Goal: Task Accomplishment & Management: Manage account settings

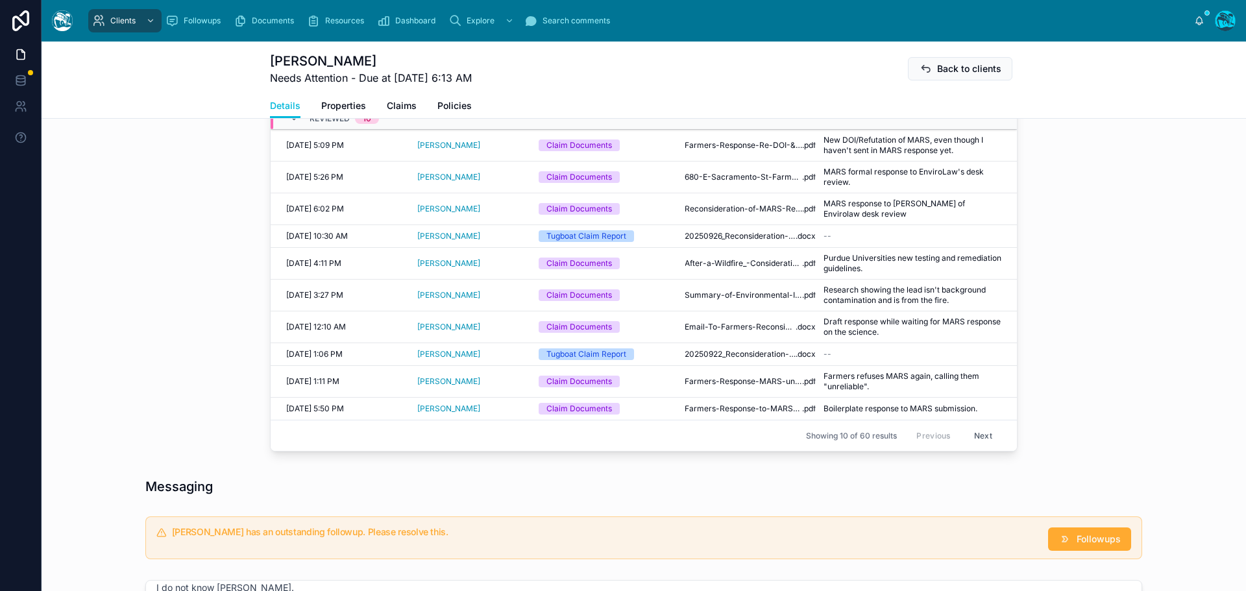
scroll to position [584, 0]
click at [976, 431] on button "Next" at bounding box center [983, 435] width 36 height 20
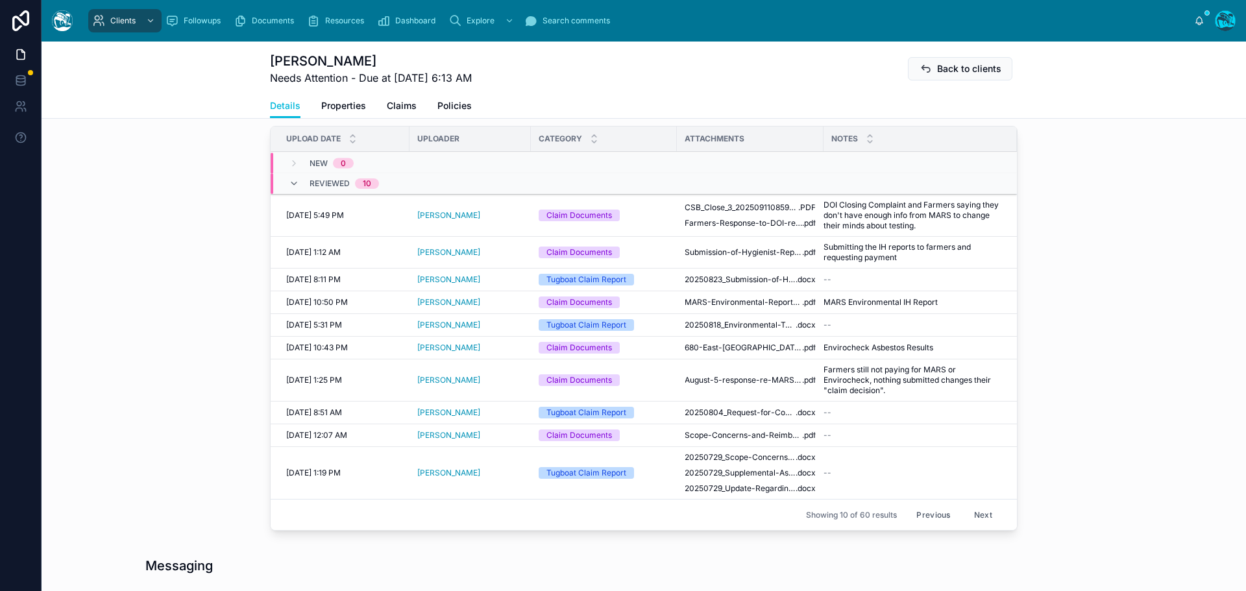
scroll to position [519, 0]
click at [931, 512] on button "Previous" at bounding box center [934, 514] width 52 height 20
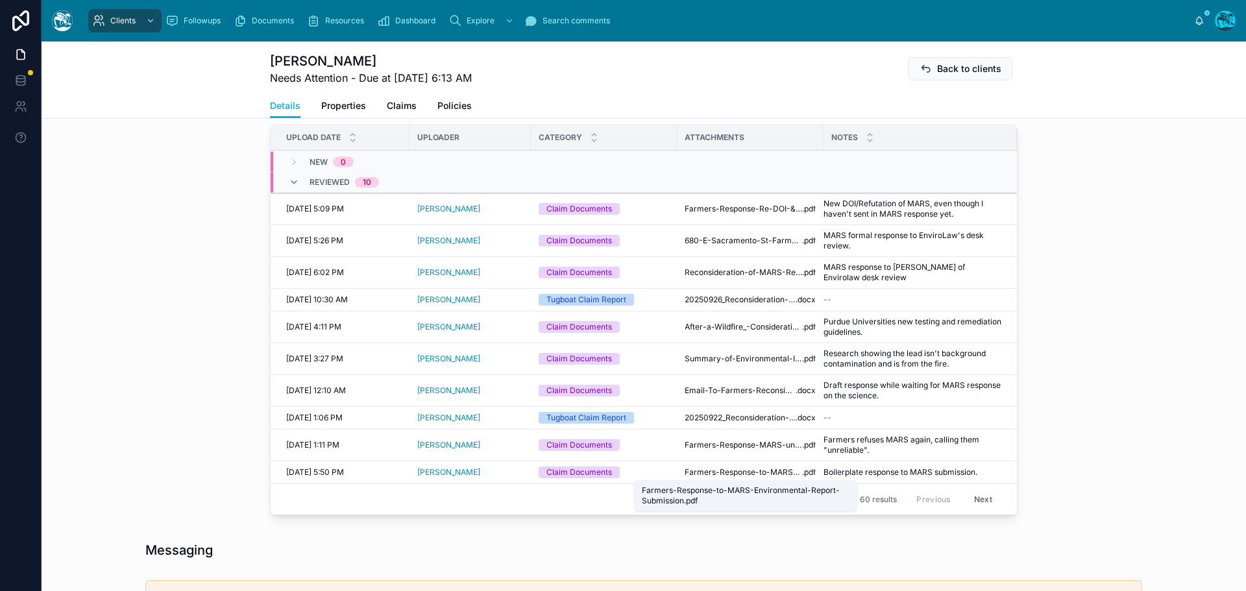
click at [750, 472] on span "Farmers-Response-to-MARS-Environmental-Report-Submission" at bounding box center [743, 472] width 117 height 10
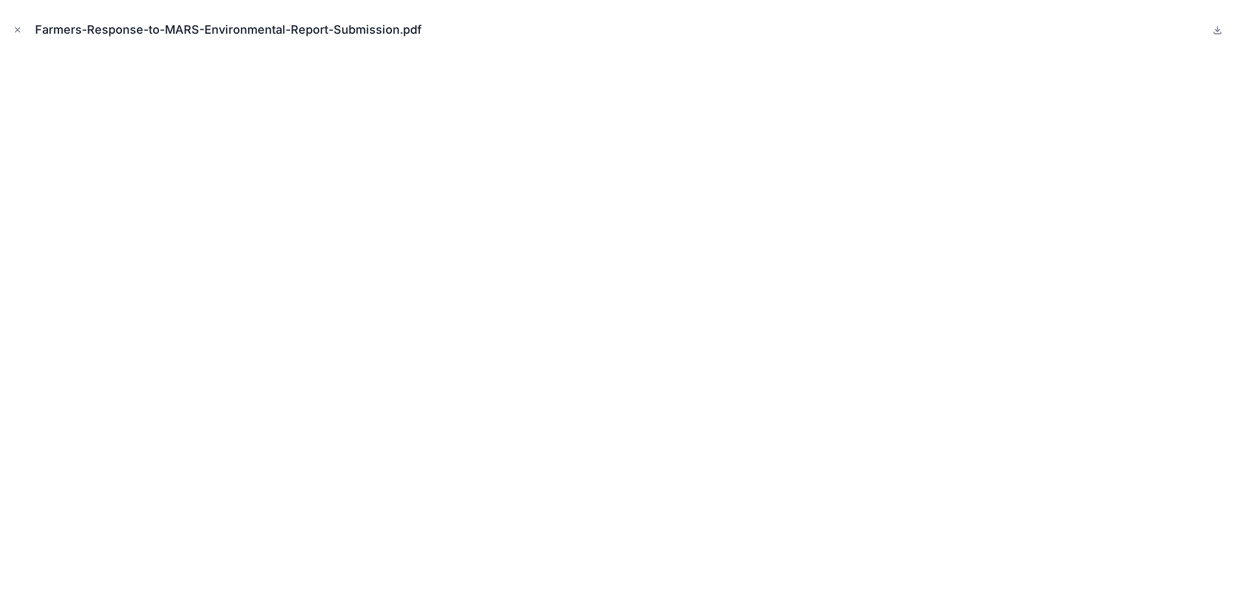
click at [15, 26] on icon "Close modal" at bounding box center [17, 29] width 9 height 9
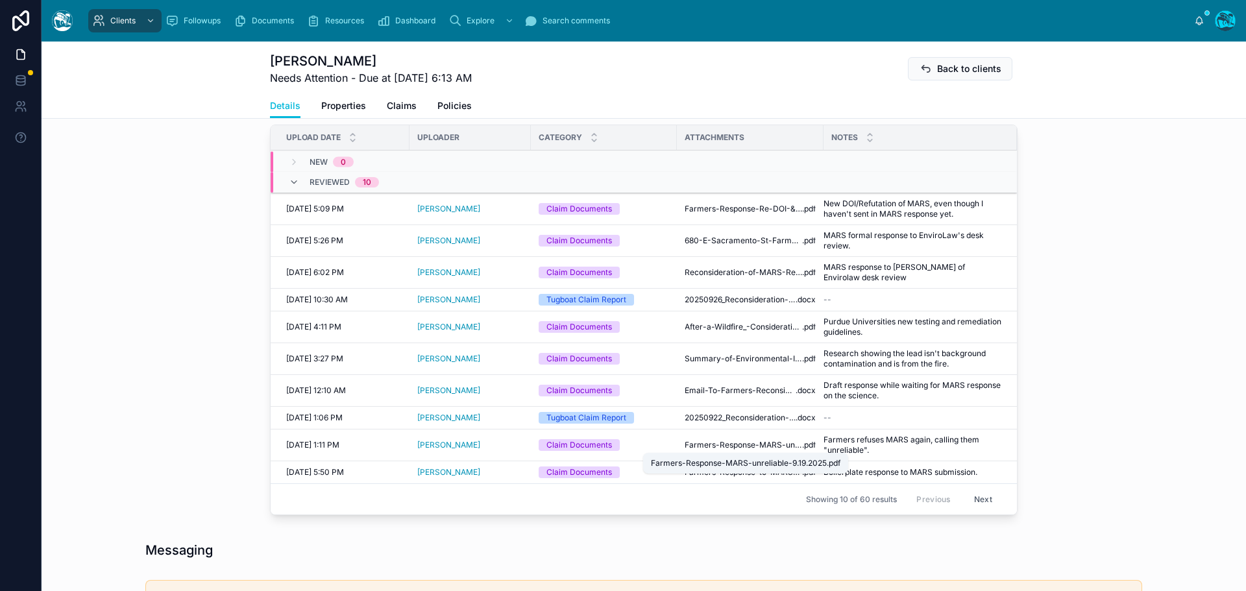
click at [716, 445] on span "Farmers-Response-MARS-unreliable-9.19.2025" at bounding box center [743, 445] width 117 height 10
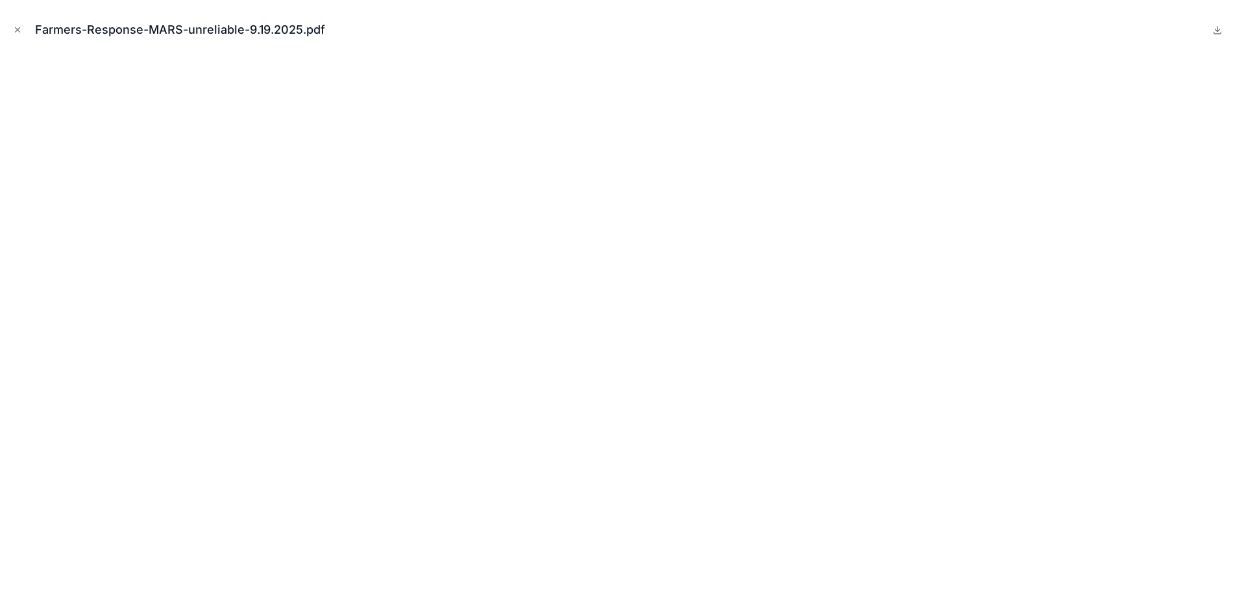
click at [1214, 30] on icon at bounding box center [1218, 30] width 10 height 10
click at [1217, 28] on icon at bounding box center [1218, 30] width 10 height 10
click at [18, 29] on icon "Close modal" at bounding box center [17, 29] width 9 height 9
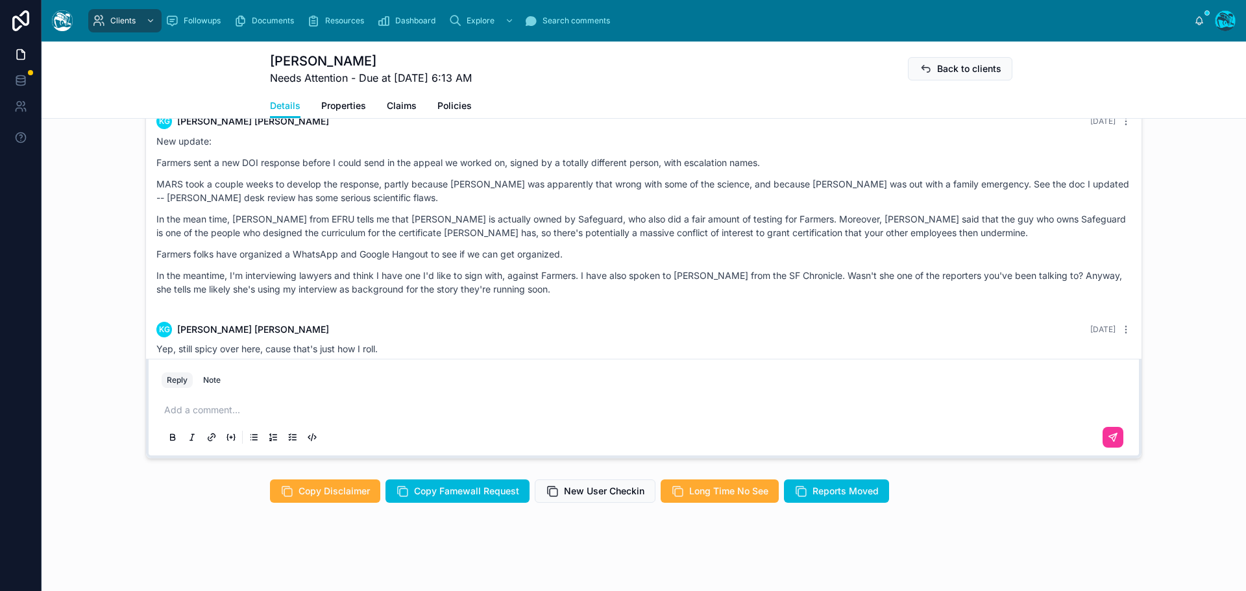
scroll to position [4018, 0]
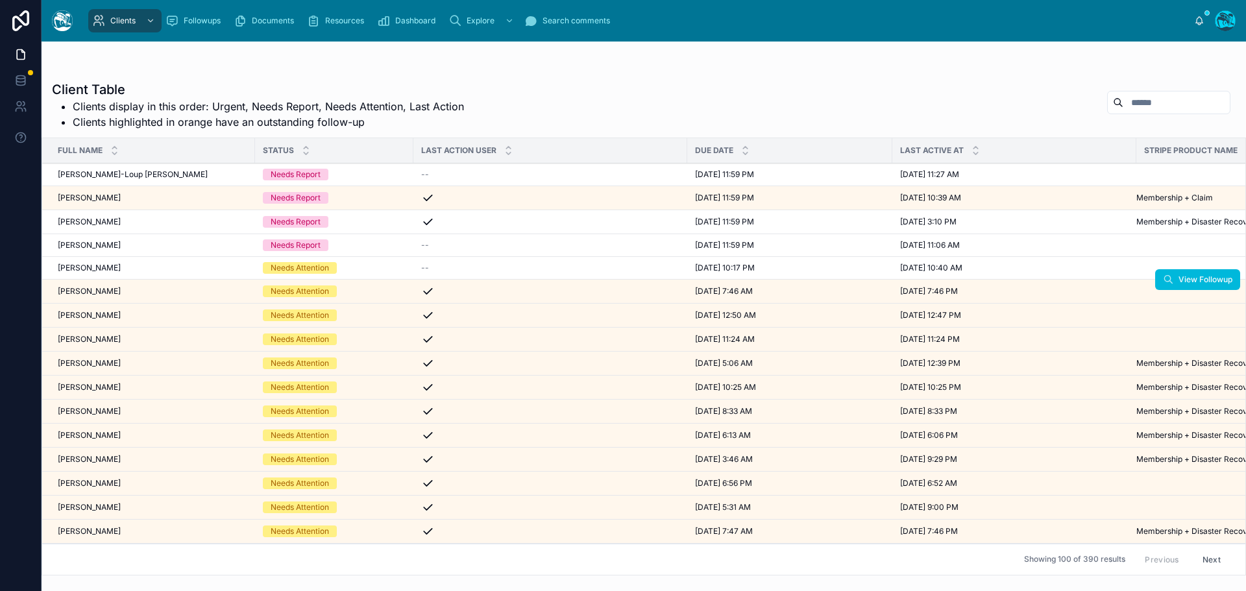
click at [106, 293] on div "[PERSON_NAME] [PERSON_NAME]" at bounding box center [153, 291] width 190 height 10
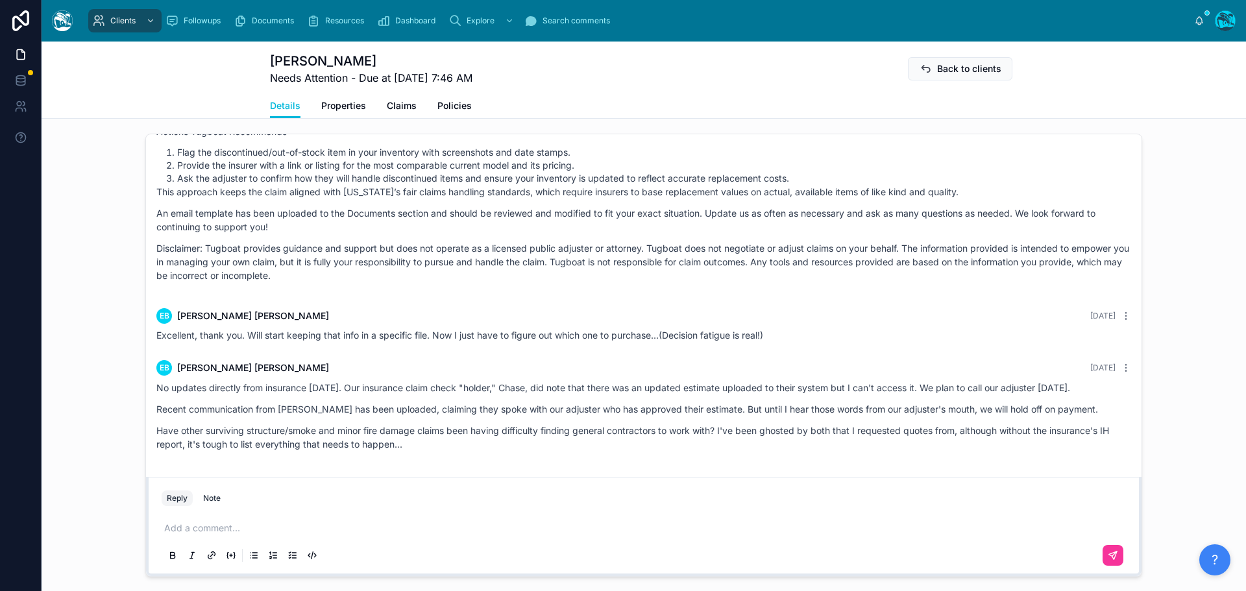
scroll to position [974, 0]
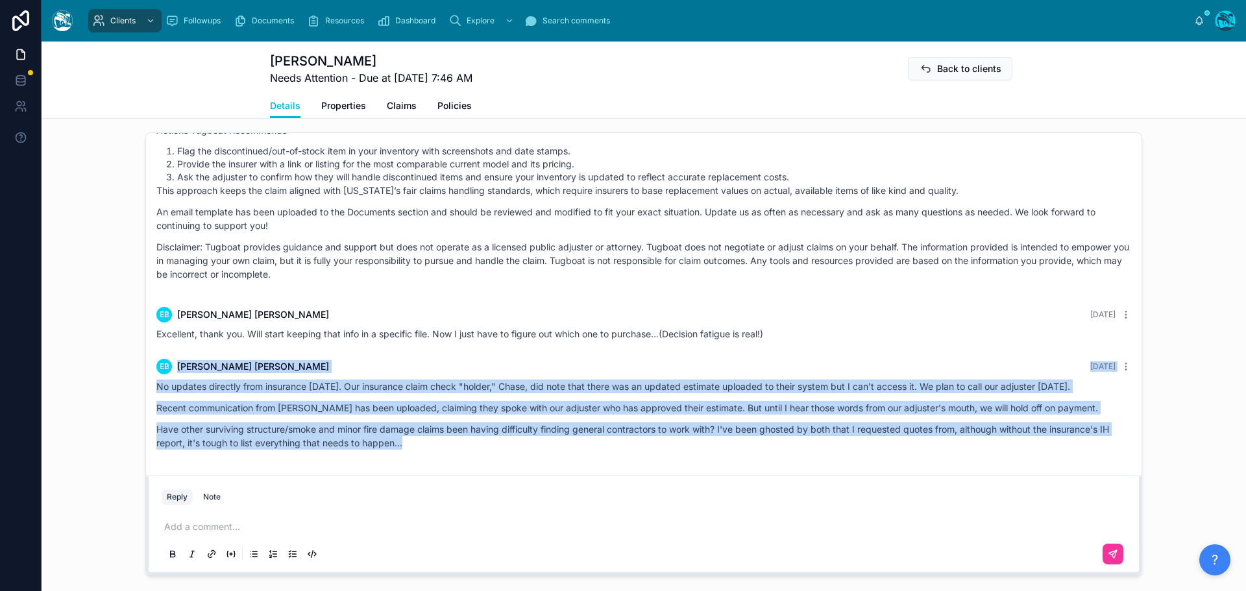
drag, startPoint x: 773, startPoint y: 335, endPoint x: 789, endPoint y: 458, distance: 123.8
copy div "EB Emily Bush Yesterday No updates directly from insurance today. Our insurance…"
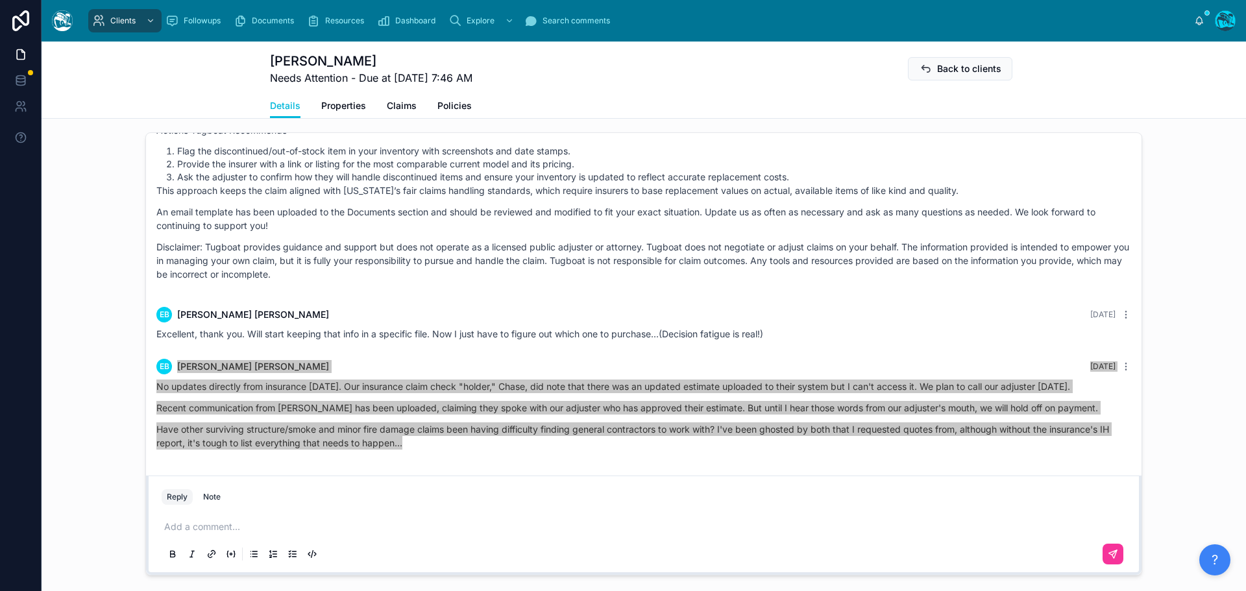
scroll to position [2789, 0]
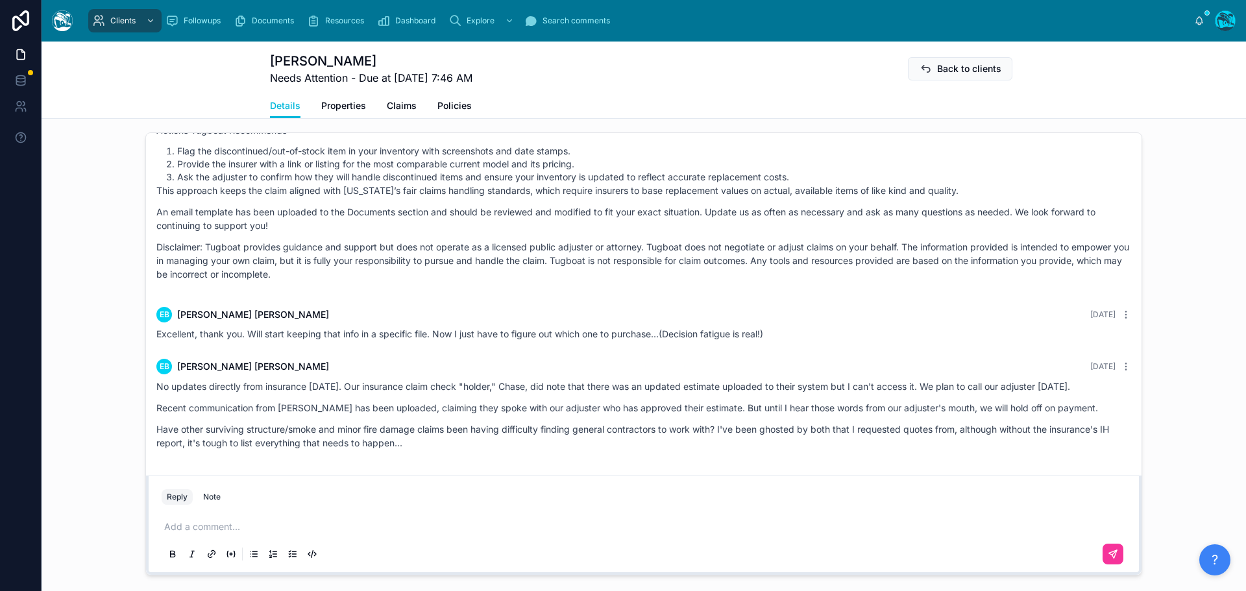
click at [225, 528] on p at bounding box center [646, 527] width 965 height 13
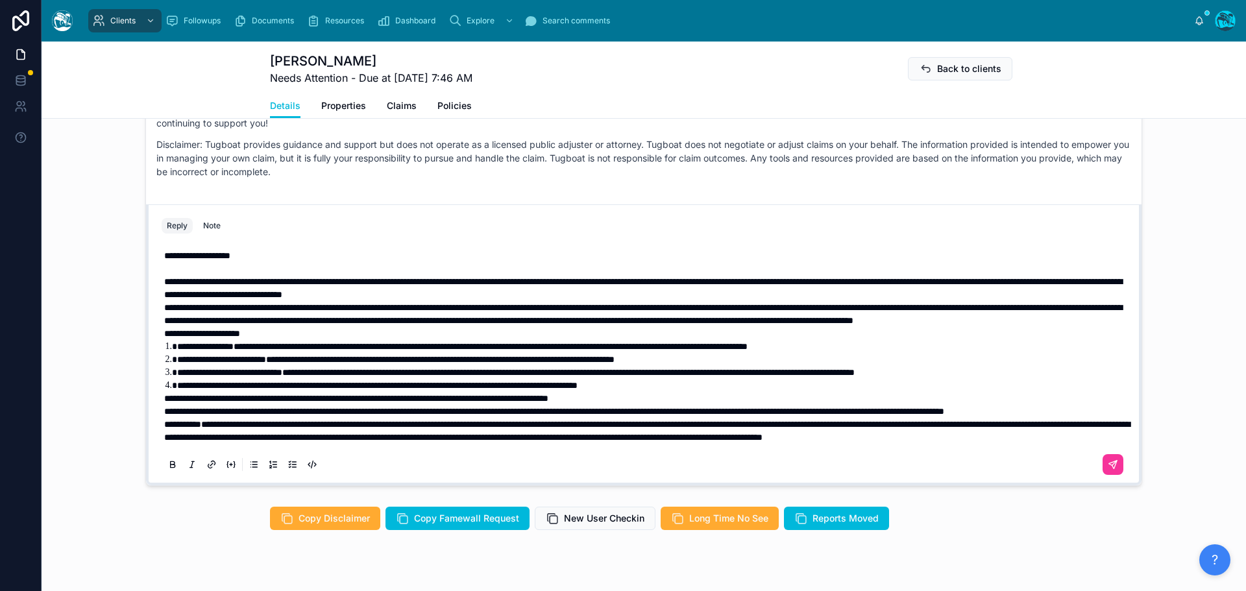
scroll to position [1093, 0]
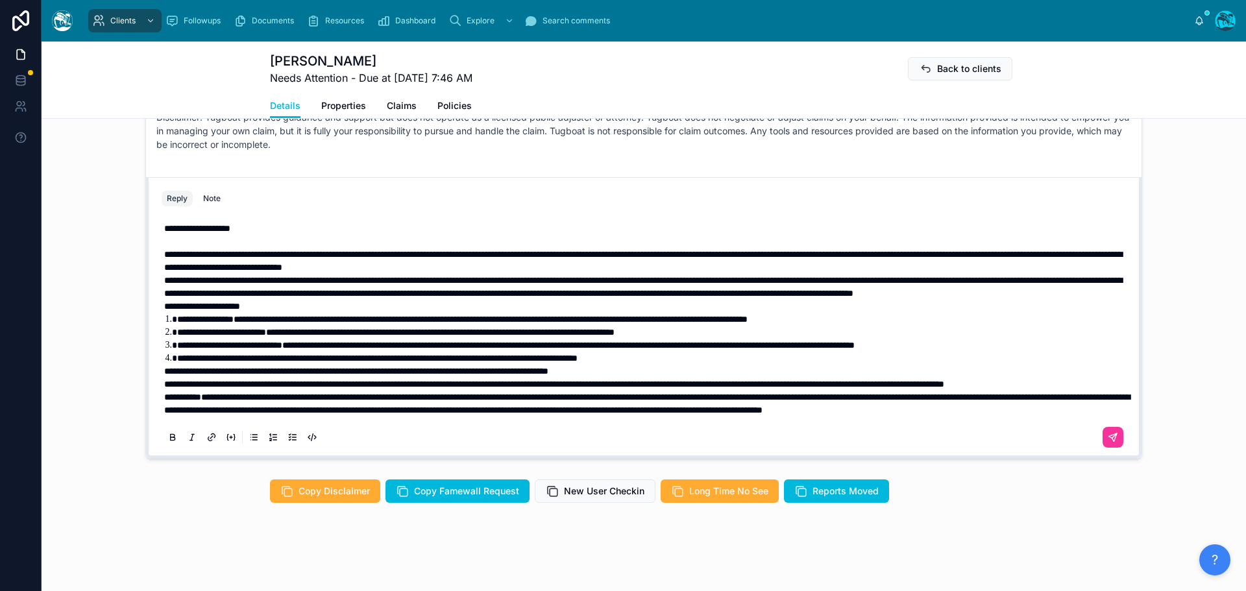
click at [290, 378] on p "**********" at bounding box center [646, 384] width 965 height 13
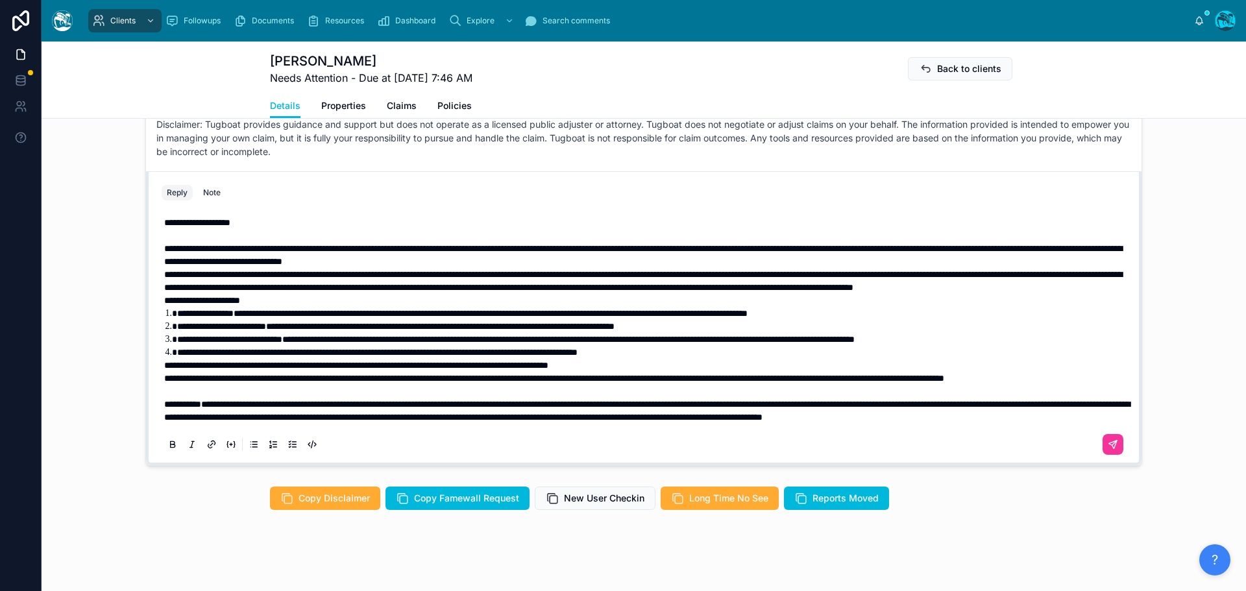
click at [164, 374] on span "**********" at bounding box center [554, 378] width 780 height 9
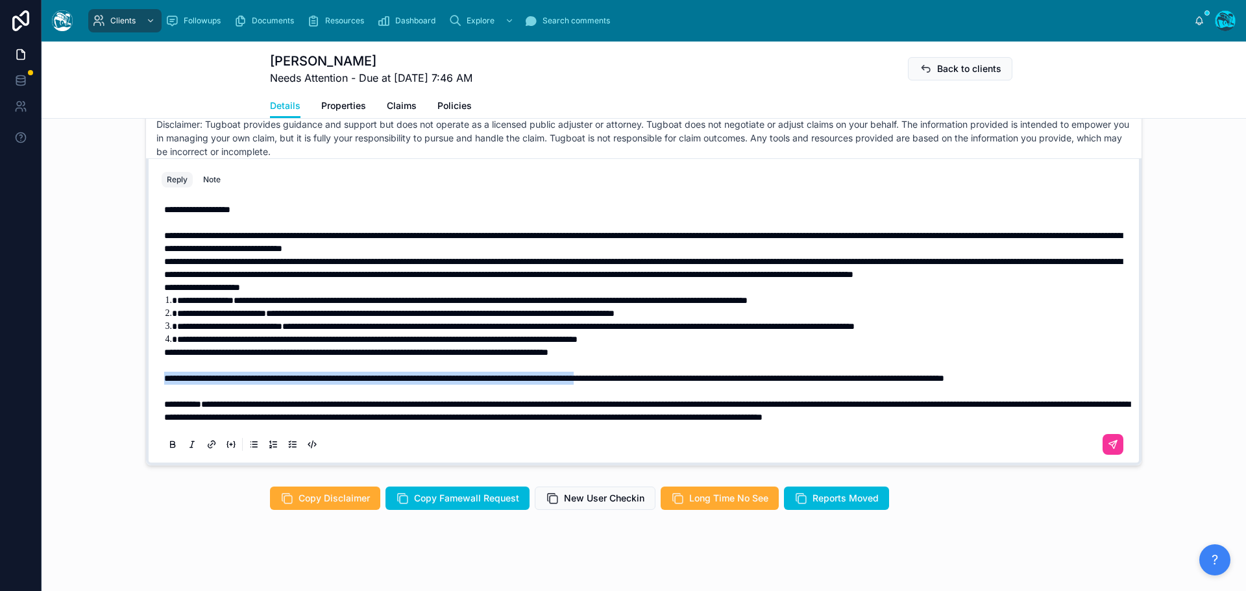
drag, startPoint x: 160, startPoint y: 371, endPoint x: 713, endPoint y: 369, distance: 552.4
click at [713, 374] on span "**********" at bounding box center [554, 378] width 780 height 9
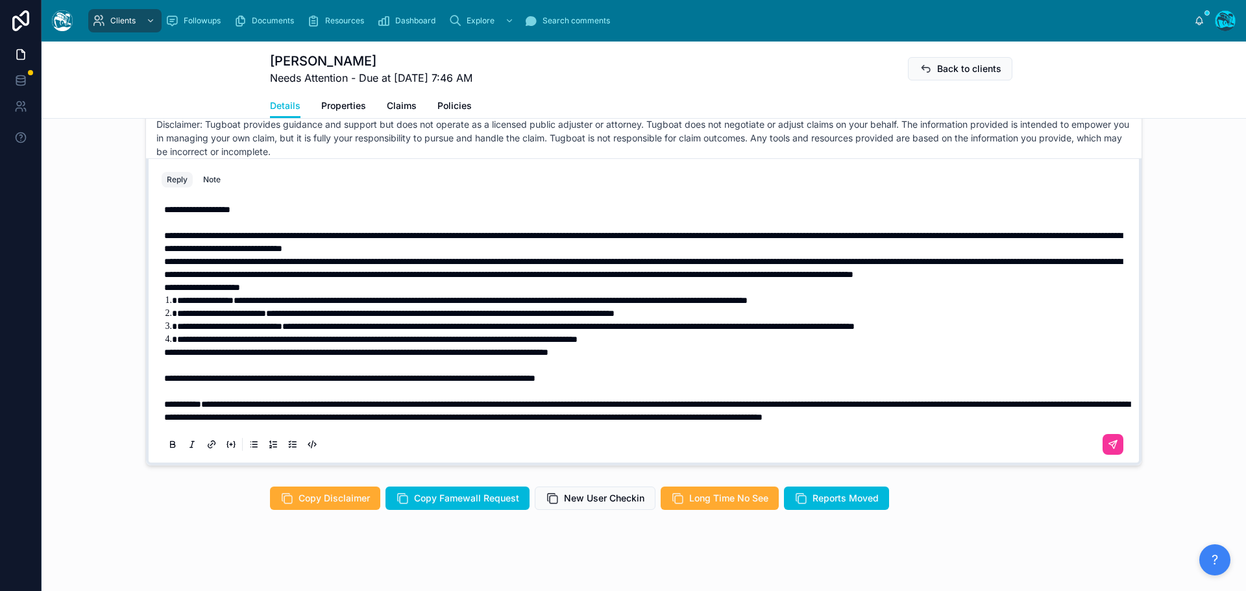
click at [839, 322] on span "**********" at bounding box center [568, 326] width 573 height 9
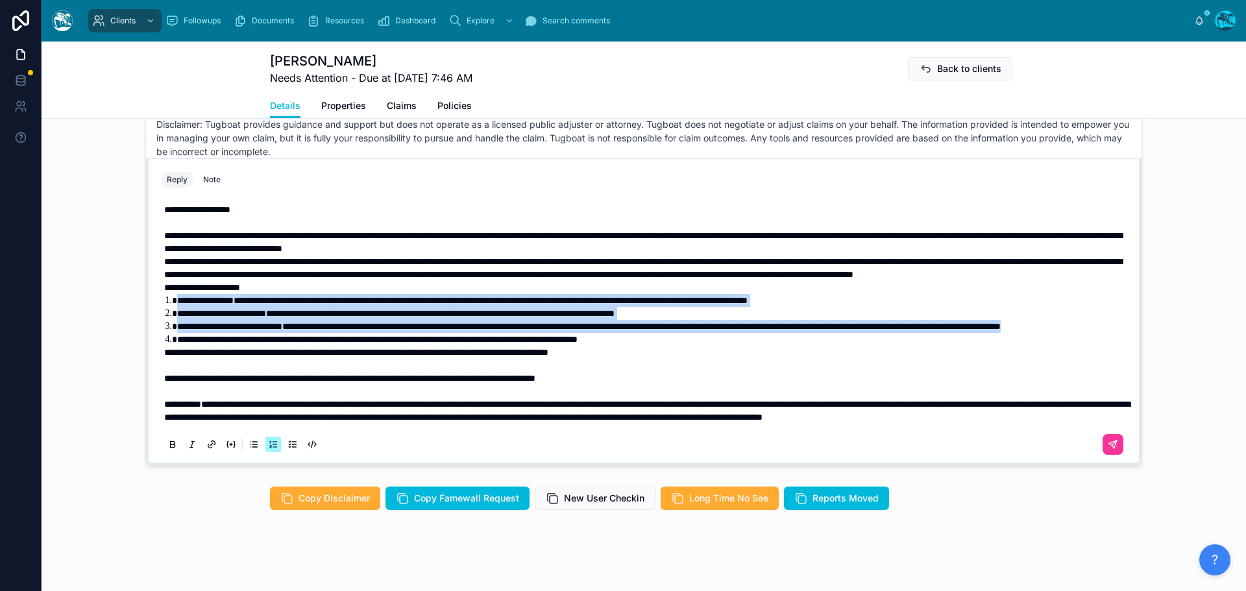
drag, startPoint x: 330, startPoint y: 332, endPoint x: 172, endPoint y: 295, distance: 161.9
click at [172, 295] on ol "**********" at bounding box center [646, 320] width 965 height 52
click at [168, 442] on icon at bounding box center [172, 444] width 10 height 10
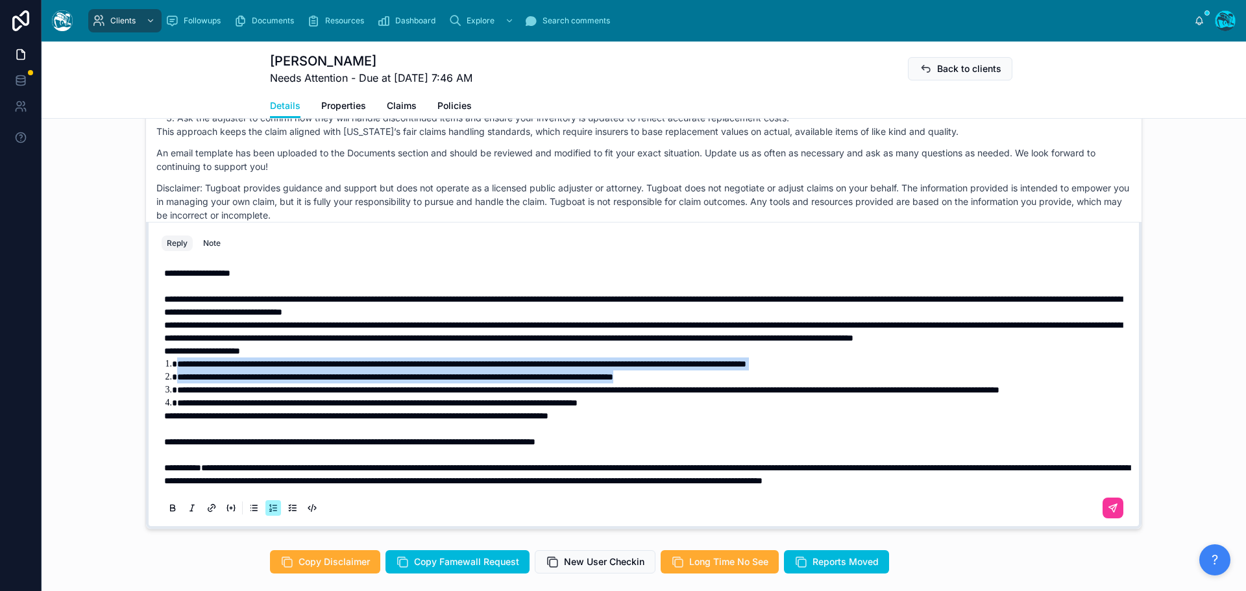
scroll to position [1019, 0]
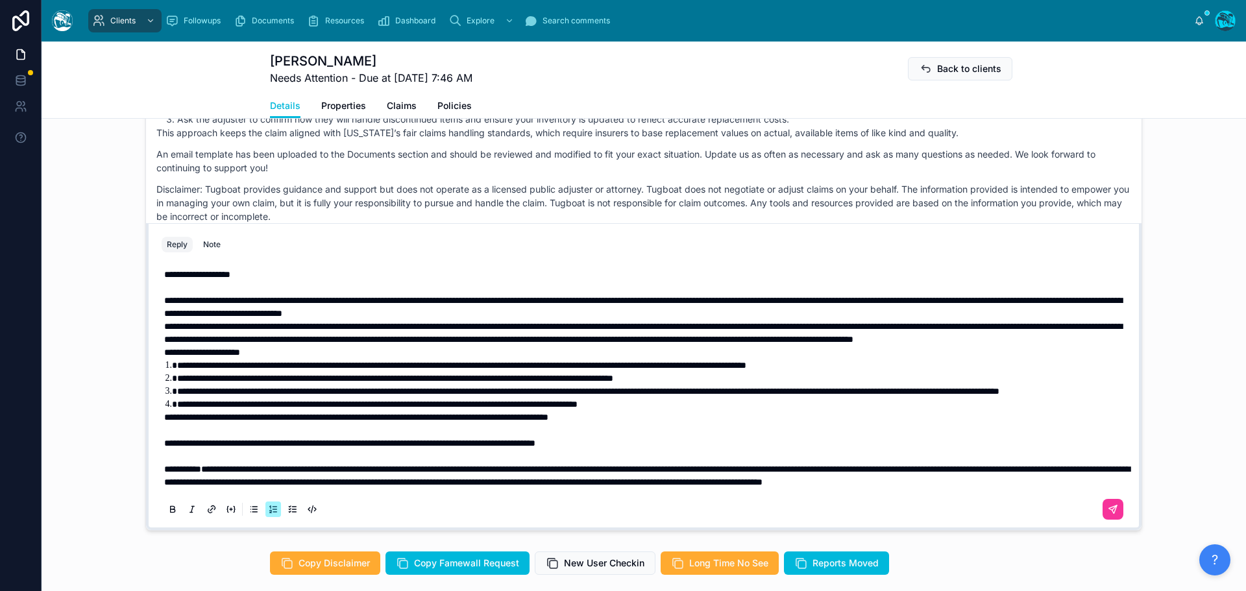
click at [164, 348] on strong "**********" at bounding box center [202, 352] width 76 height 9
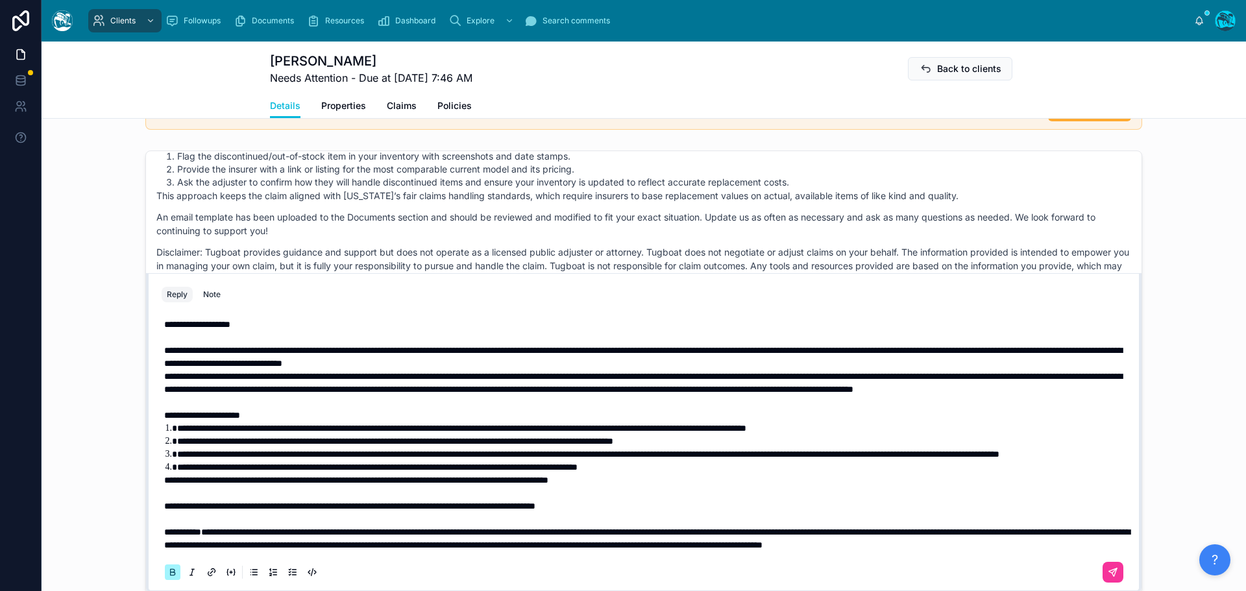
scroll to position [954, 0]
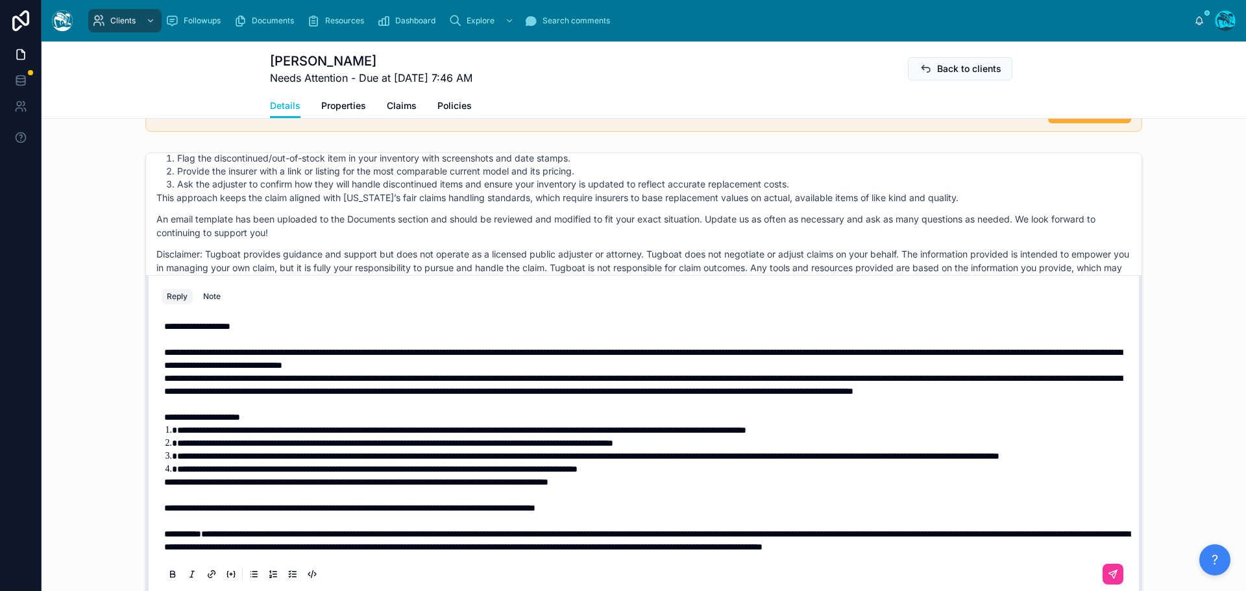
click at [632, 358] on p "**********" at bounding box center [646, 359] width 965 height 26
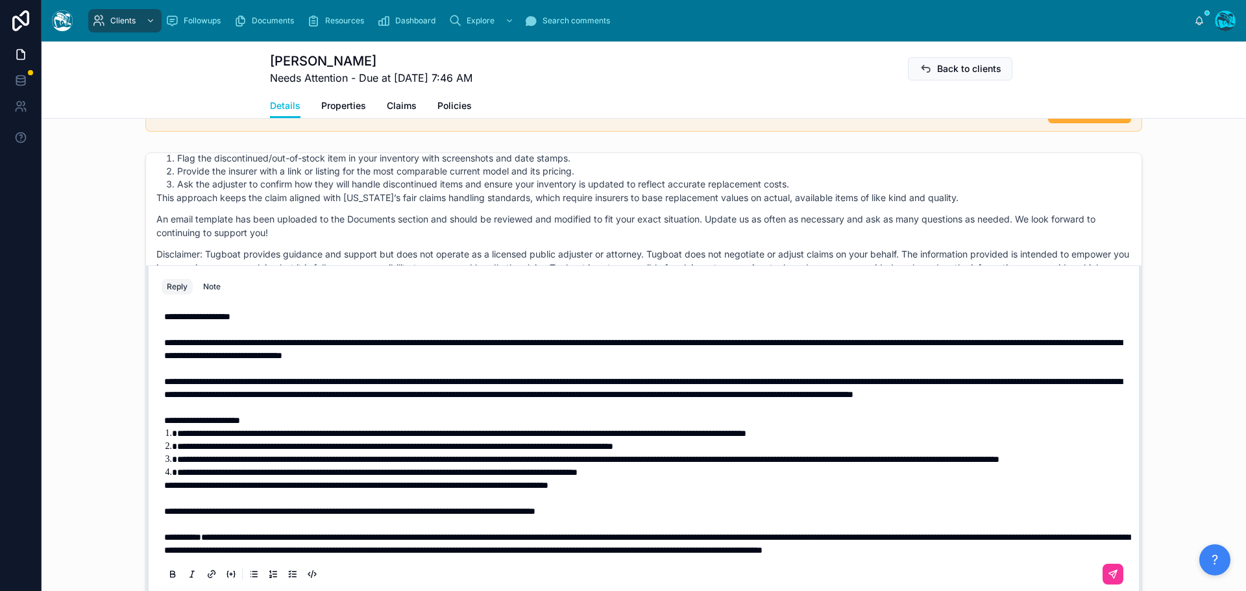
click at [204, 399] on span "**********" at bounding box center [643, 388] width 958 height 22
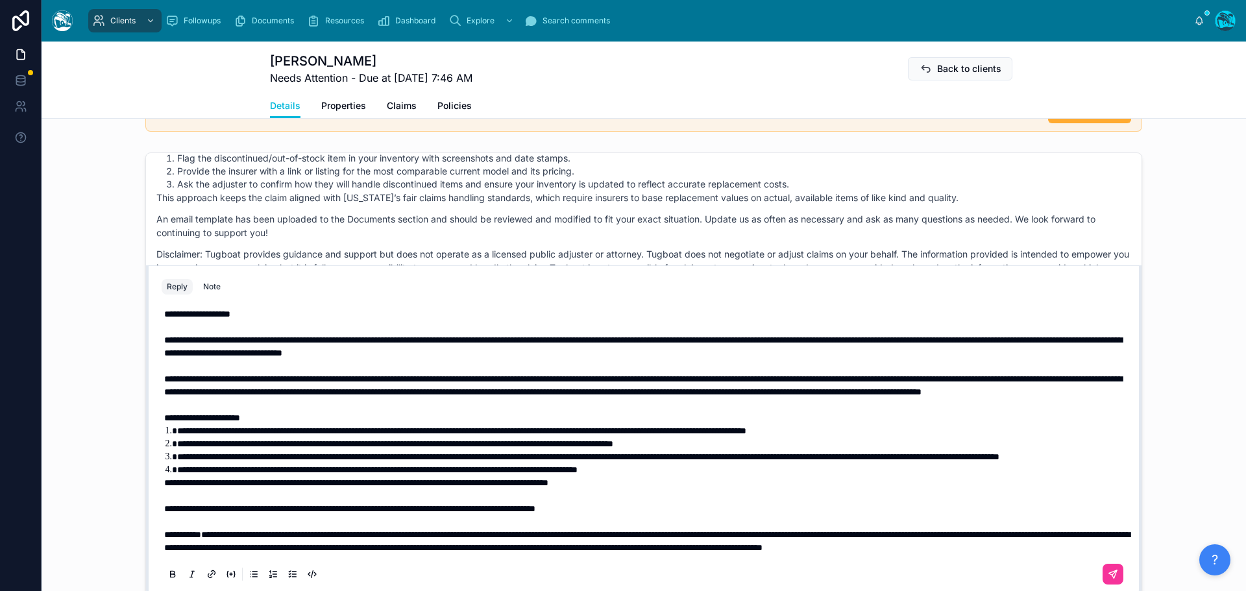
scroll to position [42, 0]
click at [1108, 573] on icon at bounding box center [1113, 574] width 10 height 10
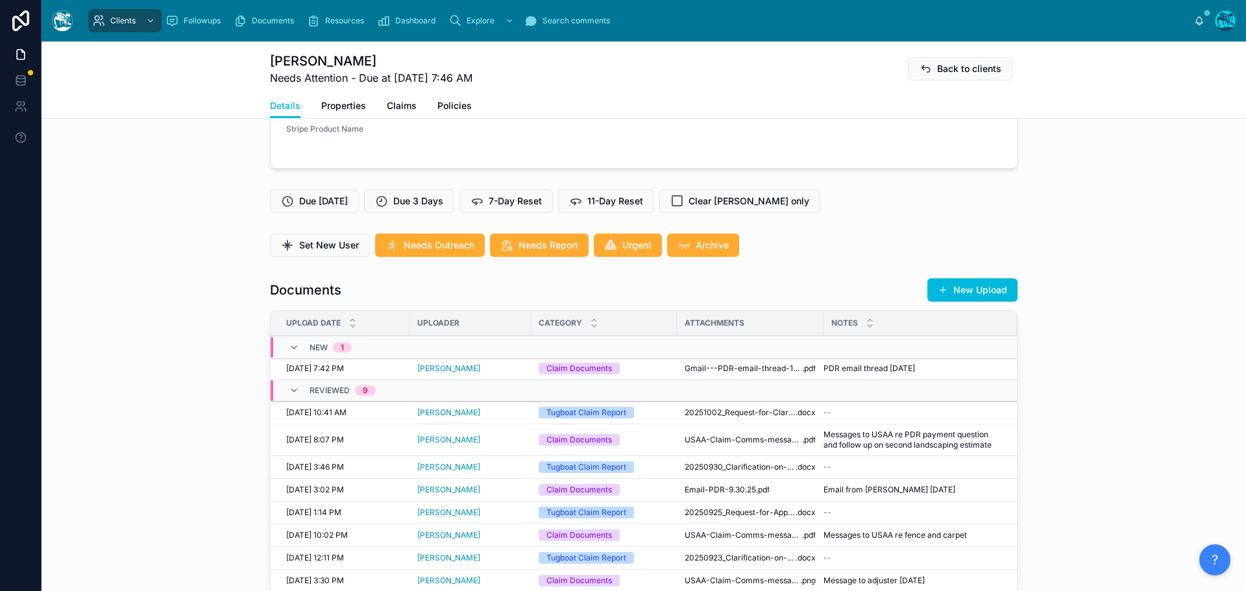
scroll to position [268, 0]
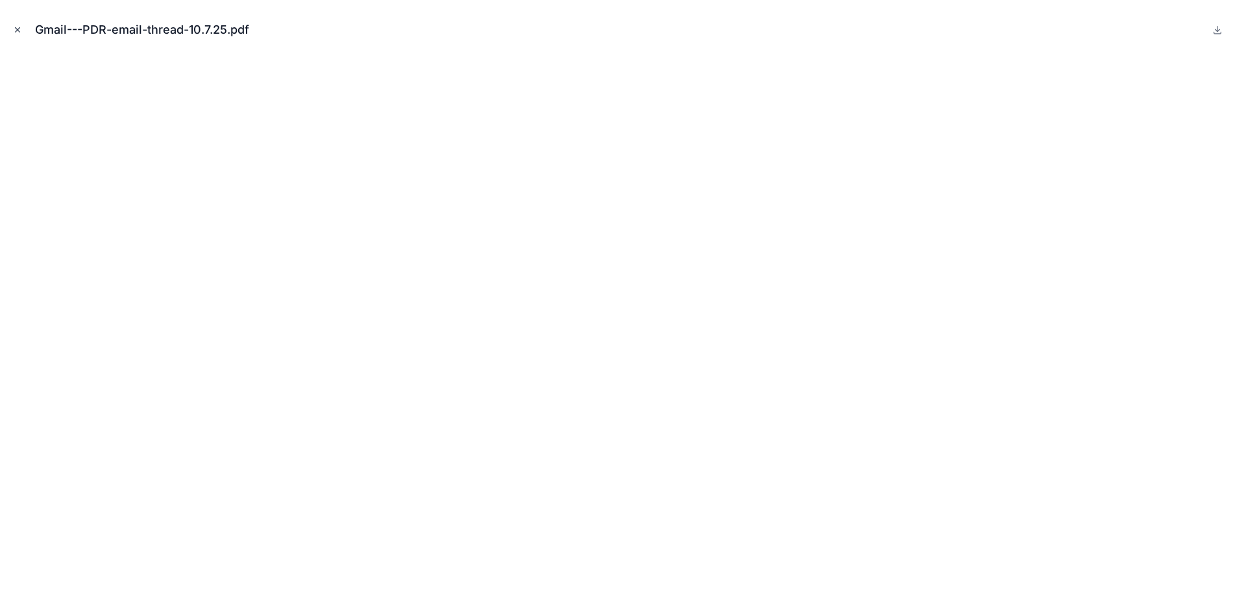
click at [15, 31] on icon "Close modal" at bounding box center [17, 29] width 9 height 9
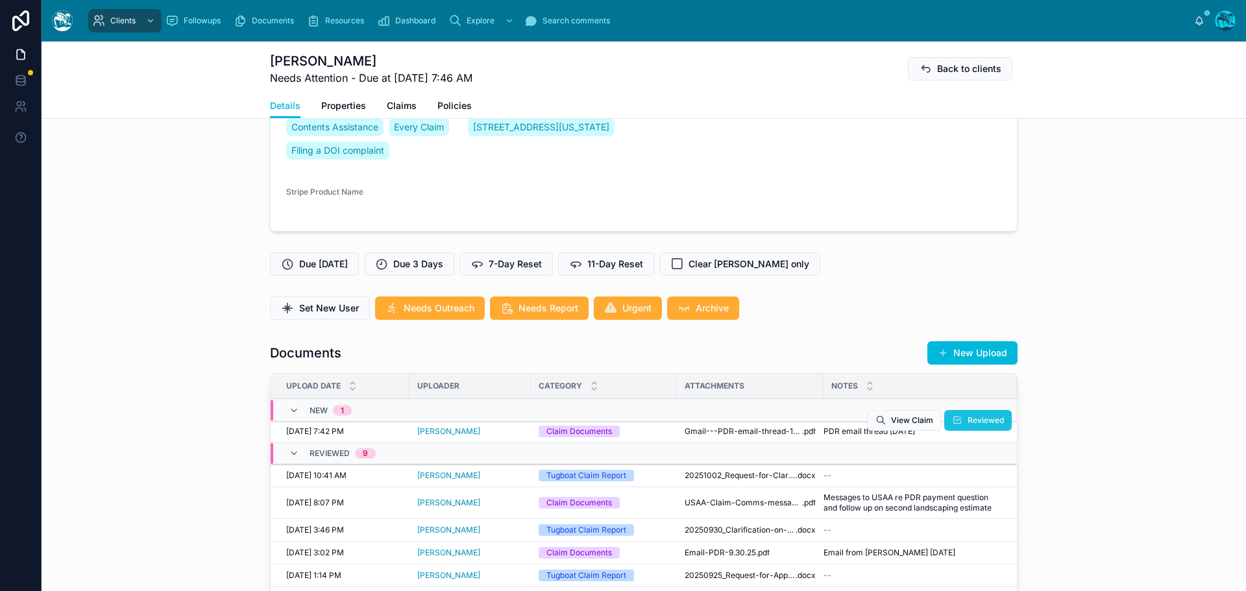
click at [971, 424] on span "Reviewed" at bounding box center [986, 420] width 36 height 10
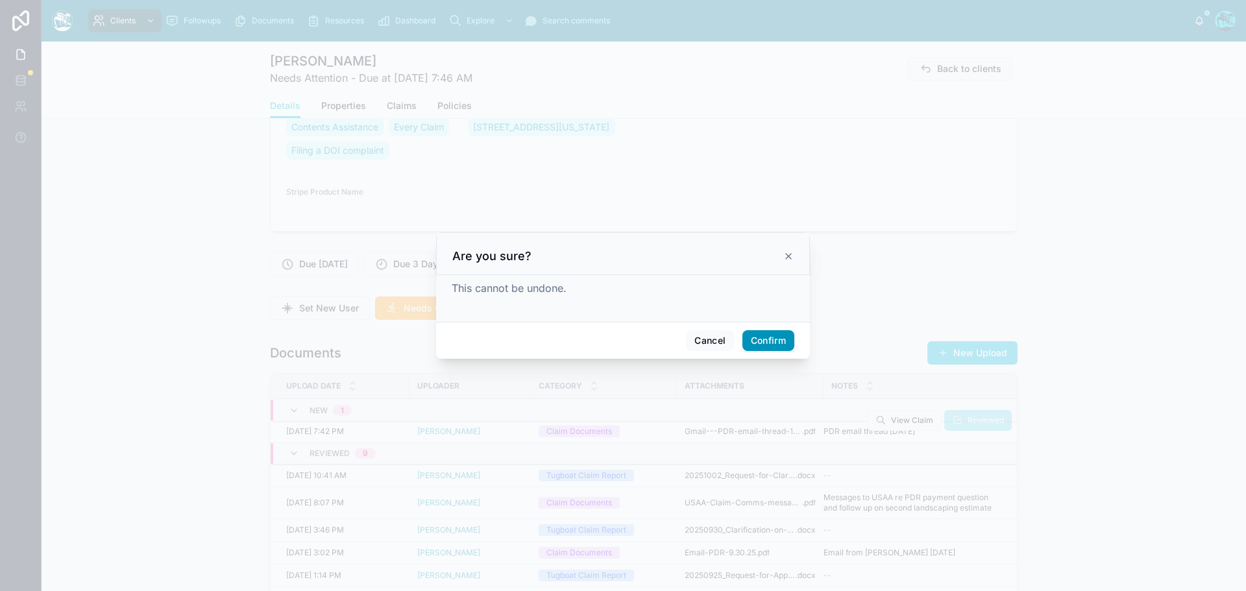
click at [751, 338] on button "Confirm" at bounding box center [769, 340] width 52 height 21
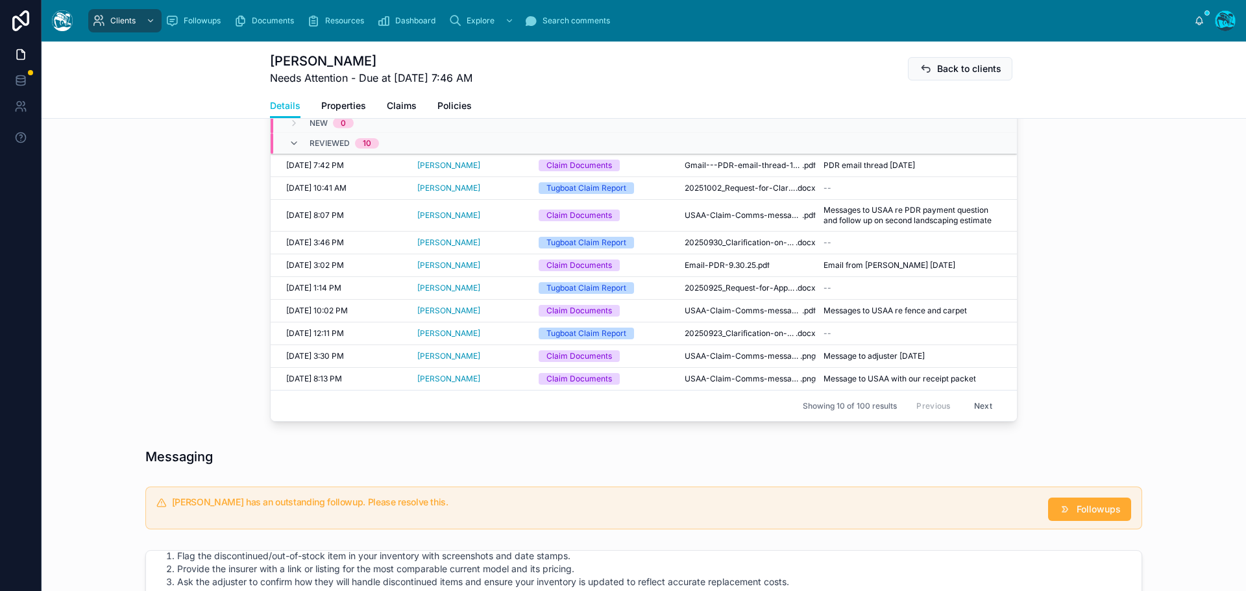
scroll to position [593, 0]
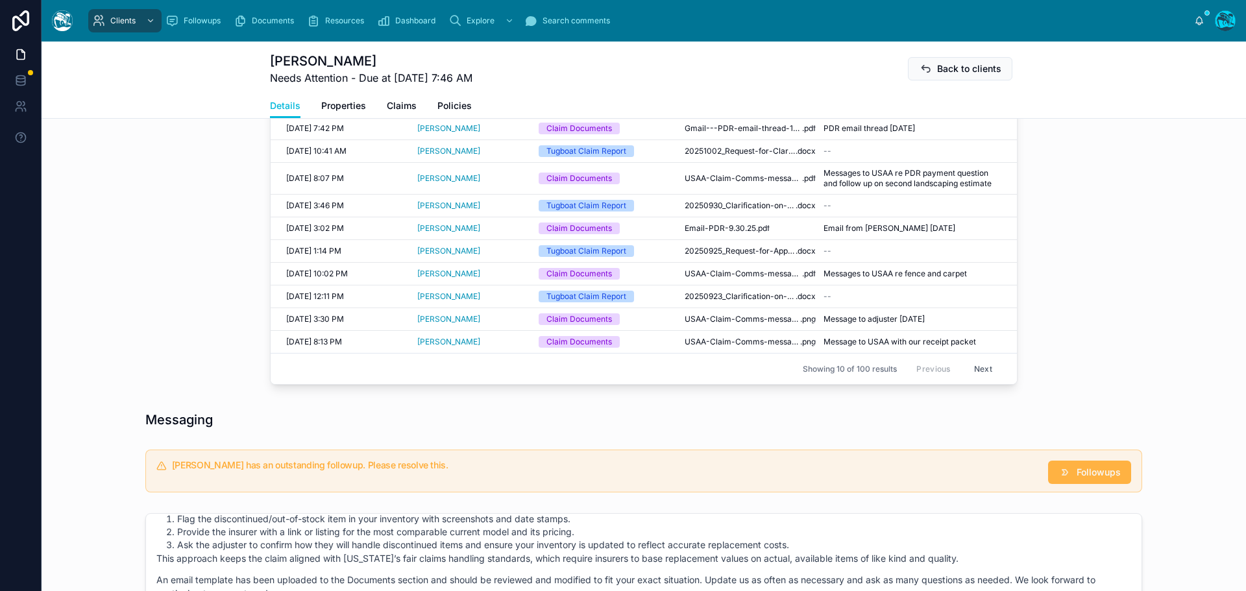
click at [1081, 474] on span "Followups" at bounding box center [1099, 472] width 44 height 13
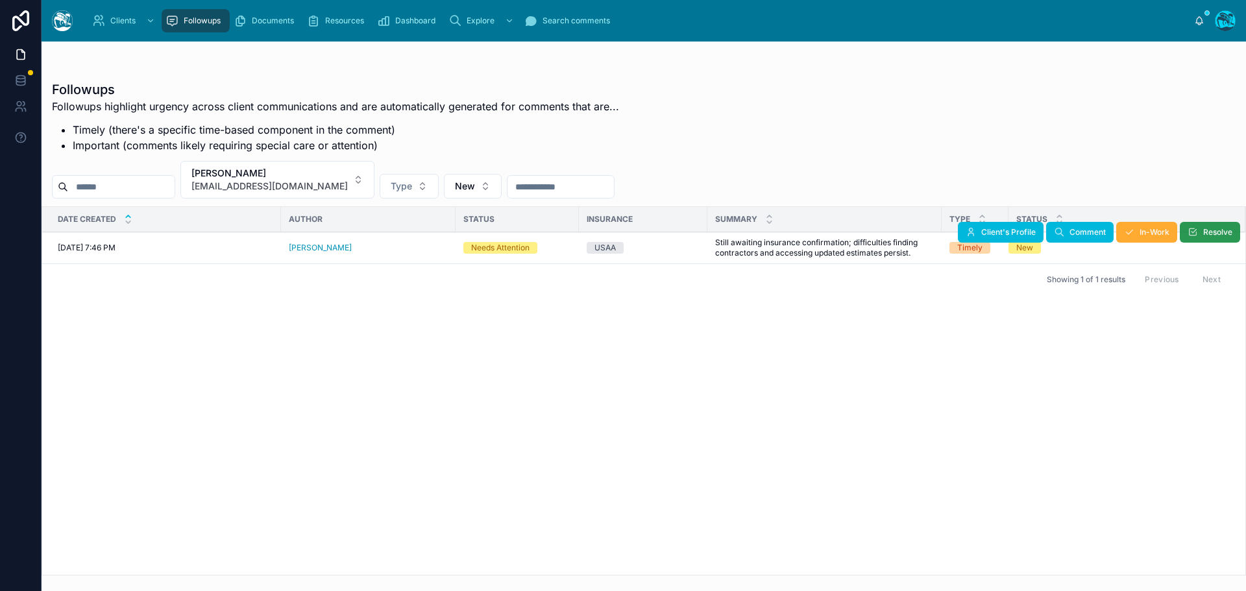
click at [1207, 233] on span "Resolve" at bounding box center [1218, 232] width 29 height 10
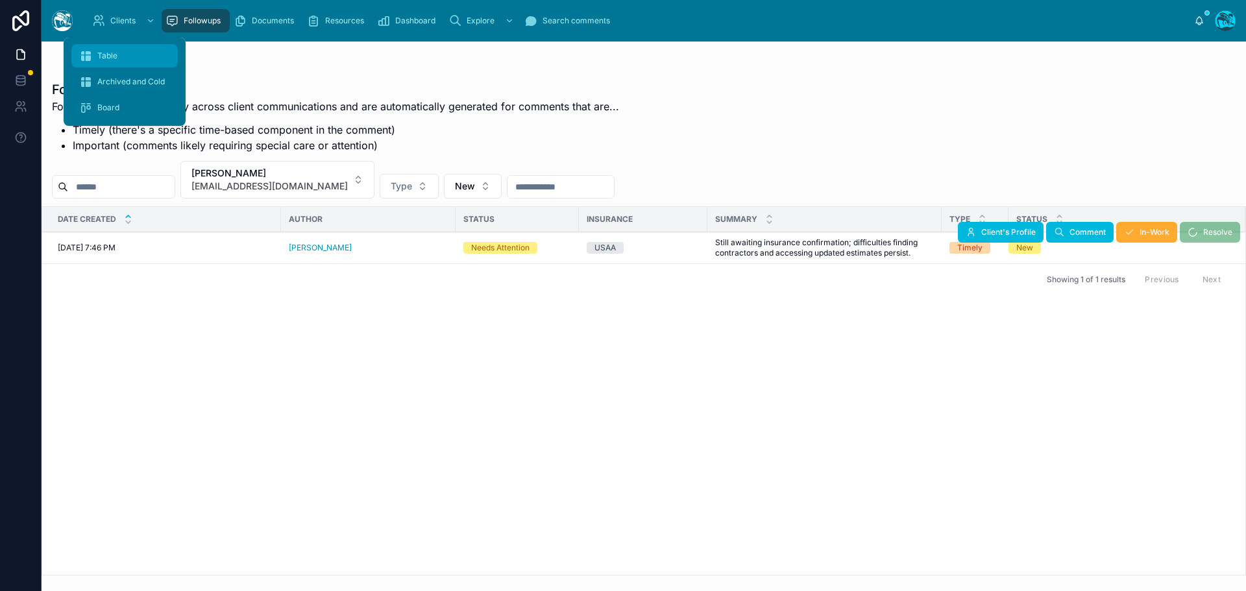
click at [111, 53] on span "Table" at bounding box center [107, 56] width 20 height 10
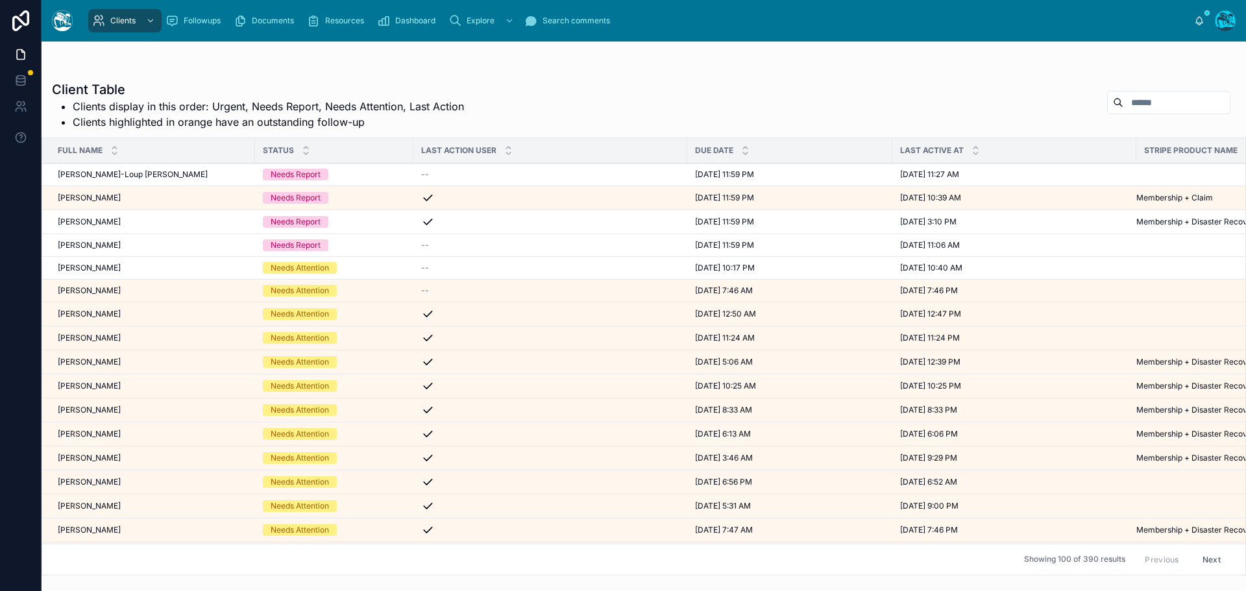
click at [117, 269] on div "Trevor Welch Trevor Welch" at bounding box center [153, 268] width 190 height 10
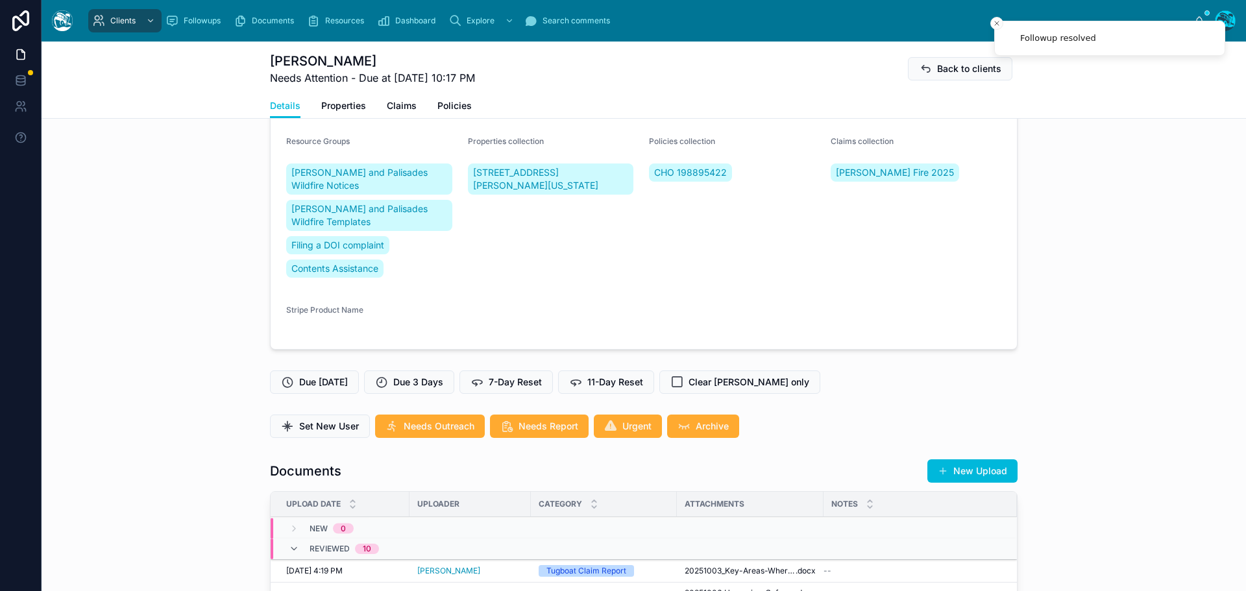
scroll to position [177, 0]
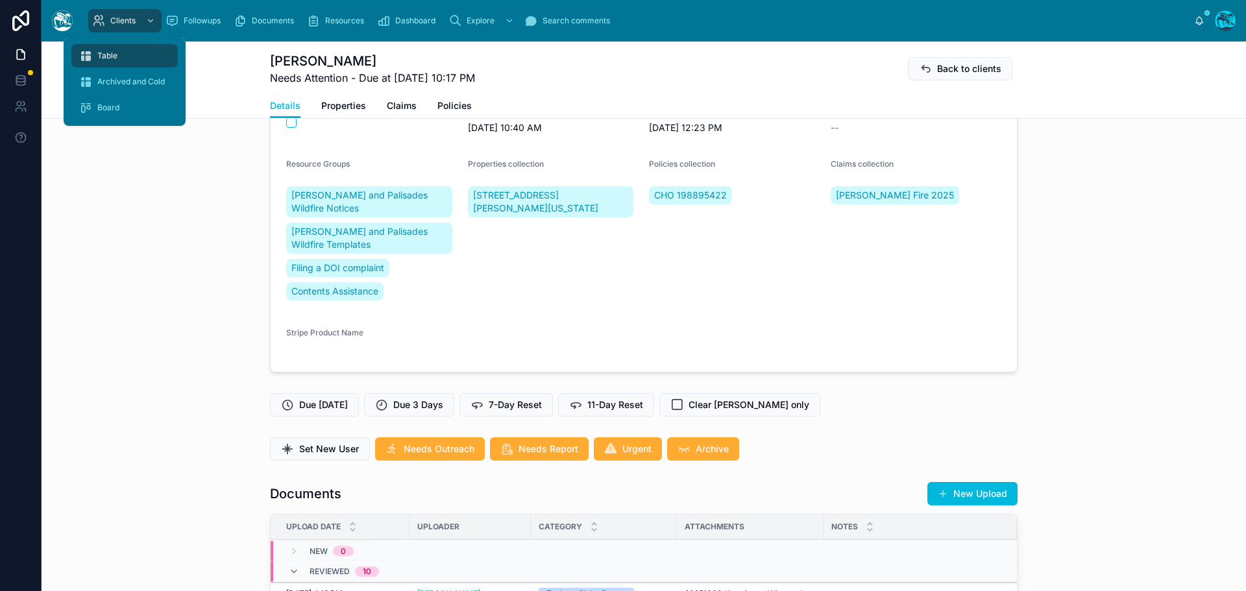
click at [106, 53] on span "Table" at bounding box center [107, 56] width 20 height 10
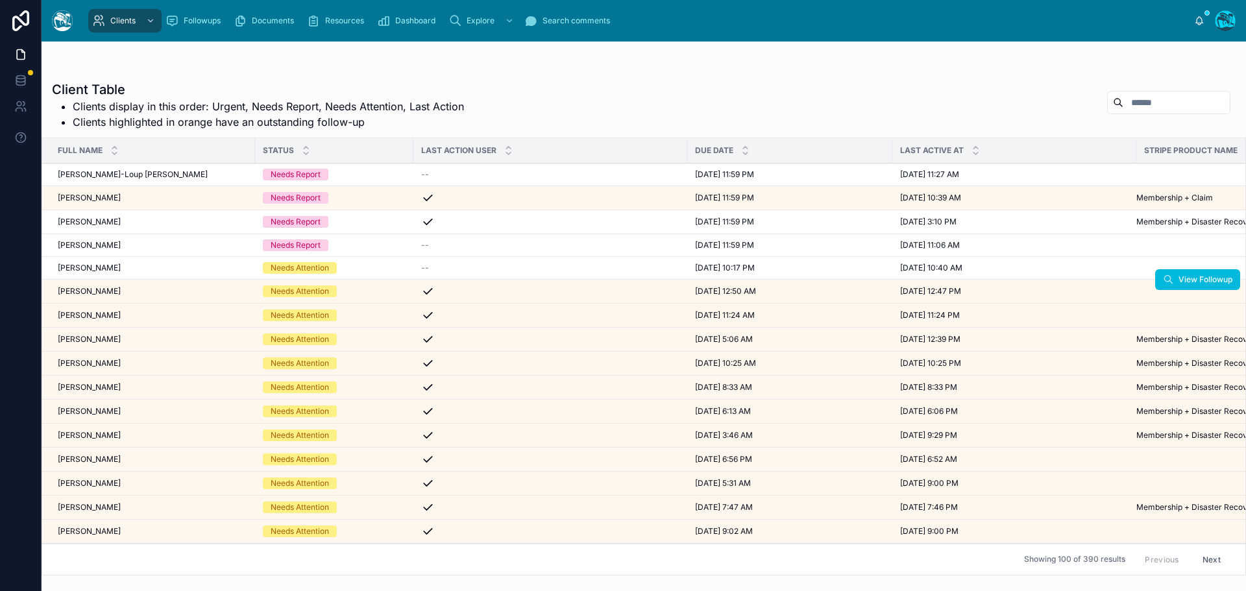
click at [121, 290] on span "Kimberly Costino" at bounding box center [89, 291] width 63 height 10
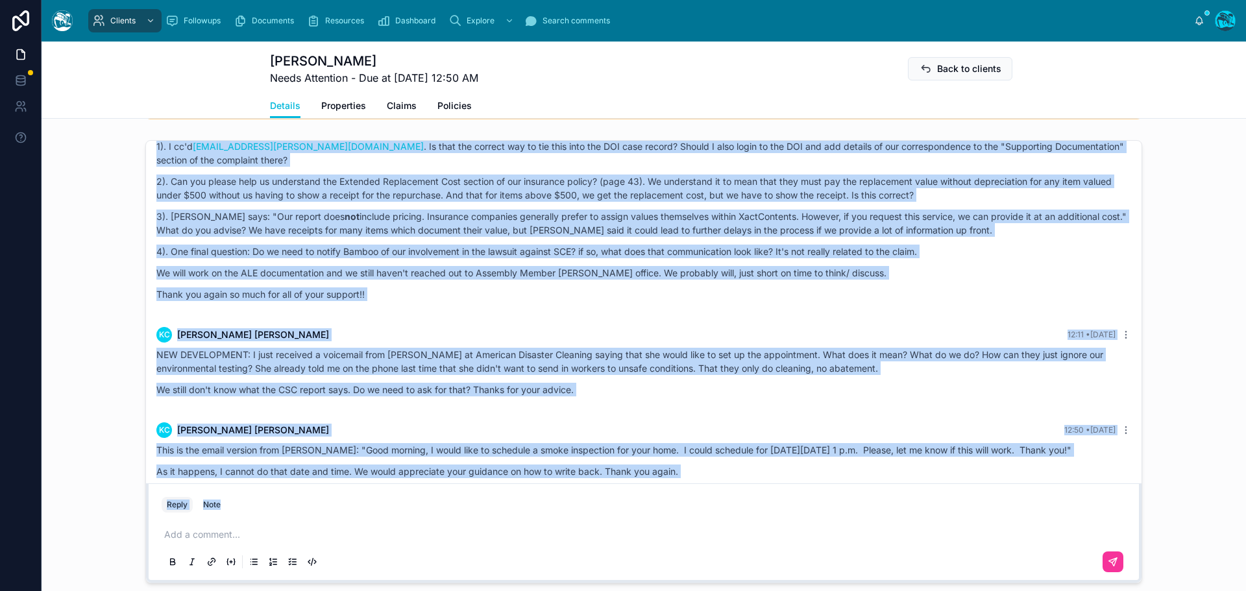
scroll to position [2874, 0]
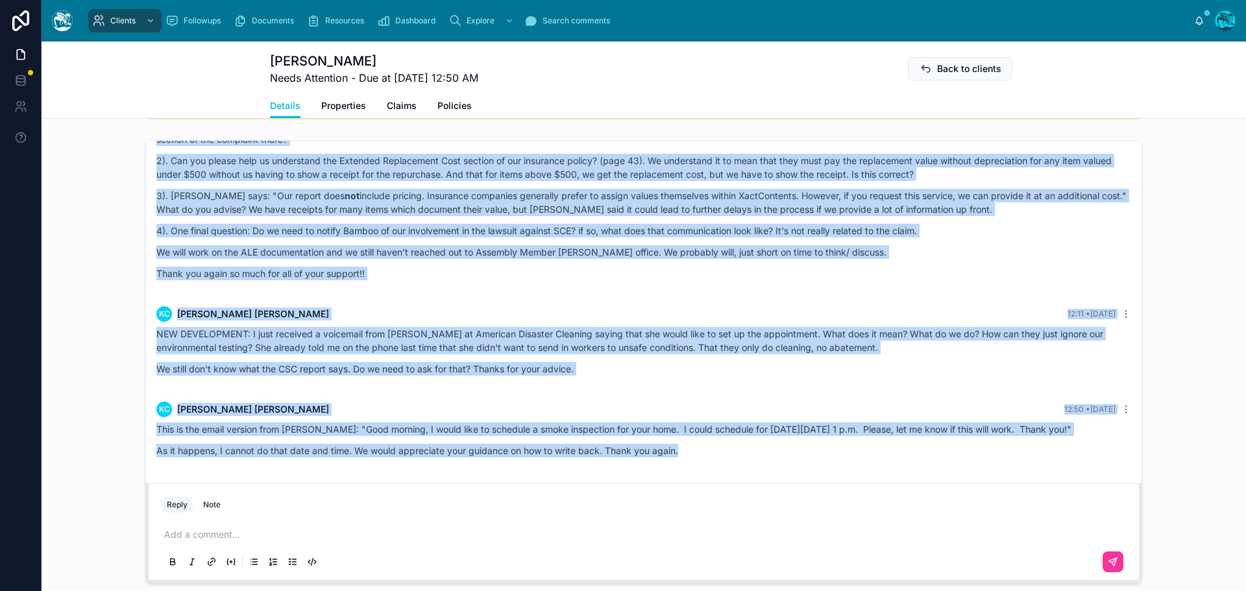
drag, startPoint x: 387, startPoint y: 235, endPoint x: 702, endPoint y: 473, distance: 394.4
copy div "Rachel Baker 6 days ago Good morning, Kimberly! 1) Considering a Lawyer / “Bad …"
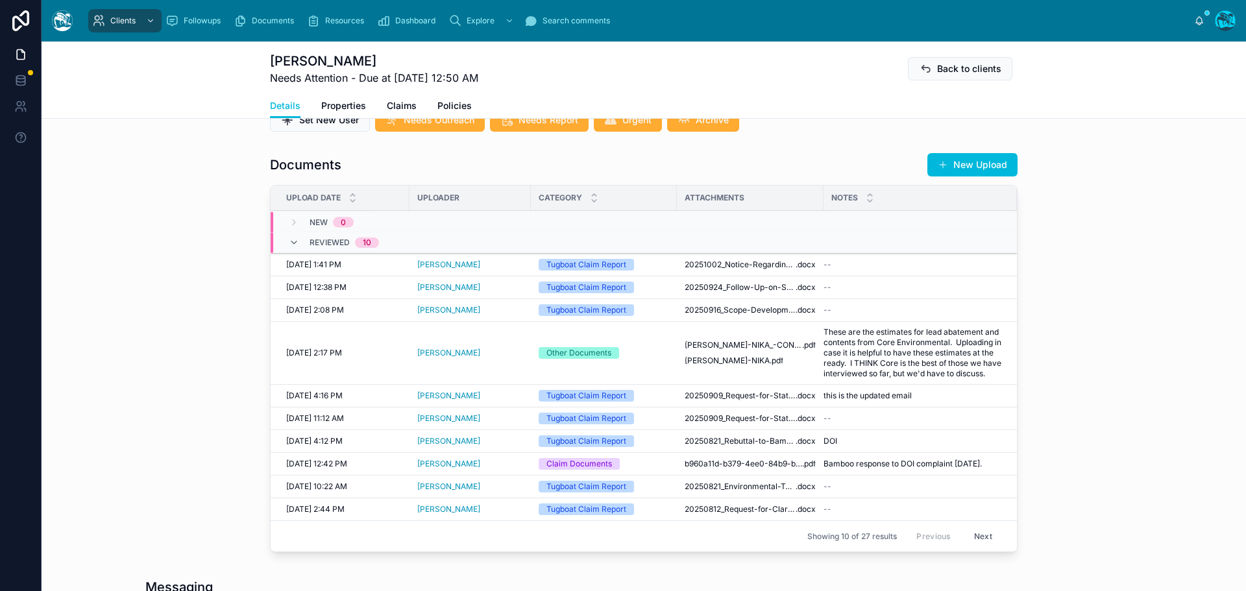
scroll to position [389, 0]
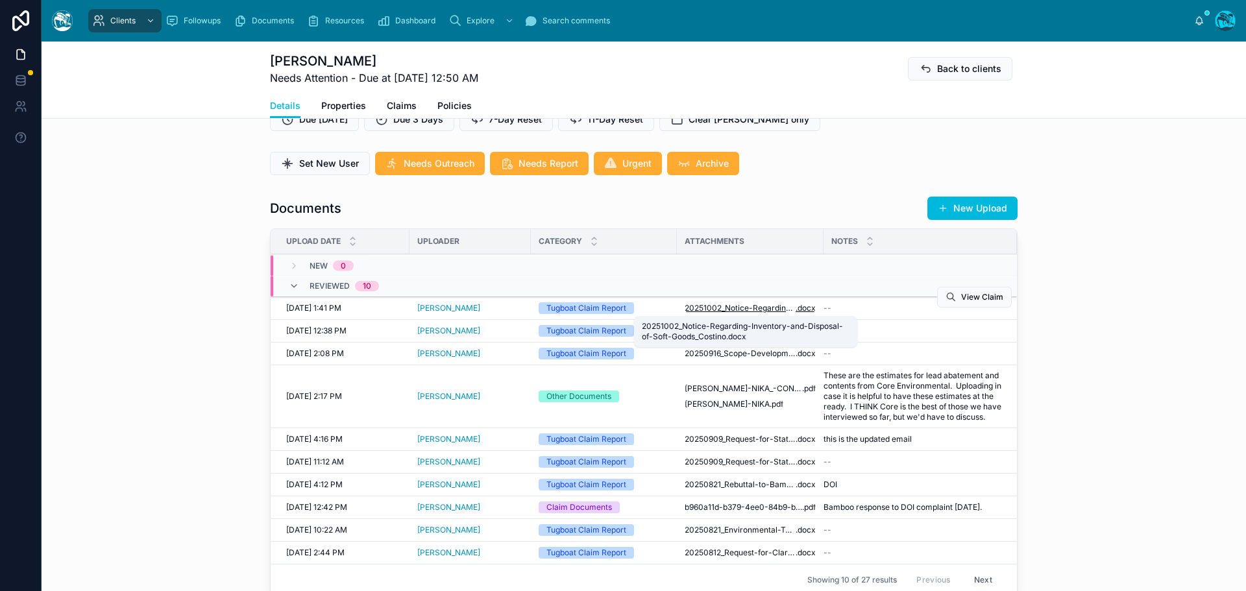
click at [749, 309] on span "20251002_Notice-Regarding-Inventory-and-Disposal-of-Soft-Goods_Costino" at bounding box center [740, 308] width 111 height 10
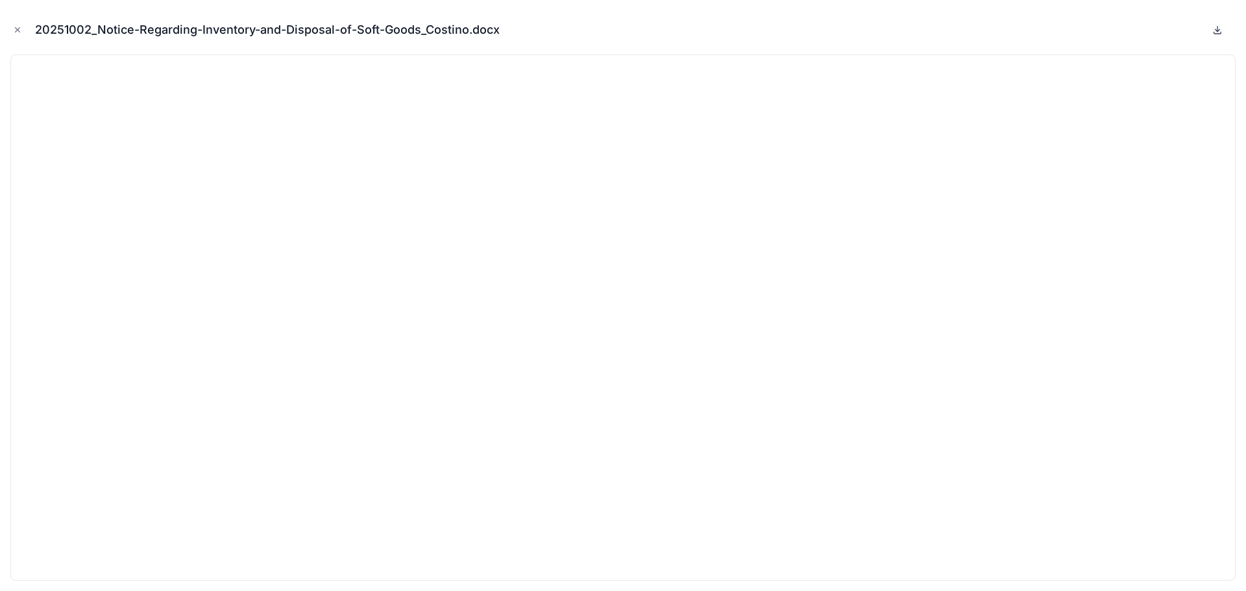
click at [1218, 27] on icon at bounding box center [1218, 29] width 0 height 5
click at [16, 29] on icon "Close modal" at bounding box center [17, 29] width 9 height 9
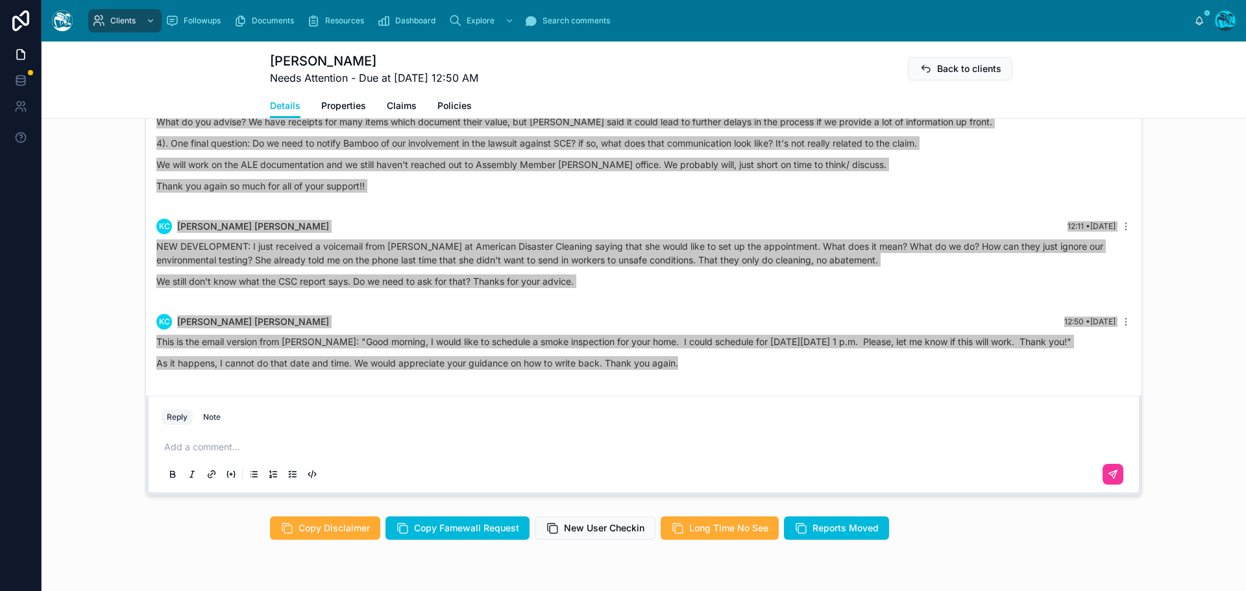
scroll to position [1104, 0]
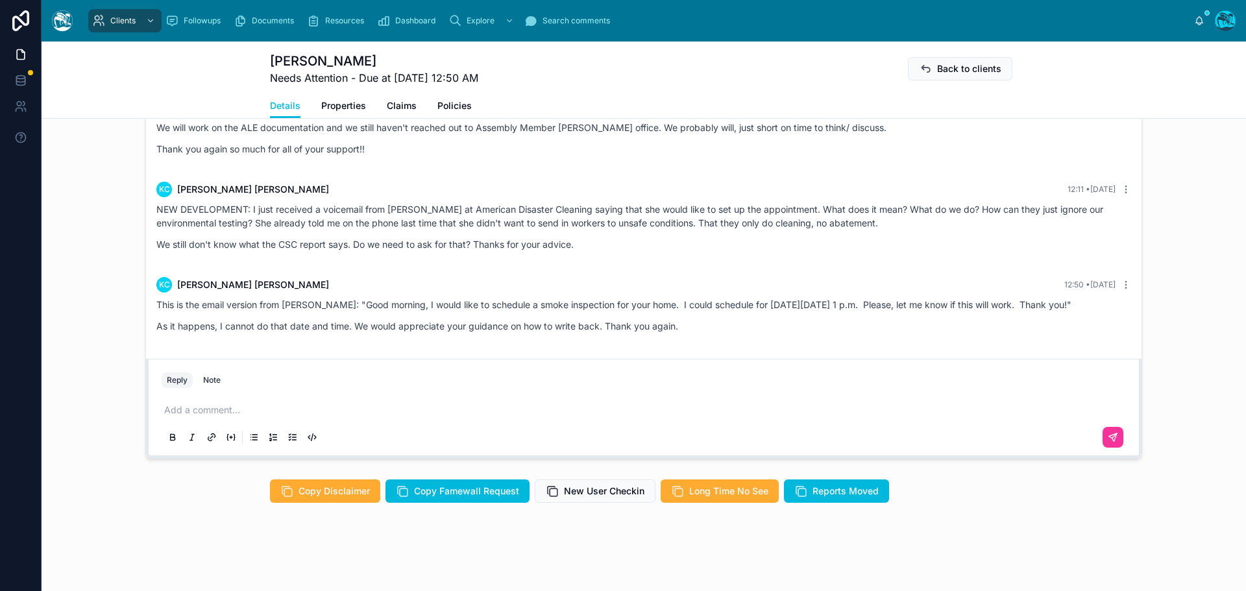
click at [198, 417] on p at bounding box center [646, 410] width 965 height 13
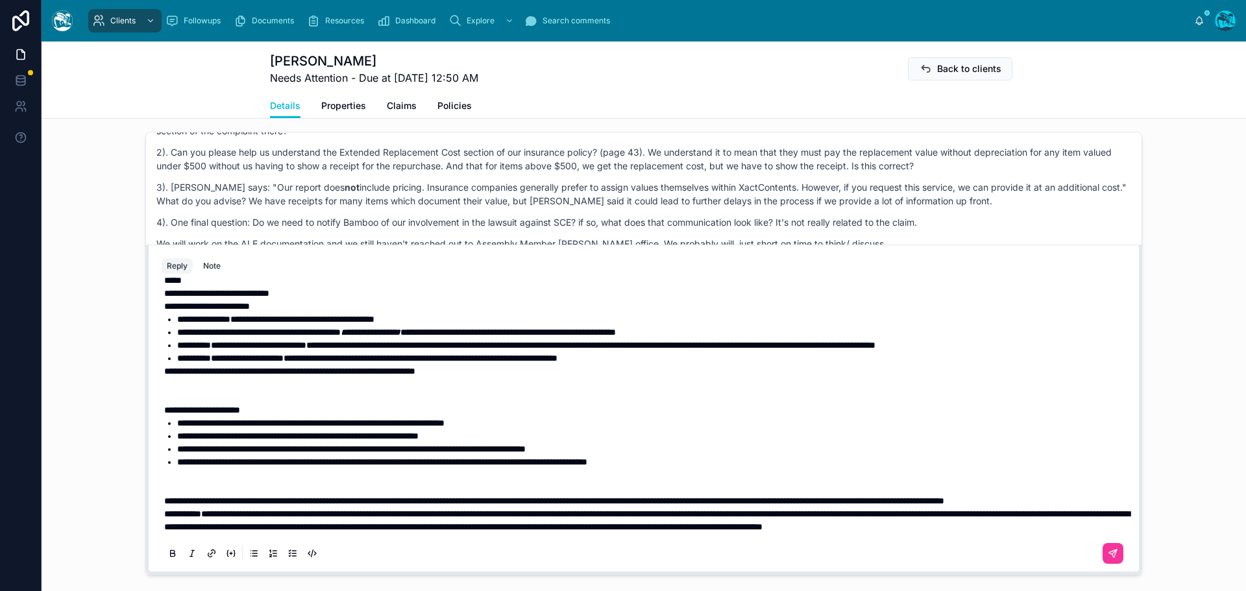
scroll to position [535, 0]
click at [290, 508] on p "**********" at bounding box center [646, 501] width 965 height 13
click at [210, 476] on p at bounding box center [646, 482] width 965 height 26
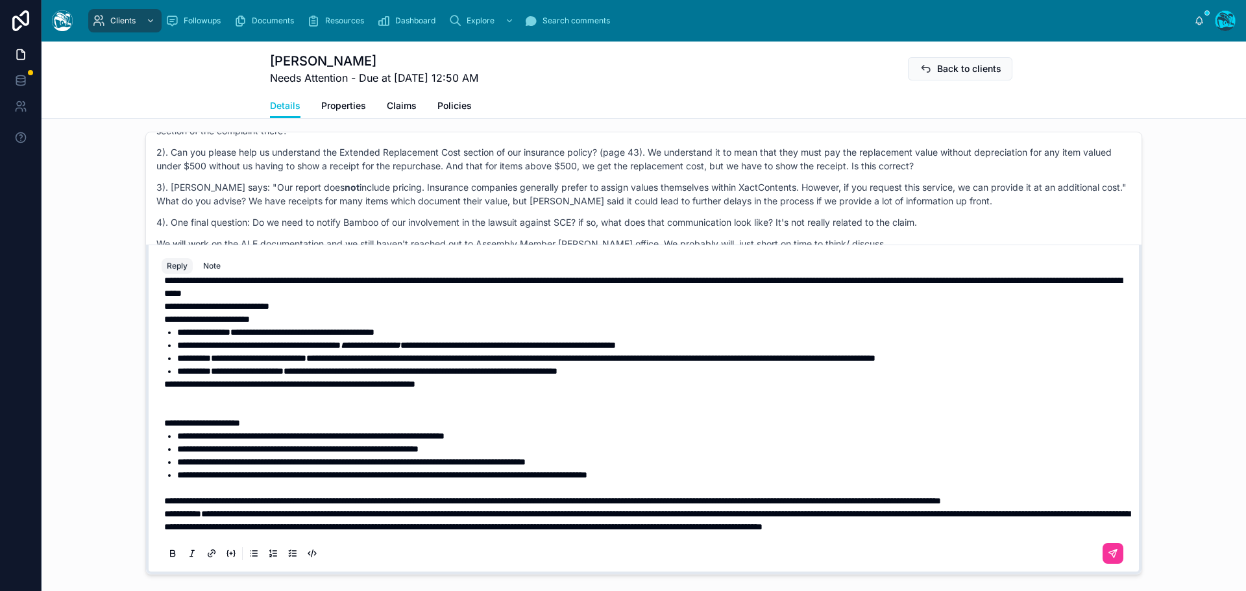
scroll to position [995, 0]
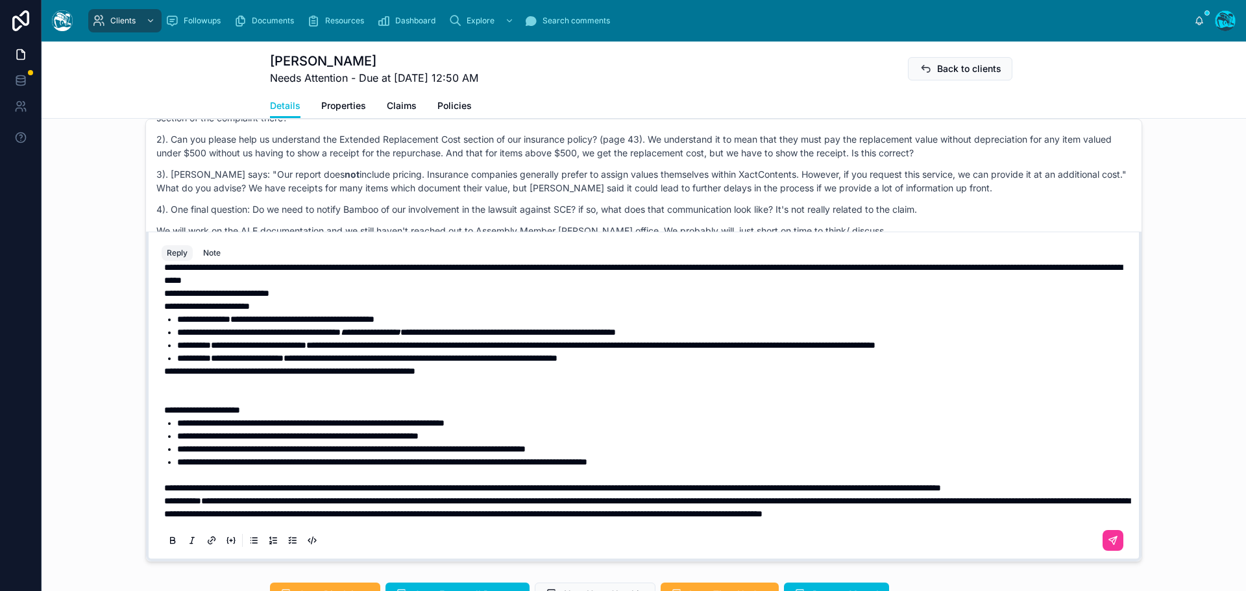
click at [180, 382] on p at bounding box center [646, 391] width 965 height 26
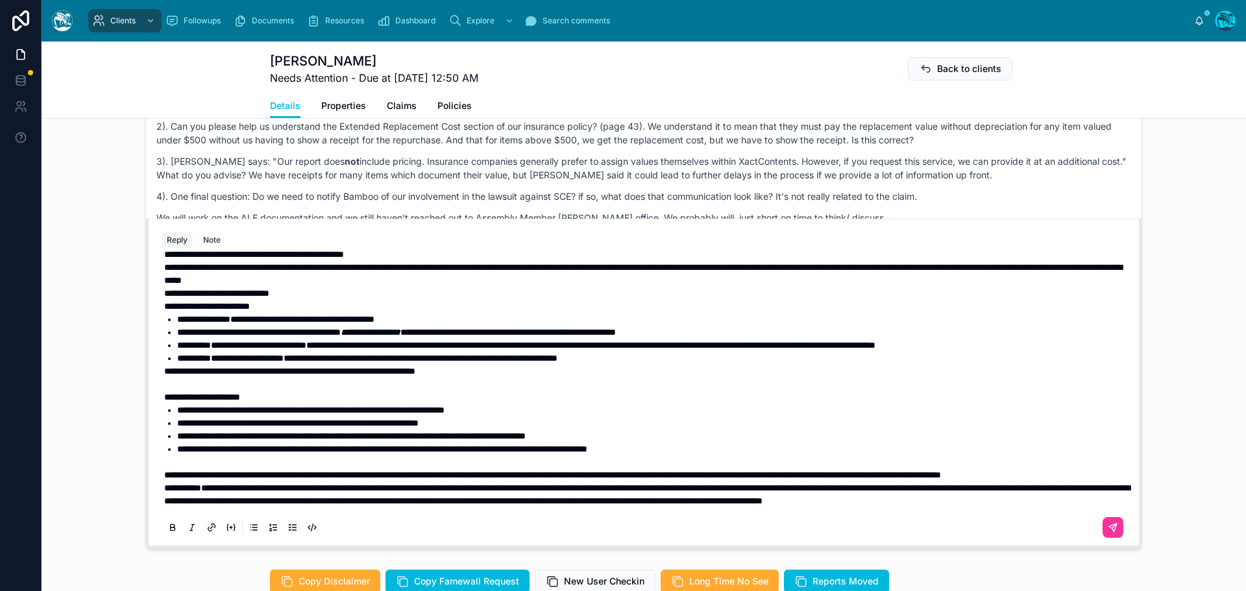
scroll to position [444, 0]
click at [164, 298] on span "**********" at bounding box center [216, 293] width 105 height 9
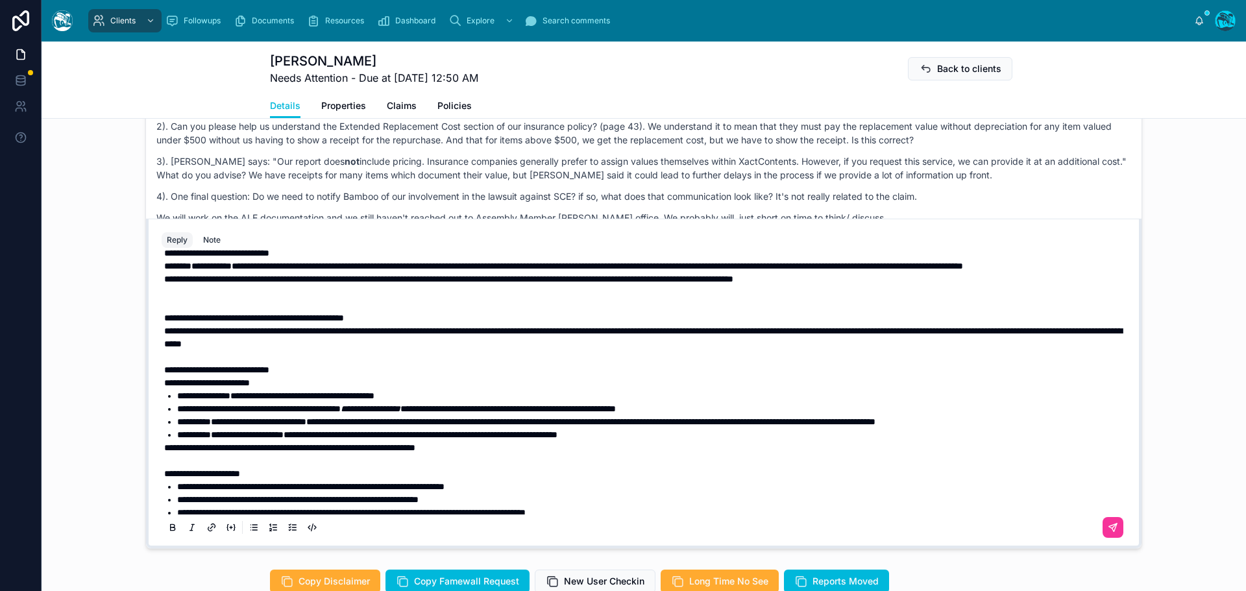
scroll to position [379, 0]
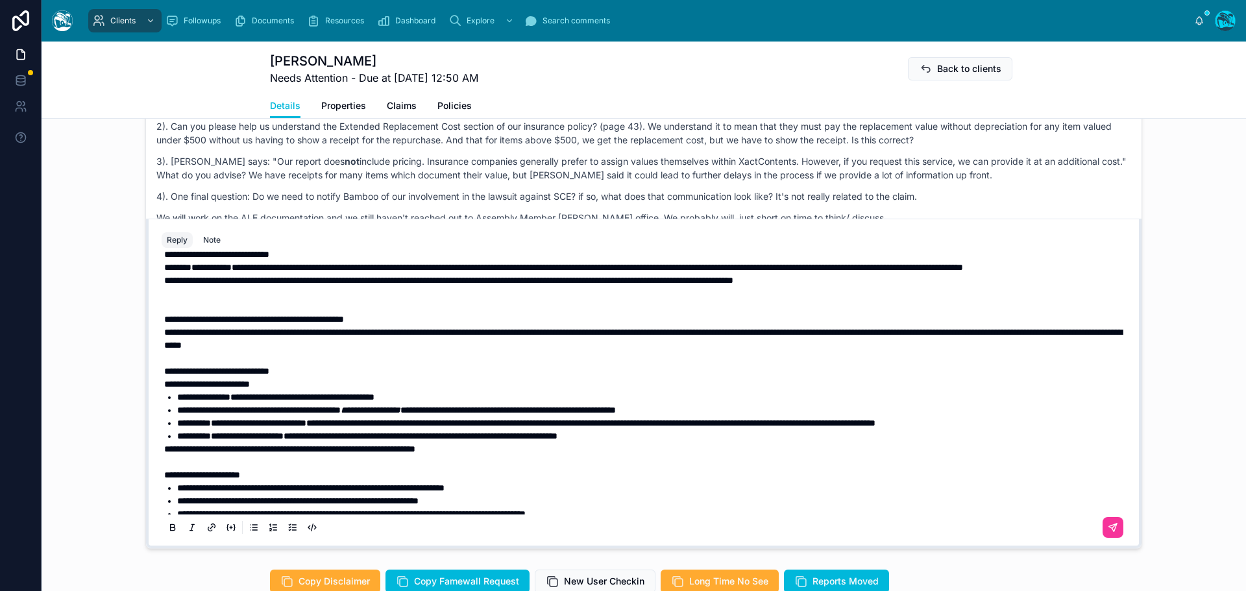
click at [268, 313] on p at bounding box center [646, 300] width 965 height 26
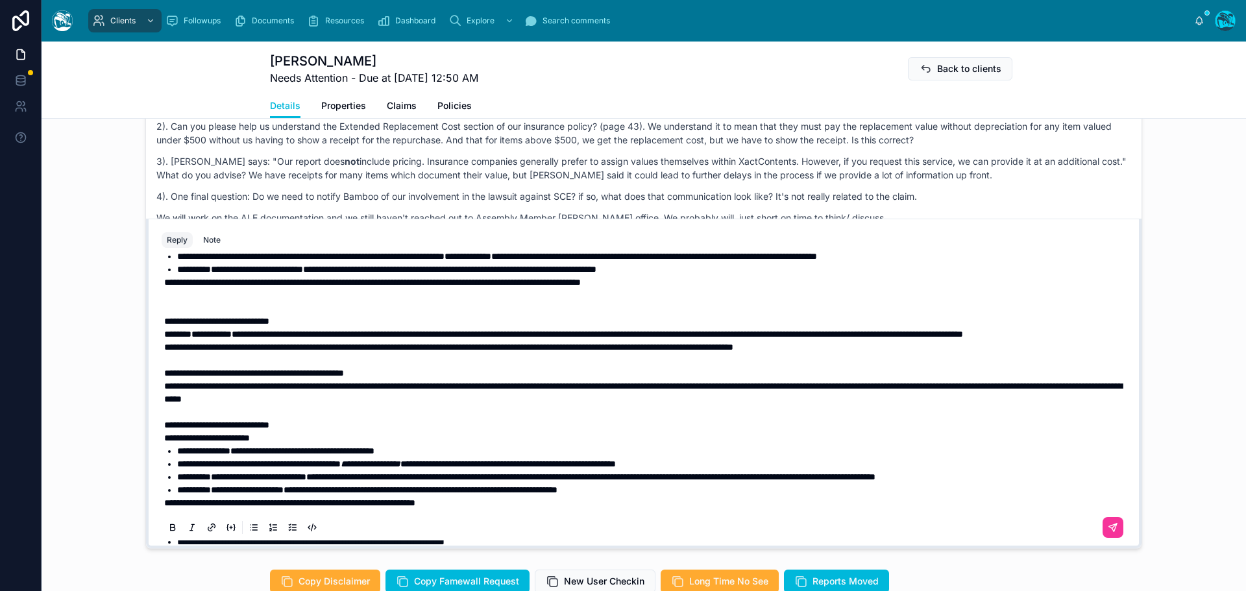
scroll to position [249, 0]
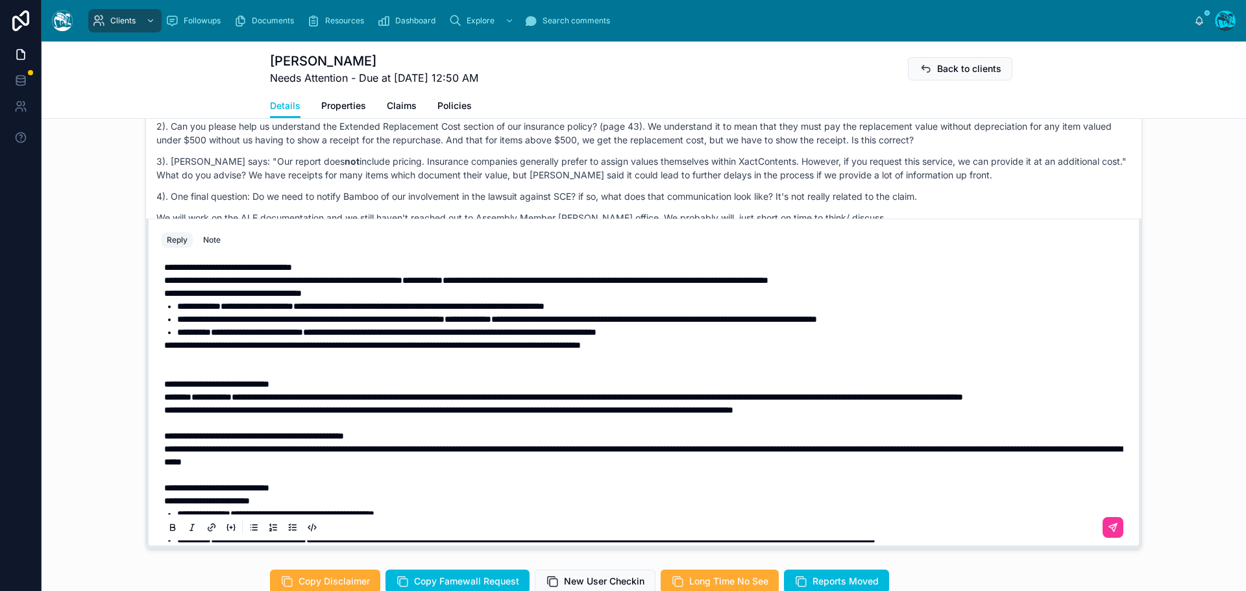
click at [261, 378] on p at bounding box center [646, 365] width 965 height 26
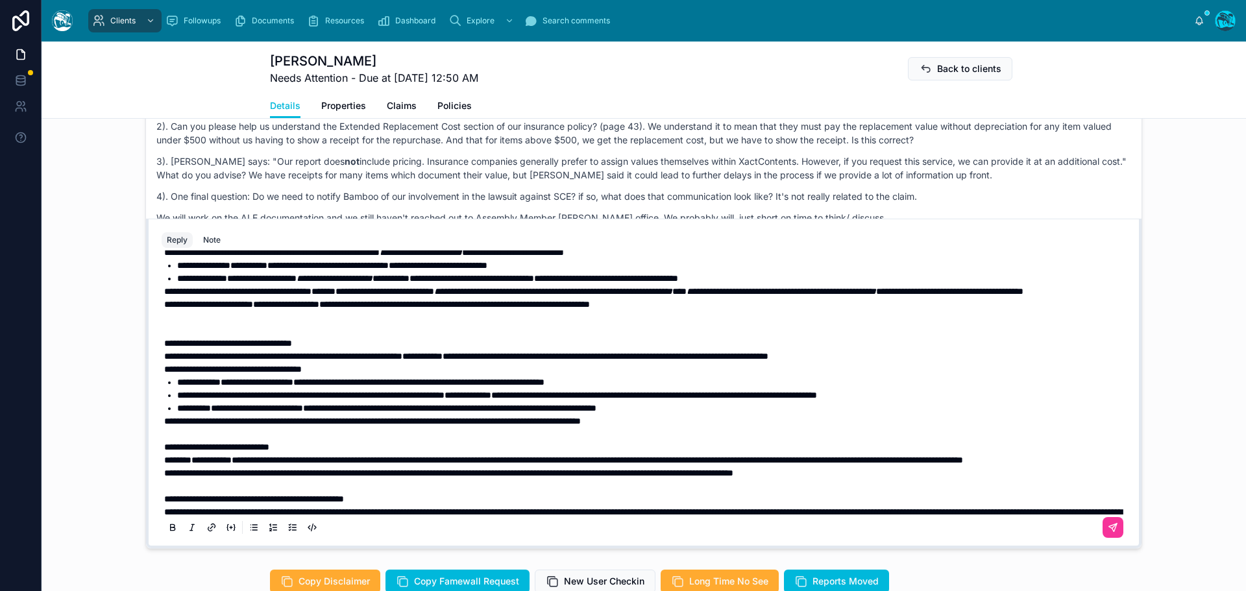
scroll to position [119, 0]
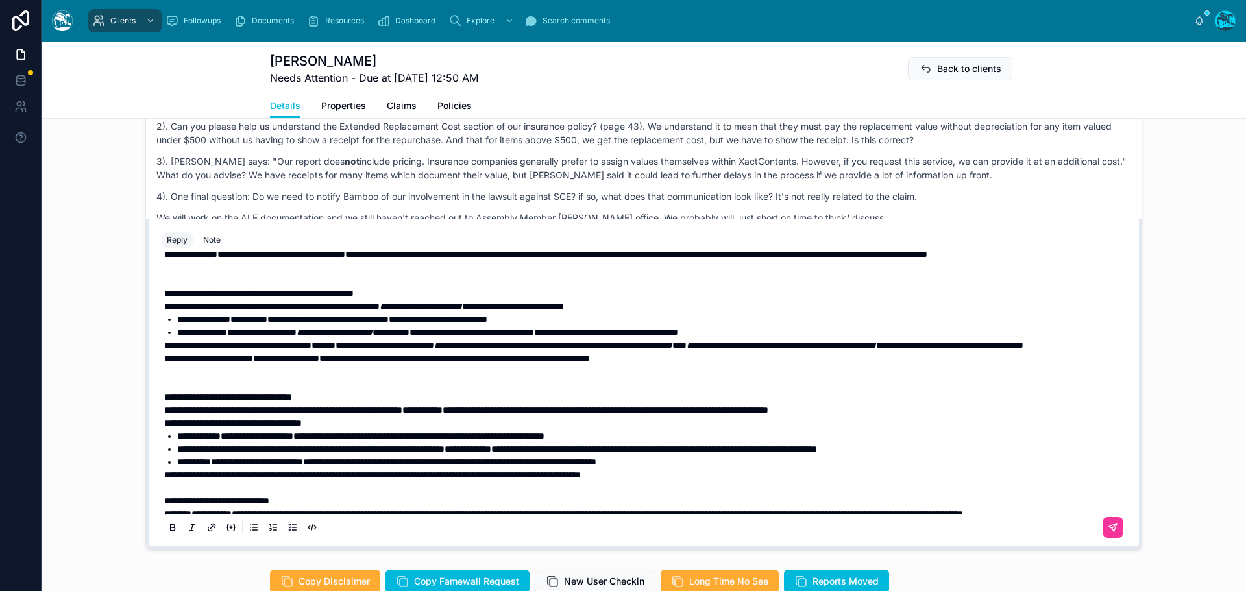
click at [256, 391] on p at bounding box center [646, 378] width 965 height 26
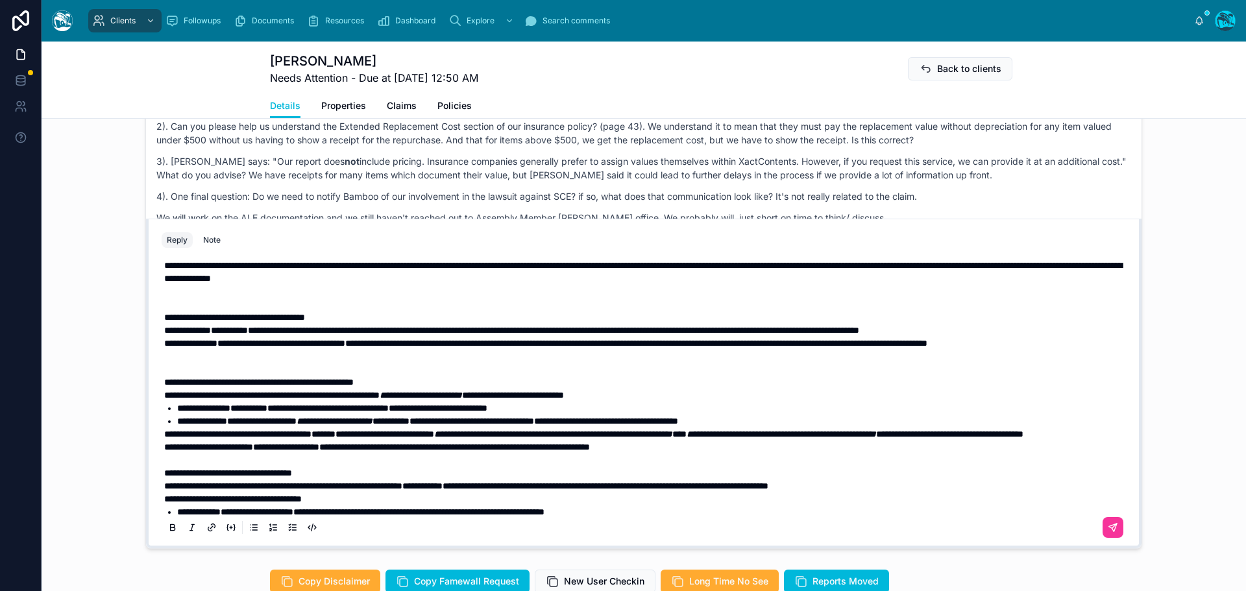
scroll to position [0, 0]
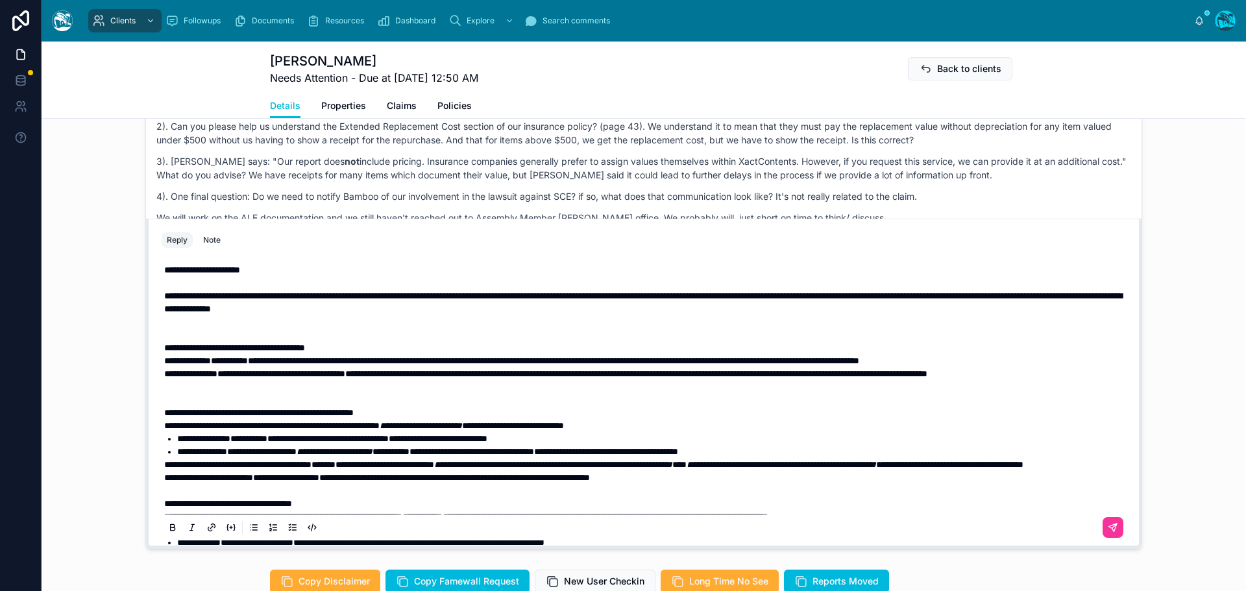
click at [227, 406] on p at bounding box center [646, 393] width 965 height 26
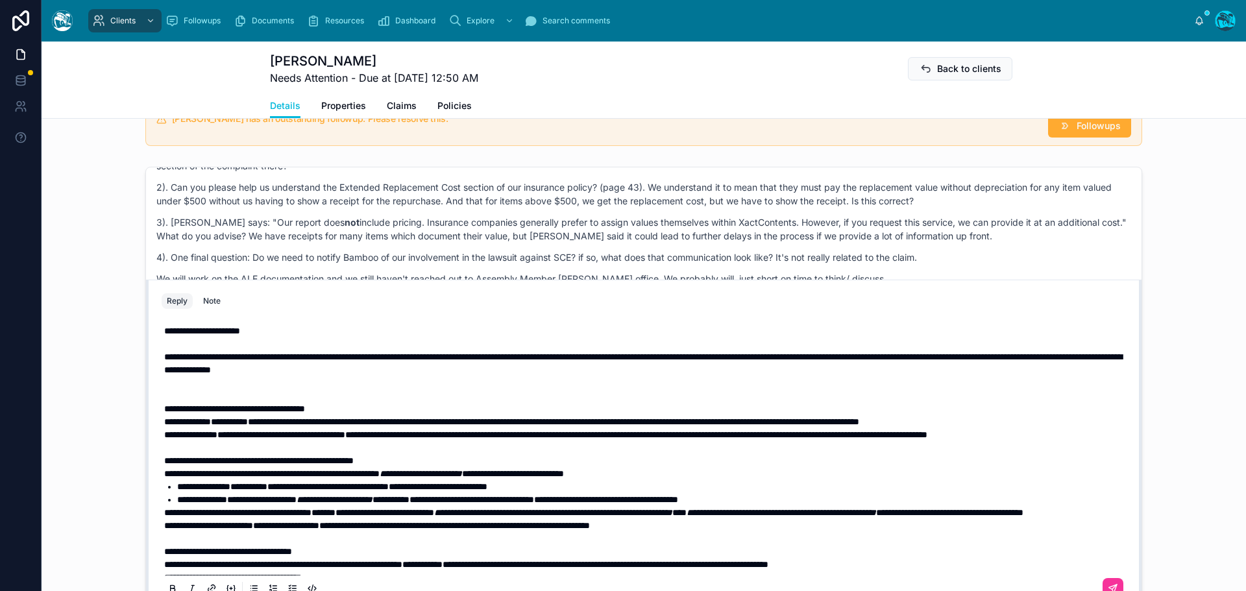
scroll to position [943, 0]
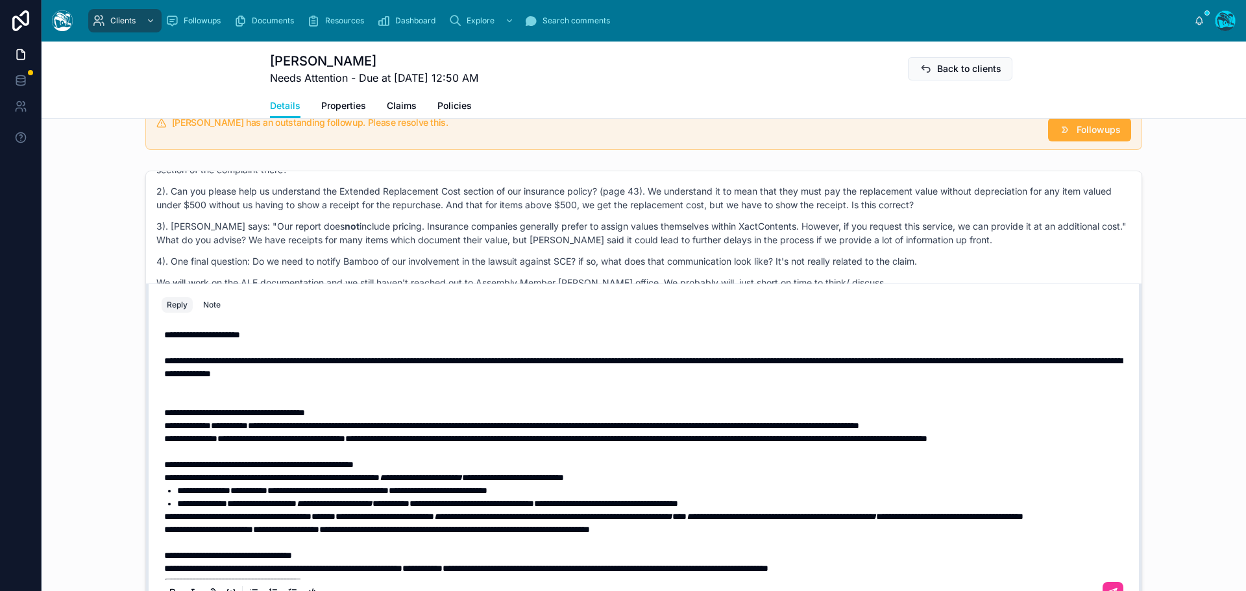
click at [260, 406] on p at bounding box center [646, 393] width 965 height 26
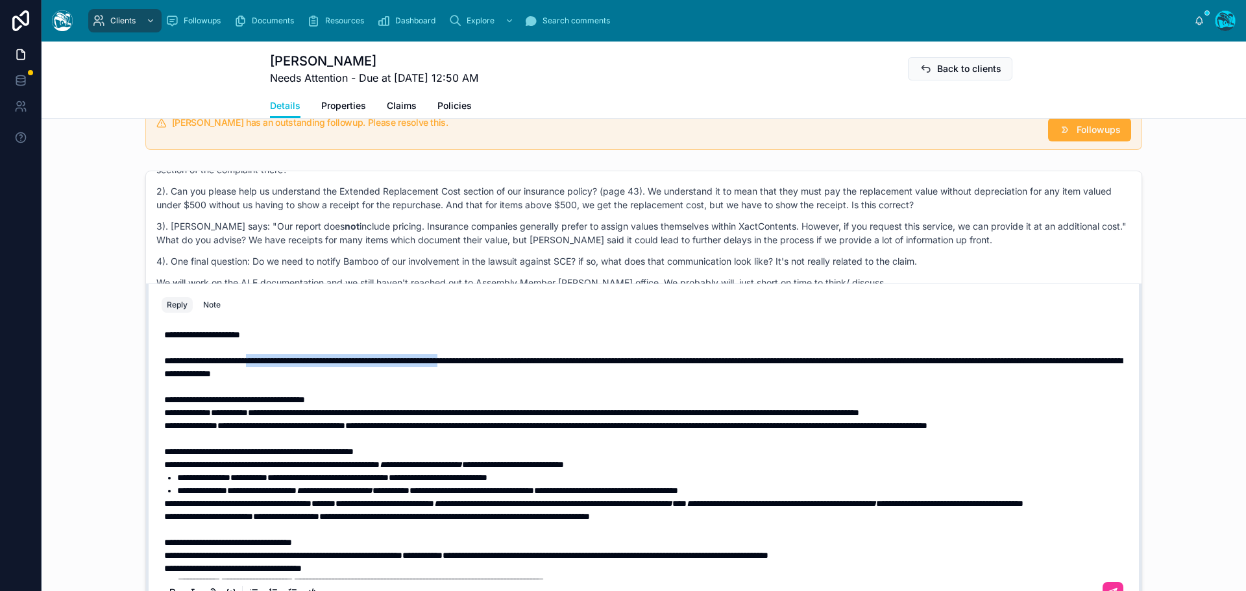
drag, startPoint x: 271, startPoint y: 380, endPoint x: 531, endPoint y: 379, distance: 259.7
click at [531, 378] on span "**********" at bounding box center [643, 367] width 958 height 22
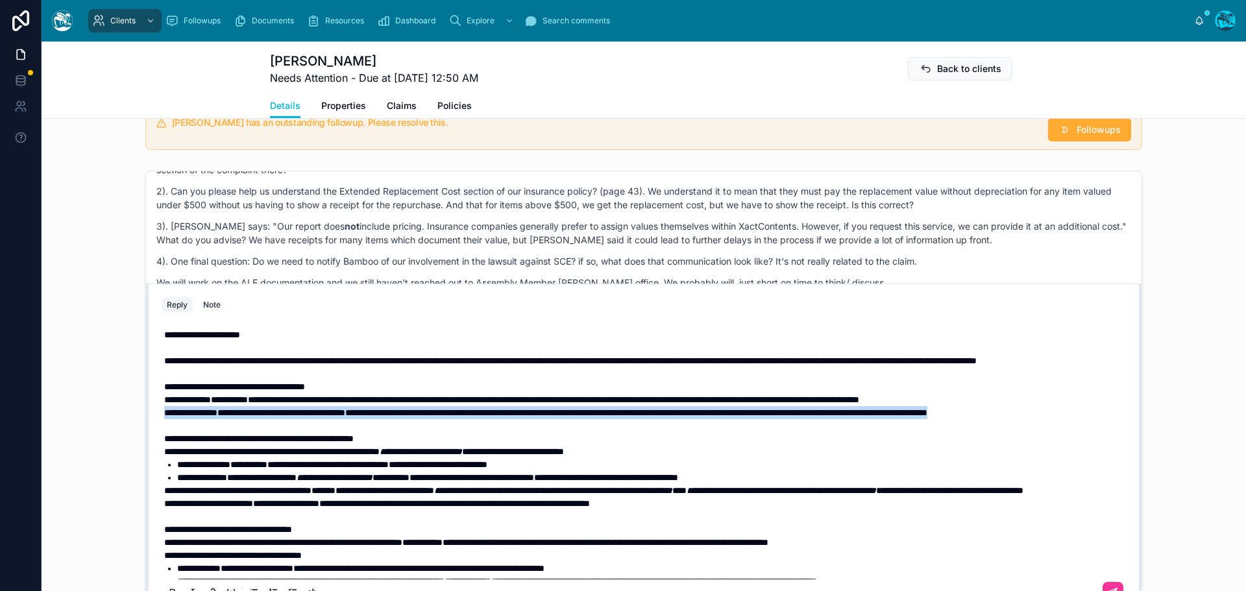
drag, startPoint x: 237, startPoint y: 456, endPoint x: 129, endPoint y: 444, distance: 109.1
click at [129, 444] on div "Rachel Baker Last month They definitely have an agreement with some insurance c…" at bounding box center [644, 393] width 1205 height 454
click at [374, 432] on p "**********" at bounding box center [646, 419] width 965 height 26
drag, startPoint x: 236, startPoint y: 460, endPoint x: 145, endPoint y: 449, distance: 91.5
click at [146, 449] on div "**********" at bounding box center [644, 449] width 996 height 330
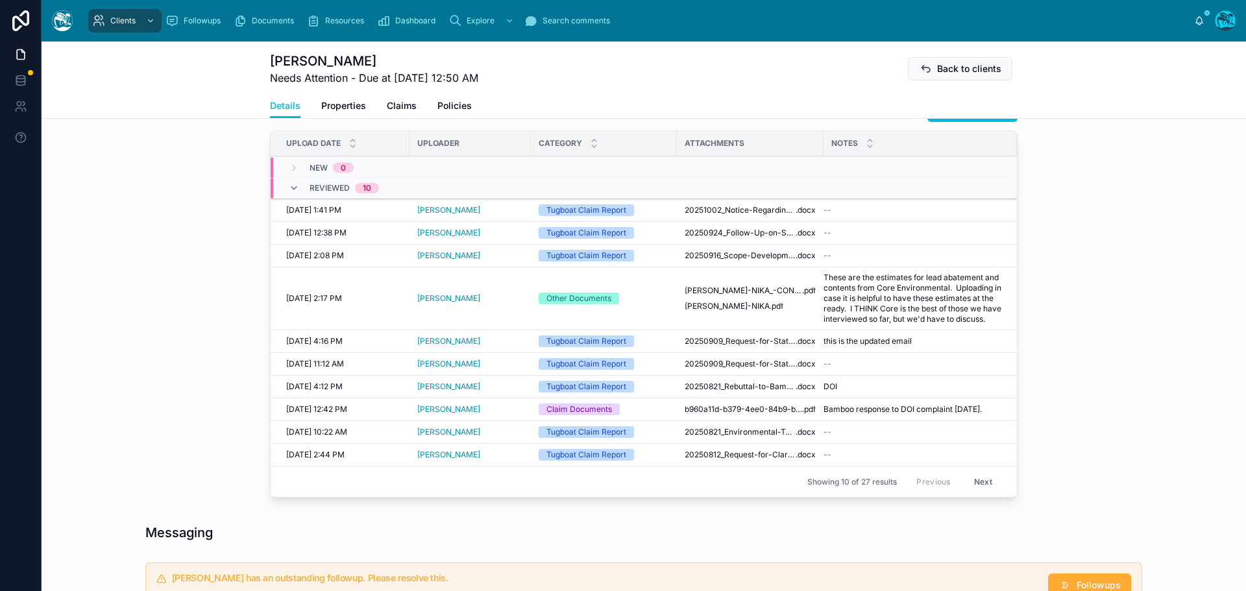
scroll to position [489, 0]
click at [976, 491] on button "Next" at bounding box center [983, 481] width 36 height 20
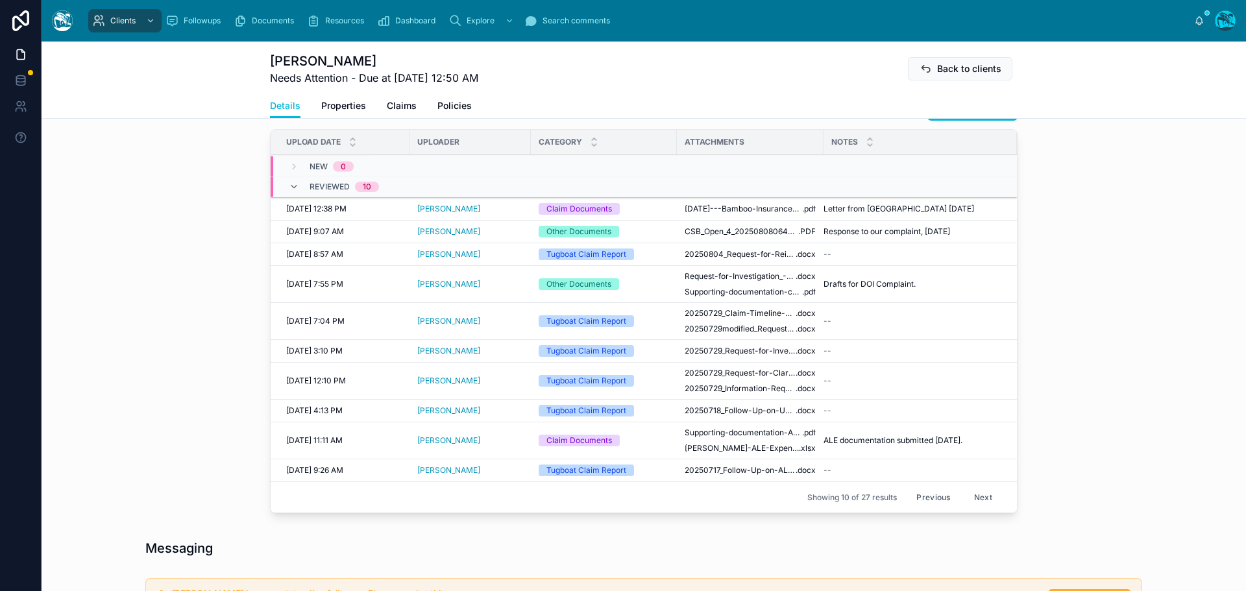
click at [931, 494] on button "Previous" at bounding box center [934, 498] width 52 height 20
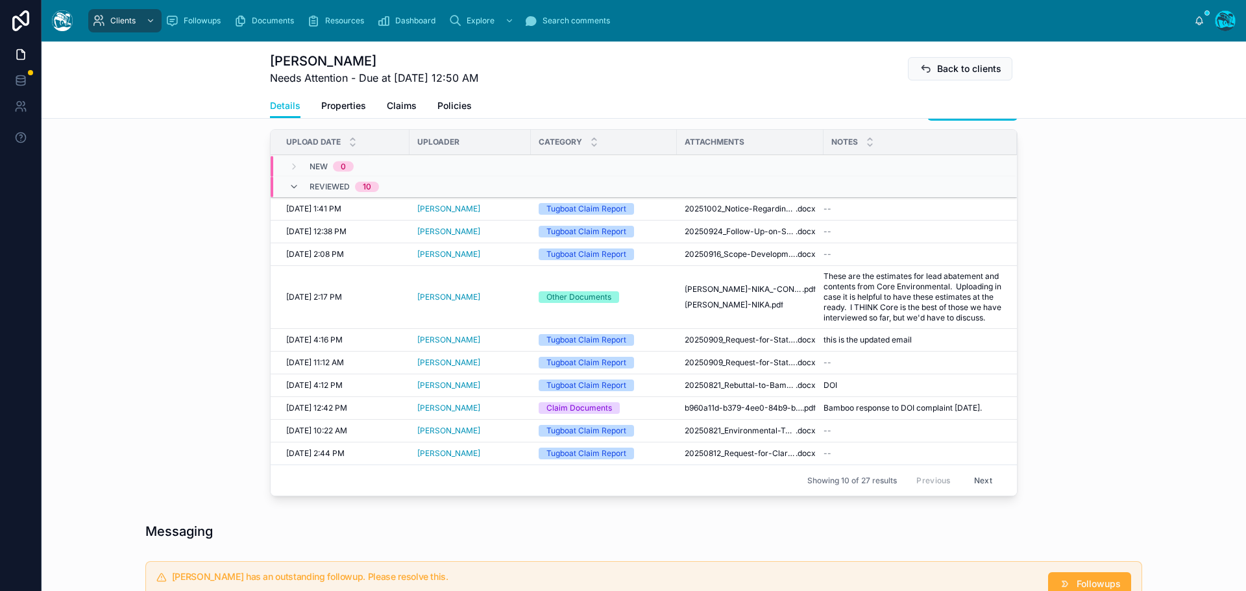
click at [977, 491] on button "Next" at bounding box center [983, 481] width 36 height 20
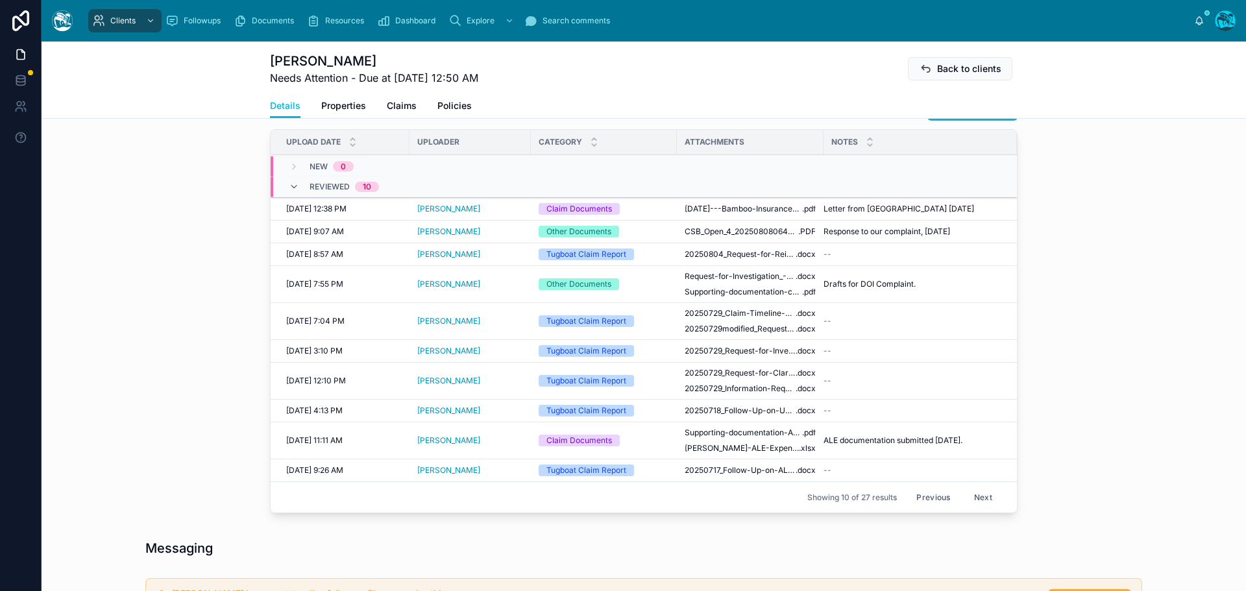
click at [981, 500] on button "Next" at bounding box center [983, 498] width 36 height 20
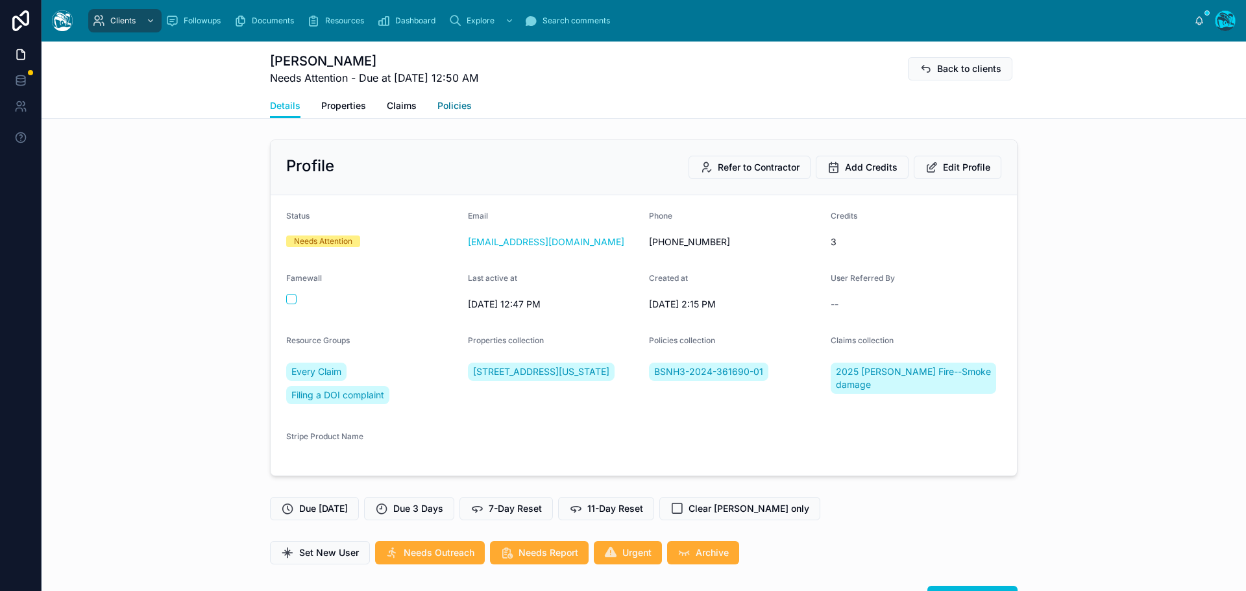
click at [449, 102] on span "Policies" at bounding box center [455, 105] width 34 height 13
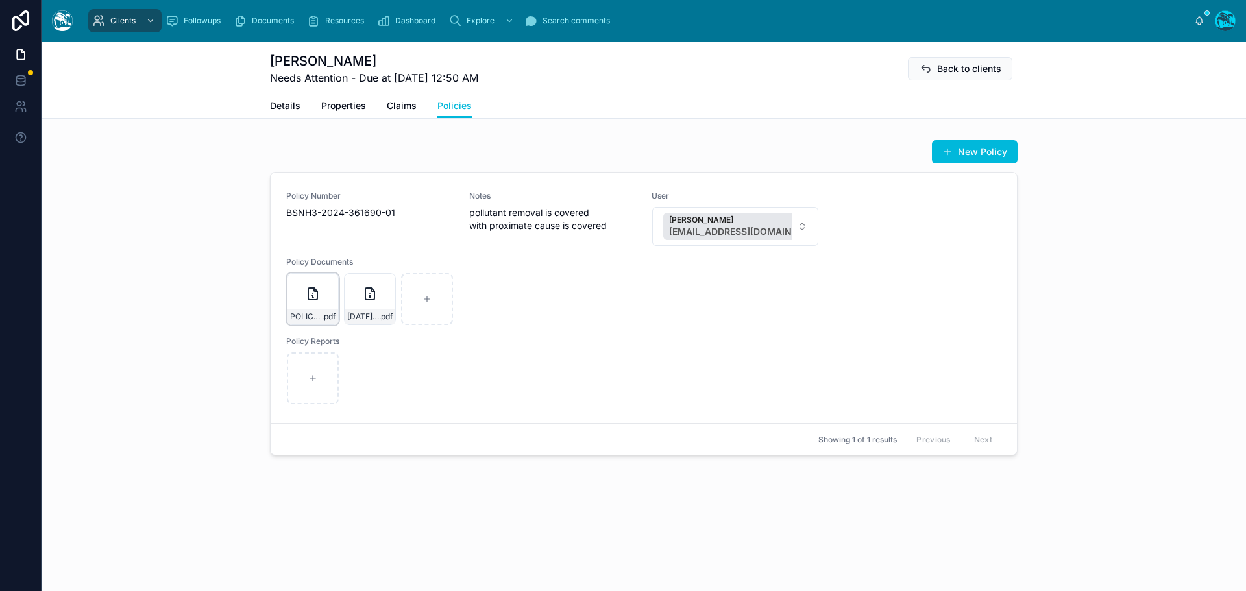
click at [320, 299] on icon at bounding box center [313, 294] width 16 height 16
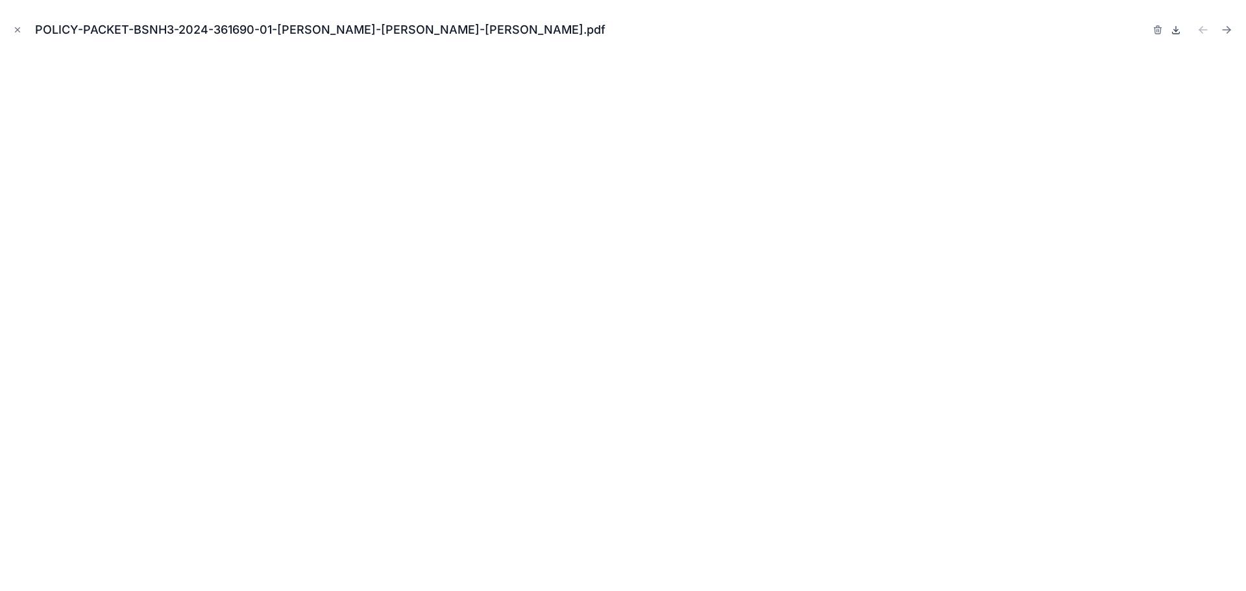
click at [1176, 29] on icon at bounding box center [1176, 29] width 0 height 5
drag, startPoint x: 16, startPoint y: 30, endPoint x: 36, endPoint y: 40, distance: 22.6
click at [16, 30] on icon "Close modal" at bounding box center [17, 29] width 9 height 9
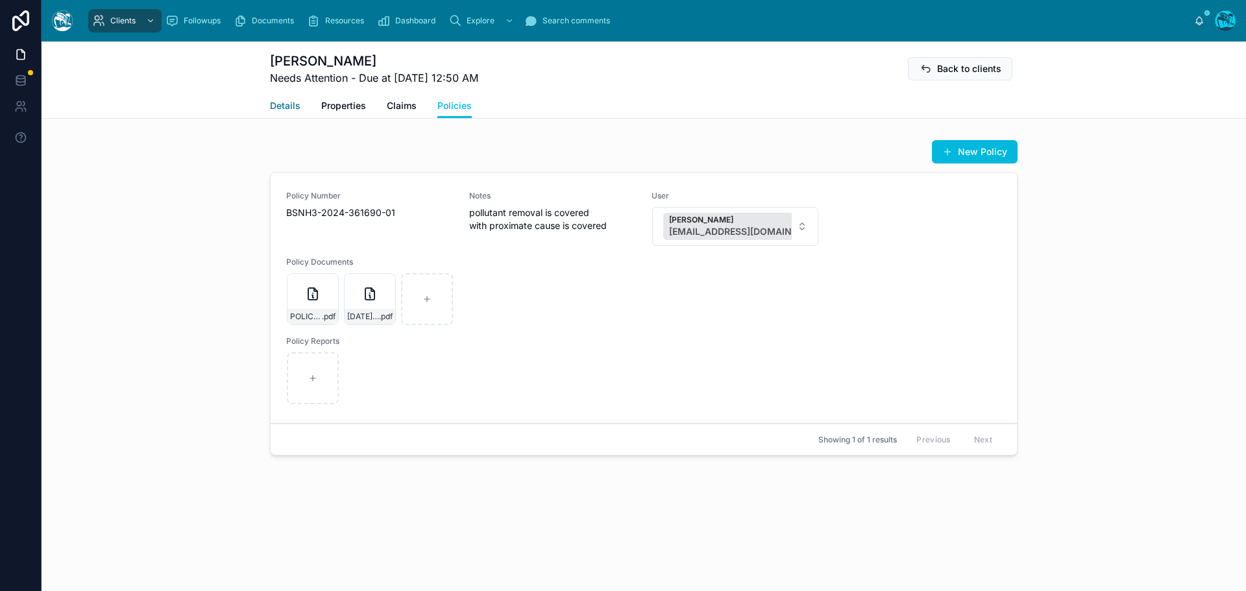
click at [288, 105] on span "Details" at bounding box center [285, 105] width 31 height 13
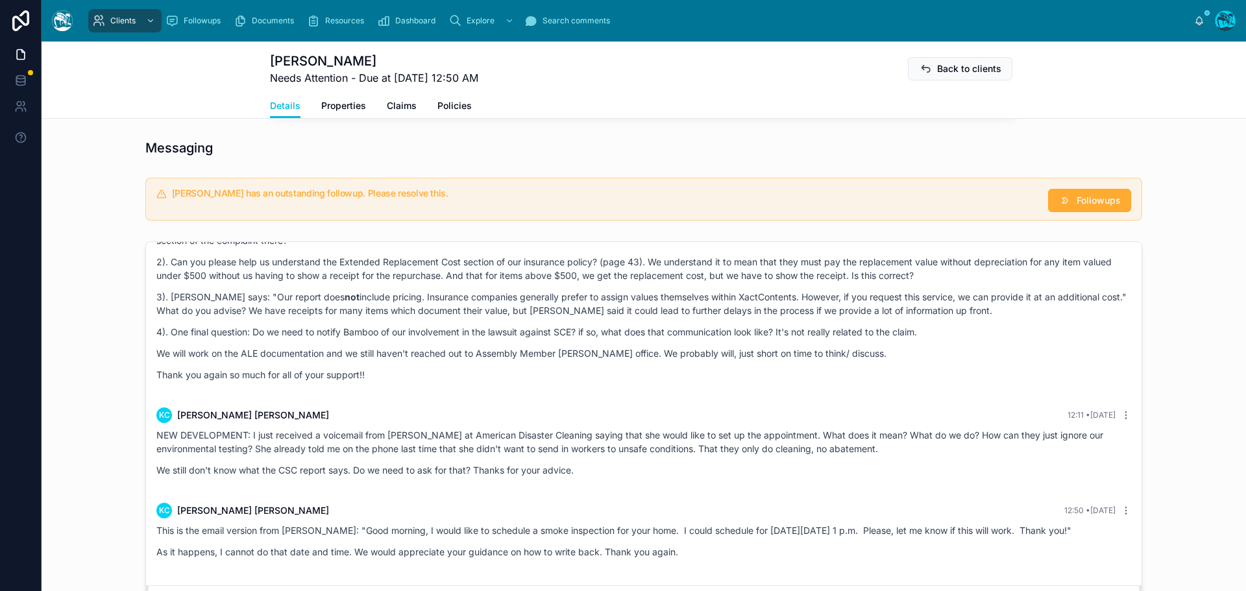
scroll to position [1039, 0]
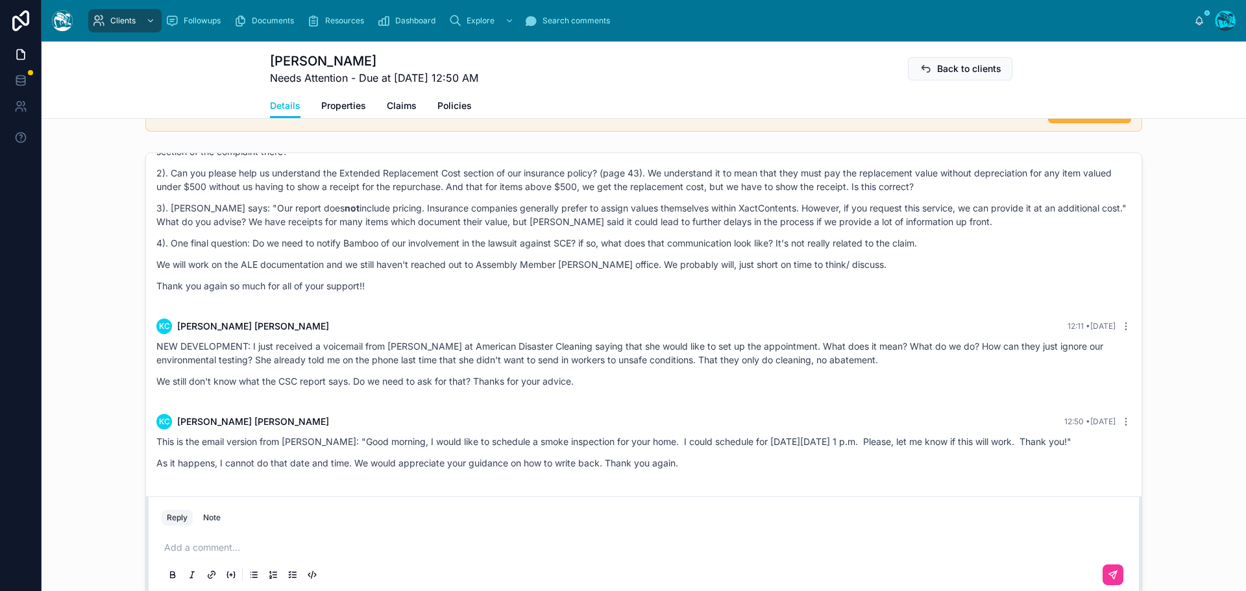
click at [180, 549] on p at bounding box center [646, 547] width 965 height 13
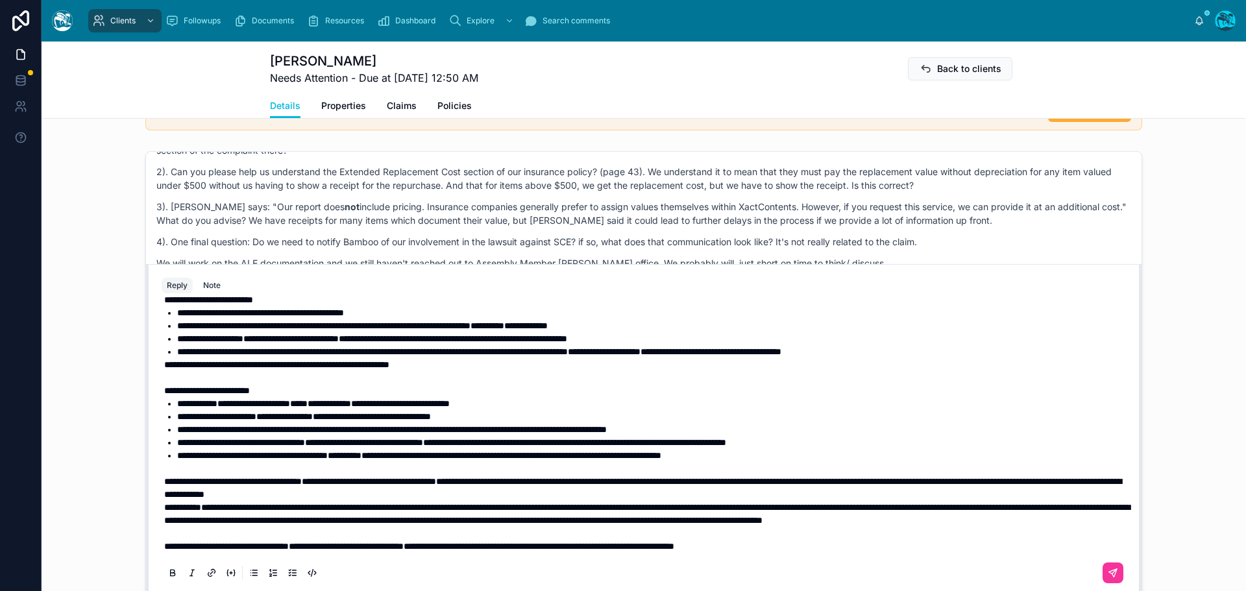
scroll to position [483, 0]
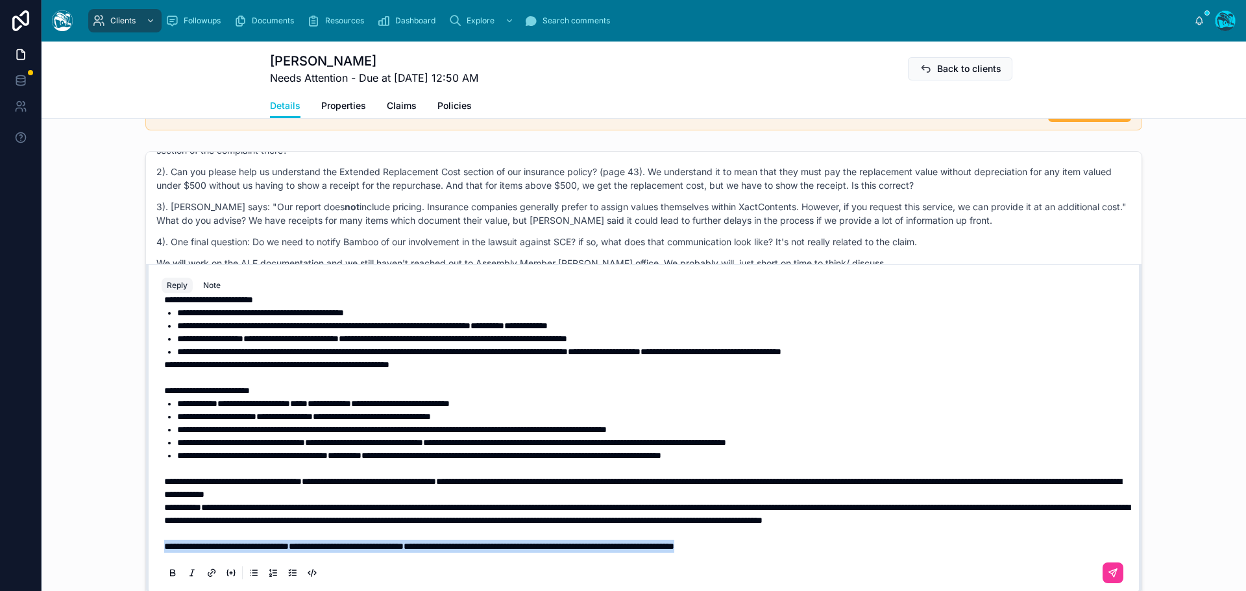
drag, startPoint x: 869, startPoint y: 547, endPoint x: 151, endPoint y: 568, distance: 718.9
click at [154, 568] on div "**********" at bounding box center [644, 444] width 980 height 296
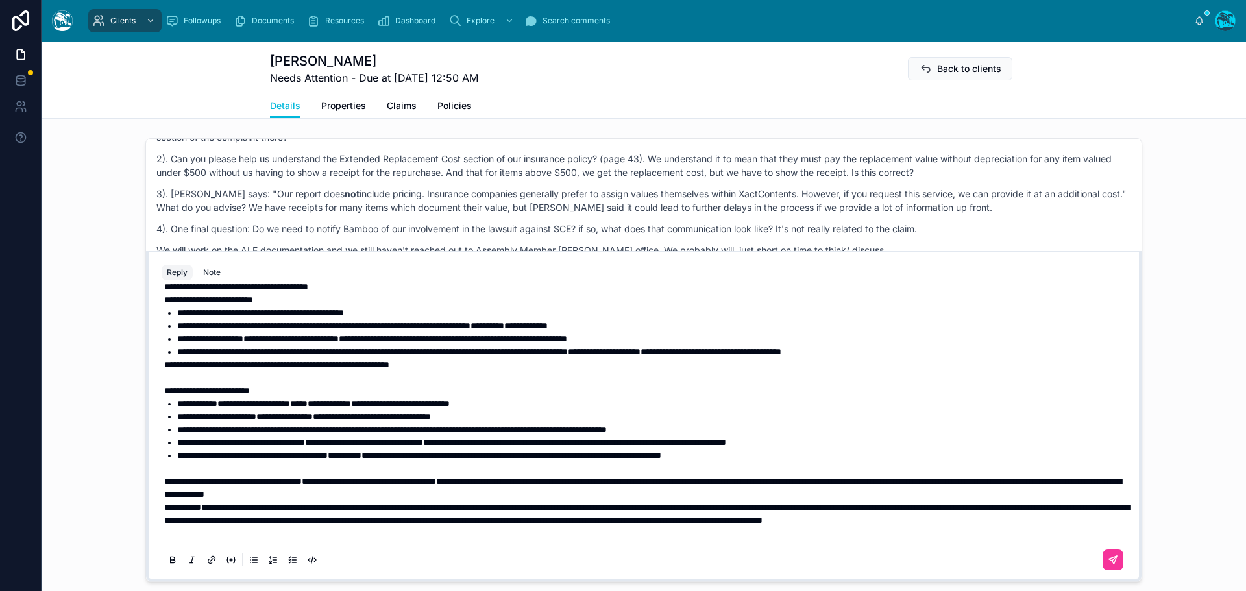
scroll to position [1066, 0]
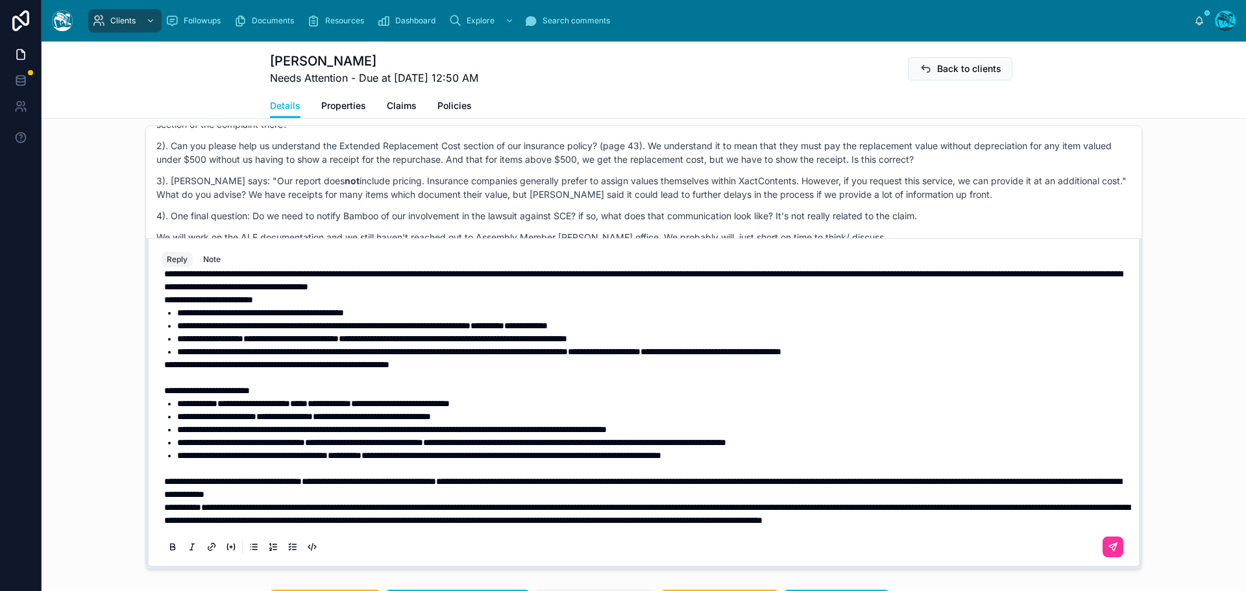
click at [580, 482] on p "**********" at bounding box center [646, 488] width 965 height 26
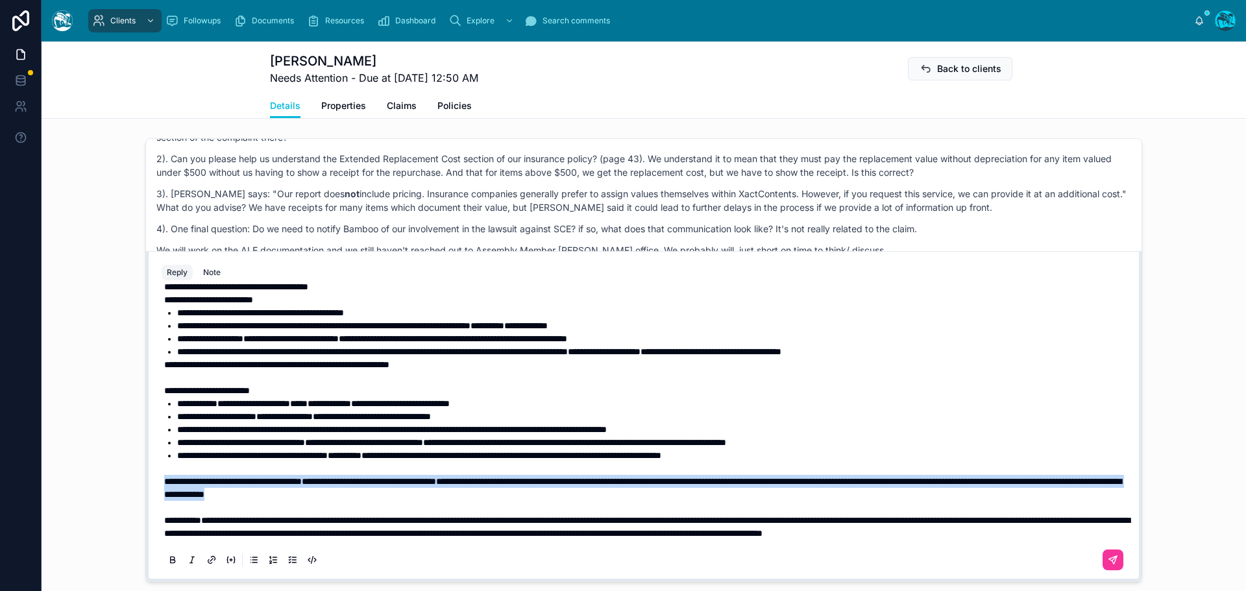
drag, startPoint x: 564, startPoint y: 482, endPoint x: 147, endPoint y: 473, distance: 416.8
click at [147, 473] on div "**********" at bounding box center [644, 416] width 996 height 330
click at [165, 560] on button at bounding box center [173, 561] width 16 height 16
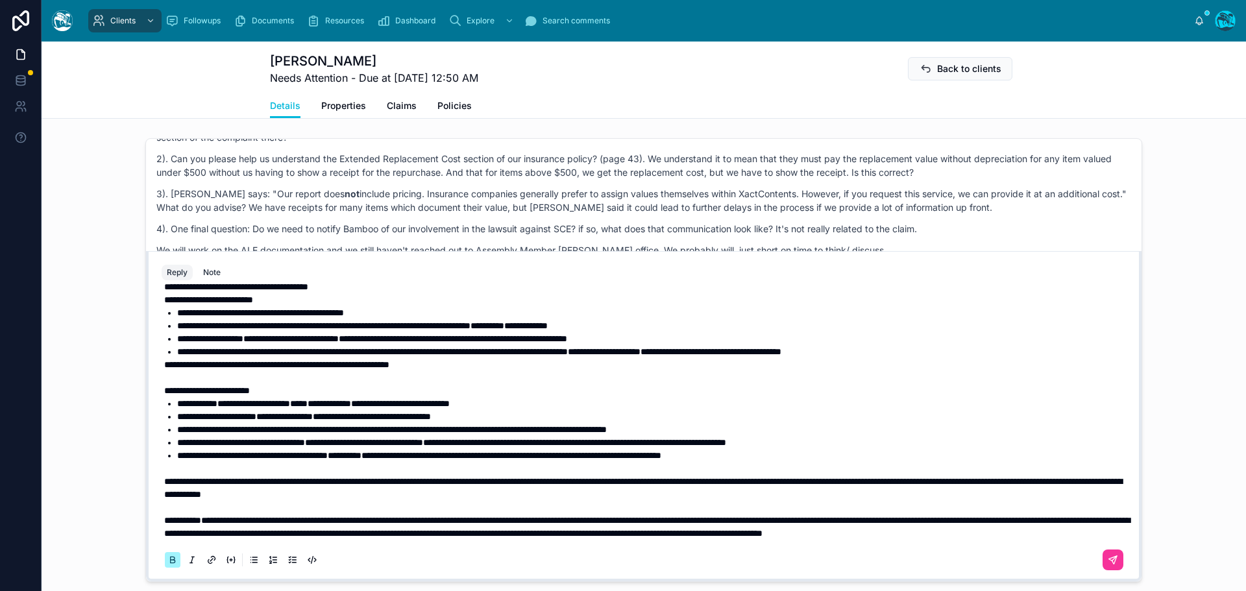
click at [165, 560] on button at bounding box center [173, 561] width 16 height 16
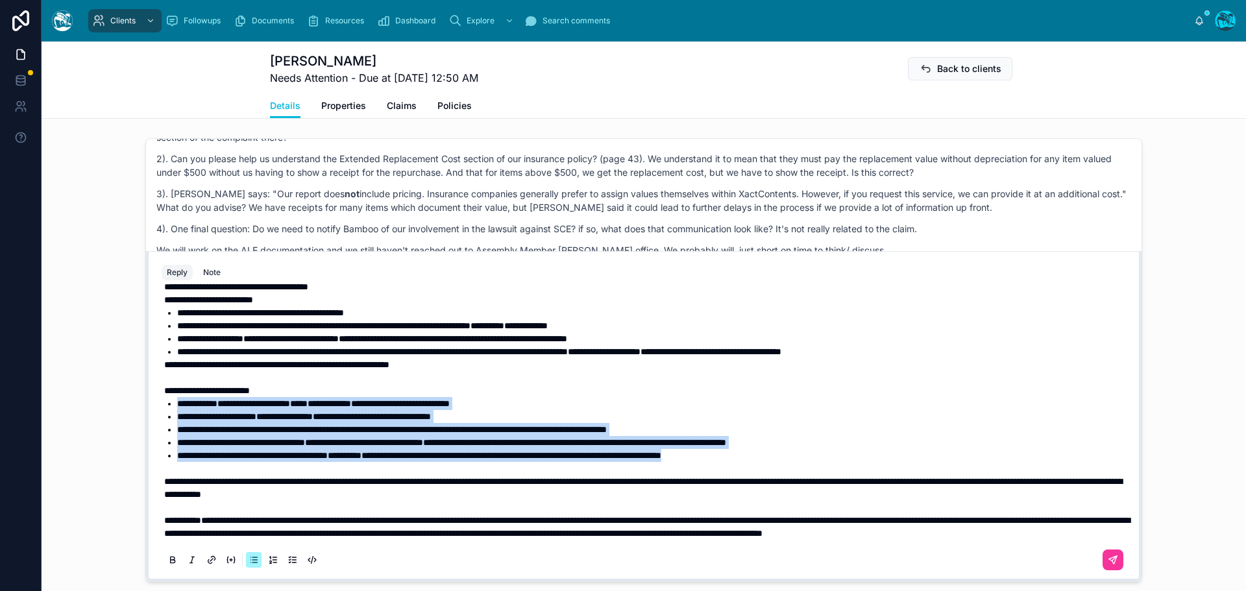
drag, startPoint x: 821, startPoint y: 443, endPoint x: 168, endPoint y: 394, distance: 654.9
click at [168, 397] on ul "**********" at bounding box center [646, 429] width 965 height 65
click at [167, 559] on icon at bounding box center [172, 561] width 10 height 10
click at [204, 399] on span "**********" at bounding box center [310, 403] width 267 height 9
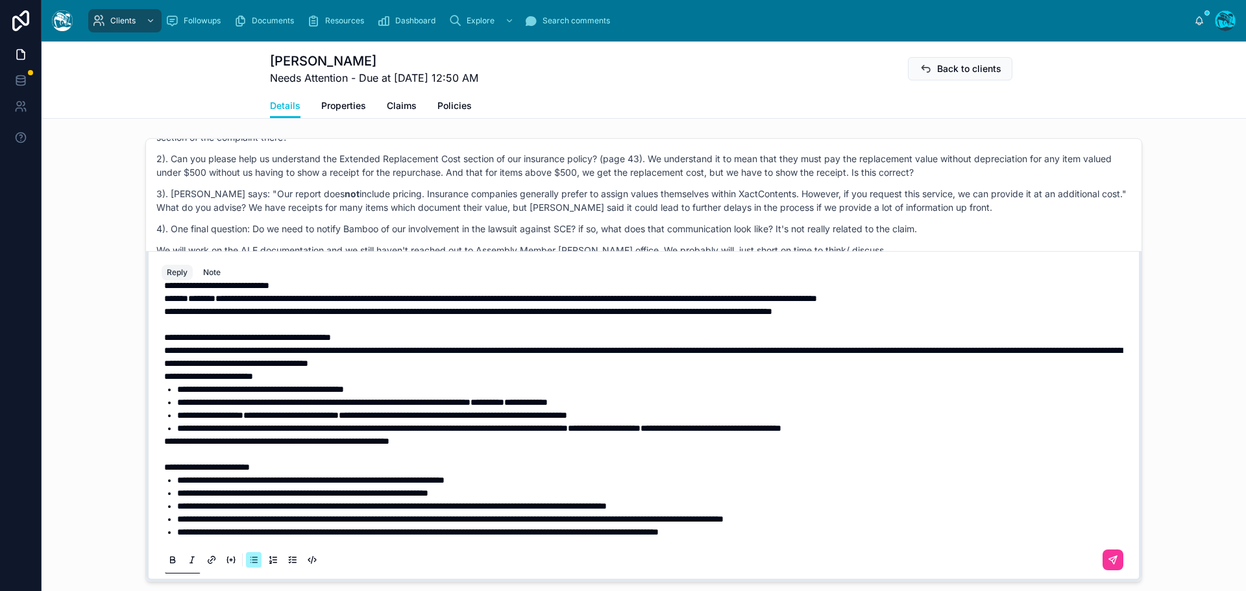
scroll to position [340, 0]
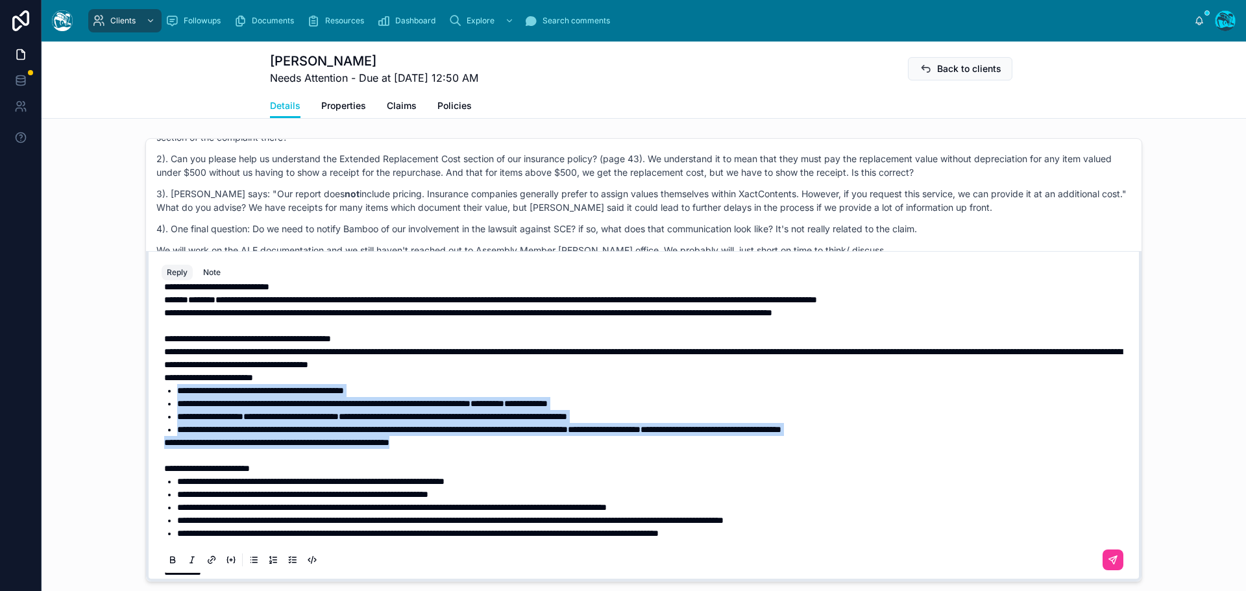
drag, startPoint x: 441, startPoint y: 482, endPoint x: 153, endPoint y: 430, distance: 292.7
click at [154, 430] on div "**********" at bounding box center [644, 431] width 980 height 296
click at [167, 562] on icon at bounding box center [172, 561] width 10 height 10
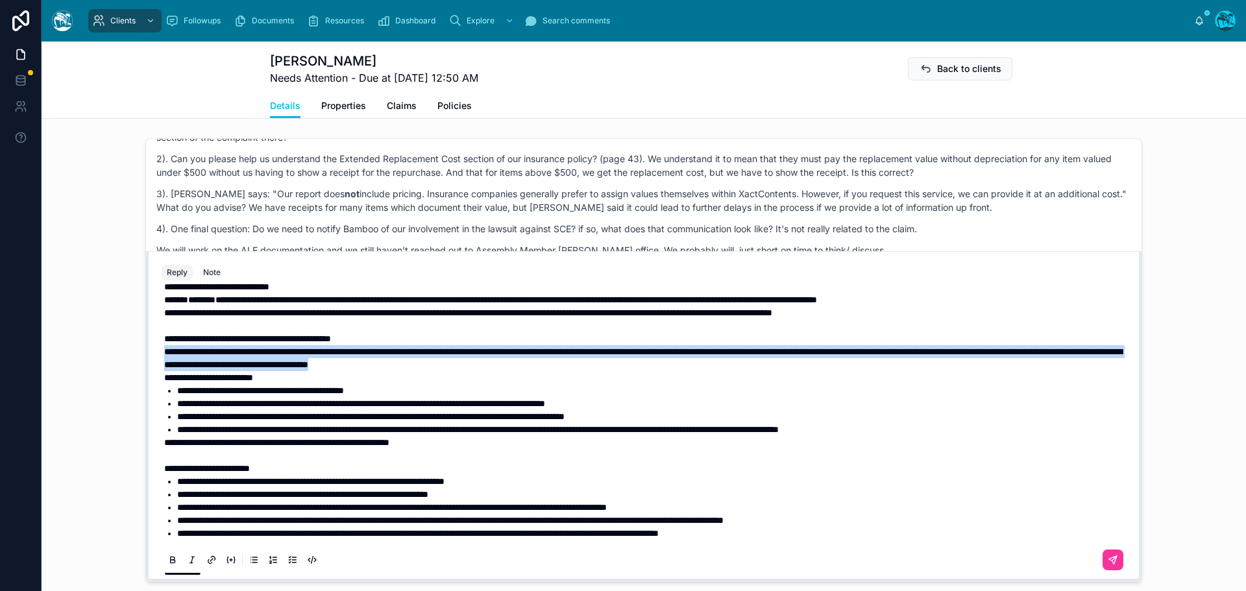
drag, startPoint x: 710, startPoint y: 404, endPoint x: 150, endPoint y: 396, distance: 559.6
click at [154, 396] on div "**********" at bounding box center [644, 431] width 980 height 296
click at [169, 556] on icon at bounding box center [172, 561] width 10 height 10
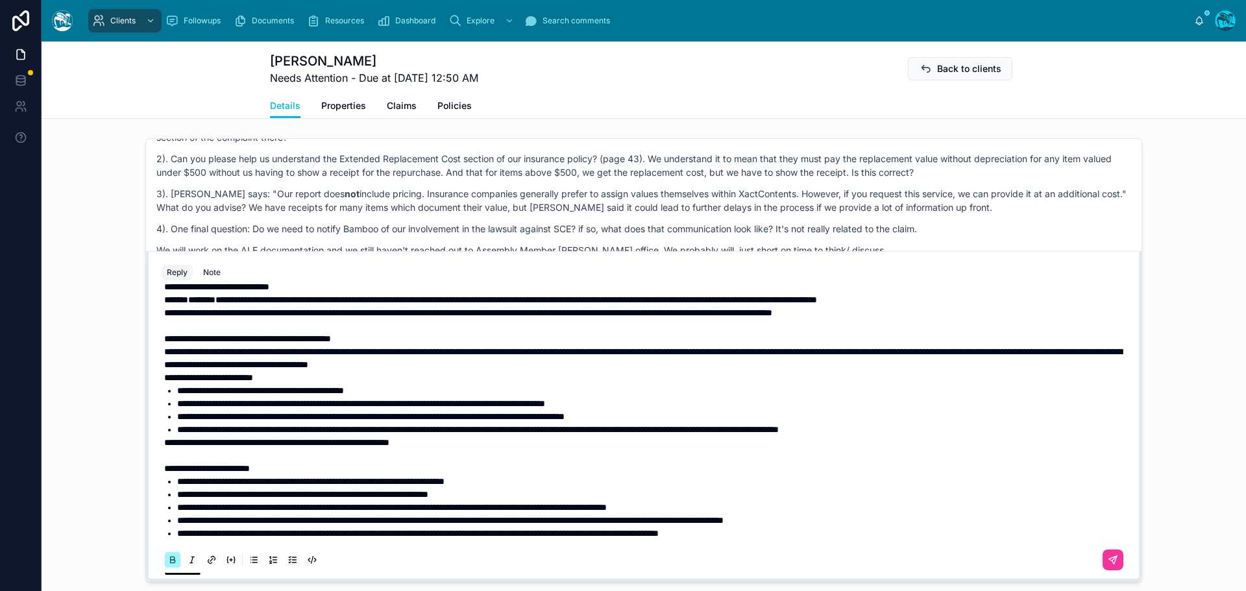
click at [169, 556] on icon at bounding box center [172, 561] width 10 height 10
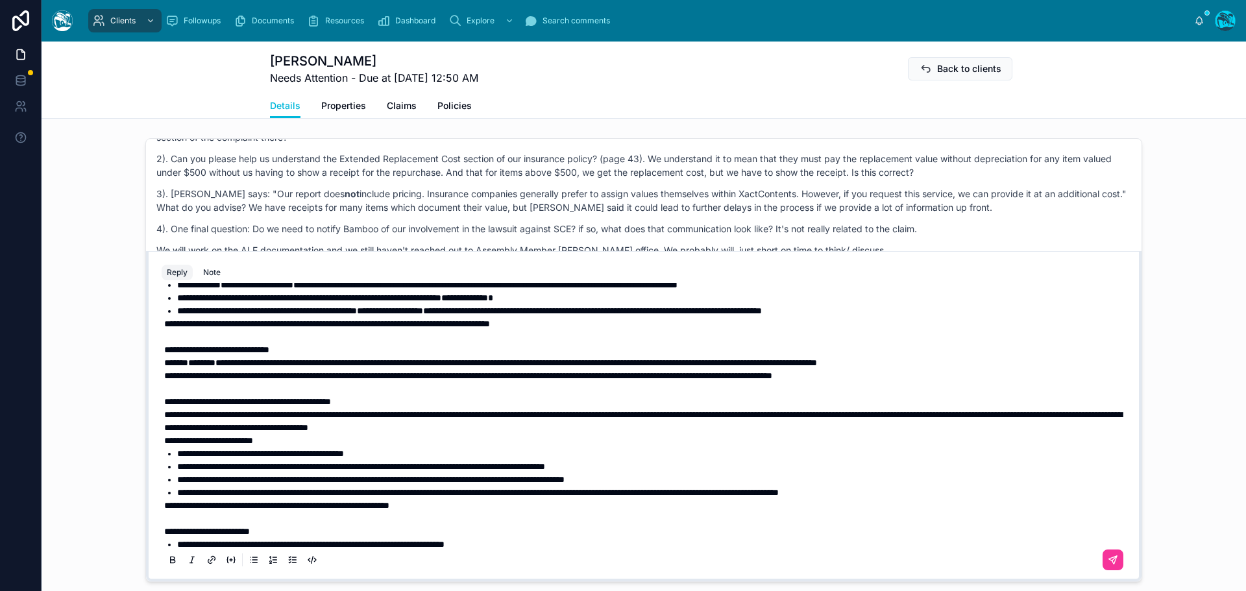
scroll to position [275, 0]
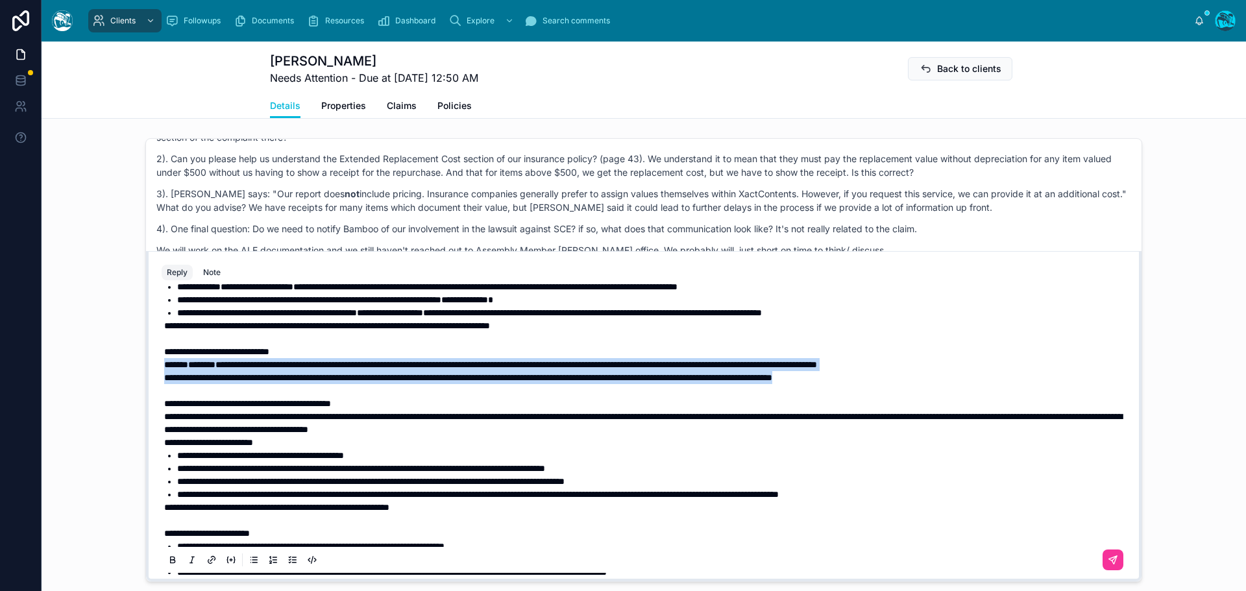
drag, startPoint x: 978, startPoint y: 414, endPoint x: 139, endPoint y: 408, distance: 838.7
click at [139, 408] on div "Rachel Baker Last month They definitely have an agreement with some insurance c…" at bounding box center [644, 360] width 1205 height 454
click at [171, 559] on icon at bounding box center [173, 559] width 4 height 3
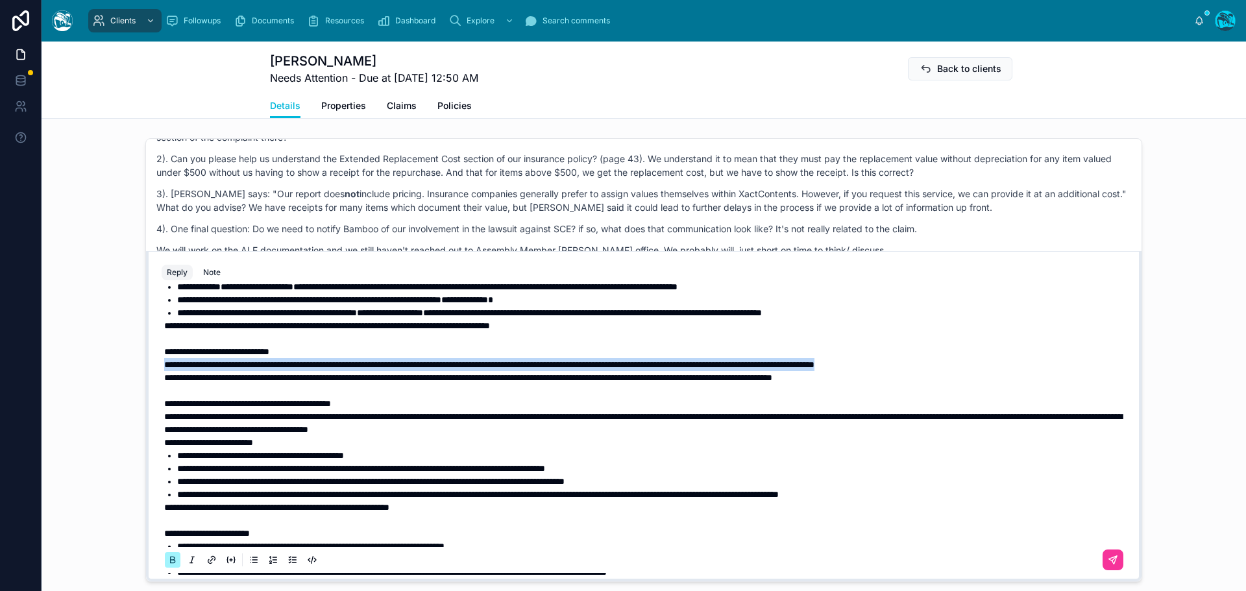
click at [169, 559] on icon at bounding box center [172, 561] width 10 height 10
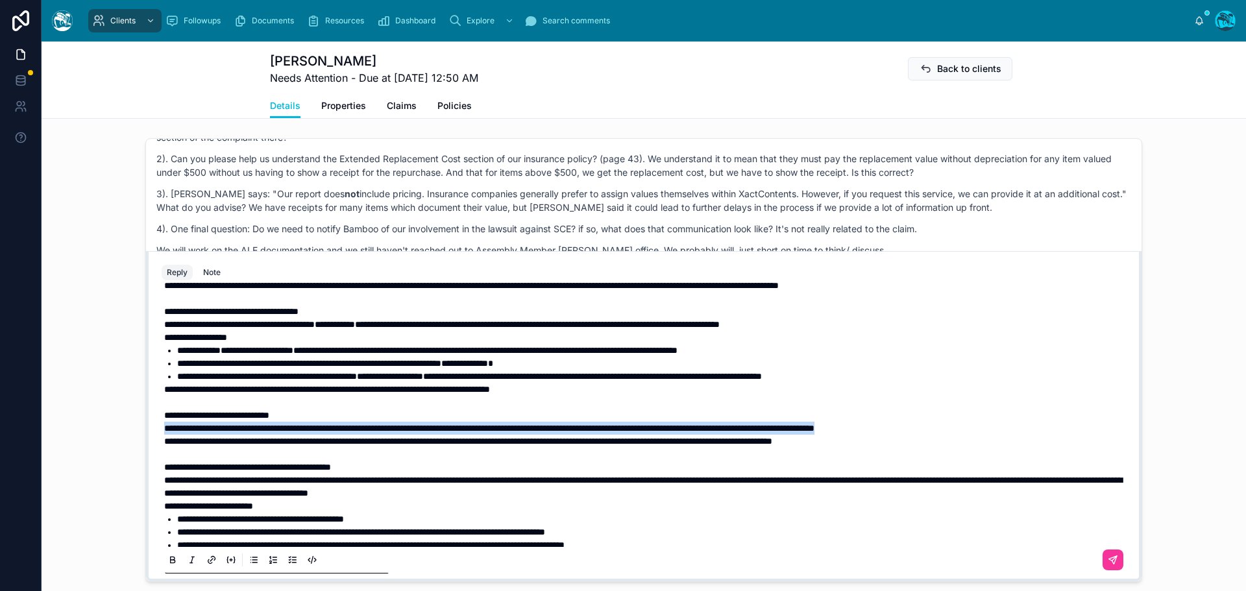
scroll to position [210, 0]
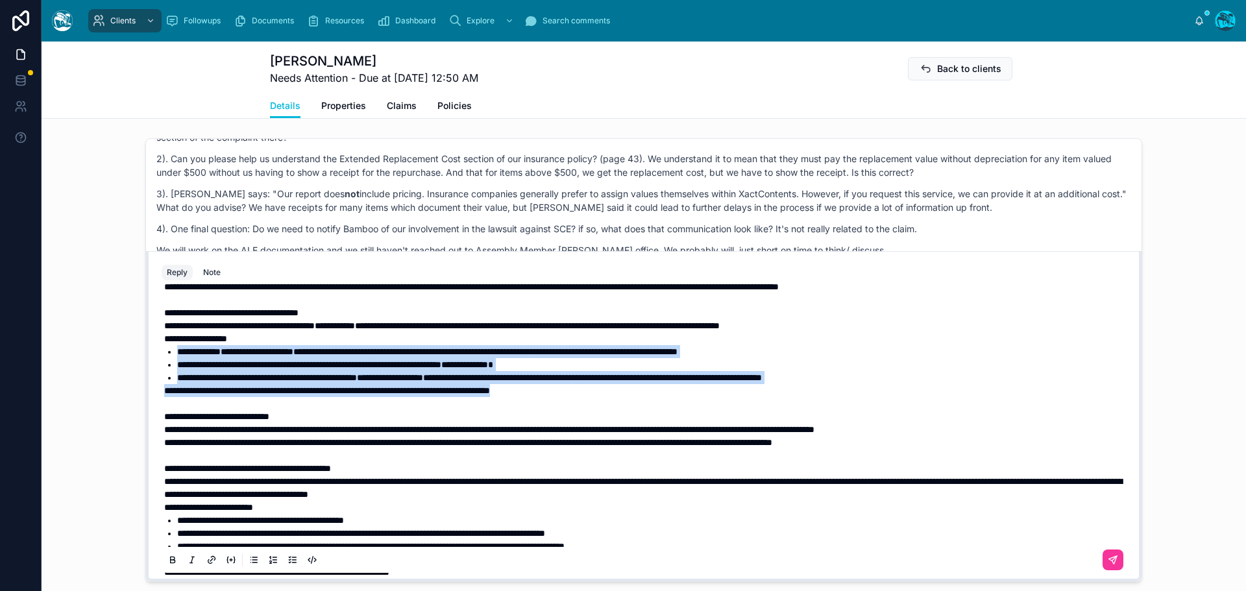
drag, startPoint x: 596, startPoint y: 428, endPoint x: 121, endPoint y: 396, distance: 476.3
click at [121, 396] on div "Rachel Baker Last month They definitely have an agreement with some insurance c…" at bounding box center [644, 360] width 1205 height 454
click at [167, 560] on icon at bounding box center [172, 561] width 10 height 10
click at [467, 369] on span "**********" at bounding box center [333, 364] width 313 height 9
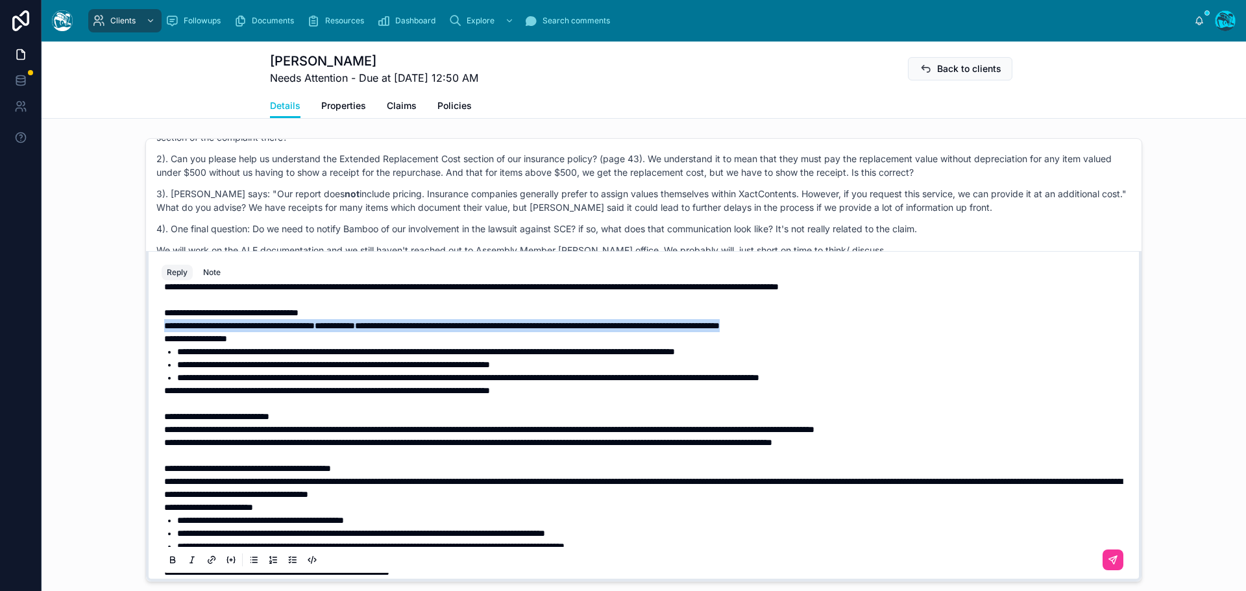
drag, startPoint x: 881, startPoint y: 364, endPoint x: 153, endPoint y: 365, distance: 727.7
click at [154, 365] on div "**********" at bounding box center [644, 431] width 980 height 296
click at [169, 558] on icon at bounding box center [172, 561] width 10 height 10
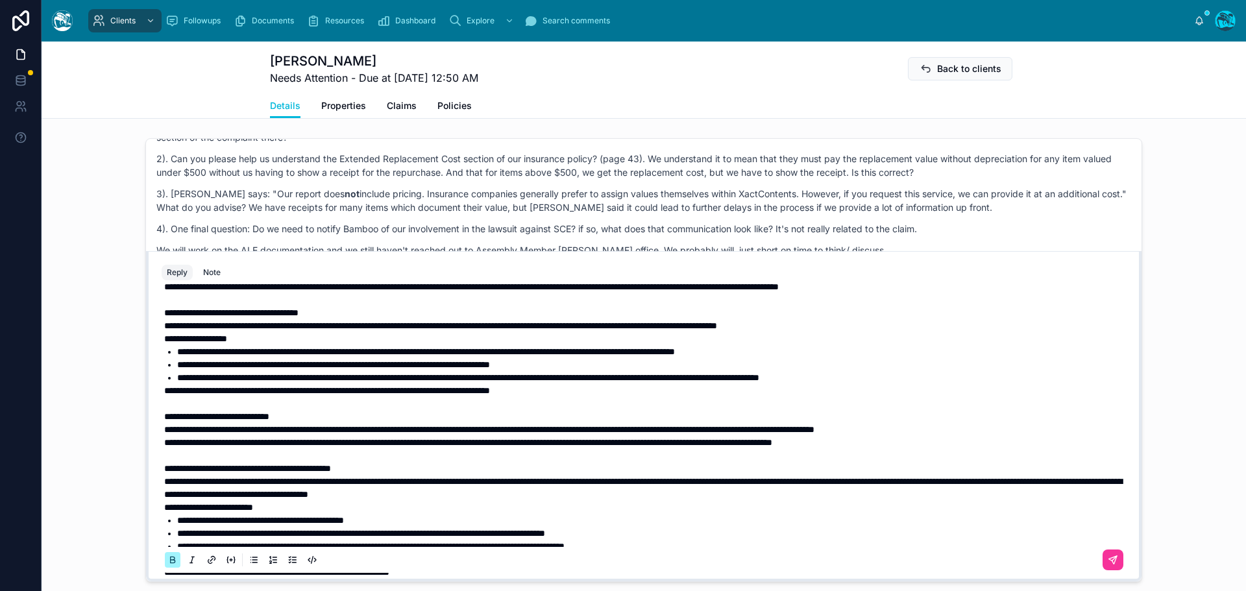
click at [171, 558] on icon at bounding box center [173, 559] width 4 height 3
click at [882, 332] on p "**********" at bounding box center [646, 325] width 965 height 13
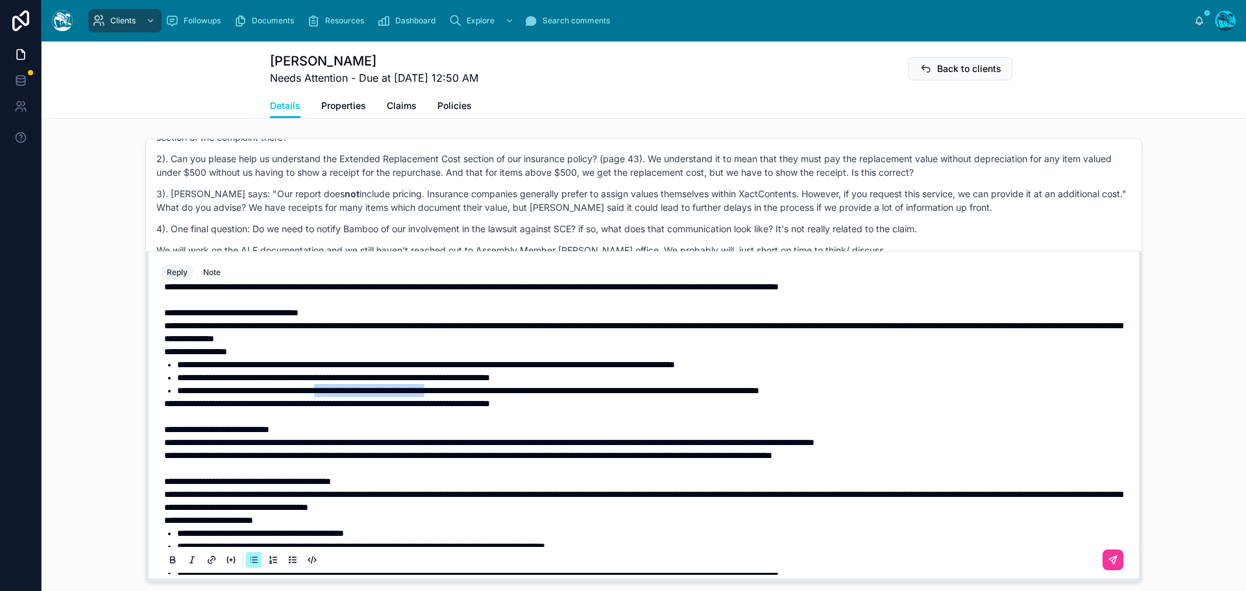
drag, startPoint x: 354, startPoint y: 429, endPoint x: 501, endPoint y: 428, distance: 147.4
click at [501, 395] on span "**********" at bounding box center [468, 390] width 582 height 9
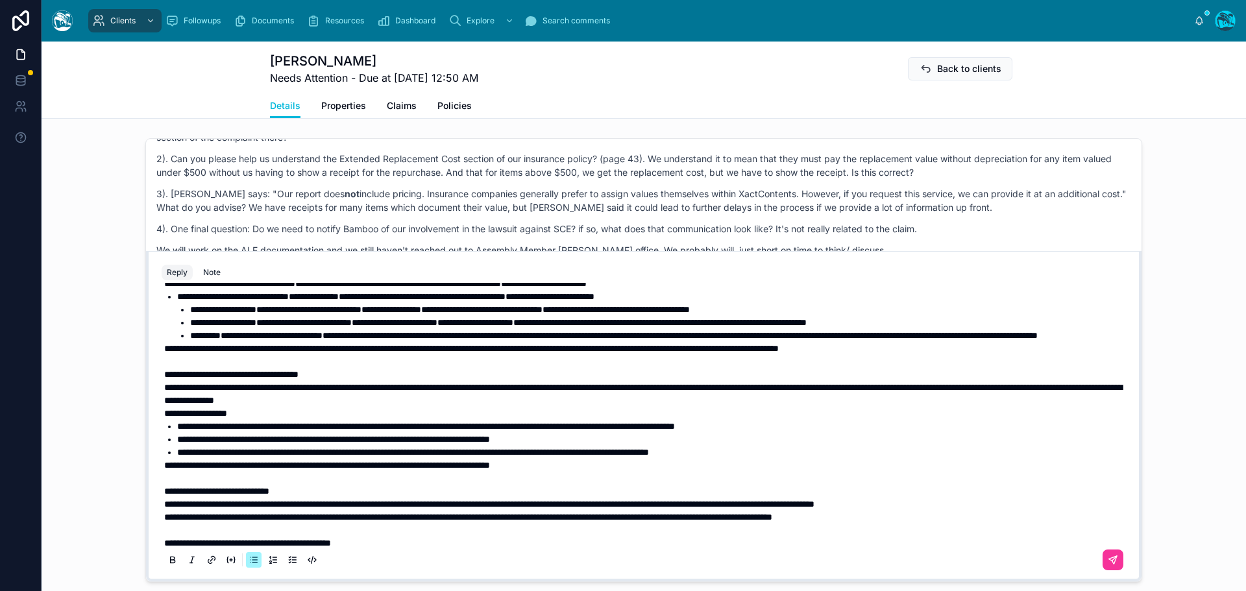
scroll to position [145, 0]
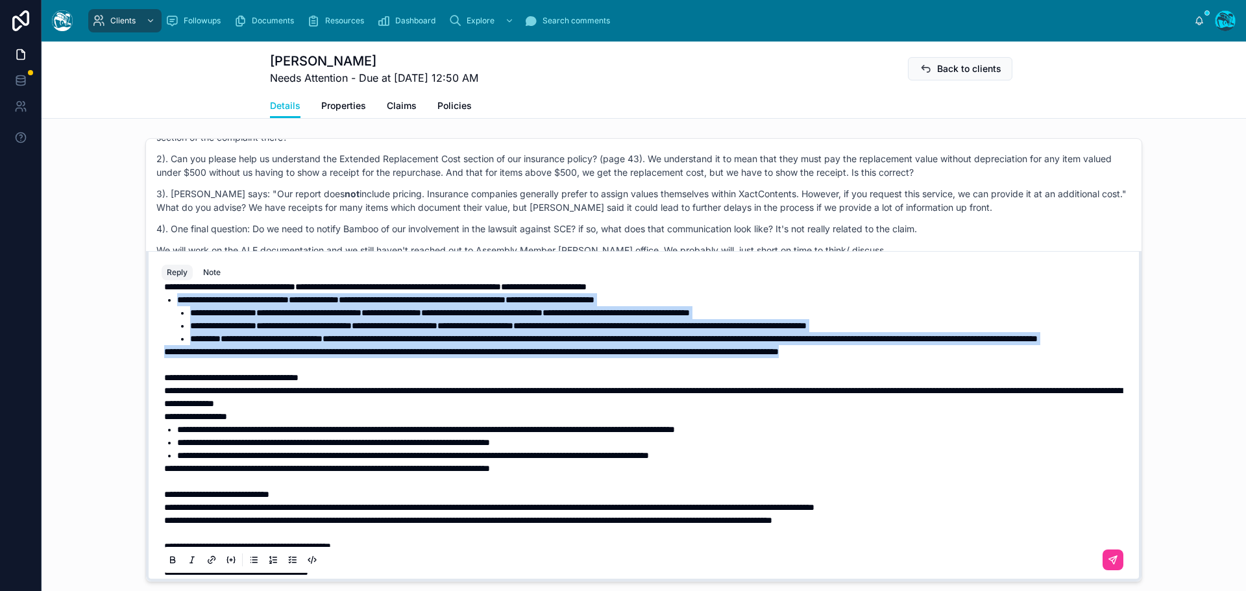
drag, startPoint x: 996, startPoint y: 390, endPoint x: 138, endPoint y: 326, distance: 860.6
click at [138, 326] on div "Rachel Baker Last month They definitely have an agreement with some insurance c…" at bounding box center [644, 360] width 1205 height 454
click at [168, 557] on icon at bounding box center [172, 561] width 10 height 10
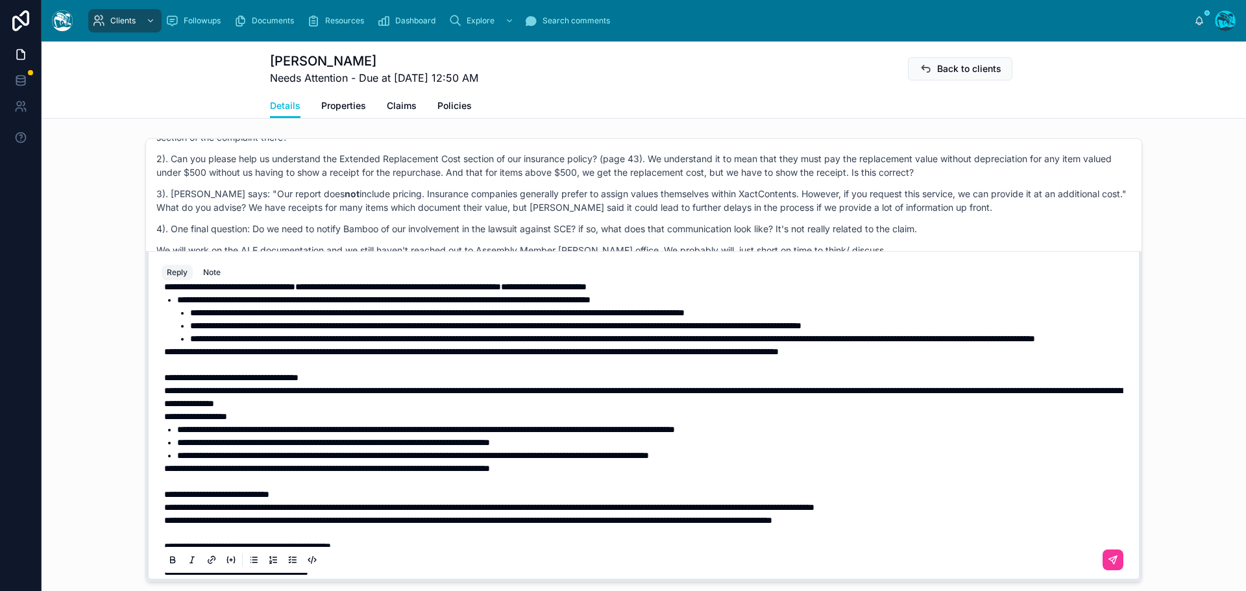
click at [469, 371] on p at bounding box center [646, 364] width 965 height 13
drag, startPoint x: 751, startPoint y: 312, endPoint x: 146, endPoint y: 315, distance: 605.0
click at [146, 315] on div "**********" at bounding box center [644, 416] width 996 height 330
click at [171, 563] on icon at bounding box center [173, 562] width 5 height 3
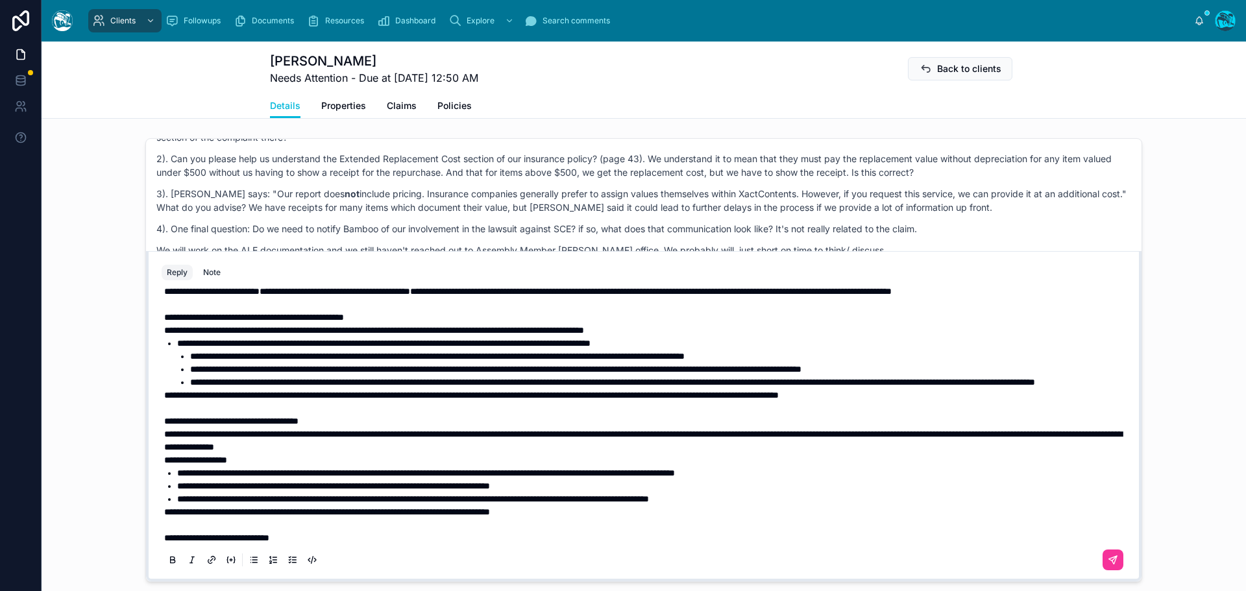
scroll to position [16, 0]
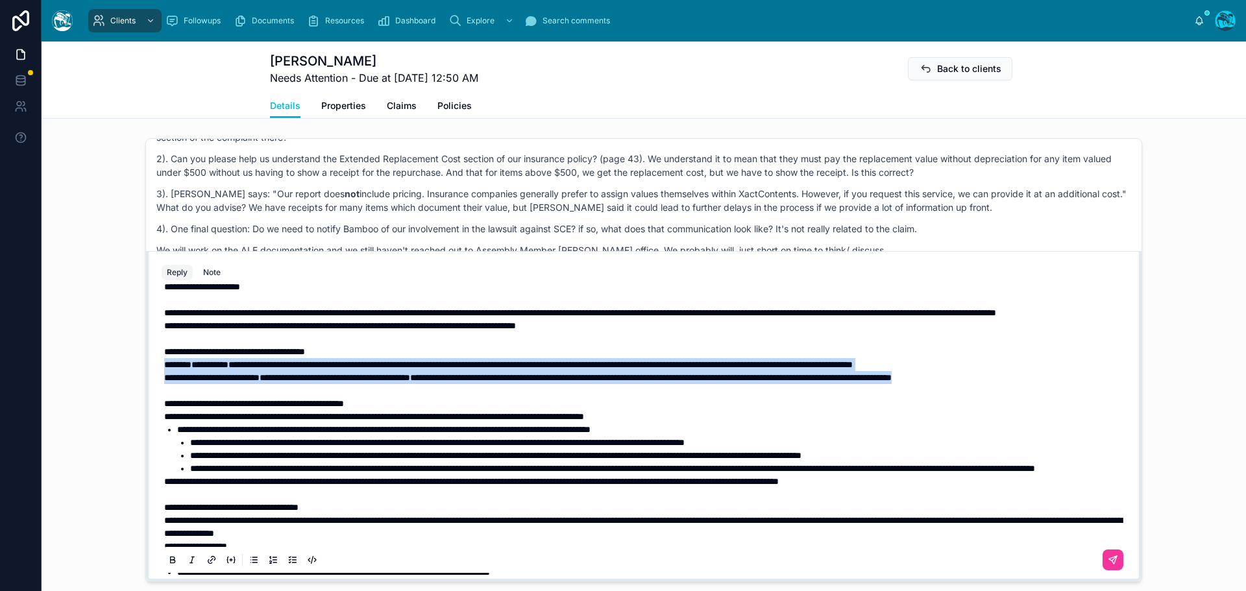
drag, startPoint x: 191, startPoint y: 402, endPoint x: 145, endPoint y: 378, distance: 52.3
click at [146, 378] on div "**********" at bounding box center [644, 416] width 996 height 330
click at [167, 559] on icon at bounding box center [172, 561] width 10 height 10
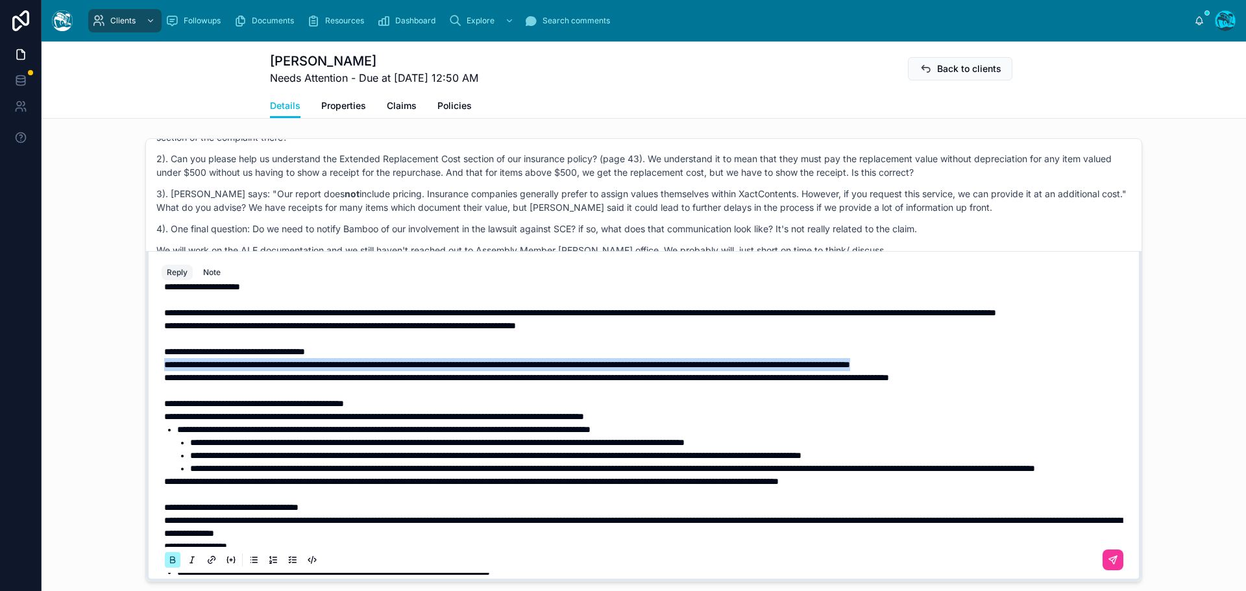
click at [167, 559] on icon at bounding box center [172, 561] width 10 height 10
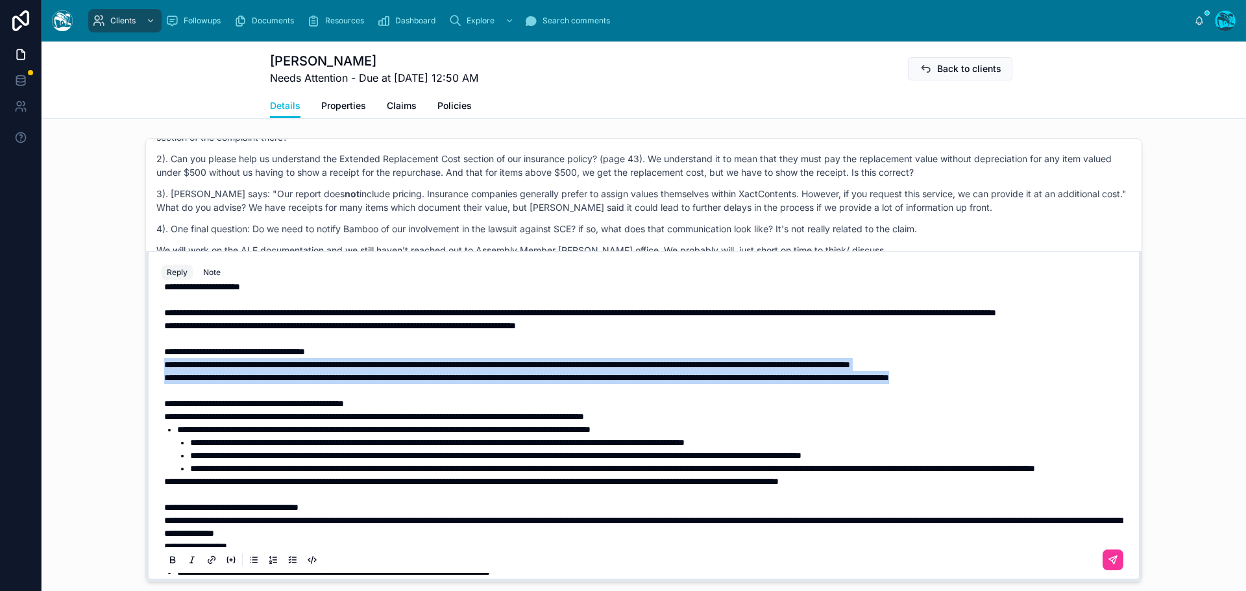
scroll to position [0, 0]
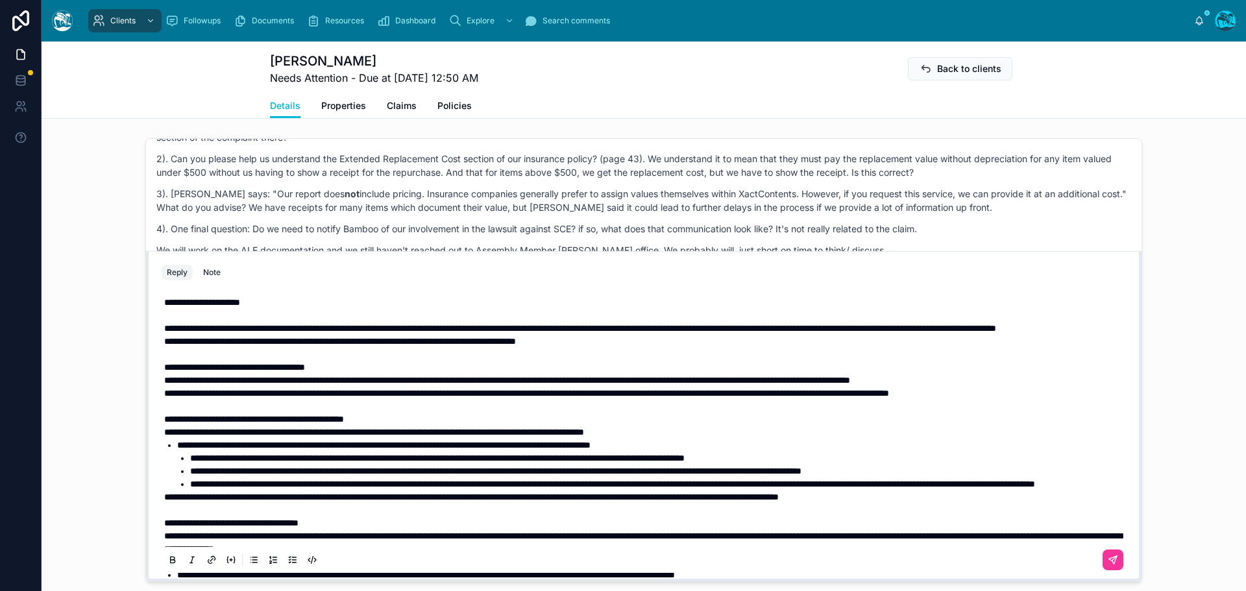
click at [355, 335] on p "**********" at bounding box center [646, 328] width 965 height 13
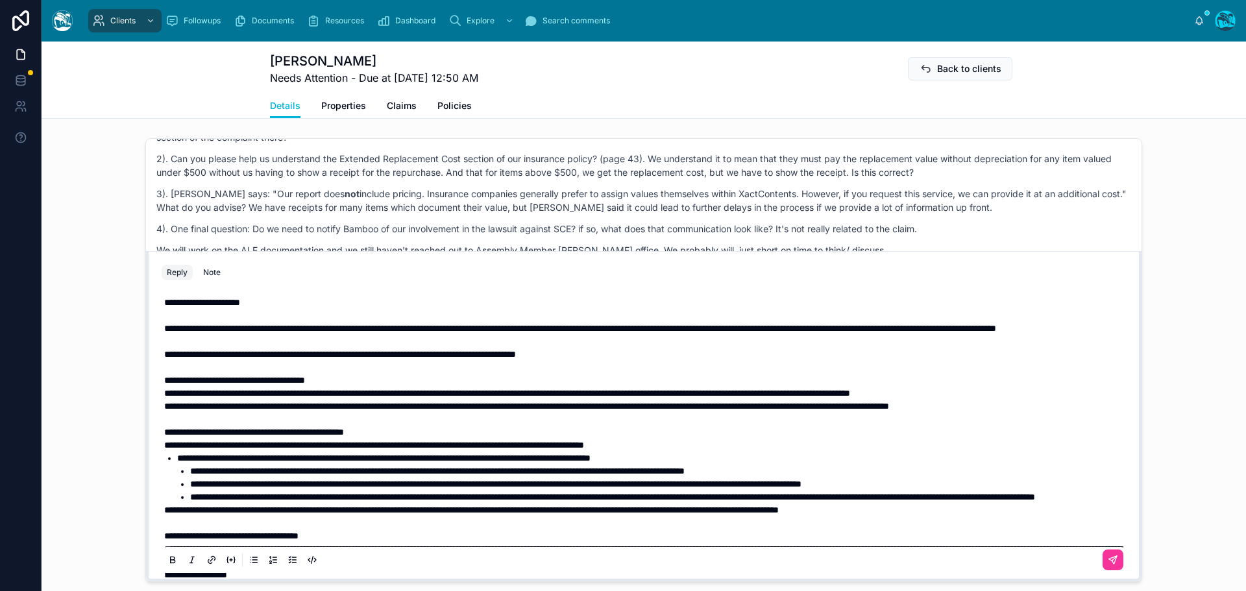
click at [313, 328] on span "**********" at bounding box center [580, 328] width 832 height 9
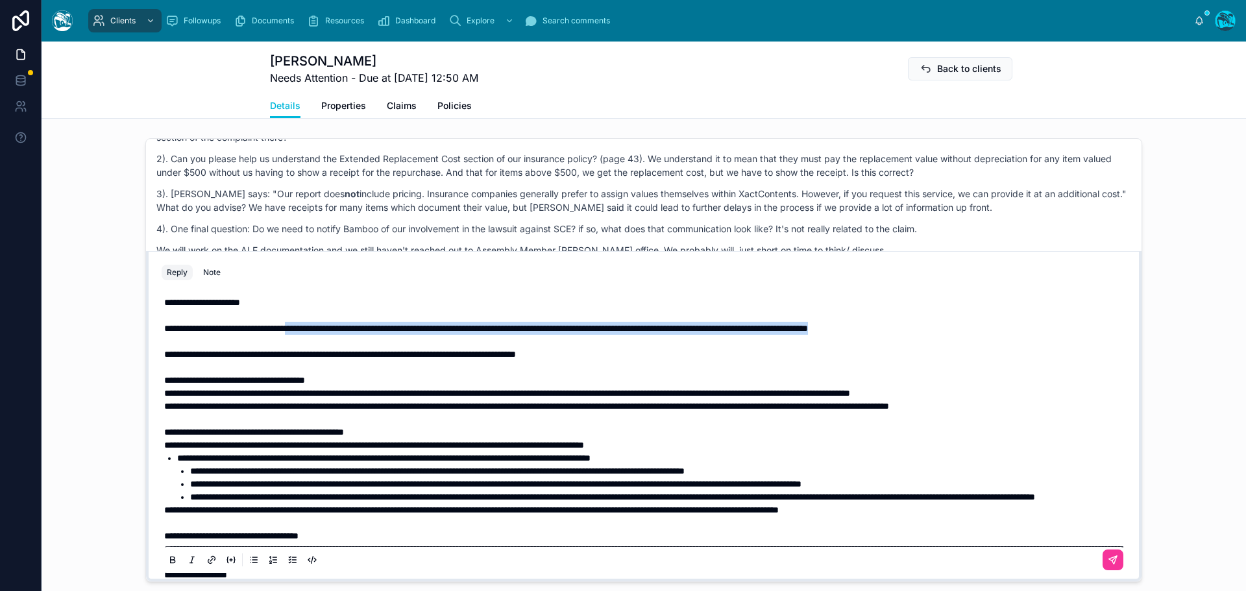
drag, startPoint x: 1020, startPoint y: 327, endPoint x: 321, endPoint y: 330, distance: 699.1
click at [321, 330] on p "**********" at bounding box center [646, 328] width 965 height 13
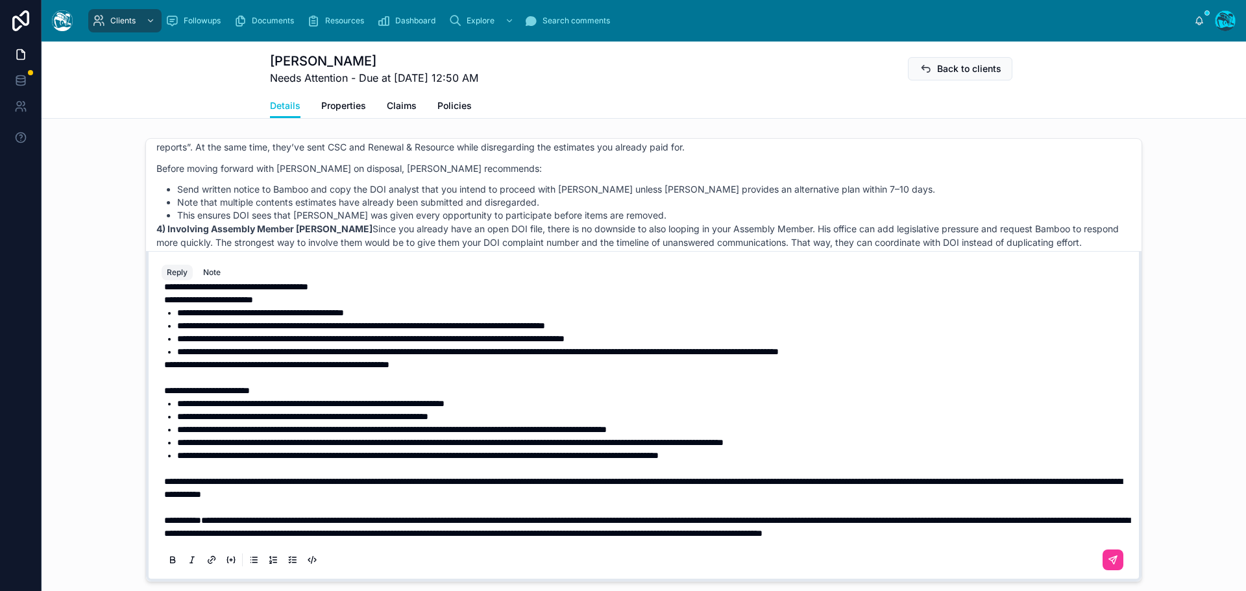
scroll to position [483, 0]
drag, startPoint x: 161, startPoint y: 467, endPoint x: 190, endPoint y: 450, distance: 34.1
click at [164, 477] on span "**********" at bounding box center [643, 488] width 958 height 22
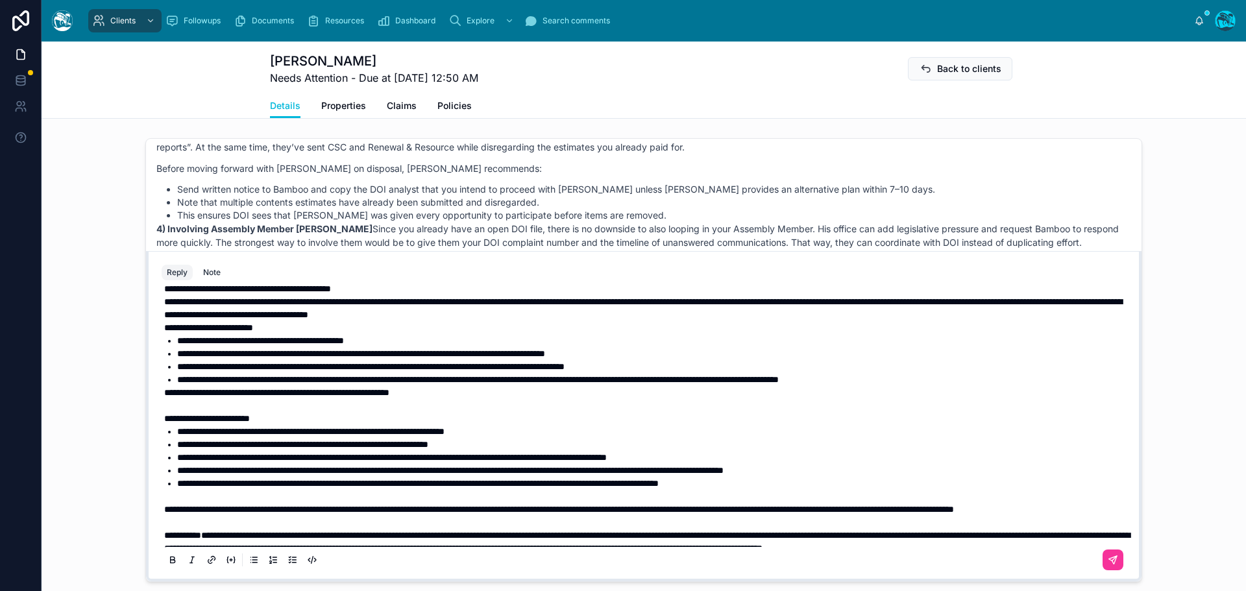
scroll to position [418, 0]
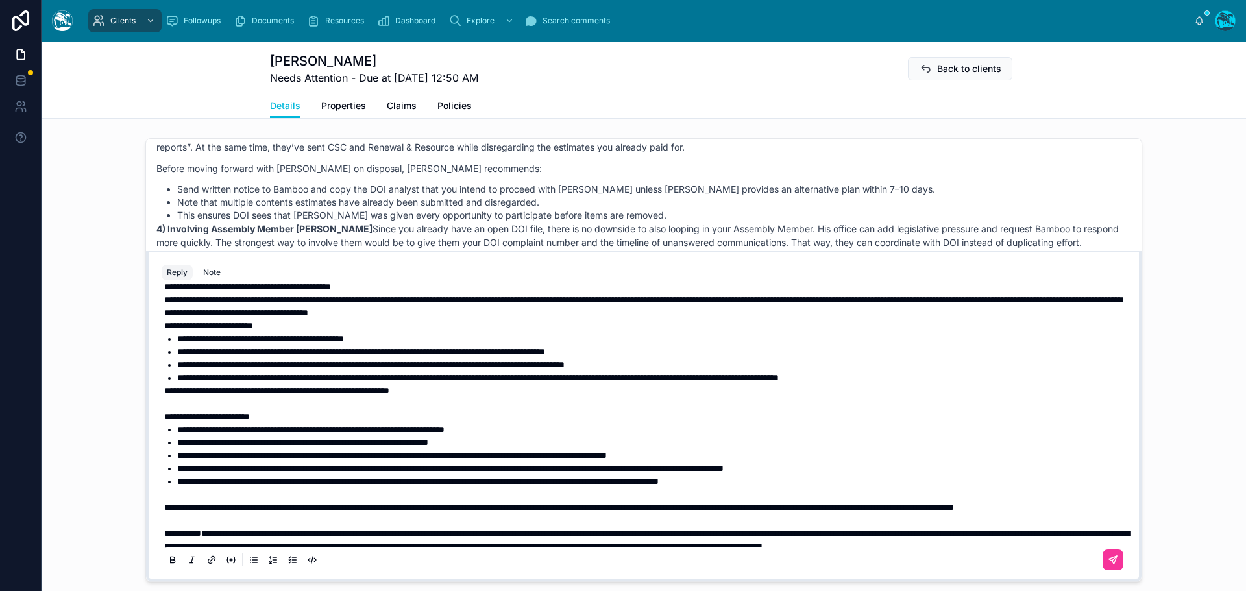
click at [933, 475] on li "**********" at bounding box center [653, 468] width 952 height 13
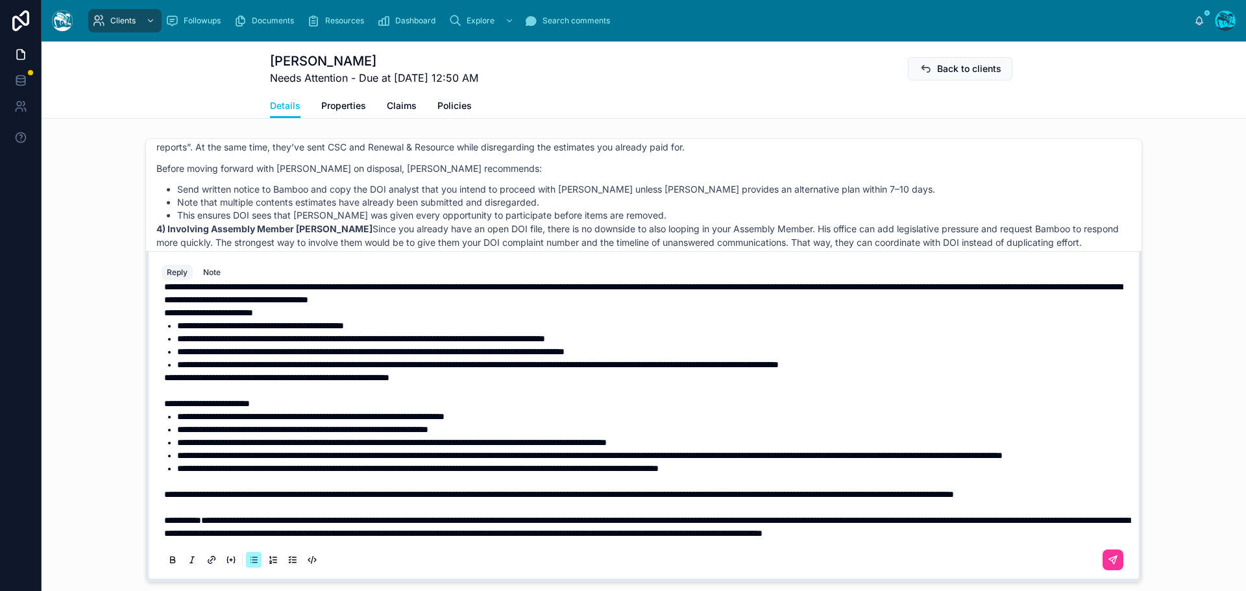
scroll to position [496, 0]
click at [1108, 556] on icon at bounding box center [1113, 561] width 10 height 10
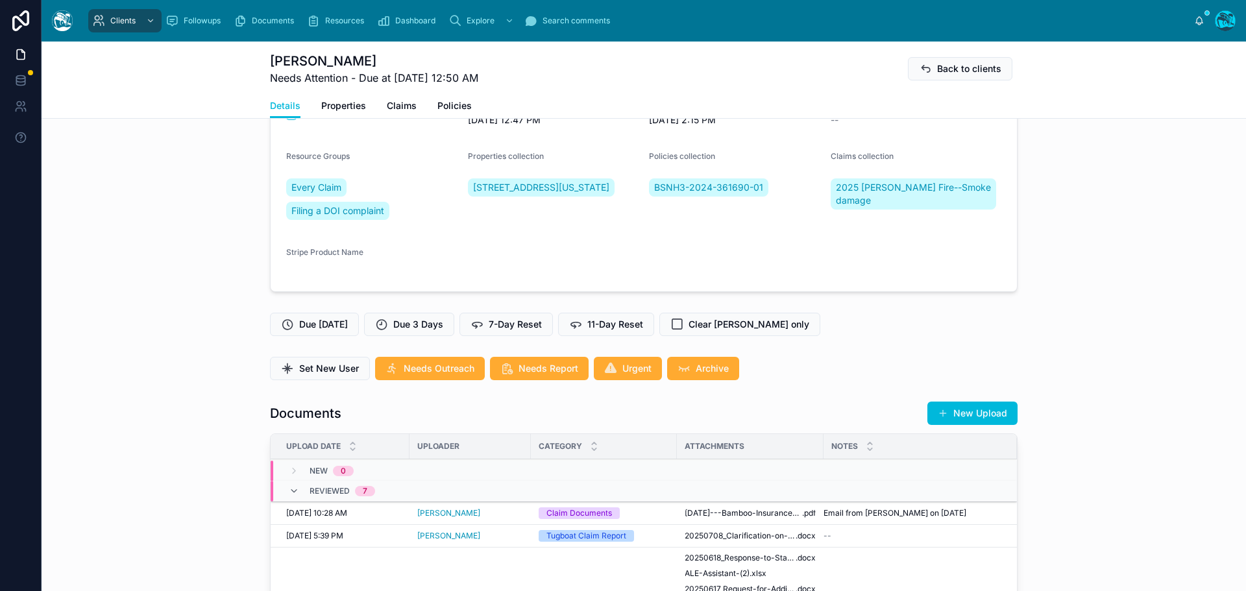
scroll to position [209, 0]
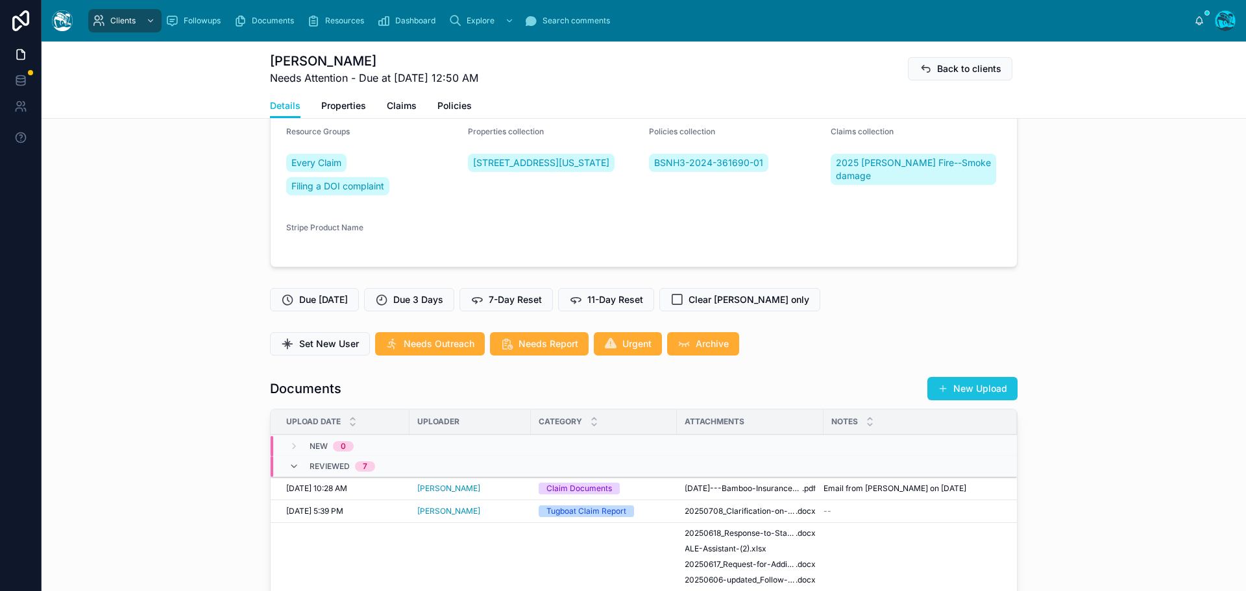
click at [965, 386] on button "New Upload" at bounding box center [973, 388] width 90 height 23
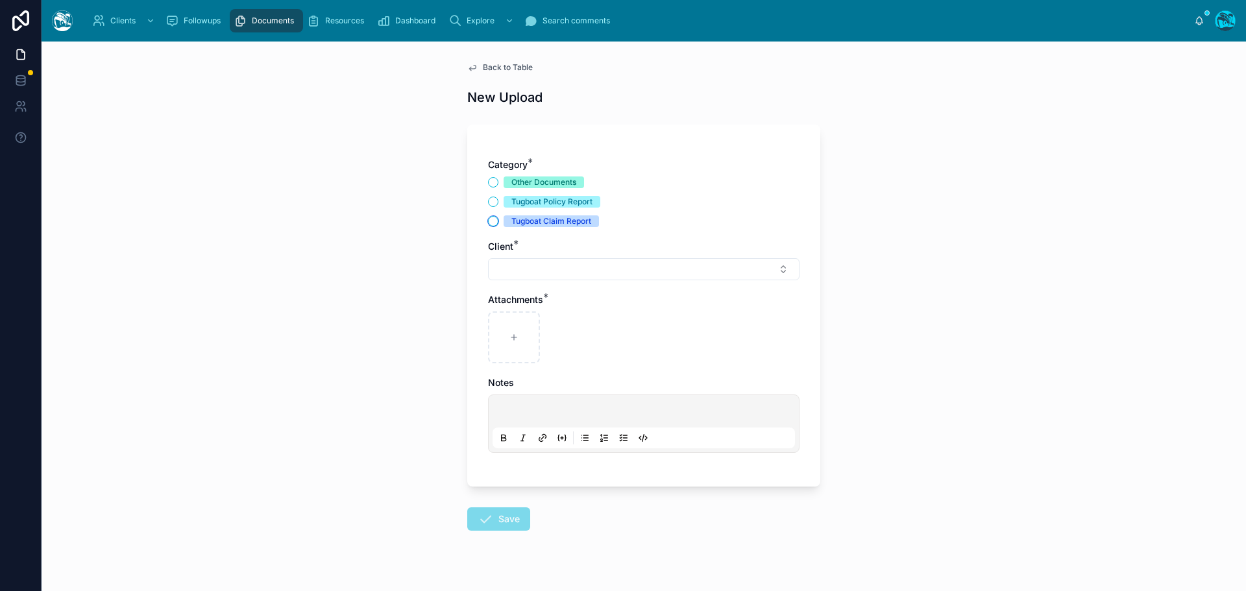
click at [488, 219] on button "Tugboat Claim Report" at bounding box center [493, 221] width 10 height 10
click at [513, 273] on button "Select Button" at bounding box center [644, 269] width 312 height 22
type input "*******"
click at [561, 317] on span "Kimberly Costino" at bounding box center [631, 320] width 154 height 13
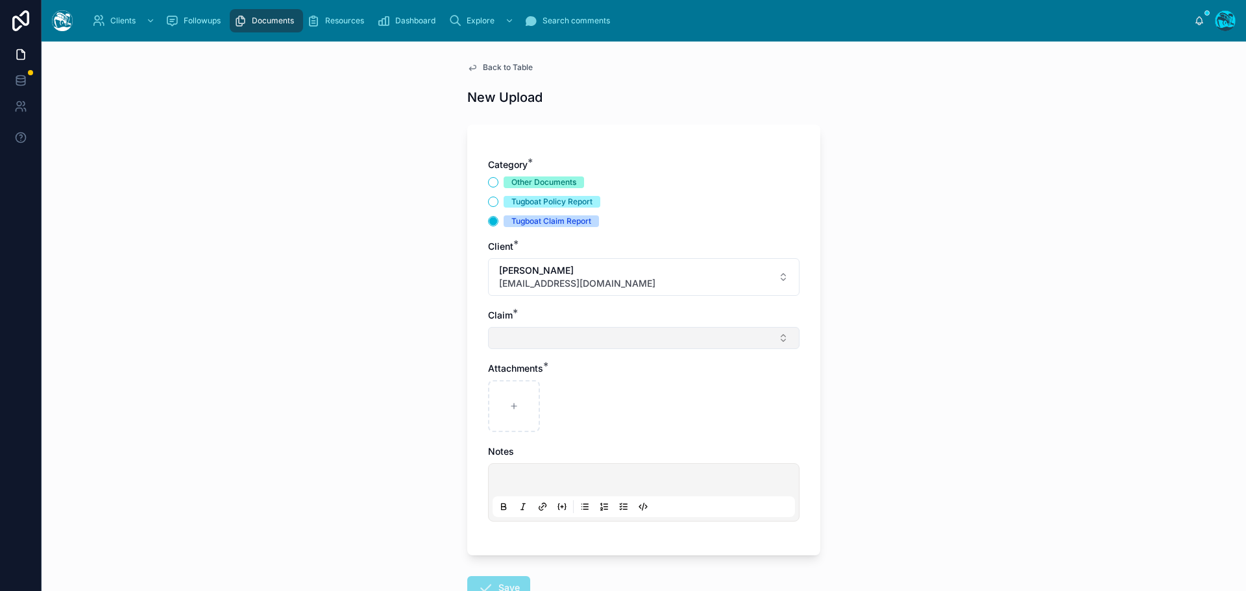
click at [508, 336] on button "Select Button" at bounding box center [644, 338] width 312 height 22
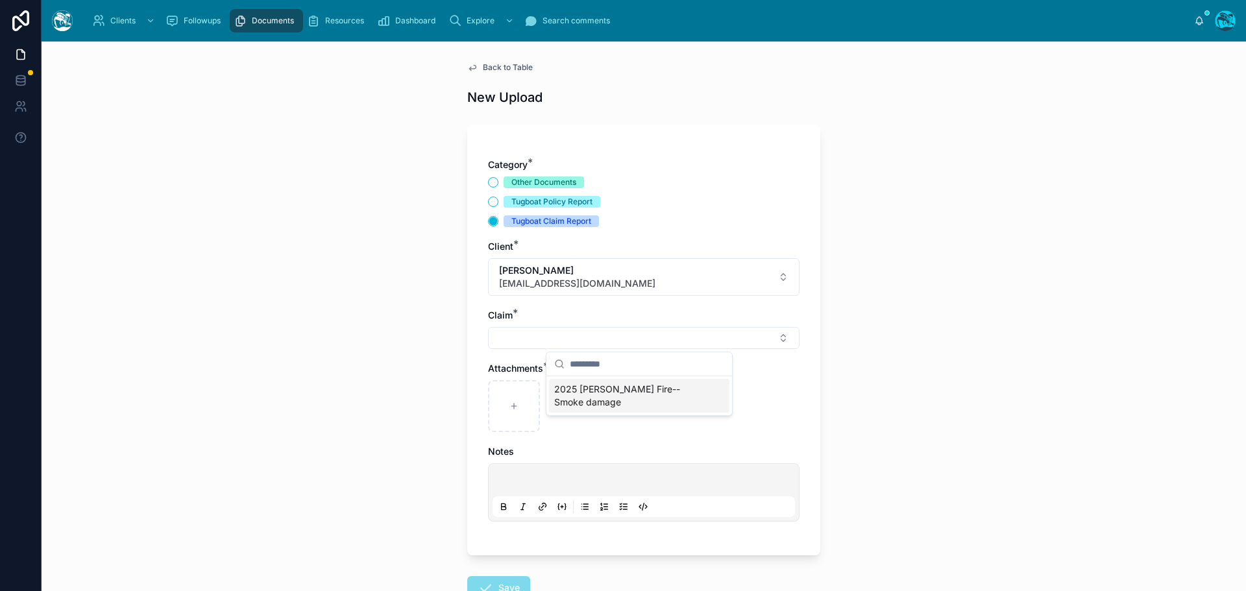
click at [579, 385] on span "2025 Eaton Fire--Smoke damage" at bounding box center [631, 396] width 154 height 26
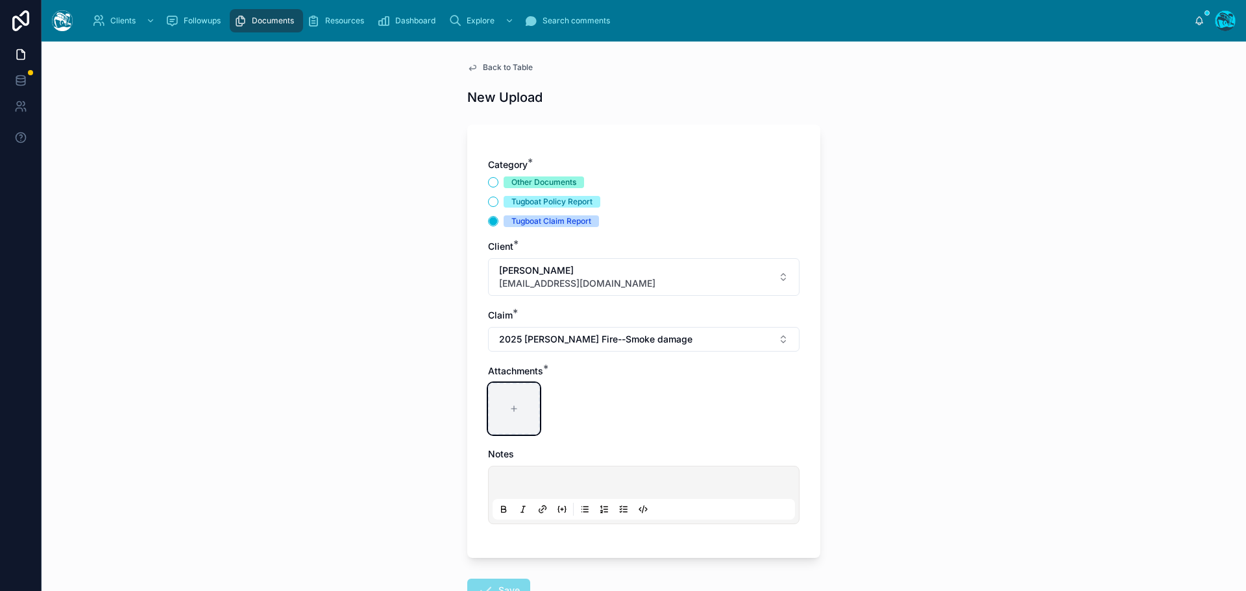
click at [505, 402] on div at bounding box center [514, 409] width 52 height 52
type input "**********"
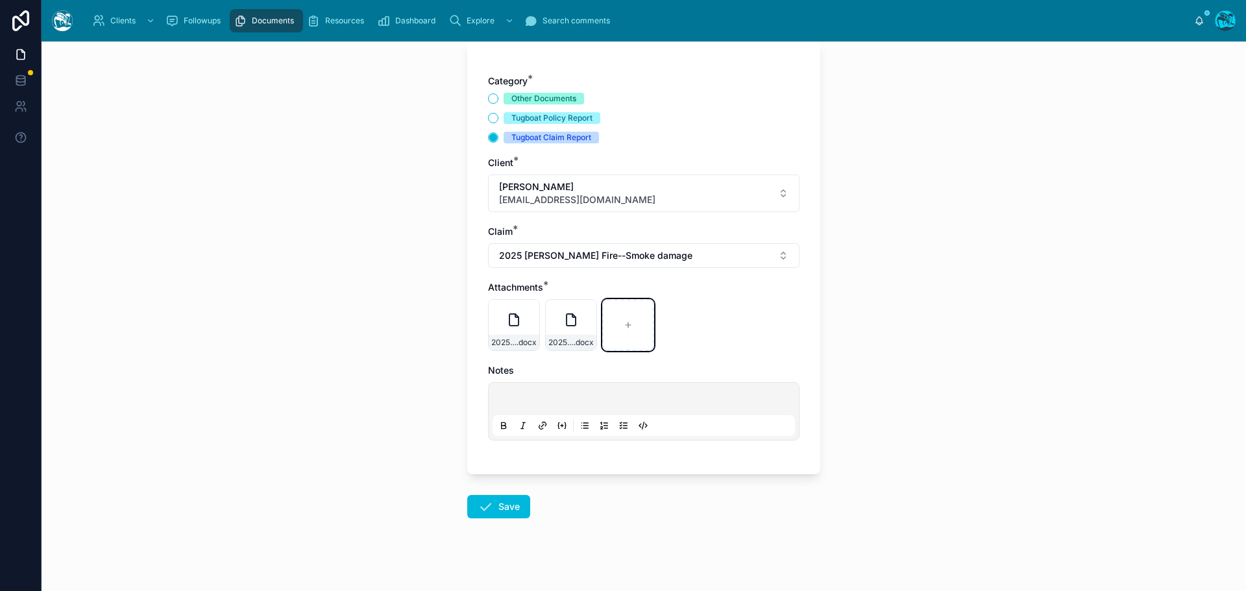
scroll to position [94, 0]
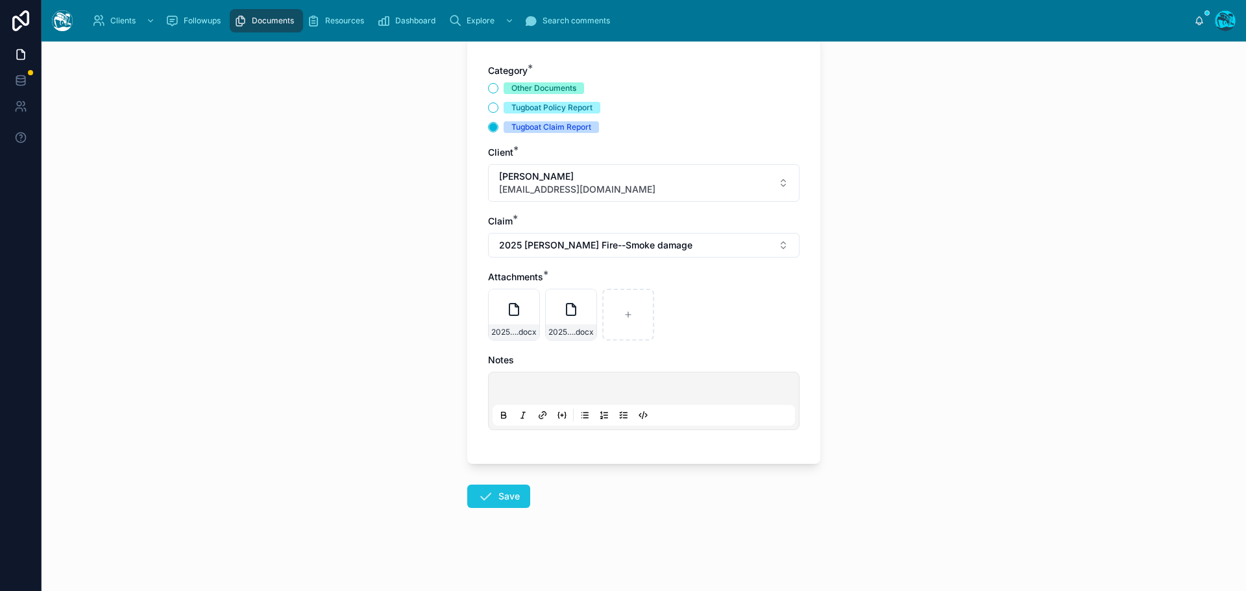
click at [494, 496] on button "Save" at bounding box center [498, 496] width 63 height 23
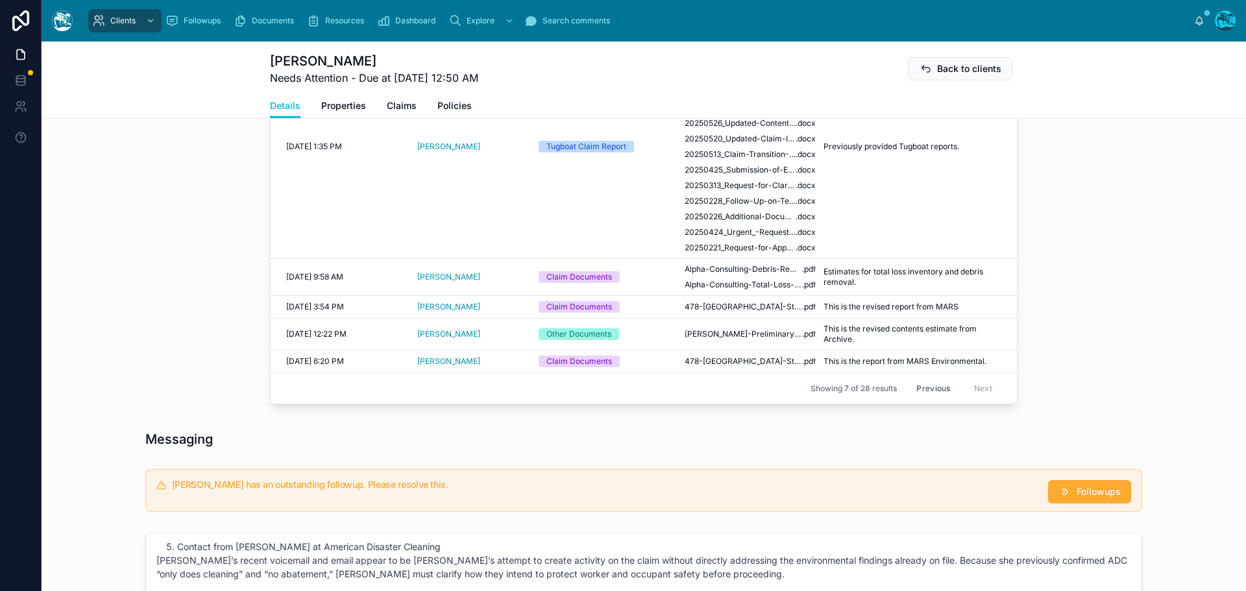
scroll to position [743, 0]
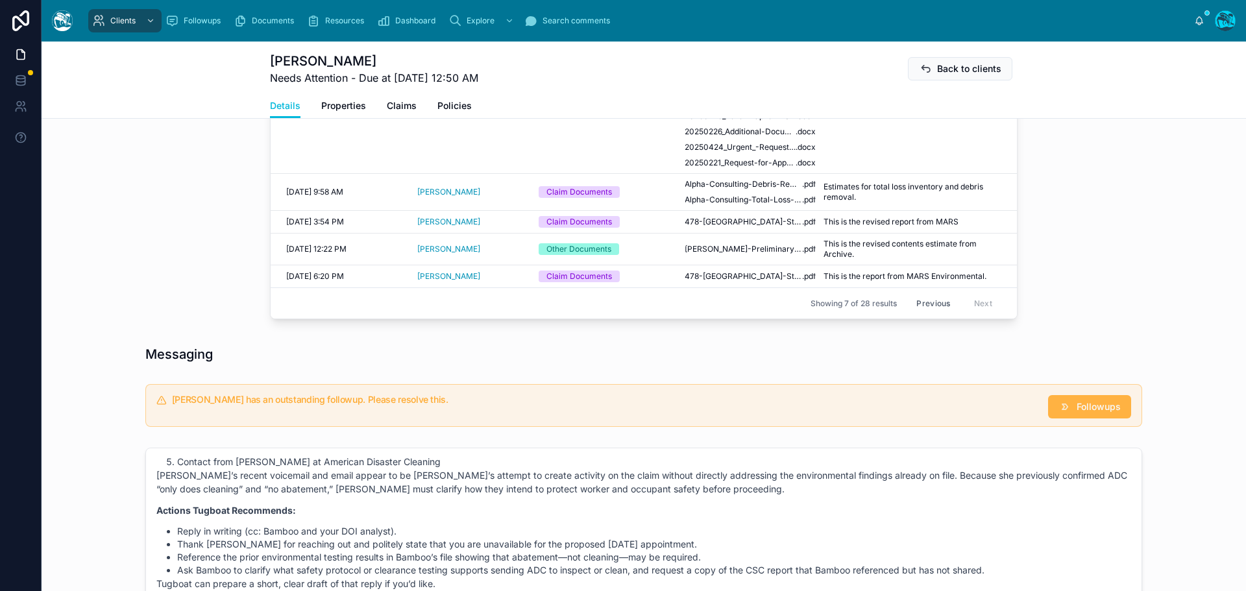
click at [1083, 408] on span "Followups" at bounding box center [1099, 407] width 44 height 13
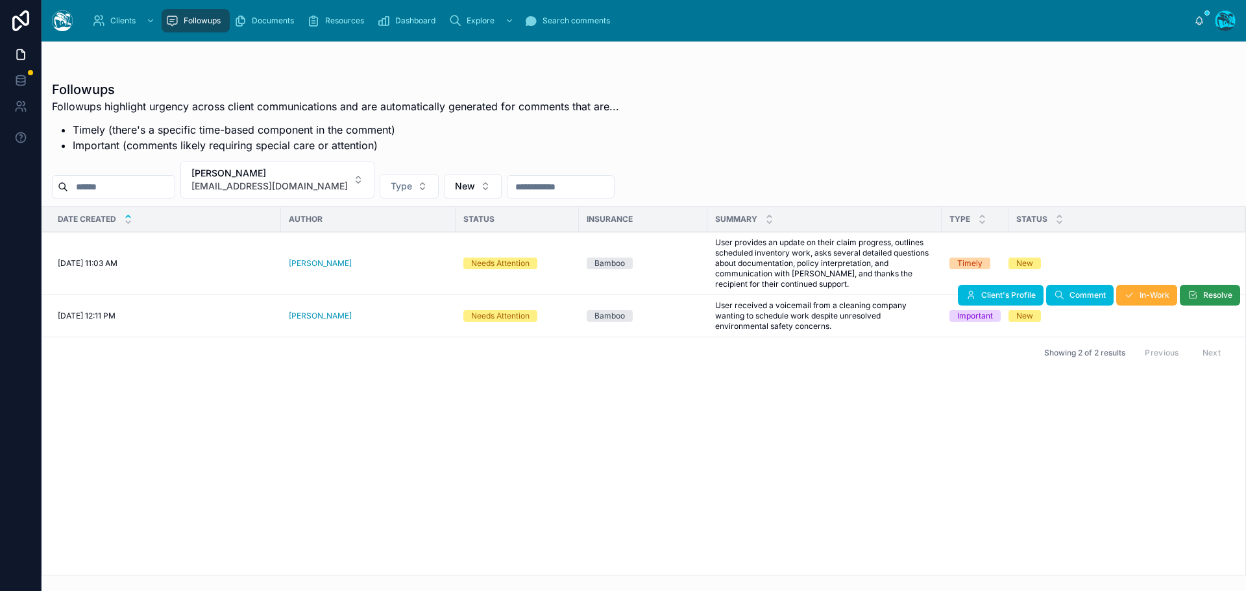
click at [1207, 295] on span "Resolve" at bounding box center [1218, 295] width 29 height 10
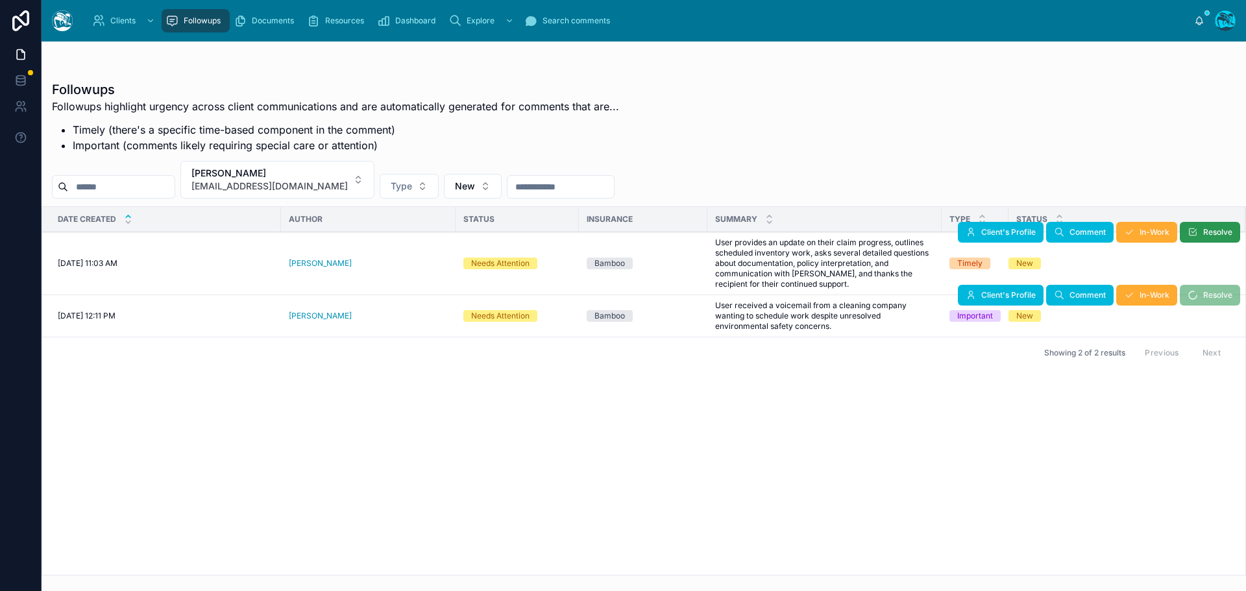
click at [1204, 231] on span "Resolve" at bounding box center [1218, 232] width 29 height 10
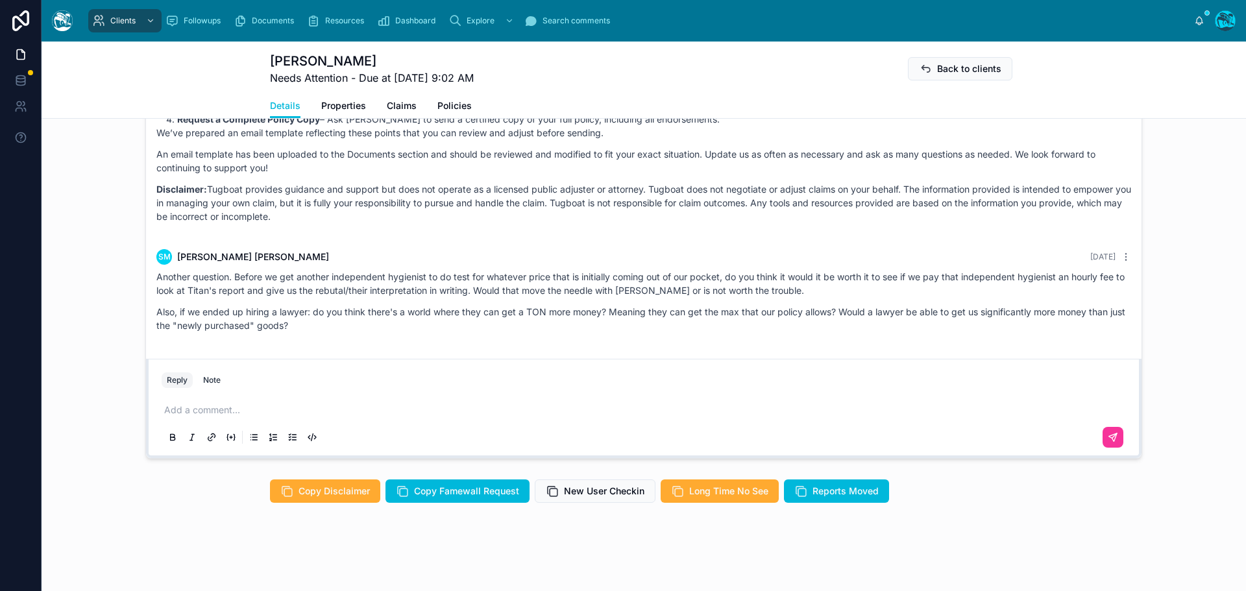
scroll to position [5264, 0]
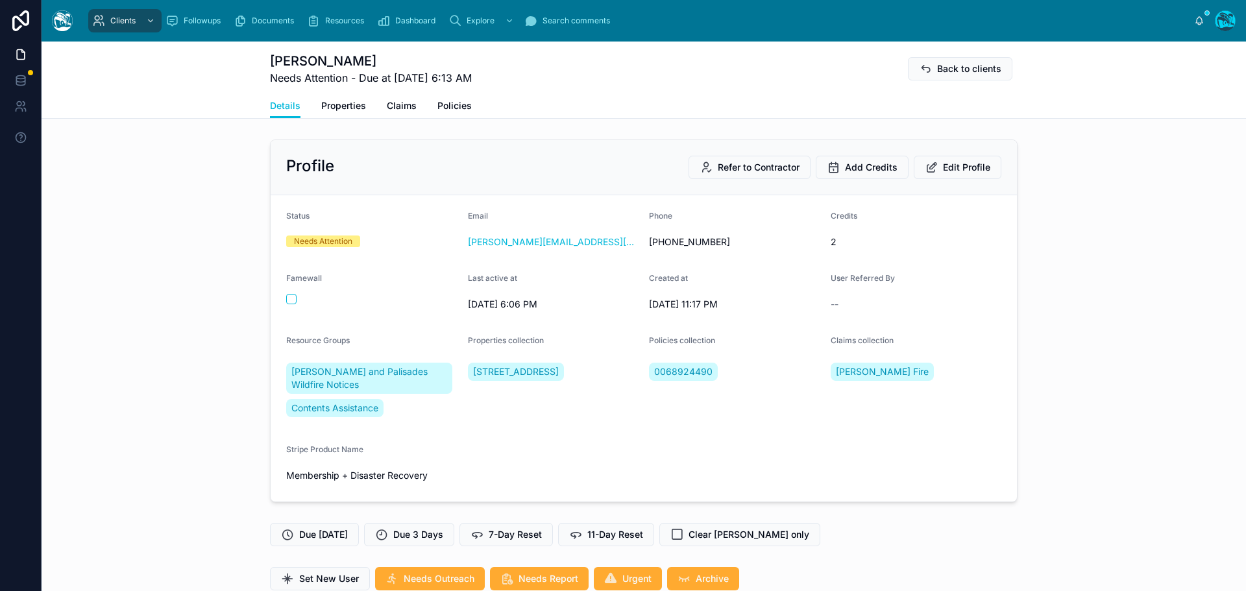
scroll to position [4018, 0]
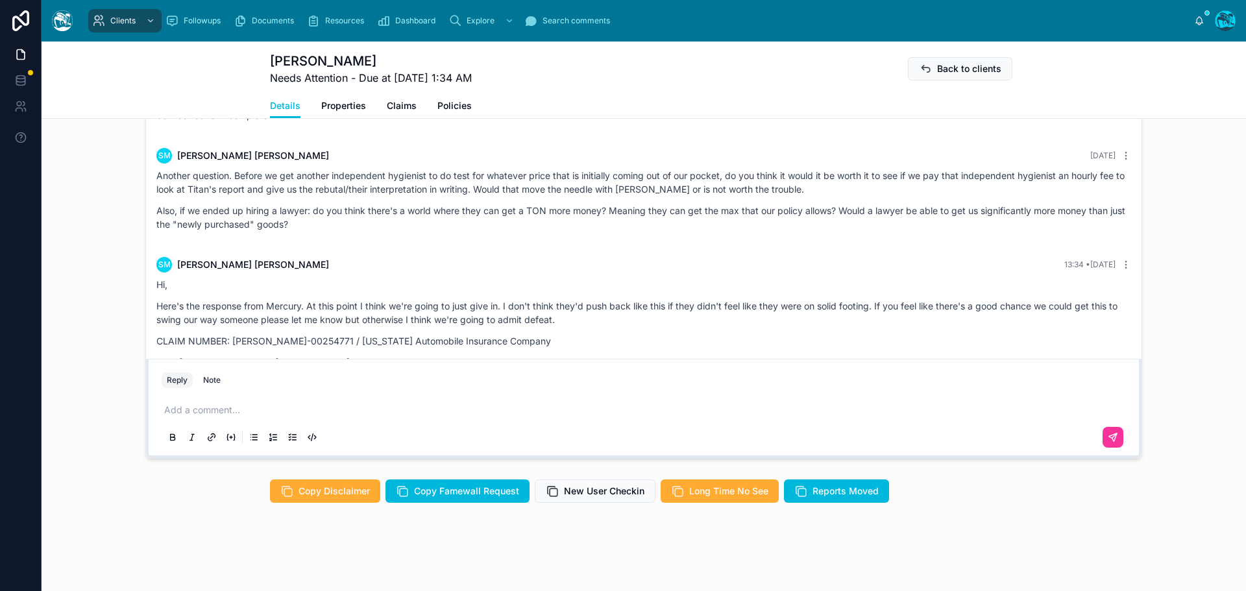
scroll to position [5664, 0]
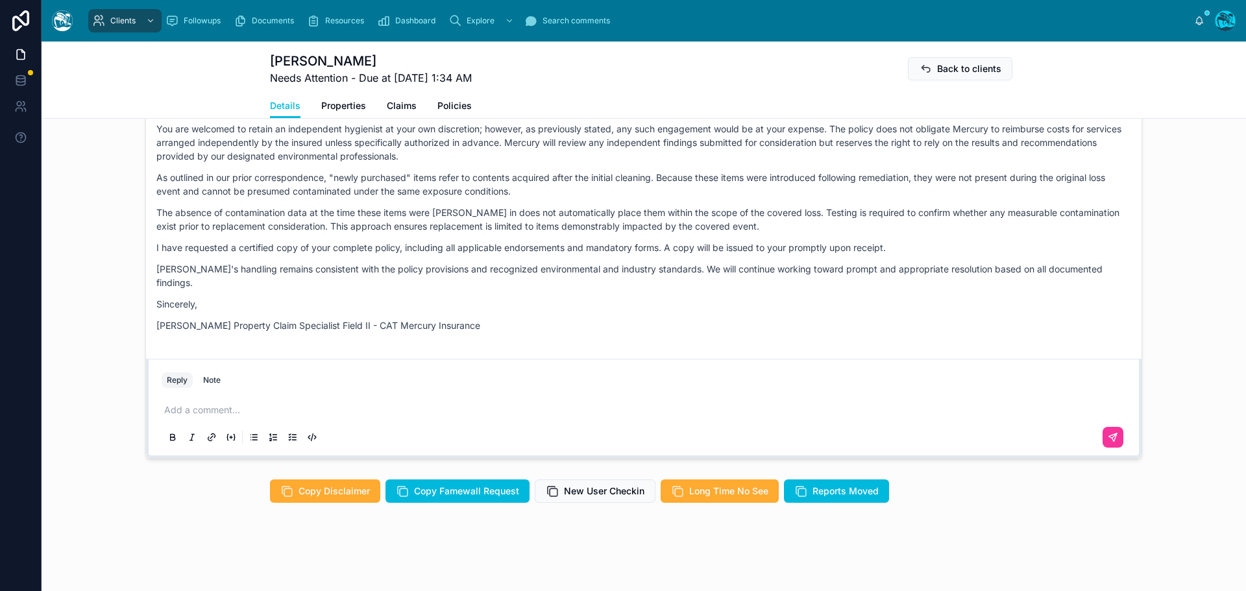
drag, startPoint x: 334, startPoint y: 141, endPoint x: 532, endPoint y: 347, distance: 286.5
copy div "SM Seth Morris Yesterday Another question. Before we get another independent hy…"
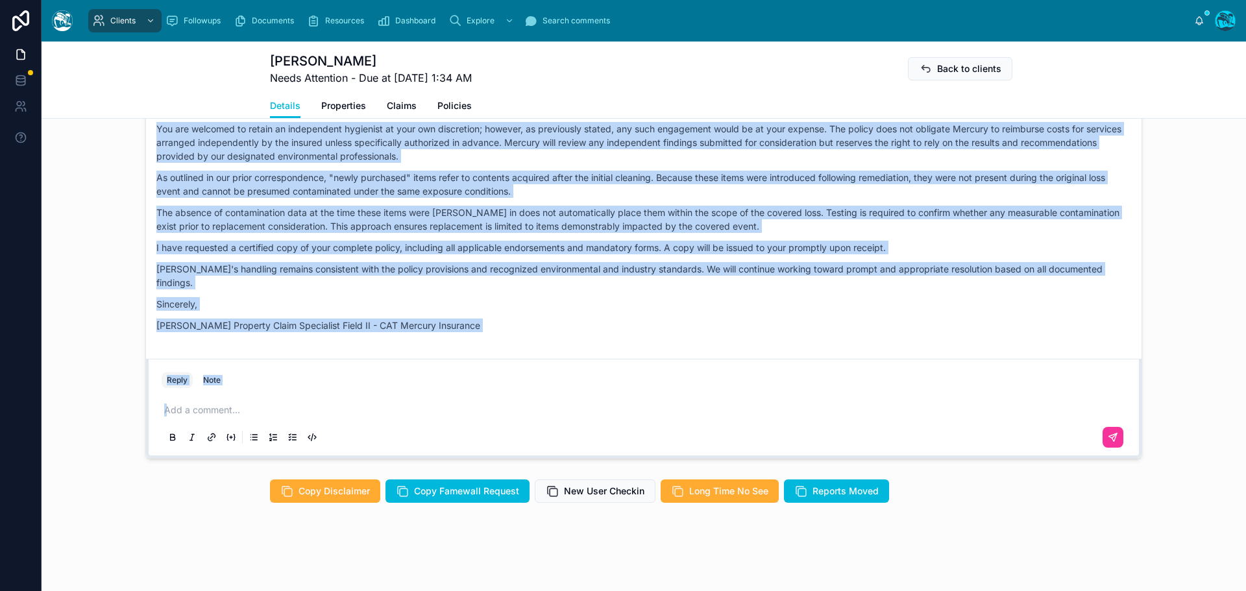
drag, startPoint x: 660, startPoint y: 202, endPoint x: 630, endPoint y: 340, distance: 141.6
copy div "Rachel Baker Yesterday Good morning, Seth! We’ve reviewed Mercury’s most recent…"
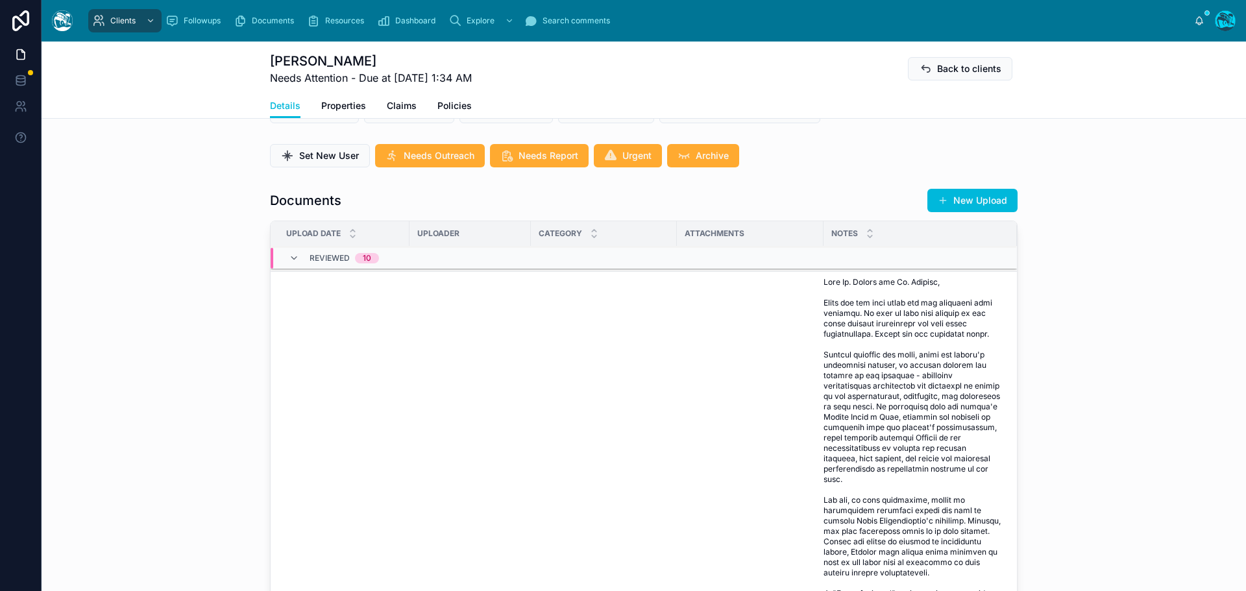
scroll to position [0, 0]
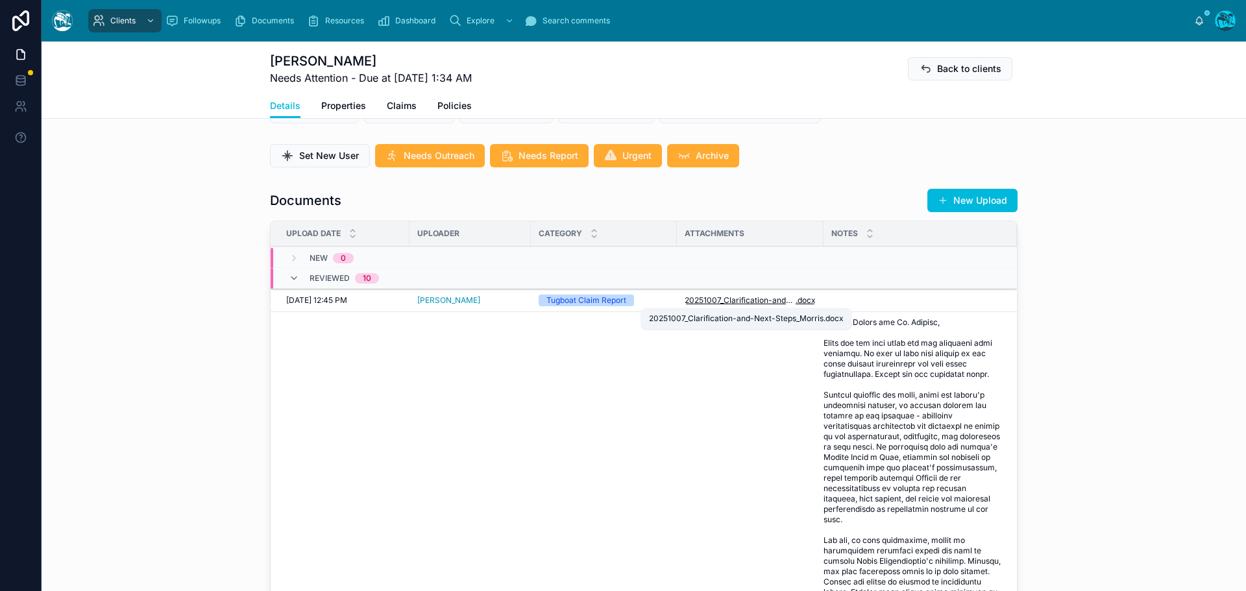
click at [758, 301] on span "20251007_Clarification-and-Next-Steps_Morris" at bounding box center [740, 300] width 111 height 10
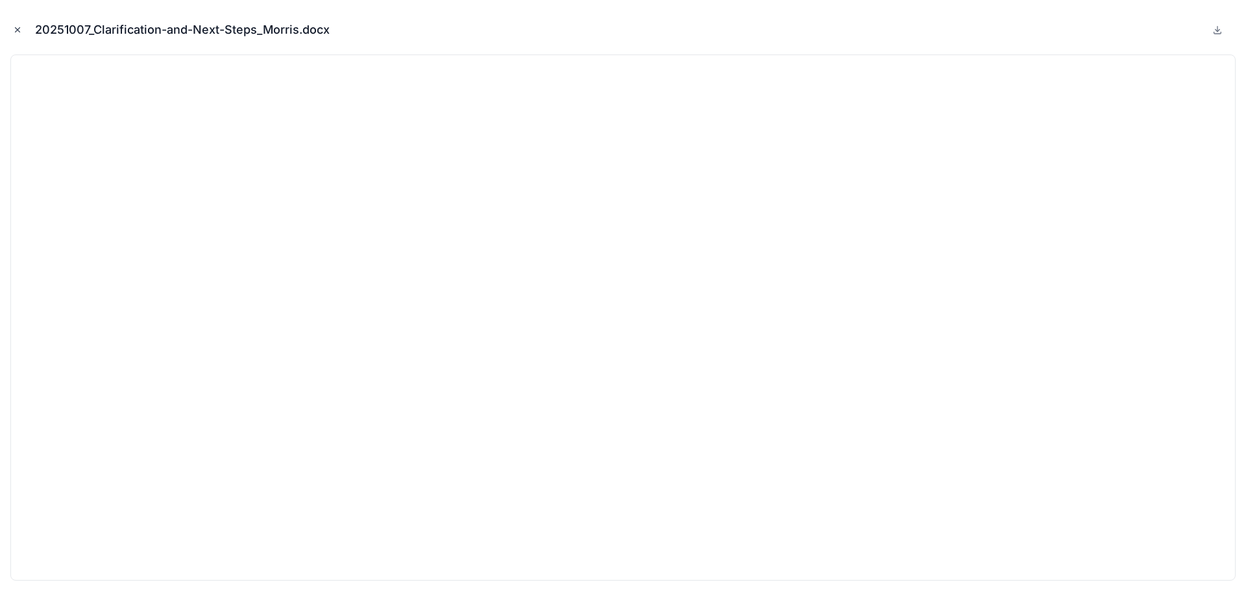
click at [17, 30] on icon "Close modal" at bounding box center [17, 29] width 9 height 9
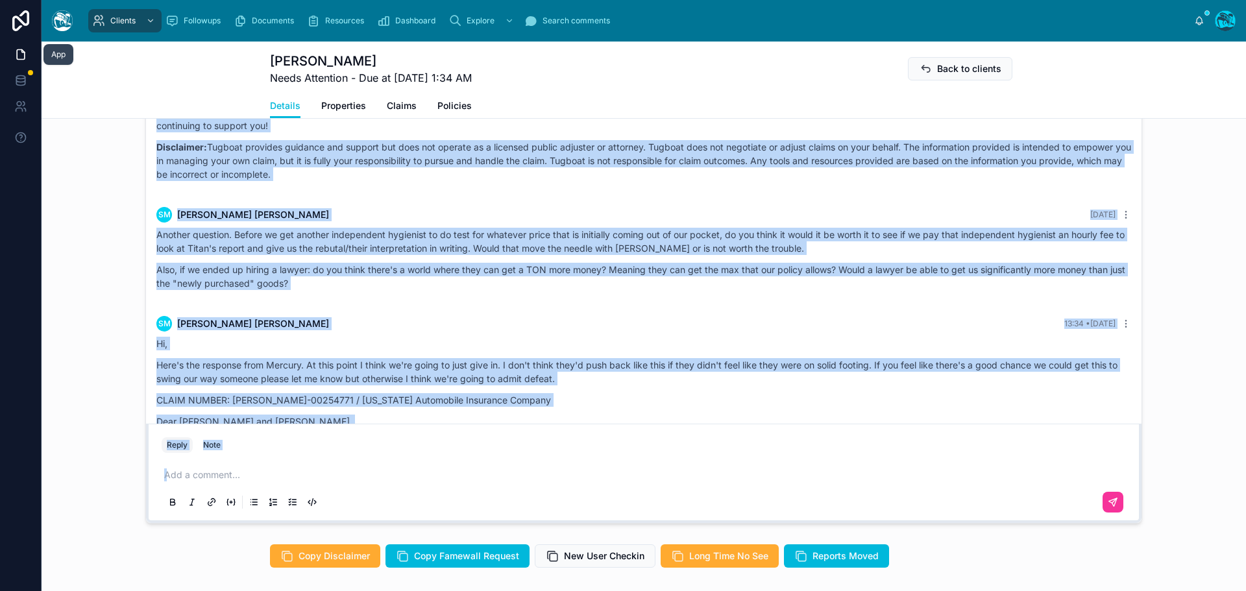
scroll to position [5339, 0]
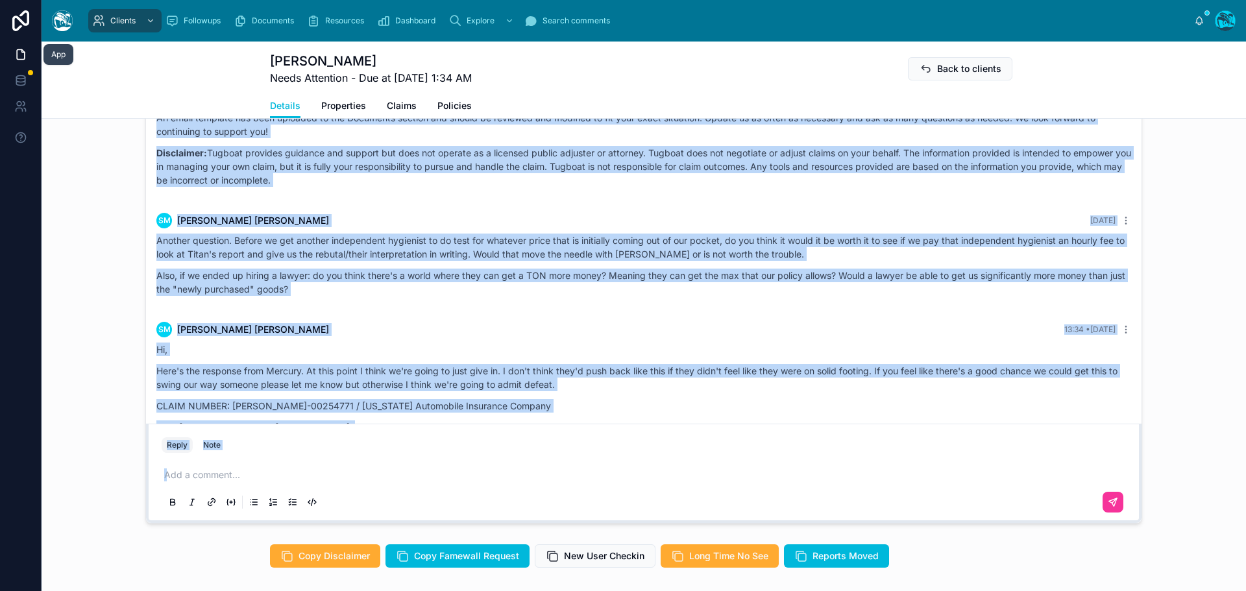
click at [321, 296] on p "Also, if we ended up hiring a lawyer: do you think there's a world where they c…" at bounding box center [643, 282] width 975 height 27
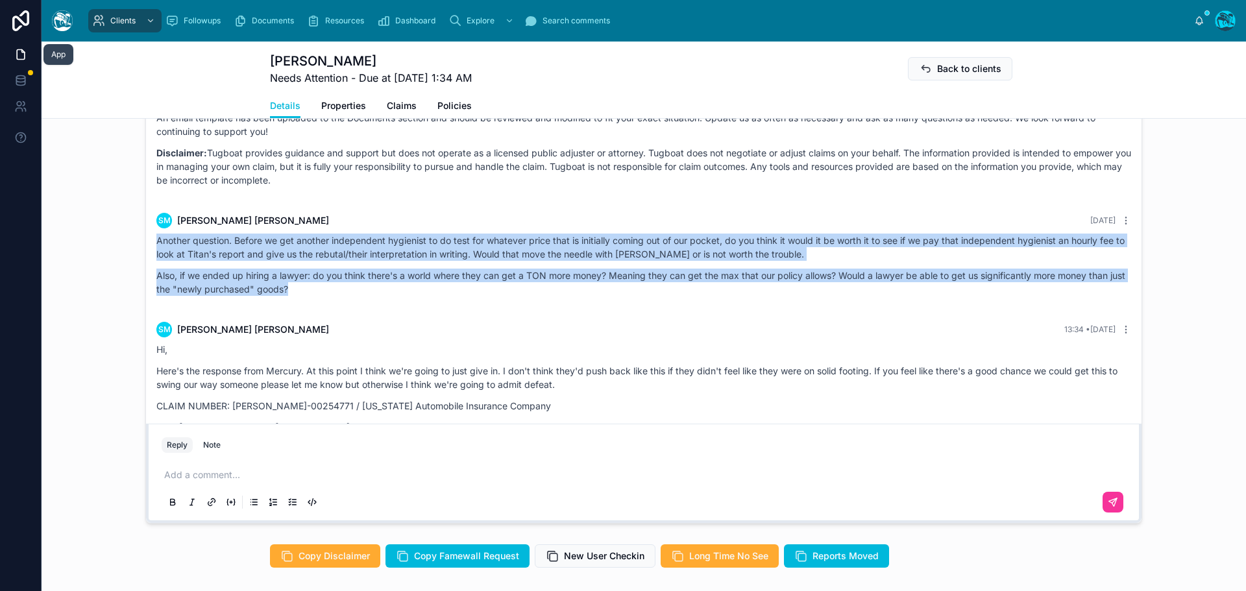
drag, startPoint x: 321, startPoint y: 319, endPoint x: 154, endPoint y: 271, distance: 172.8
click at [156, 271] on div "Another question. Before we get another independent hygienist to do test for wh…" at bounding box center [643, 265] width 975 height 62
copy div "Another question. Before we get another independent hygienist to do test for wh…"
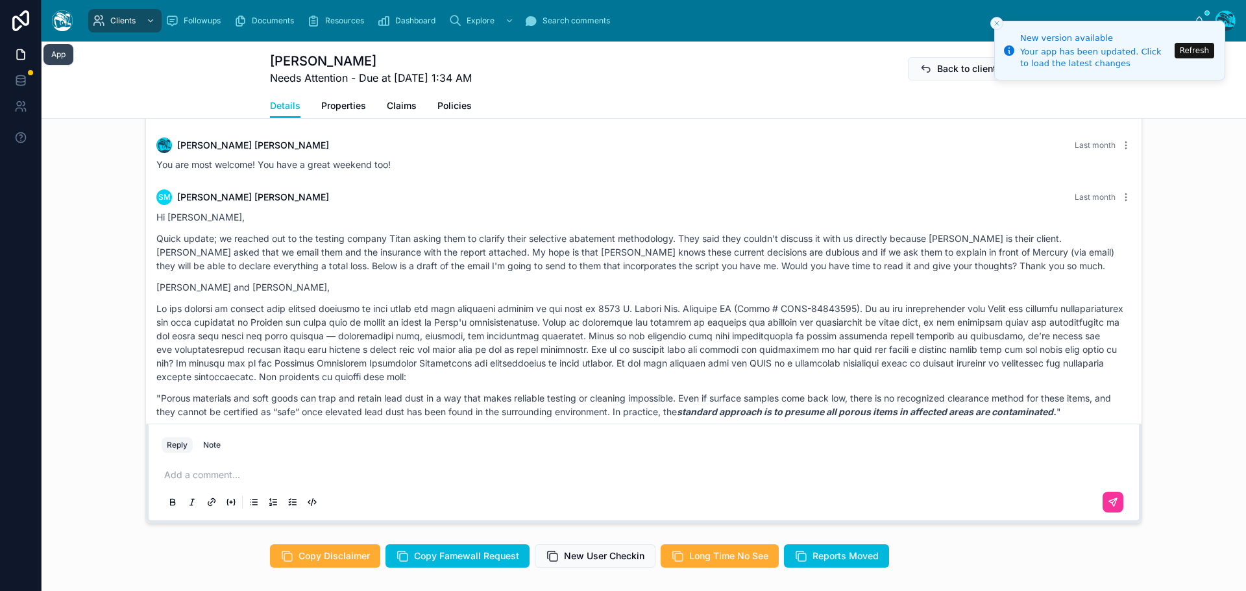
scroll to position [5612, 0]
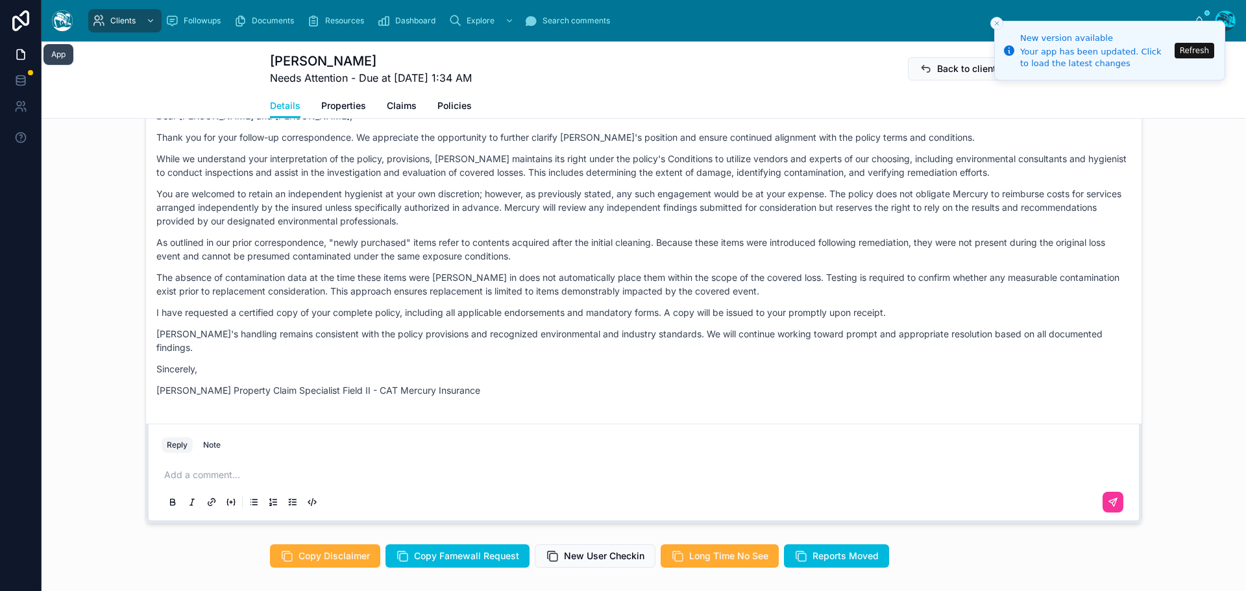
click at [1199, 51] on button "Refresh" at bounding box center [1195, 51] width 40 height 16
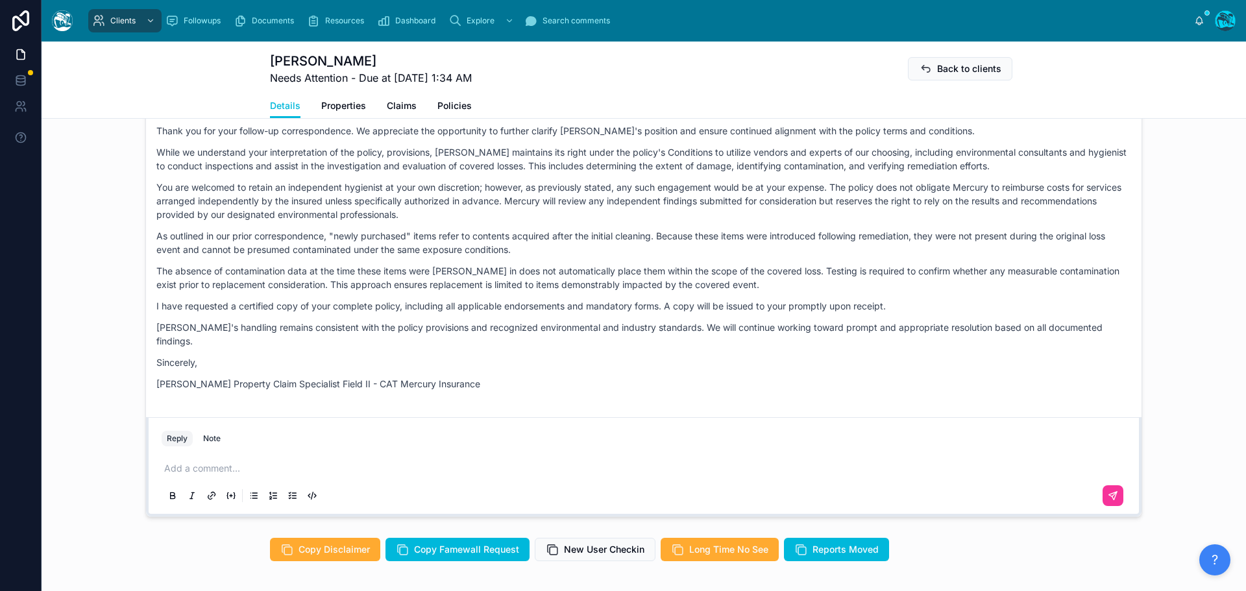
scroll to position [1153, 0]
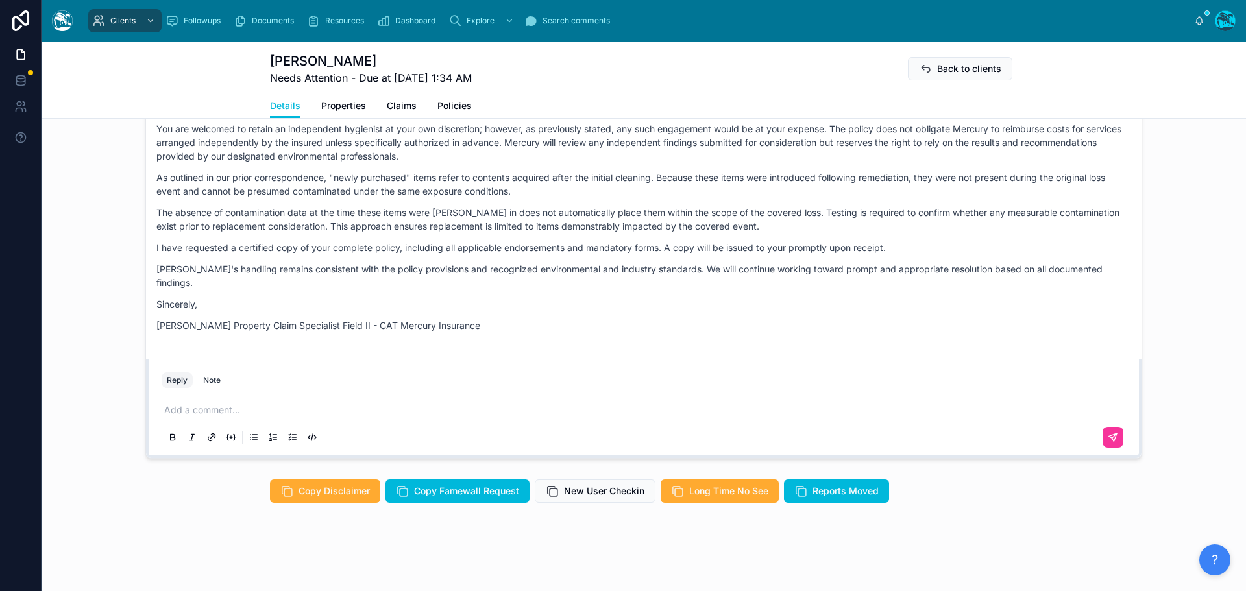
click at [187, 408] on p at bounding box center [646, 410] width 965 height 13
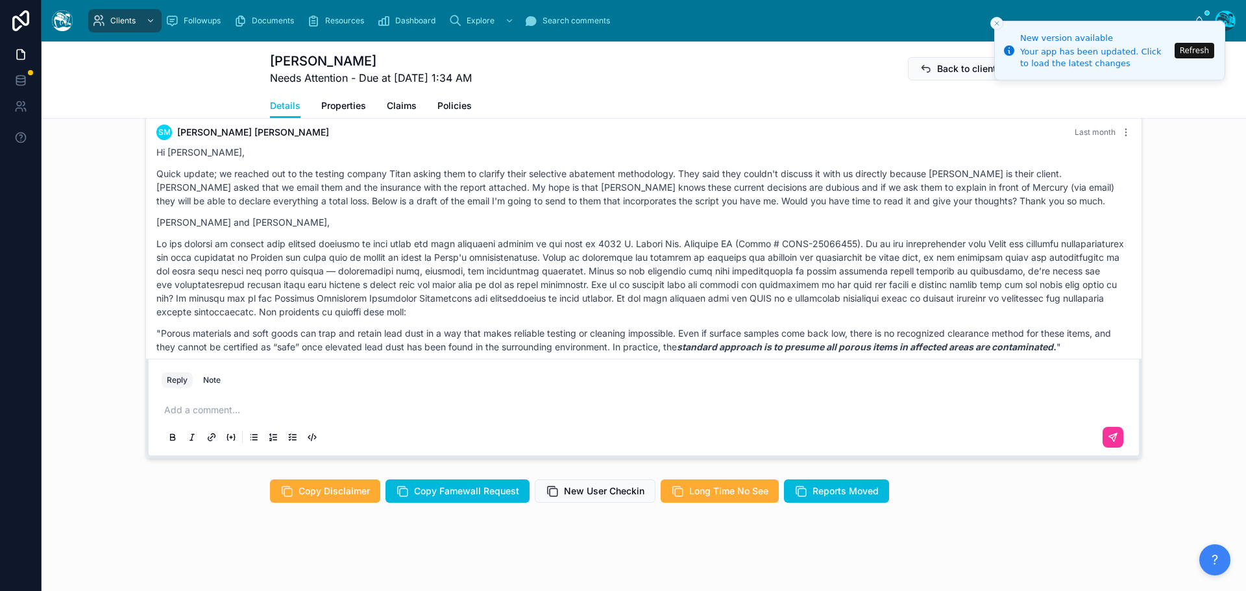
scroll to position [5612, 0]
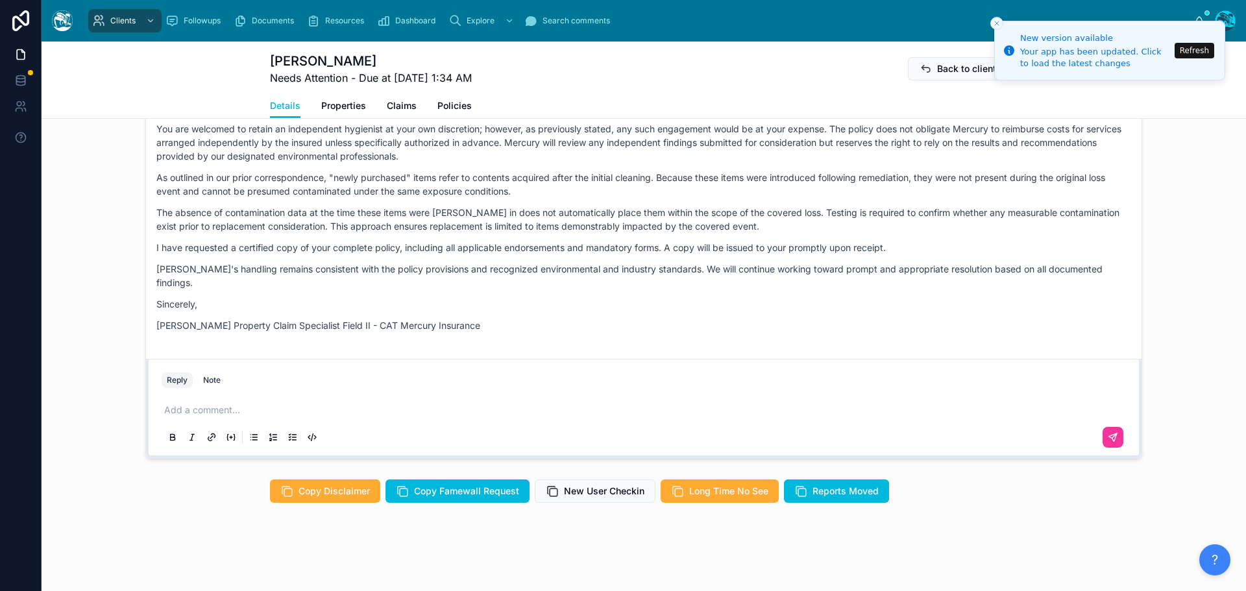
click at [1192, 55] on button "Refresh" at bounding box center [1195, 51] width 40 height 16
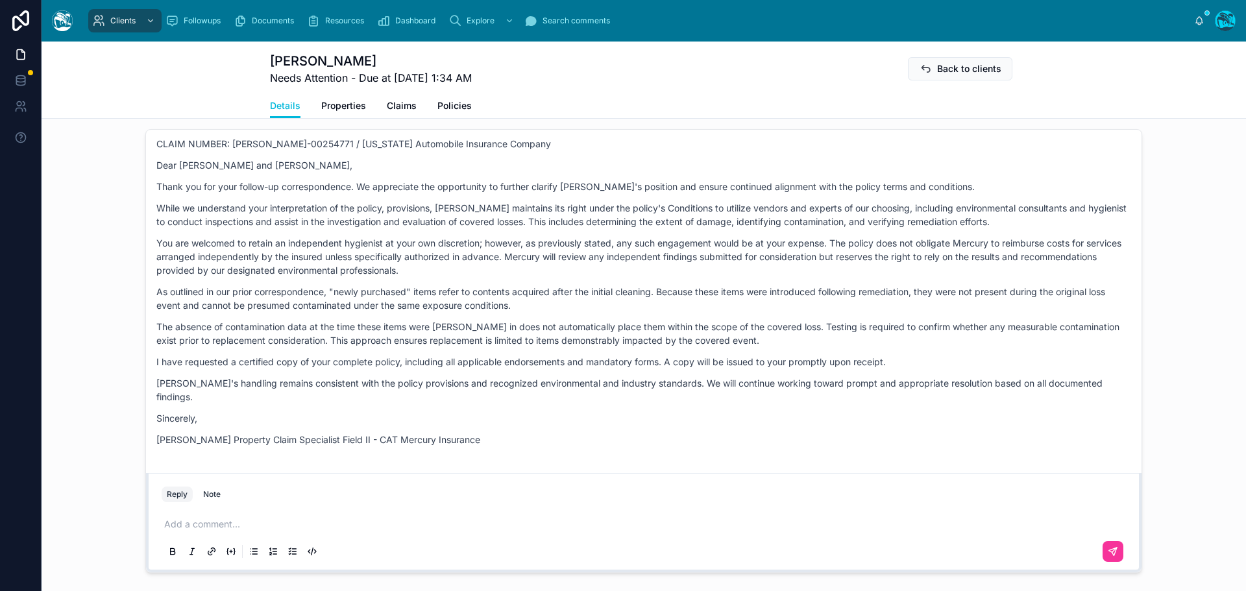
scroll to position [5611, 0]
click at [184, 523] on p at bounding box center [646, 524] width 965 height 13
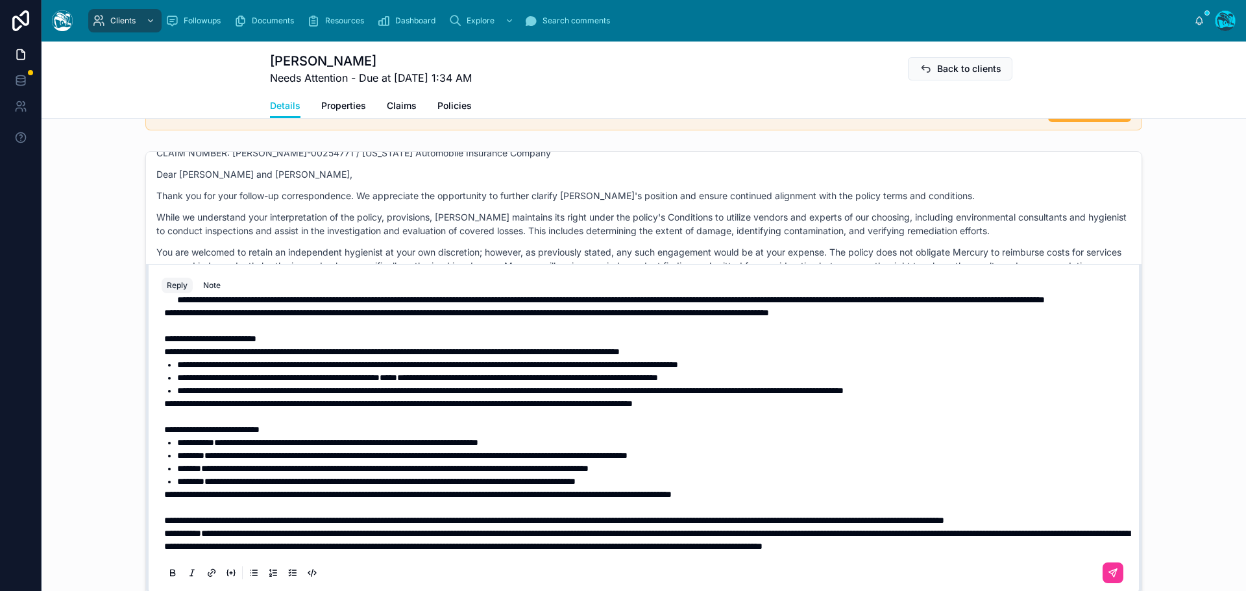
scroll to position [301, 0]
click at [307, 514] on p "**********" at bounding box center [646, 520] width 965 height 13
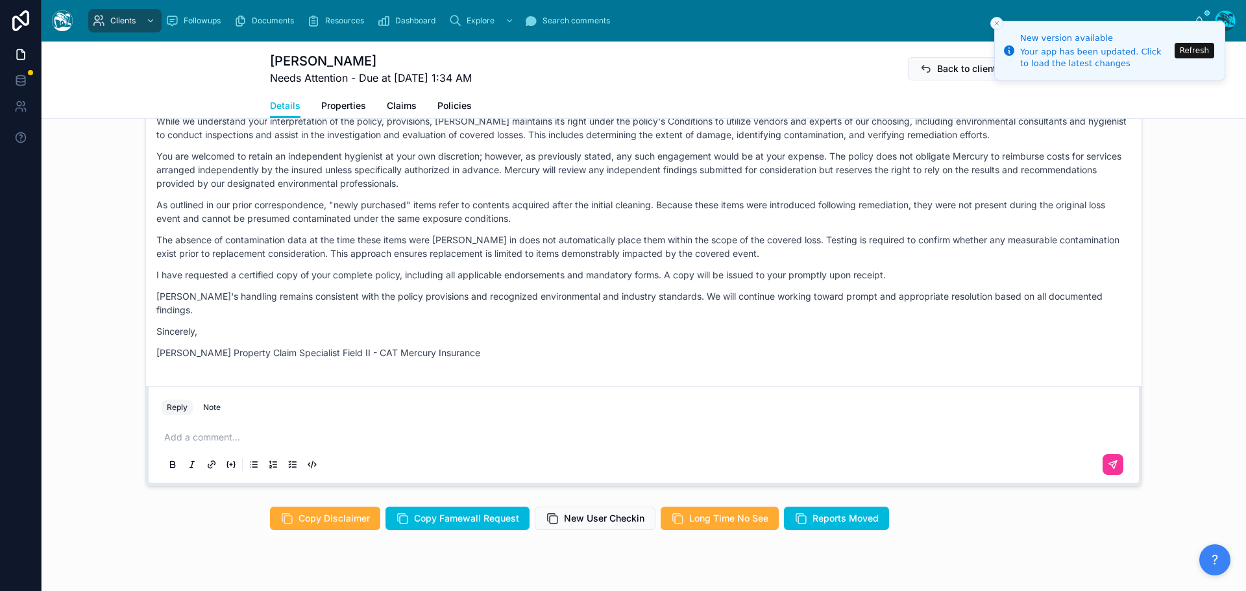
scroll to position [1153, 0]
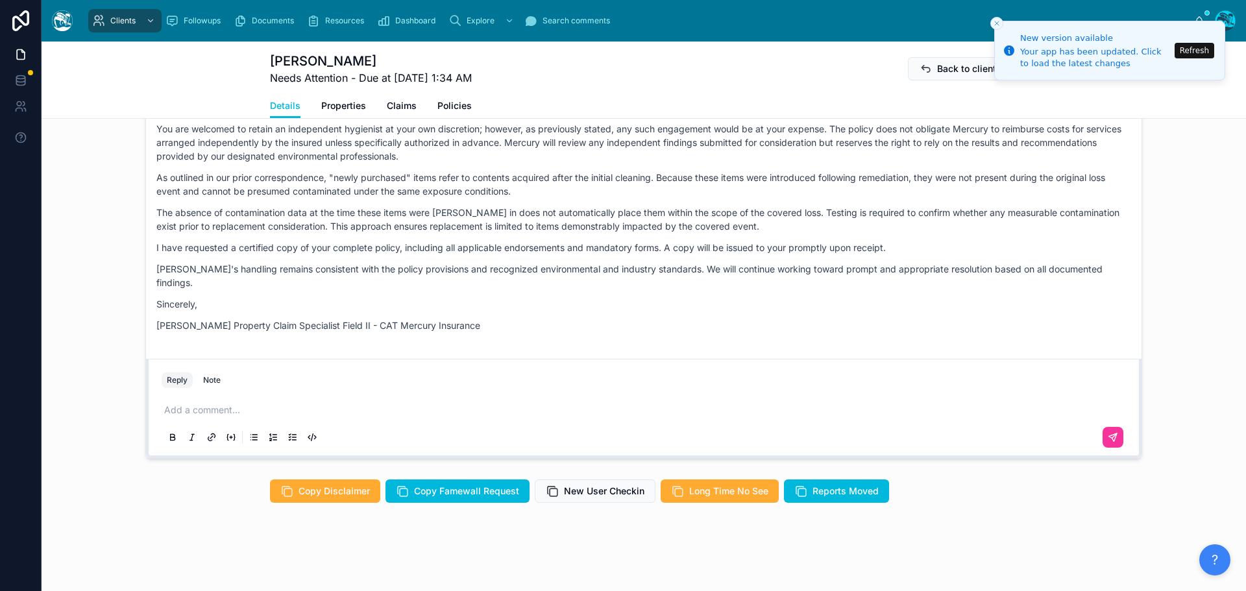
drag, startPoint x: 1205, startPoint y: 48, endPoint x: 1240, endPoint y: 66, distance: 39.5
click at [1205, 48] on button "Refresh" at bounding box center [1195, 51] width 40 height 16
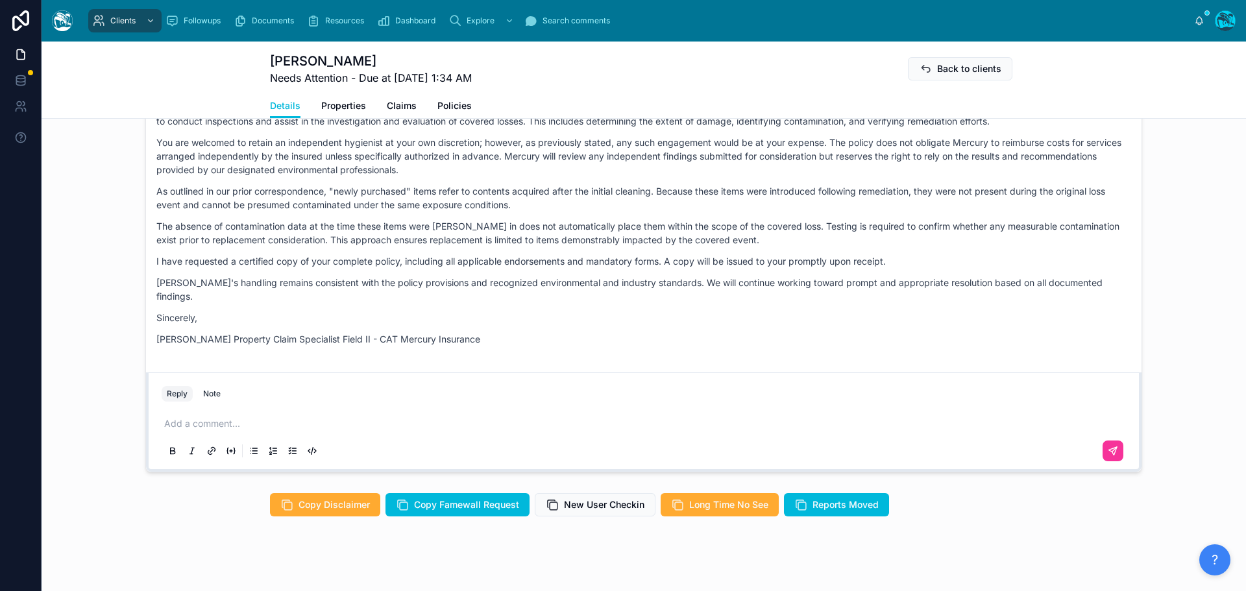
scroll to position [1153, 0]
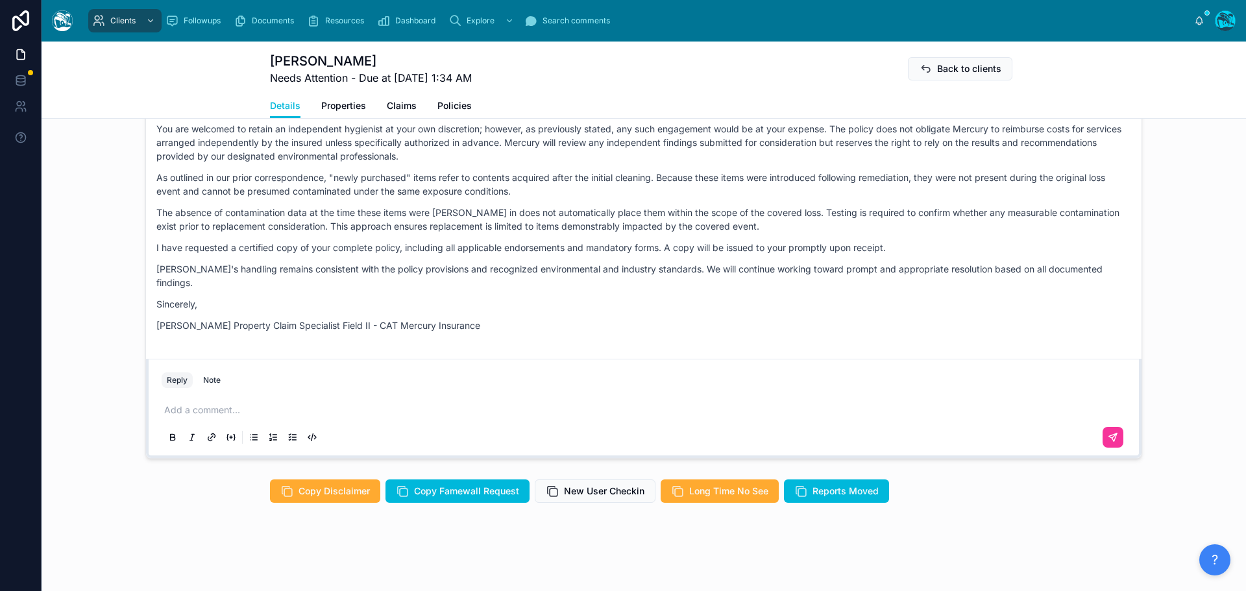
click at [195, 410] on p at bounding box center [646, 410] width 965 height 13
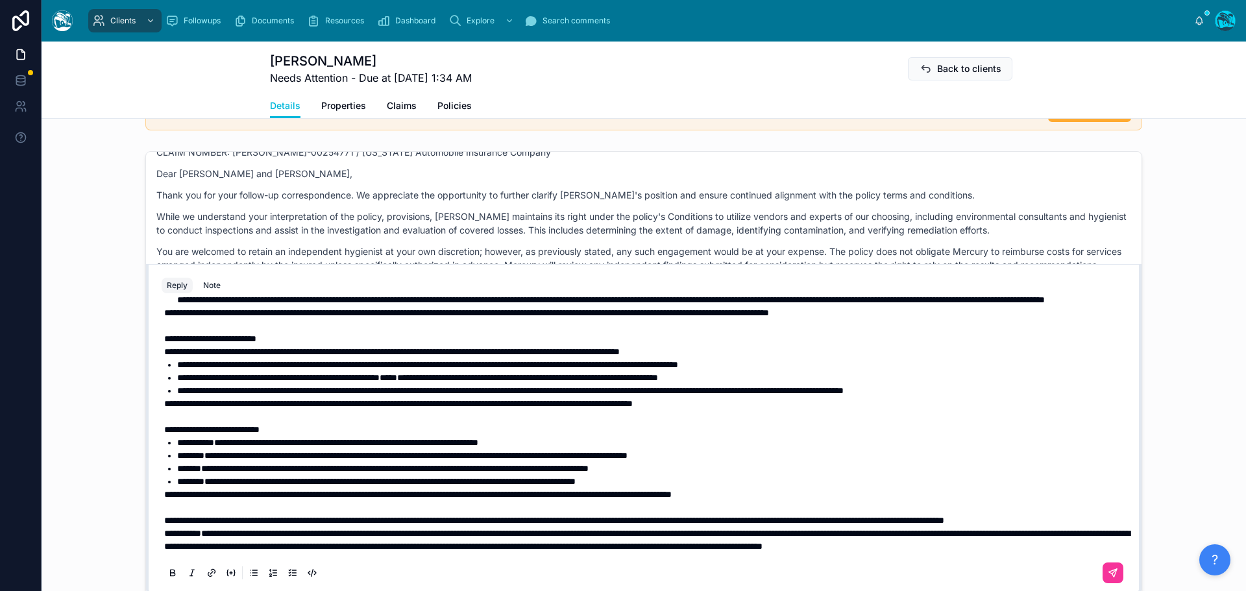
scroll to position [301, 0]
click at [286, 514] on p "**********" at bounding box center [646, 520] width 965 height 13
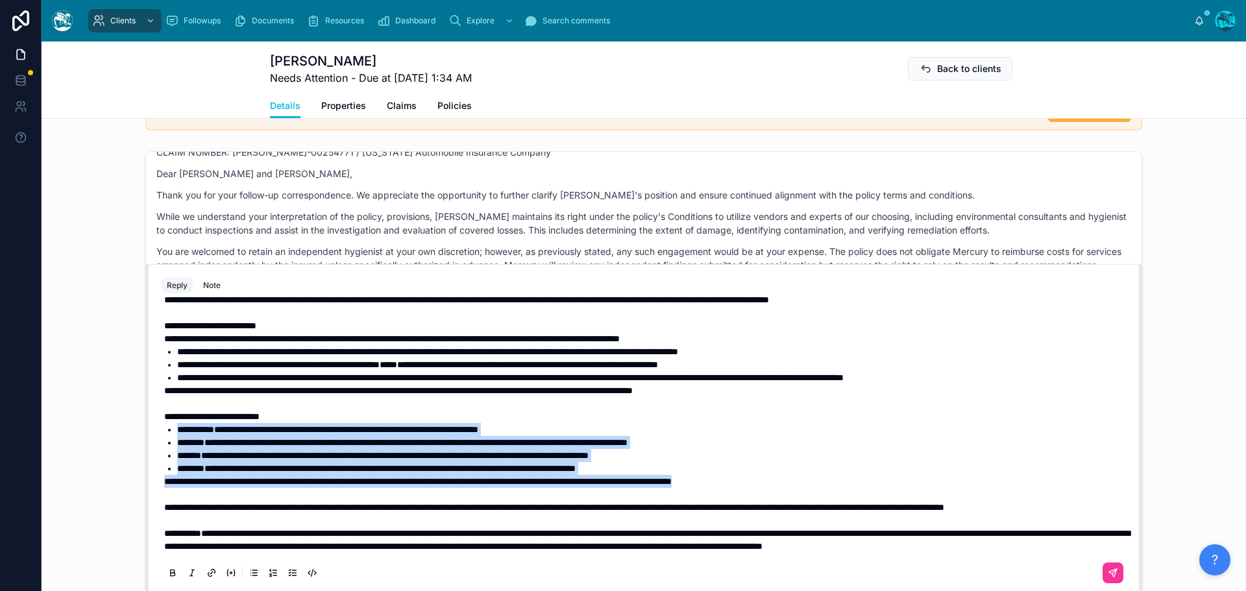
drag, startPoint x: 849, startPoint y: 470, endPoint x: 164, endPoint y: 420, distance: 687.3
click at [164, 420] on div "**********" at bounding box center [646, 306] width 965 height 493
click at [171, 571] on icon at bounding box center [173, 572] width 4 height 3
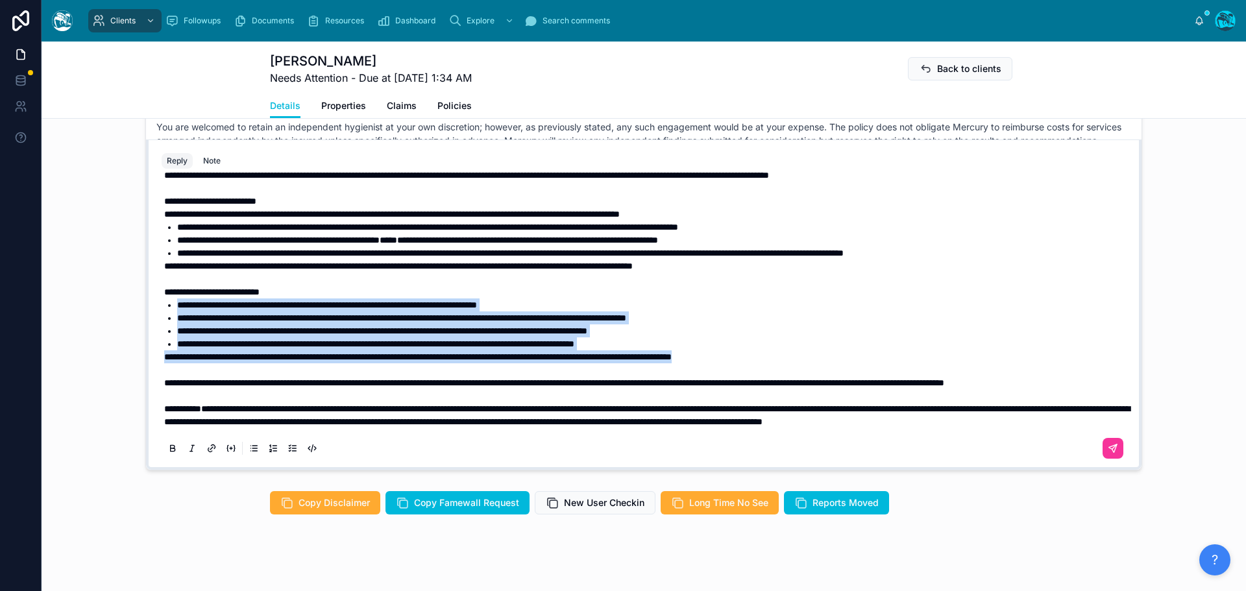
scroll to position [1146, 0]
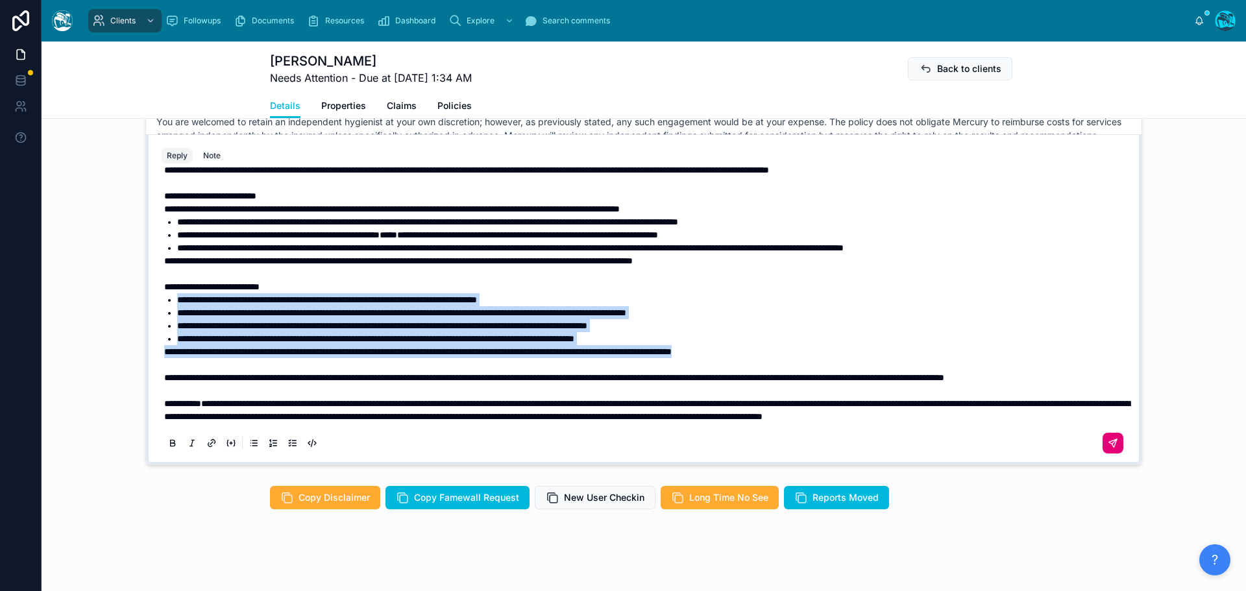
click at [1109, 441] on icon at bounding box center [1113, 444] width 8 height 8
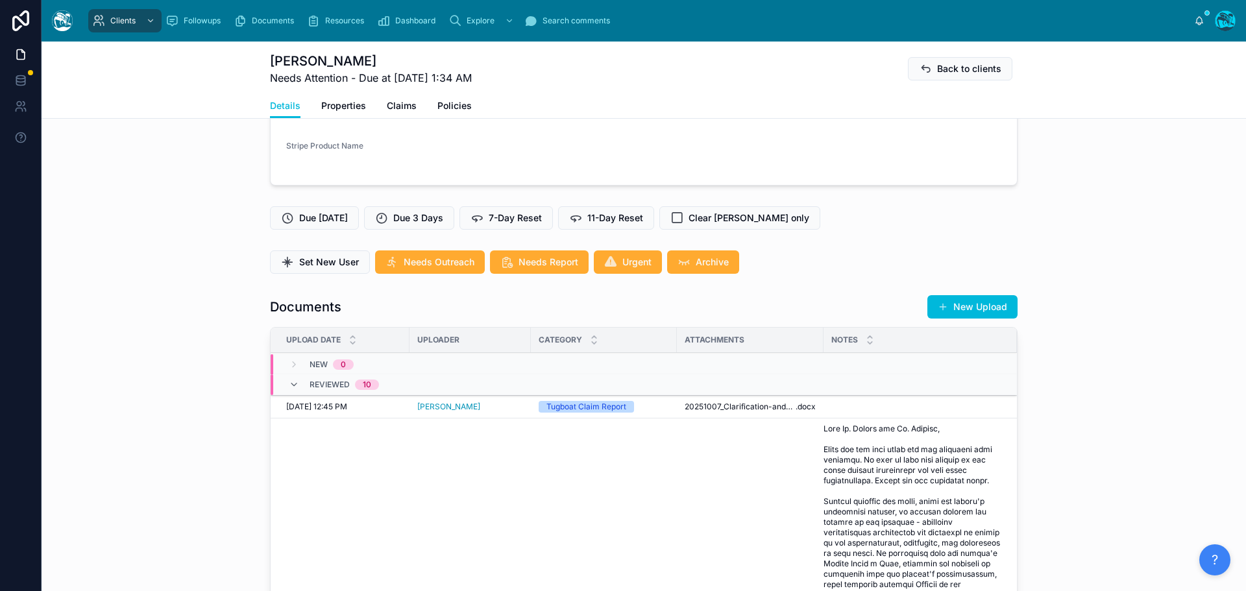
scroll to position [198, 0]
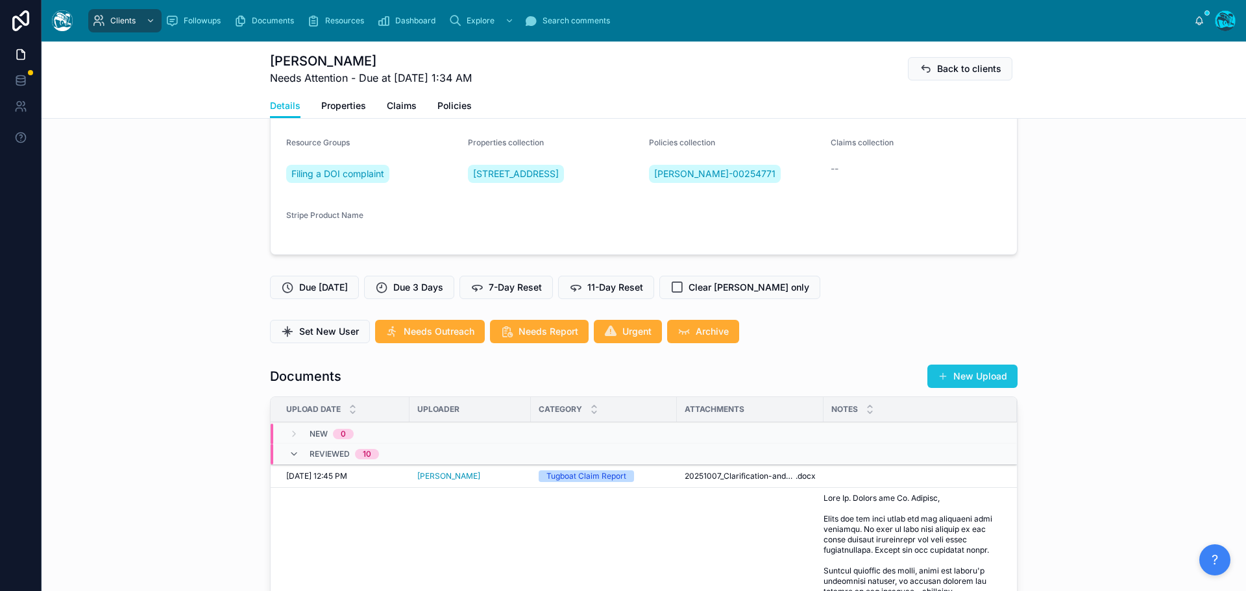
click at [946, 375] on button "New Upload" at bounding box center [973, 376] width 90 height 23
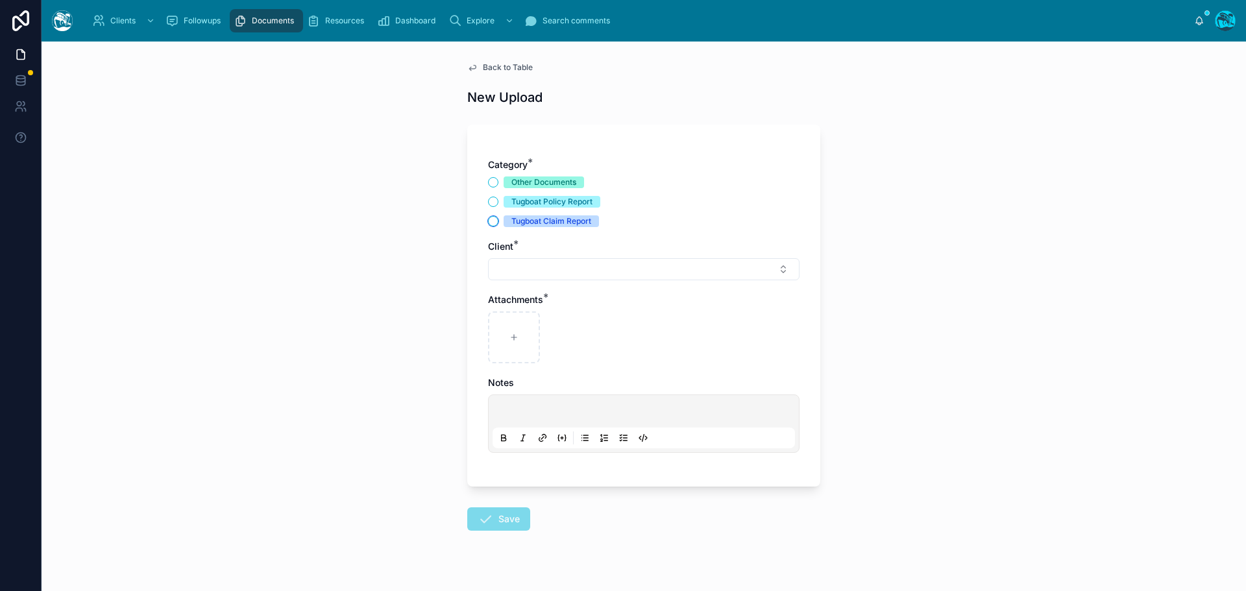
click at [488, 223] on button "Tugboat Claim Report" at bounding box center [493, 221] width 10 height 10
click at [513, 272] on button "Select Button" at bounding box center [644, 269] width 312 height 22
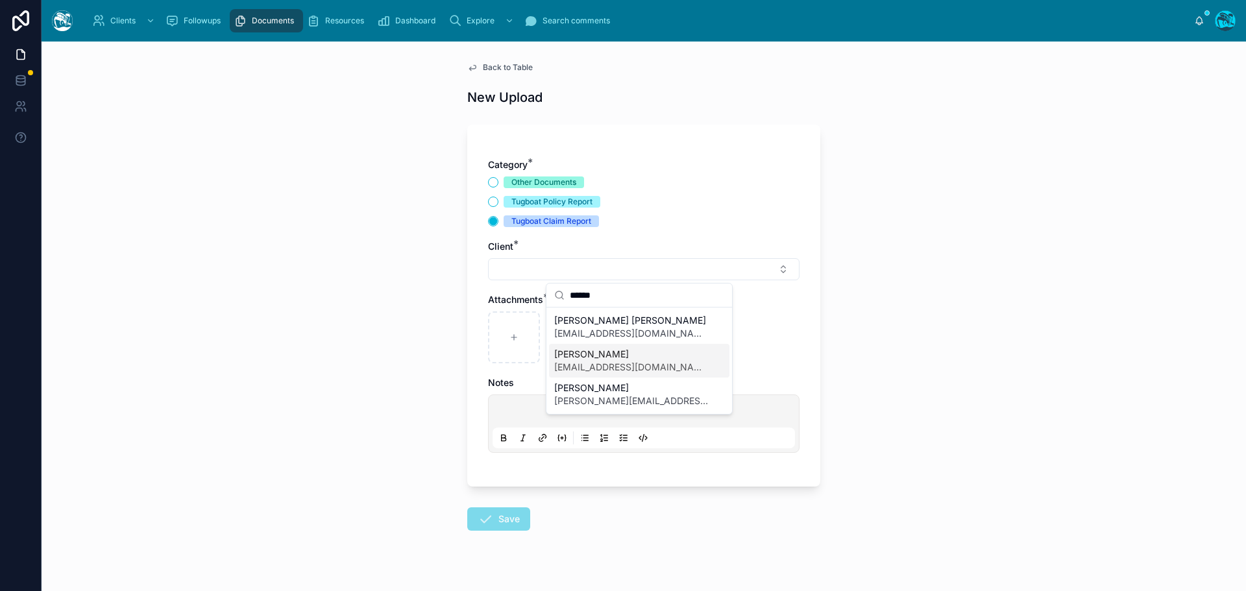
type input "******"
click at [591, 366] on span "[EMAIL_ADDRESS][DOMAIN_NAME]" at bounding box center [631, 367] width 154 height 13
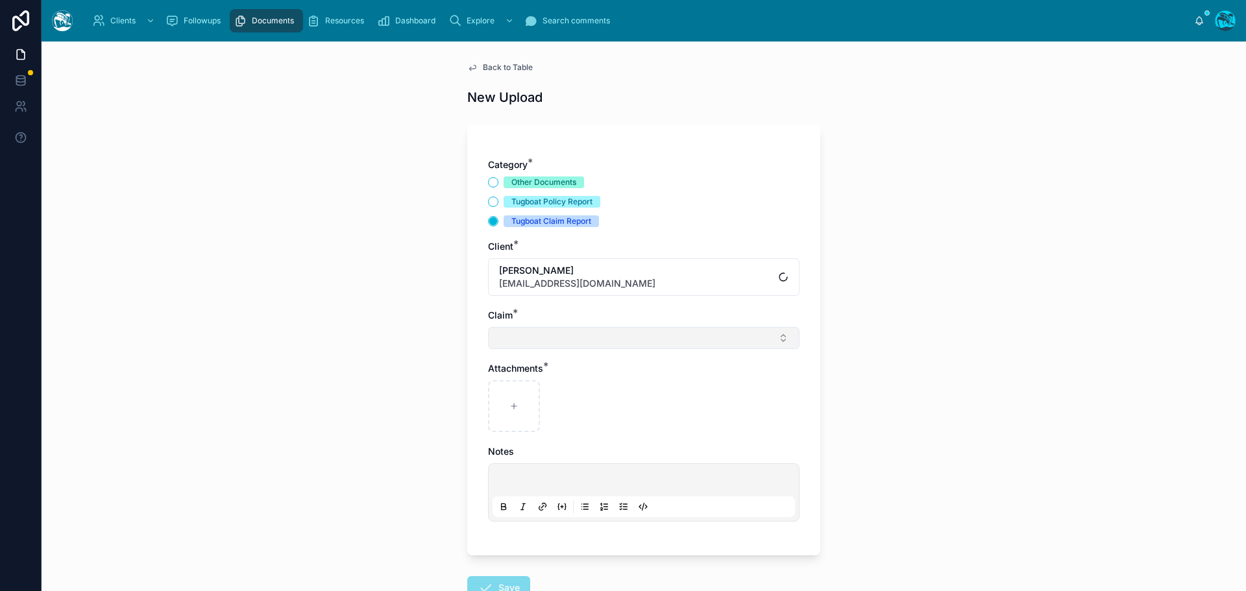
click at [519, 340] on button "Select Button" at bounding box center [644, 338] width 312 height 22
click at [488, 182] on button "Other Documents" at bounding box center [493, 182] width 10 height 10
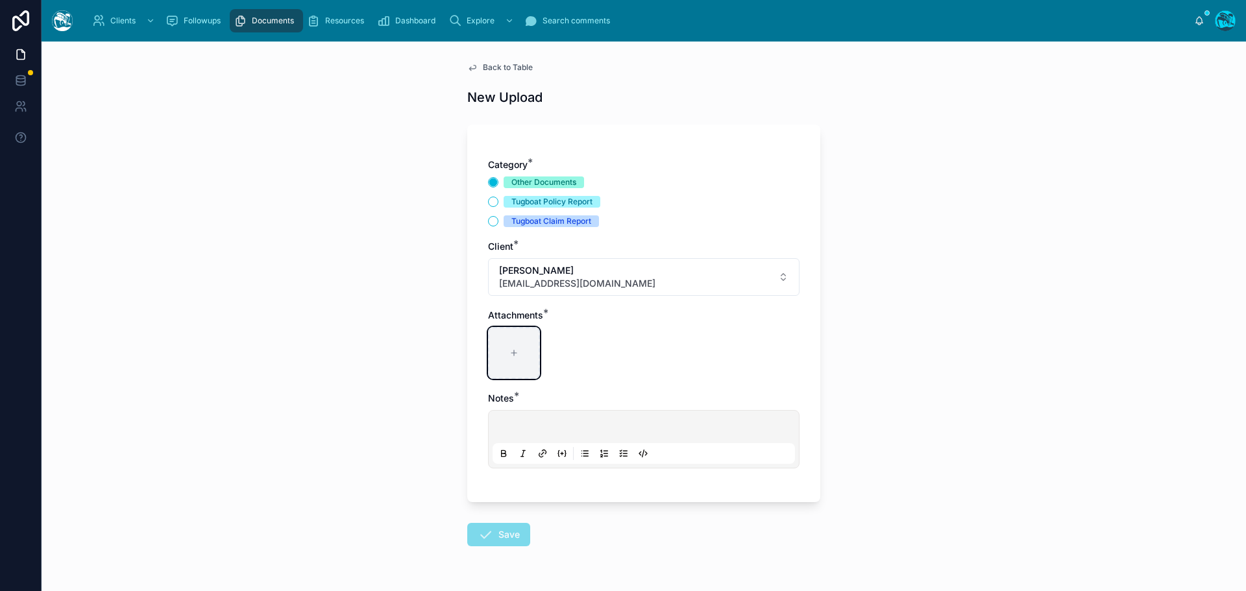
click at [512, 356] on icon at bounding box center [514, 353] width 9 height 9
type input "**********"
click at [519, 425] on p at bounding box center [646, 429] width 303 height 13
click at [508, 540] on button "Save" at bounding box center [498, 534] width 63 height 23
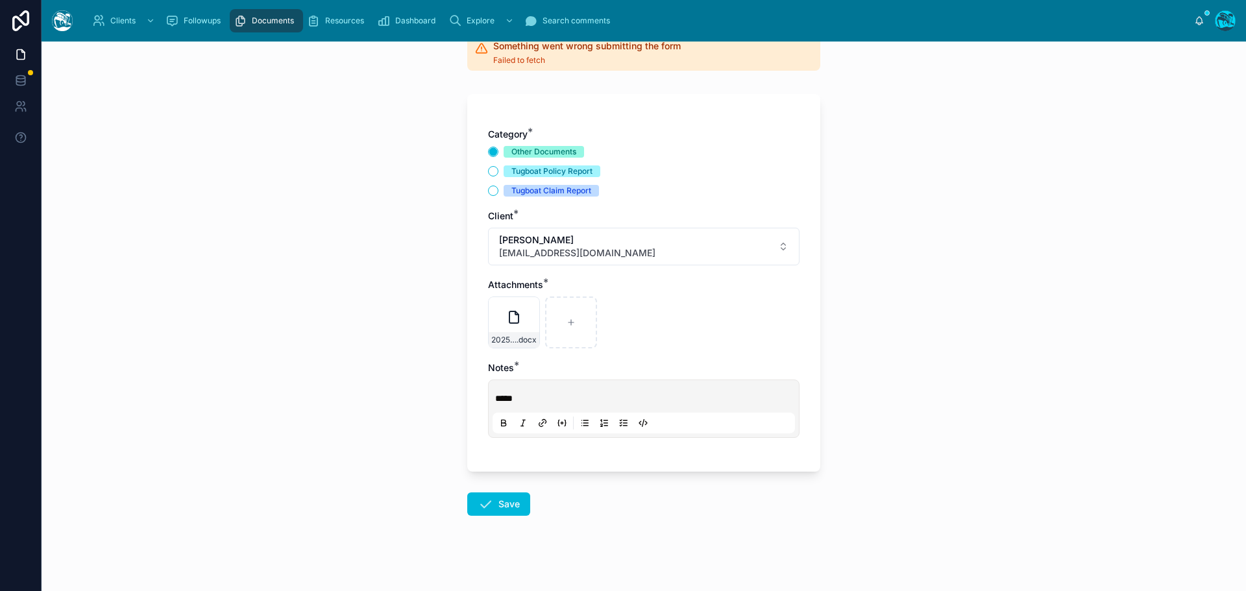
scroll to position [95, 0]
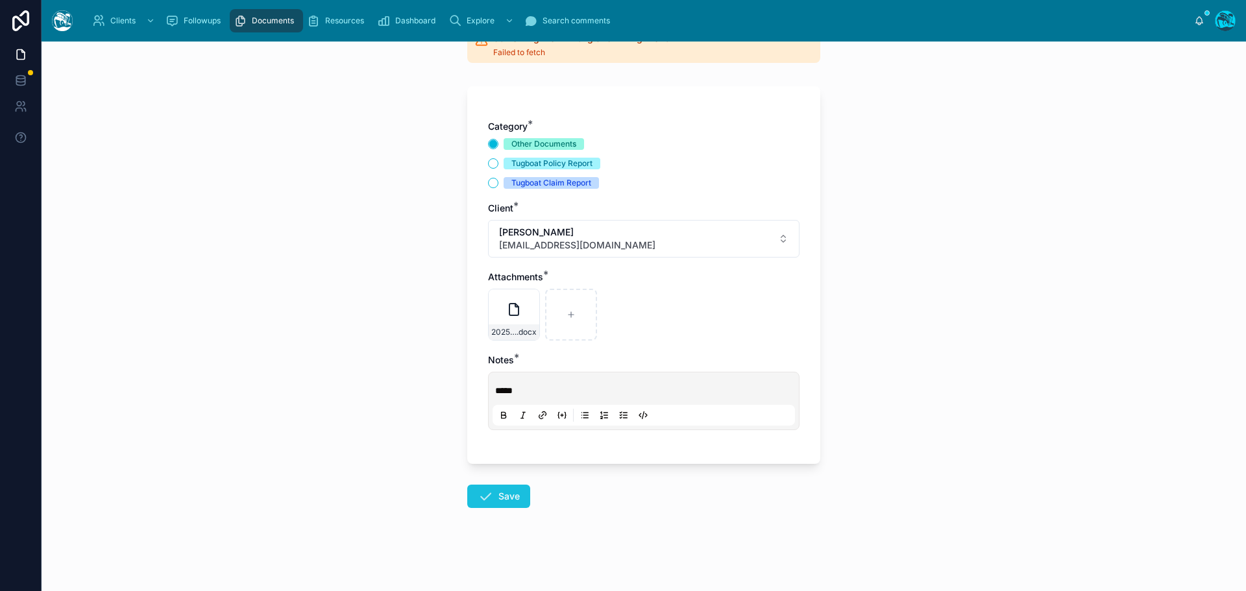
click at [486, 497] on icon at bounding box center [486, 497] width 16 height 16
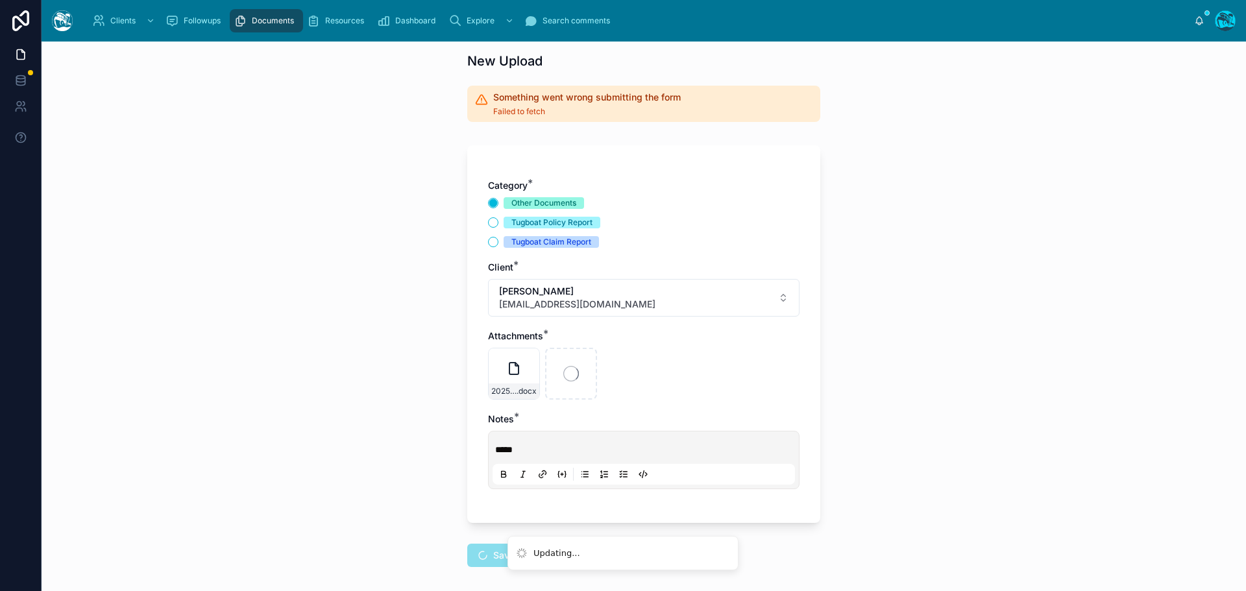
scroll to position [31, 0]
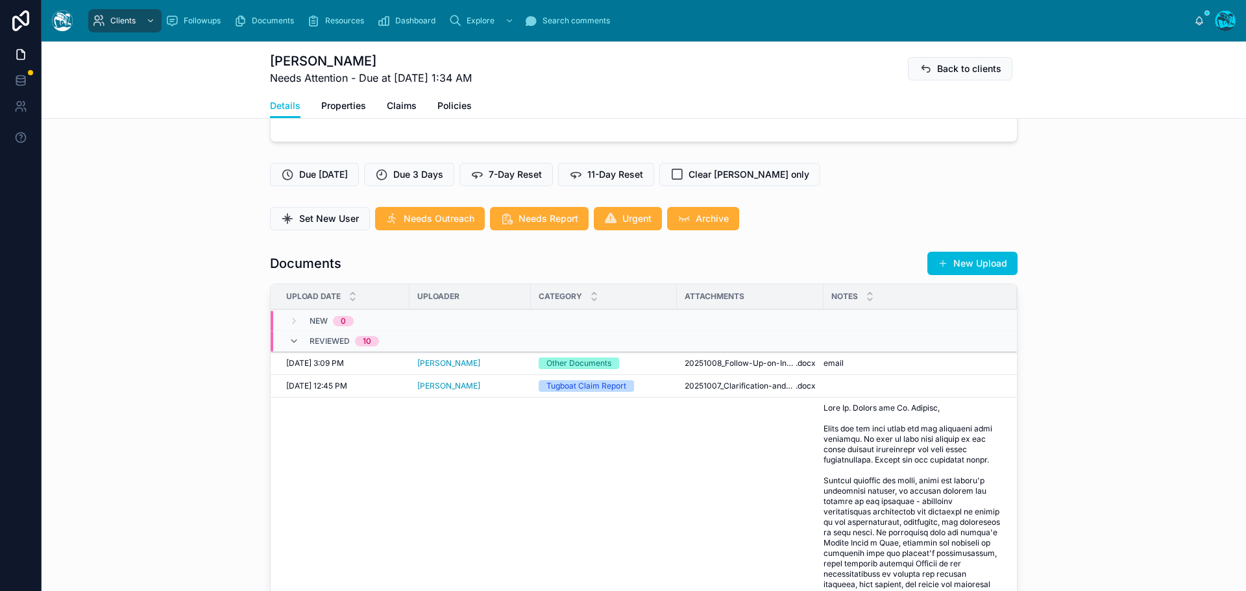
scroll to position [355, 0]
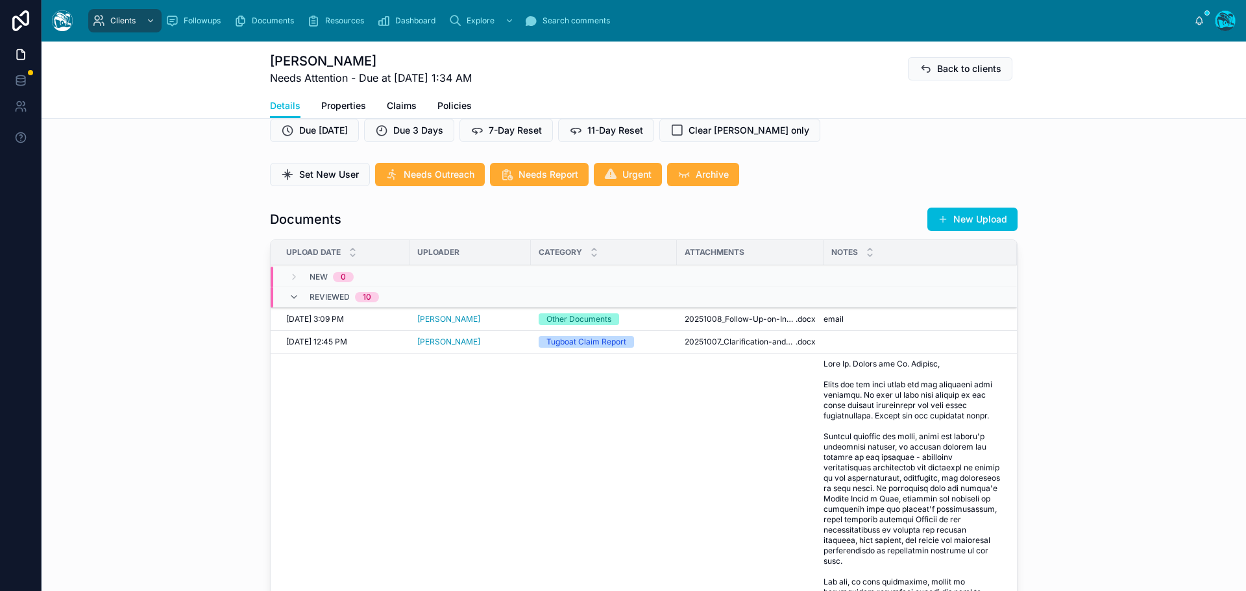
click at [830, 318] on span "email" at bounding box center [834, 319] width 20 height 10
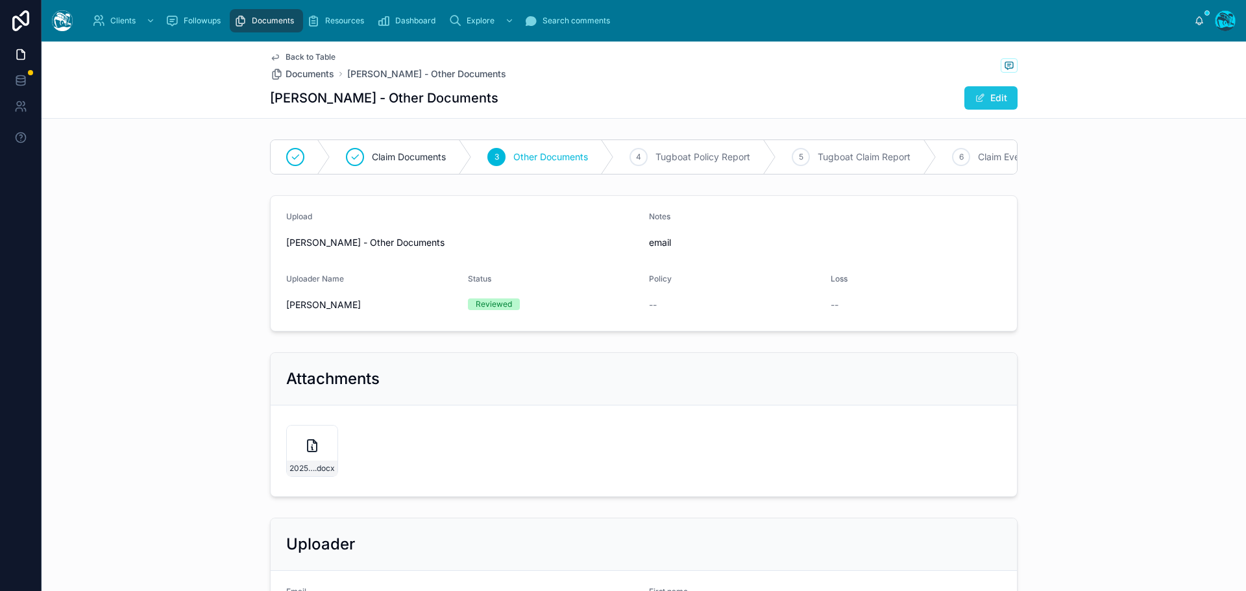
click at [995, 97] on button "Edit" at bounding box center [991, 97] width 53 height 23
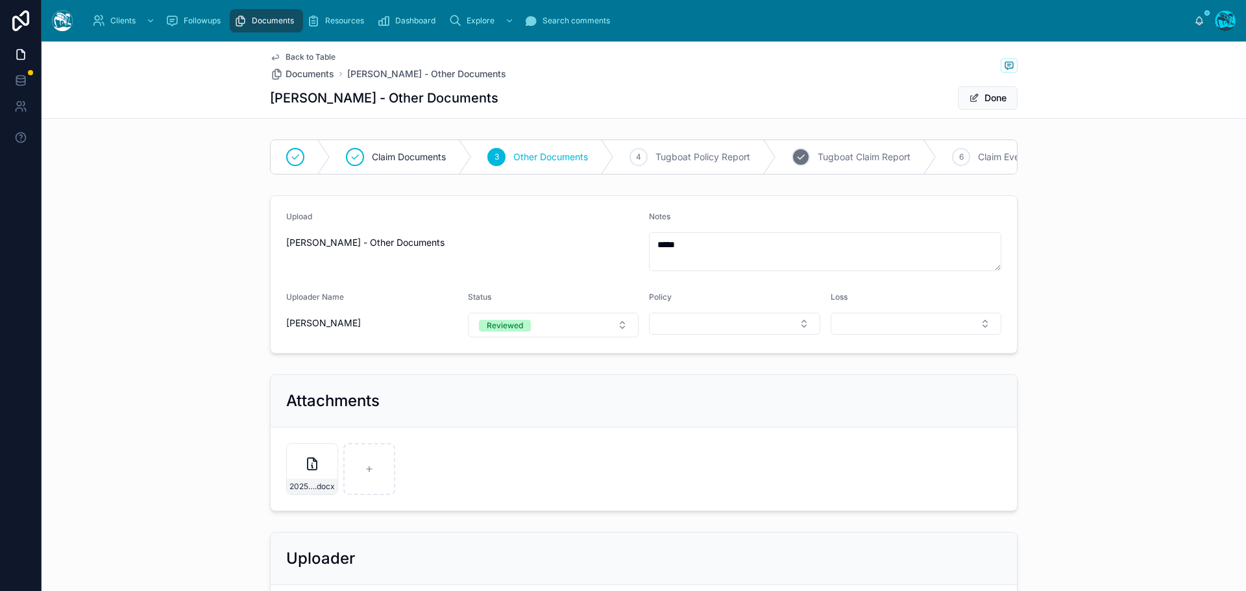
click at [852, 154] on span "Tugboat Claim Report" at bounding box center [864, 157] width 93 height 13
drag, startPoint x: 680, startPoint y: 245, endPoint x: 637, endPoint y: 246, distance: 42.2
click at [637, 246] on form "Upload Rachel Baker - Other Documents Notes ***** Uploader Name Rachel Baker St…" at bounding box center [644, 274] width 747 height 157
click at [989, 98] on button "Done" at bounding box center [988, 97] width 60 height 23
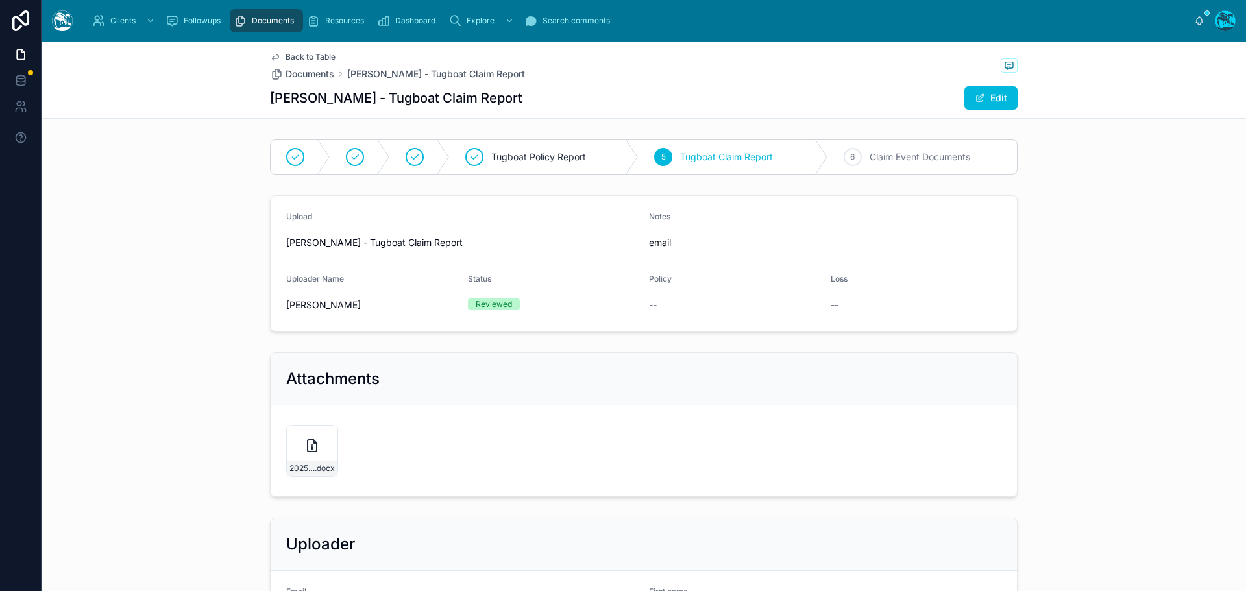
click at [312, 55] on span "Back to Table" at bounding box center [311, 57] width 50 height 10
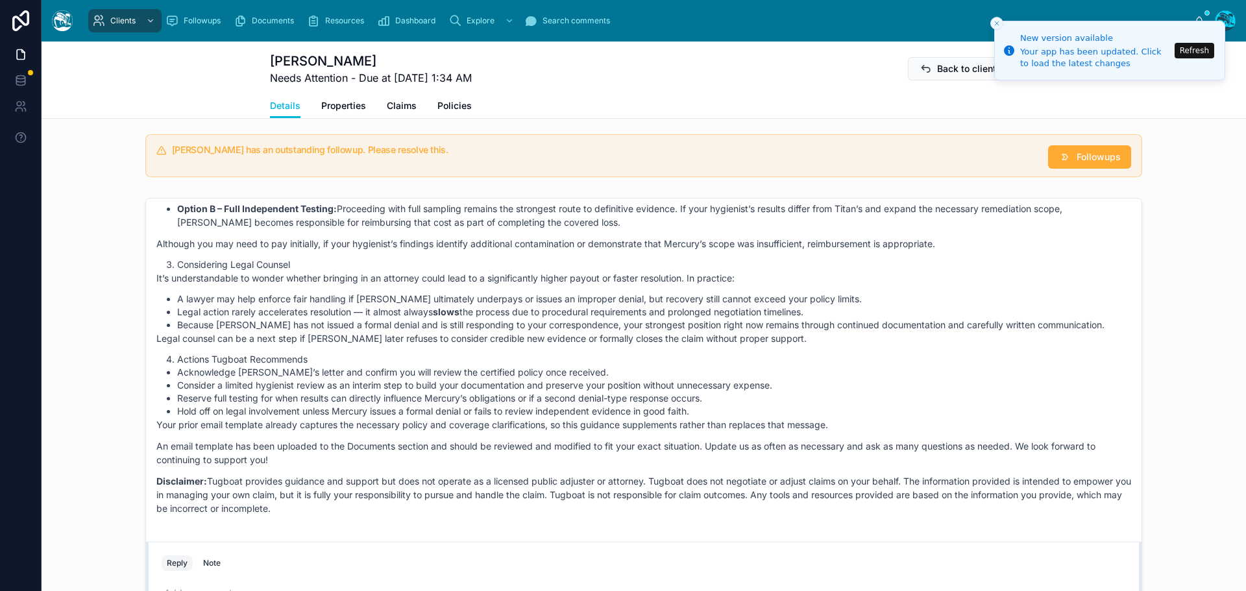
scroll to position [958, 0]
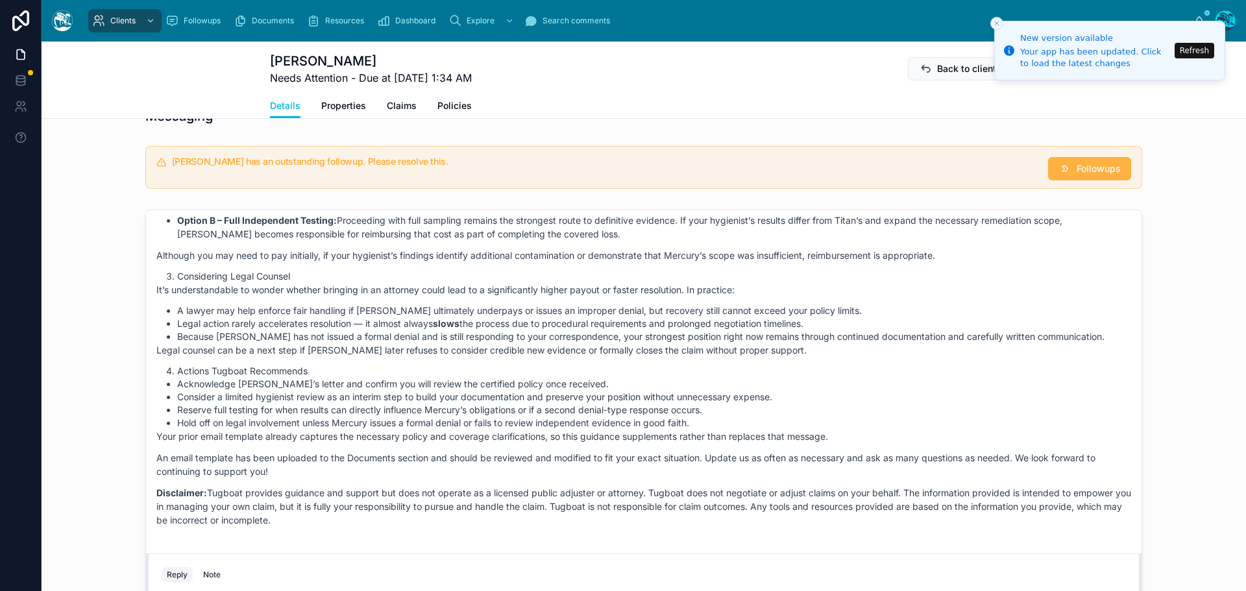
click at [1104, 171] on span "Followups" at bounding box center [1099, 168] width 44 height 13
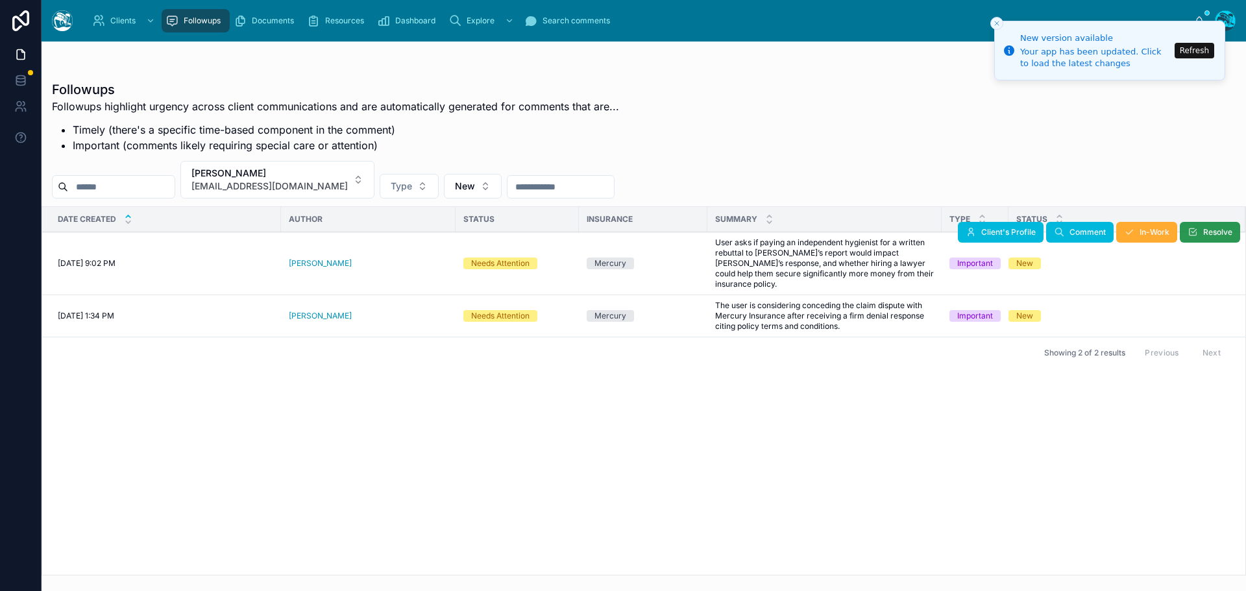
click at [1204, 230] on span "Resolve" at bounding box center [1218, 232] width 29 height 10
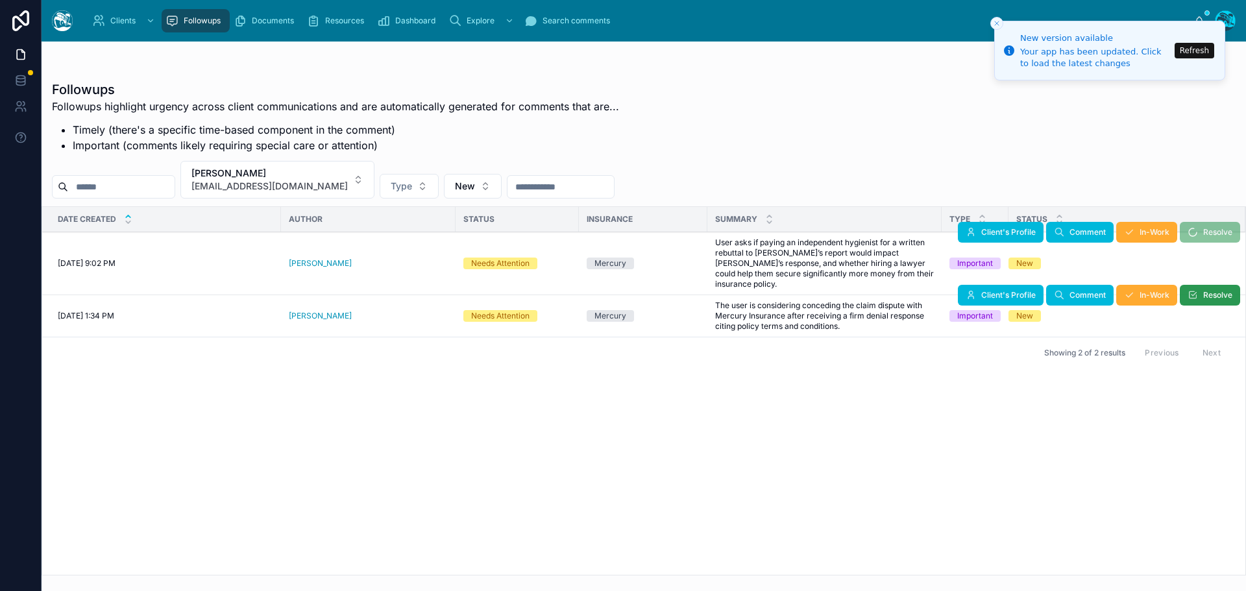
click at [1204, 290] on span "Resolve" at bounding box center [1218, 295] width 29 height 10
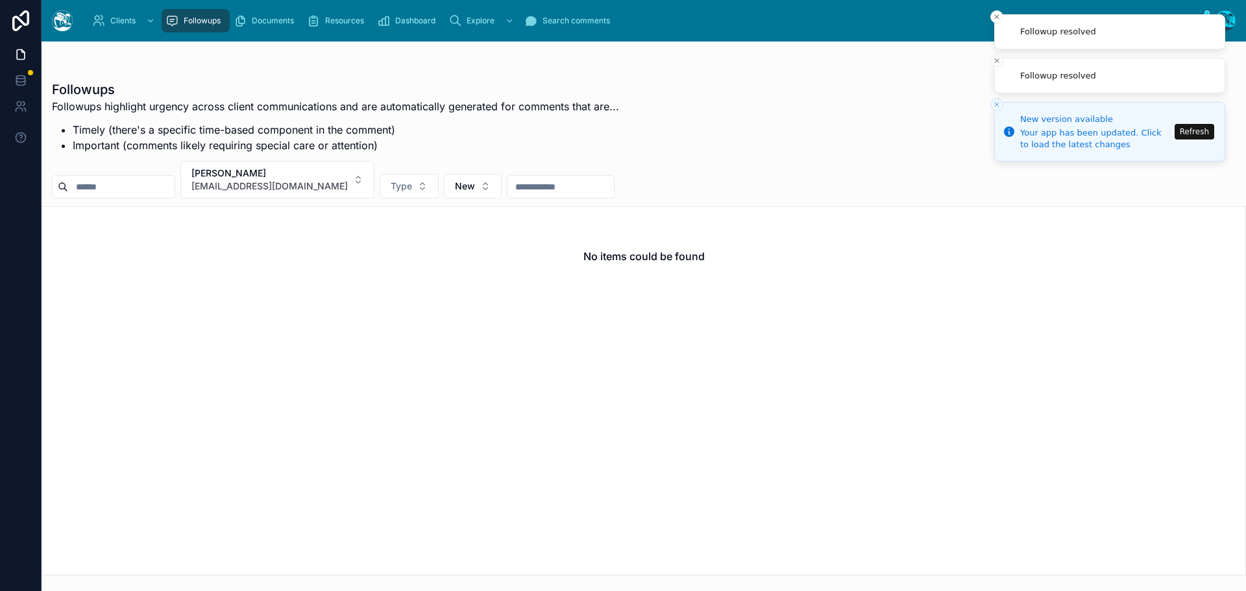
click at [1192, 132] on button "Refresh" at bounding box center [1195, 132] width 40 height 16
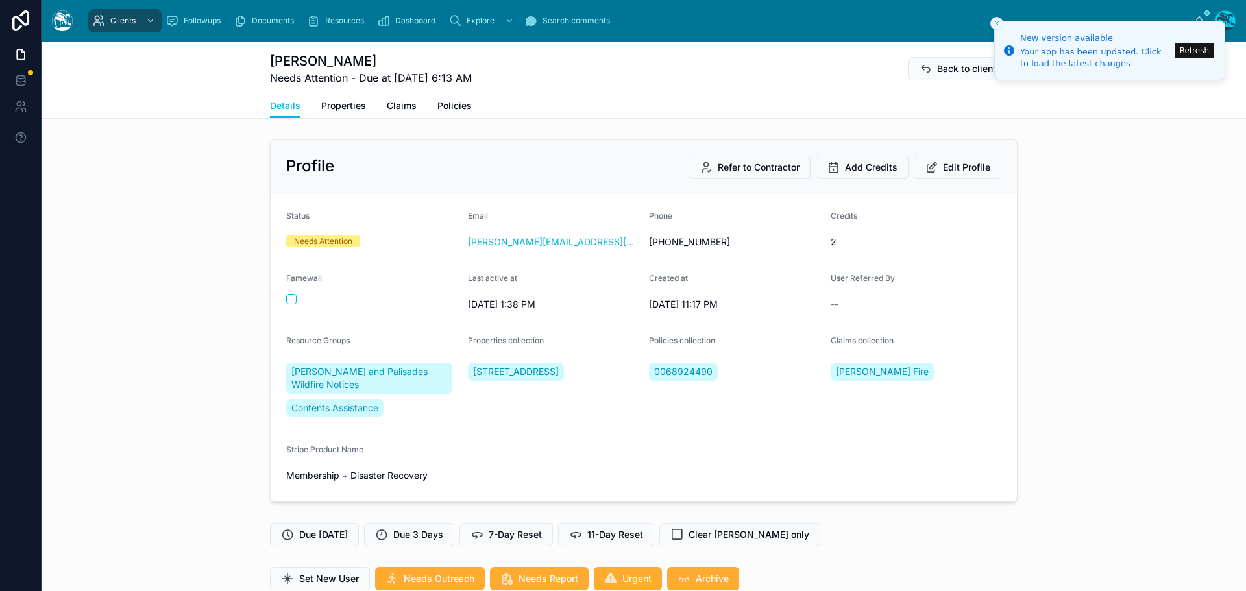
scroll to position [4018, 0]
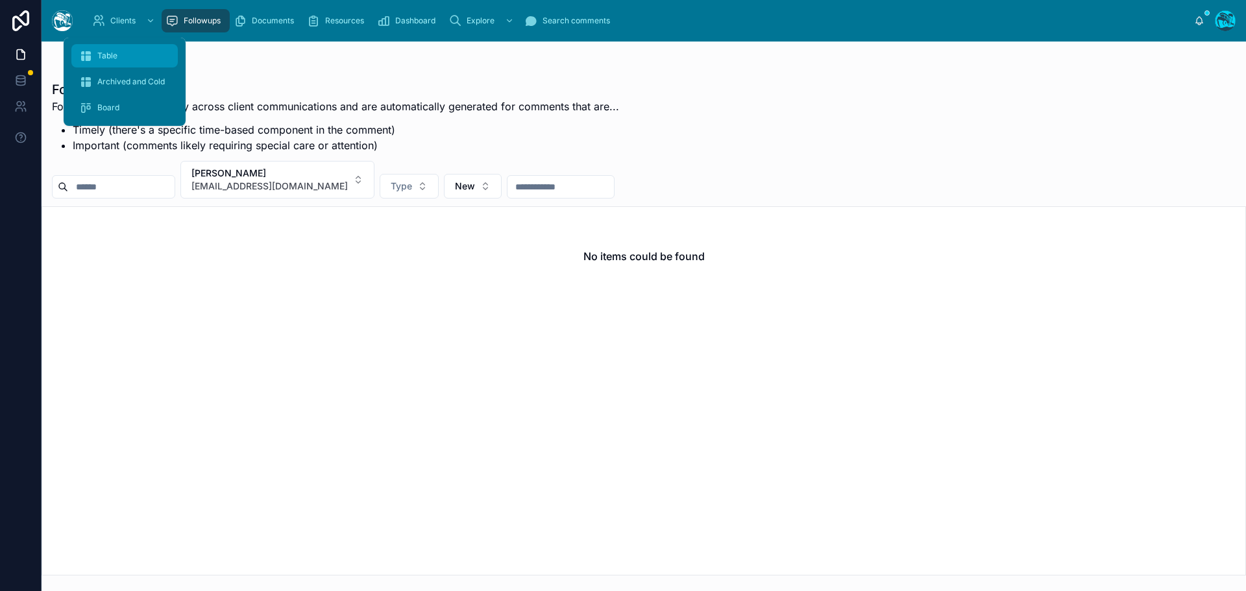
click at [105, 58] on span "Table" at bounding box center [107, 56] width 20 height 10
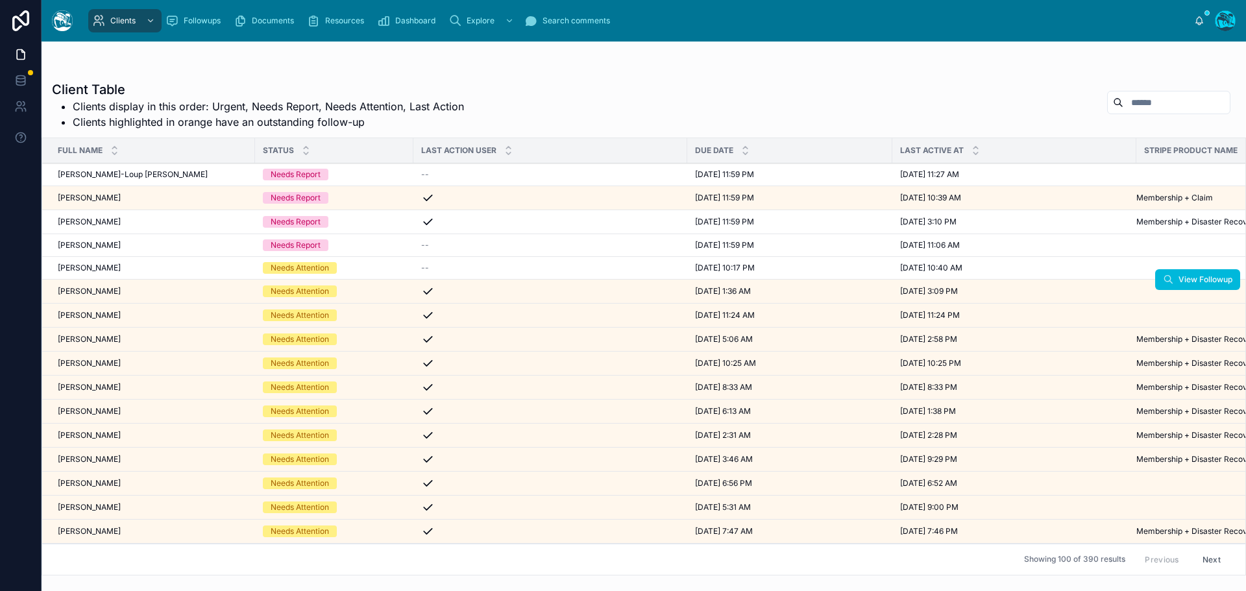
click at [127, 291] on div "[PERSON_NAME] [PERSON_NAME]" at bounding box center [153, 291] width 190 height 10
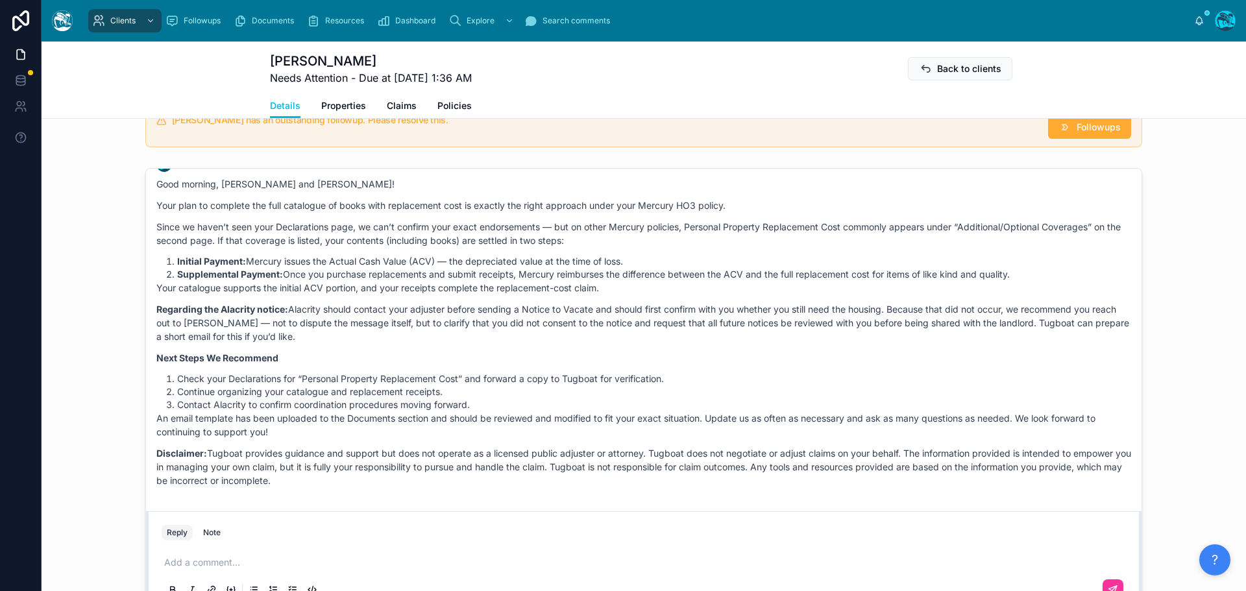
scroll to position [974, 0]
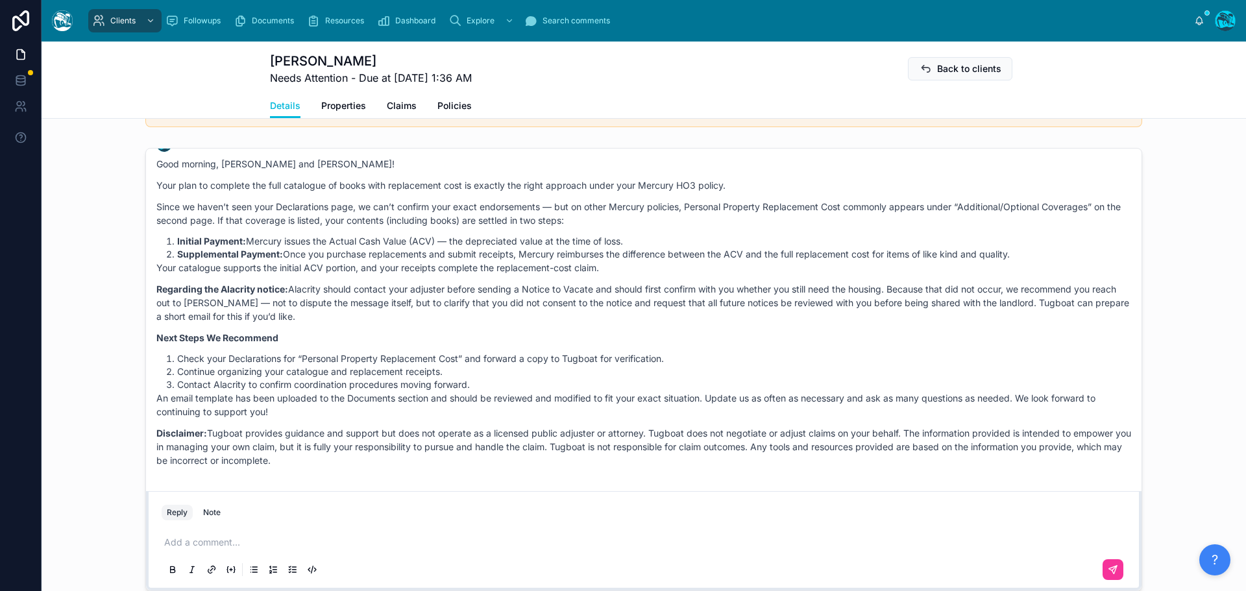
click at [219, 549] on p at bounding box center [646, 542] width 965 height 13
click at [1112, 575] on icon at bounding box center [1113, 570] width 10 height 10
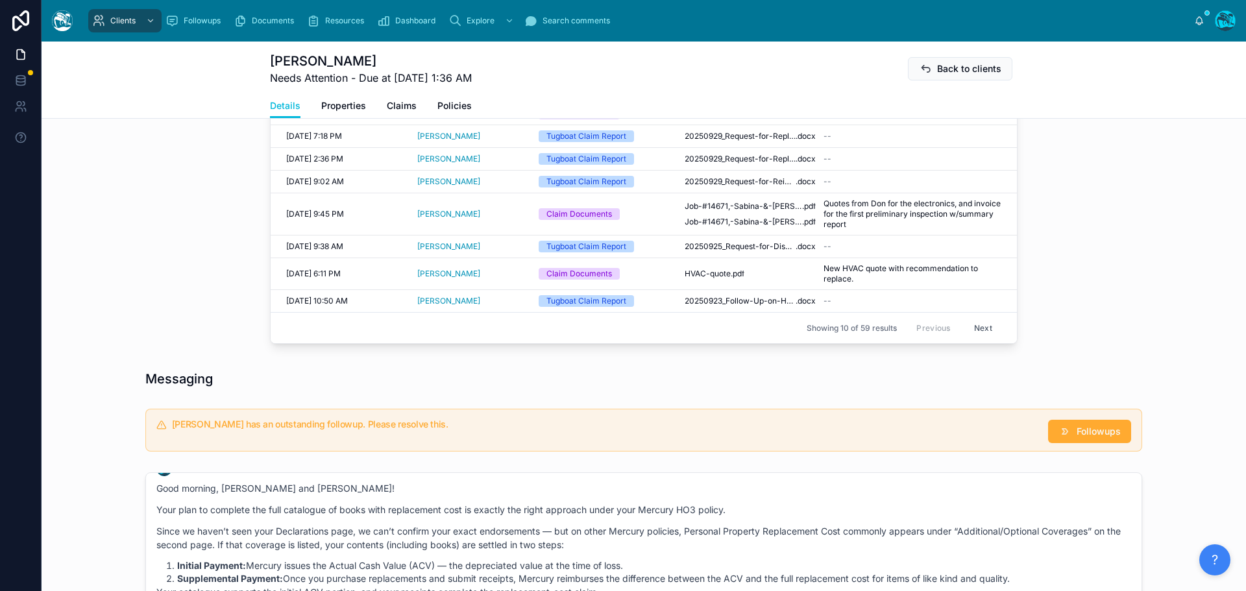
scroll to position [943, 0]
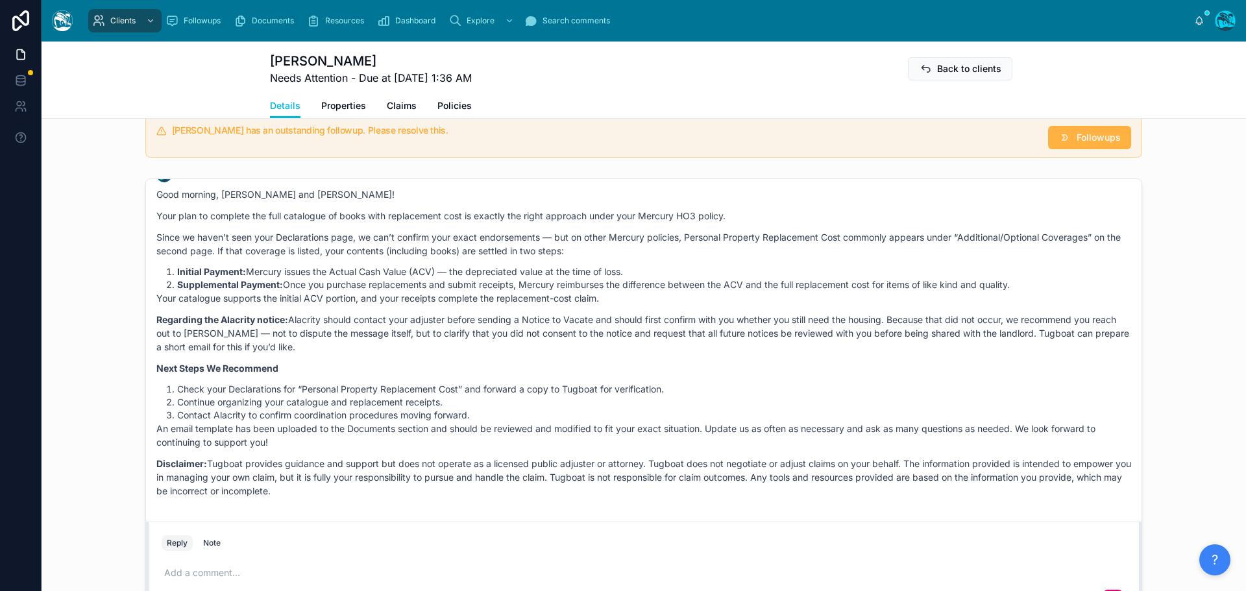
click at [1093, 144] on span "Followups" at bounding box center [1099, 137] width 44 height 13
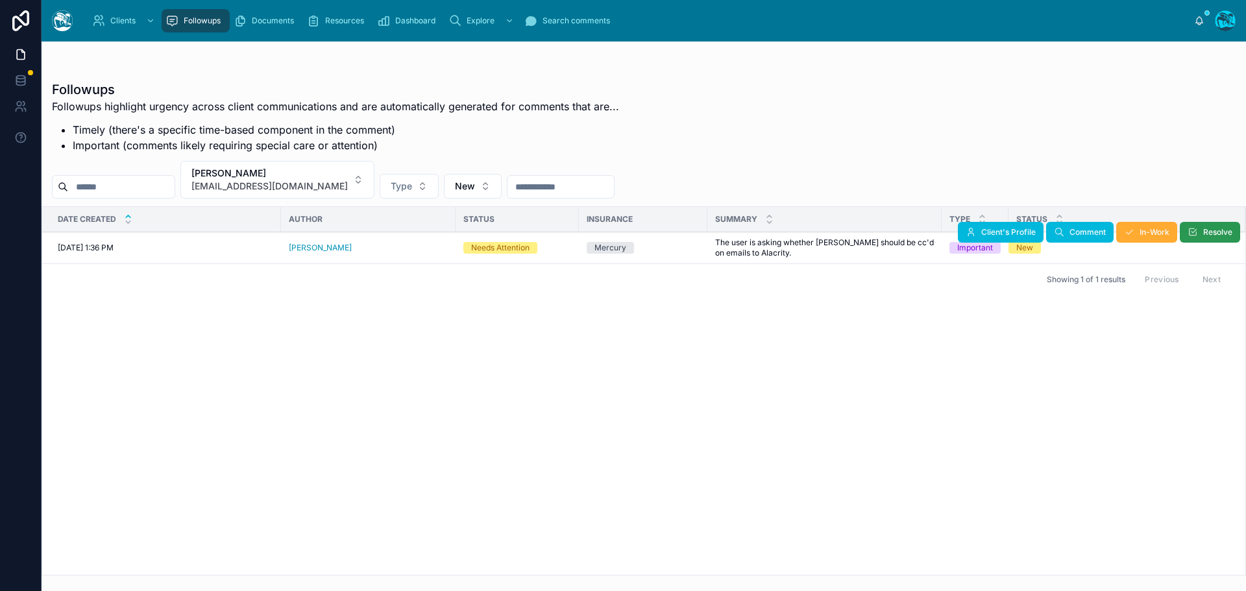
click at [1192, 232] on icon at bounding box center [1193, 232] width 10 height 10
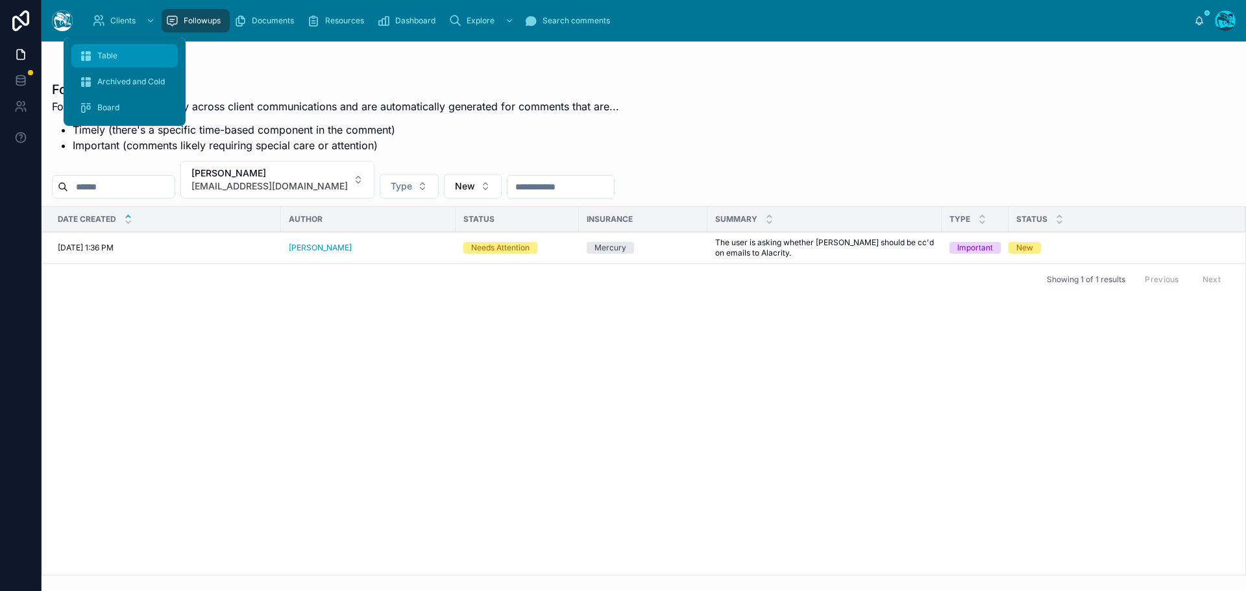
click at [113, 60] on span "Table" at bounding box center [107, 56] width 20 height 10
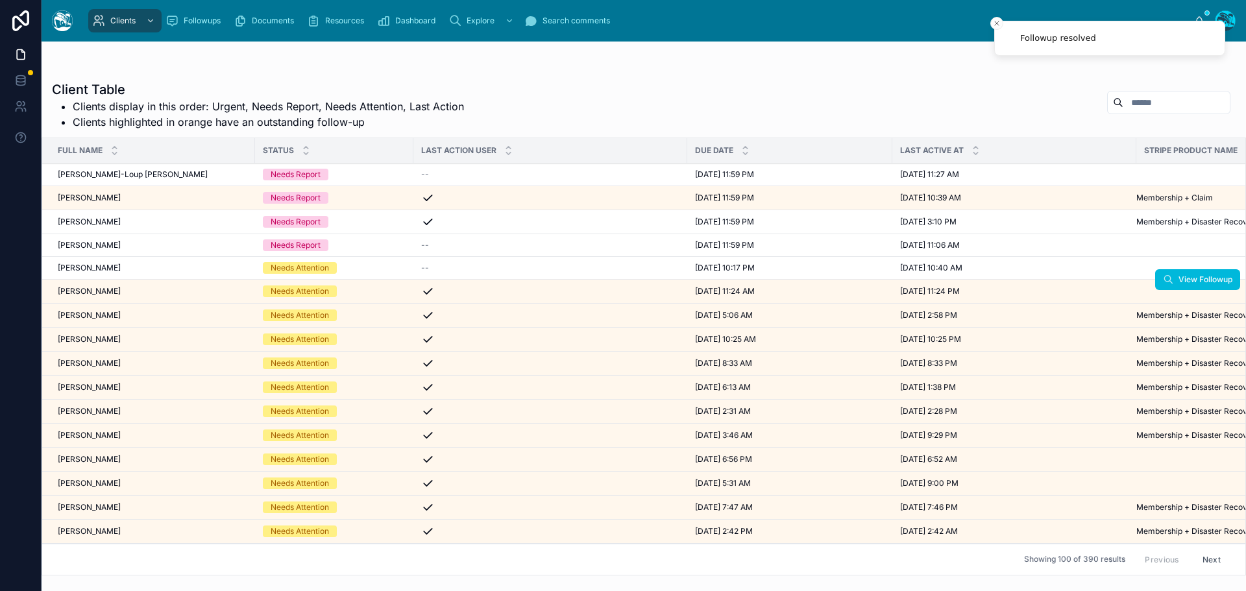
click at [106, 291] on span "[PERSON_NAME]" at bounding box center [89, 291] width 63 height 10
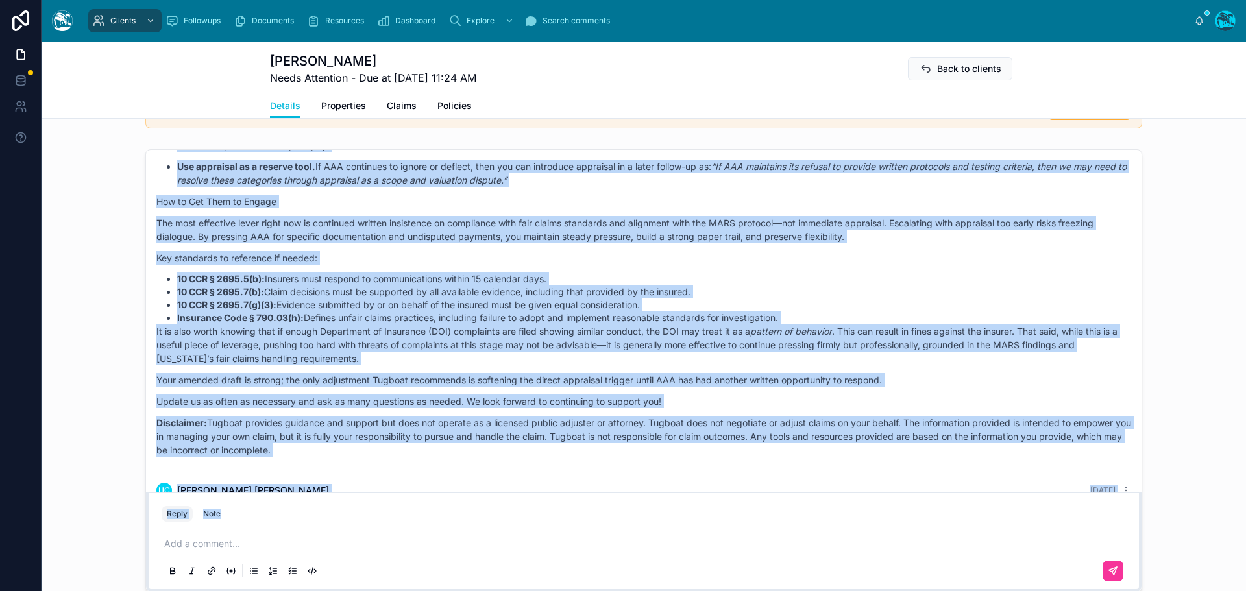
scroll to position [9322, 0]
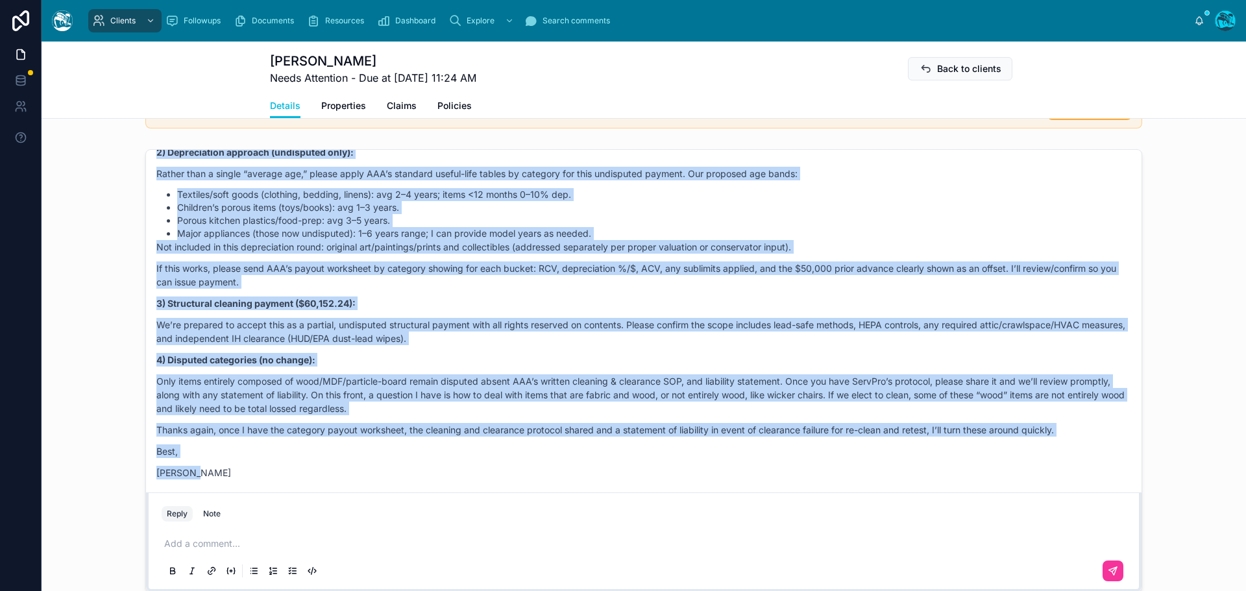
drag, startPoint x: 468, startPoint y: 231, endPoint x: 493, endPoint y: 487, distance: 257.0
copy div "Loremi Dolor Sita conse Adi elits! Doei tempo inci u labo etd ma aliquae admini…"
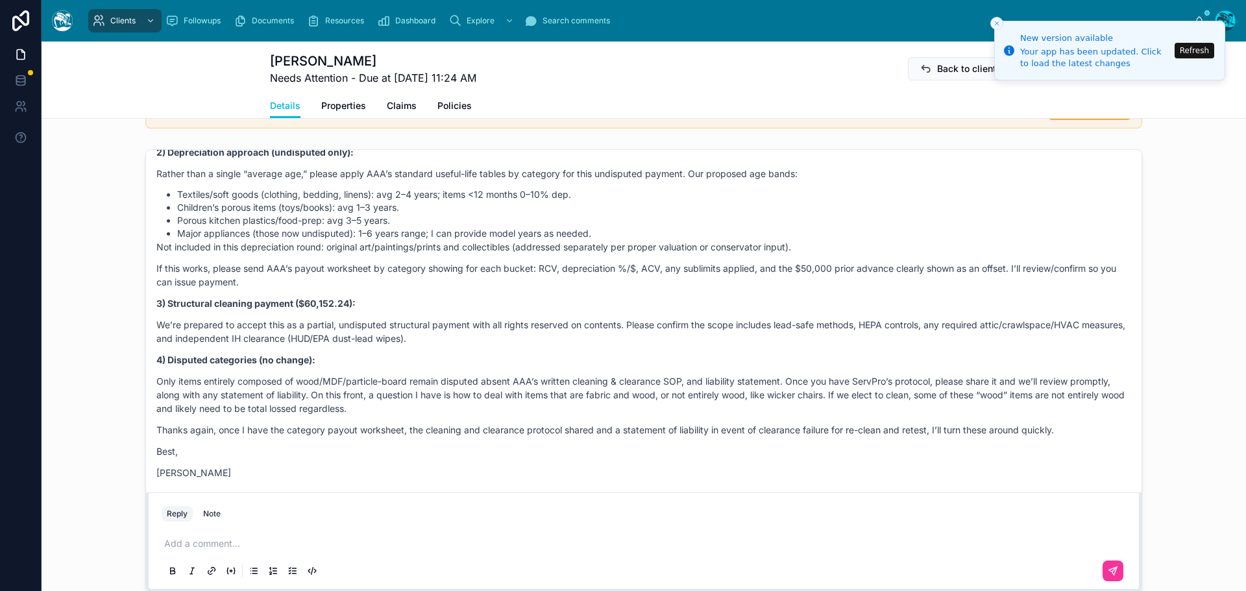
click at [1187, 49] on button "Refresh" at bounding box center [1195, 51] width 40 height 16
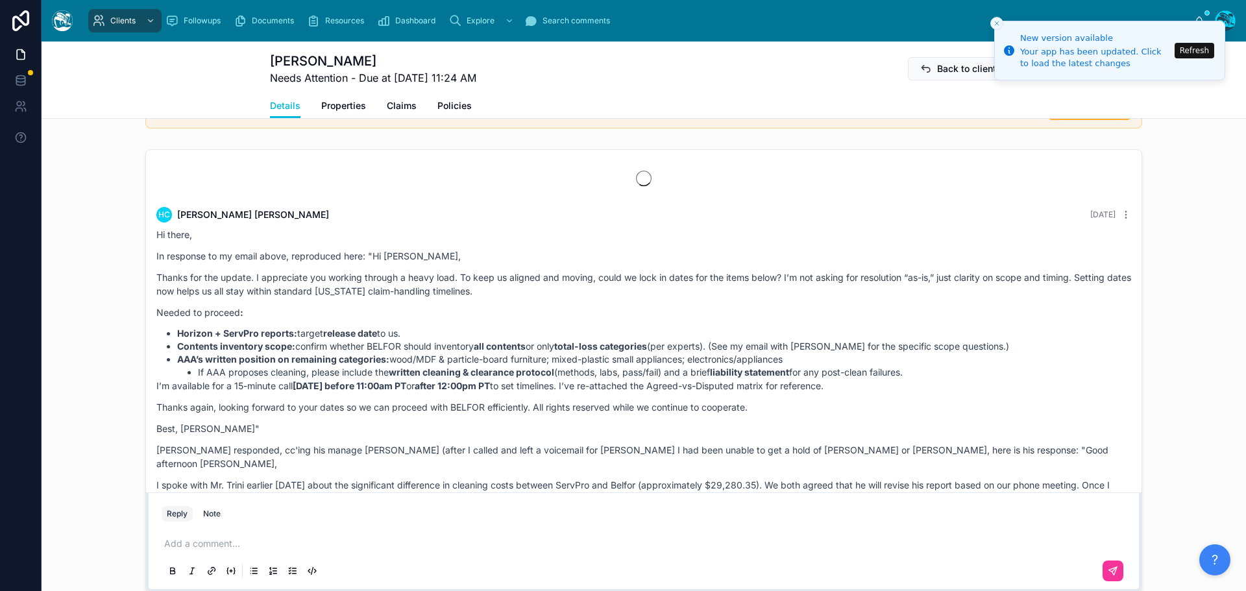
scroll to position [9322, 0]
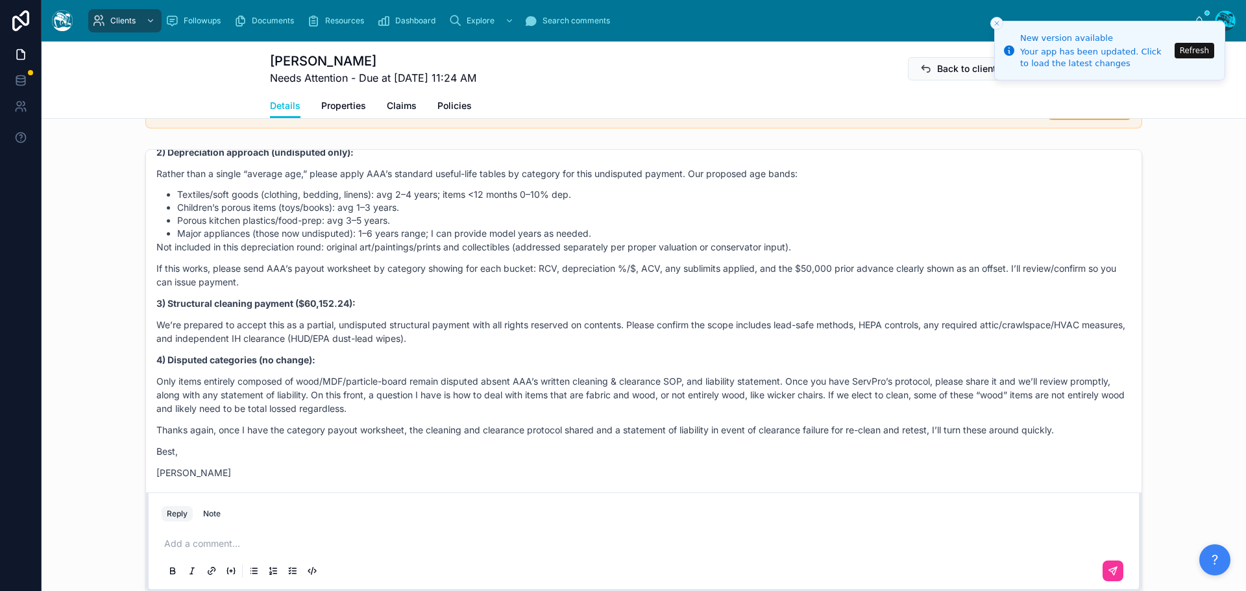
click at [1192, 48] on button "Refresh" at bounding box center [1195, 51] width 40 height 16
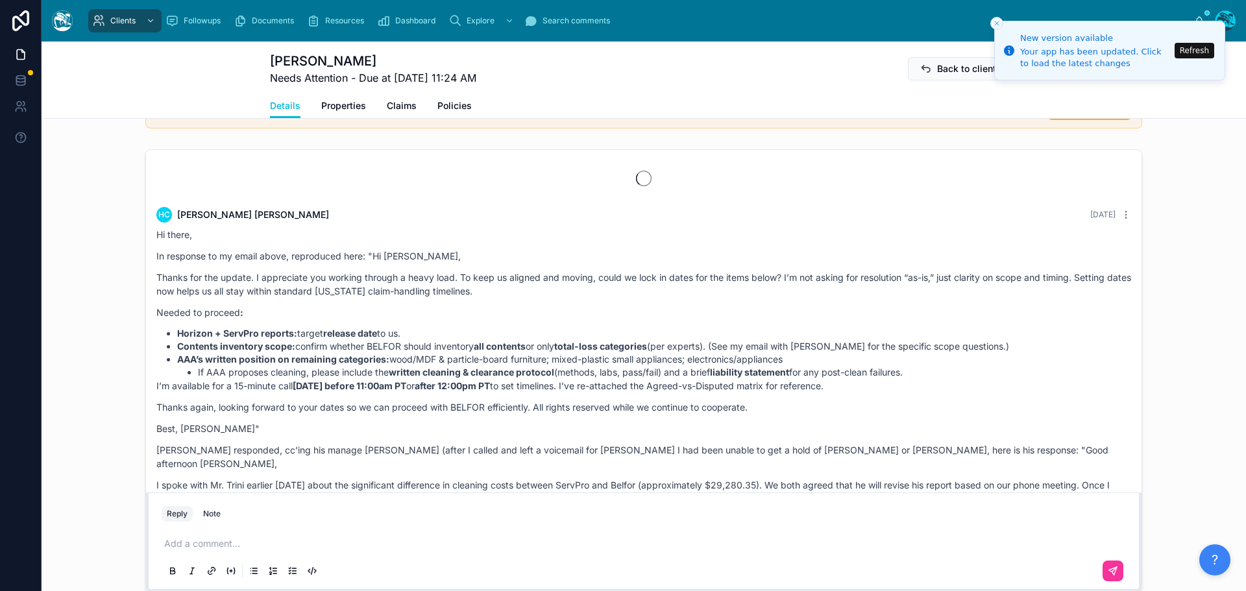
scroll to position [9322, 0]
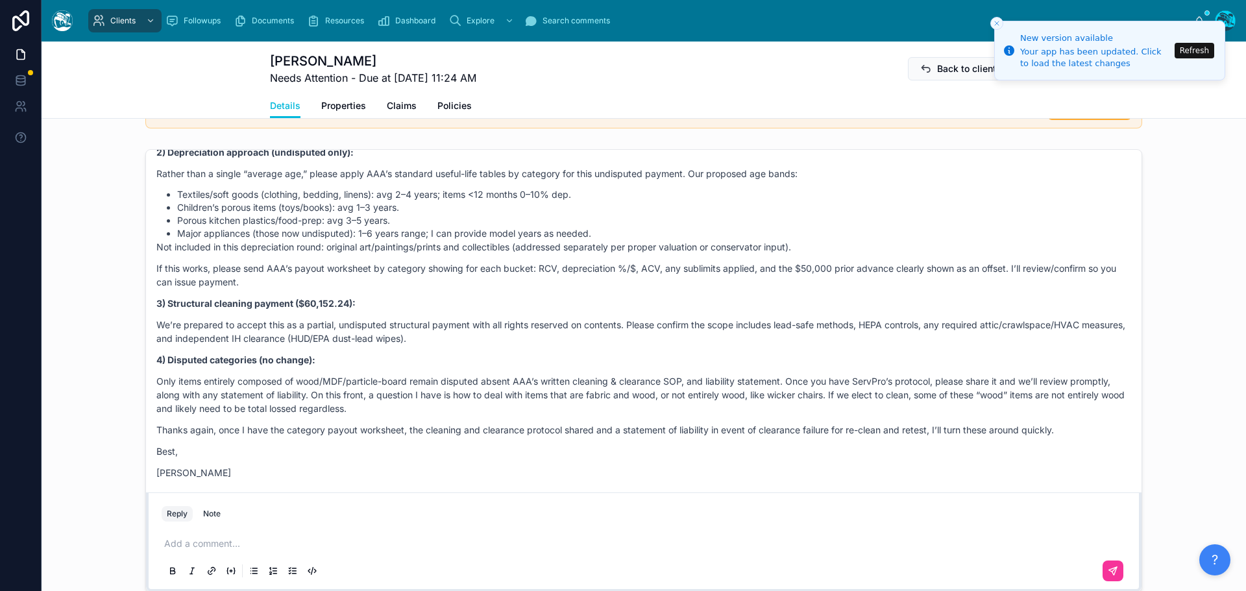
click at [1194, 51] on button "Refresh" at bounding box center [1195, 51] width 40 height 16
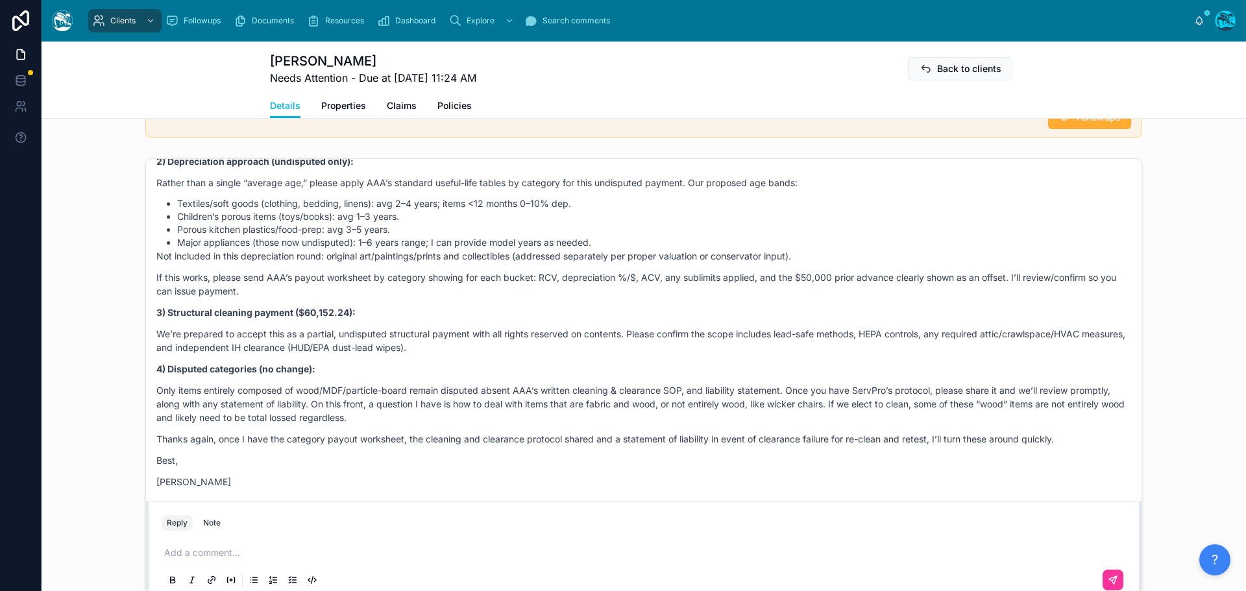
scroll to position [974, 0]
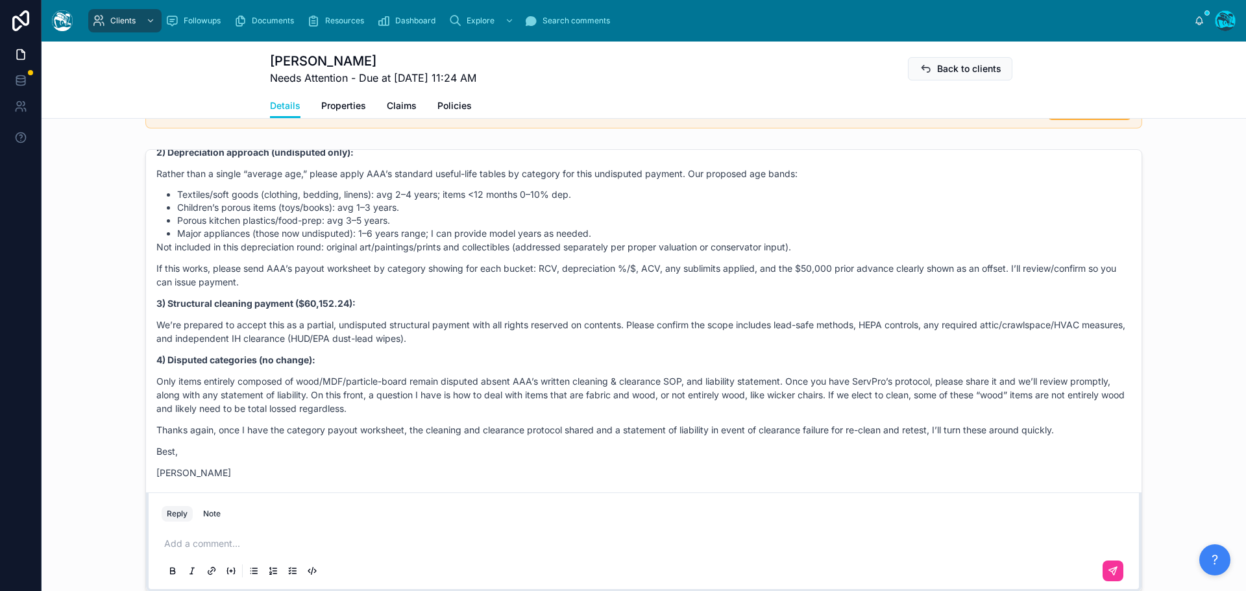
click at [199, 550] on p at bounding box center [646, 543] width 965 height 13
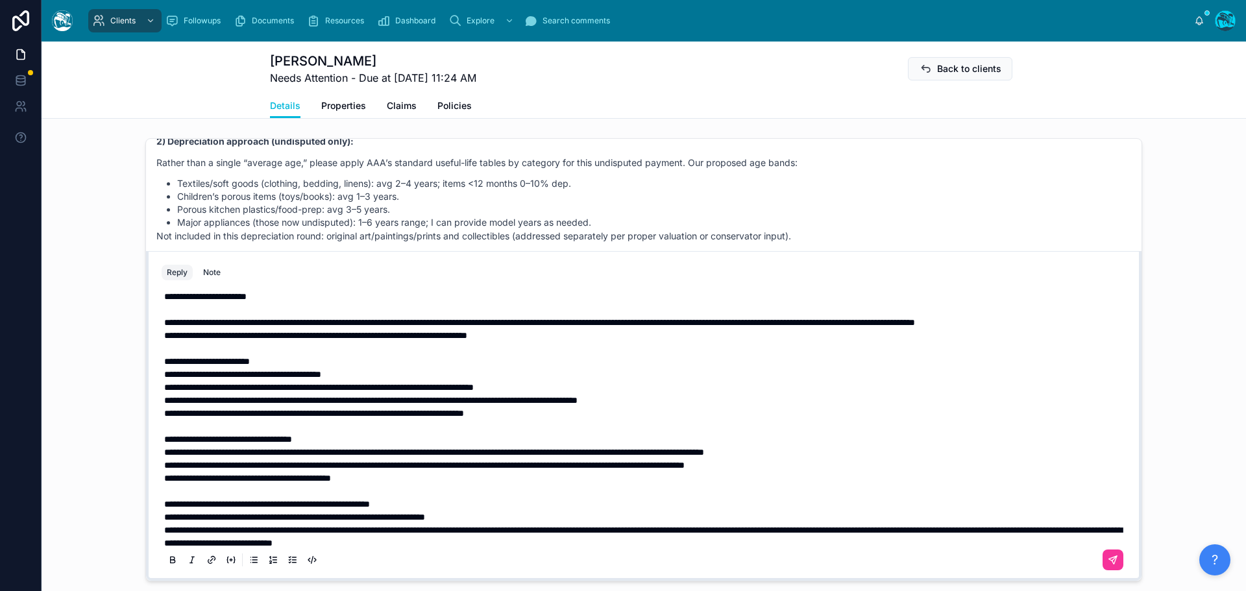
scroll to position [0, 0]
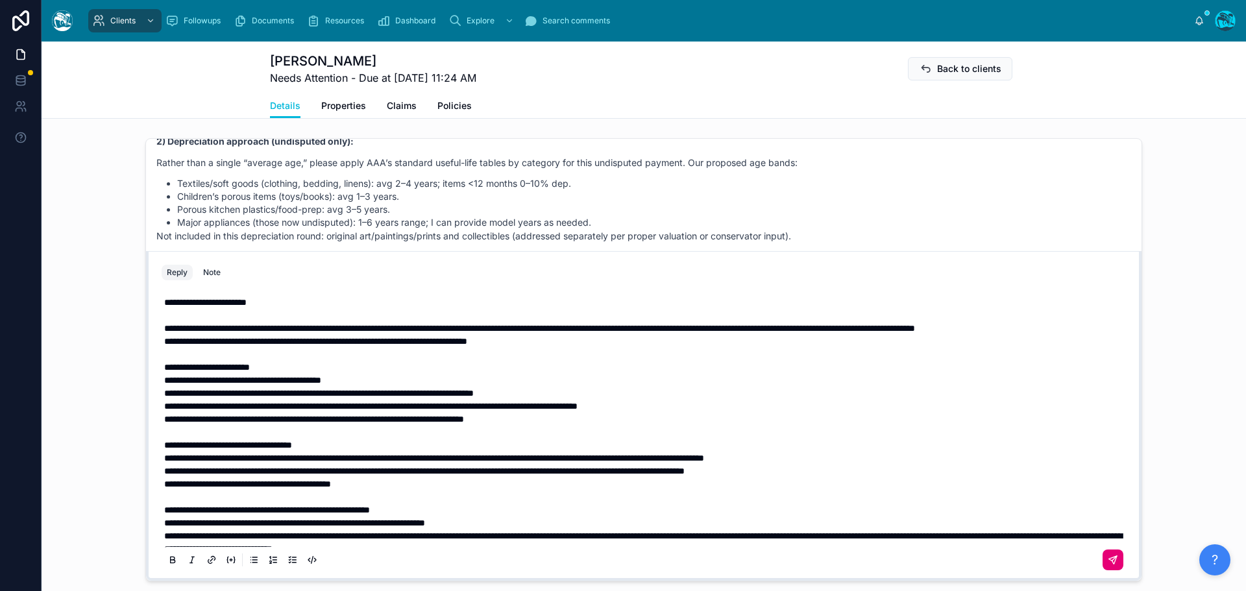
click at [1109, 564] on icon at bounding box center [1113, 560] width 8 height 8
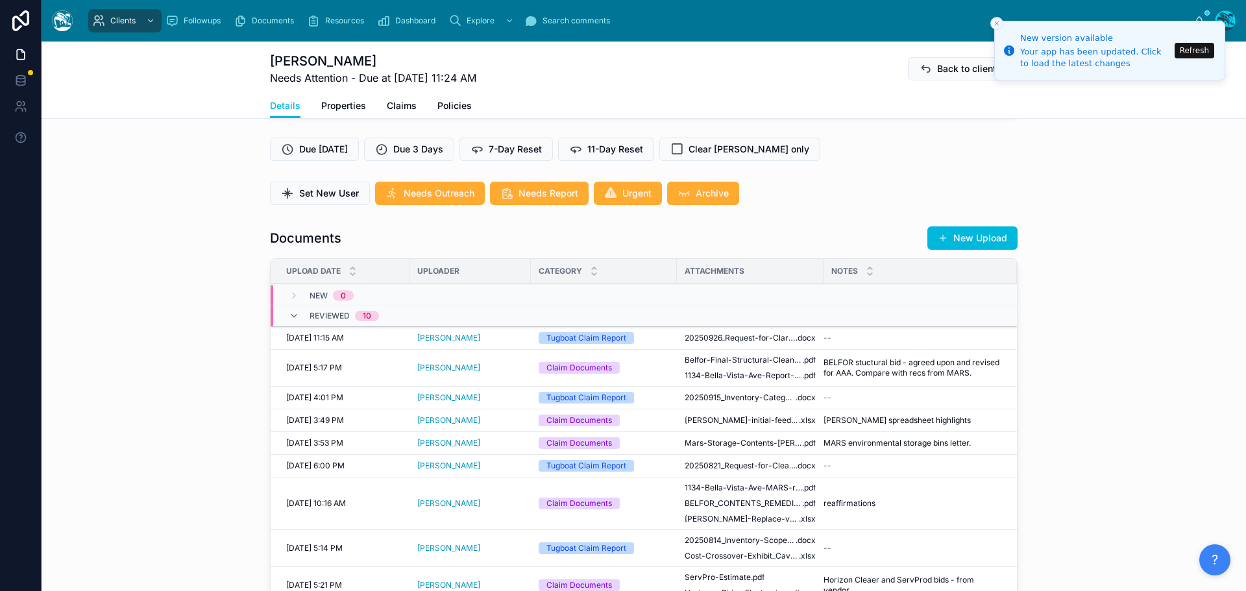
scroll to position [336, 0]
click at [965, 251] on button "New Upload" at bounding box center [973, 238] width 90 height 23
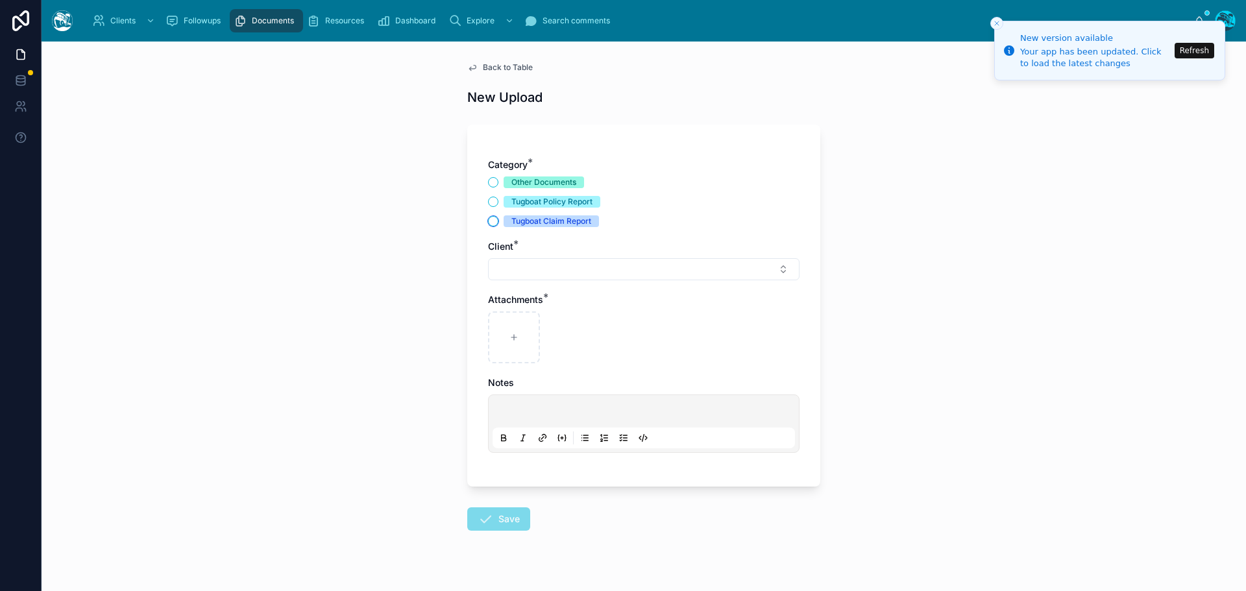
click at [489, 218] on button "Tugboat Claim Report" at bounding box center [493, 221] width 10 height 10
click at [513, 266] on button "Select Button" at bounding box center [644, 269] width 312 height 22
type input "******"
click at [584, 331] on span "harrison.cavallero@gmail.com" at bounding box center [631, 333] width 154 height 13
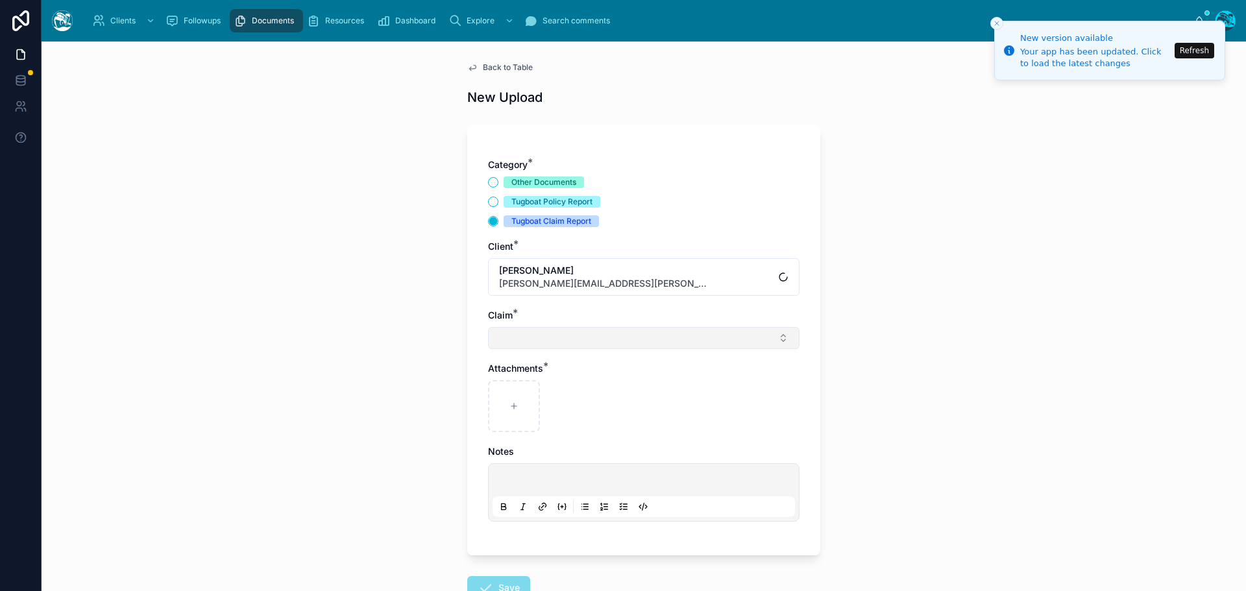
click at [526, 338] on button "Select Button" at bounding box center [644, 338] width 312 height 22
click at [565, 392] on span "smoke" at bounding box center [568, 389] width 28 height 13
click at [510, 408] on icon at bounding box center [514, 408] width 9 height 9
type input "**********"
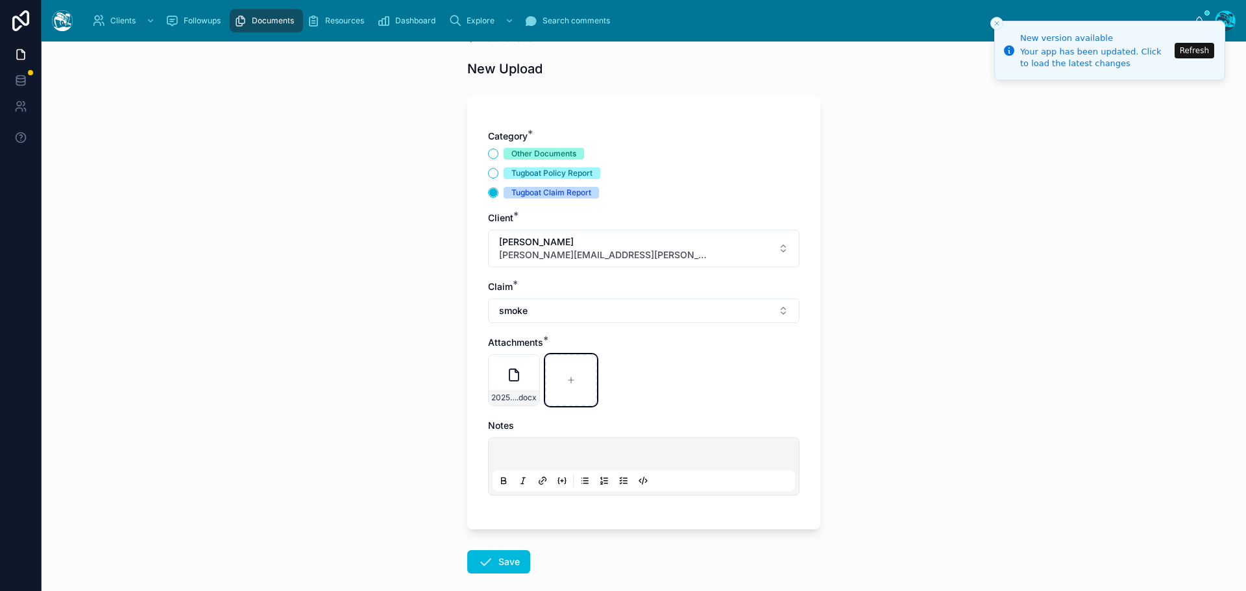
scroll to position [94, 0]
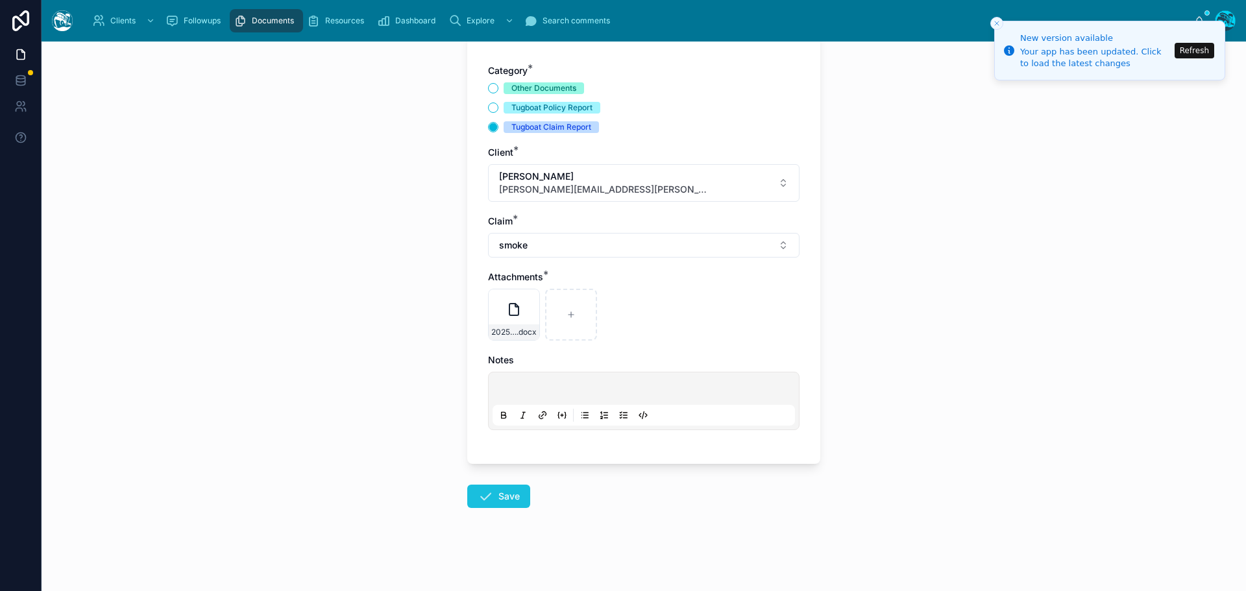
click at [495, 493] on button "Save" at bounding box center [498, 496] width 63 height 23
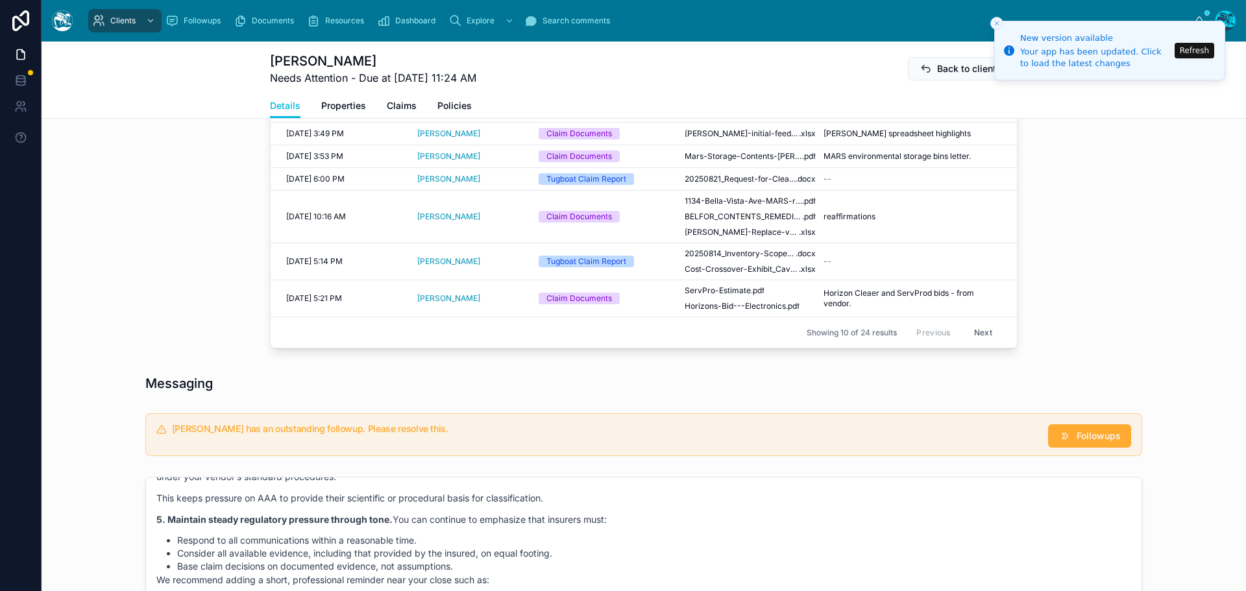
scroll to position [743, 0]
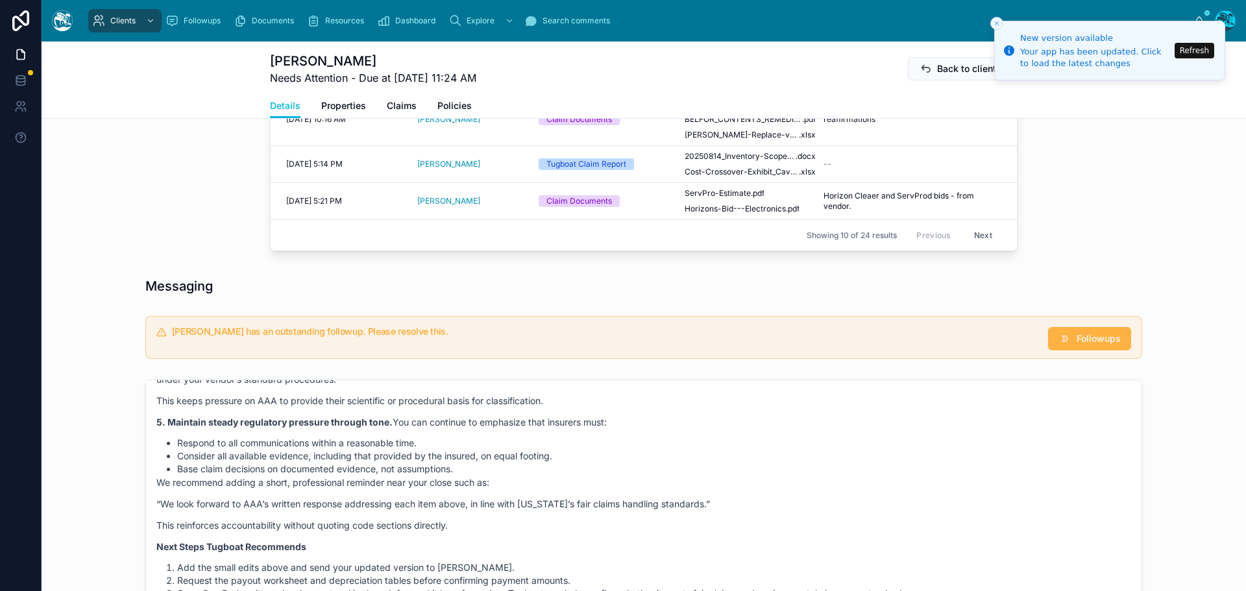
click at [1105, 345] on span "Followups" at bounding box center [1099, 338] width 44 height 13
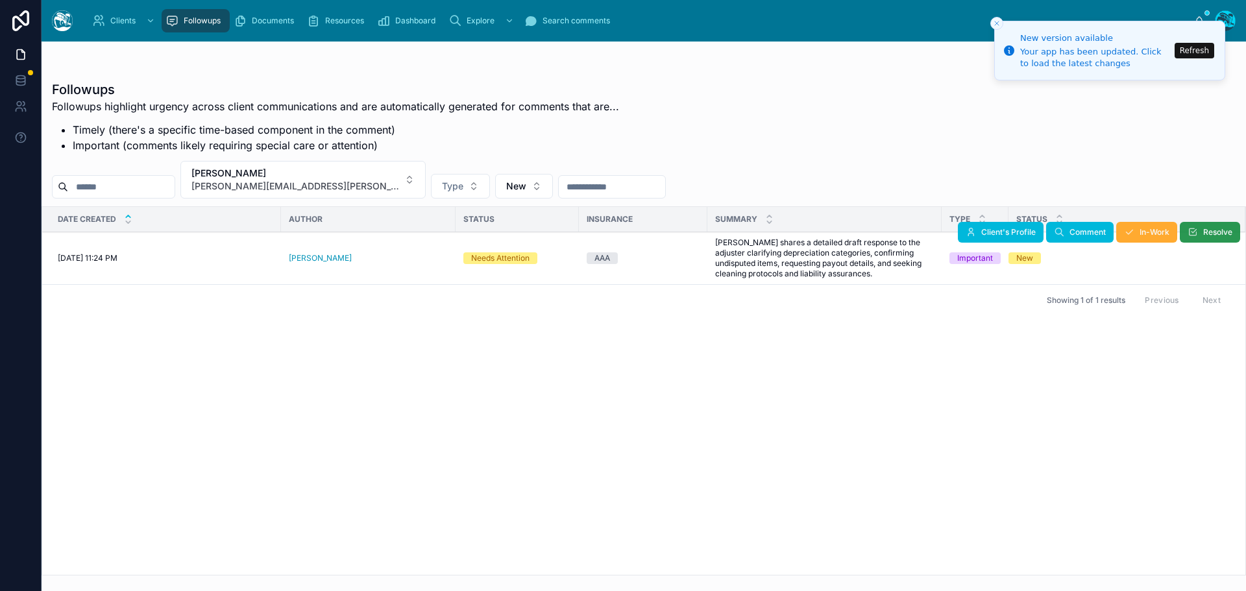
click at [1202, 234] on button "Resolve" at bounding box center [1210, 232] width 60 height 21
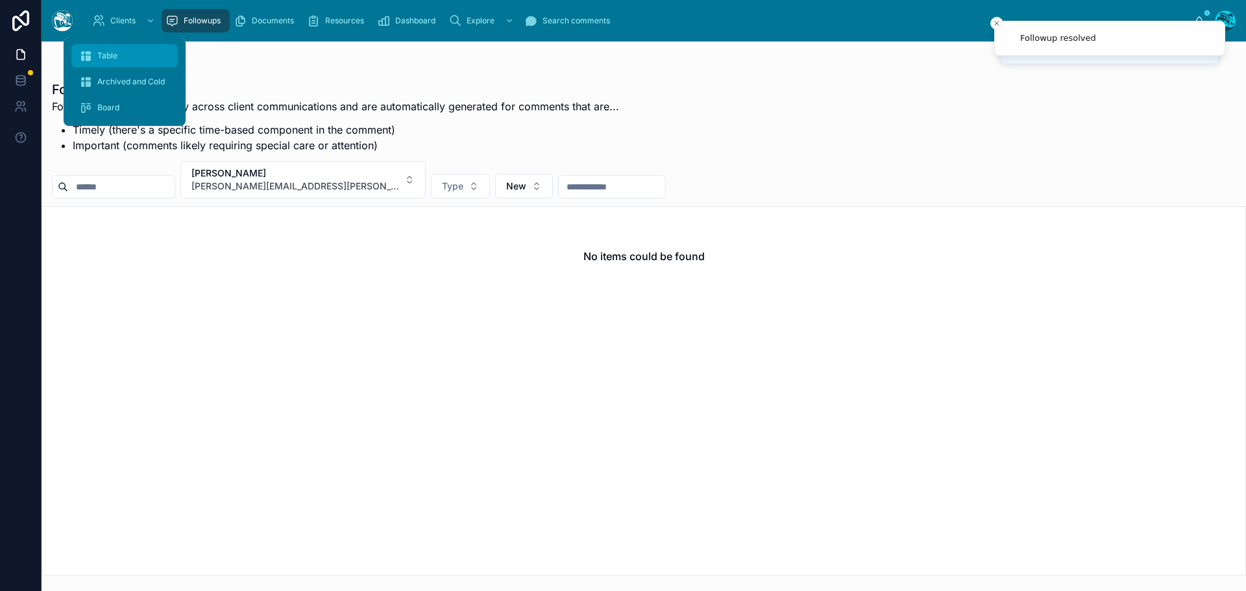
click at [109, 56] on span "Table" at bounding box center [107, 56] width 20 height 10
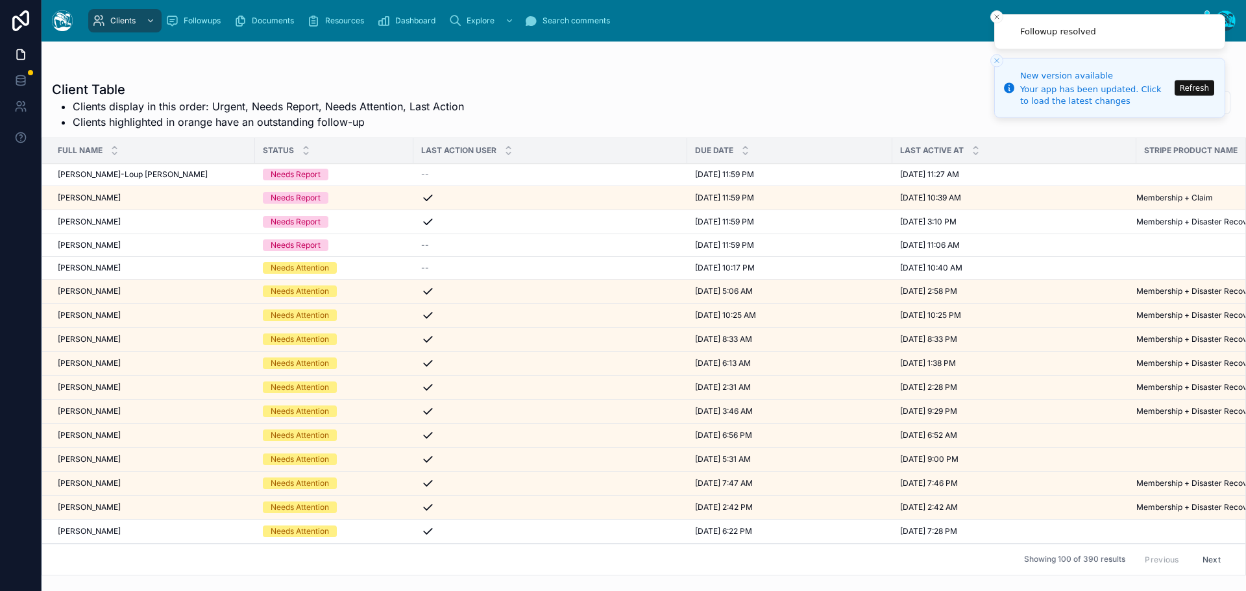
click at [1197, 87] on button "Refresh" at bounding box center [1195, 88] width 40 height 16
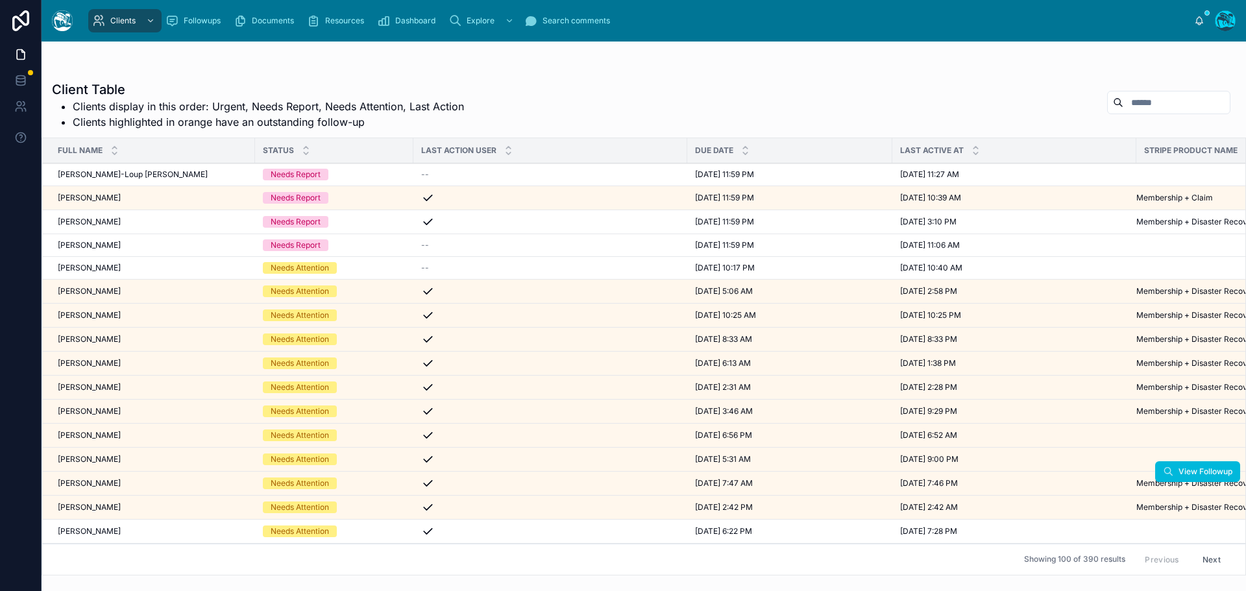
click at [118, 484] on div "[PERSON_NAME] [PERSON_NAME]" at bounding box center [153, 483] width 190 height 10
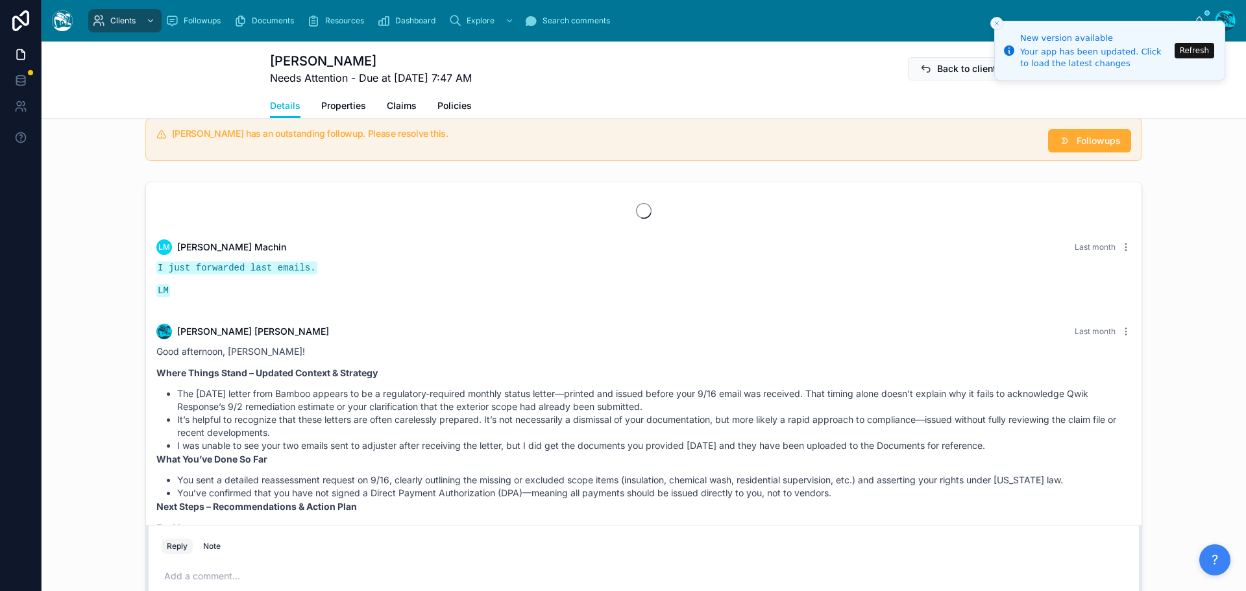
scroll to position [5165, 0]
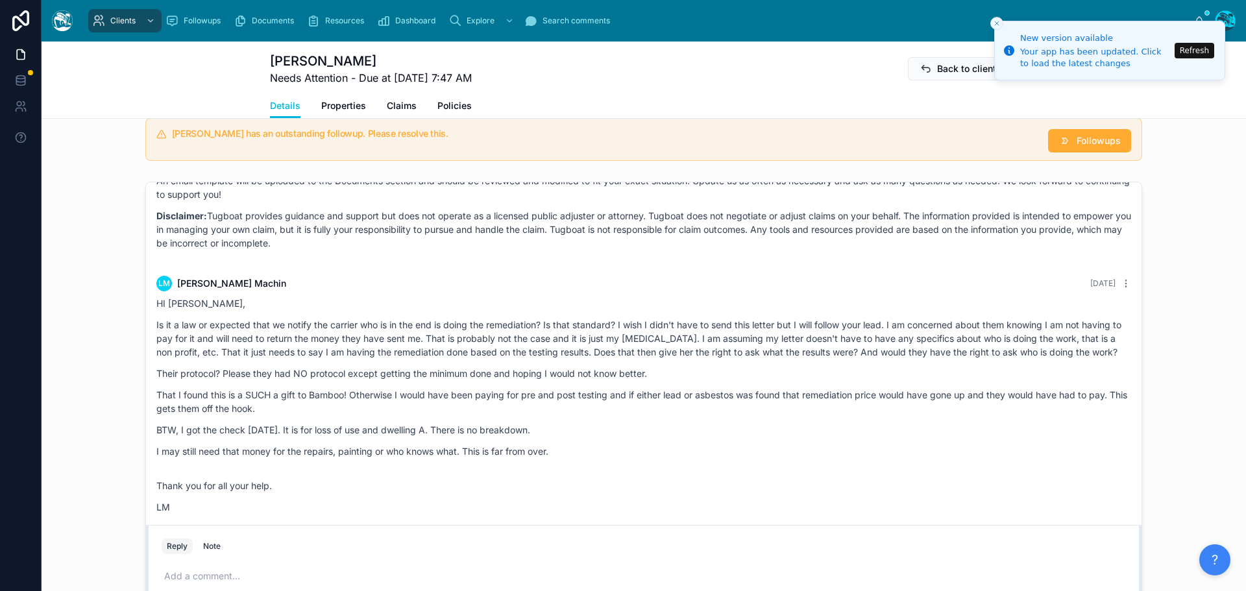
drag, startPoint x: 1195, startPoint y: 47, endPoint x: 1144, endPoint y: 104, distance: 76.3
click at [1195, 47] on button "Refresh" at bounding box center [1195, 51] width 40 height 16
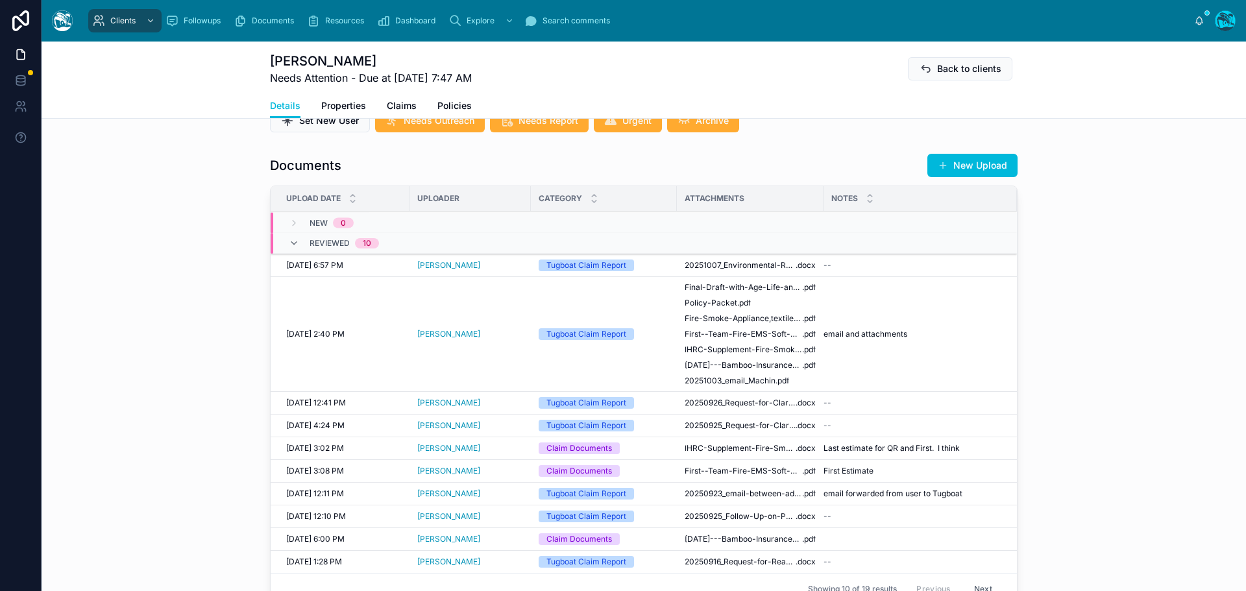
scroll to position [519, 0]
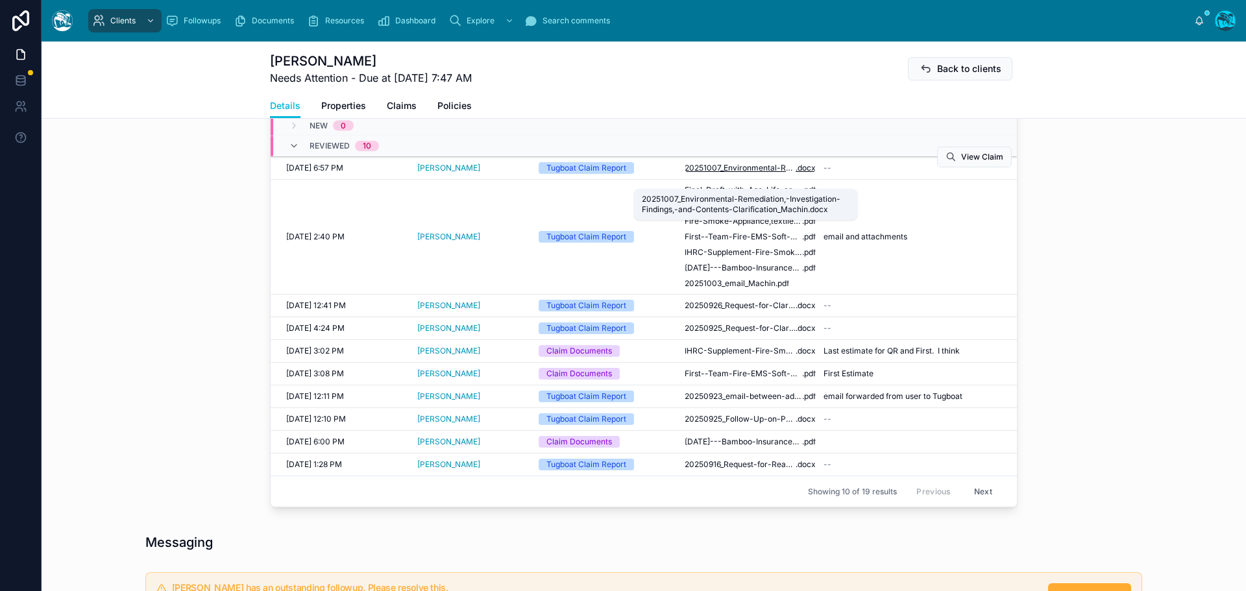
click at [771, 173] on span "20251007_Environmental-Remediation,-Investigation-Findings,-and-Contents-Clarif…" at bounding box center [740, 168] width 111 height 10
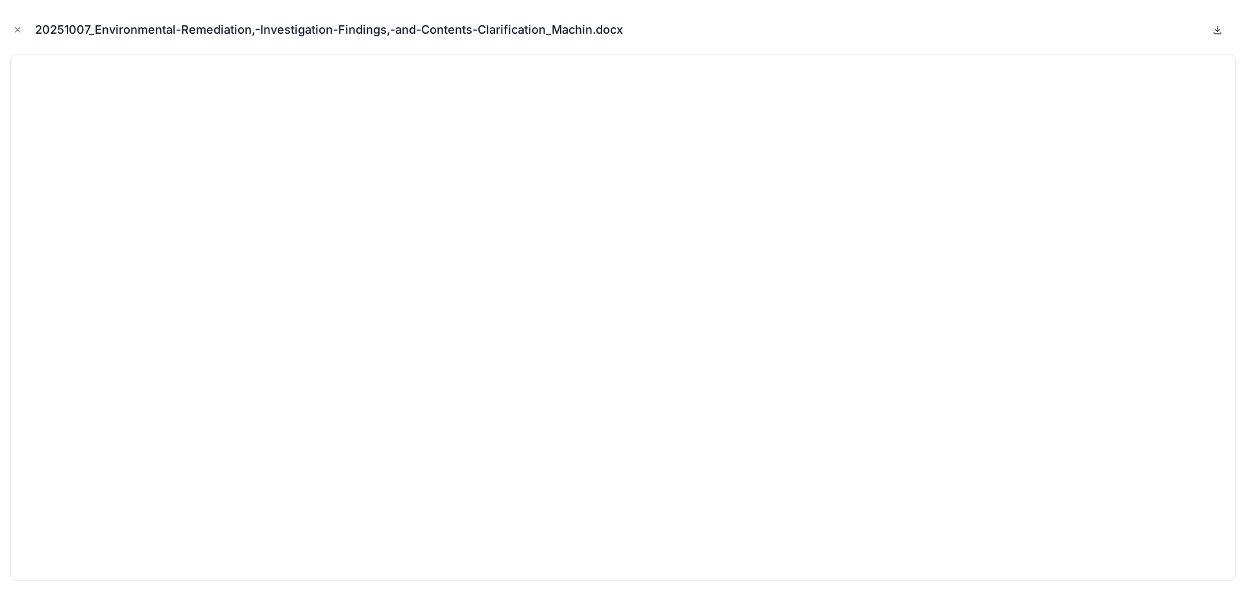
click at [1217, 30] on icon at bounding box center [1218, 30] width 5 height 2
click at [18, 27] on icon "Close modal" at bounding box center [17, 29] width 9 height 9
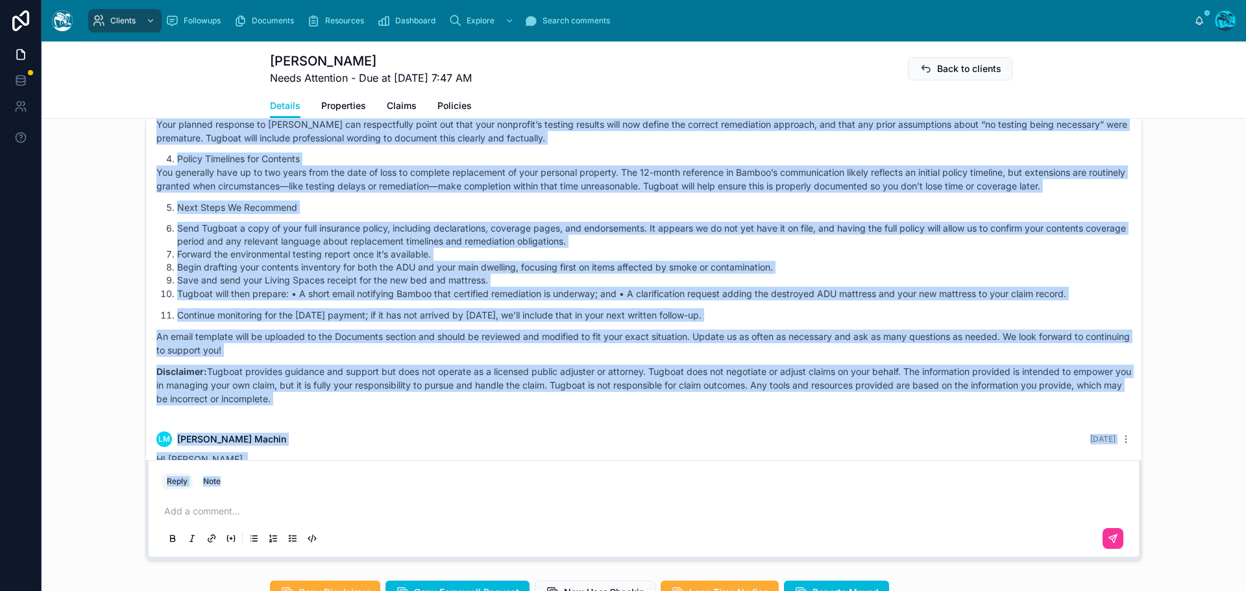
scroll to position [5165, 0]
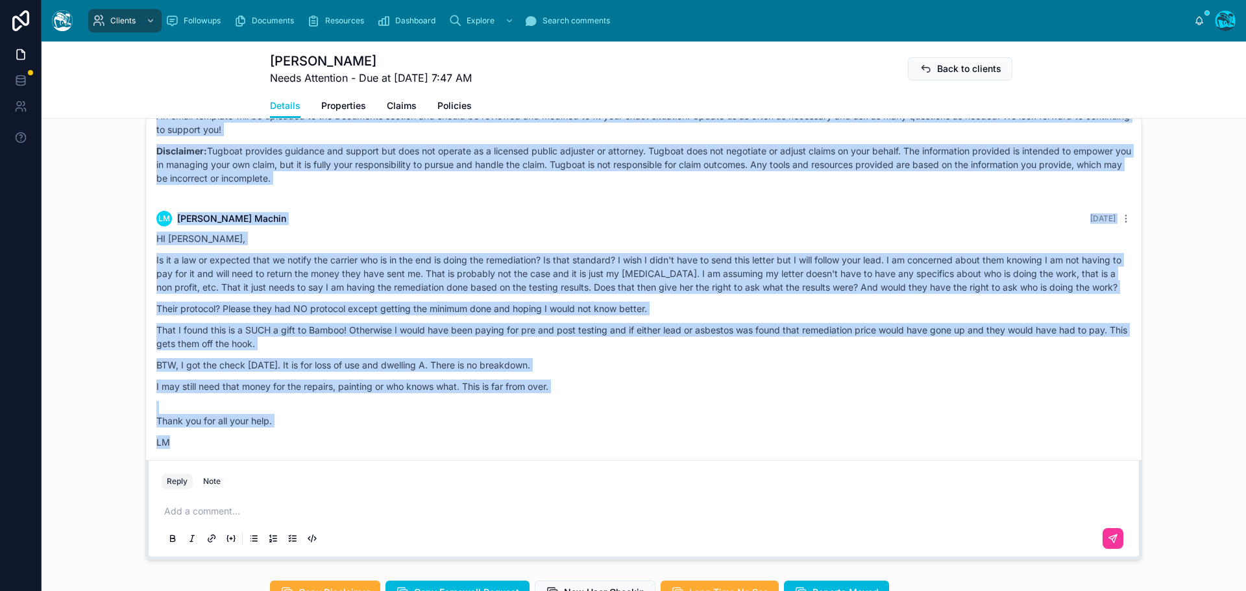
drag, startPoint x: 424, startPoint y: 225, endPoint x: 449, endPoint y: 443, distance: 219.5
copy div "Rachel Baker Yesterday Good afternoon, Ms. Machin! Thank you for your detailed …"
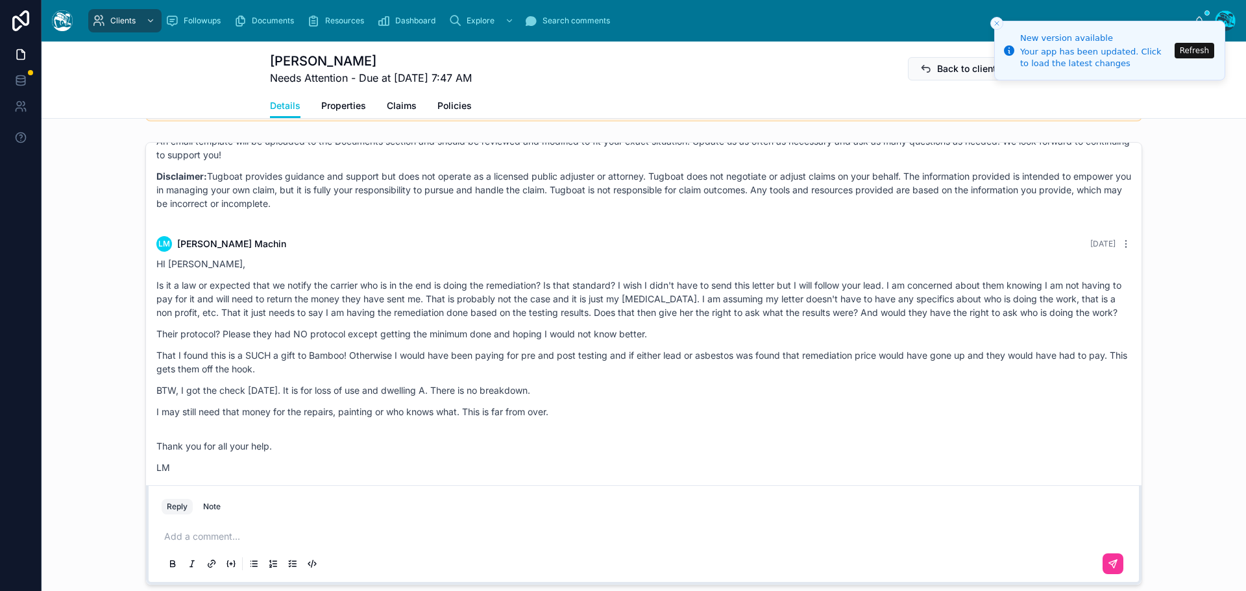
click at [1191, 51] on button "Refresh" at bounding box center [1195, 51] width 40 height 16
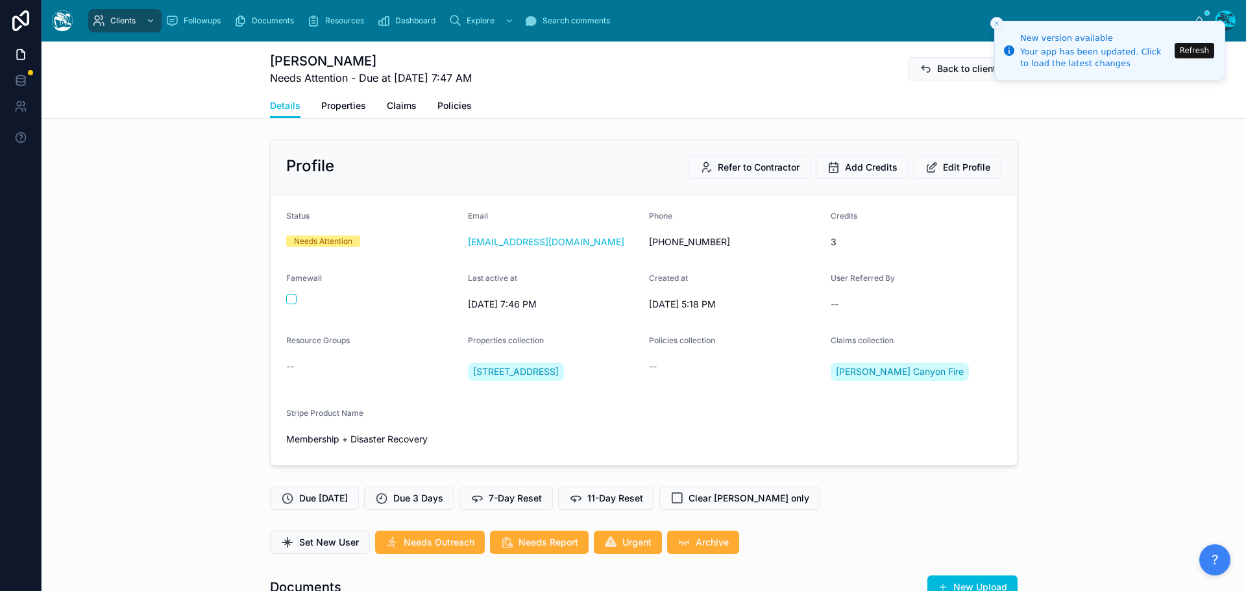
scroll to position [5165, 0]
click at [1205, 52] on button "Refresh" at bounding box center [1195, 51] width 40 height 16
click at [1196, 51] on button "Refresh" at bounding box center [1195, 51] width 40 height 16
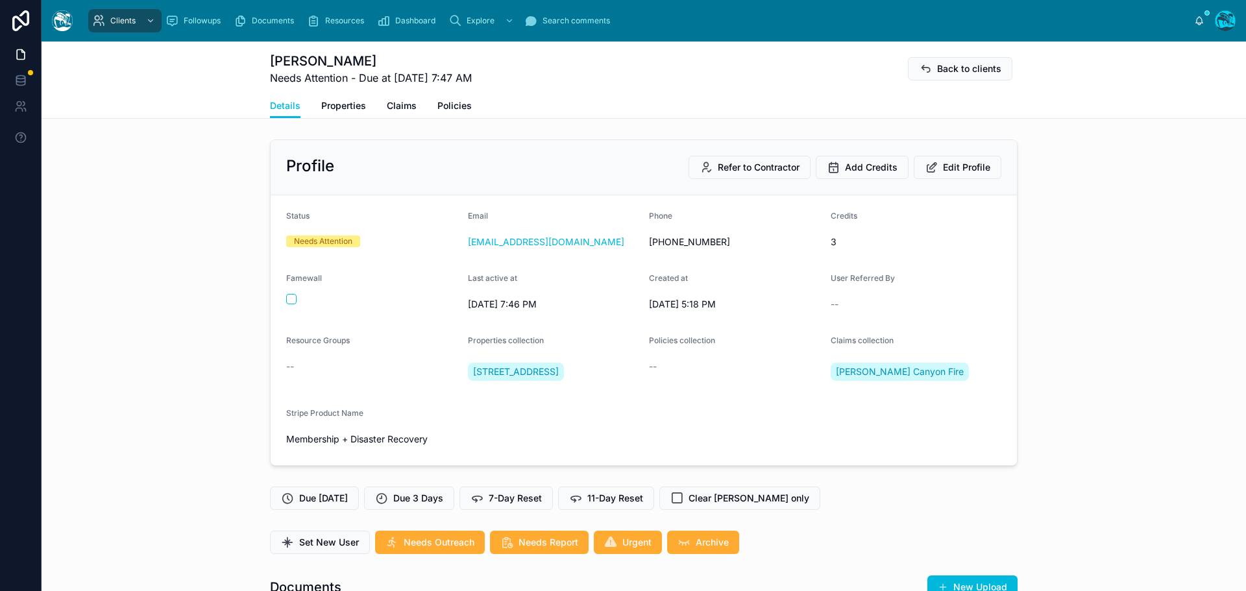
scroll to position [5165, 0]
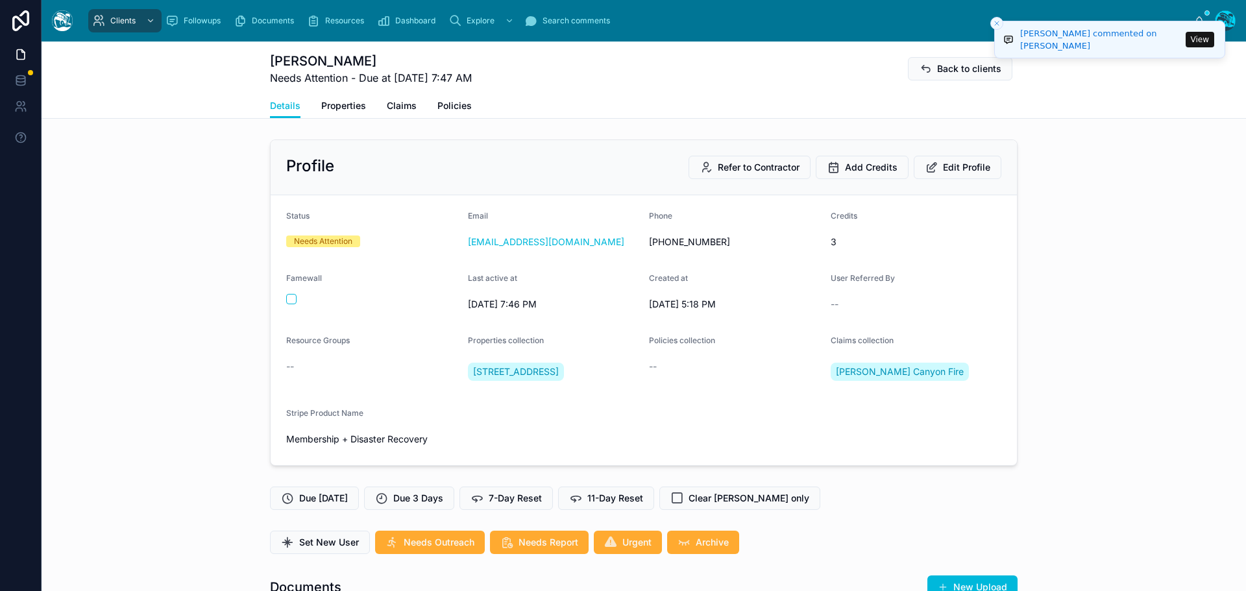
click at [1199, 38] on button "View" at bounding box center [1200, 40] width 29 height 16
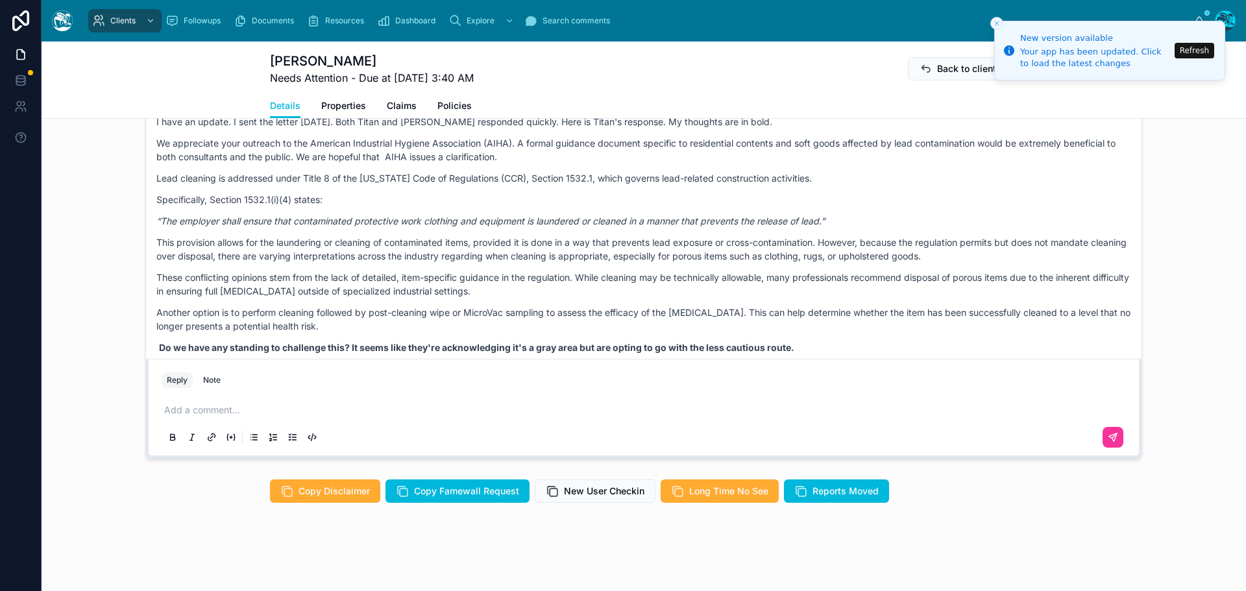
scroll to position [5866, 0]
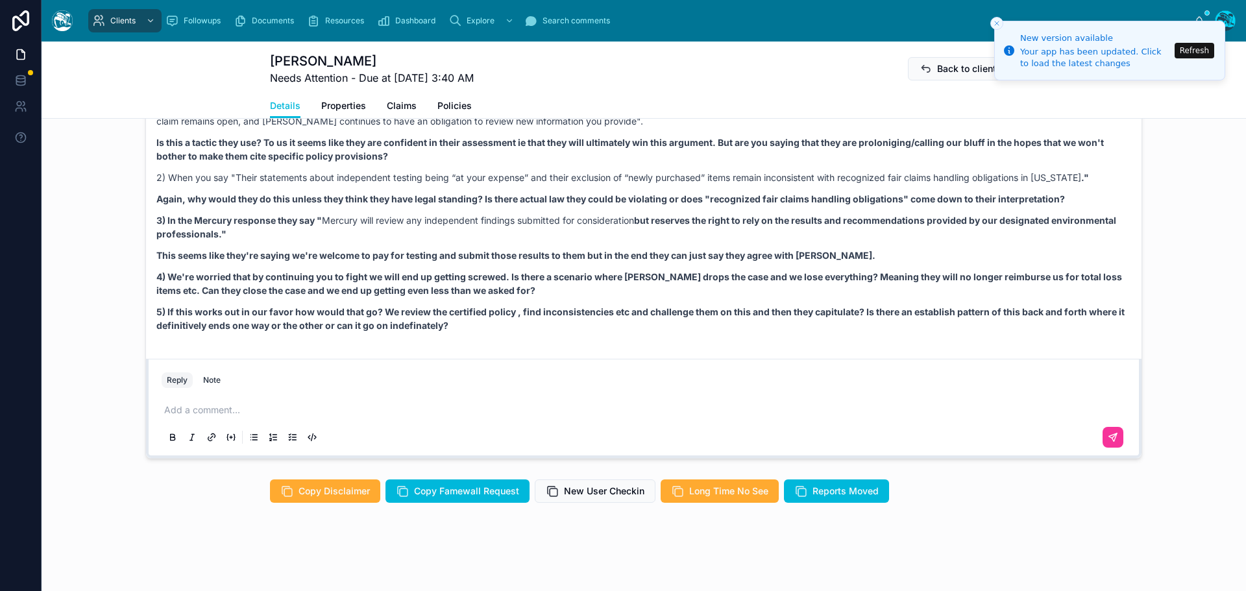
click at [1198, 47] on button "Refresh" at bounding box center [1195, 51] width 40 height 16
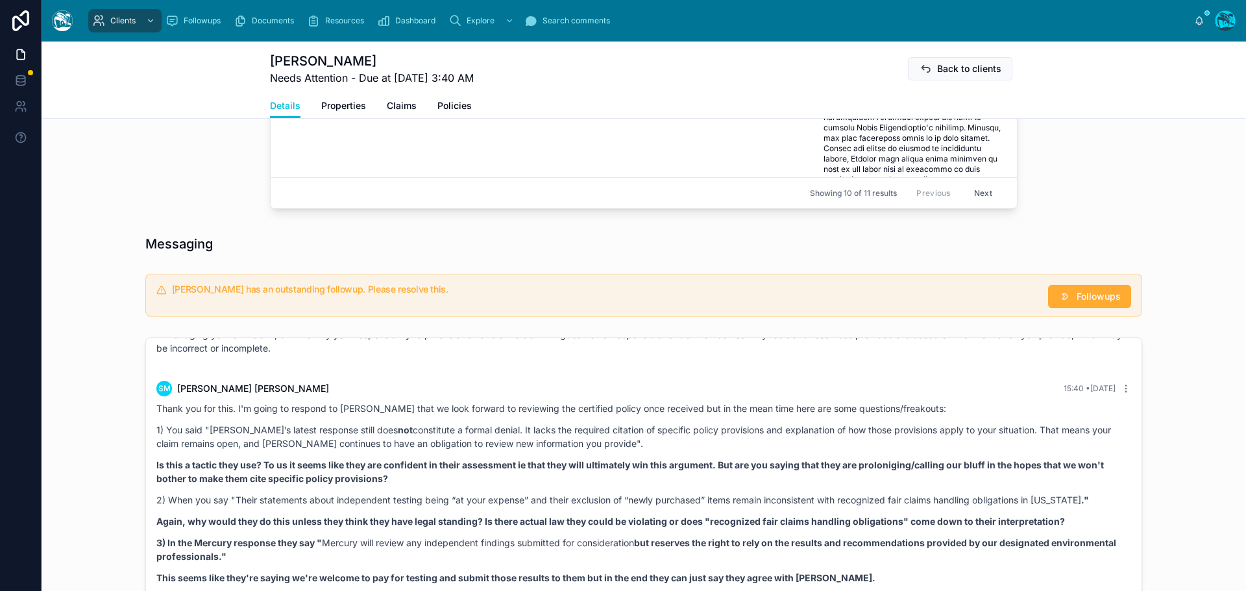
scroll to position [1104, 0]
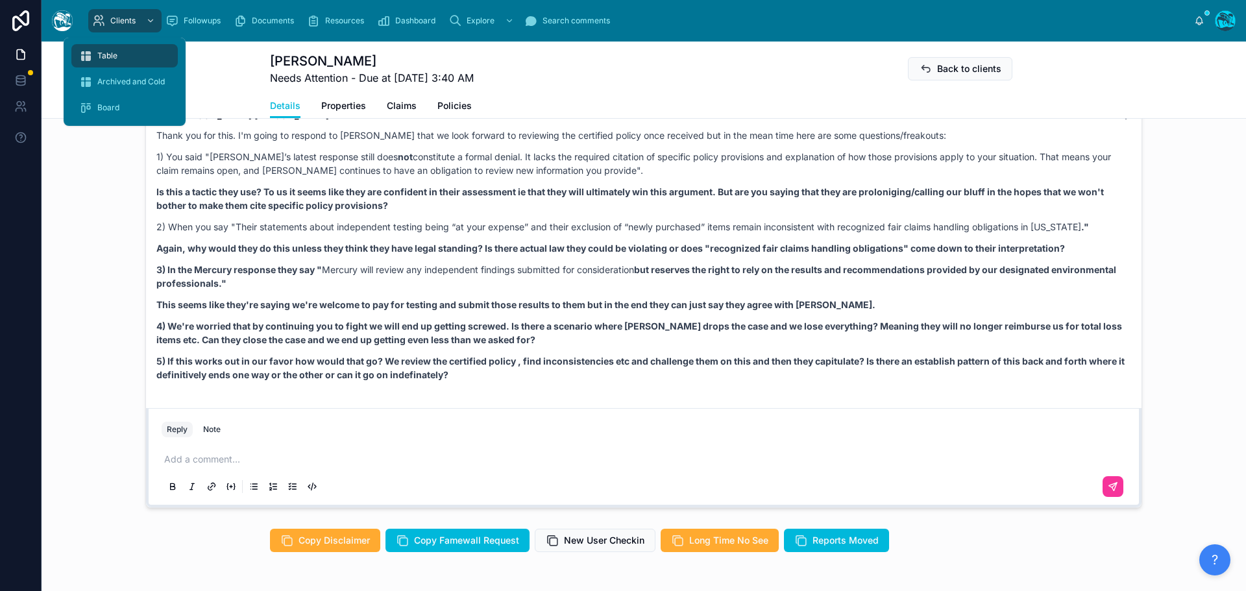
click at [120, 56] on div "Table" at bounding box center [124, 55] width 91 height 21
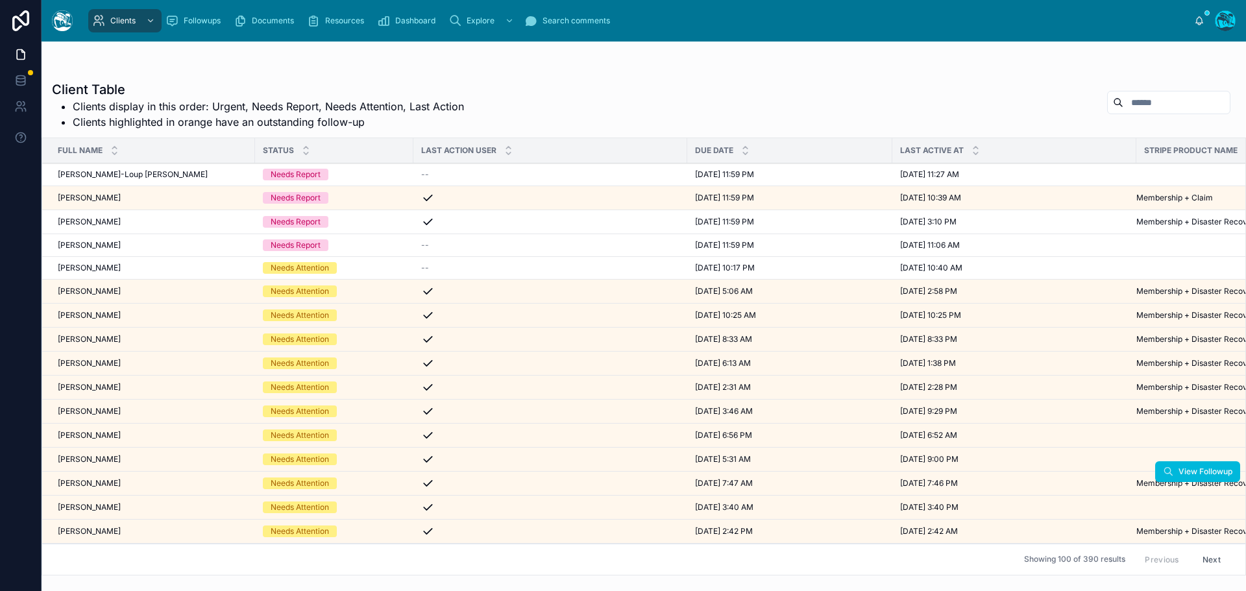
click at [105, 480] on span "[PERSON_NAME]" at bounding box center [89, 483] width 63 height 10
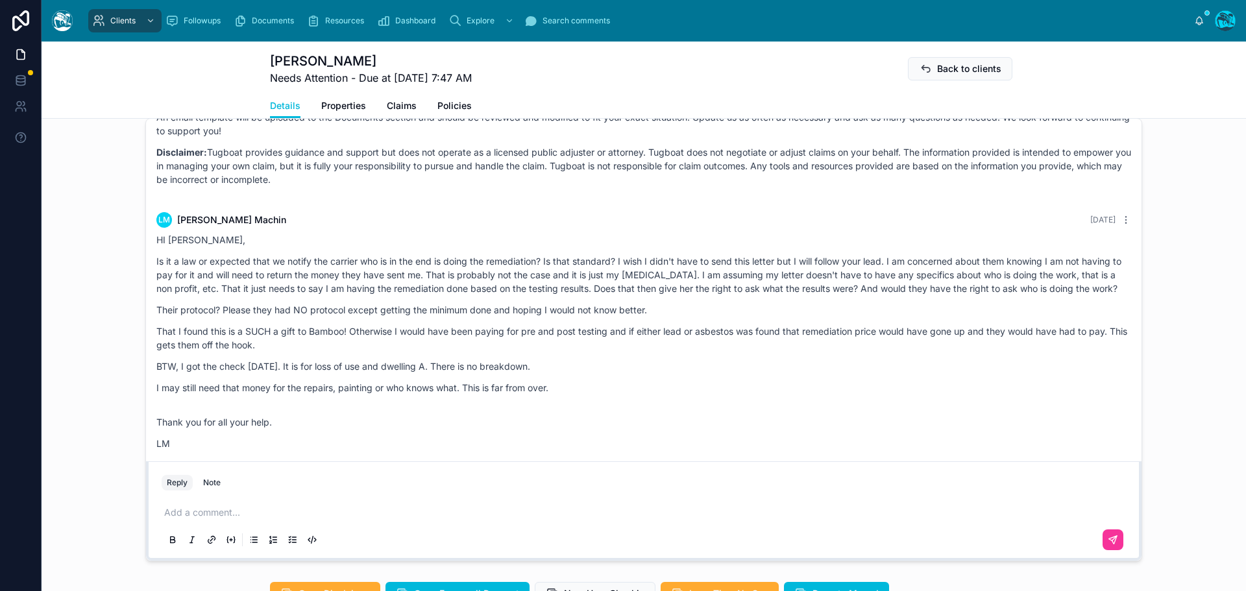
scroll to position [1039, 0]
click at [205, 518] on p at bounding box center [646, 511] width 965 height 13
click at [303, 518] on p "**********" at bounding box center [646, 511] width 965 height 13
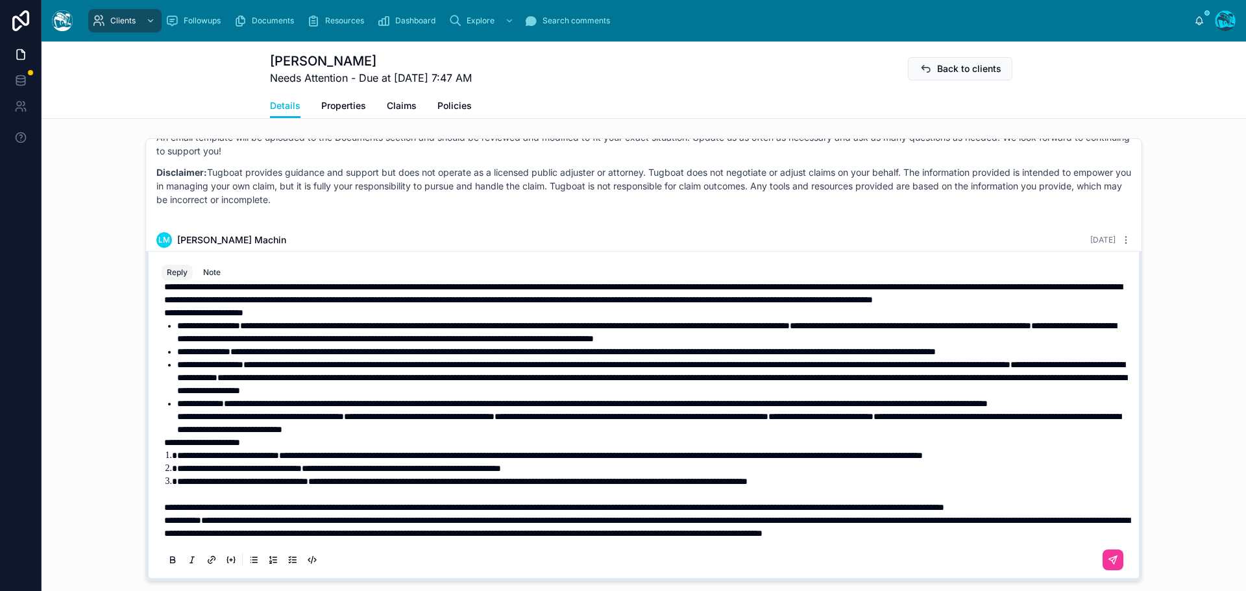
scroll to position [171, 0]
click at [293, 502] on p "**********" at bounding box center [646, 507] width 965 height 13
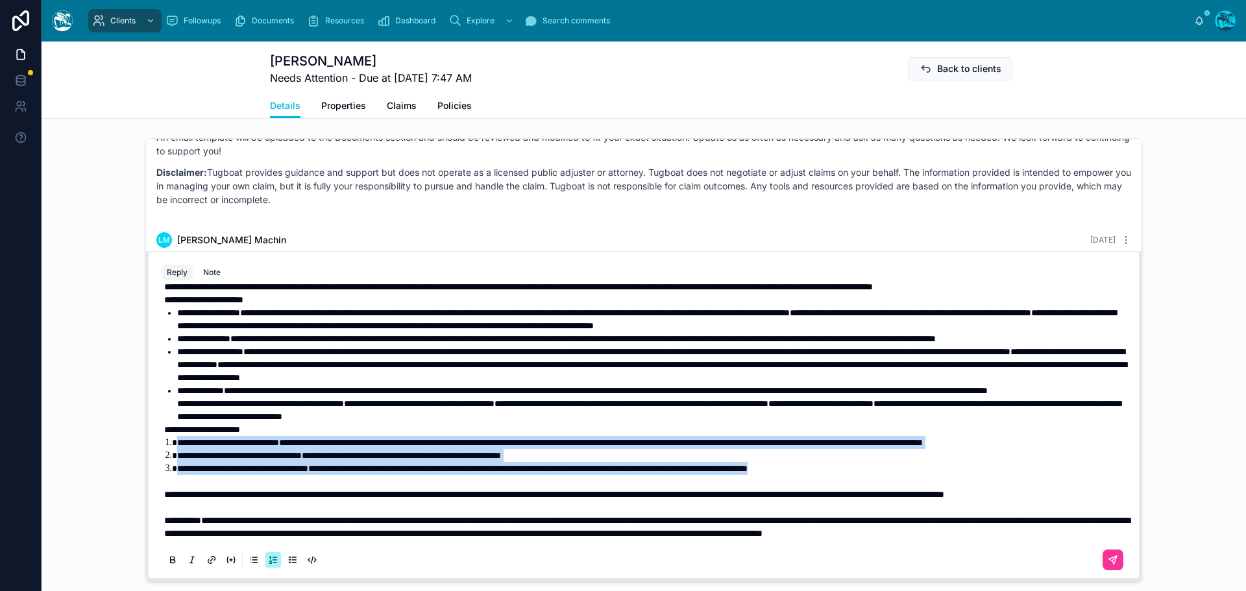
drag, startPoint x: 939, startPoint y: 466, endPoint x: 151, endPoint y: 432, distance: 788.2
click at [154, 432] on div "**********" at bounding box center [644, 431] width 980 height 296
click at [168, 565] on icon at bounding box center [172, 560] width 10 height 10
click at [169, 565] on icon at bounding box center [172, 560] width 10 height 10
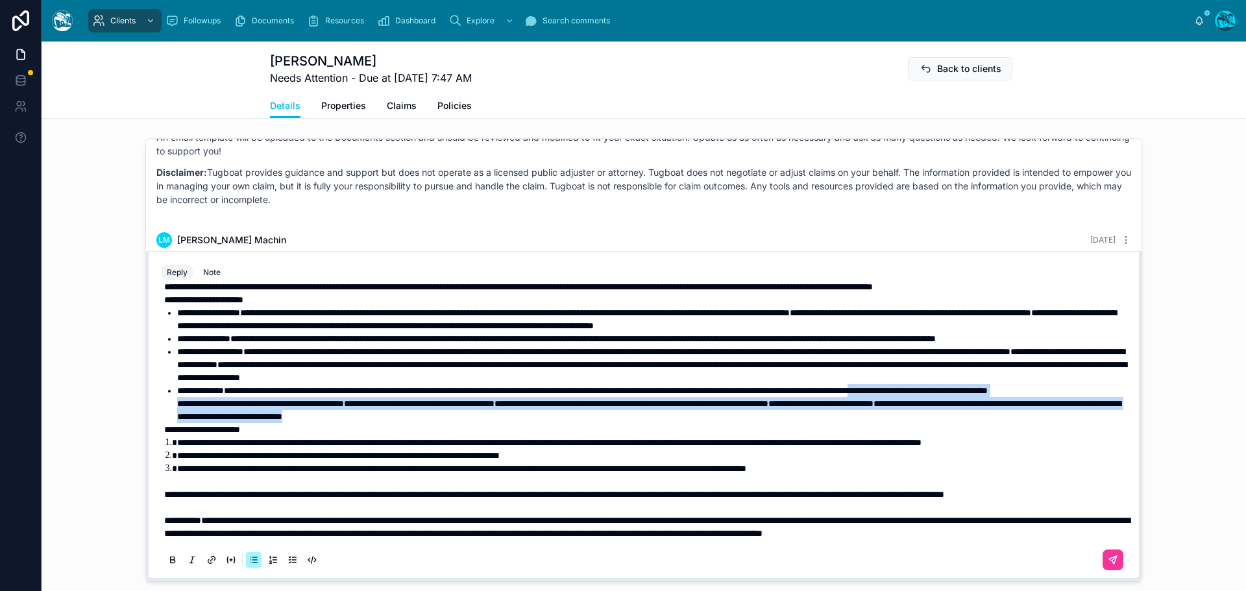
drag, startPoint x: 650, startPoint y: 403, endPoint x: 159, endPoint y: 373, distance: 492.3
click at [164, 373] on ul "**********" at bounding box center [646, 364] width 965 height 117
click at [171, 561] on icon at bounding box center [173, 559] width 4 height 3
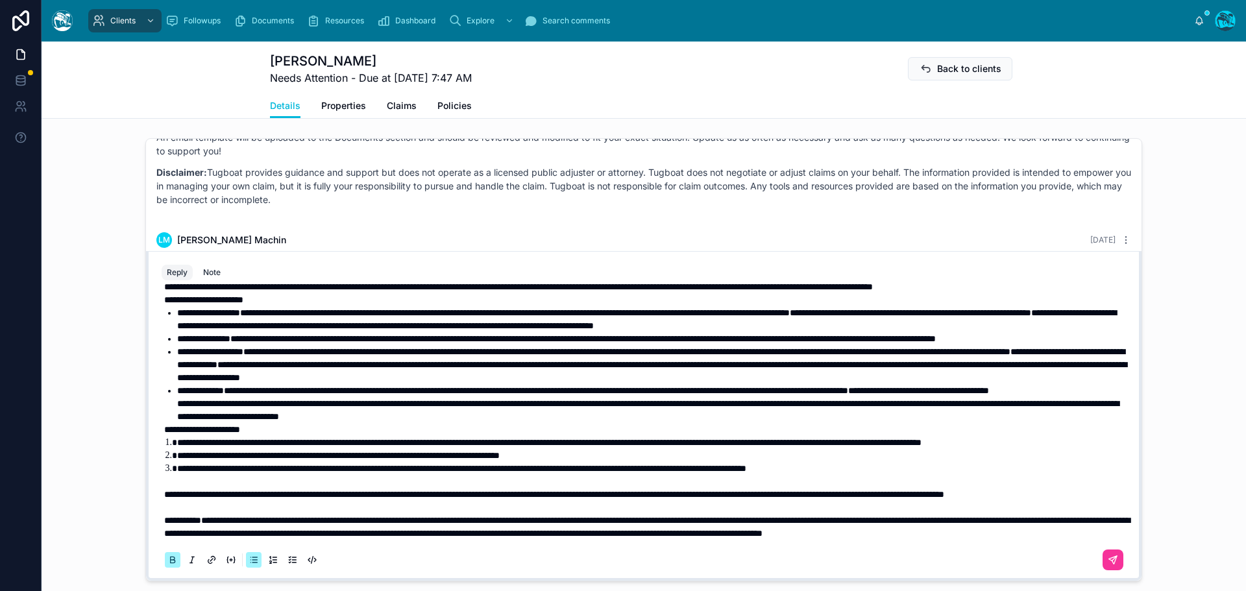
click at [171, 561] on icon at bounding box center [173, 559] width 4 height 3
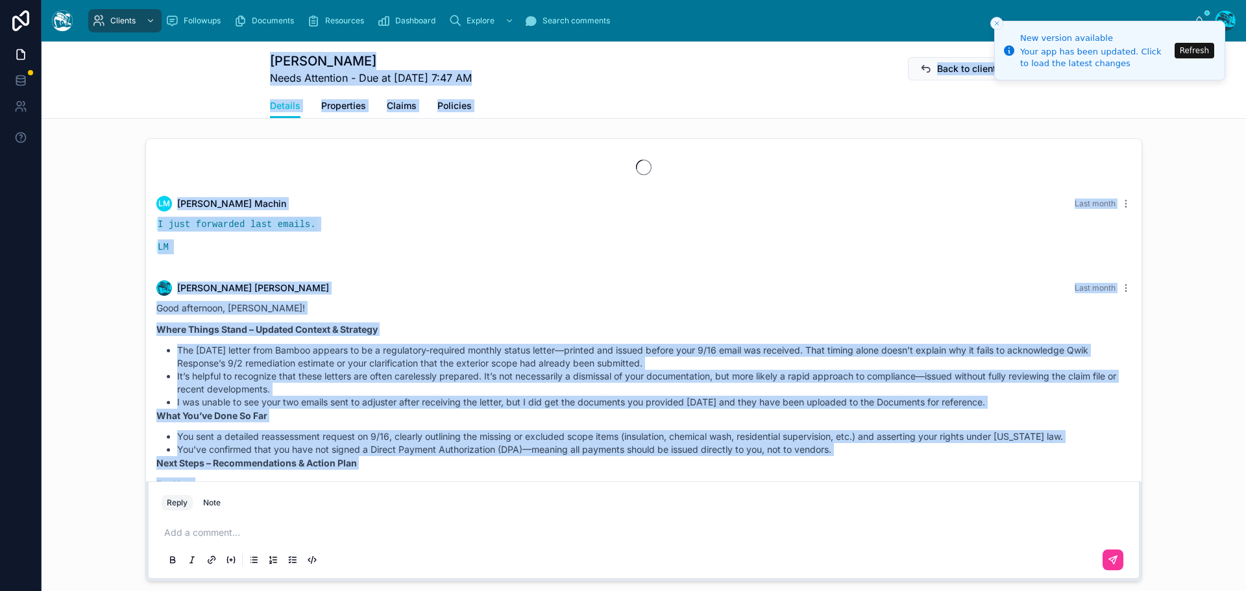
scroll to position [5165, 0]
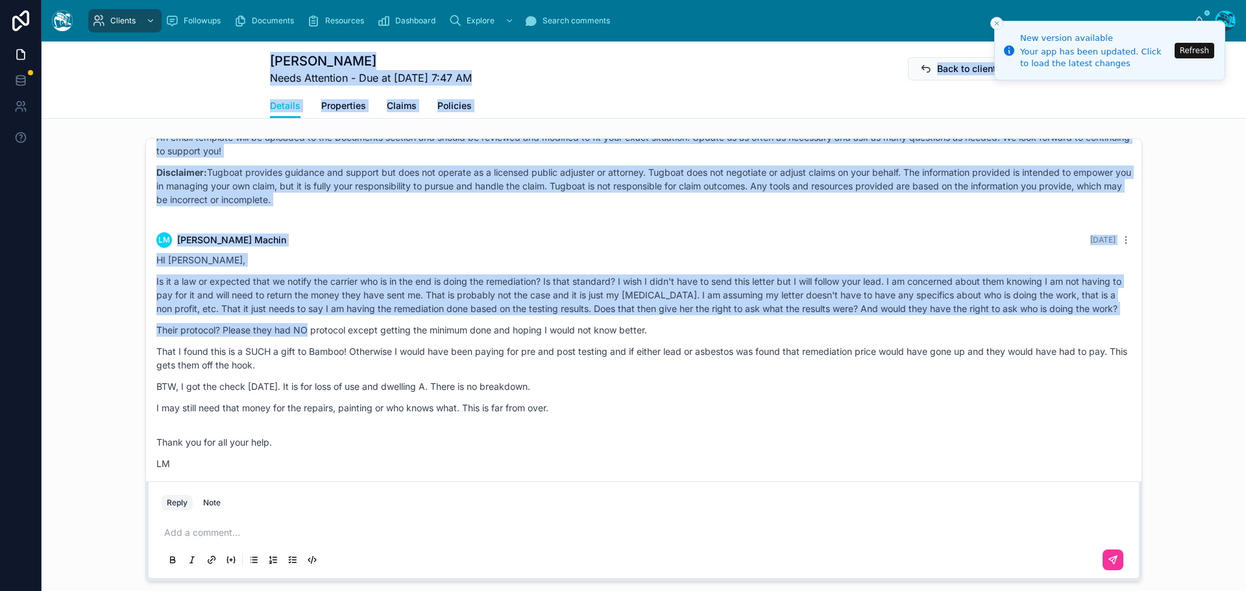
drag, startPoint x: 745, startPoint y: 352, endPoint x: 303, endPoint y: 324, distance: 442.3
click at [1202, 49] on button "Refresh" at bounding box center [1195, 51] width 40 height 16
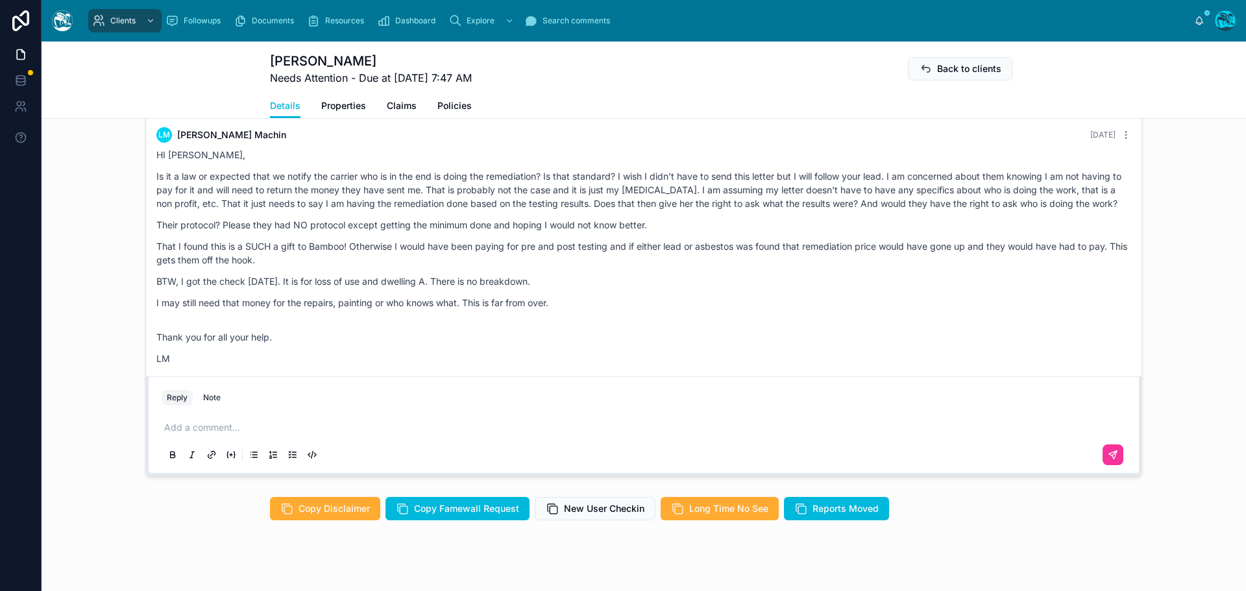
scroll to position [1153, 0]
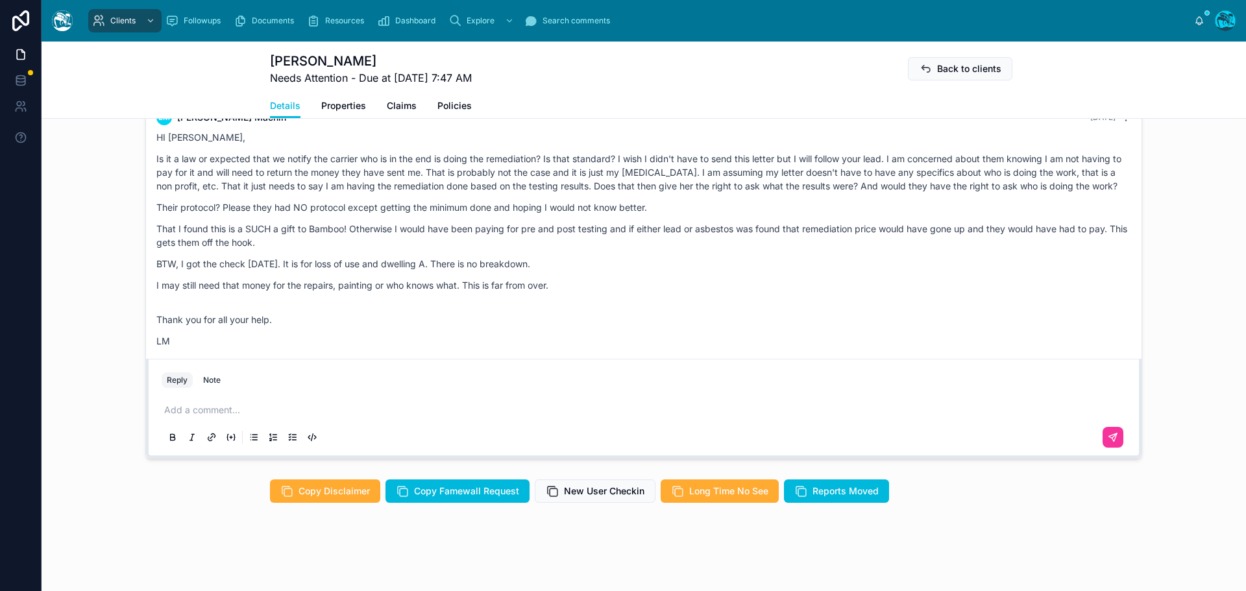
click at [204, 410] on p at bounding box center [646, 410] width 965 height 13
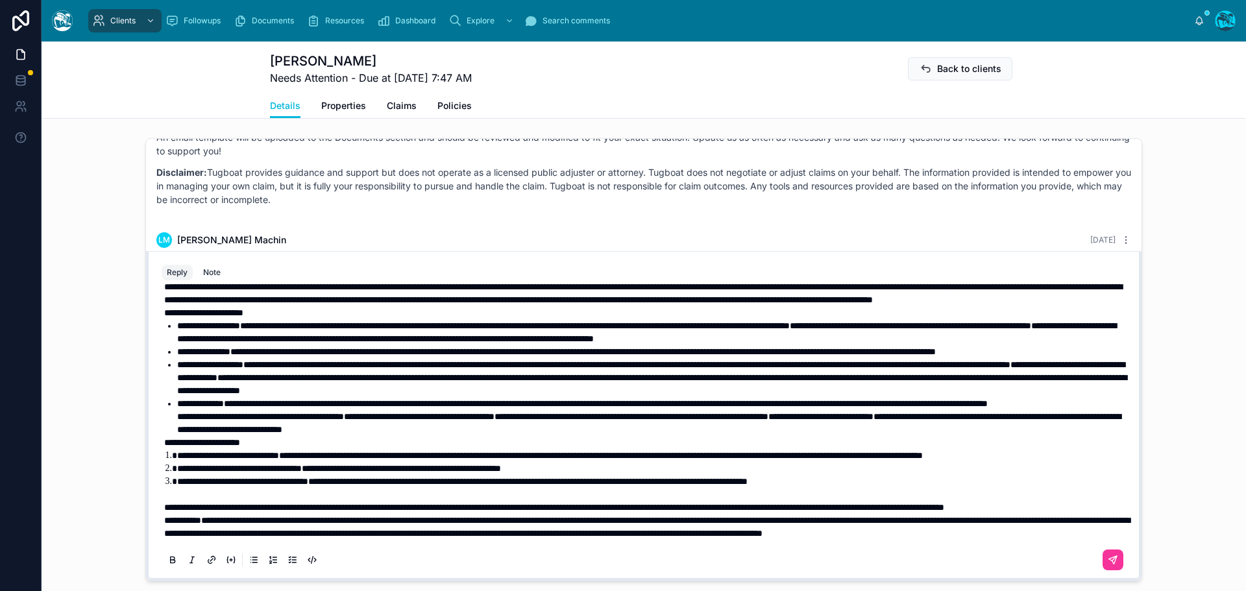
scroll to position [171, 0]
click at [294, 510] on p "**********" at bounding box center [646, 507] width 965 height 13
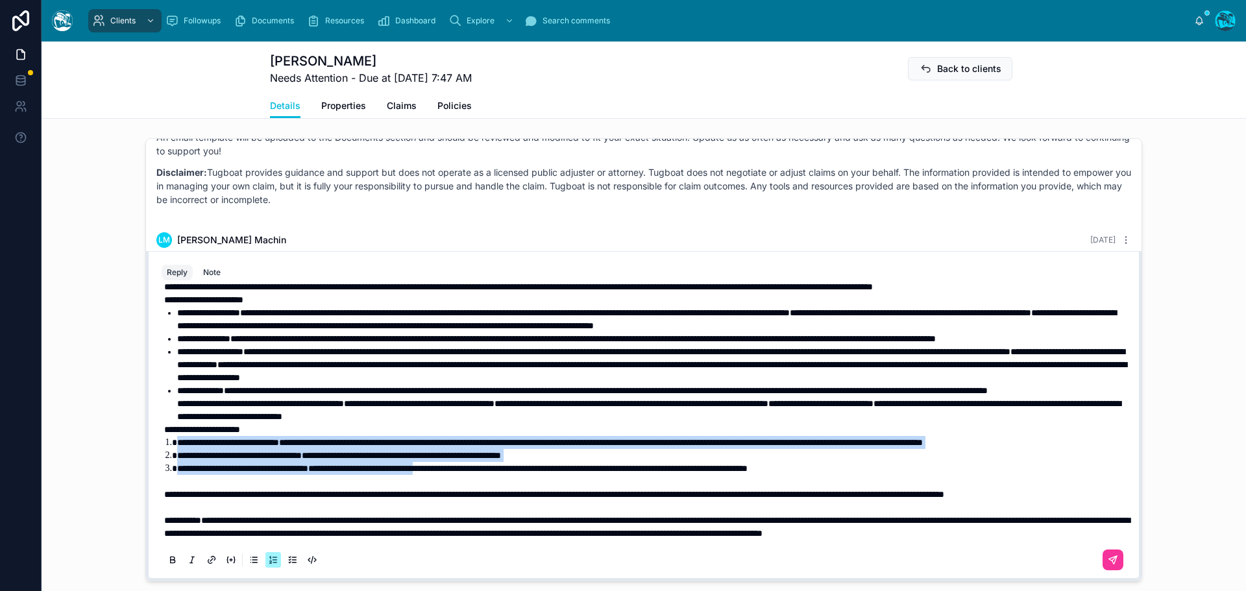
drag, startPoint x: 491, startPoint y: 473, endPoint x: 173, endPoint y: 434, distance: 319.7
click at [173, 436] on ol "**********" at bounding box center [646, 455] width 965 height 39
click at [167, 565] on icon at bounding box center [172, 560] width 10 height 10
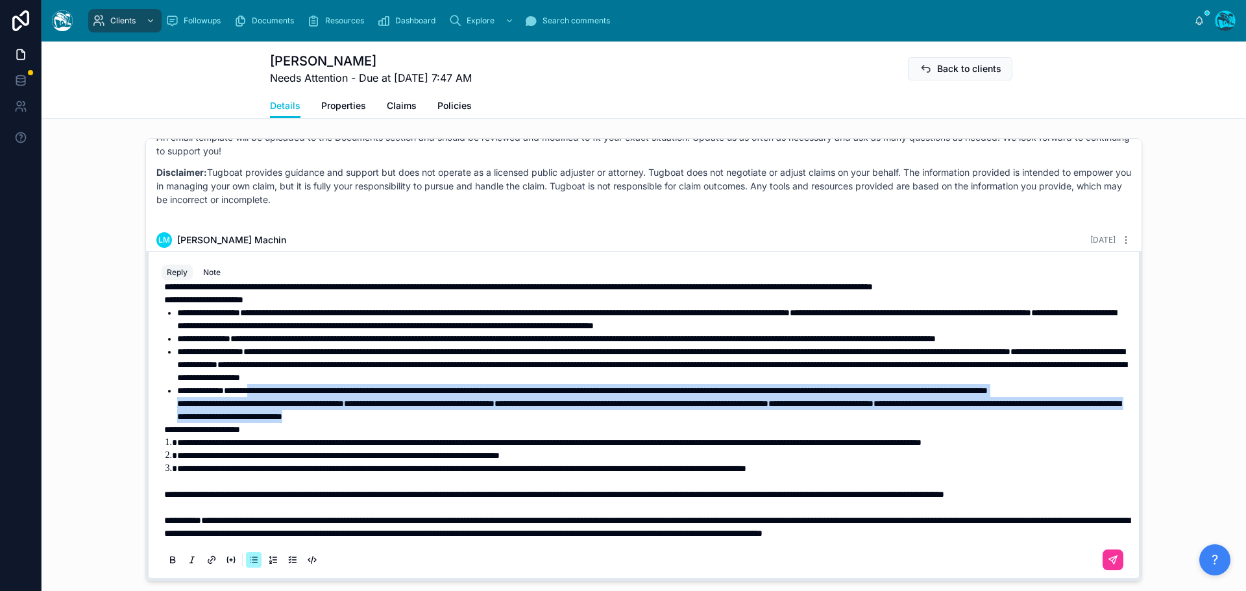
drag, startPoint x: 652, startPoint y: 406, endPoint x: 267, endPoint y: 365, distance: 387.1
click at [267, 384] on li "**********" at bounding box center [653, 403] width 952 height 39
click at [167, 565] on icon at bounding box center [172, 560] width 10 height 10
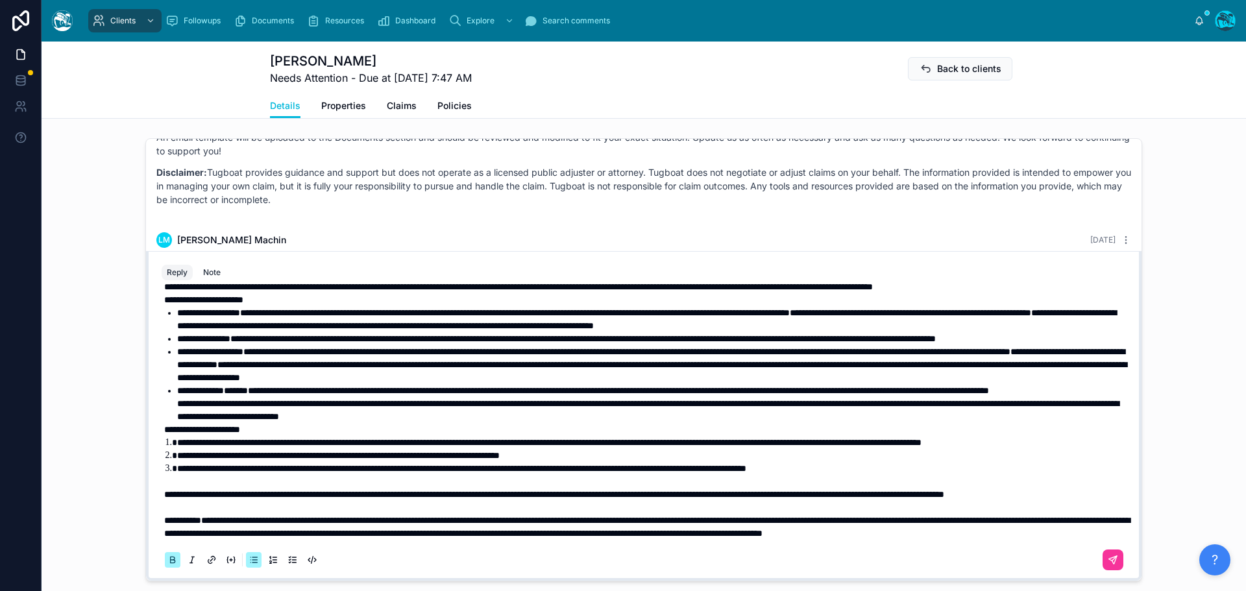
click at [167, 565] on icon at bounding box center [172, 560] width 10 height 10
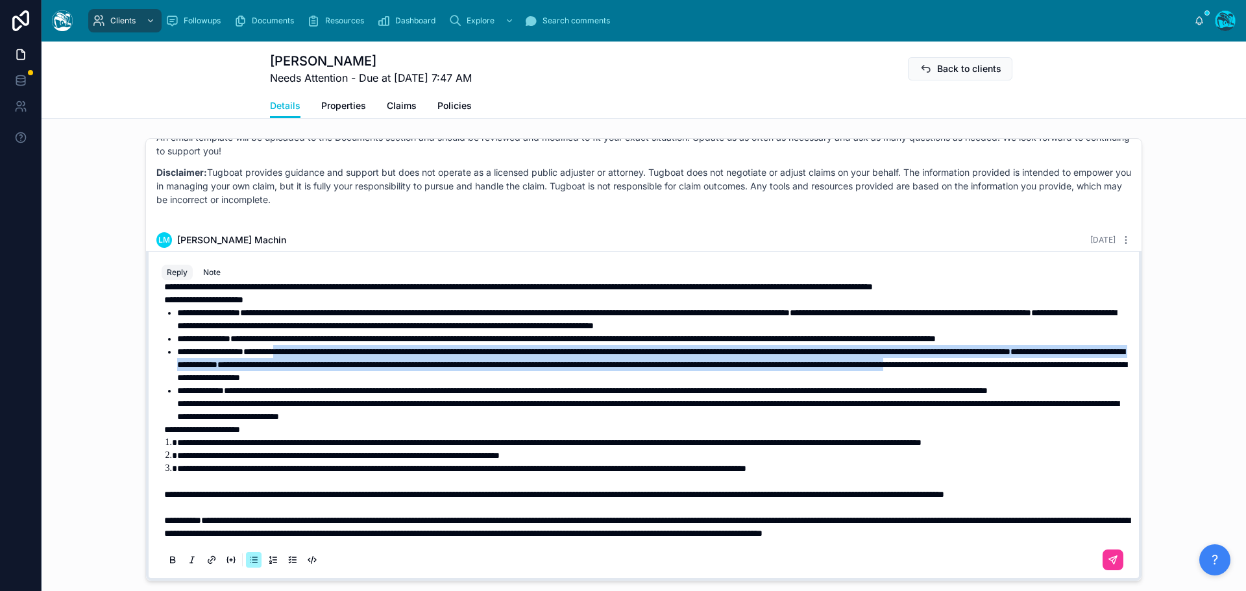
drag, startPoint x: 478, startPoint y: 349, endPoint x: 299, endPoint y: 328, distance: 179.7
click at [299, 345] on li "**********" at bounding box center [653, 364] width 952 height 39
click at [167, 565] on icon at bounding box center [172, 560] width 10 height 10
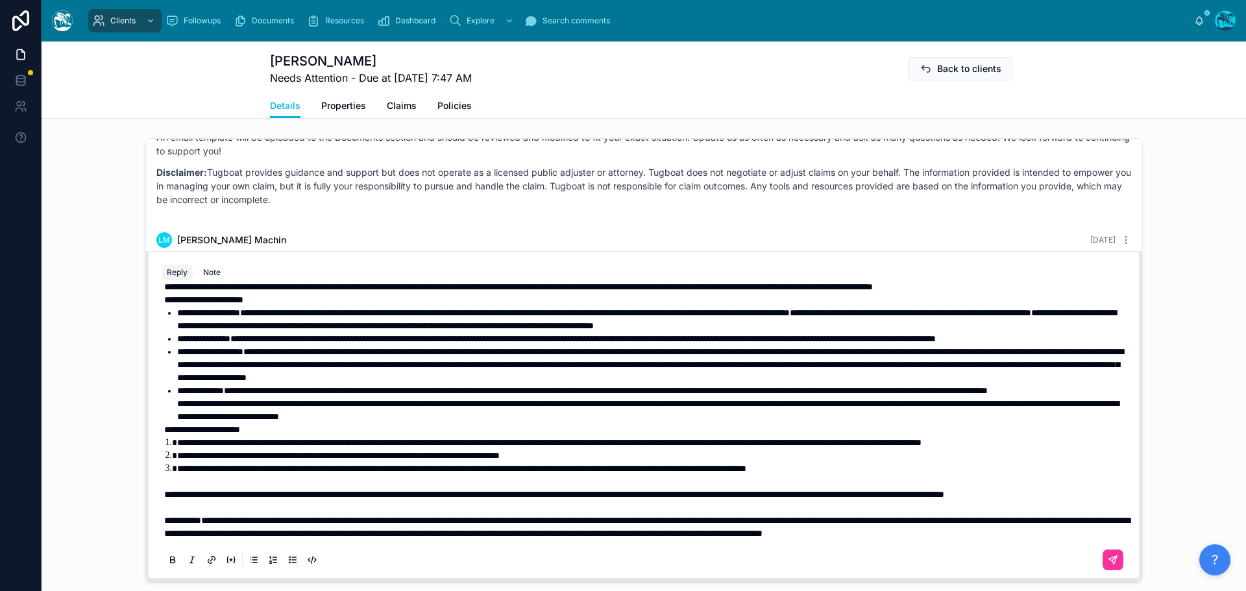
click at [164, 434] on span "**********" at bounding box center [202, 429] width 76 height 9
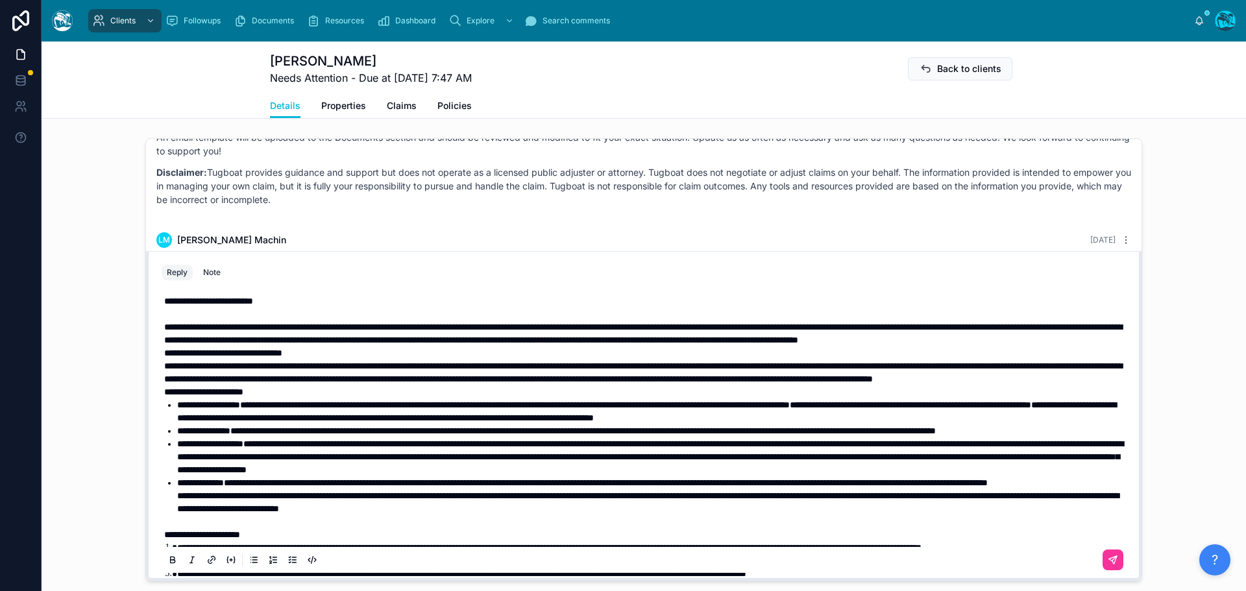
scroll to position [0, 0]
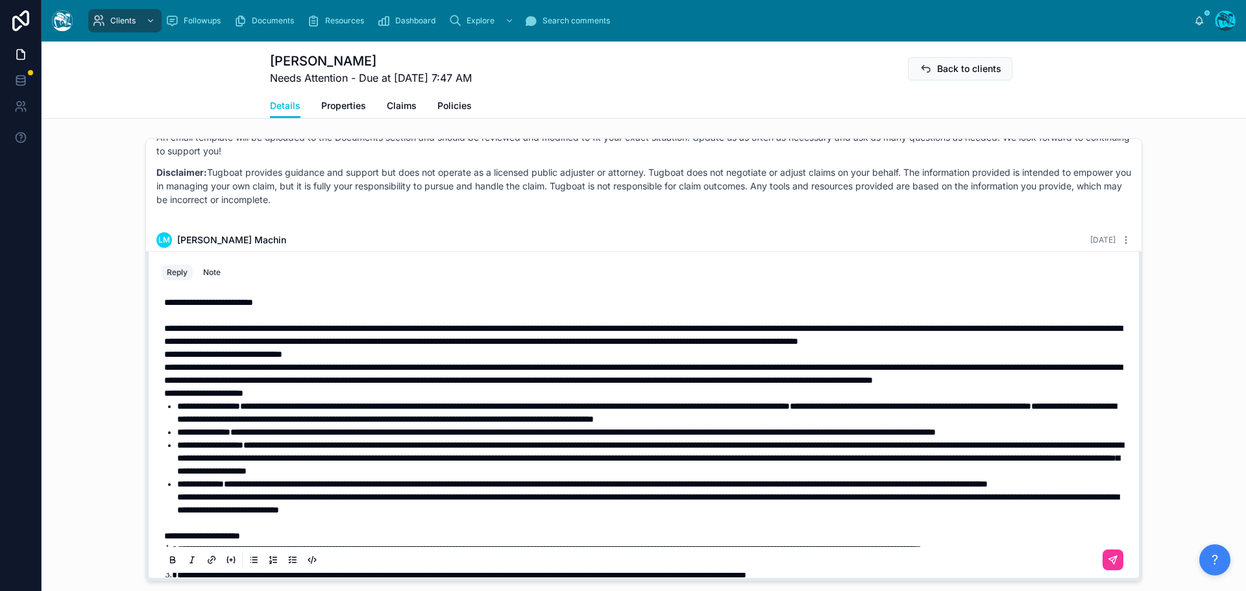
click at [164, 398] on span "**********" at bounding box center [203, 393] width 79 height 9
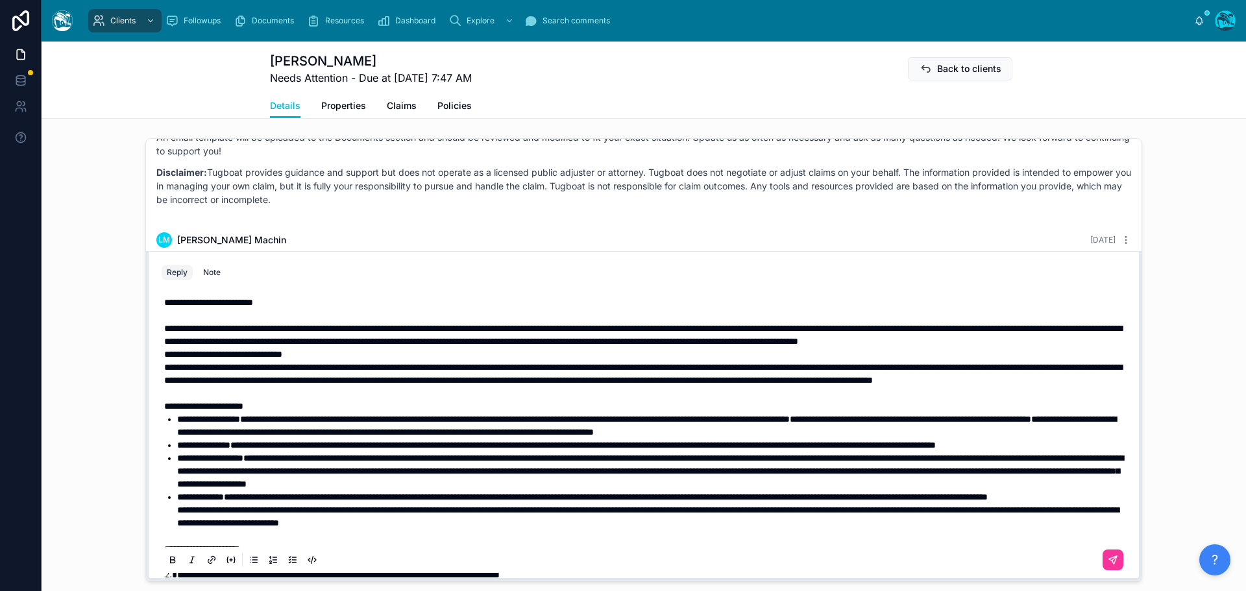
click at [164, 359] on span "**********" at bounding box center [223, 354] width 118 height 9
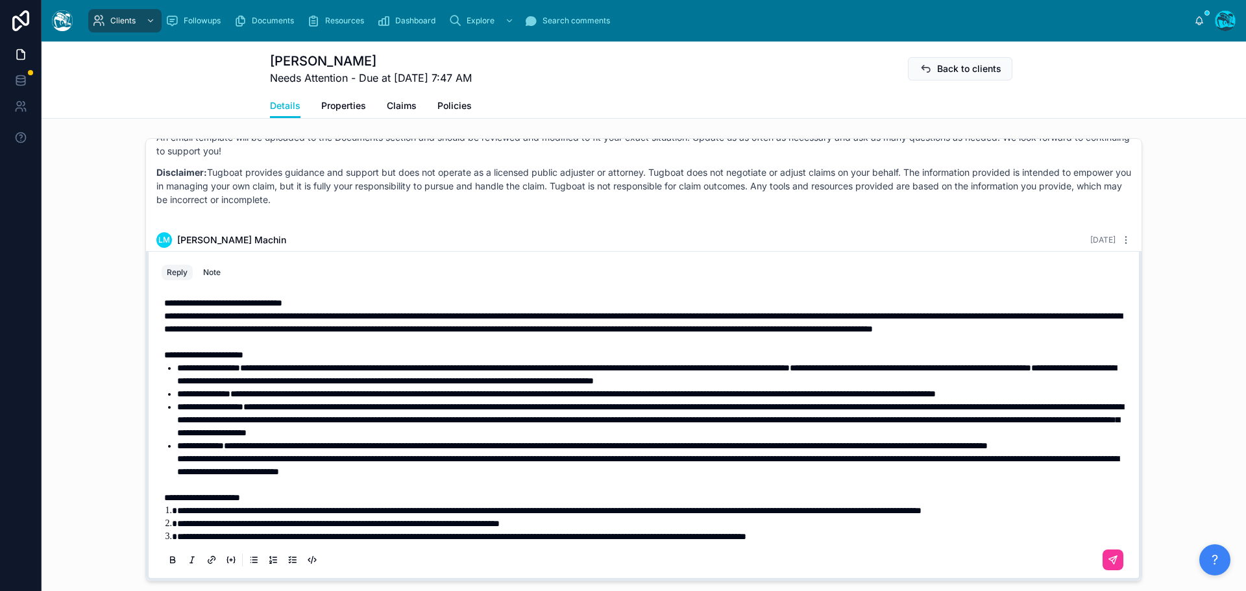
scroll to position [65, 0]
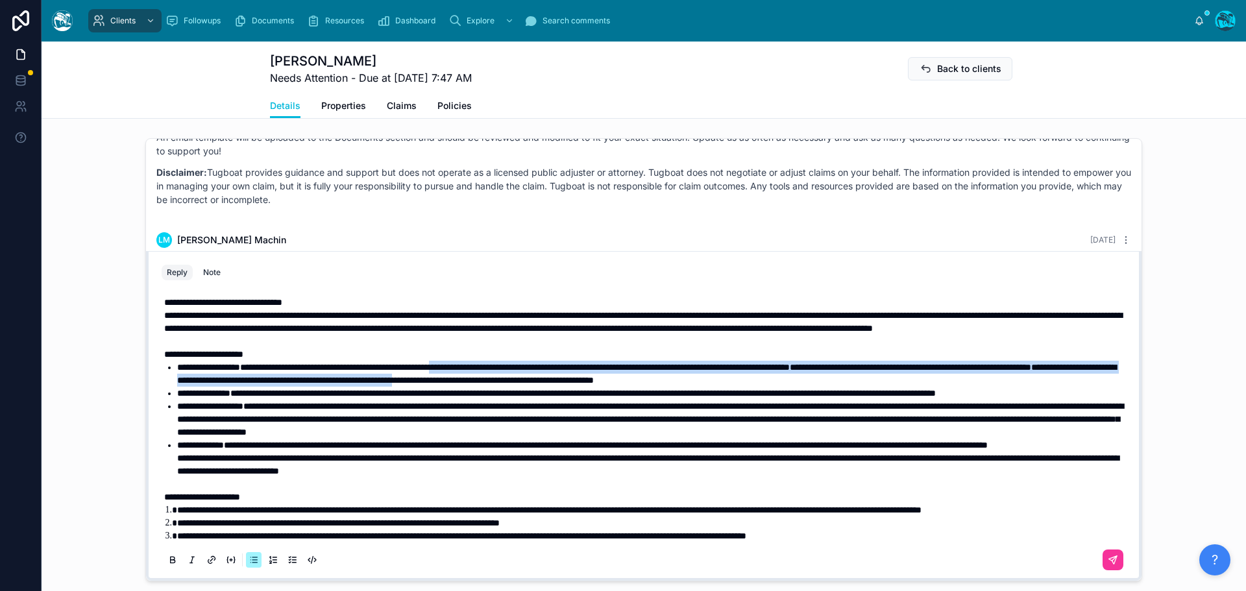
drag, startPoint x: 770, startPoint y: 420, endPoint x: 511, endPoint y: 412, distance: 259.1
click at [511, 387] on li "**********" at bounding box center [653, 374] width 952 height 26
click at [171, 561] on icon at bounding box center [173, 559] width 4 height 3
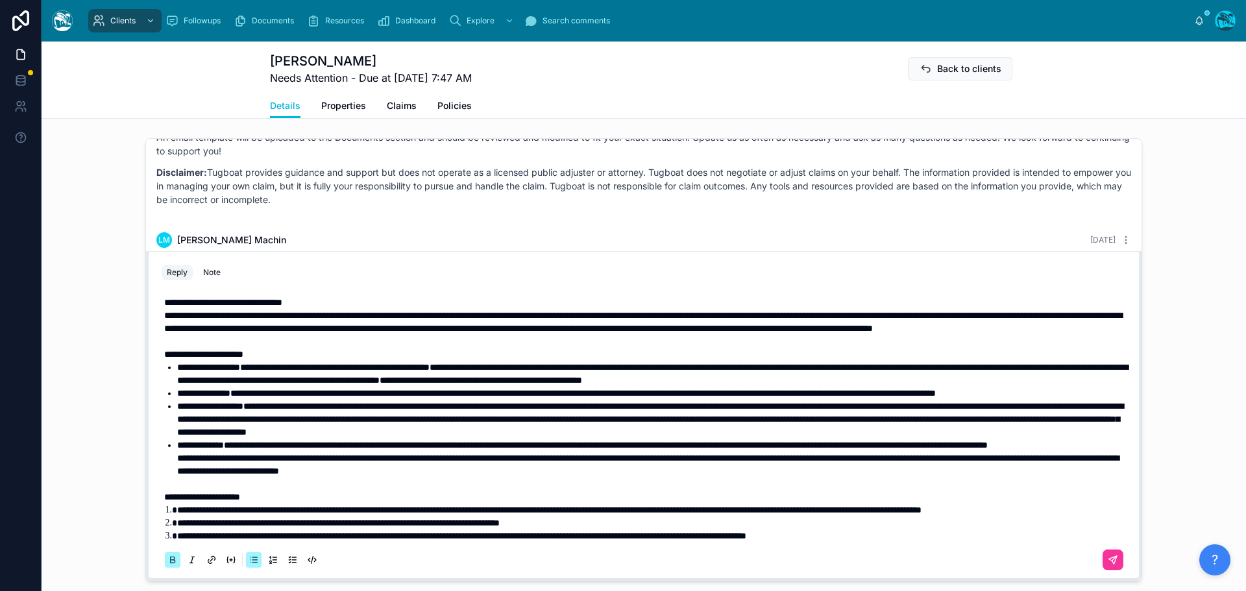
click at [171, 561] on icon at bounding box center [173, 559] width 4 height 3
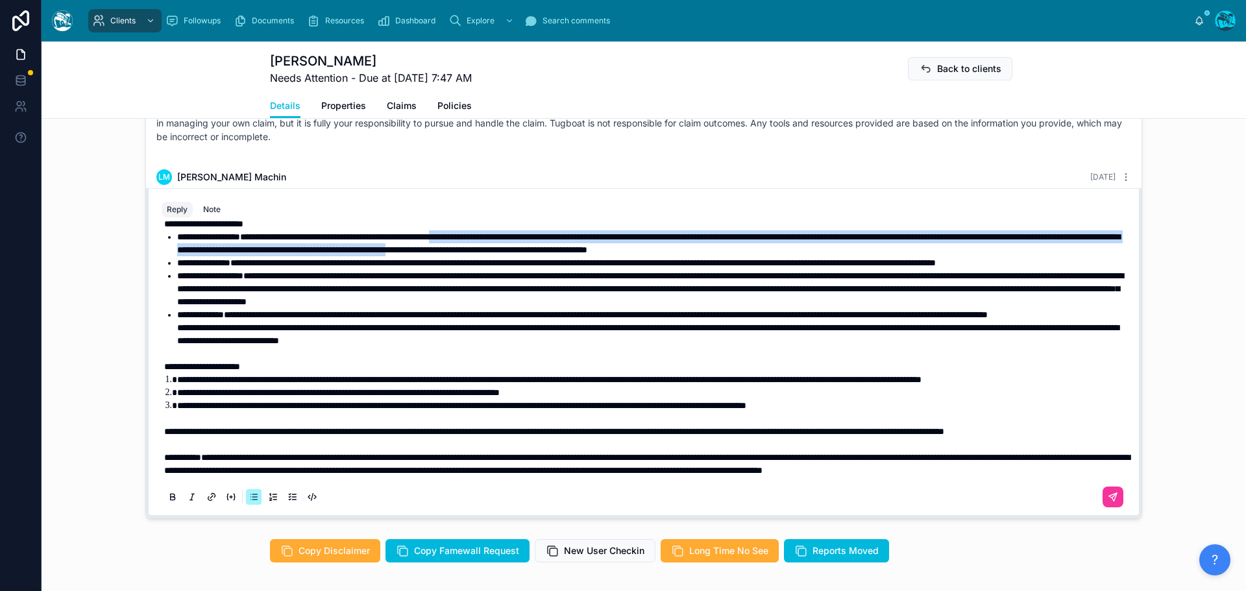
scroll to position [1082, 0]
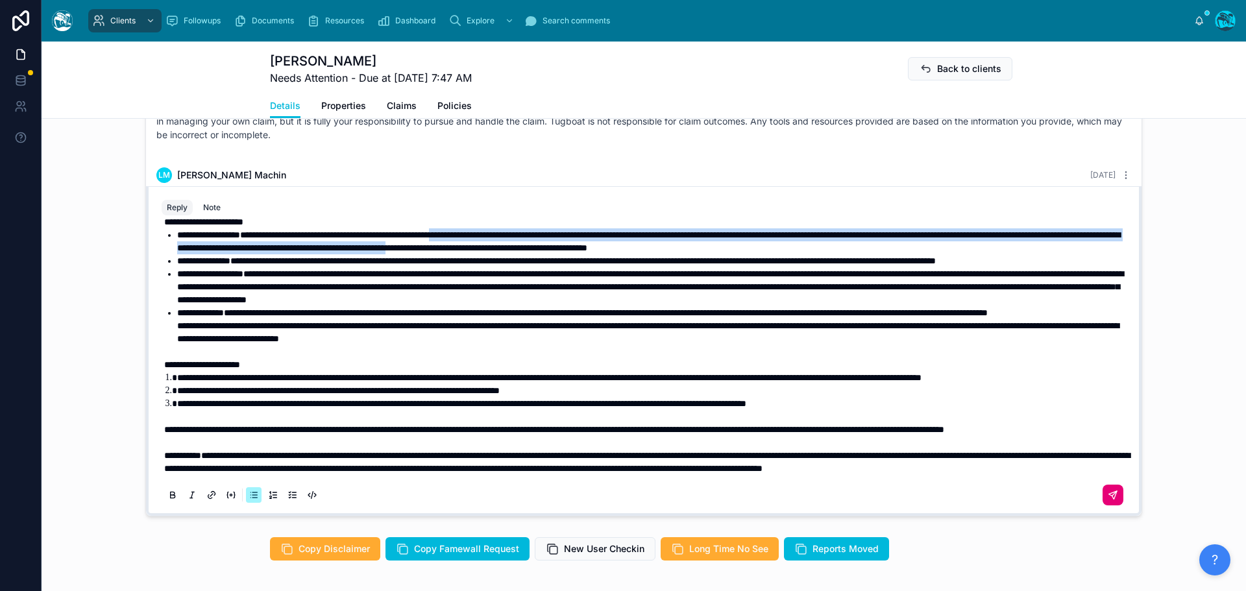
click at [1113, 496] on icon at bounding box center [1115, 493] width 5 height 5
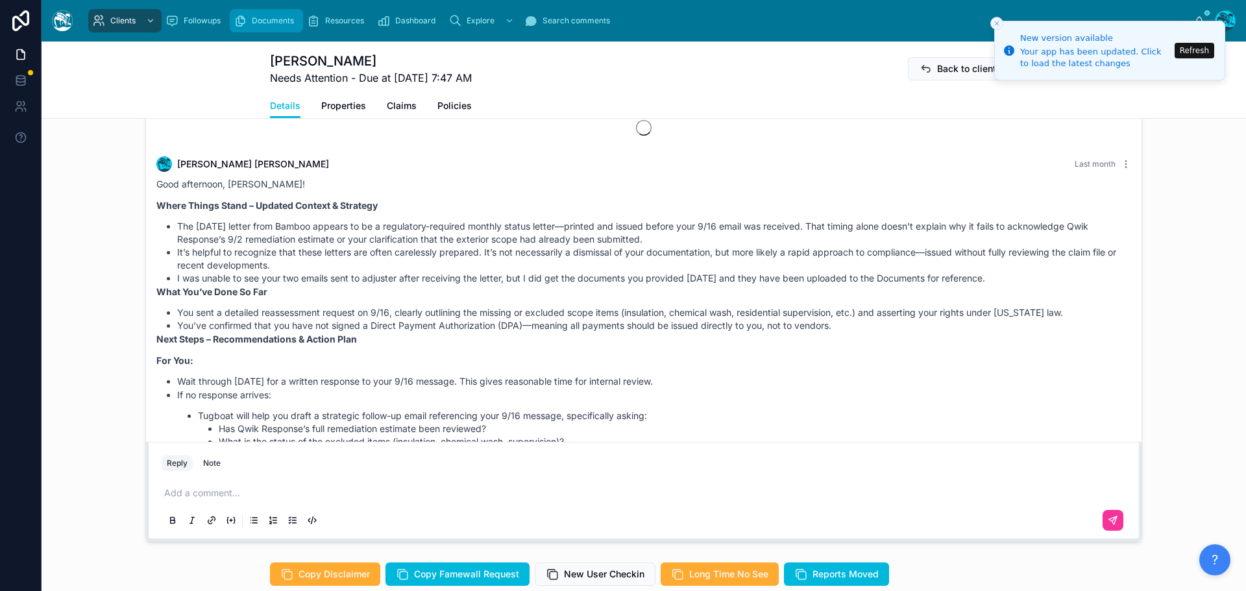
scroll to position [5569, 0]
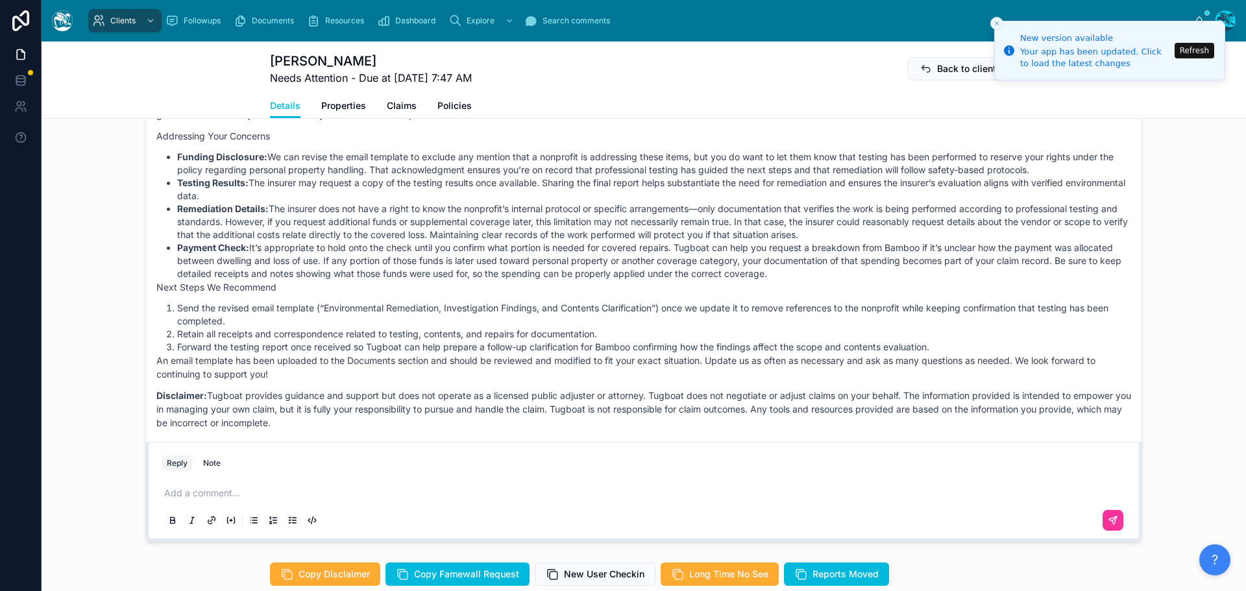
click at [1198, 46] on button "Refresh" at bounding box center [1195, 51] width 40 height 16
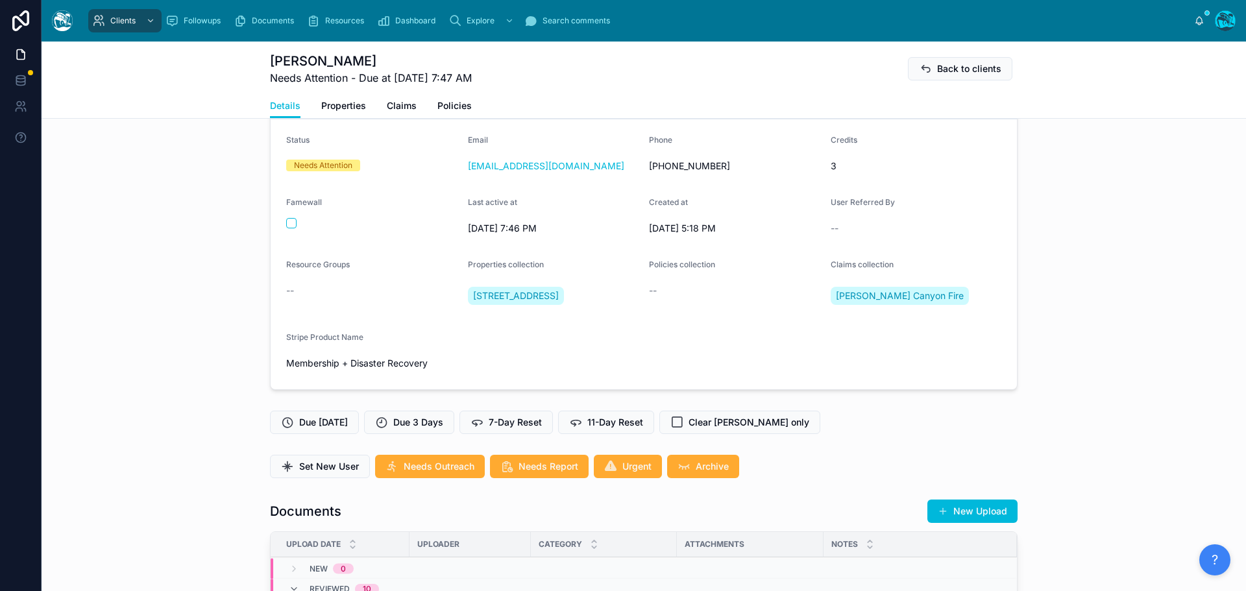
scroll to position [260, 0]
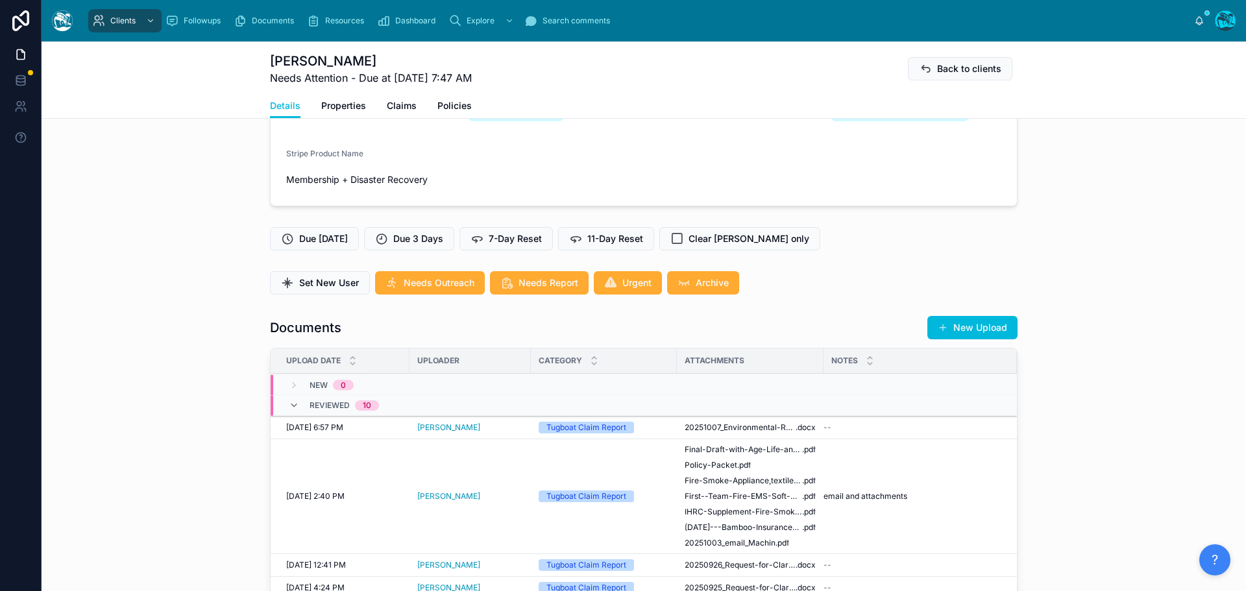
click at [976, 340] on button "New Upload" at bounding box center [973, 327] width 90 height 23
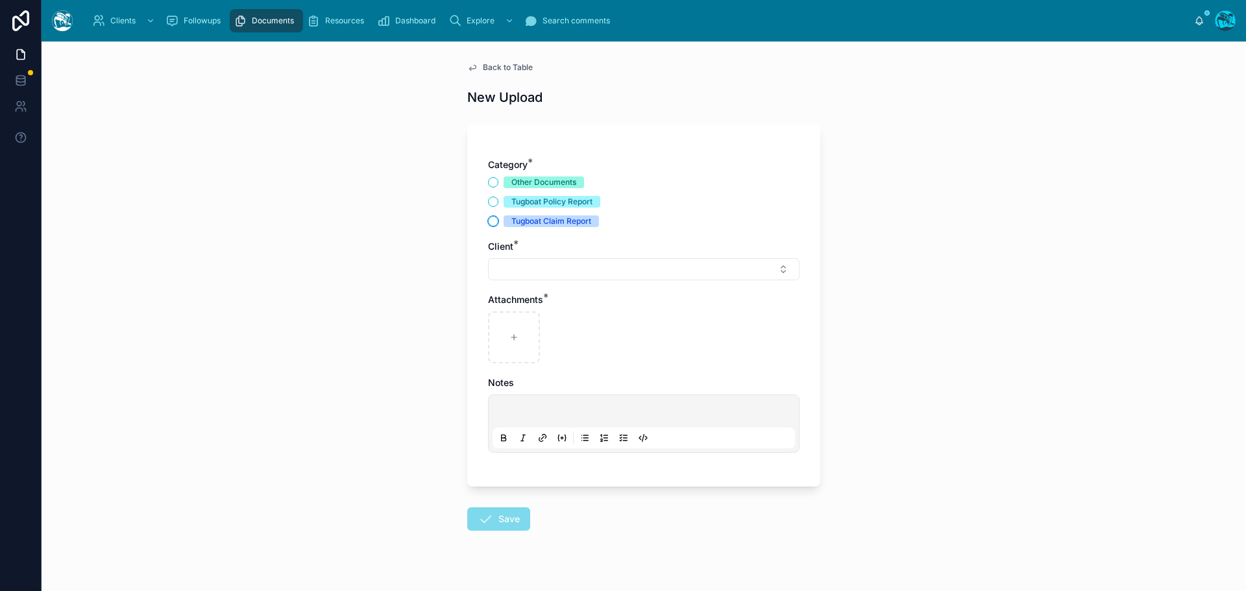
click at [490, 221] on button "Tugboat Claim Report" at bounding box center [493, 221] width 10 height 10
click at [515, 266] on button "Select Button" at bounding box center [644, 269] width 312 height 22
type input "******"
click at [581, 323] on span "[PERSON_NAME]" at bounding box center [631, 320] width 154 height 13
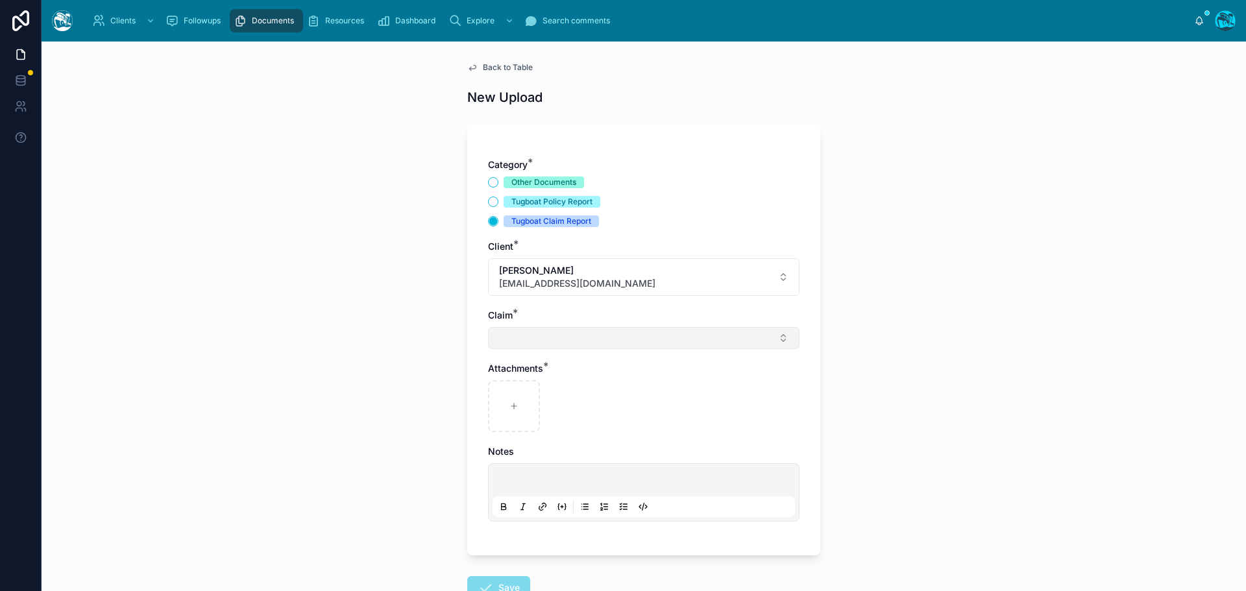
click at [521, 338] on button "Select Button" at bounding box center [644, 338] width 312 height 22
click at [571, 391] on span "[PERSON_NAME] Canyon Fire" at bounding box center [618, 389] width 128 height 13
click at [517, 402] on div at bounding box center [514, 409] width 52 height 52
type input "**********"
click at [514, 484] on p at bounding box center [646, 484] width 303 height 13
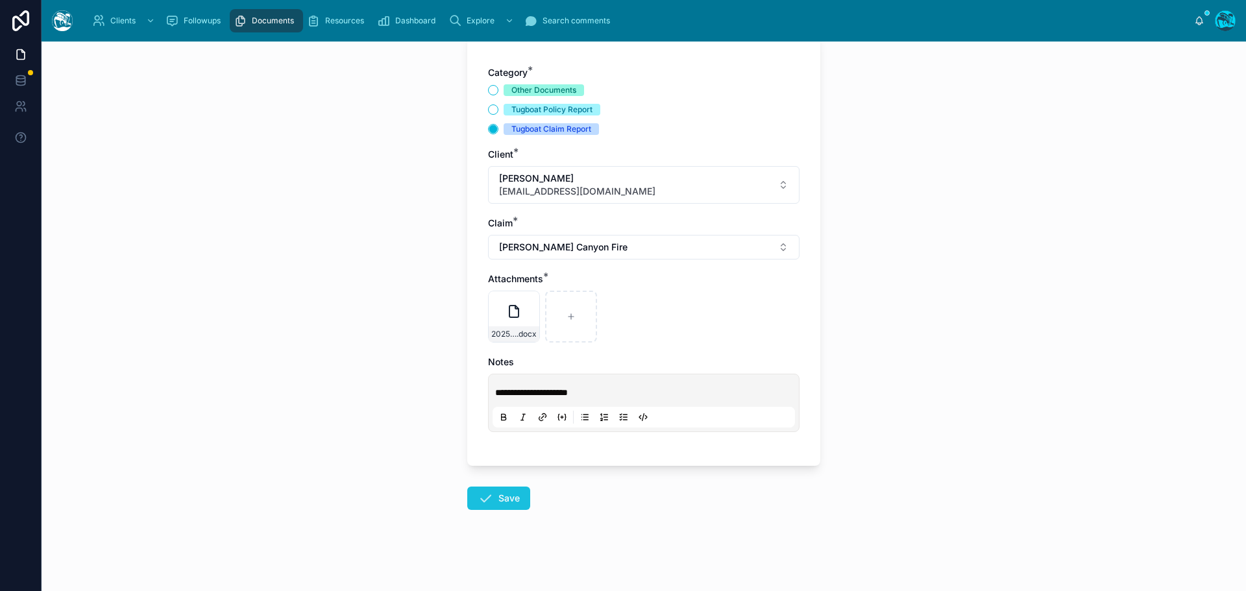
scroll to position [94, 0]
click at [485, 495] on icon at bounding box center [486, 497] width 16 height 16
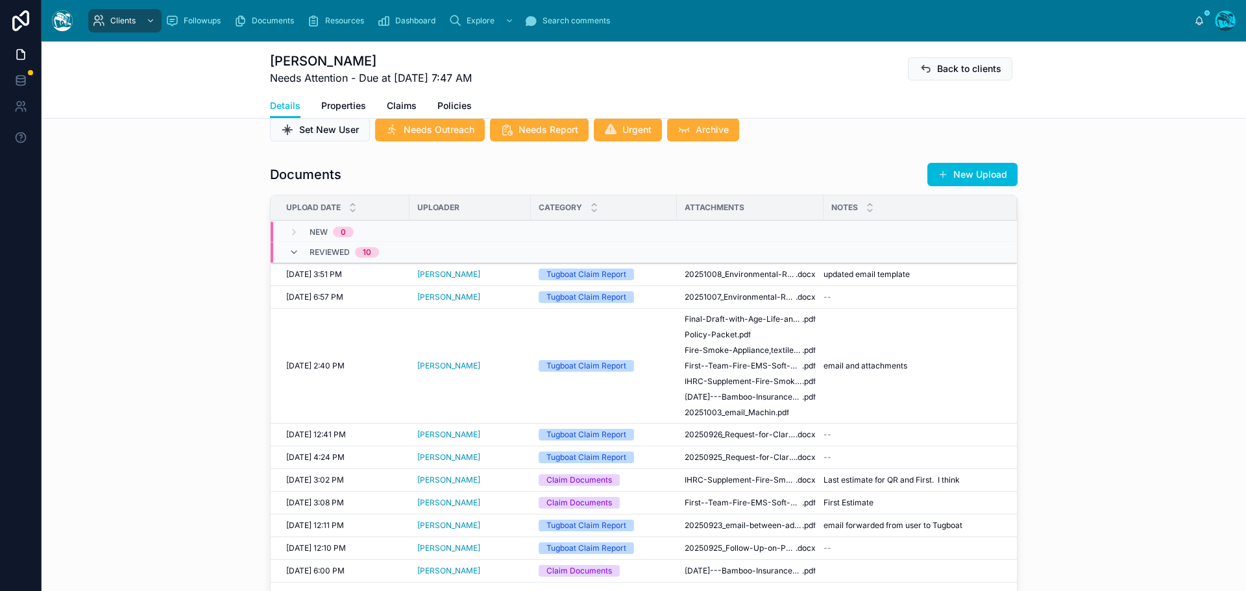
scroll to position [678, 0]
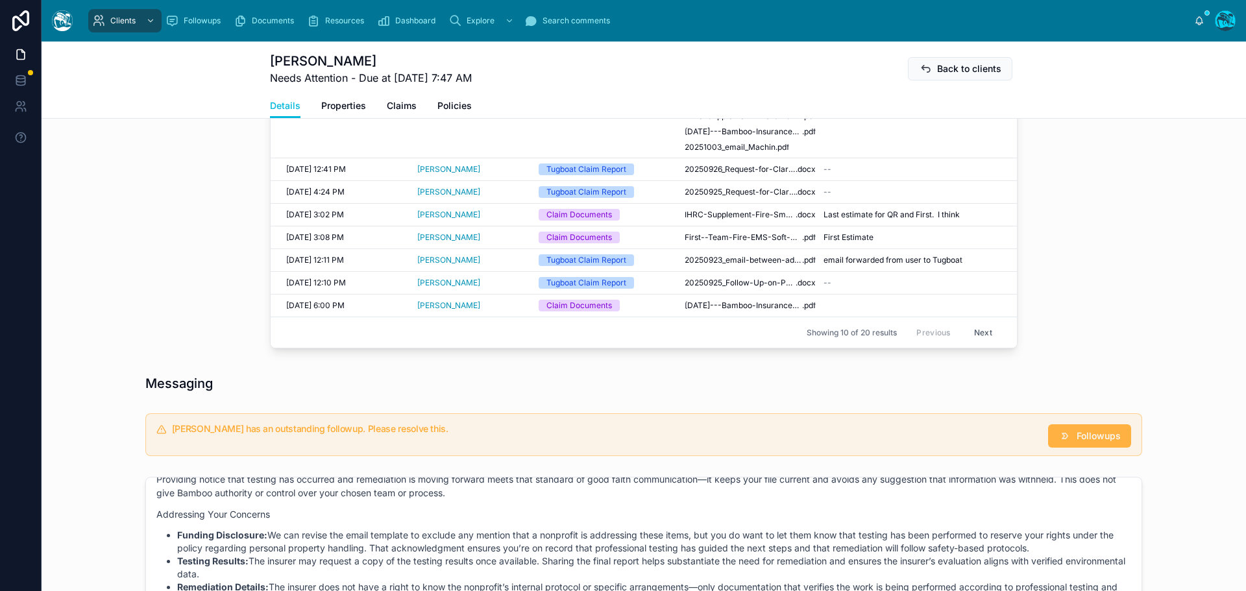
click at [1078, 448] on button "Followups" at bounding box center [1089, 436] width 83 height 23
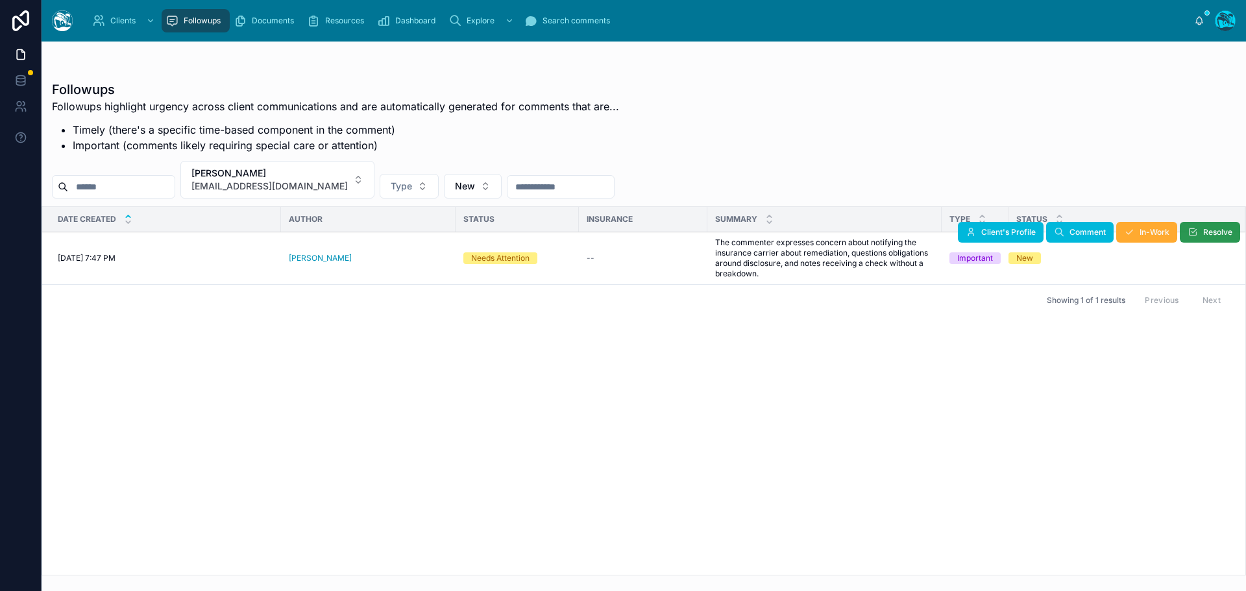
click at [1214, 236] on span "Resolve" at bounding box center [1218, 232] width 29 height 10
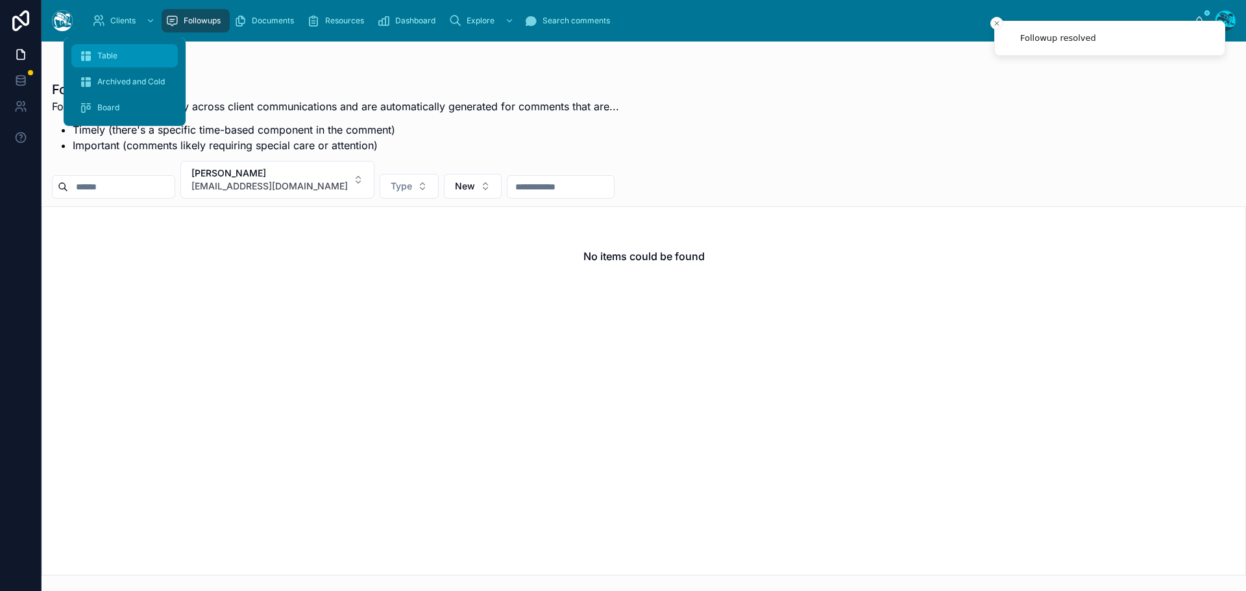
click at [119, 53] on div "Table" at bounding box center [124, 55] width 91 height 21
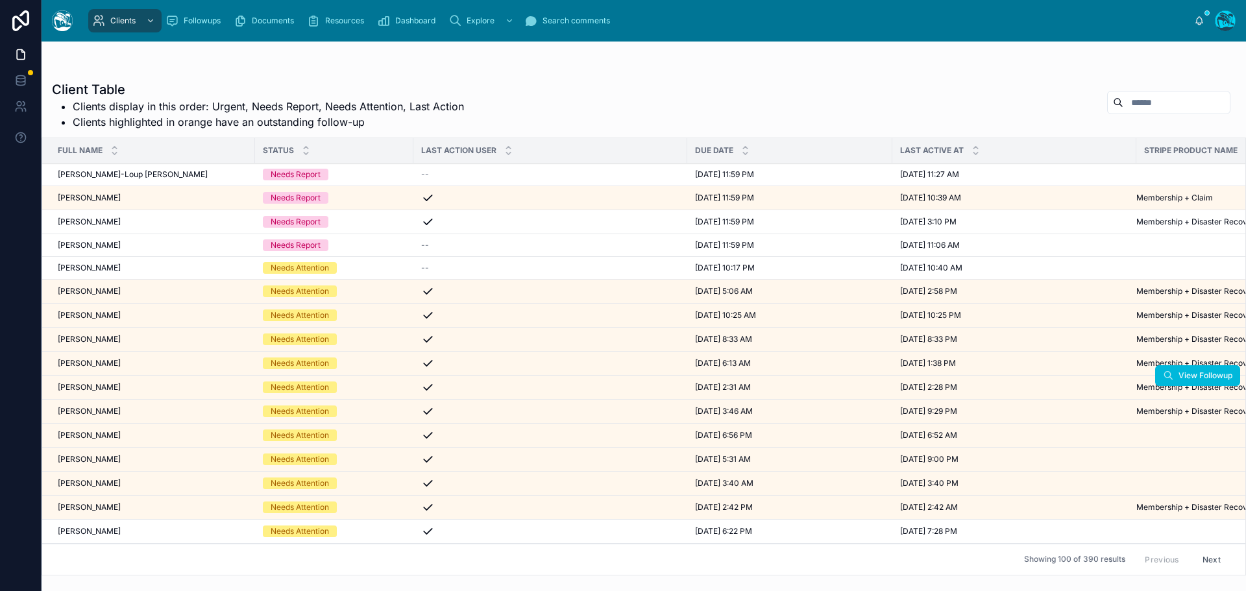
click at [119, 388] on div "[PERSON_NAME] [PERSON_NAME]" at bounding box center [153, 387] width 190 height 10
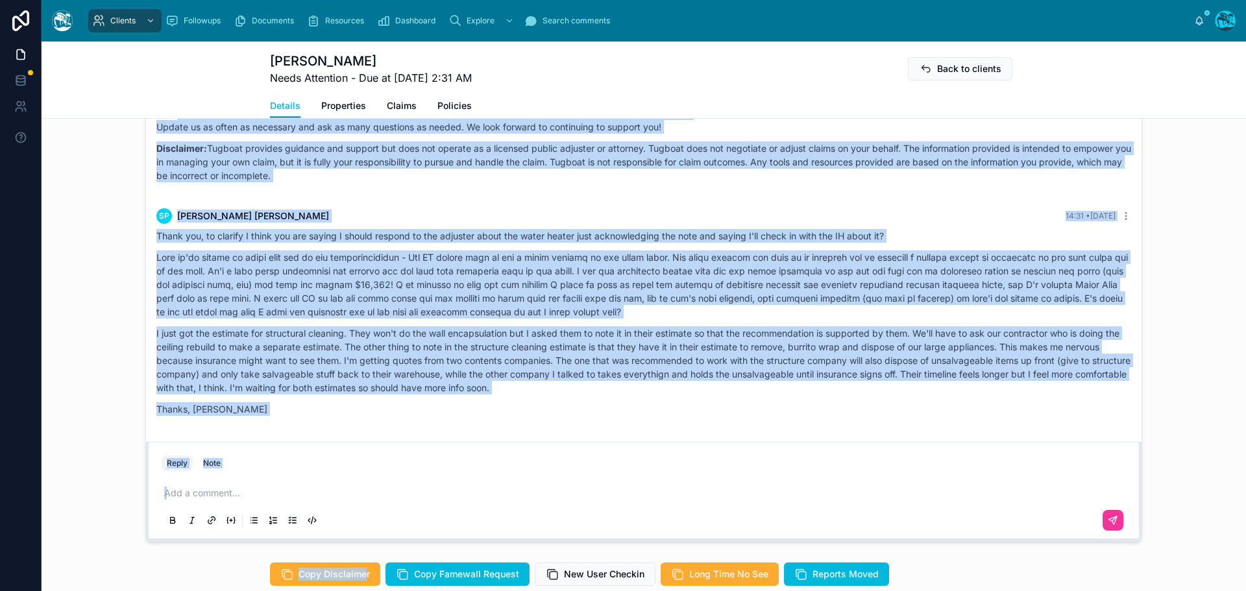
scroll to position [1102, 0]
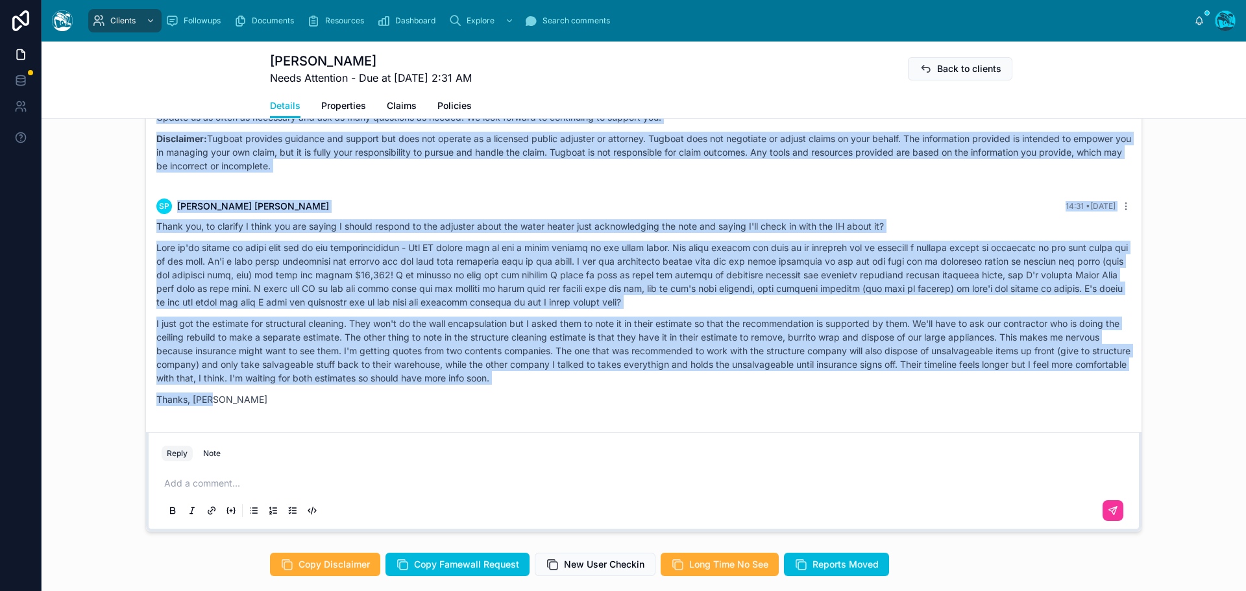
drag, startPoint x: 317, startPoint y: 321, endPoint x: 384, endPoint y: 419, distance: 118.7
copy div "Rachel Baker 2 days ago Good afternoon, Sara! You’ve handled this extremely wel…"
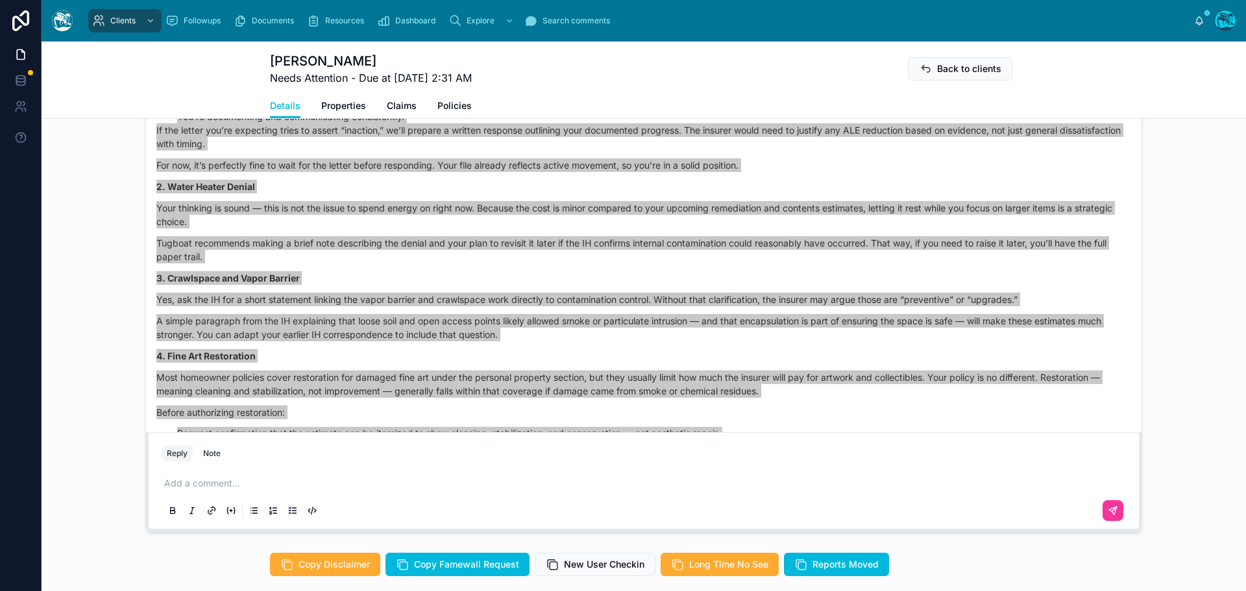
scroll to position [8438, 0]
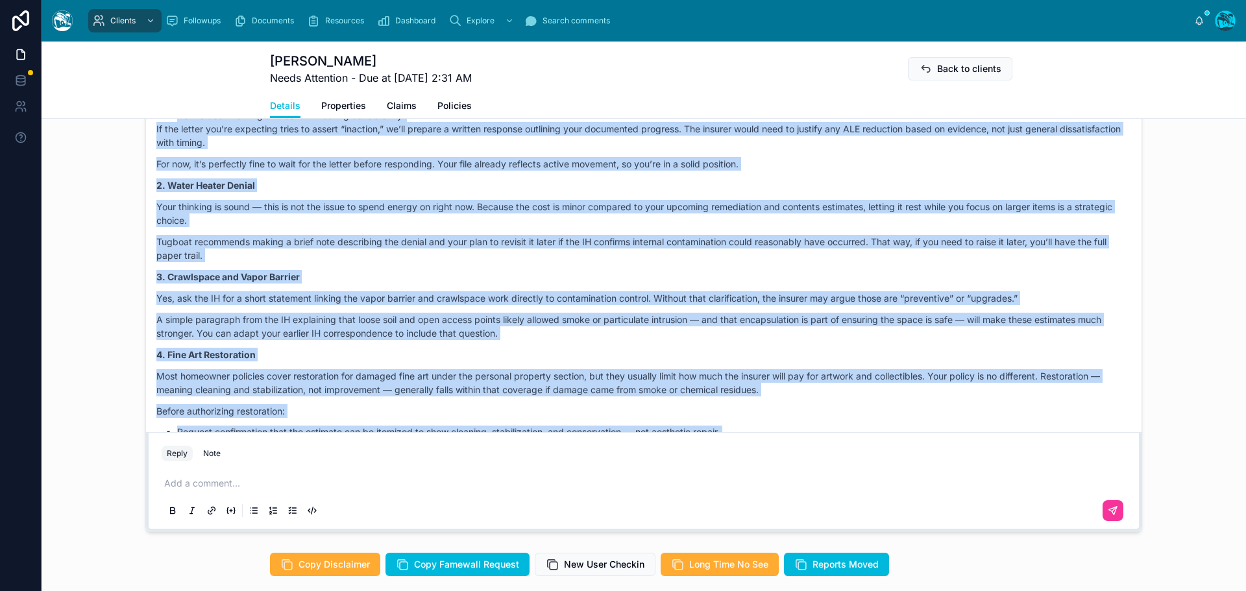
click at [508, 340] on p "A simple paragraph from the IH explaining that loose soil and open access point…" at bounding box center [643, 326] width 975 height 27
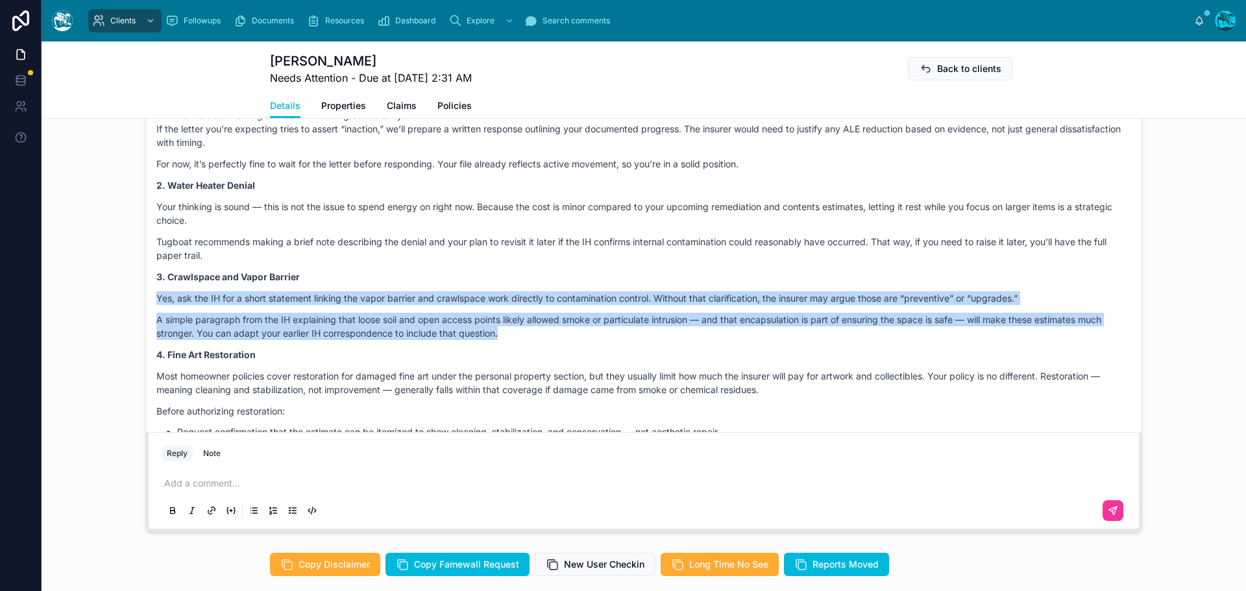
drag, startPoint x: 499, startPoint y: 360, endPoint x: 142, endPoint y: 319, distance: 360.0
copy div "Yes, ask the IH for a short statement linking the vapor barrier and crawlspace …"
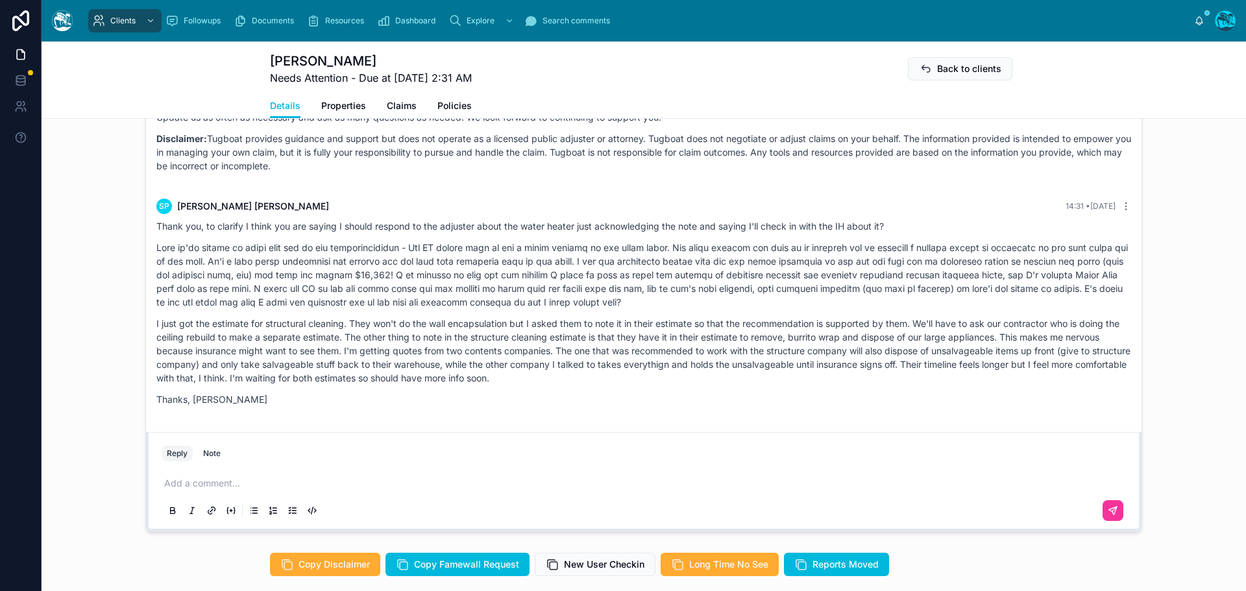
scroll to position [8958, 0]
click at [191, 490] on p at bounding box center [646, 483] width 965 height 13
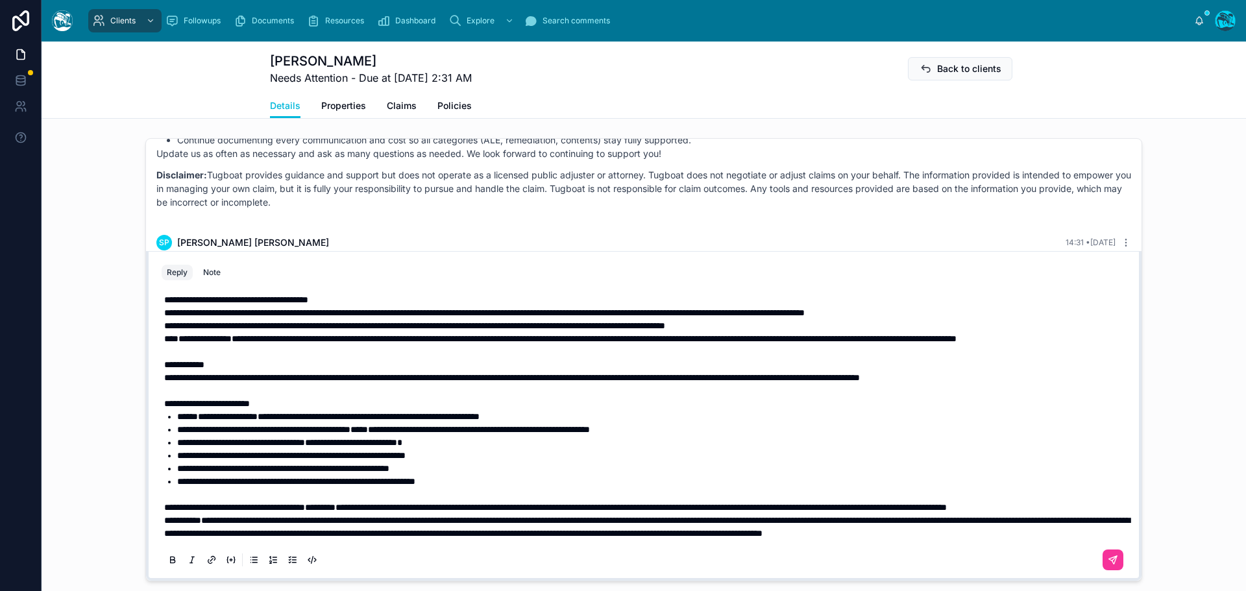
scroll to position [223, 0]
click at [286, 506] on p "**********" at bounding box center [646, 507] width 965 height 13
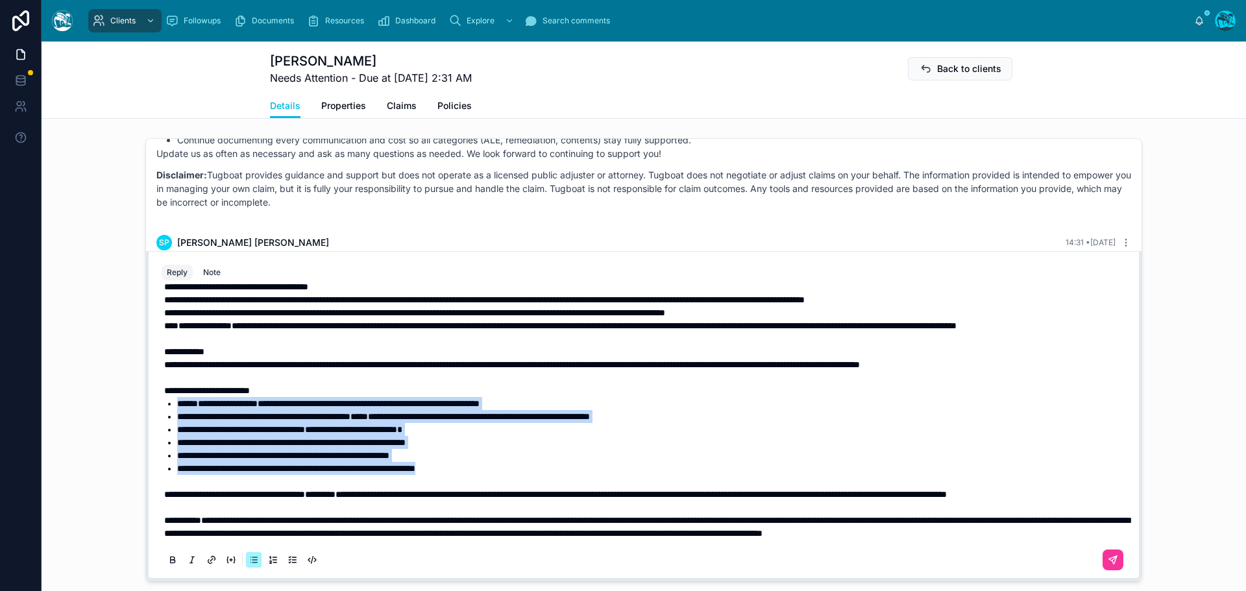
drag, startPoint x: 438, startPoint y: 471, endPoint x: 162, endPoint y: 404, distance: 283.9
click at [164, 404] on ul "**********" at bounding box center [646, 436] width 965 height 78
click at [171, 561] on icon at bounding box center [173, 559] width 4 height 3
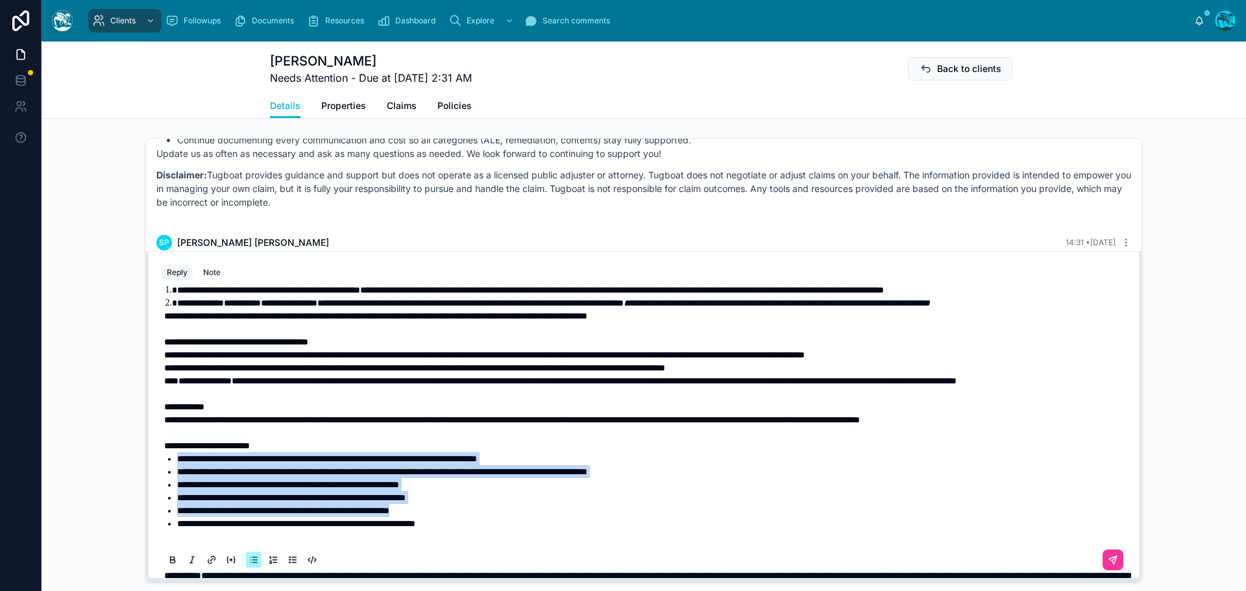
scroll to position [93, 0]
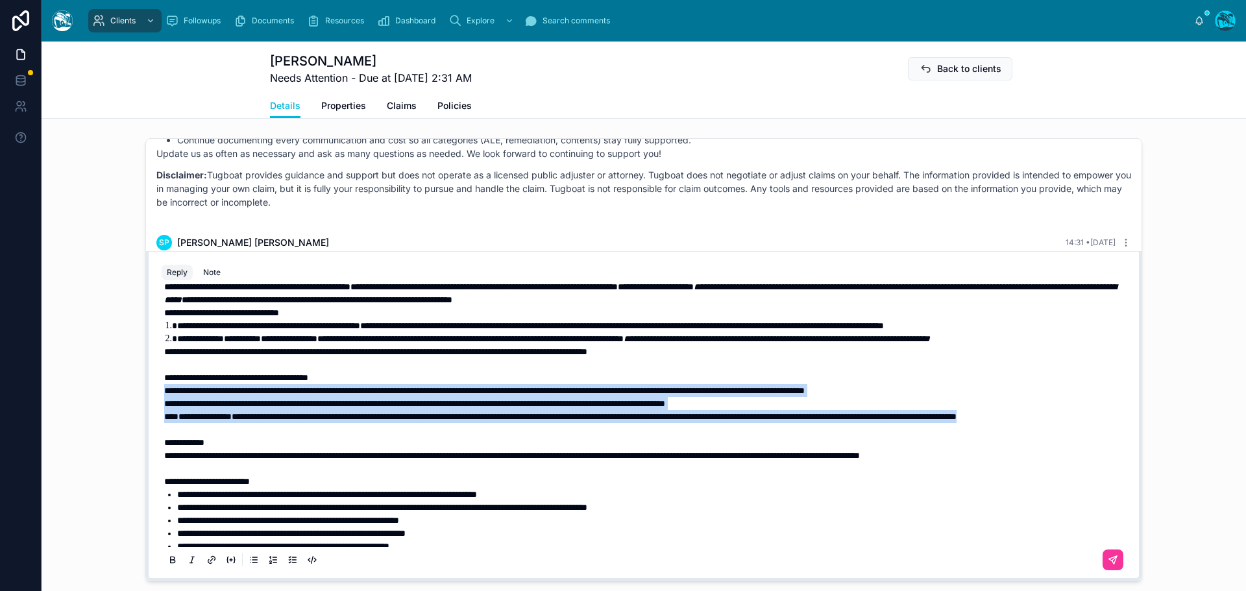
drag, startPoint x: 257, startPoint y: 456, endPoint x: 141, endPoint y: 421, distance: 121.4
click at [146, 421] on div "**********" at bounding box center [644, 416] width 996 height 330
click at [167, 565] on icon at bounding box center [172, 560] width 10 height 10
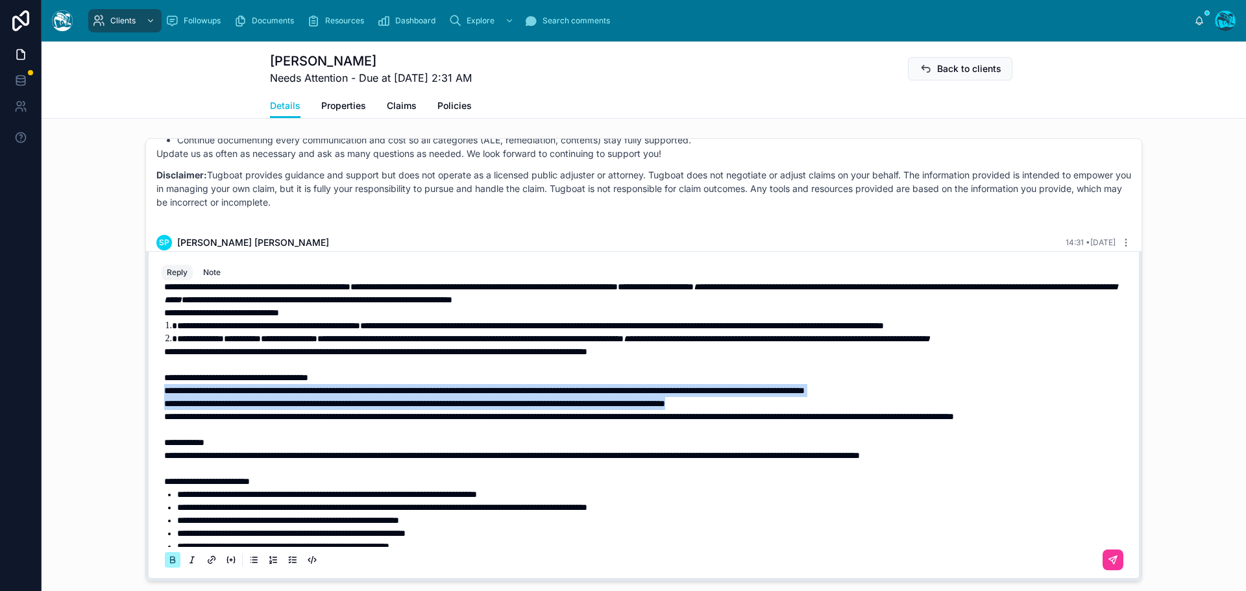
click at [167, 565] on icon at bounding box center [172, 560] width 10 height 10
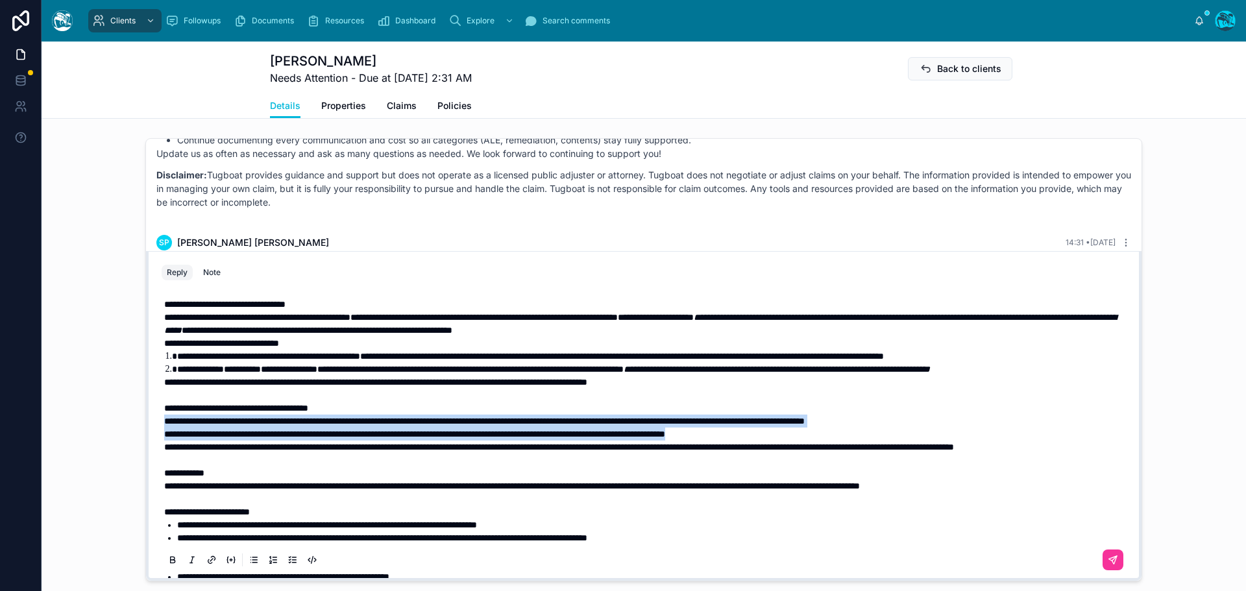
scroll to position [29, 0]
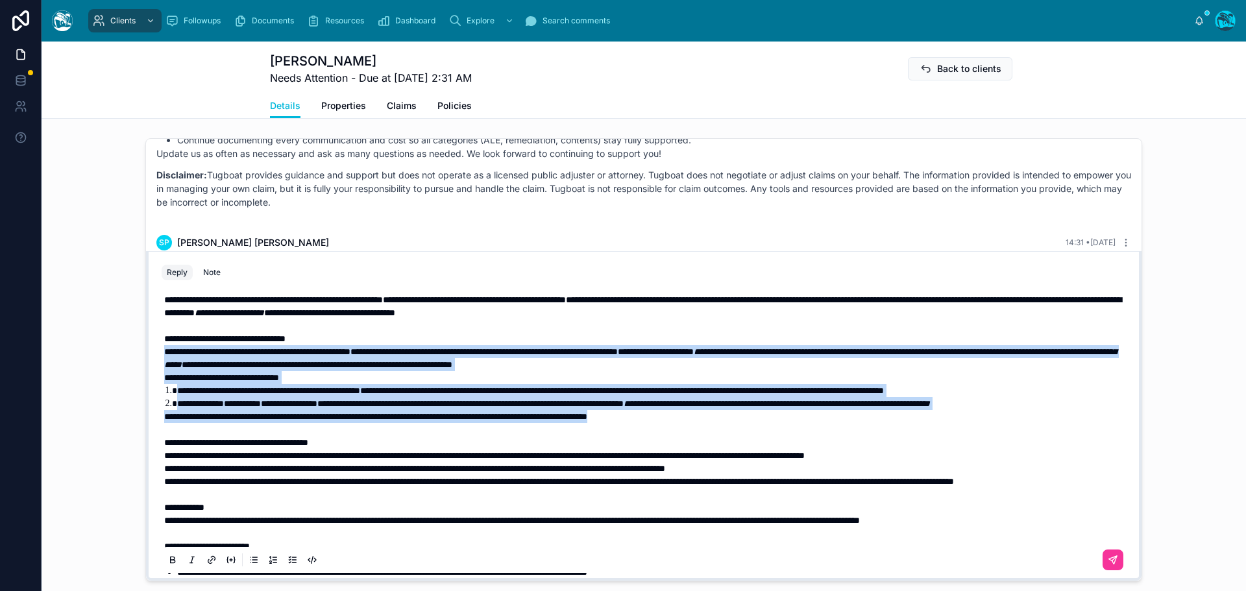
drag, startPoint x: 717, startPoint y: 440, endPoint x: 151, endPoint y: 369, distance: 570.5
click at [154, 369] on div "**********" at bounding box center [644, 431] width 980 height 296
click at [170, 565] on icon at bounding box center [172, 560] width 10 height 10
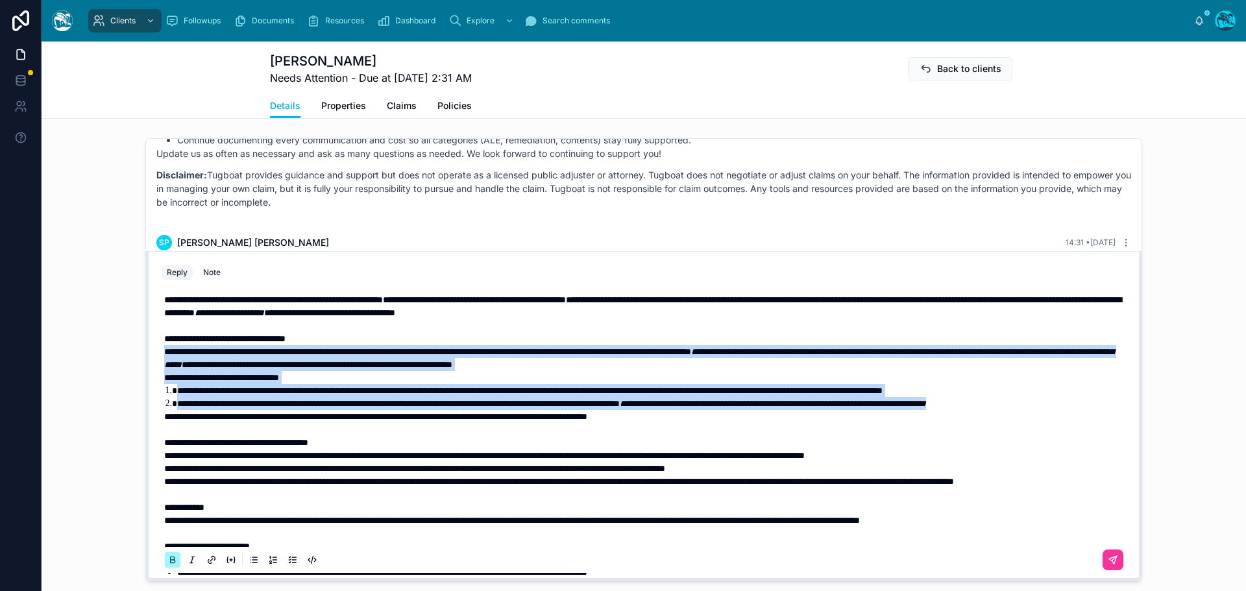
click at [170, 565] on icon at bounding box center [172, 560] width 10 height 10
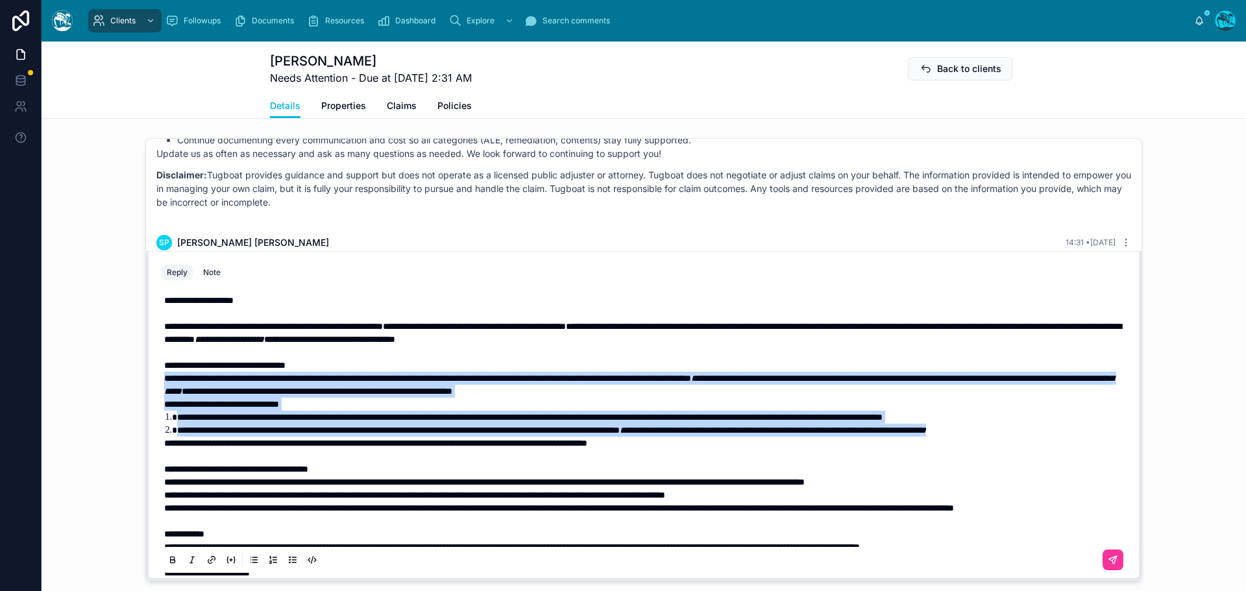
scroll to position [0, 0]
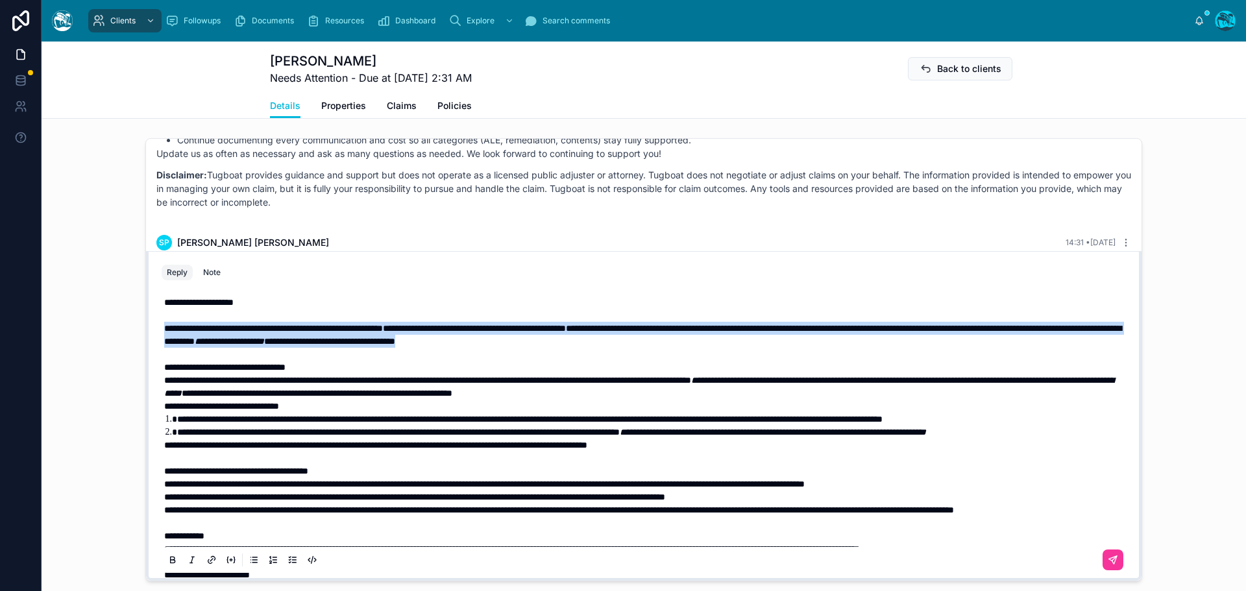
drag, startPoint x: 830, startPoint y: 352, endPoint x: 114, endPoint y: 343, distance: 716.1
click at [114, 343] on div "Rachel Baker 3 months ago Thanks for the update, Sara. You're navigating a fast…" at bounding box center [644, 360] width 1205 height 454
click at [171, 561] on icon at bounding box center [173, 559] width 4 height 3
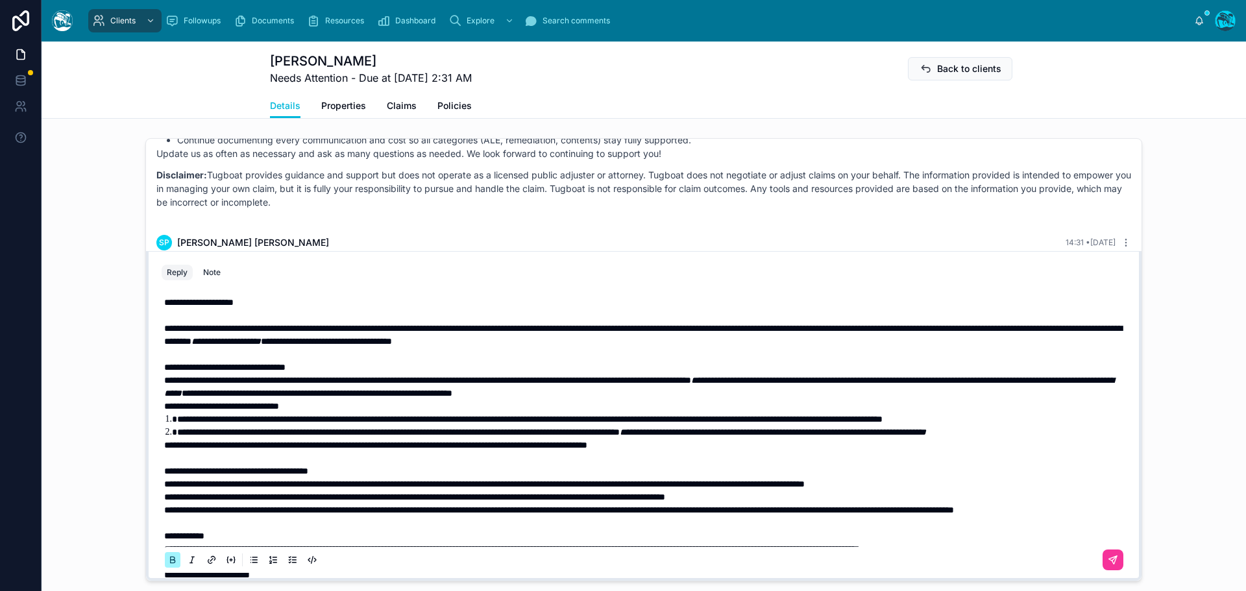
click at [171, 561] on icon at bounding box center [173, 559] width 4 height 3
click at [257, 424] on span "**********" at bounding box center [530, 419] width 706 height 9
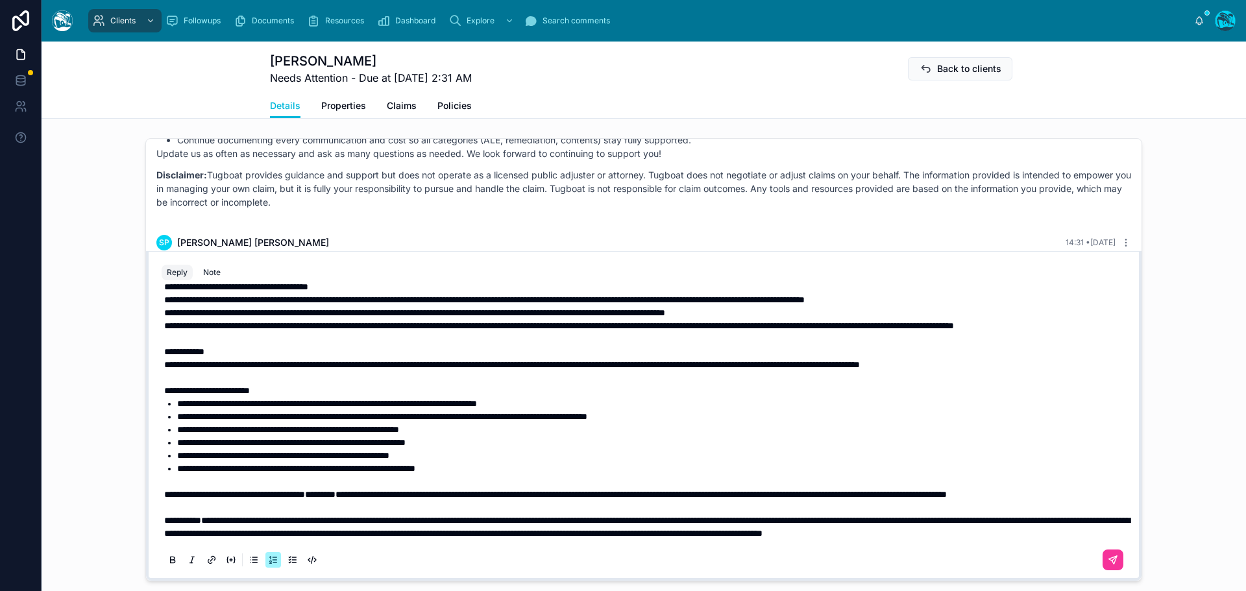
scroll to position [236, 0]
drag, startPoint x: 160, startPoint y: 480, endPoint x: 713, endPoint y: 478, distance: 552.4
click at [713, 488] on p "**********" at bounding box center [646, 494] width 965 height 13
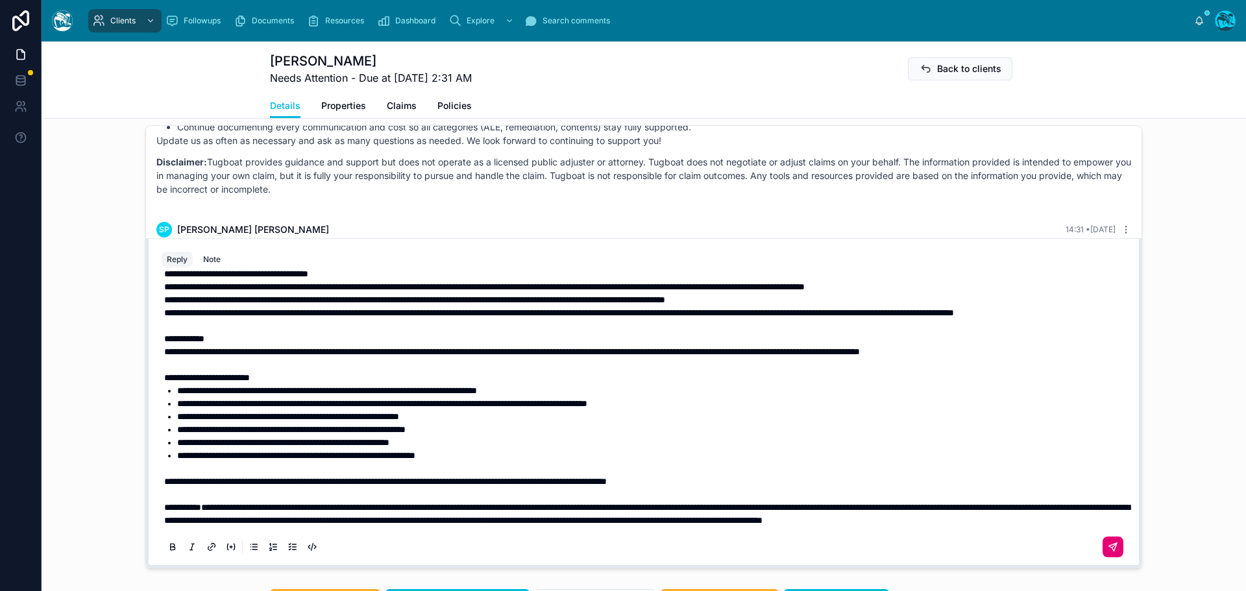
click at [1108, 552] on icon at bounding box center [1113, 547] width 10 height 10
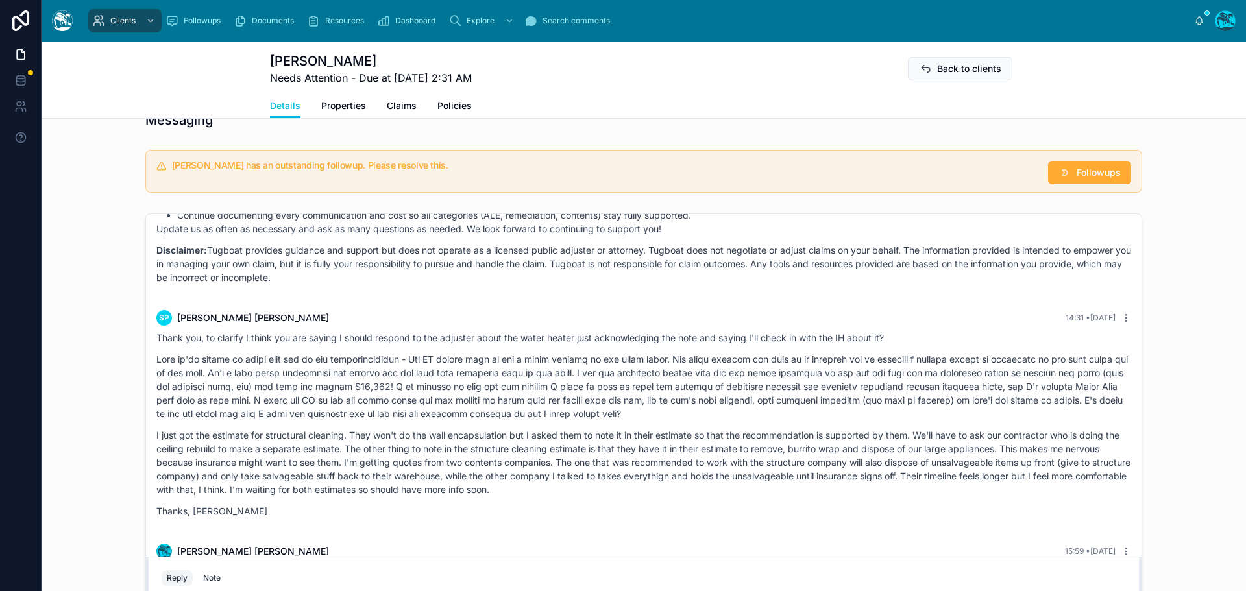
scroll to position [935, 0]
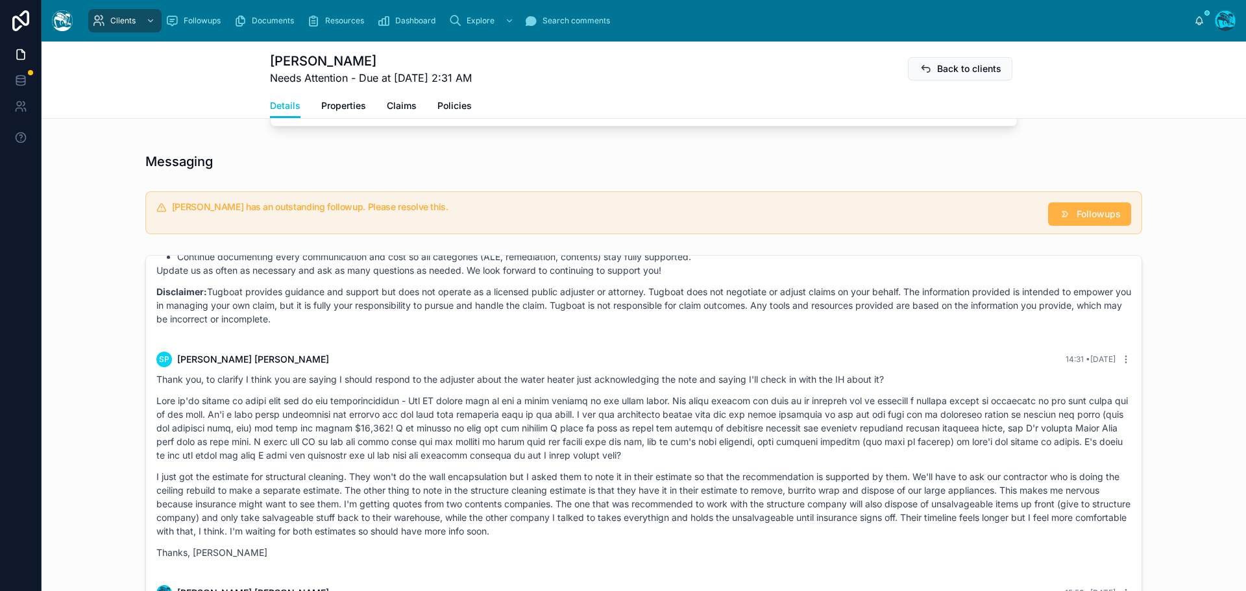
click at [1096, 221] on span "Followups" at bounding box center [1099, 214] width 44 height 13
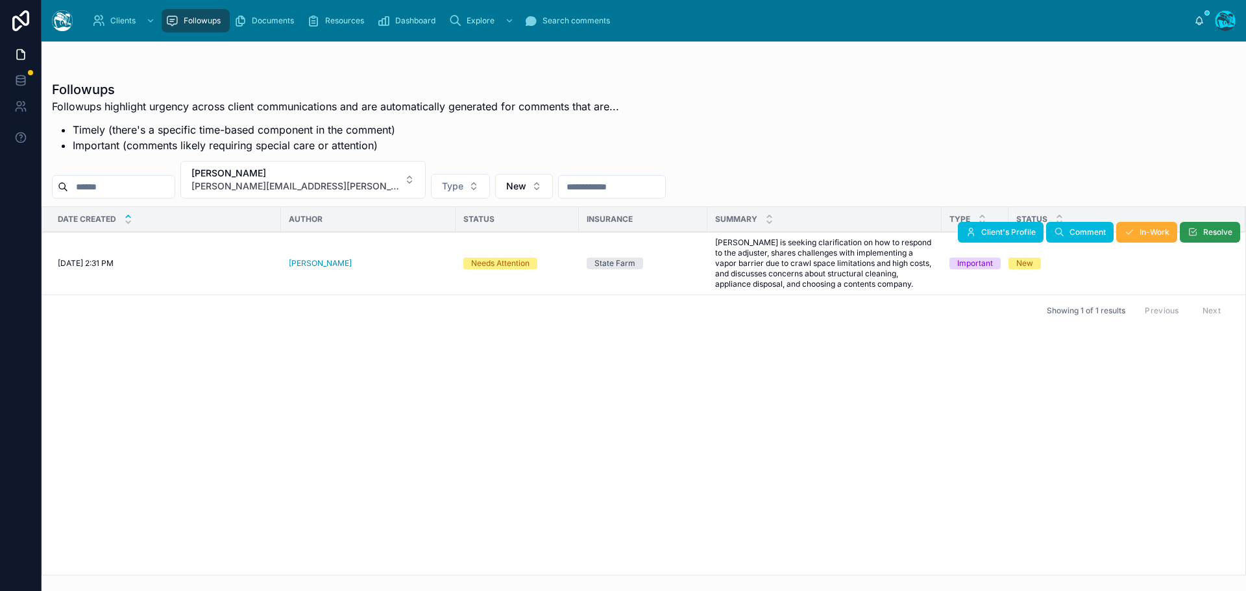
click at [1190, 229] on icon at bounding box center [1193, 232] width 10 height 10
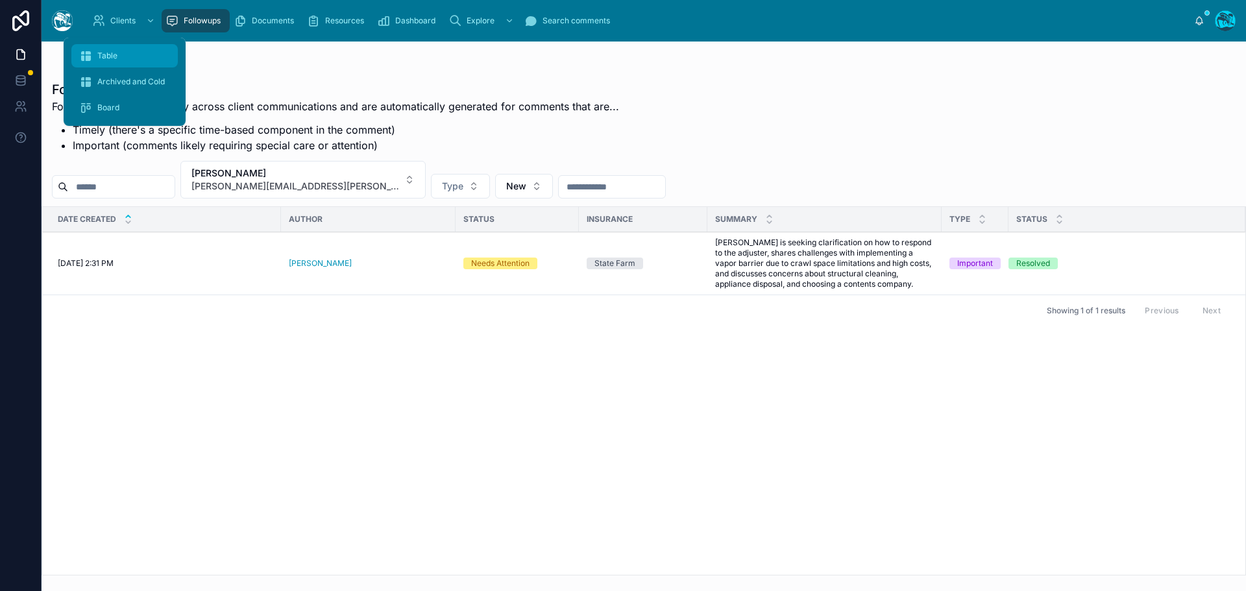
click at [114, 56] on span "Table" at bounding box center [107, 56] width 20 height 10
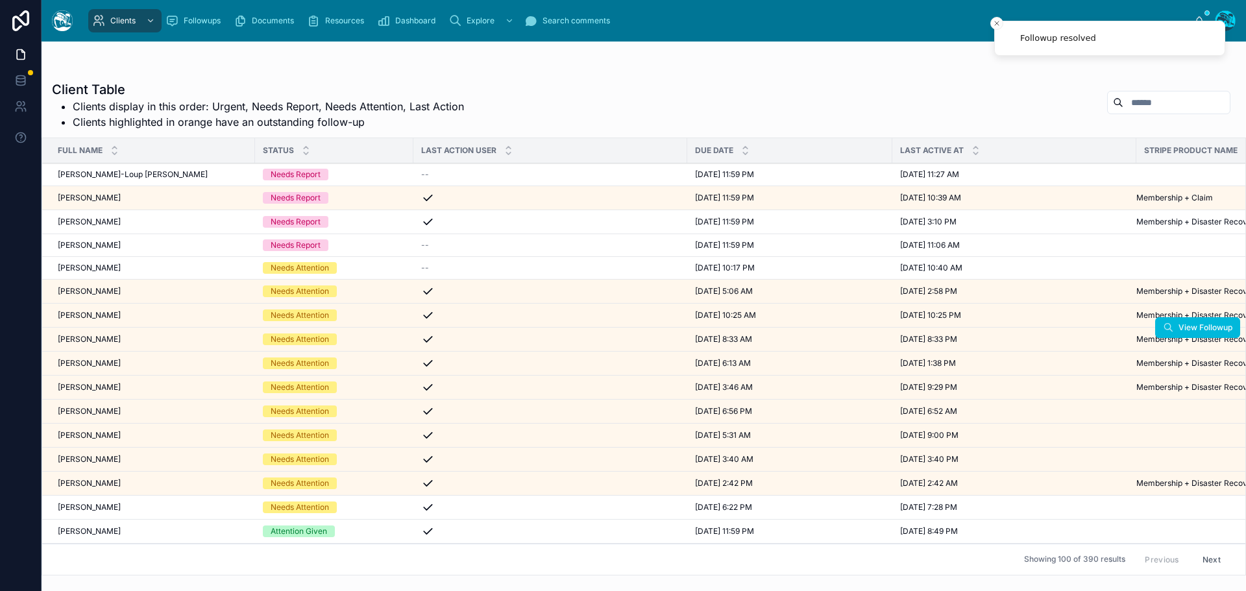
click at [128, 336] on div "Claire Thompson Claire Thompson" at bounding box center [153, 339] width 190 height 10
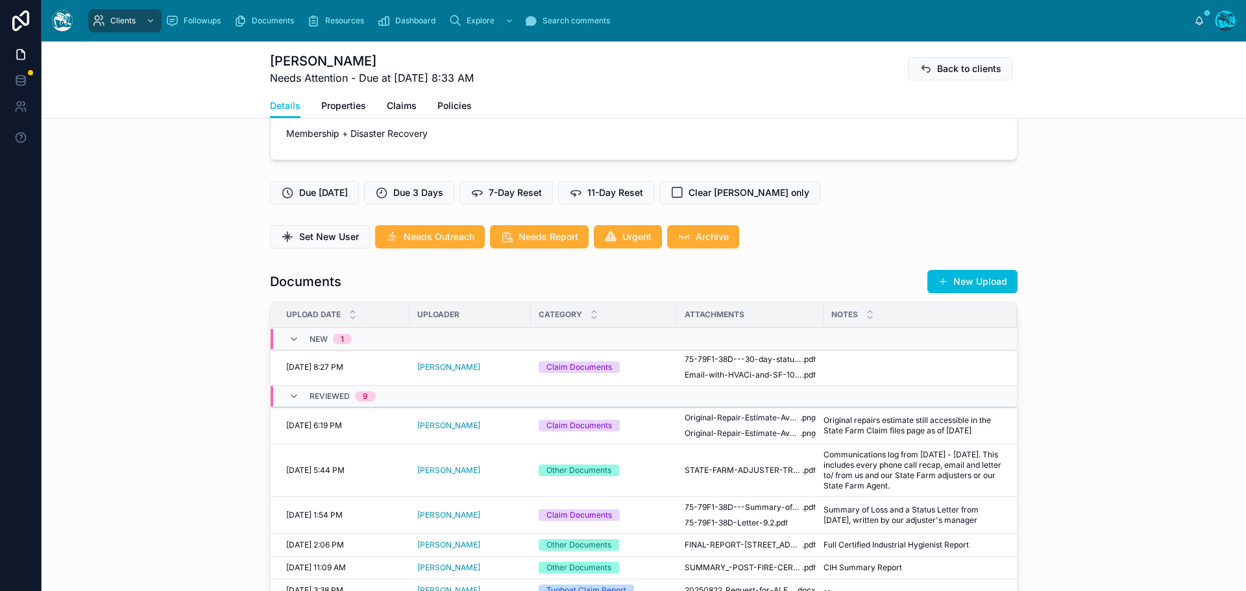
scroll to position [389, 0]
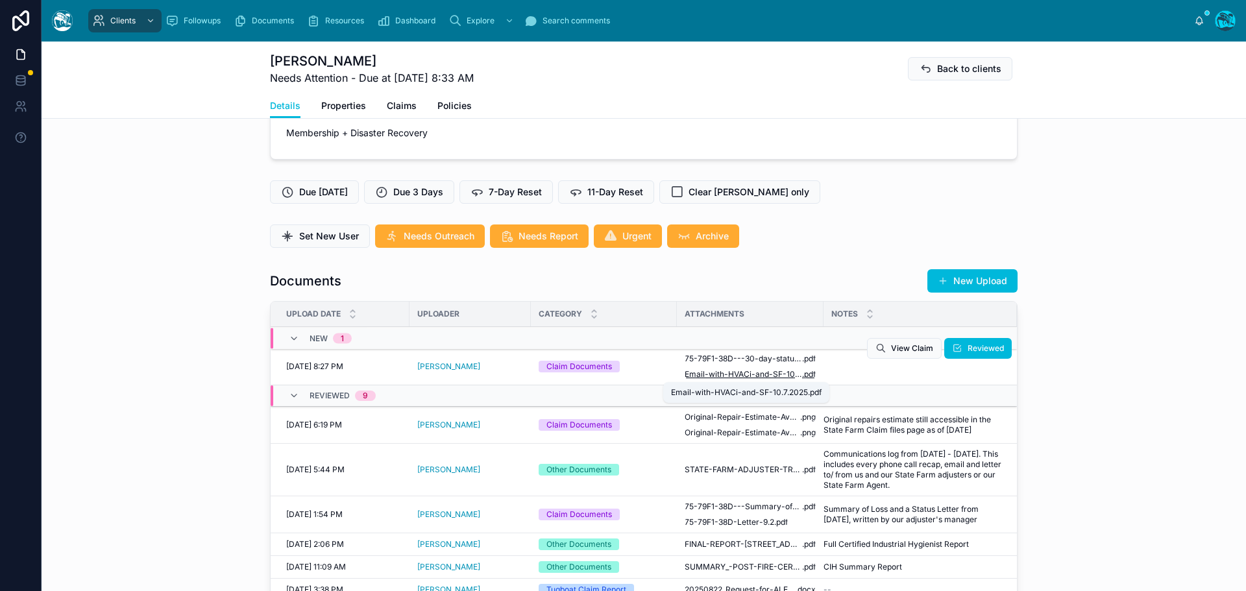
click at [735, 373] on span "Email-with-HVACi-and-SF-10.7.2025" at bounding box center [743, 374] width 117 height 10
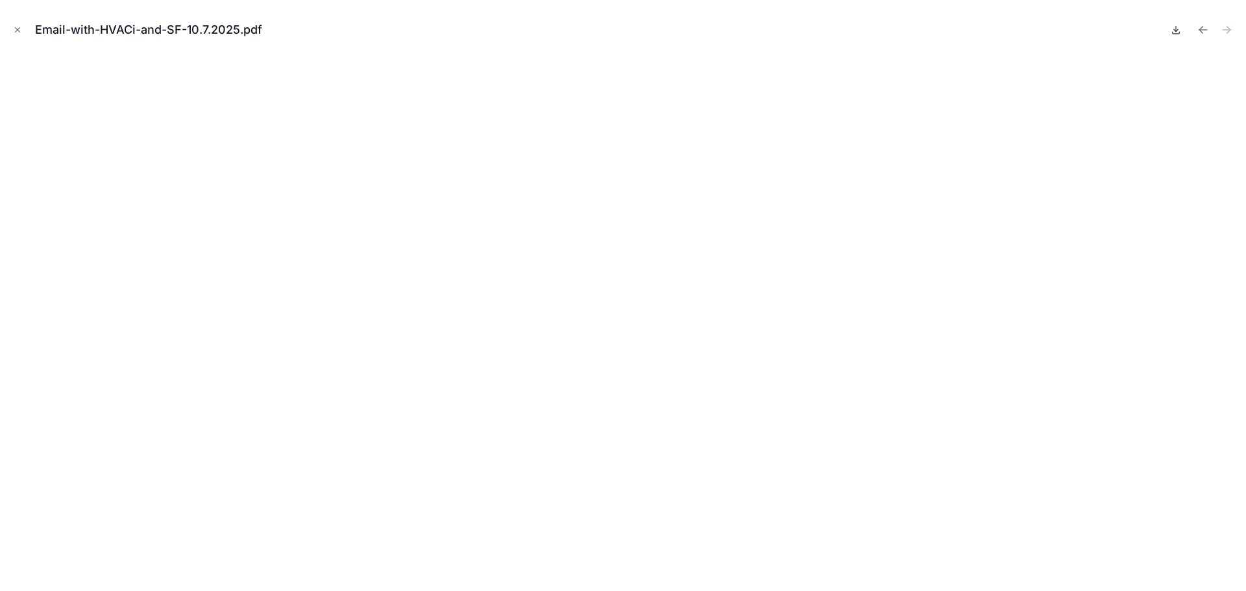
click at [1174, 31] on icon at bounding box center [1176, 30] width 10 height 10
click at [1202, 28] on icon "Previous file" at bounding box center [1201, 28] width 3 height 3
click at [1174, 30] on icon at bounding box center [1176, 30] width 10 height 10
drag, startPoint x: 17, startPoint y: 26, endPoint x: 436, endPoint y: 265, distance: 482.1
click at [17, 26] on icon "Close modal" at bounding box center [17, 29] width 9 height 9
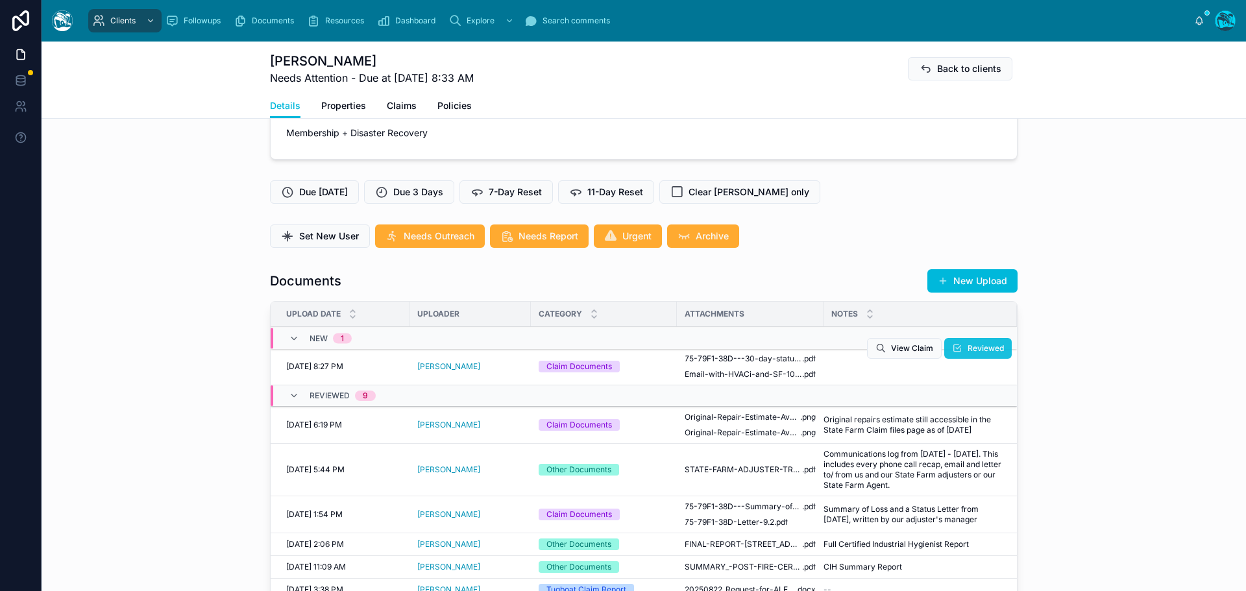
click at [972, 352] on span "Reviewed" at bounding box center [986, 348] width 36 height 10
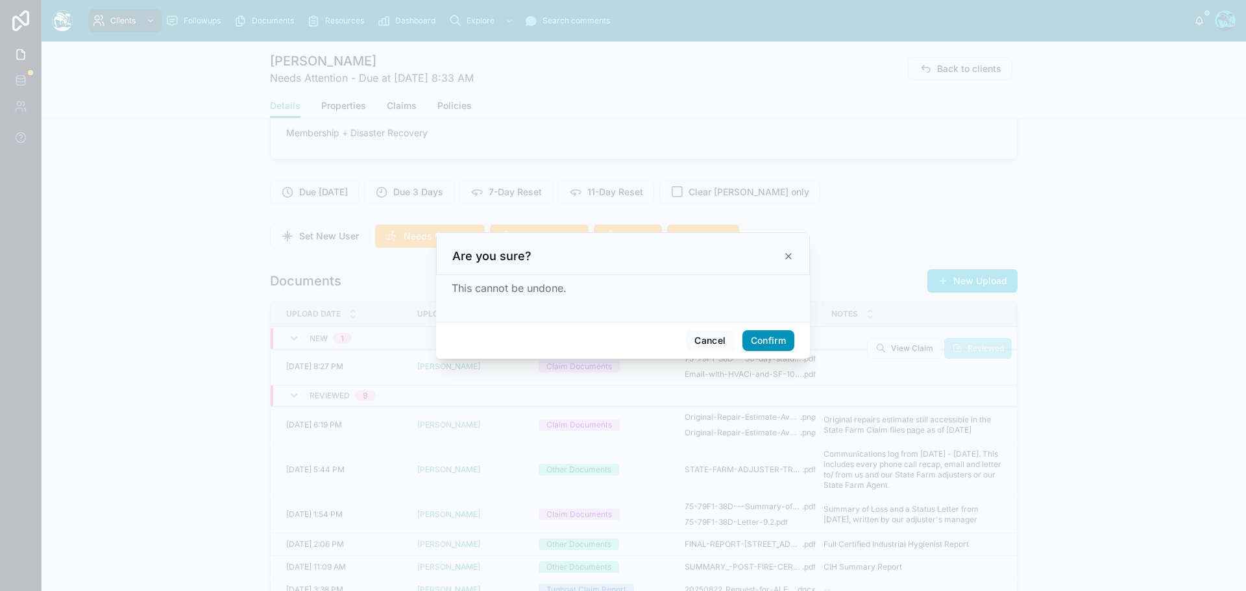
click at [776, 340] on button "Confirm" at bounding box center [769, 340] width 52 height 21
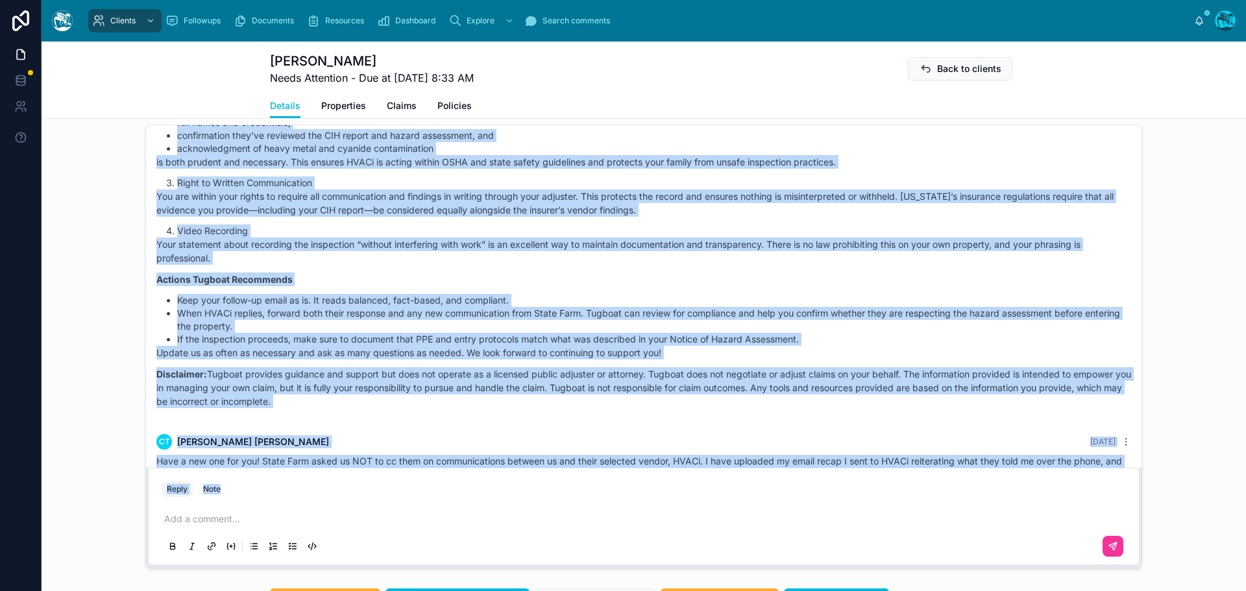
scroll to position [5060, 0]
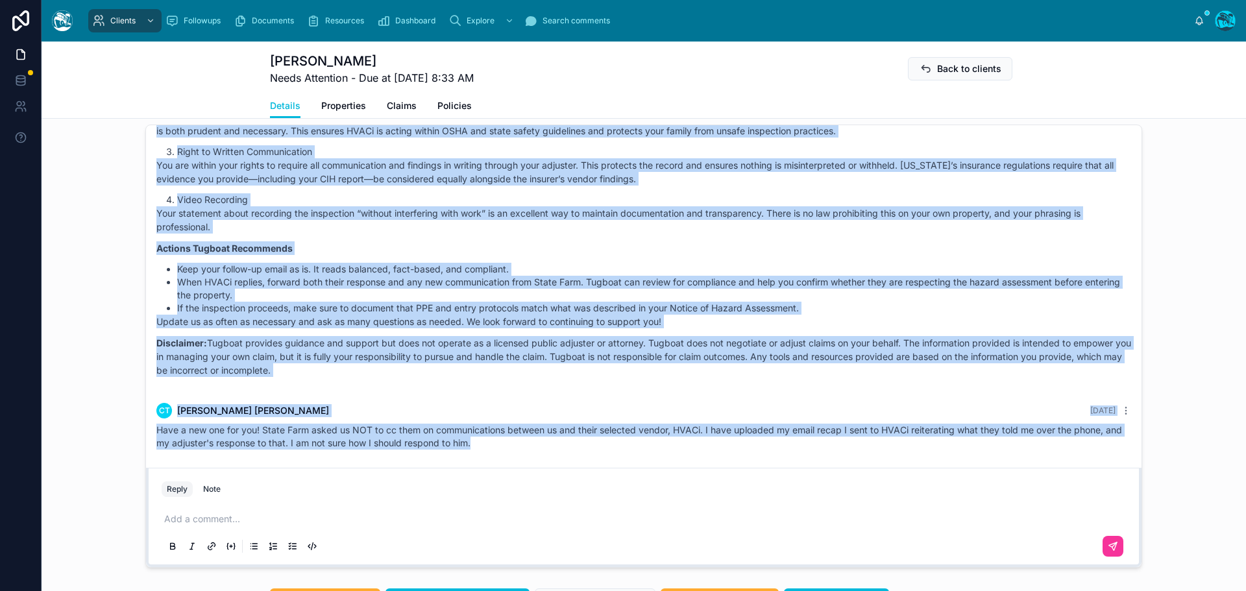
drag, startPoint x: 317, startPoint y: 227, endPoint x: 523, endPoint y: 456, distance: 307.5
copy div "CT Claire Thompson 2 days ago Hi Rachel, hope you had a nice weekend. I wanted …"
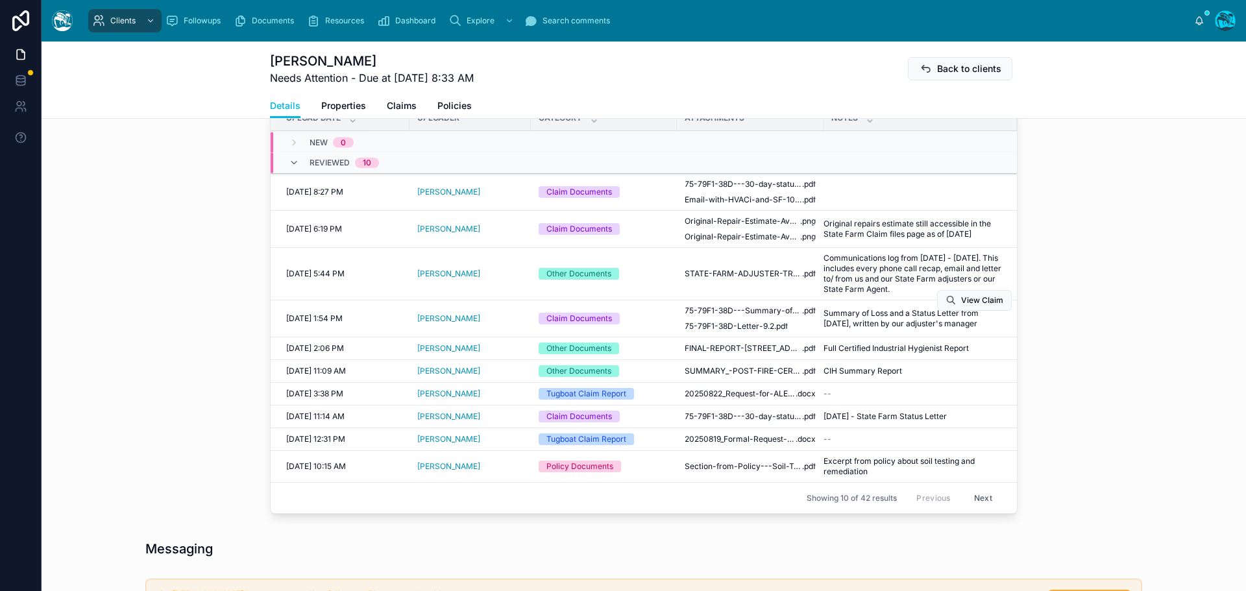
scroll to position [584, 0]
click at [756, 351] on span "FINAL-REPORT-249-Terrace-Street,-Altadena-8.28.2025" at bounding box center [743, 350] width 117 height 10
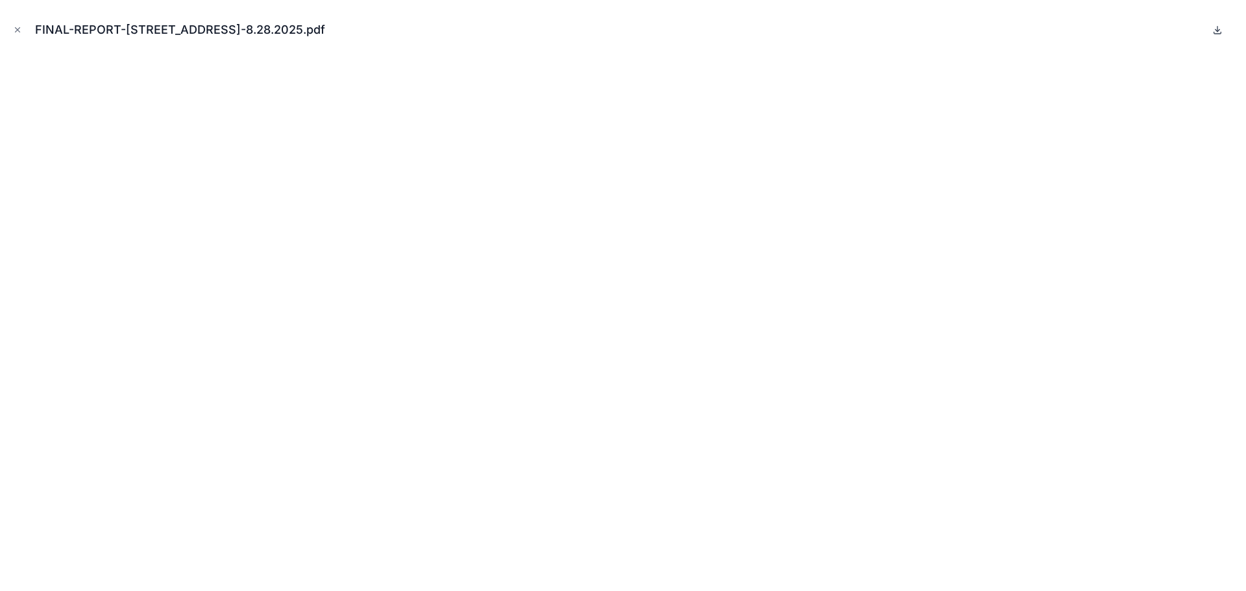
click at [1218, 29] on icon at bounding box center [1218, 30] width 10 height 10
click at [15, 29] on icon "Close modal" at bounding box center [17, 29] width 9 height 9
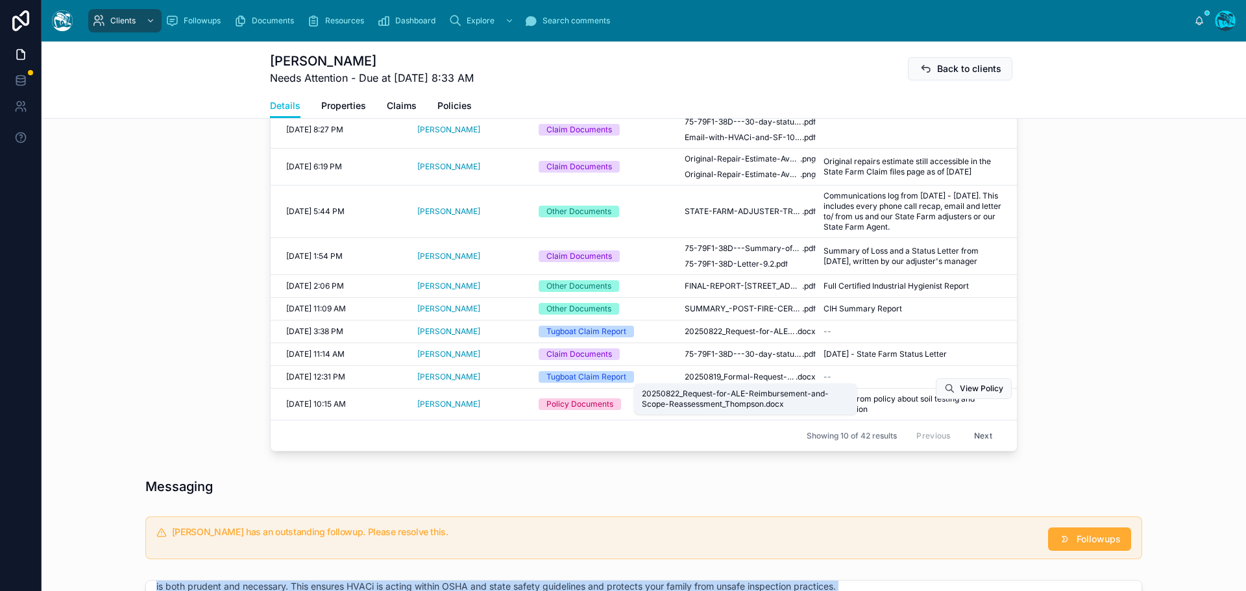
scroll to position [649, 0]
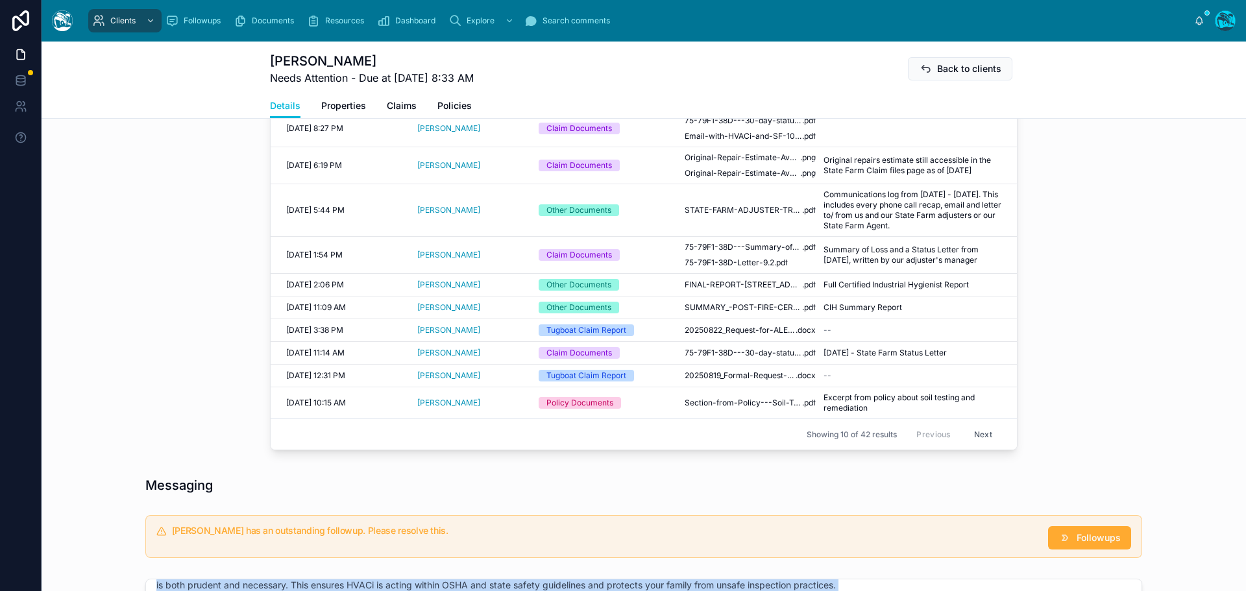
click at [980, 436] on button "Next" at bounding box center [983, 435] width 36 height 20
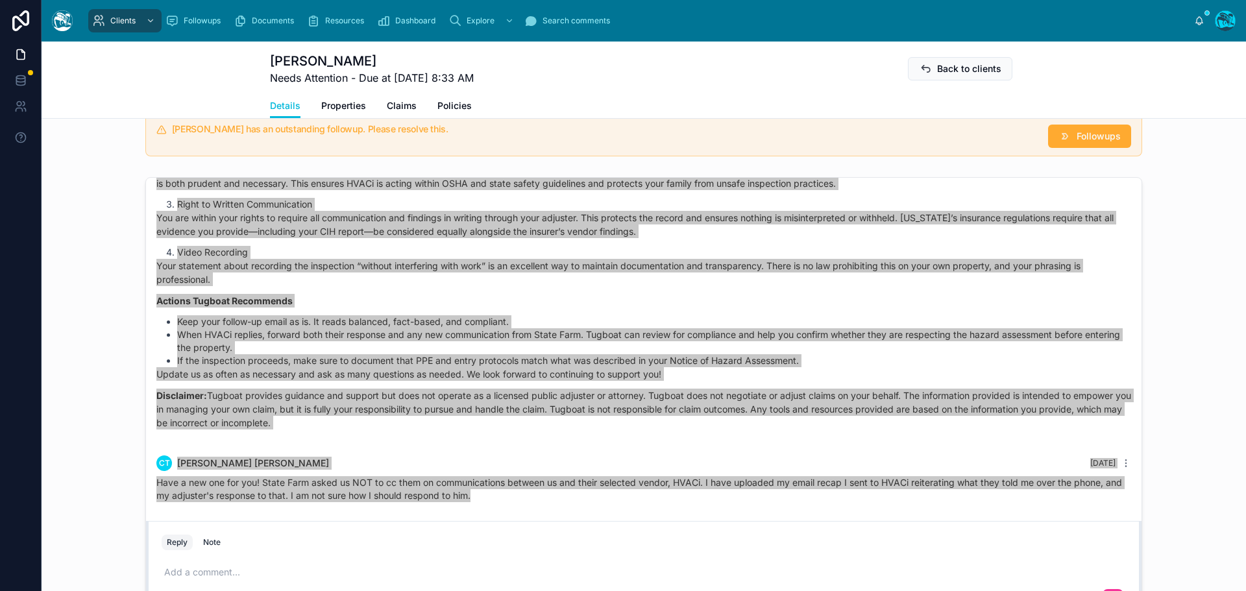
scroll to position [1168, 0]
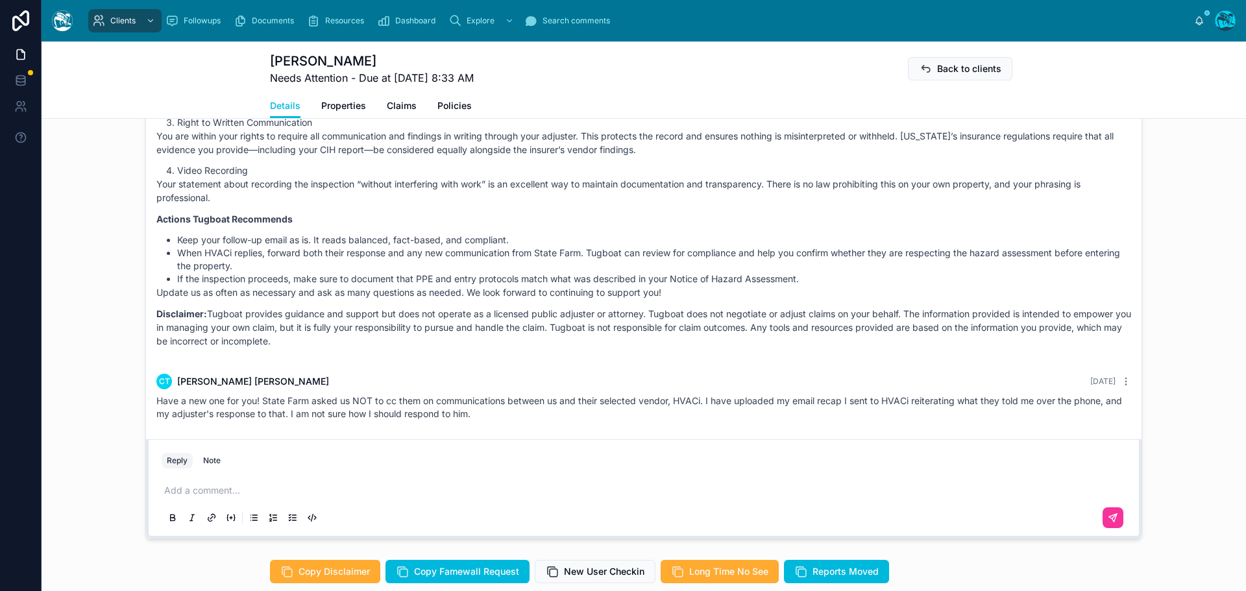
click at [205, 491] on p at bounding box center [646, 490] width 965 height 13
click at [219, 491] on p at bounding box center [646, 490] width 965 height 13
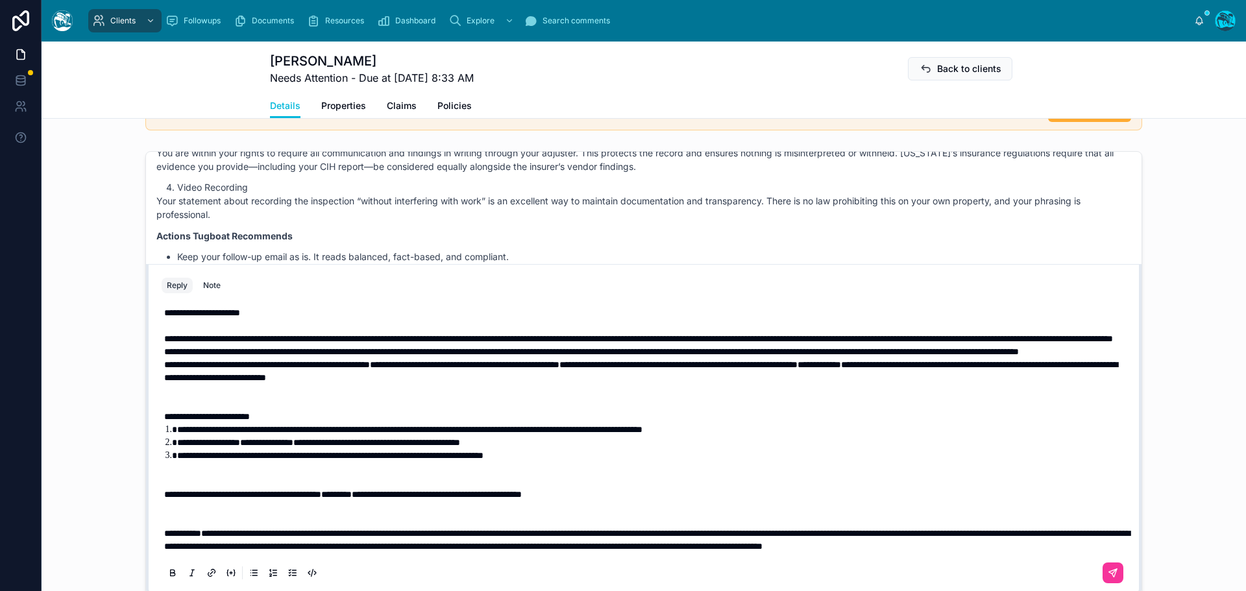
scroll to position [42, 0]
click at [213, 506] on p at bounding box center [646, 514] width 965 height 26
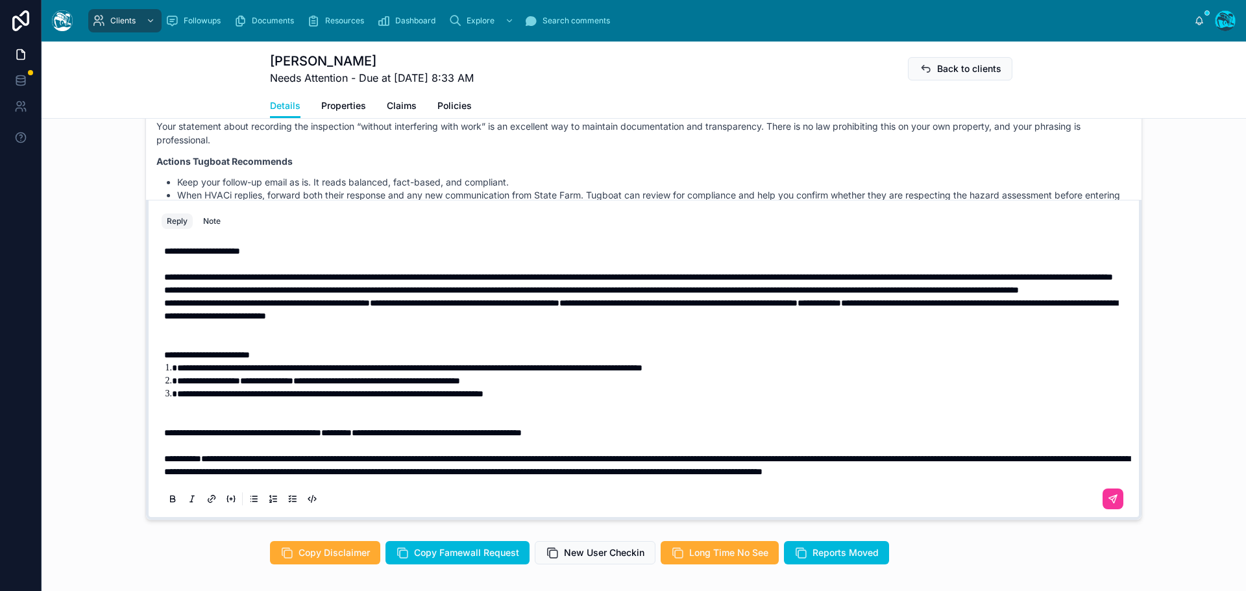
scroll to position [1191, 0]
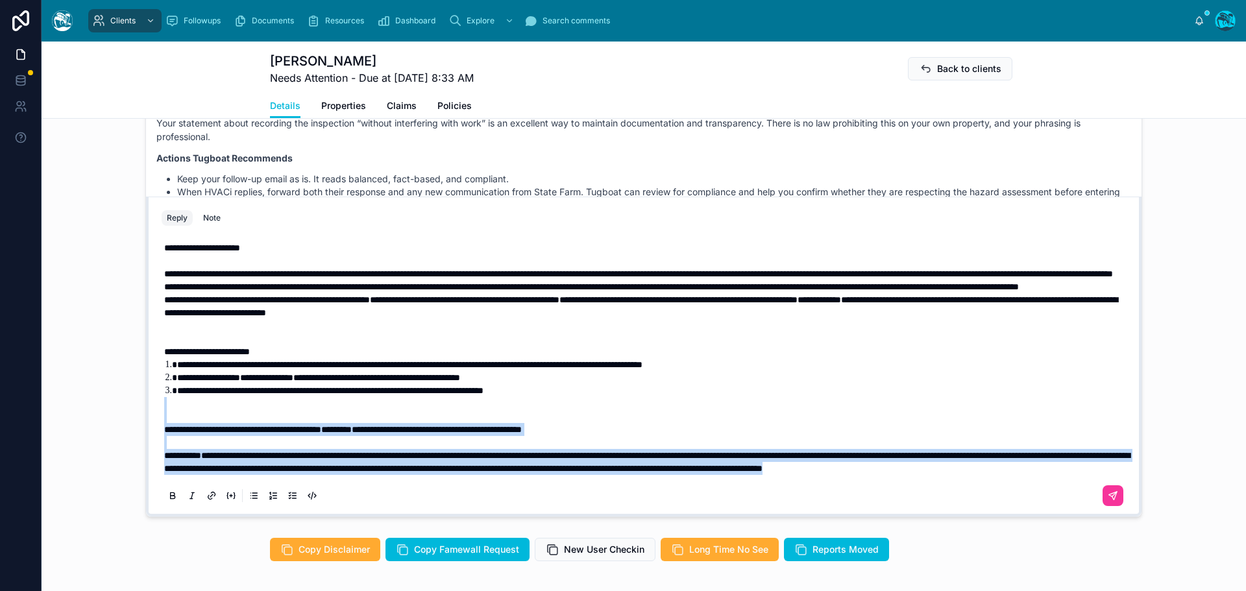
drag, startPoint x: 365, startPoint y: 468, endPoint x: 143, endPoint y: 405, distance: 230.8
click at [146, 405] on div "**********" at bounding box center [644, 357] width 996 height 320
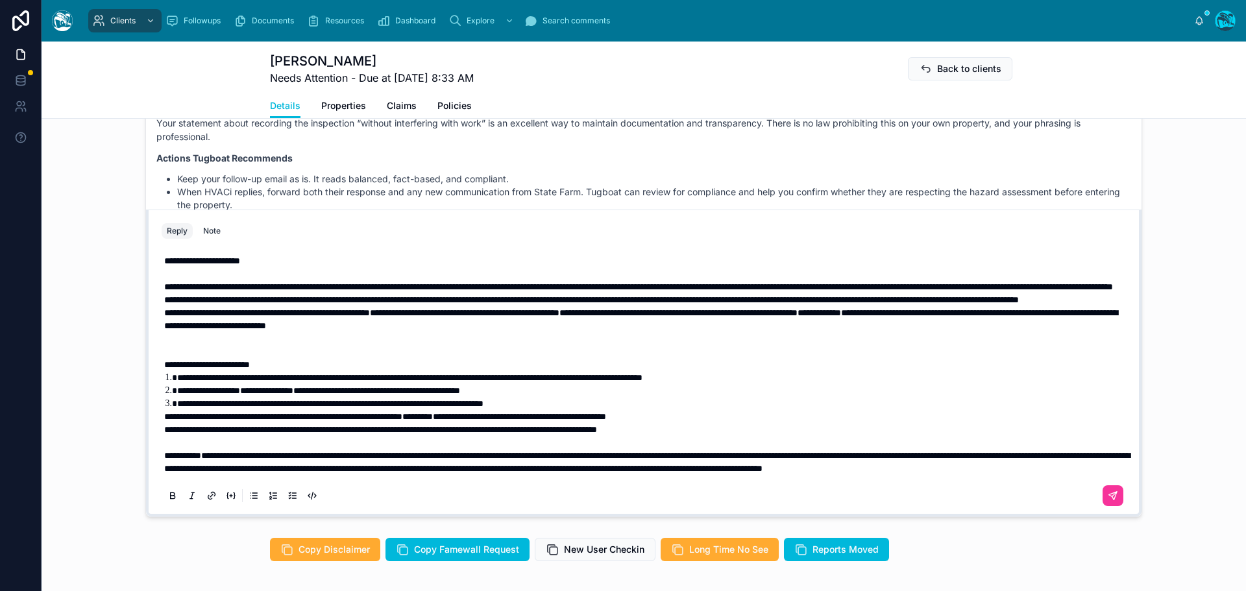
scroll to position [1204, 0]
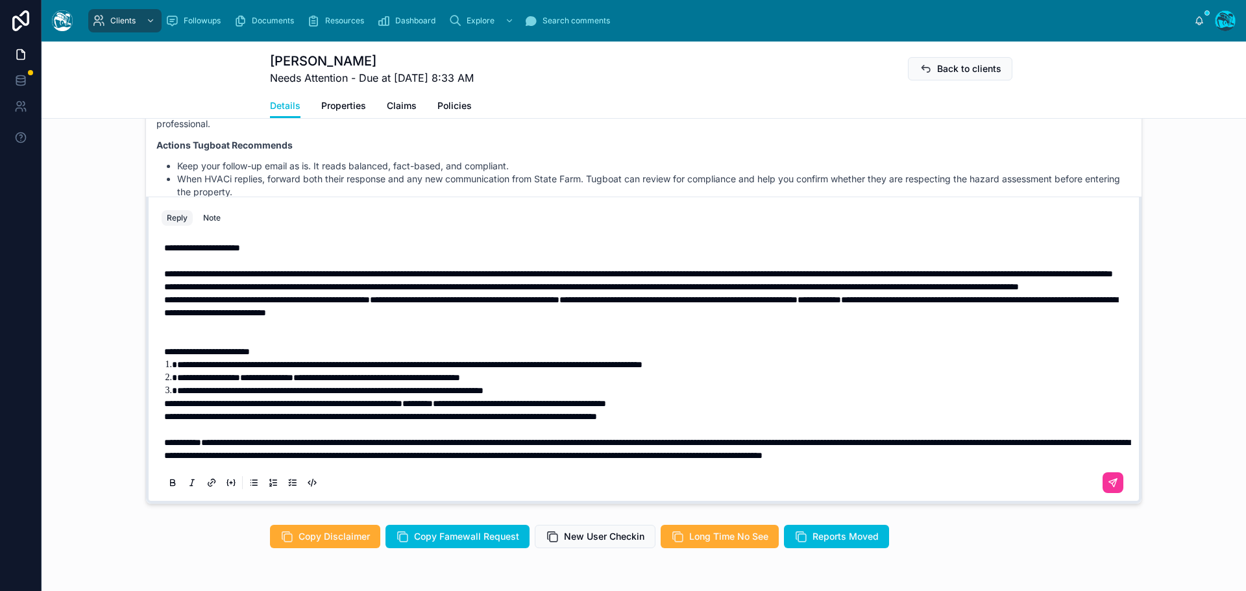
click at [164, 399] on span "**********" at bounding box center [283, 403] width 238 height 9
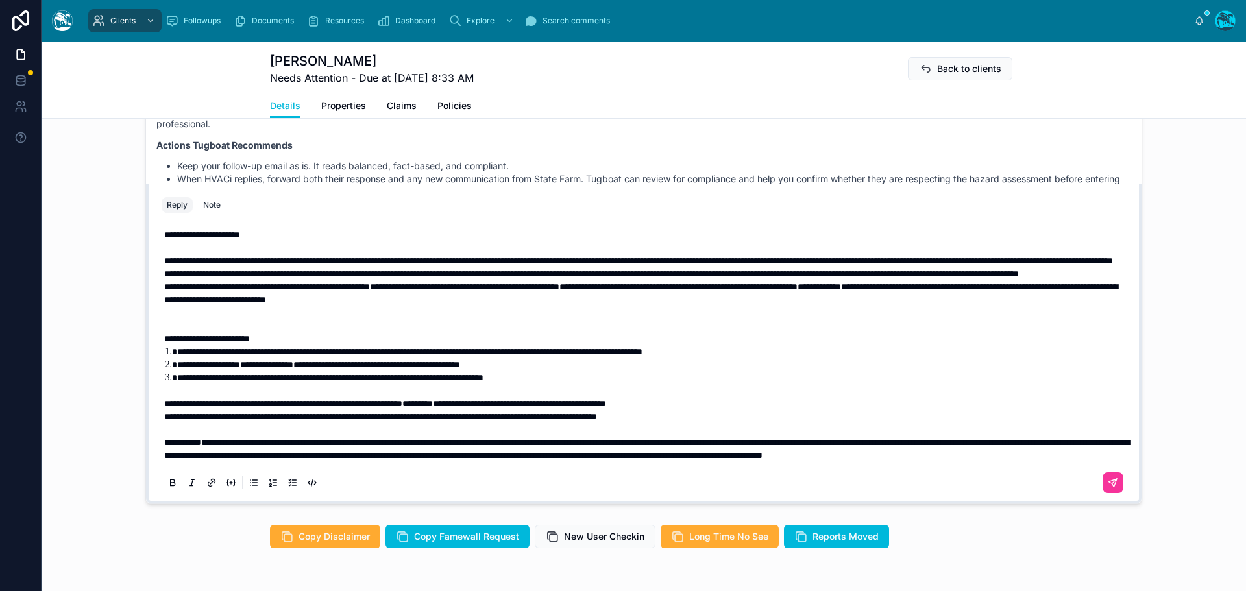
scroll to position [1191, 0]
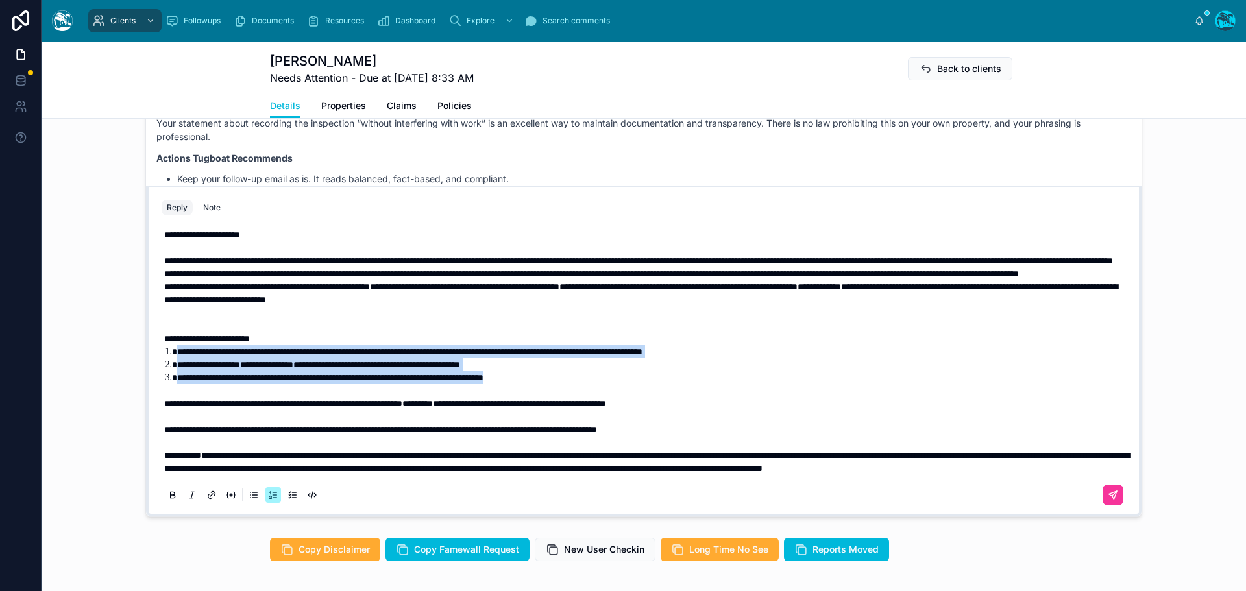
drag, startPoint x: 586, startPoint y: 378, endPoint x: 152, endPoint y: 354, distance: 434.9
click at [154, 354] on div "**********" at bounding box center [644, 366] width 980 height 296
click at [167, 497] on icon at bounding box center [172, 496] width 10 height 10
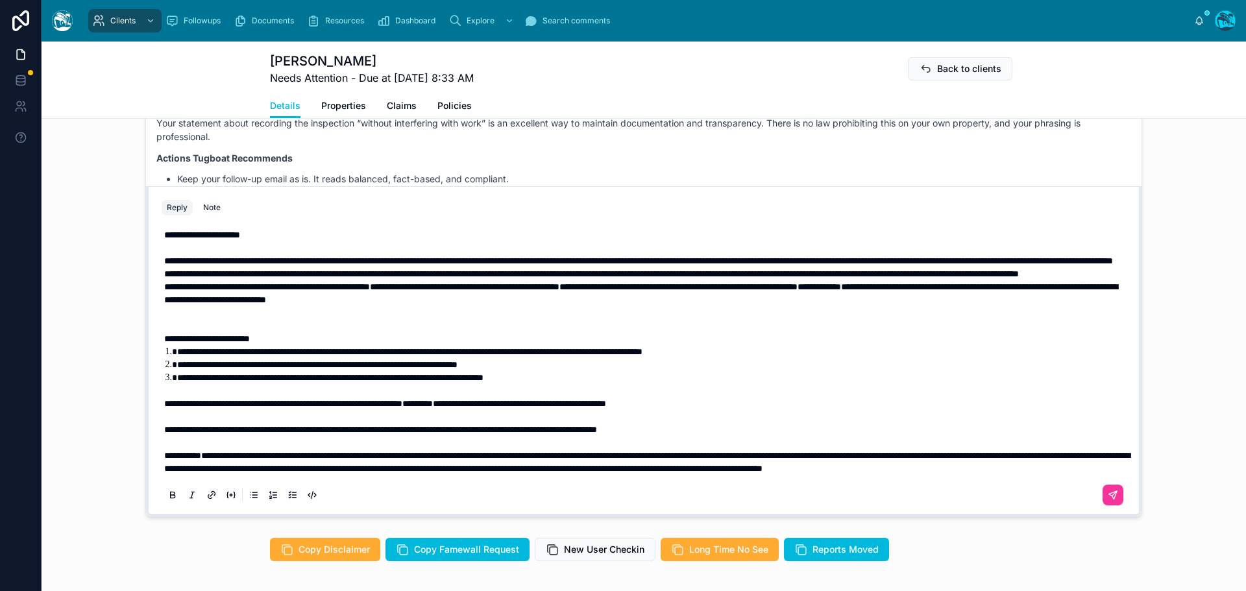
click at [201, 322] on p at bounding box center [646, 319] width 965 height 26
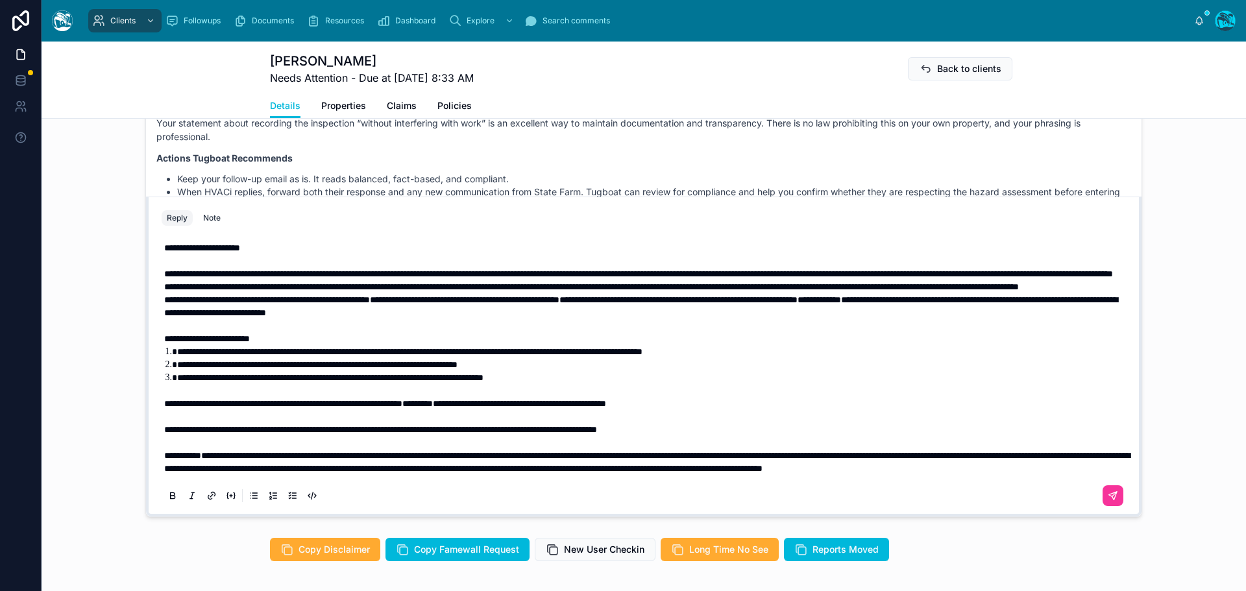
scroll to position [0, 0]
click at [483, 277] on p "**********" at bounding box center [646, 273] width 965 height 13
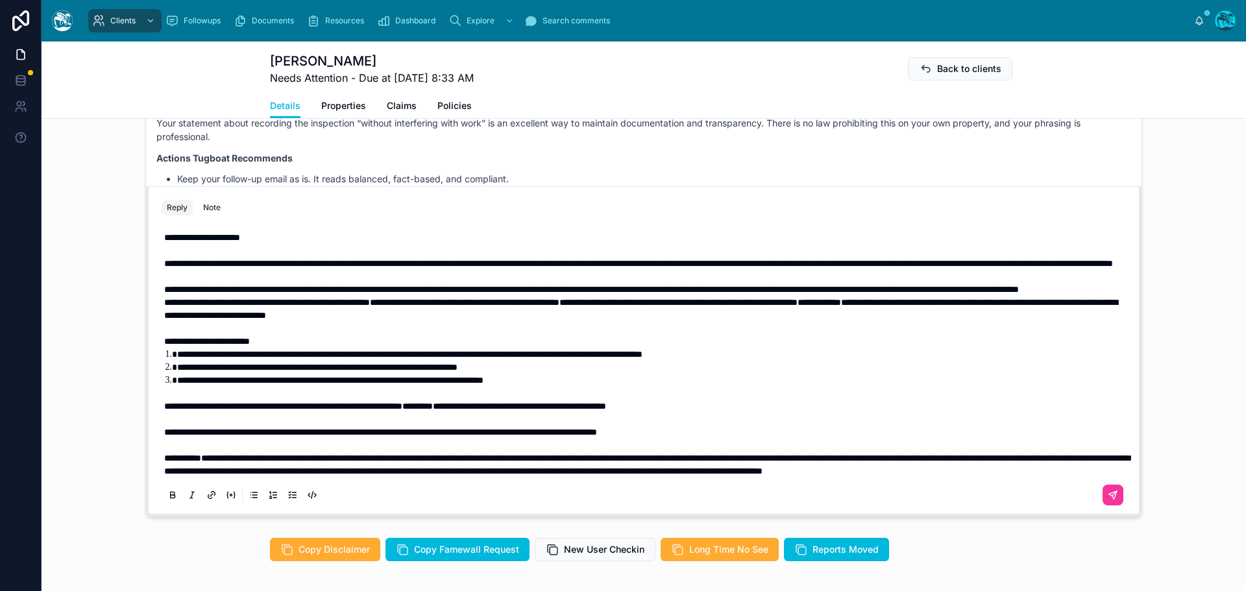
click at [383, 296] on p "**********" at bounding box center [646, 289] width 965 height 13
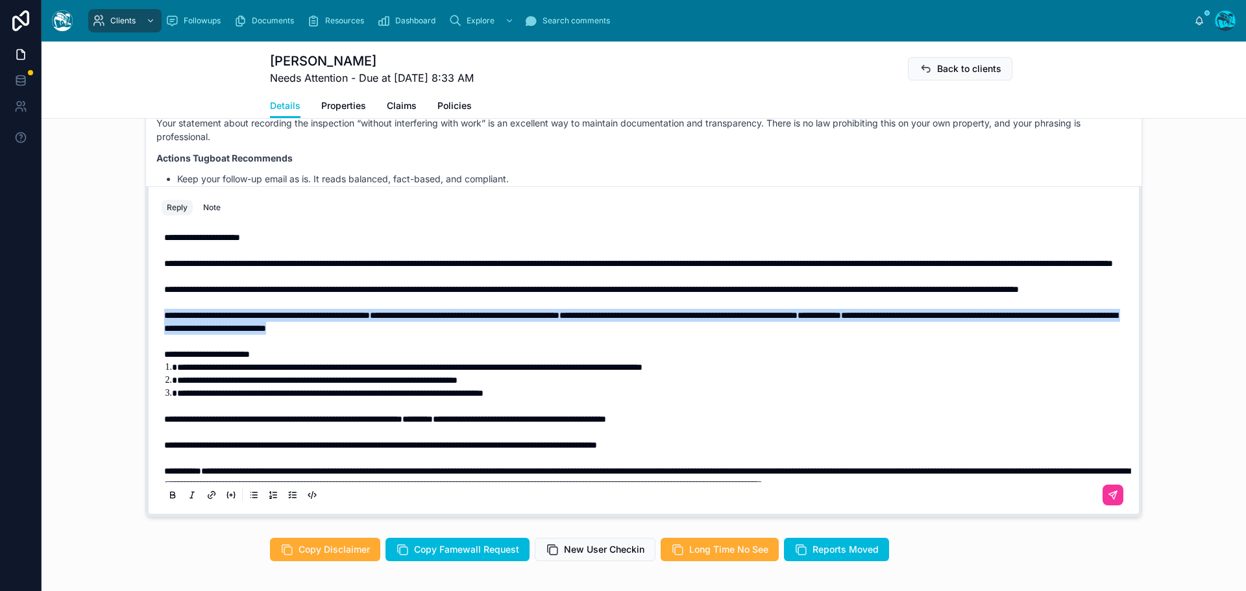
drag, startPoint x: 585, startPoint y: 353, endPoint x: 147, endPoint y: 338, distance: 437.8
click at [147, 338] on div "**********" at bounding box center [644, 351] width 996 height 330
click at [593, 335] on p "**********" at bounding box center [646, 322] width 965 height 26
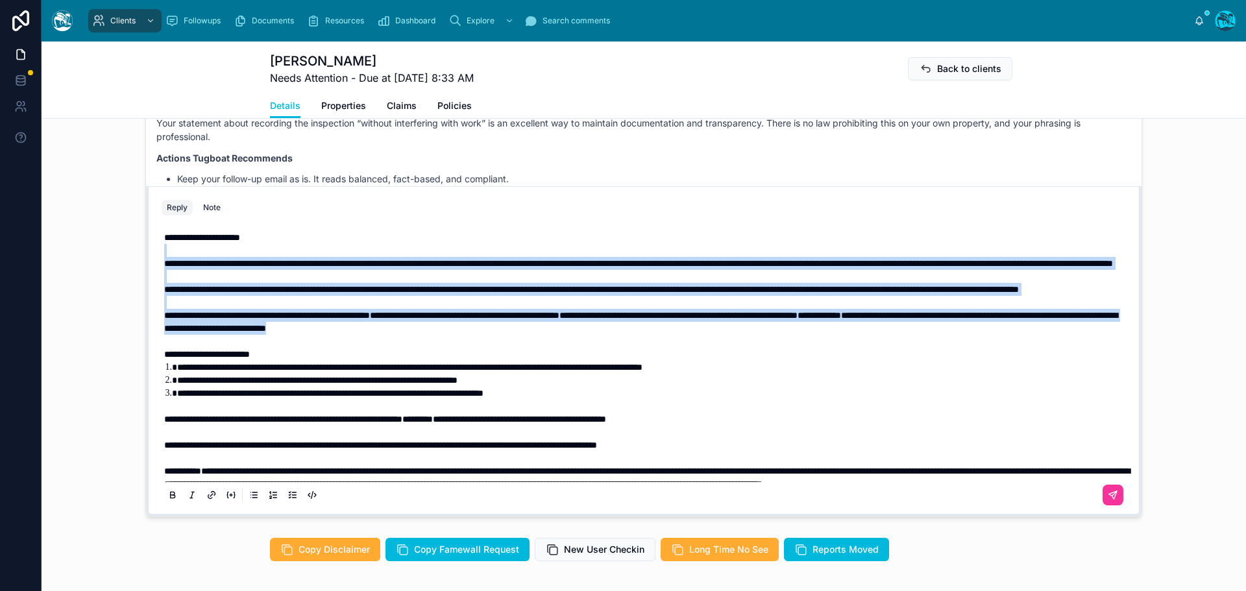
drag, startPoint x: 599, startPoint y: 356, endPoint x: 92, endPoint y: 256, distance: 516.0
click at [92, 256] on div "CT Claire Thompson 2 months ago Hello, I just received a new letter from my Sta…" at bounding box center [644, 295] width 1205 height 454
click at [171, 499] on icon at bounding box center [173, 497] width 5 height 3
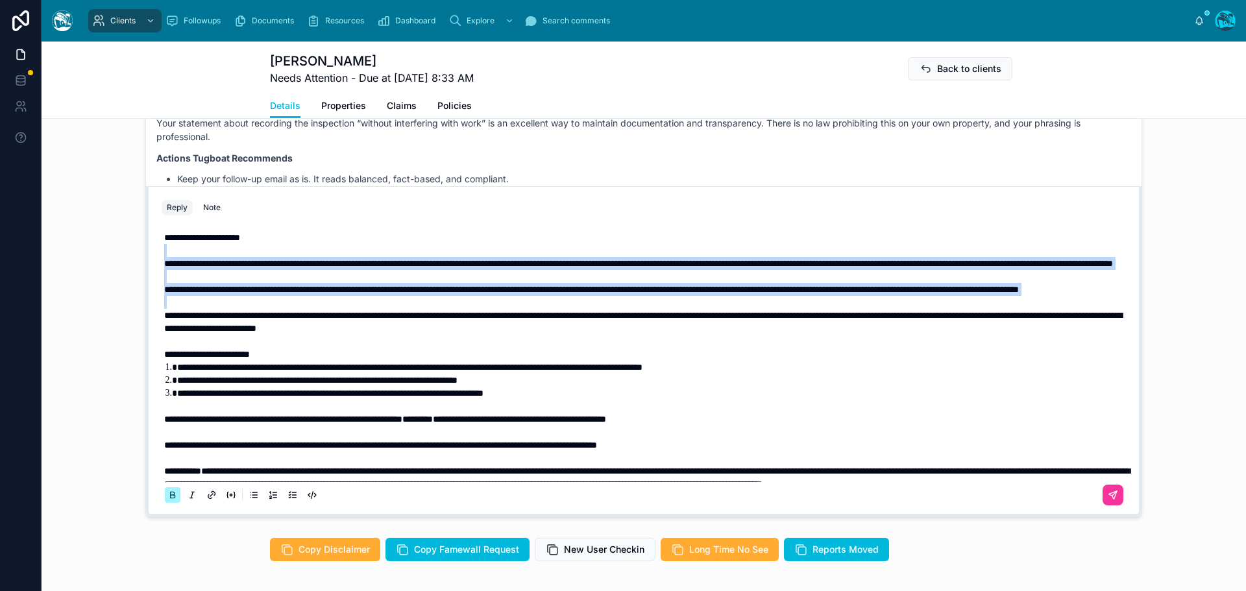
click at [171, 499] on icon at bounding box center [173, 497] width 5 height 3
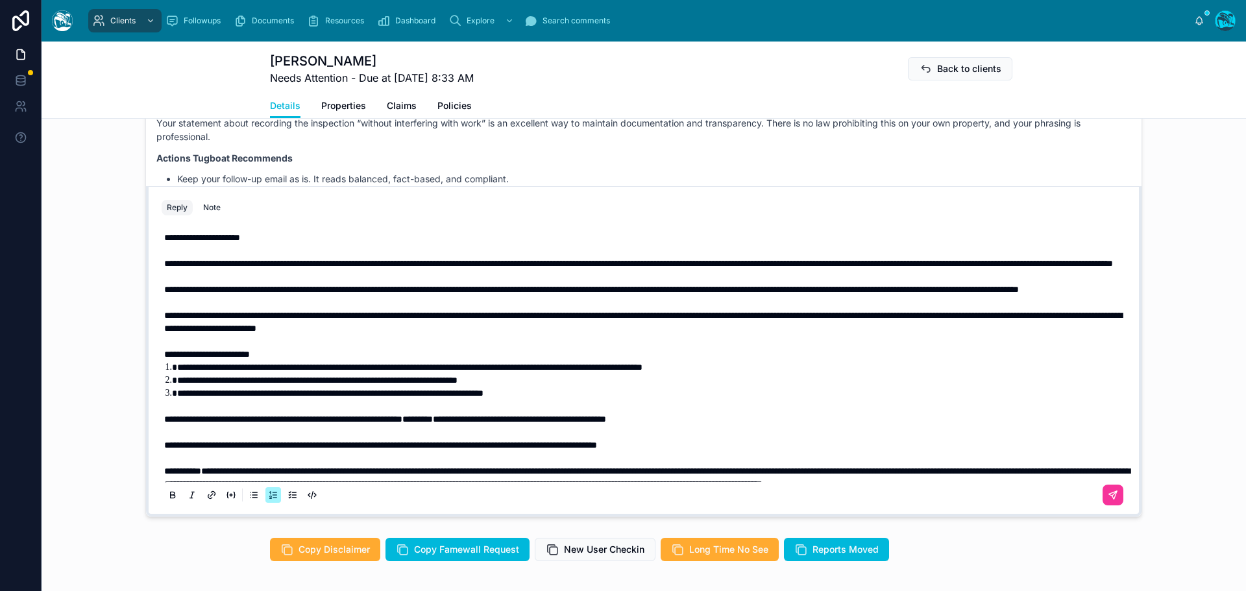
drag, startPoint x: 256, startPoint y: 390, endPoint x: 302, endPoint y: 393, distance: 45.5
click at [257, 372] on span "**********" at bounding box center [409, 367] width 465 height 9
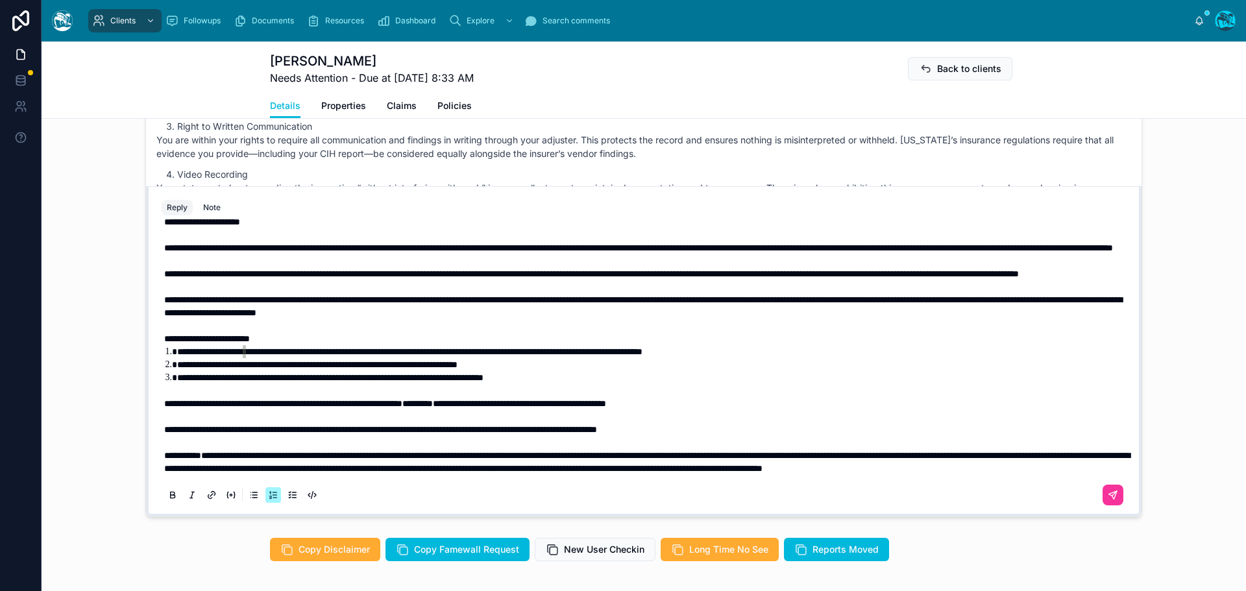
scroll to position [55, 0]
click at [755, 423] on p "**********" at bounding box center [646, 429] width 965 height 13
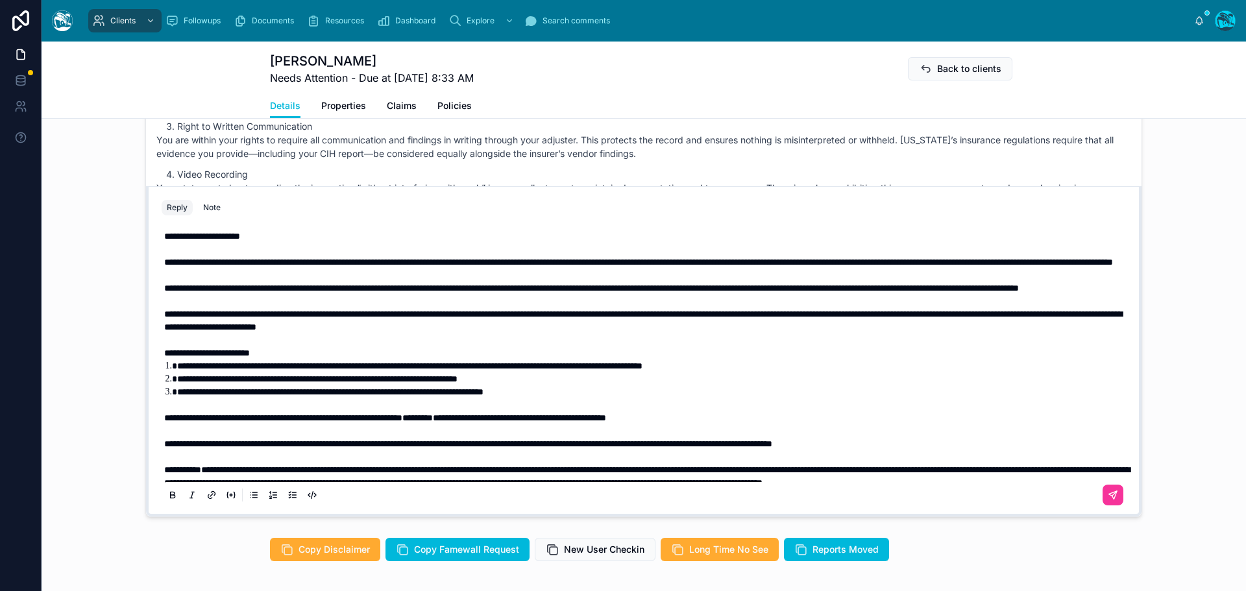
scroll to position [0, 0]
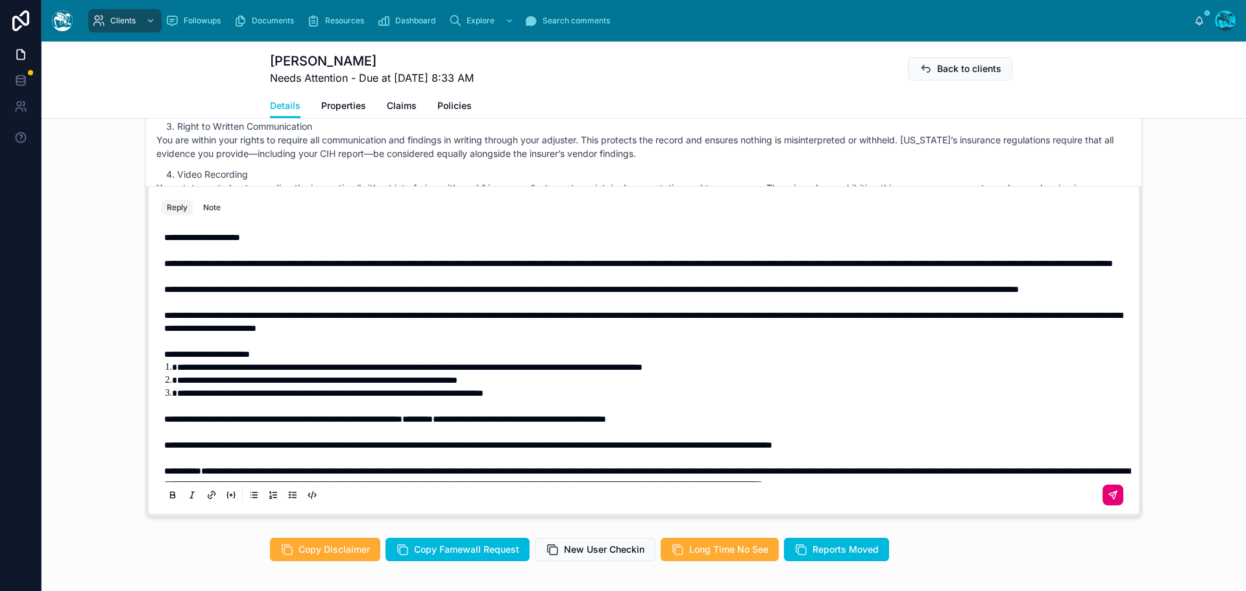
click at [1108, 492] on icon at bounding box center [1113, 496] width 10 height 10
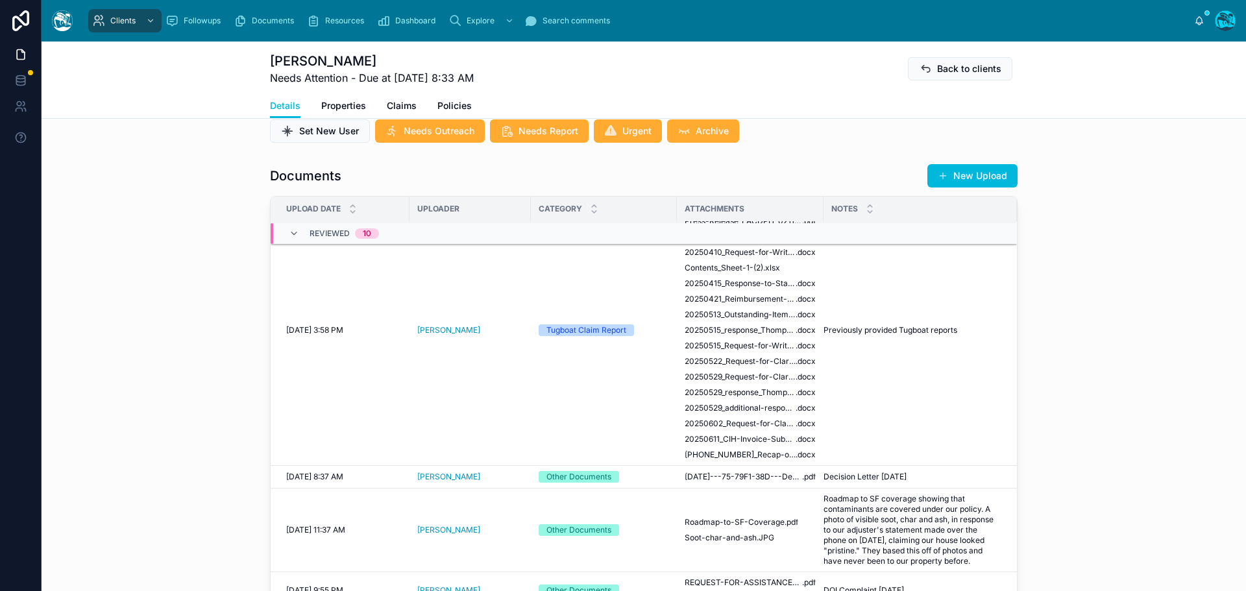
scroll to position [476, 0]
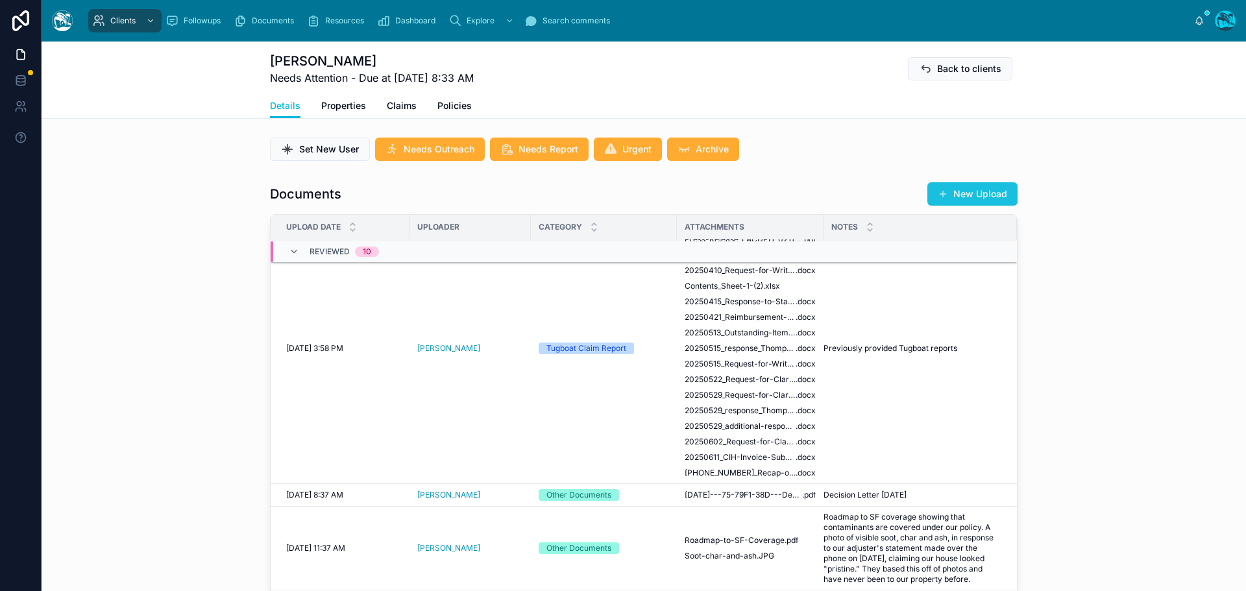
click at [957, 191] on button "New Upload" at bounding box center [973, 193] width 90 height 23
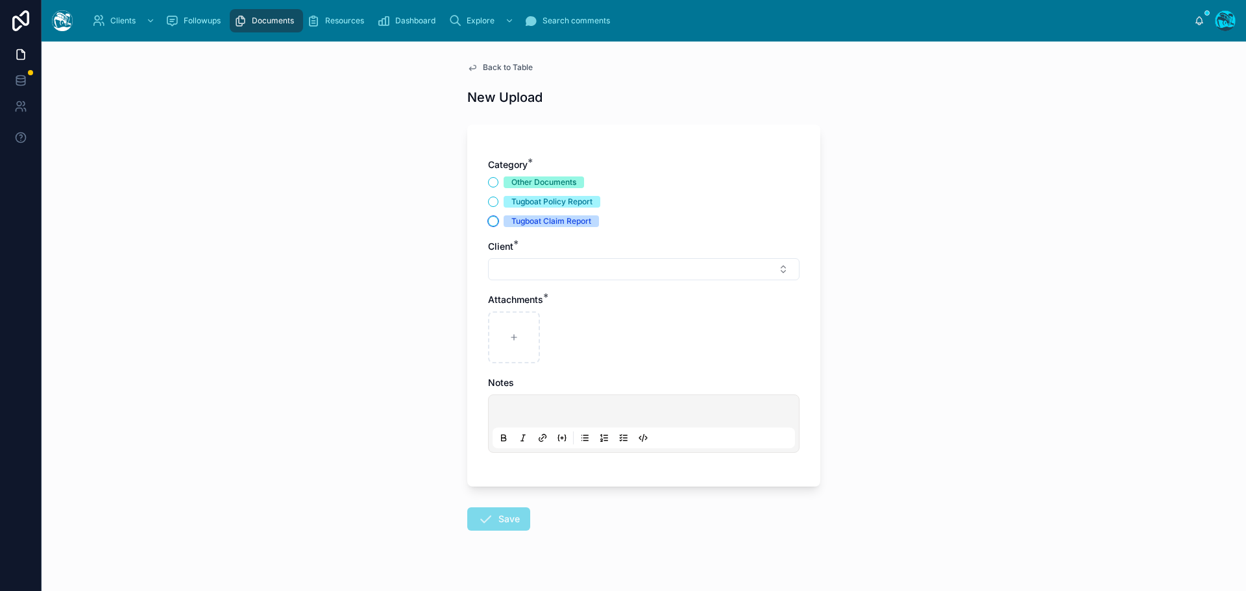
drag, startPoint x: 488, startPoint y: 221, endPoint x: 517, endPoint y: 255, distance: 44.6
click at [488, 222] on button "Tugboat Claim Report" at bounding box center [493, 221] width 10 height 10
click at [528, 267] on button "Select Button" at bounding box center [644, 269] width 312 height 22
drag, startPoint x: 606, startPoint y: 299, endPoint x: 551, endPoint y: 300, distance: 55.2
click at [551, 300] on div "******" at bounding box center [640, 296] width 186 height 24
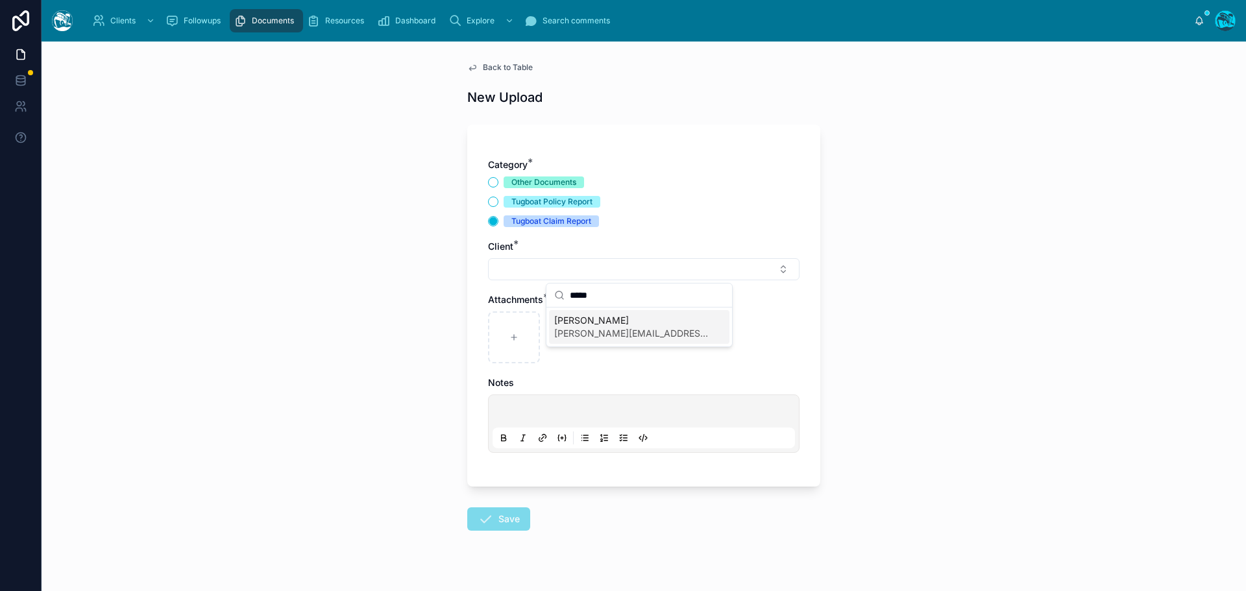
type input "*****"
click at [578, 321] on span "Claire Thompson" at bounding box center [631, 320] width 154 height 13
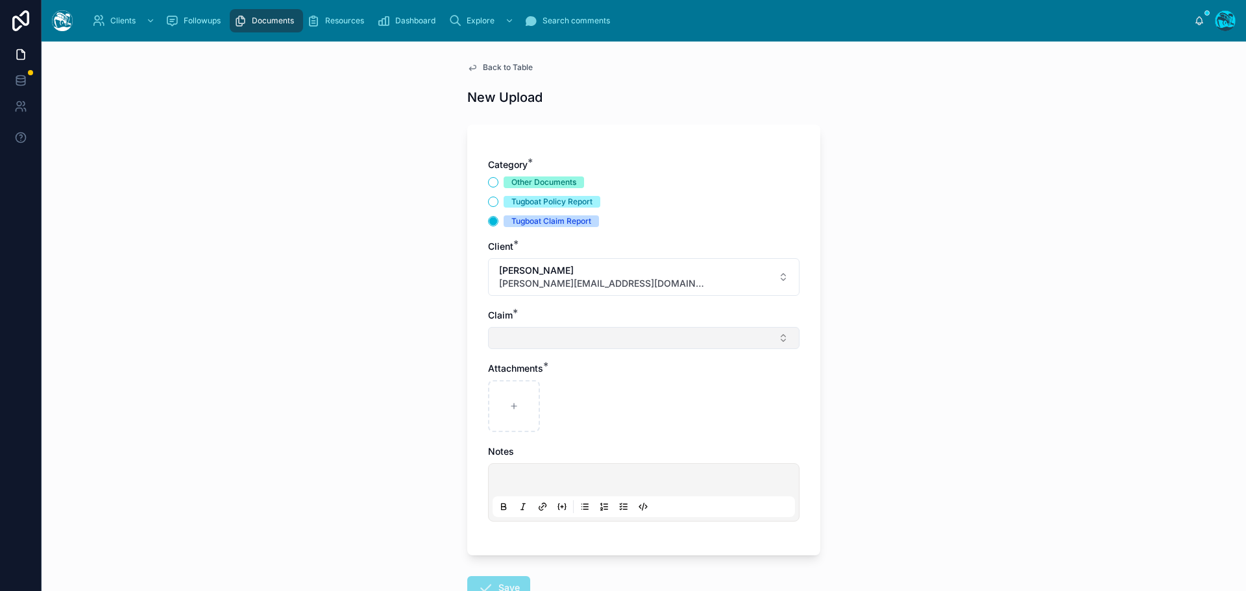
click at [523, 338] on button "Select Button" at bounding box center [644, 338] width 312 height 22
click at [566, 388] on span "Eaton Fire" at bounding box center [600, 389] width 93 height 13
click at [518, 395] on div at bounding box center [514, 409] width 52 height 52
type input "**********"
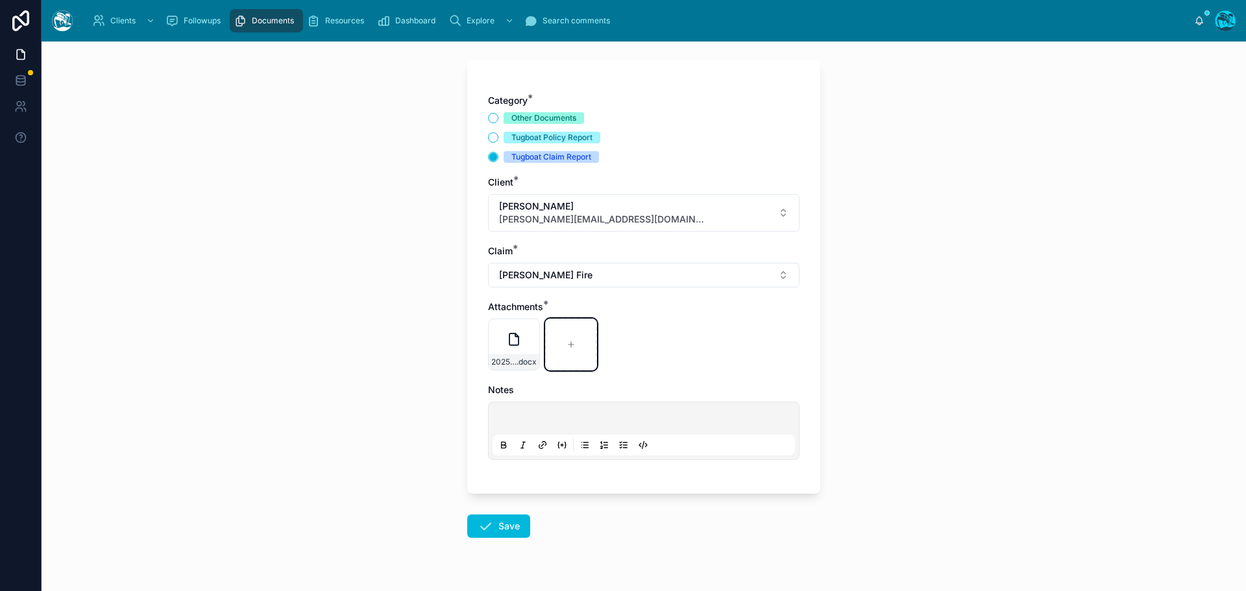
scroll to position [65, 0]
click at [486, 531] on icon at bounding box center [486, 526] width 16 height 16
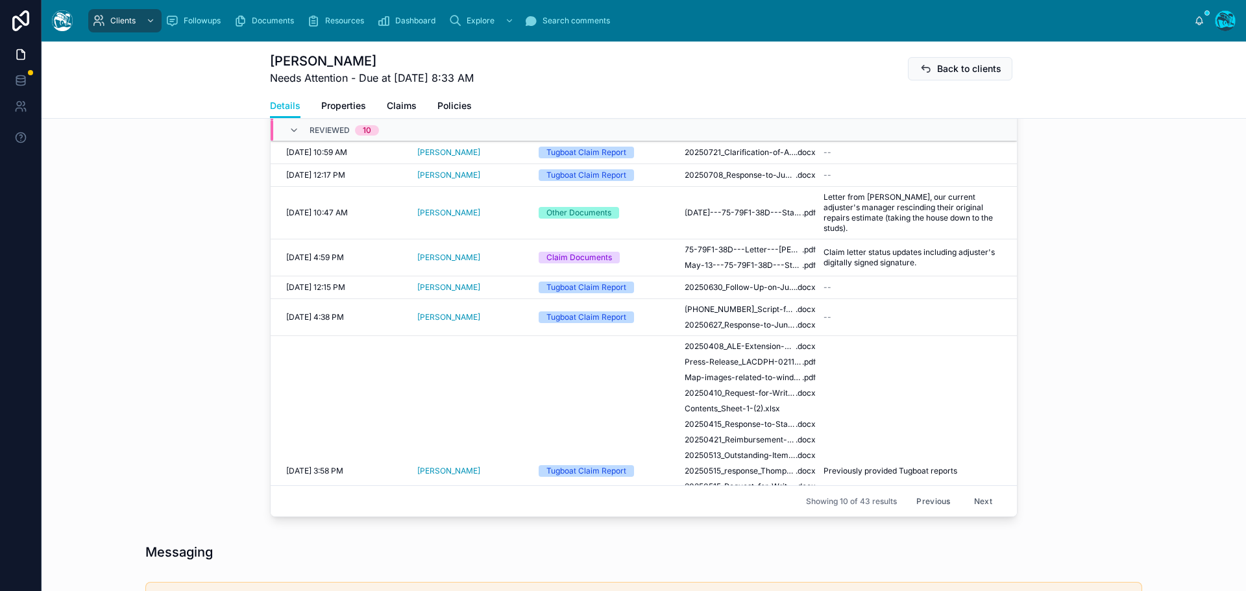
scroll to position [714, 0]
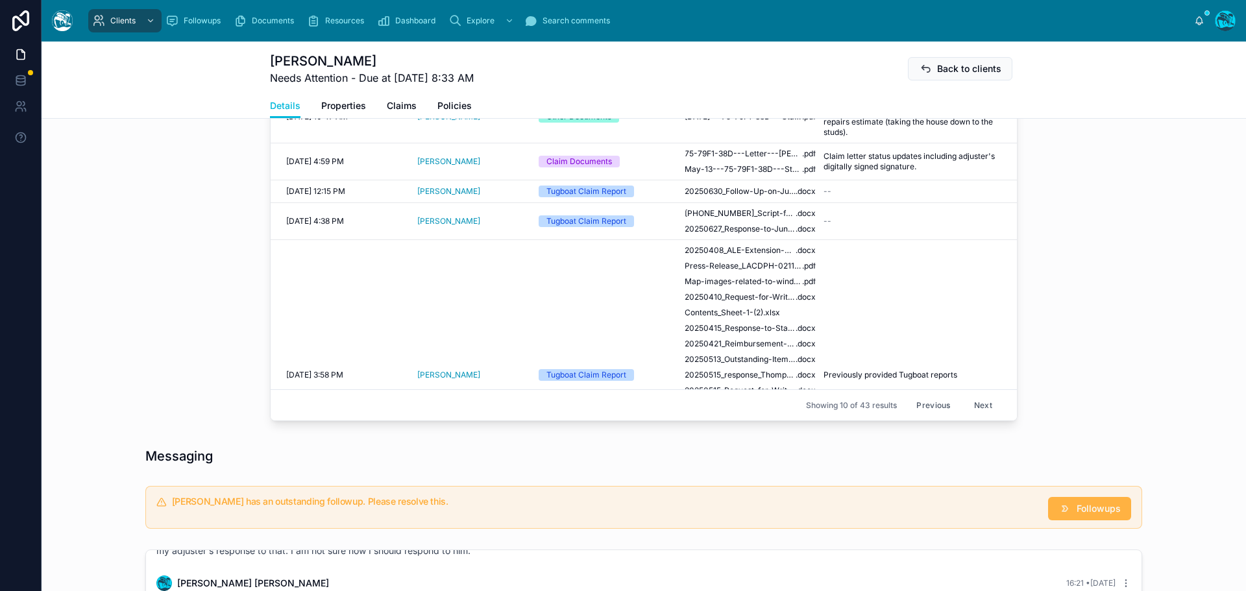
click at [1091, 510] on span "Followups" at bounding box center [1099, 508] width 44 height 13
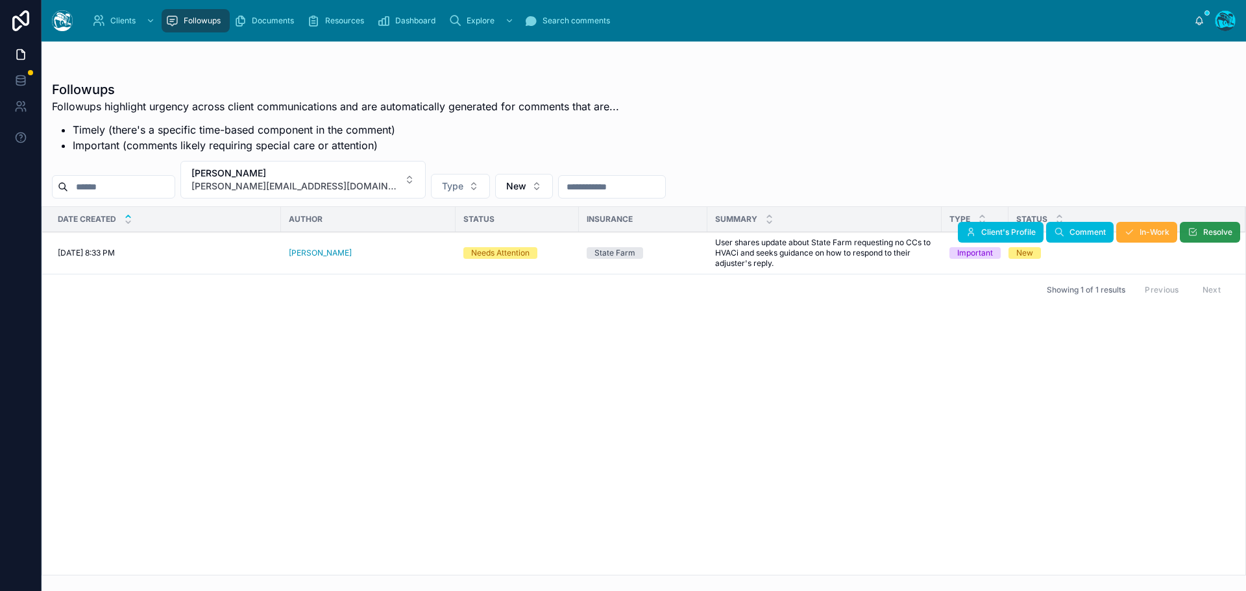
click at [1196, 229] on icon at bounding box center [1193, 232] width 10 height 10
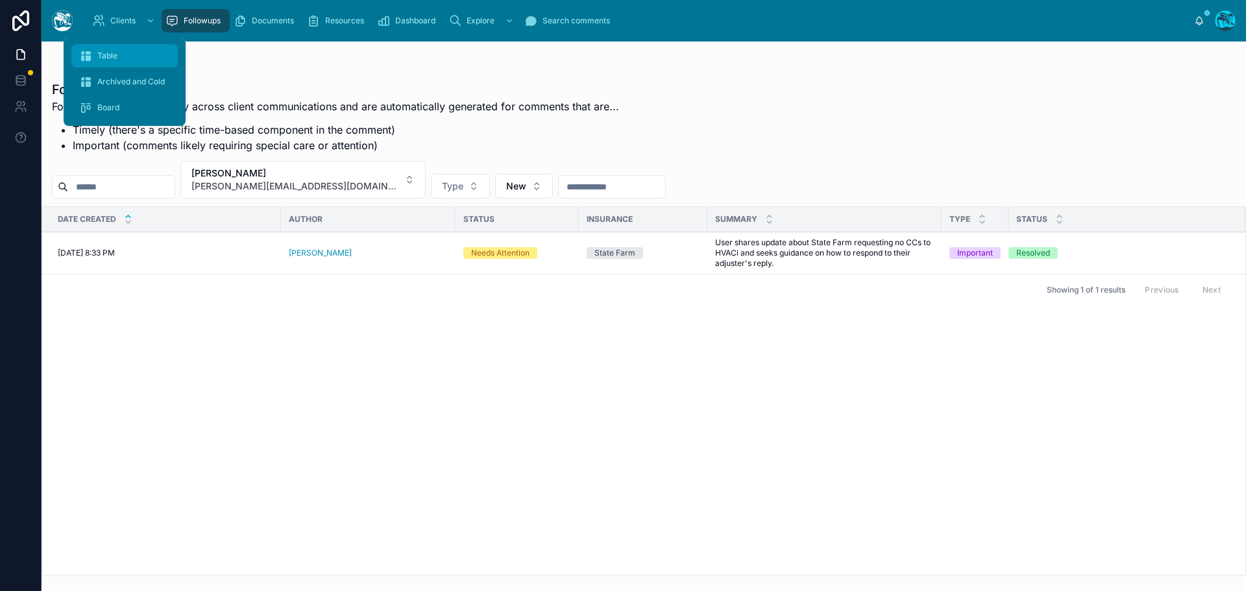
click at [104, 51] on span "Table" at bounding box center [107, 56] width 20 height 10
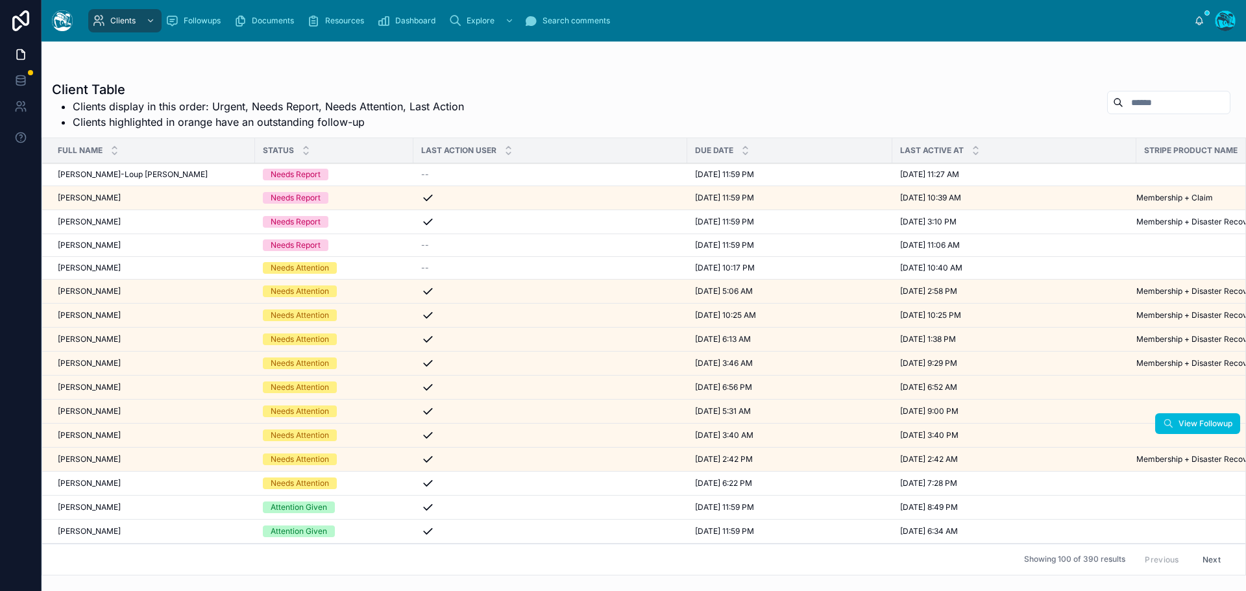
click at [124, 436] on div "Seth Morris Seth Morris" at bounding box center [153, 435] width 190 height 10
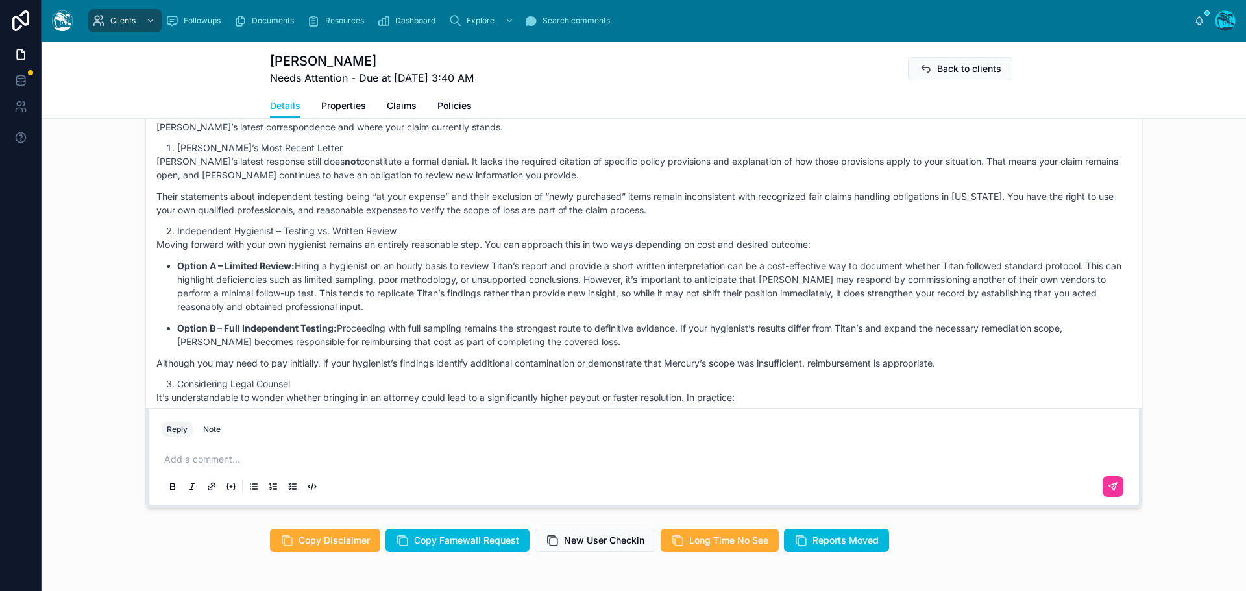
scroll to position [5866, 0]
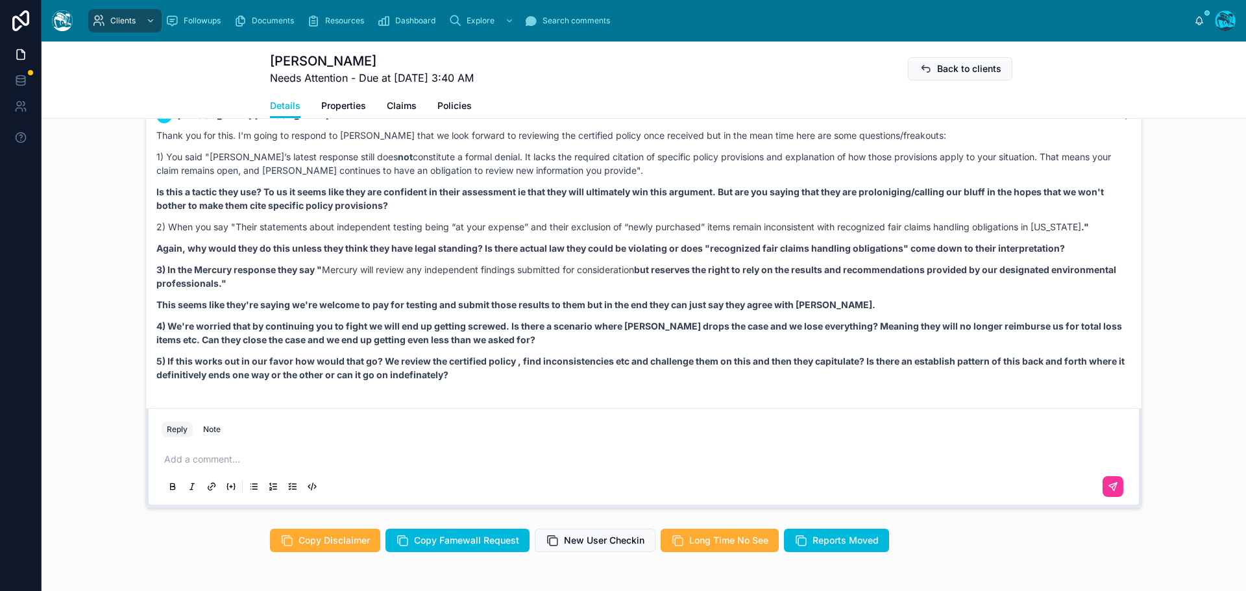
drag, startPoint x: 506, startPoint y: 257, endPoint x: 552, endPoint y: 391, distance: 141.2
copy div "Rachel Baker 15:09 • Today Good afternoon, Seth! Your questions about whether t…"
click at [442, 345] on strong "4) We're worried that by continuing you to fight we will end up getting screwed…" at bounding box center [639, 333] width 966 height 25
click at [181, 459] on p at bounding box center [646, 459] width 965 height 13
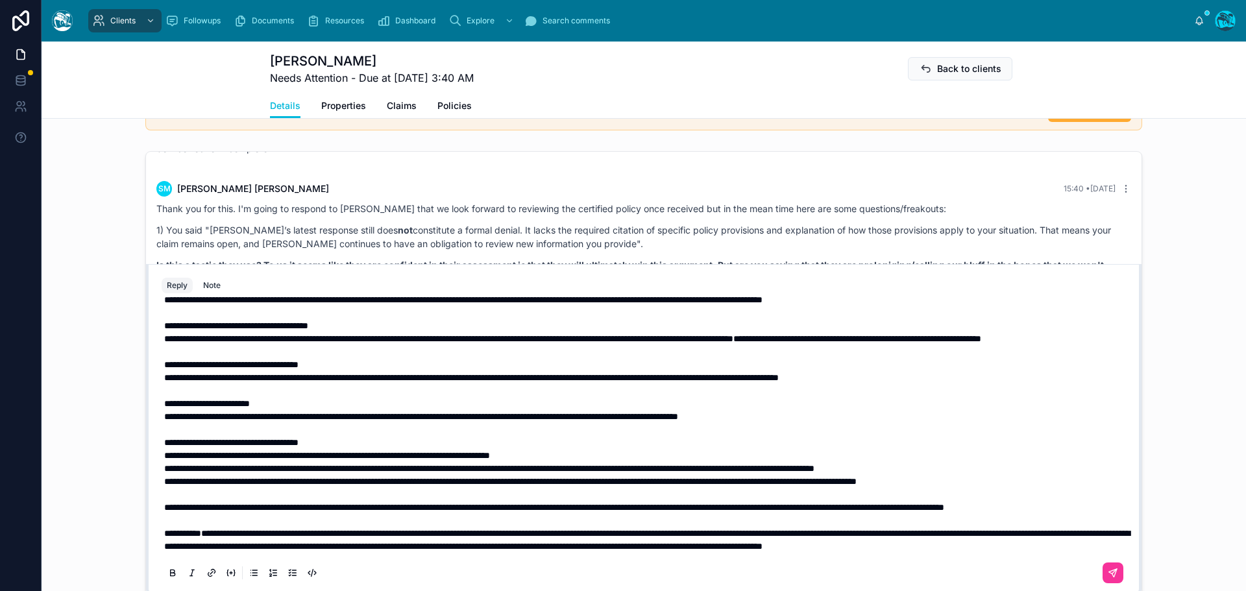
scroll to position [119, 0]
drag, startPoint x: 162, startPoint y: 482, endPoint x: 713, endPoint y: 482, distance: 551.8
click at [713, 503] on span "**********" at bounding box center [554, 507] width 780 height 9
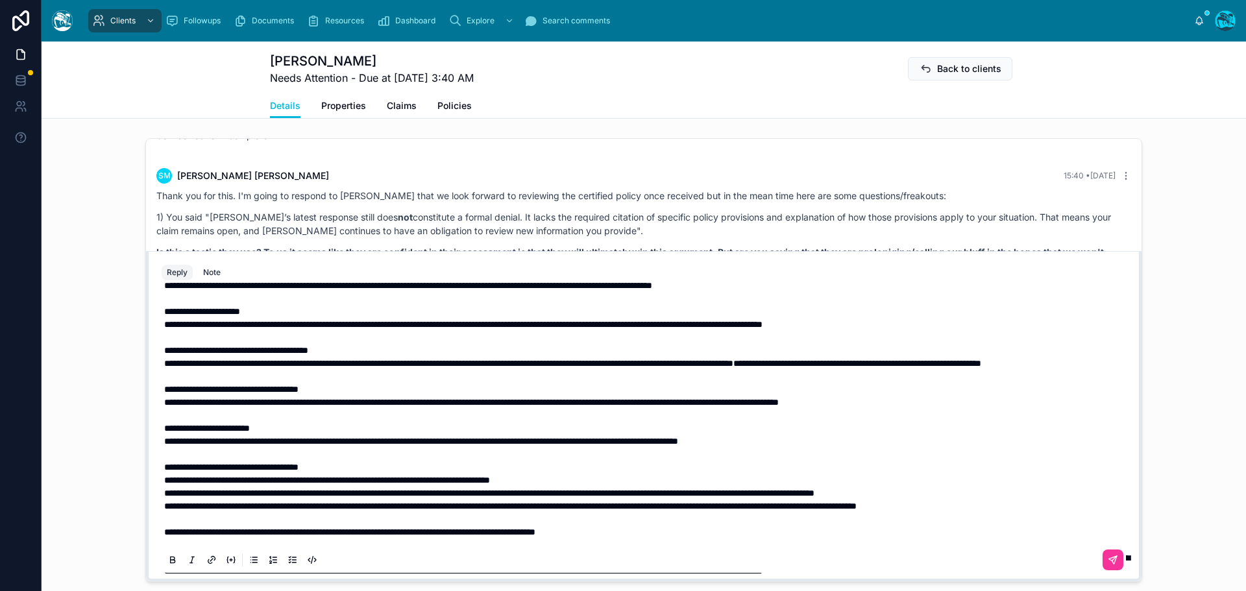
scroll to position [42, 0]
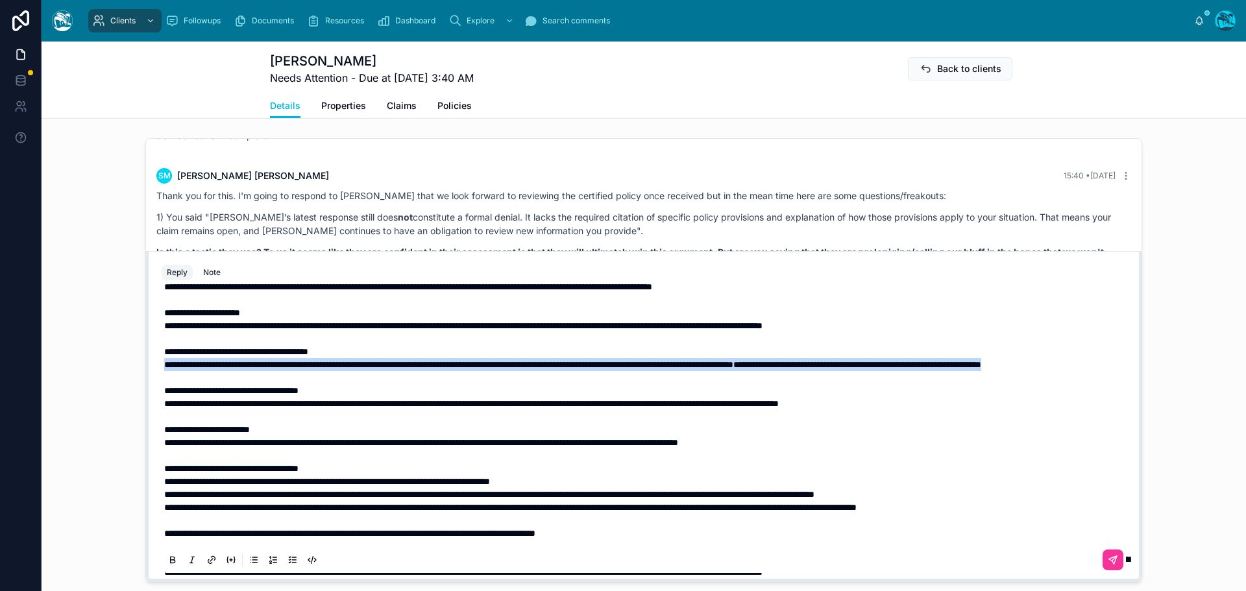
drag, startPoint x: 292, startPoint y: 378, endPoint x: 147, endPoint y: 369, distance: 145.0
click at [147, 369] on div "**********" at bounding box center [644, 416] width 996 height 330
click at [171, 558] on icon at bounding box center [172, 561] width 10 height 10
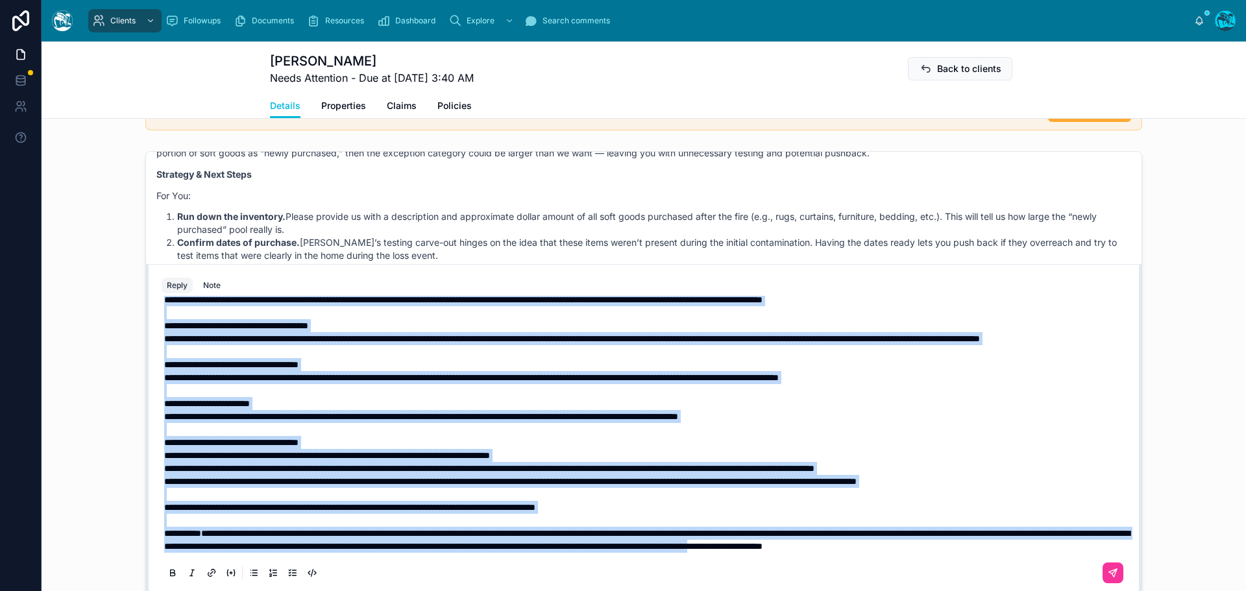
scroll to position [1153, 0]
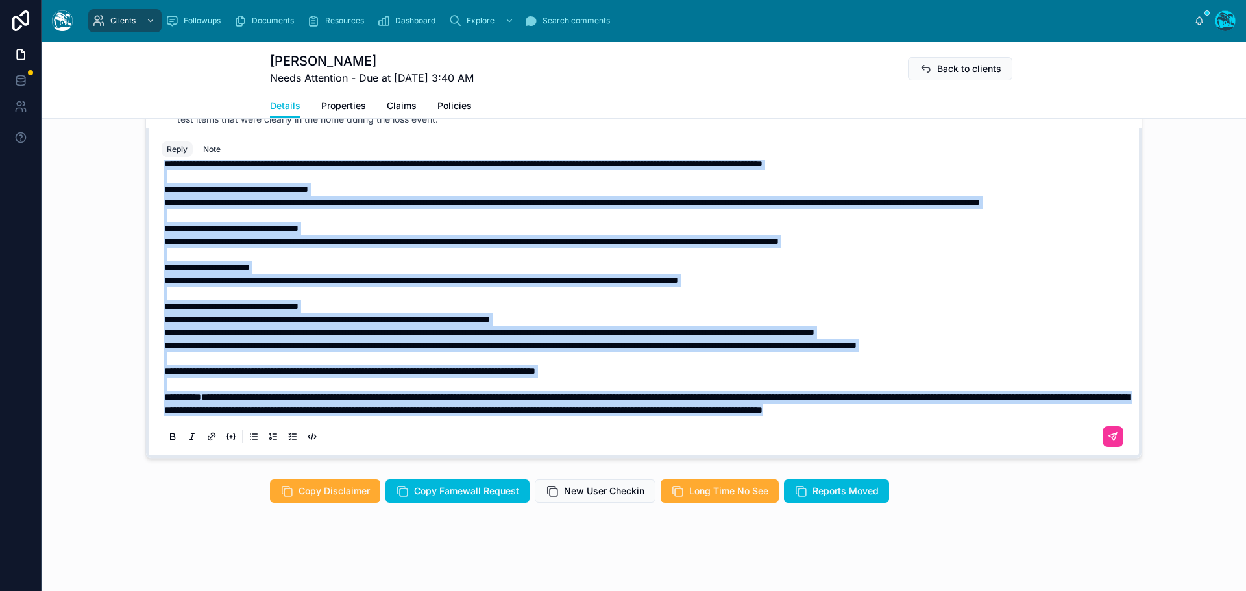
drag, startPoint x: 159, startPoint y: 430, endPoint x: 412, endPoint y: 452, distance: 254.1
click at [412, 452] on div "**********" at bounding box center [644, 308] width 980 height 296
copy div "**********"
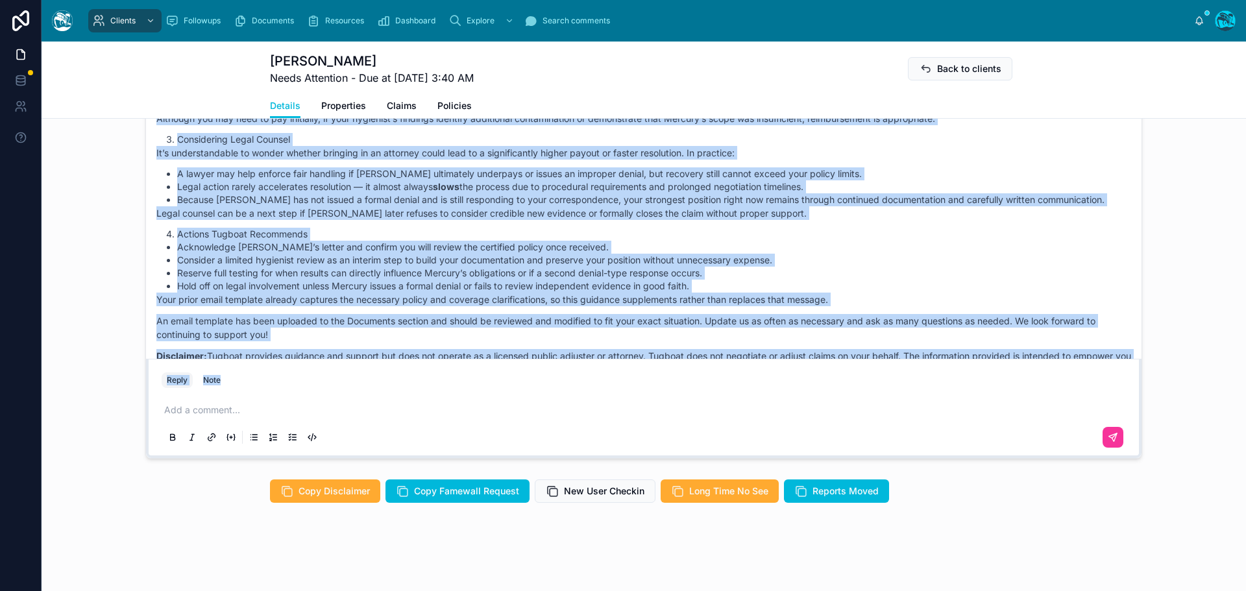
scroll to position [11280, 0]
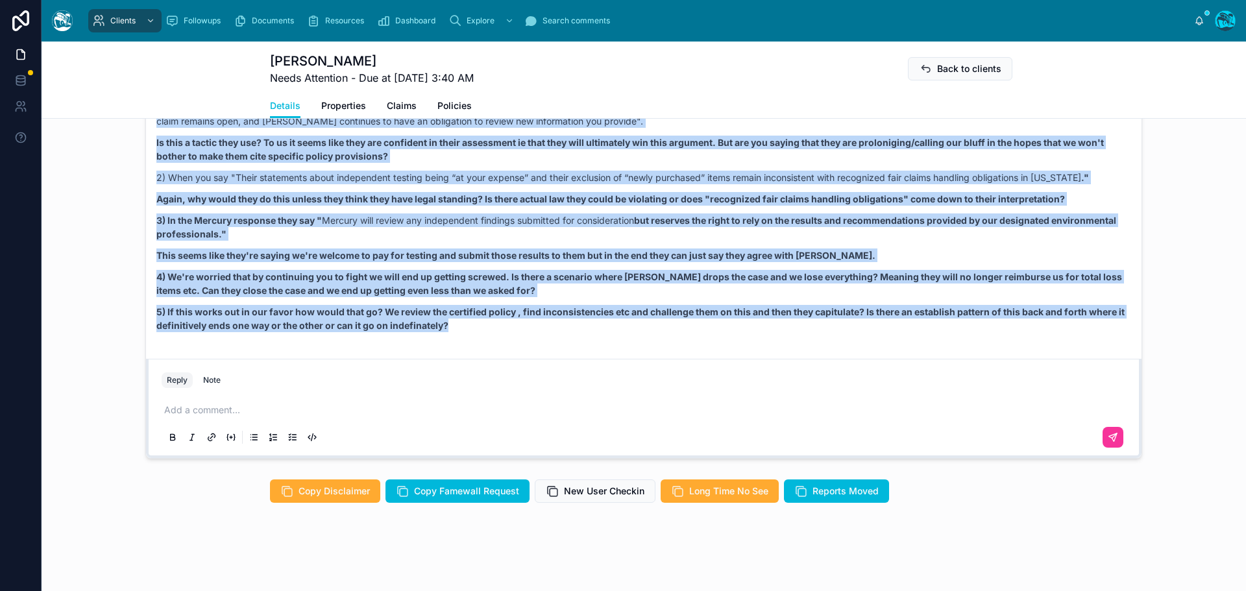
drag, startPoint x: 338, startPoint y: 140, endPoint x: 475, endPoint y: 335, distance: 239.0
copy div "SM Seth Morris Last month Good Morning Rachel, I hope you had a relaxing holida…"
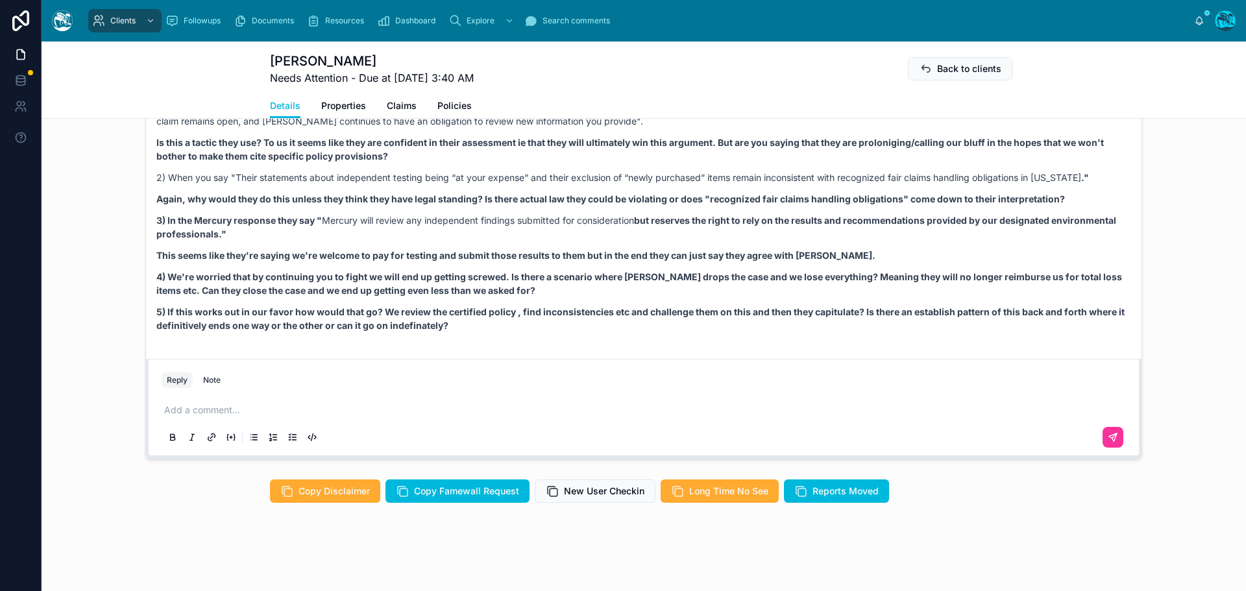
click at [184, 410] on p at bounding box center [646, 410] width 965 height 13
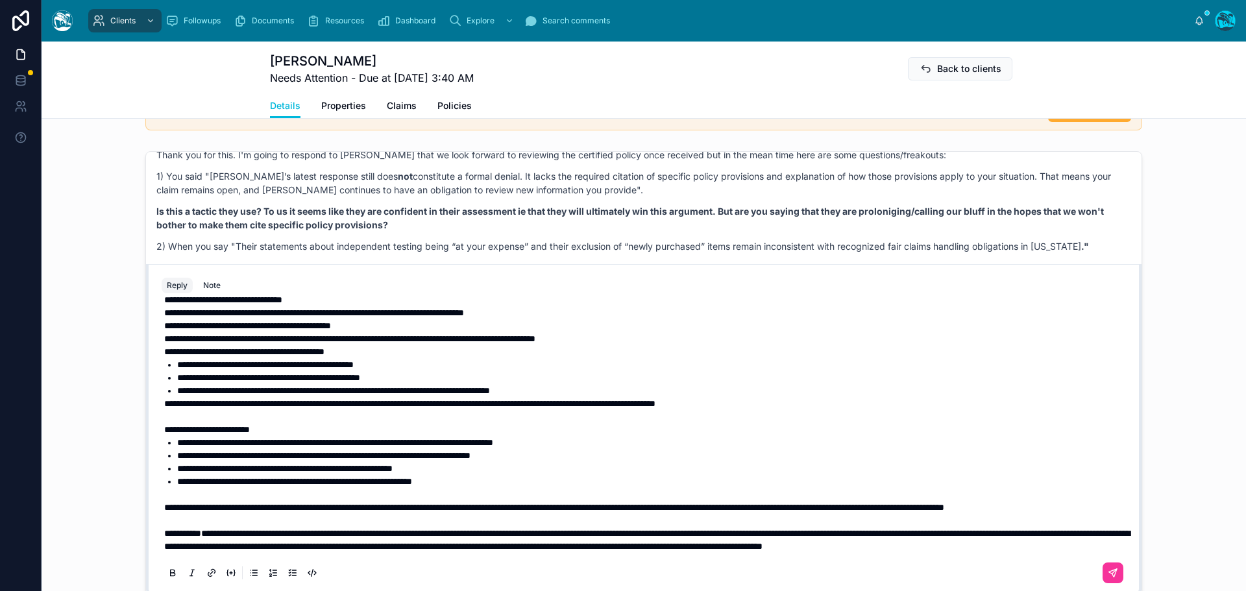
scroll to position [418, 0]
drag, startPoint x: 162, startPoint y: 480, endPoint x: 711, endPoint y: 484, distance: 549.8
click at [711, 503] on span "**********" at bounding box center [554, 507] width 780 height 9
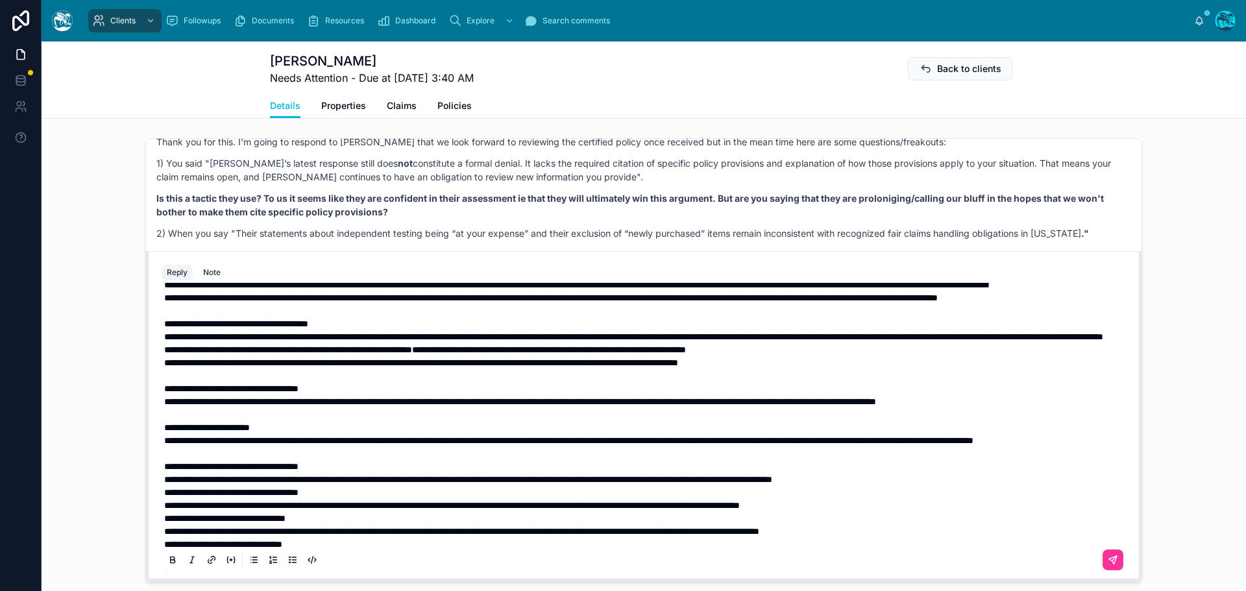
scroll to position [80, 0]
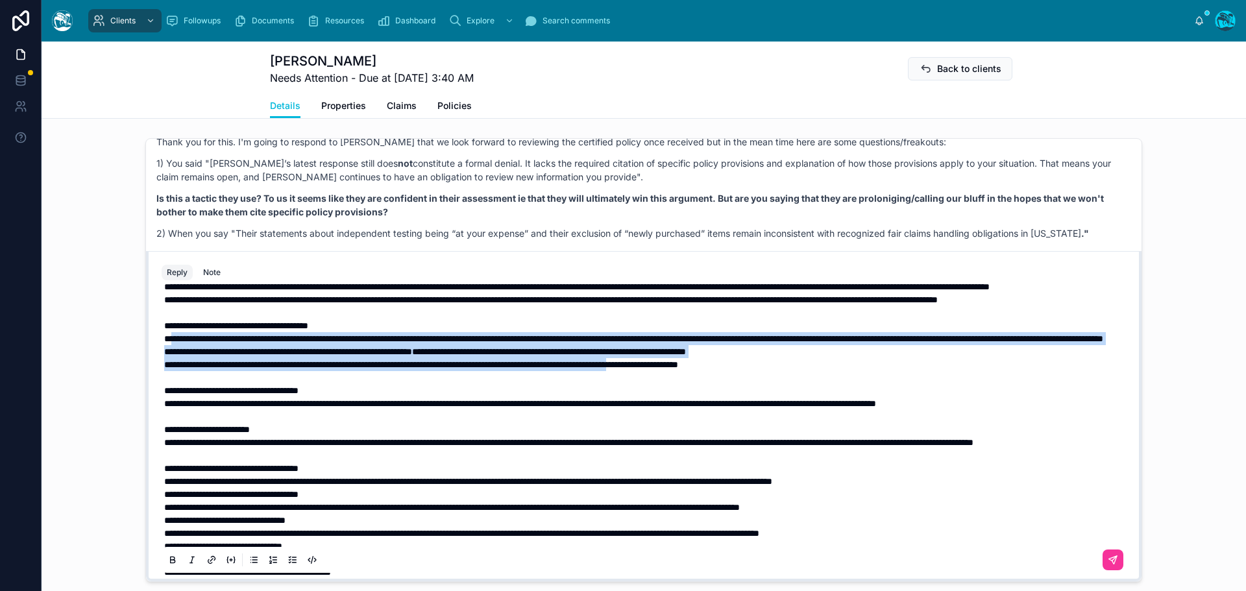
drag, startPoint x: 748, startPoint y: 406, endPoint x: 173, endPoint y: 370, distance: 575.6
click at [173, 370] on div "**********" at bounding box center [646, 508] width 965 height 584
click at [167, 562] on icon at bounding box center [172, 561] width 10 height 10
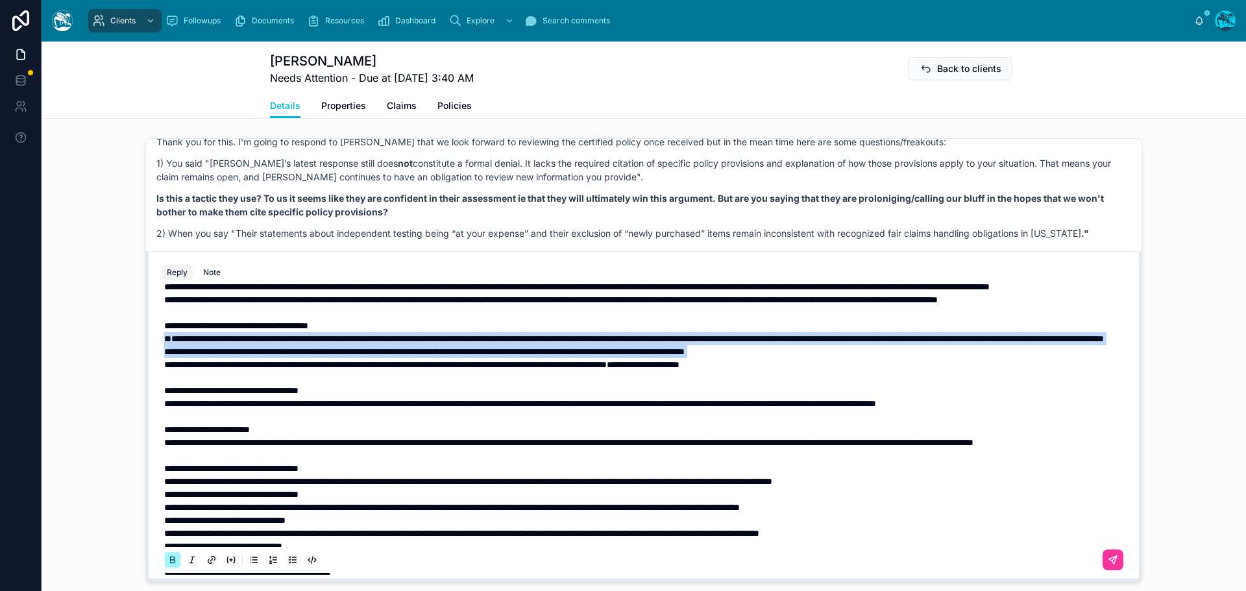
click at [167, 562] on icon at bounding box center [172, 561] width 10 height 10
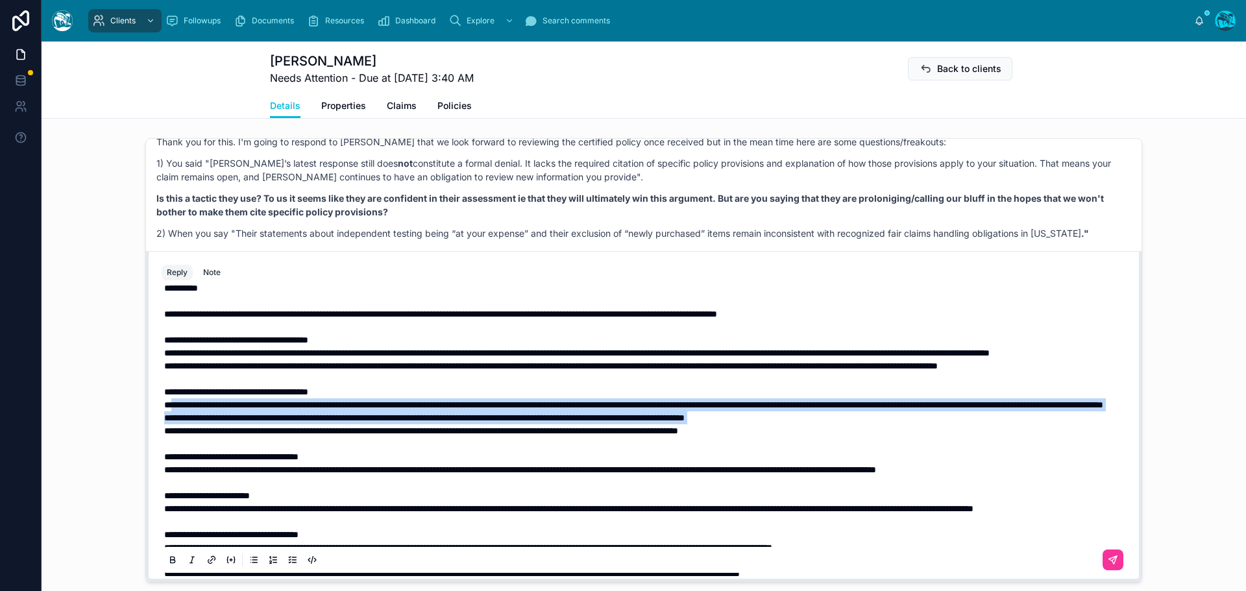
scroll to position [0, 0]
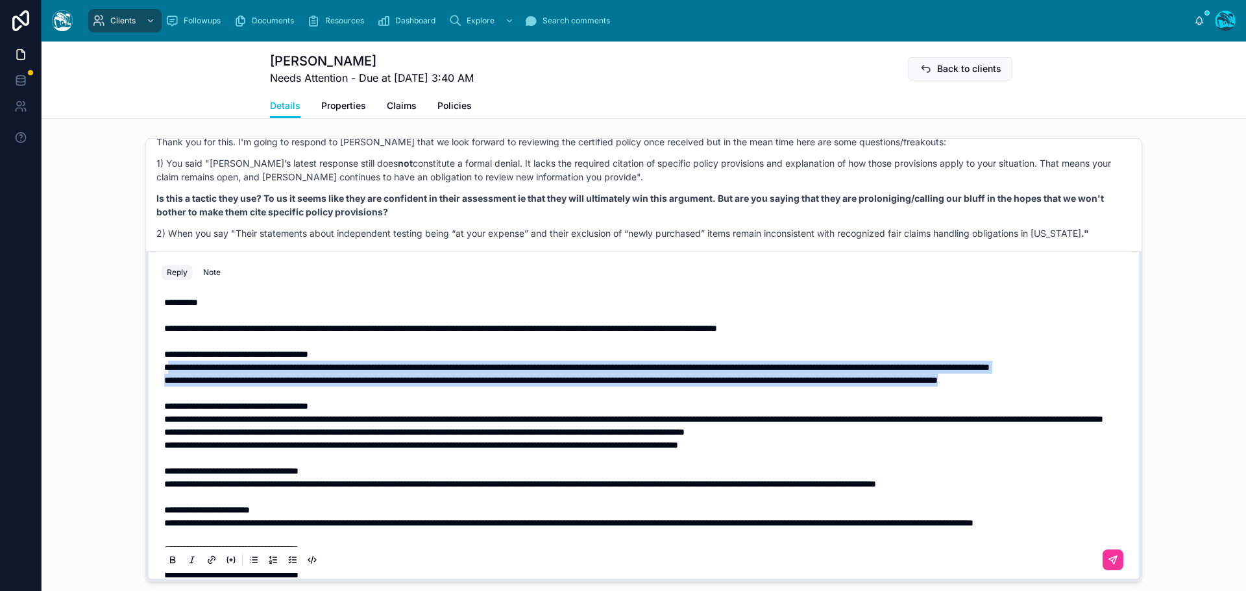
drag, startPoint x: 225, startPoint y: 406, endPoint x: 163, endPoint y: 369, distance: 71.9
click at [164, 369] on div "**********" at bounding box center [646, 588] width 965 height 584
click at [171, 560] on icon at bounding box center [172, 561] width 10 height 10
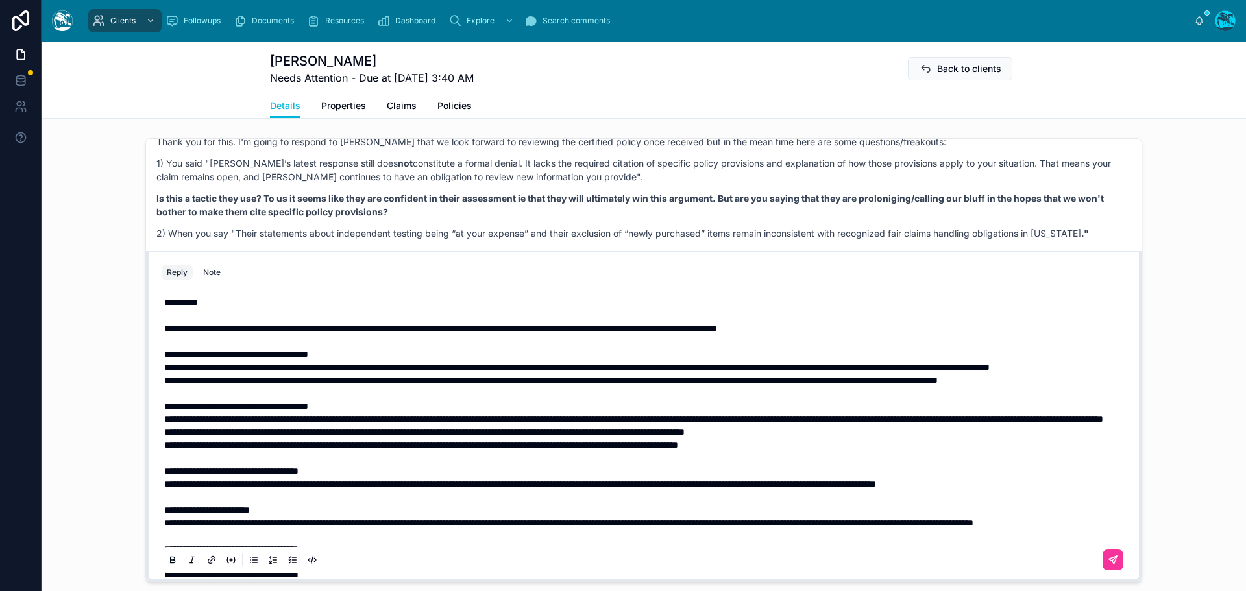
click at [245, 426] on p "**********" at bounding box center [646, 419] width 965 height 13
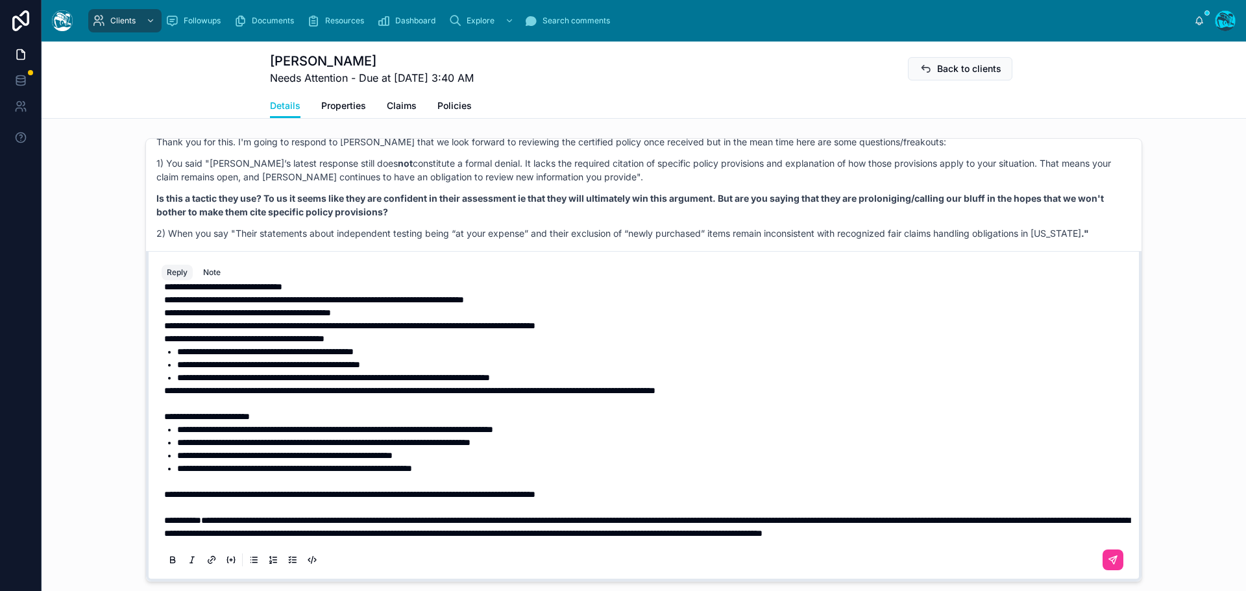
scroll to position [405, 0]
drag, startPoint x: 159, startPoint y: 483, endPoint x: 231, endPoint y: 475, distance: 72.5
click at [164, 490] on span "**********" at bounding box center [349, 494] width 371 height 9
click at [1108, 558] on icon at bounding box center [1113, 561] width 10 height 10
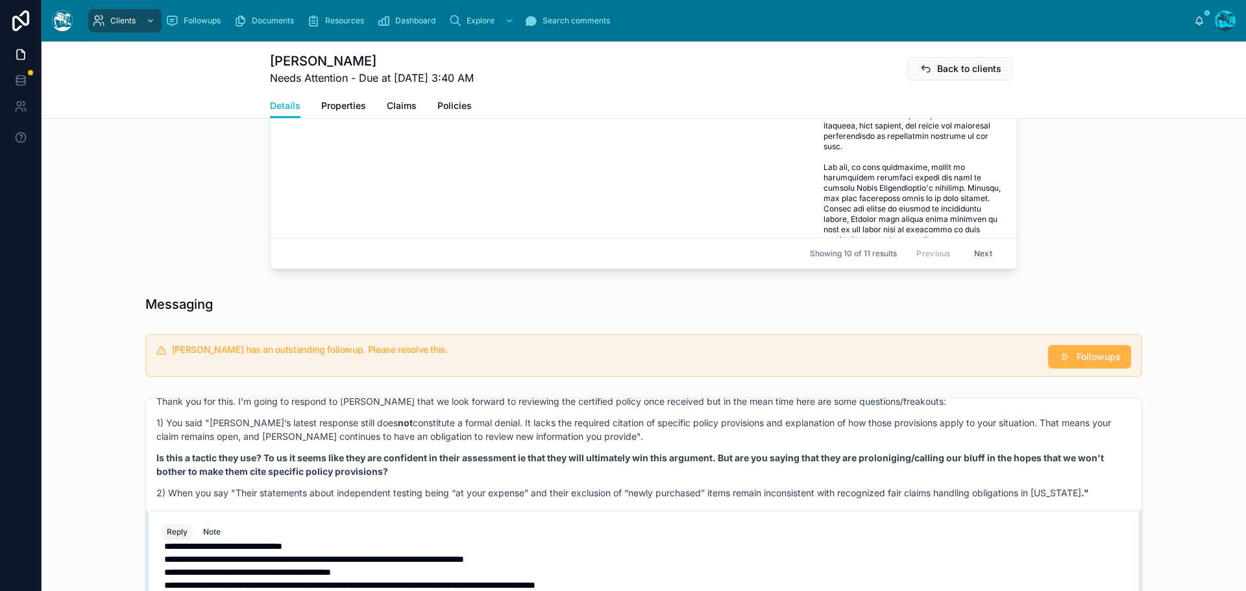
scroll to position [11956, 0]
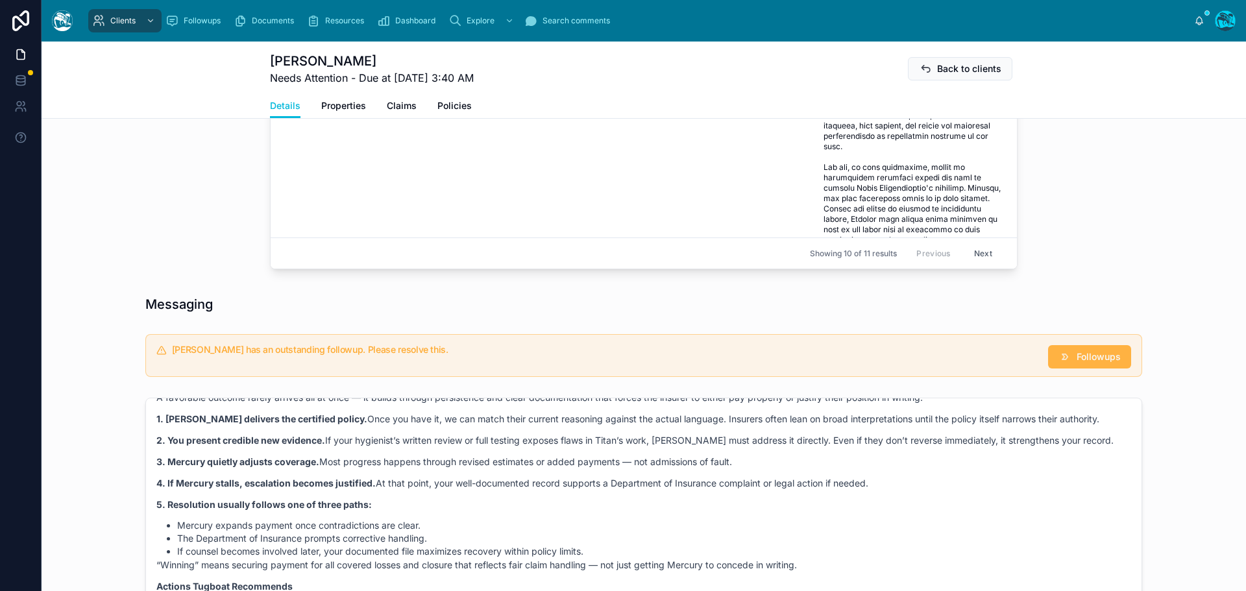
click at [1102, 545] on li "If counsel becomes involved later, your documented file maximizes recovery with…" at bounding box center [654, 551] width 954 height 13
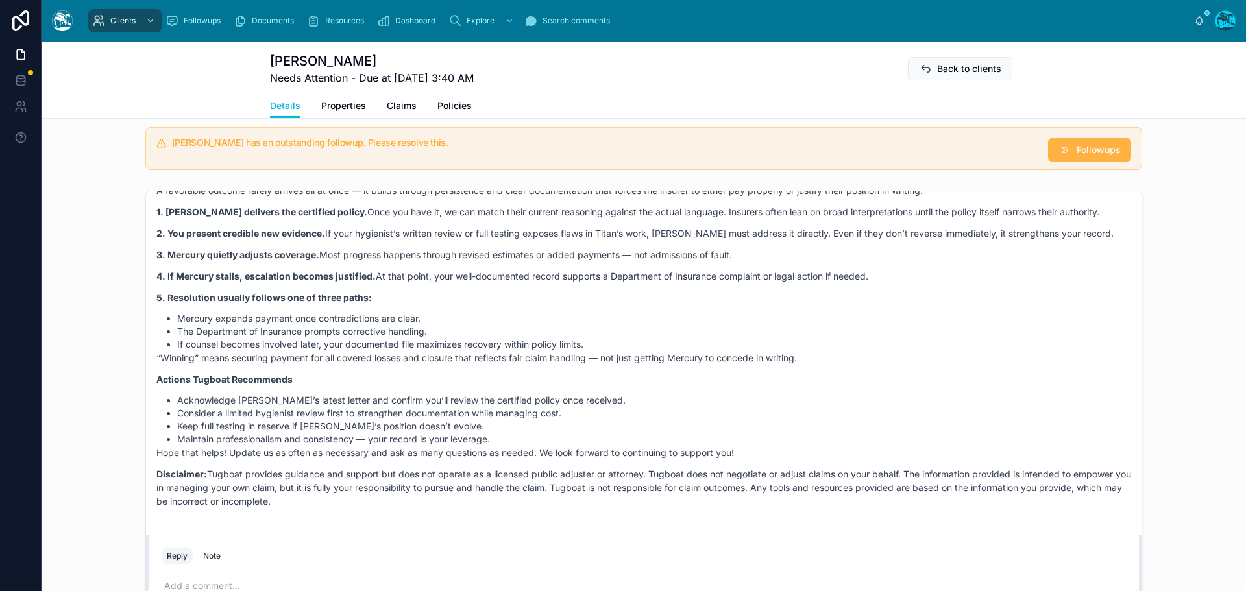
click at [1077, 148] on span "Followups" at bounding box center [1099, 149] width 44 height 13
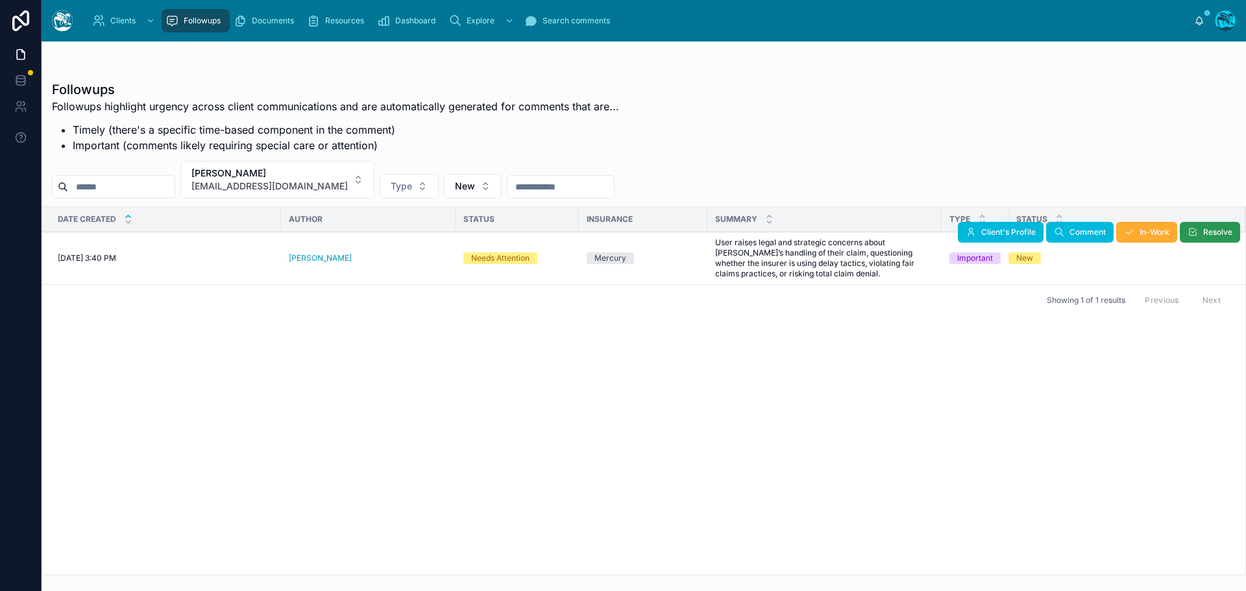
click at [1215, 228] on span "Resolve" at bounding box center [1218, 232] width 29 height 10
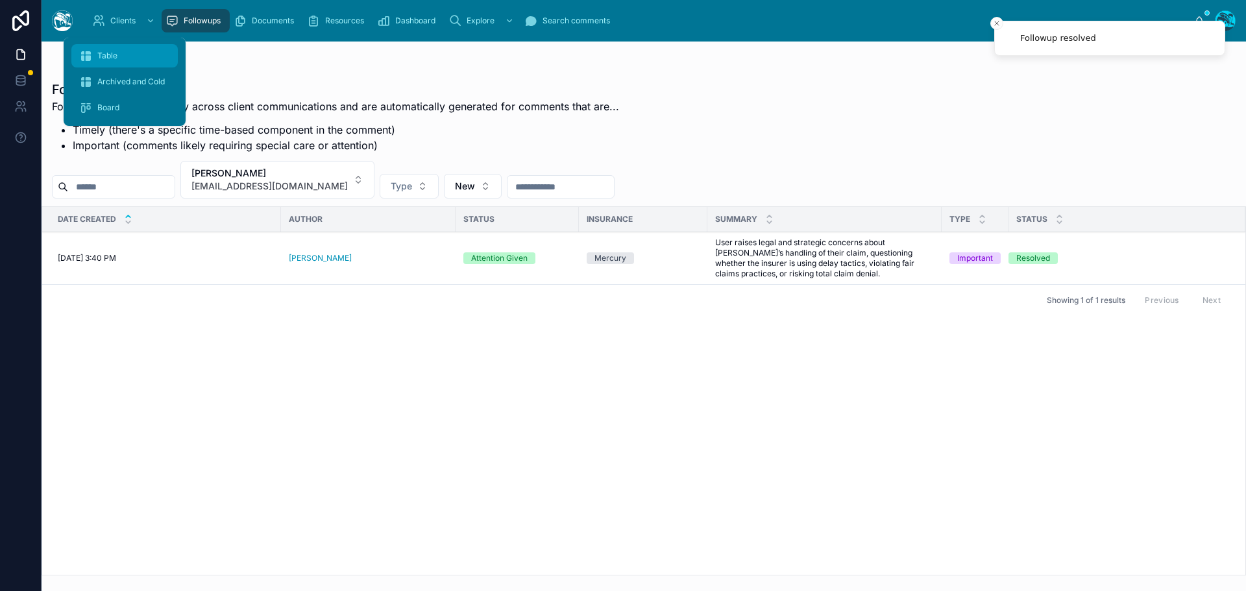
click at [108, 56] on span "Table" at bounding box center [107, 56] width 20 height 10
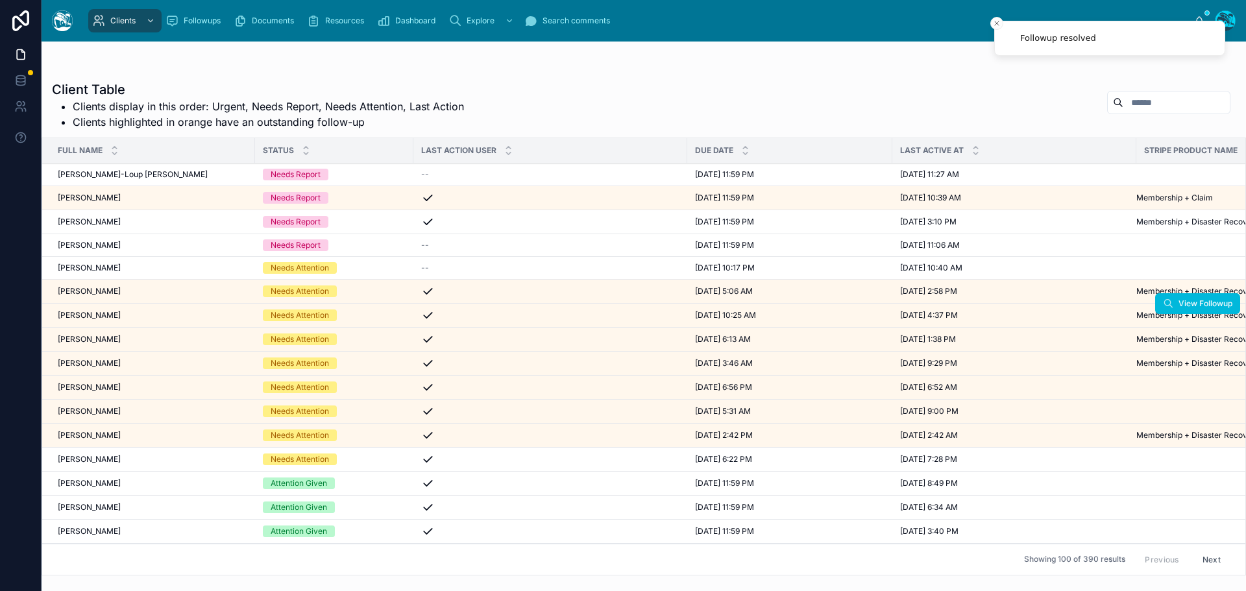
click at [119, 315] on div "Damon Stout Damon Stout" at bounding box center [153, 315] width 190 height 10
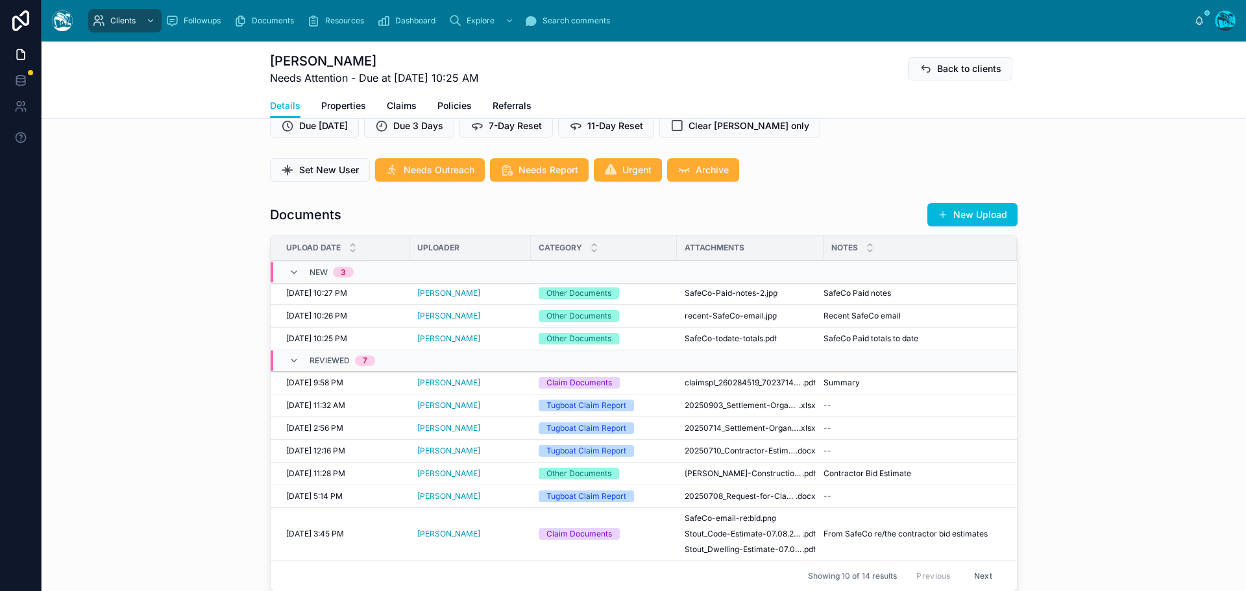
scroll to position [325, 0]
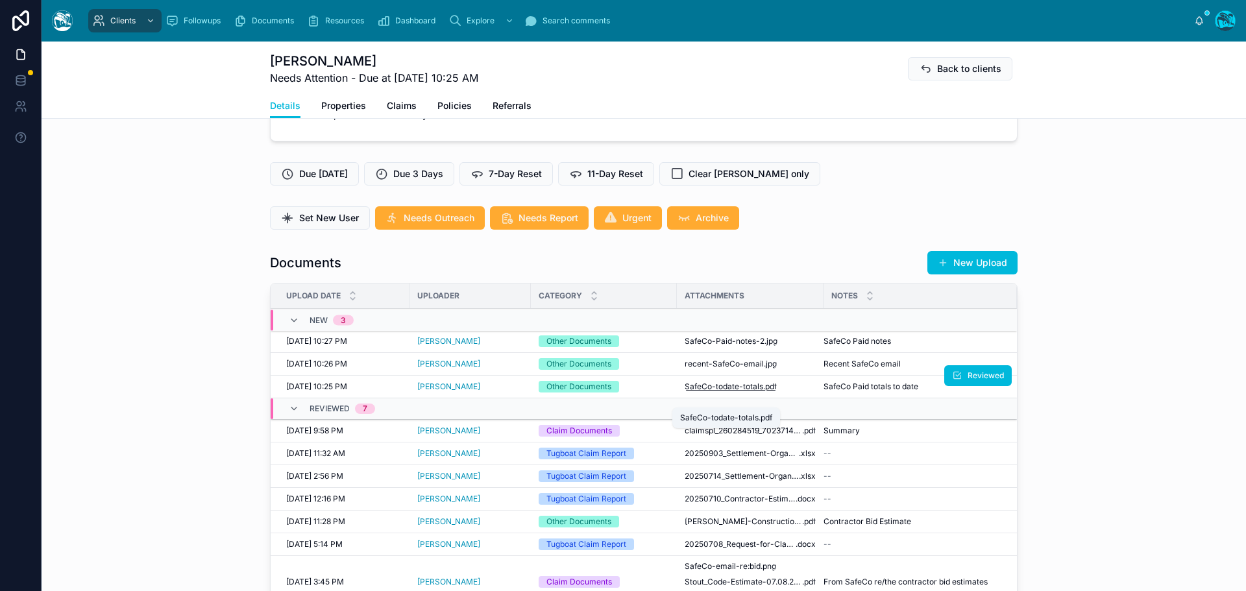
click at [727, 392] on span "SafeCo-todate-totals" at bounding box center [724, 387] width 79 height 10
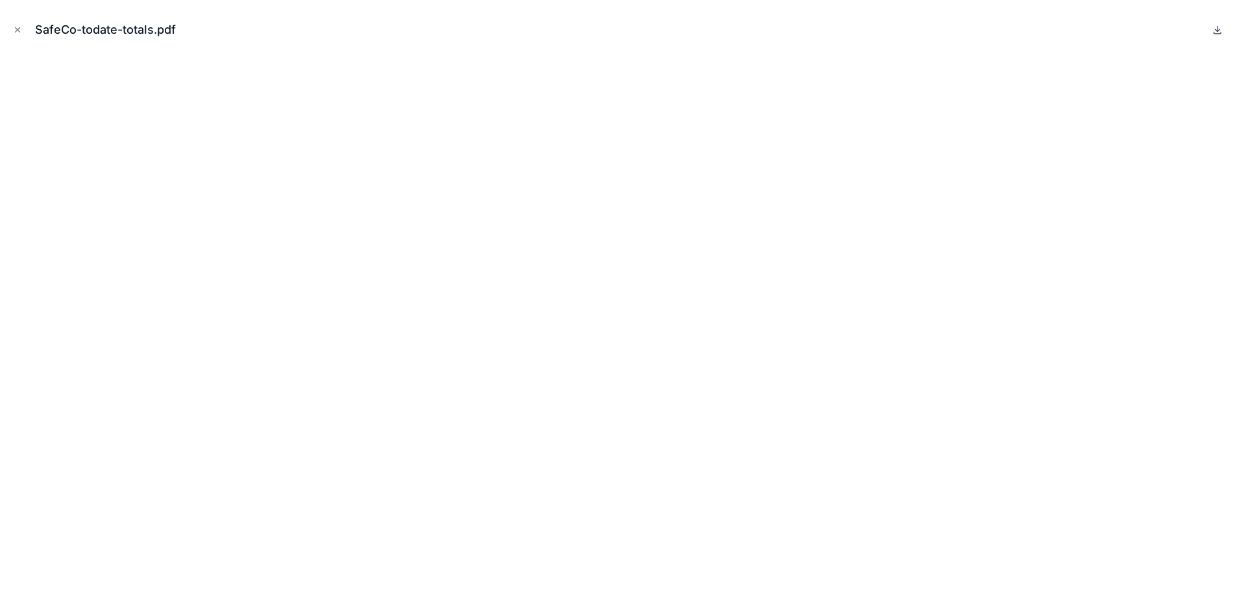
click at [1215, 27] on icon at bounding box center [1218, 30] width 10 height 10
click at [16, 25] on icon "Close modal" at bounding box center [17, 29] width 9 height 9
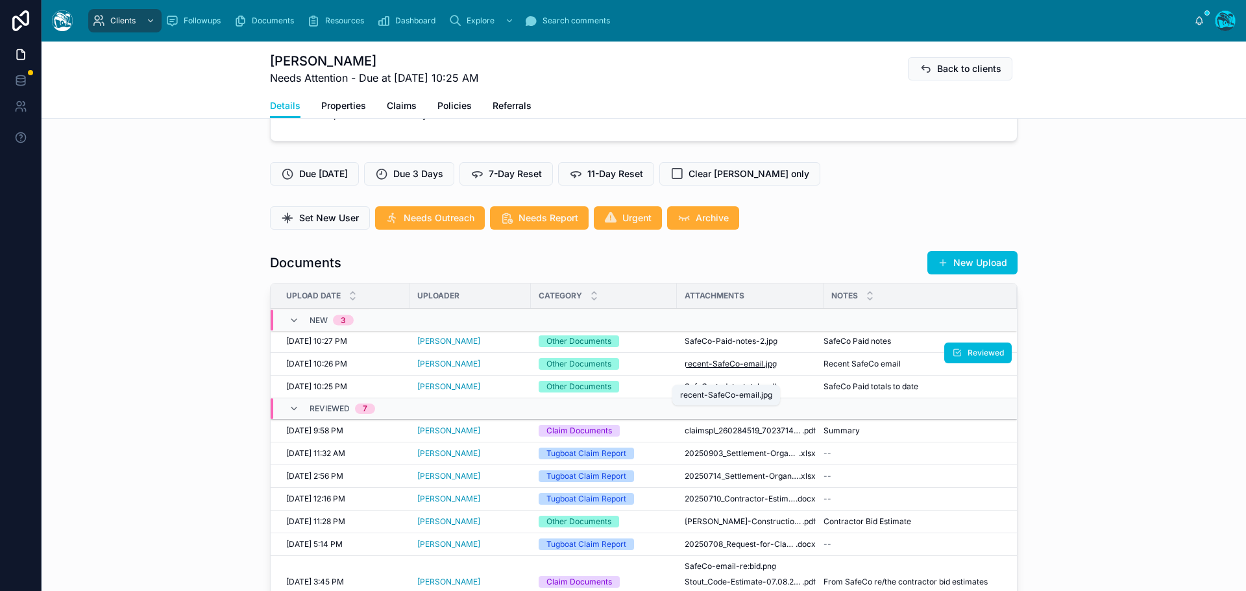
click at [721, 369] on span "recent-SafeCo-email" at bounding box center [724, 364] width 79 height 10
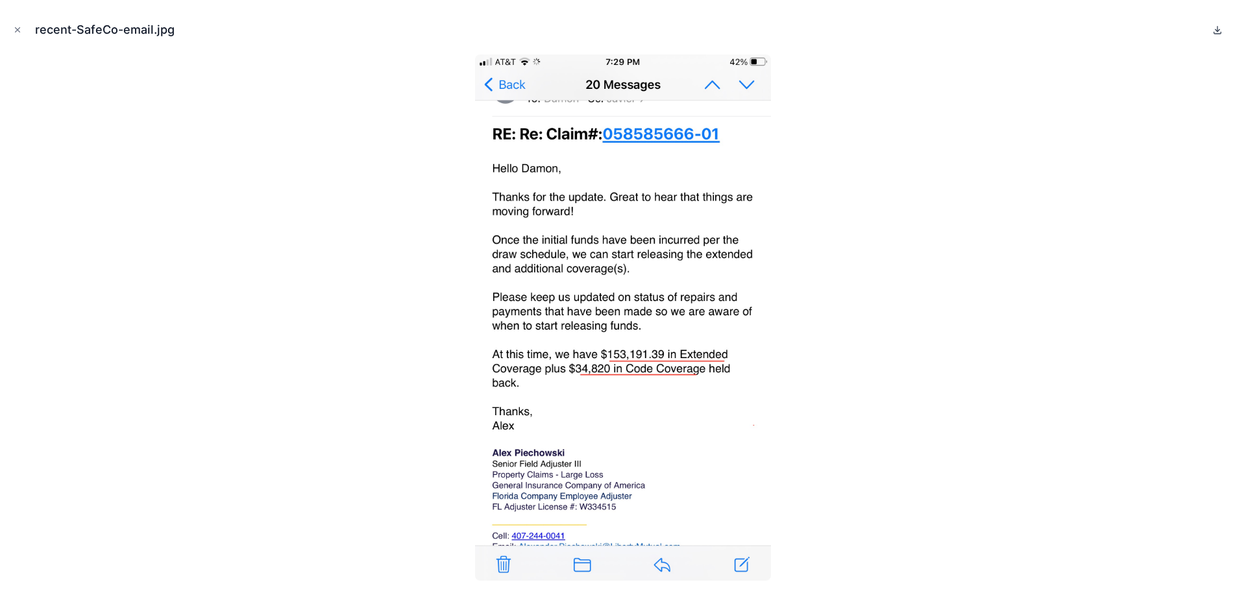
click at [1217, 29] on icon at bounding box center [1218, 30] width 10 height 10
click at [16, 27] on icon "Close modal" at bounding box center [17, 29] width 9 height 9
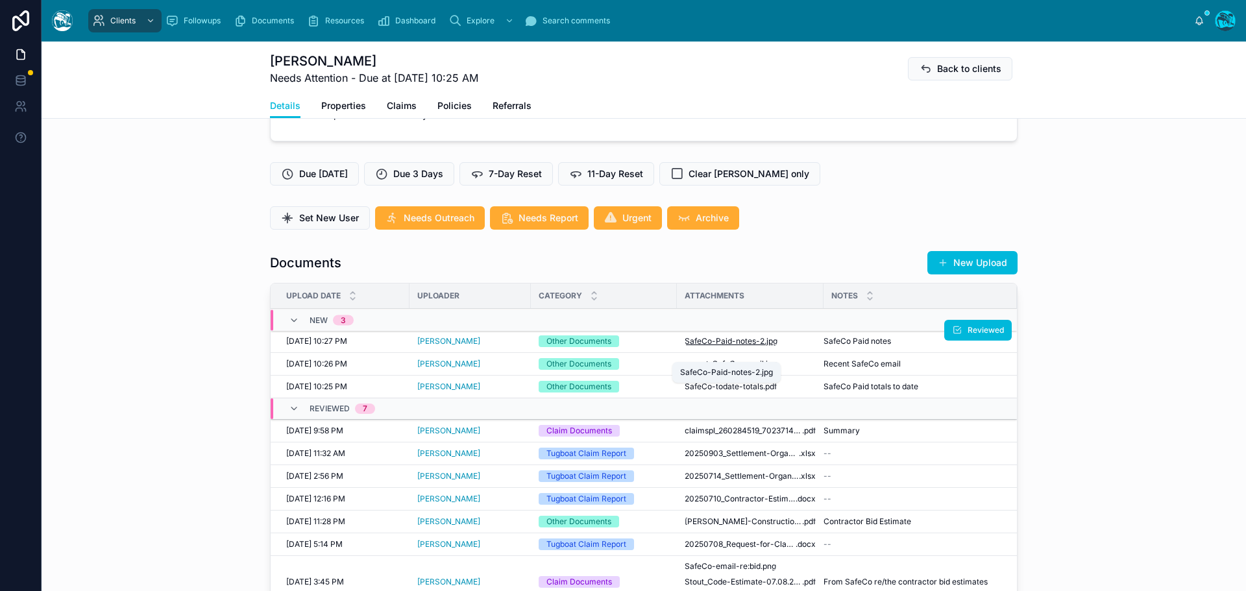
click at [732, 347] on span "SafeCo-Paid-notes-2" at bounding box center [725, 341] width 80 height 10
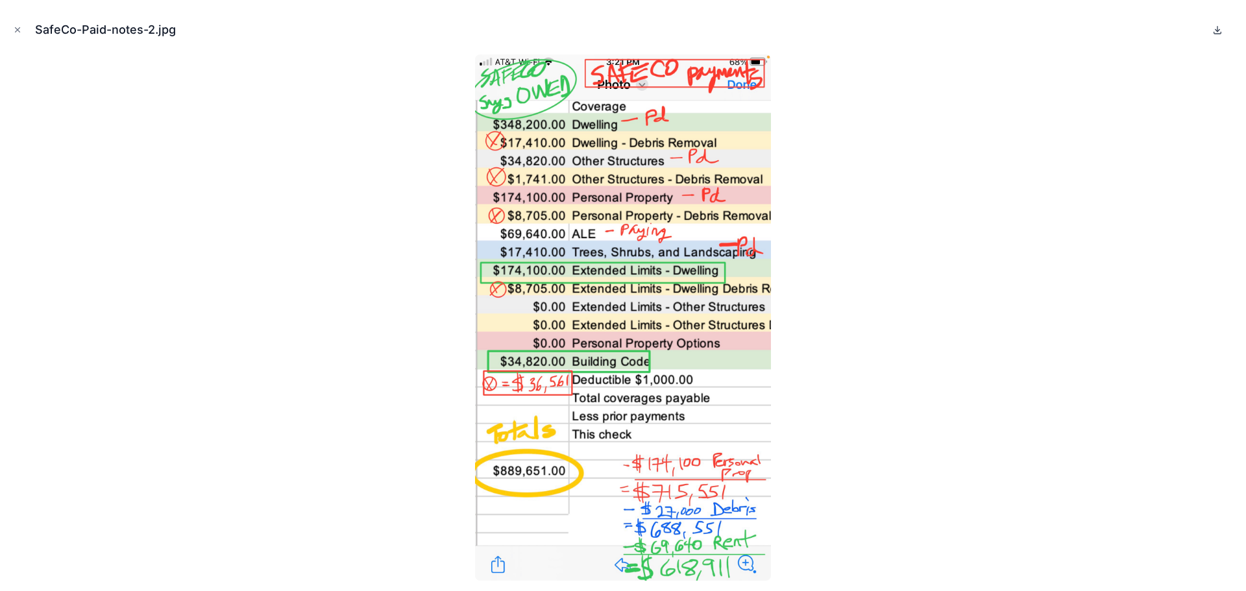
click at [1218, 31] on icon at bounding box center [1218, 30] width 5 height 2
click at [15, 30] on icon "Close modal" at bounding box center [17, 29] width 9 height 9
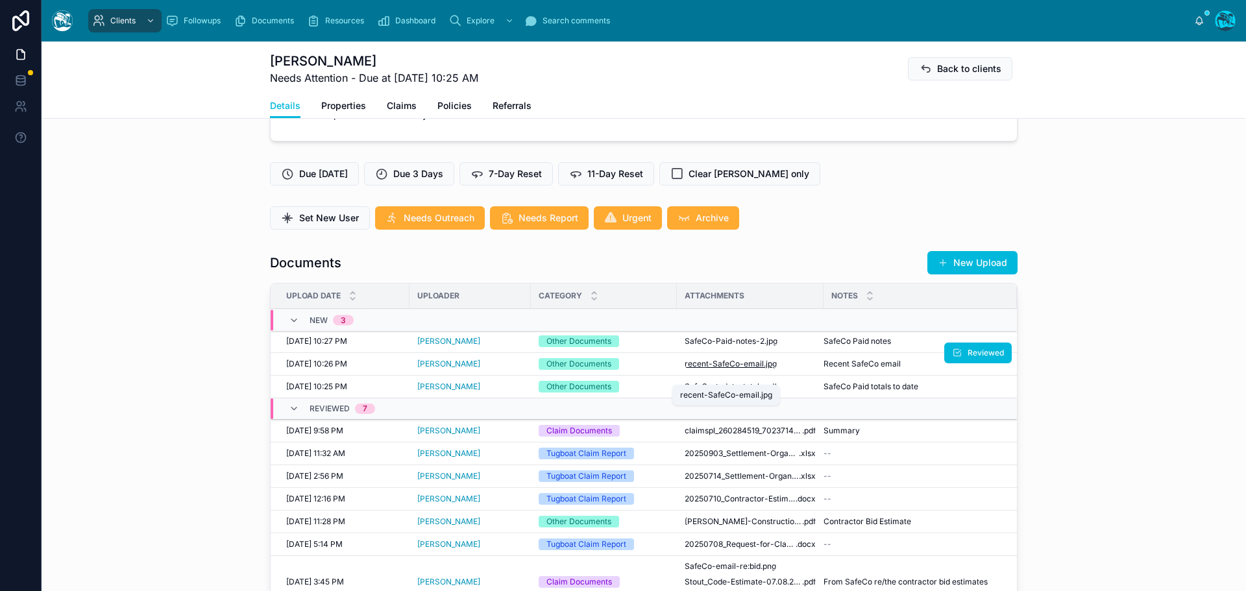
click at [741, 369] on span "recent-SafeCo-email" at bounding box center [724, 364] width 79 height 10
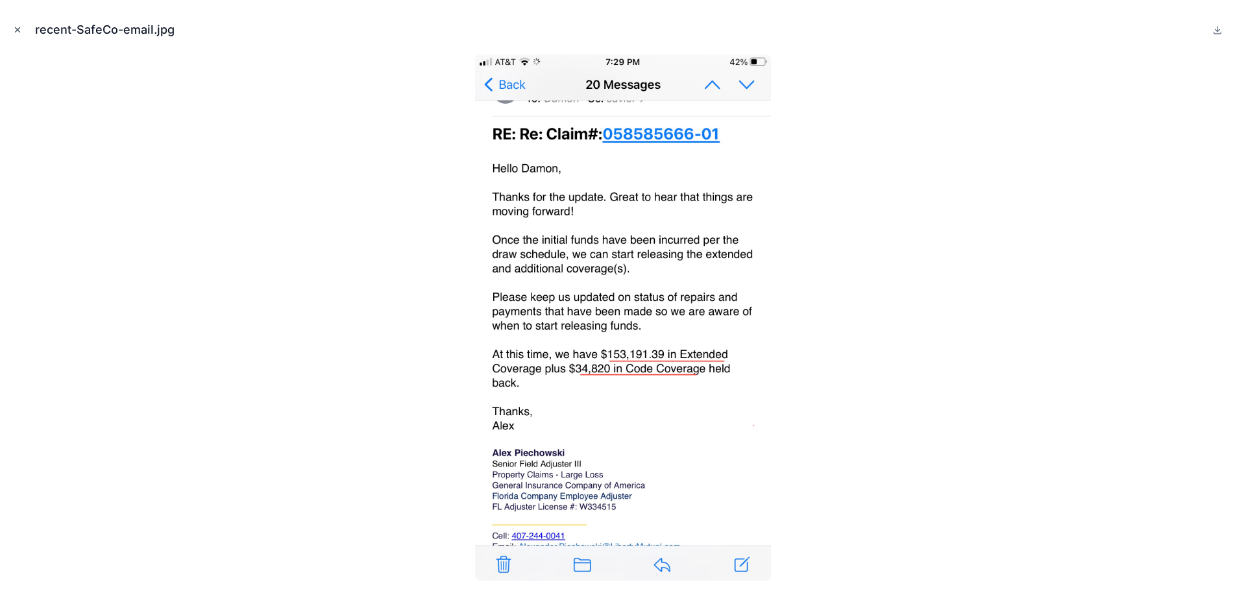
click at [18, 27] on icon "Close modal" at bounding box center [17, 29] width 9 height 9
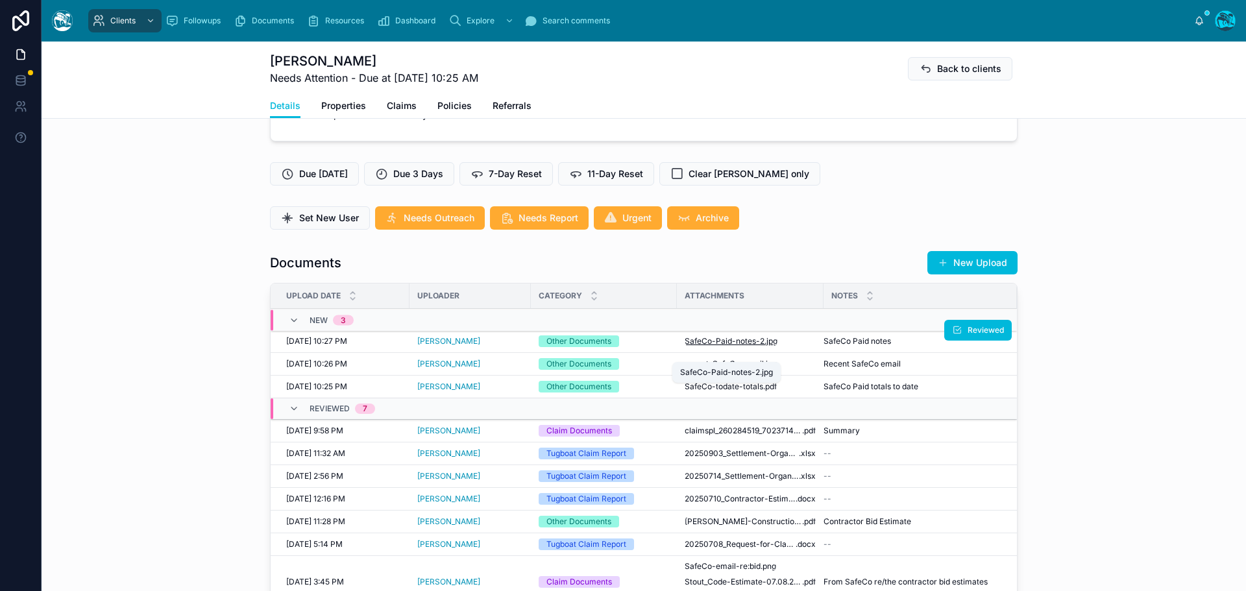
click at [724, 347] on span "SafeCo-Paid-notes-2" at bounding box center [725, 341] width 80 height 10
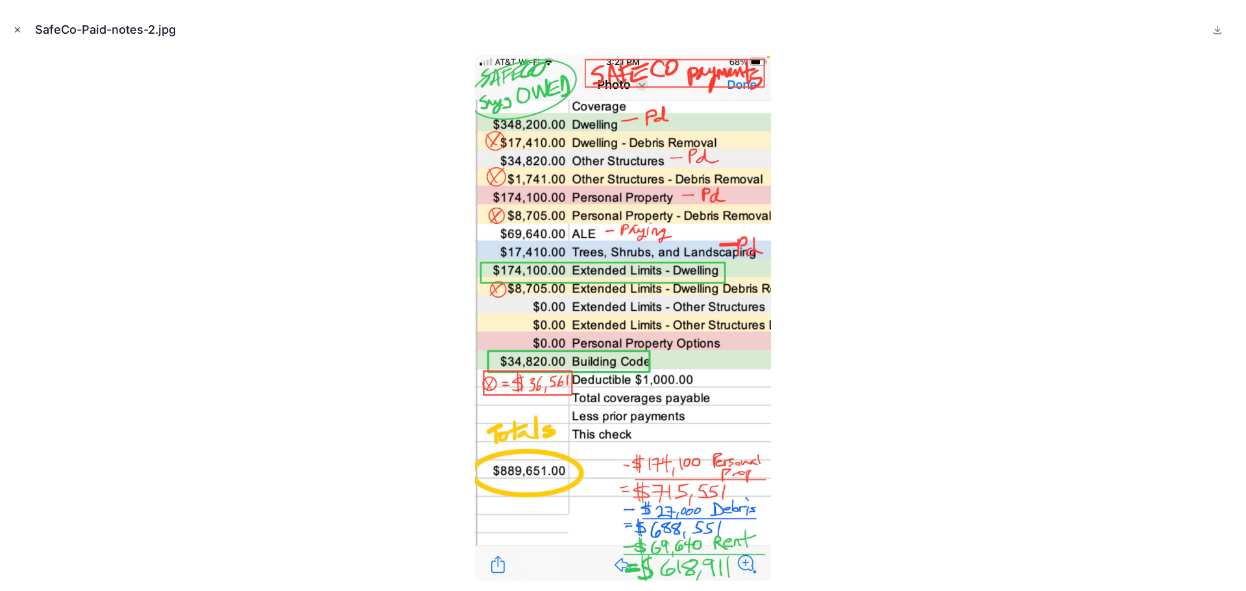
click at [17, 30] on icon "Close modal" at bounding box center [17, 29] width 9 height 9
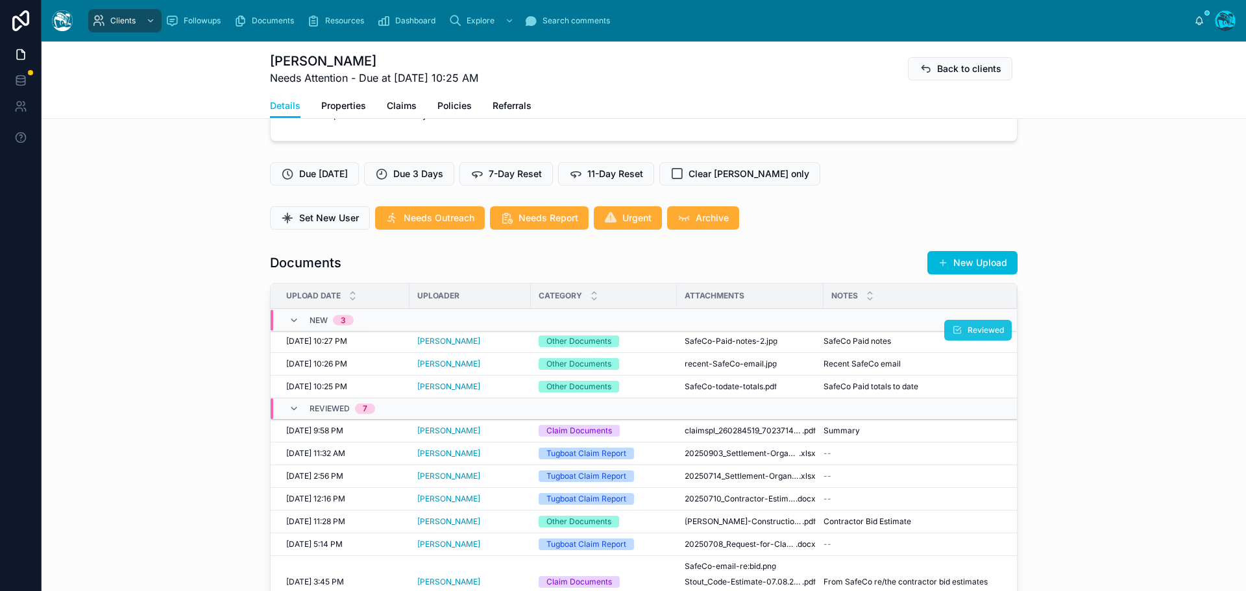
click at [968, 336] on span "Reviewed" at bounding box center [986, 330] width 36 height 10
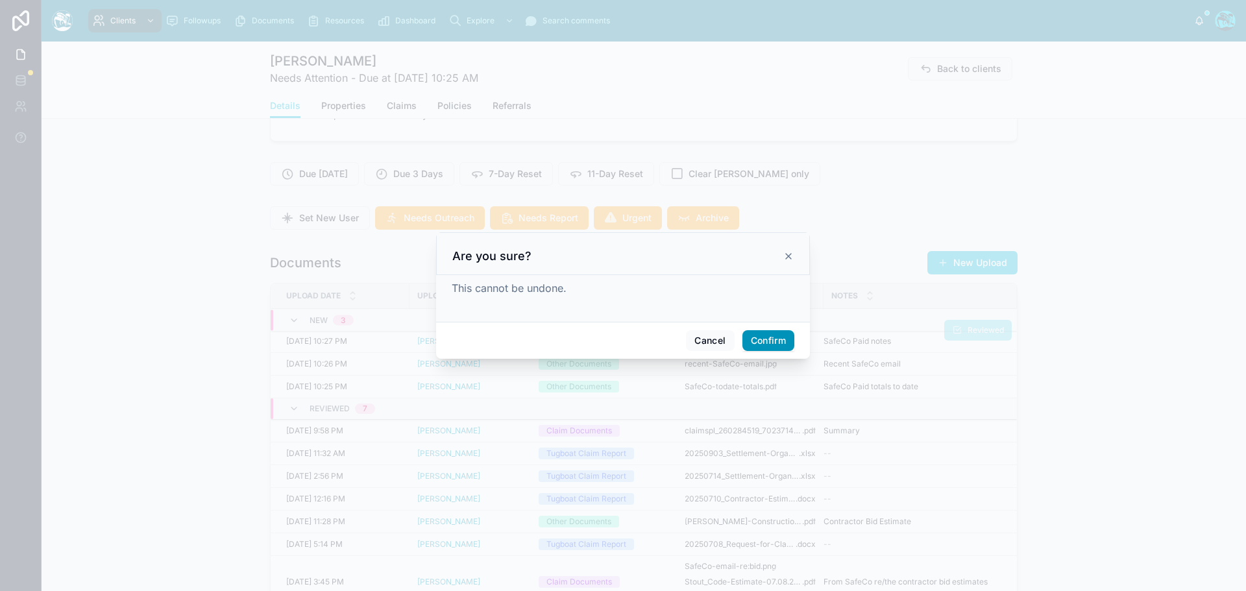
click at [773, 343] on button "Confirm" at bounding box center [769, 340] width 52 height 21
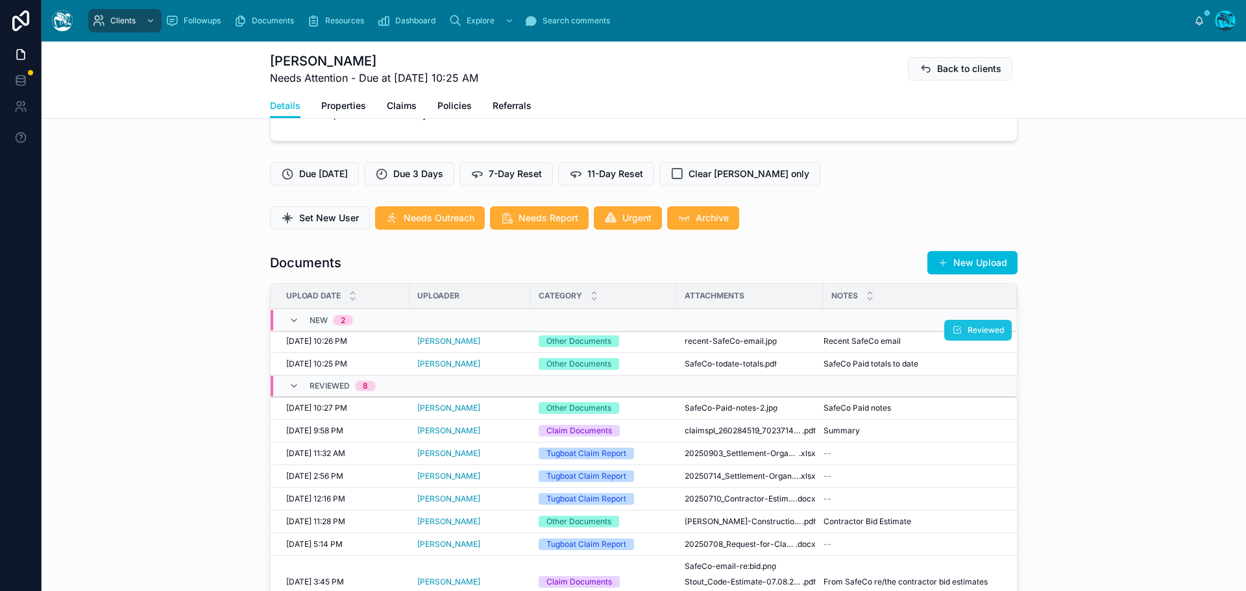
click at [977, 336] on span "Reviewed" at bounding box center [986, 330] width 36 height 10
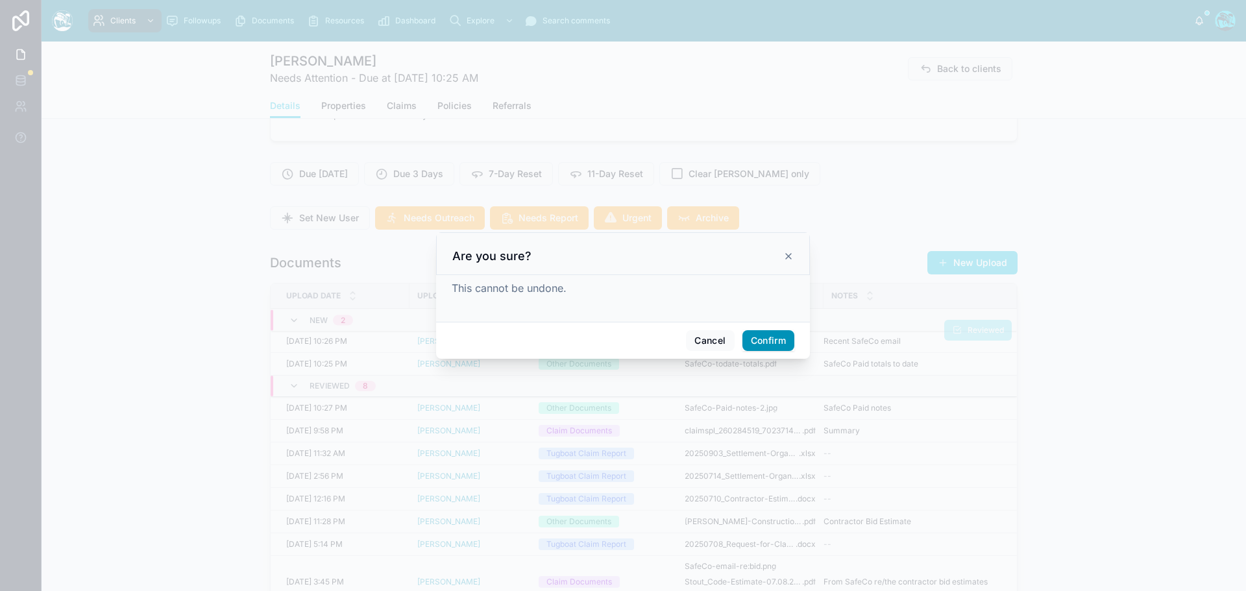
click at [764, 340] on button "Confirm" at bounding box center [769, 340] width 52 height 21
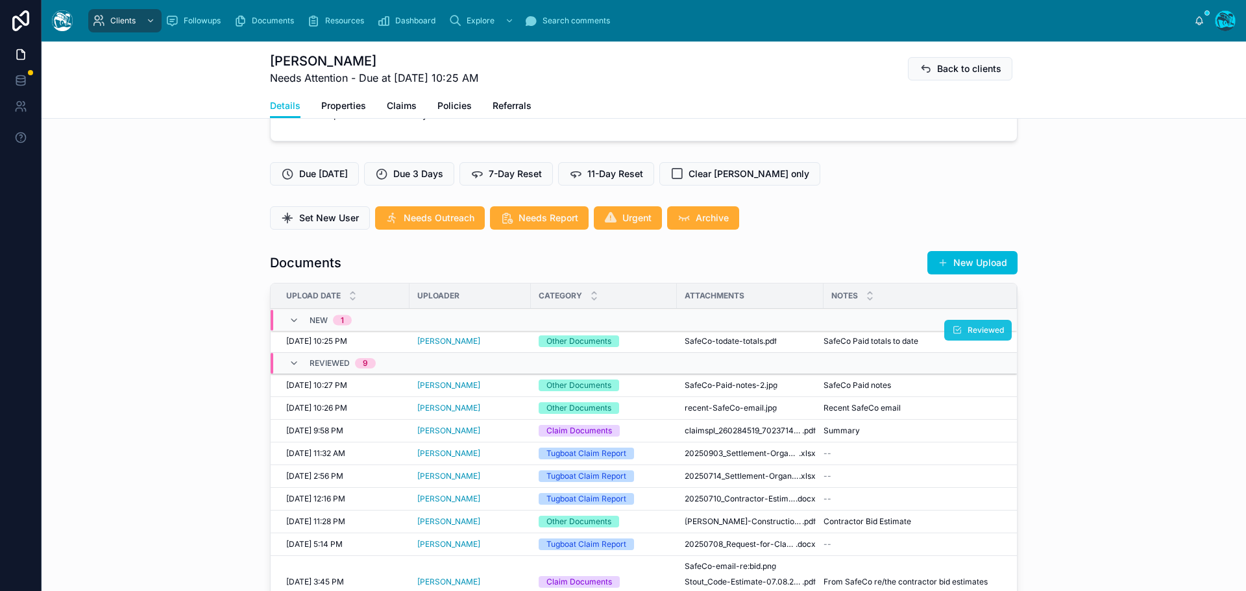
click at [985, 336] on span "Reviewed" at bounding box center [986, 330] width 36 height 10
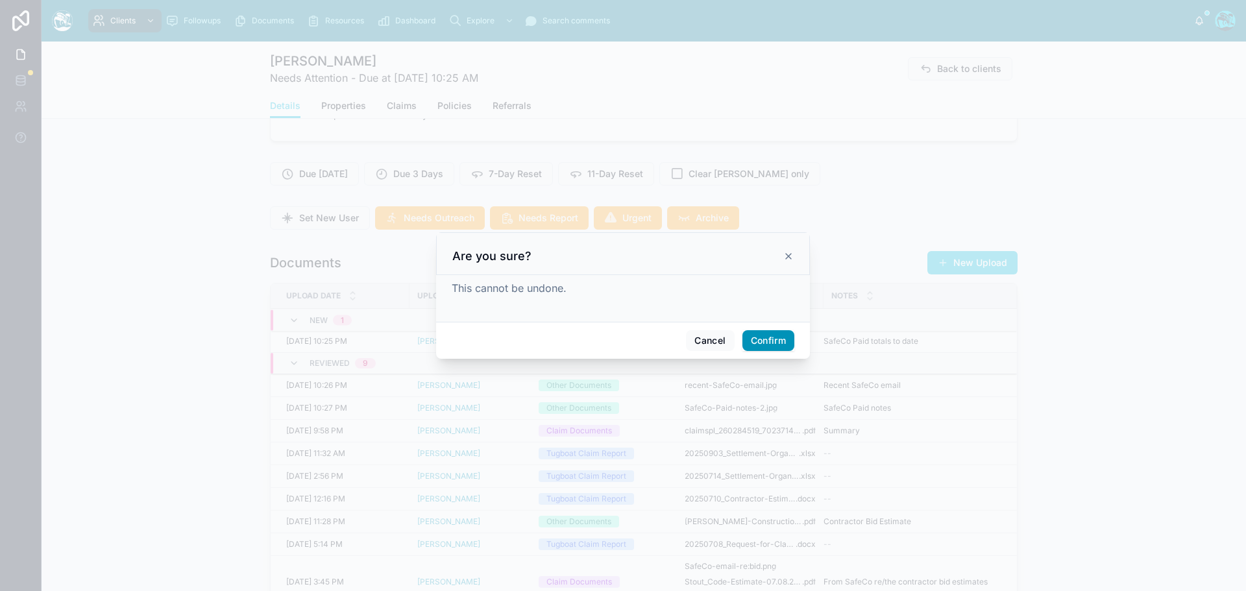
click at [780, 341] on button "Confirm" at bounding box center [769, 340] width 52 height 21
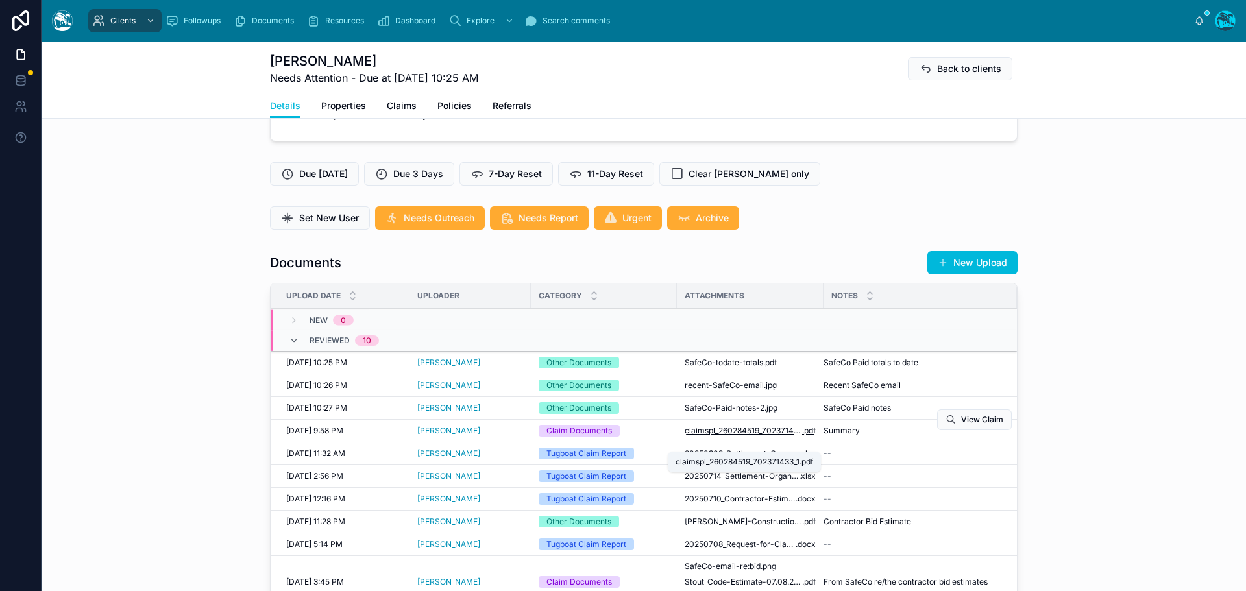
click at [736, 436] on span "claimspl_260284519_702371433_1" at bounding box center [743, 431] width 117 height 10
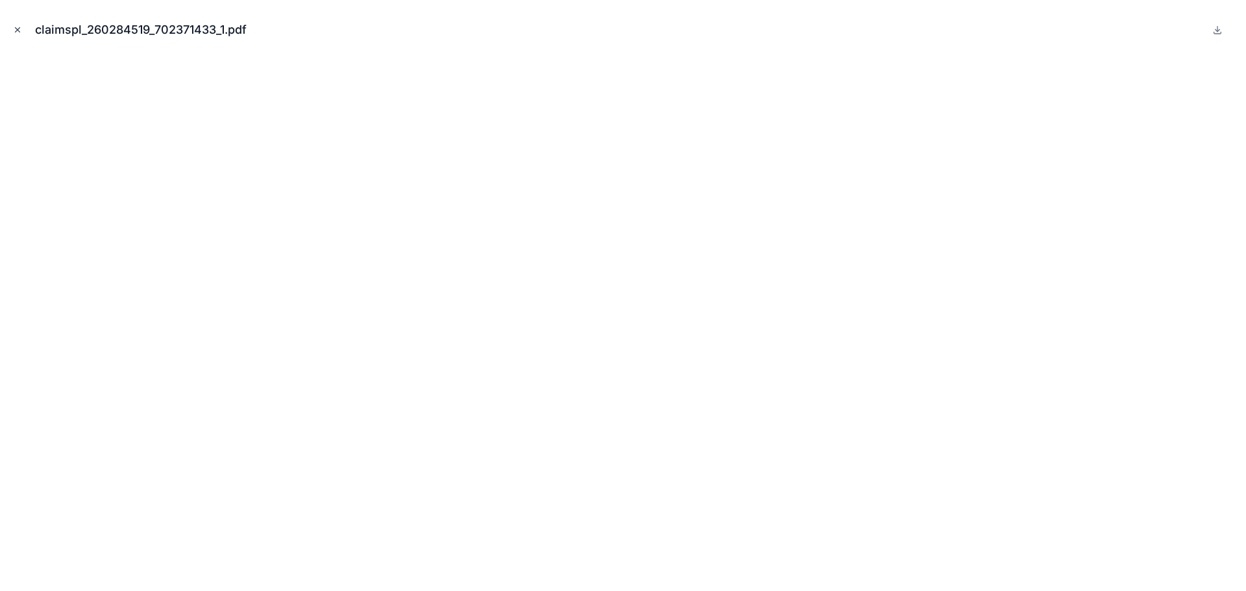
click at [16, 29] on icon "Close modal" at bounding box center [18, 30] width 5 height 5
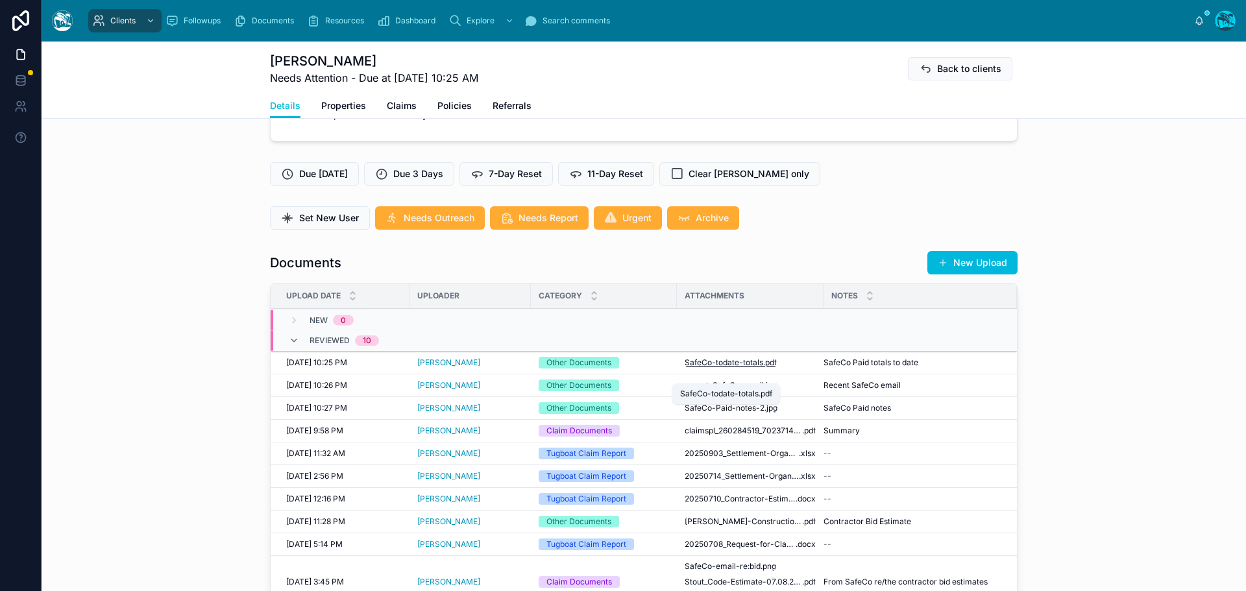
click at [740, 368] on span "SafeCo-todate-totals" at bounding box center [724, 363] width 79 height 10
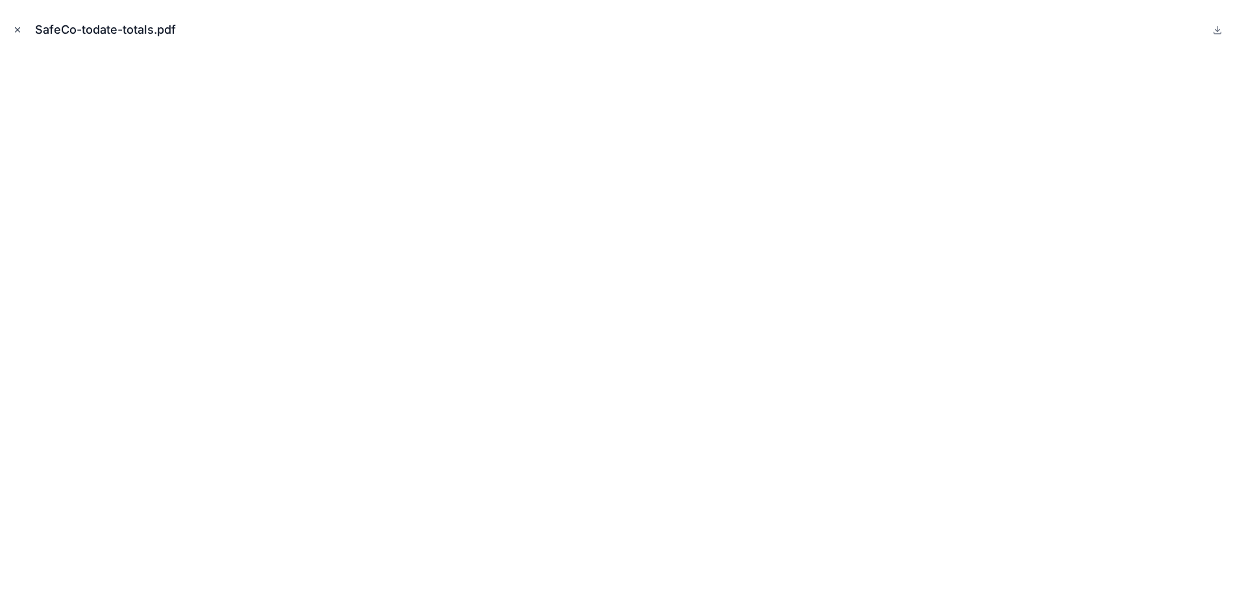
click at [16, 29] on icon "Close modal" at bounding box center [17, 29] width 9 height 9
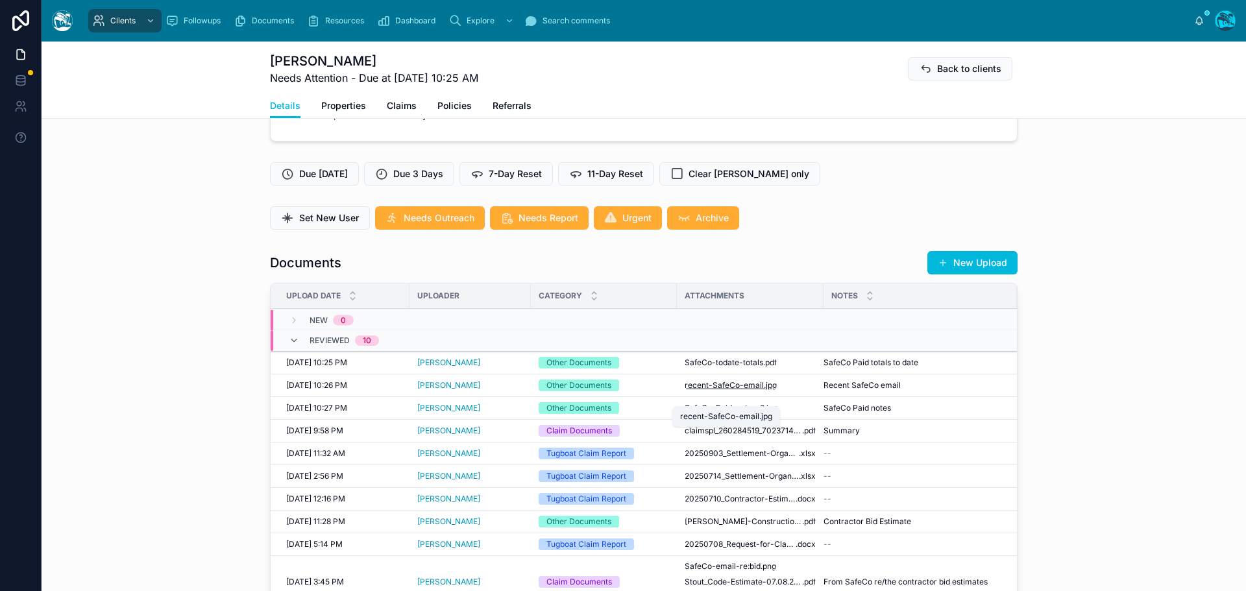
click at [709, 391] on span "recent-SafeCo-email" at bounding box center [724, 385] width 79 height 10
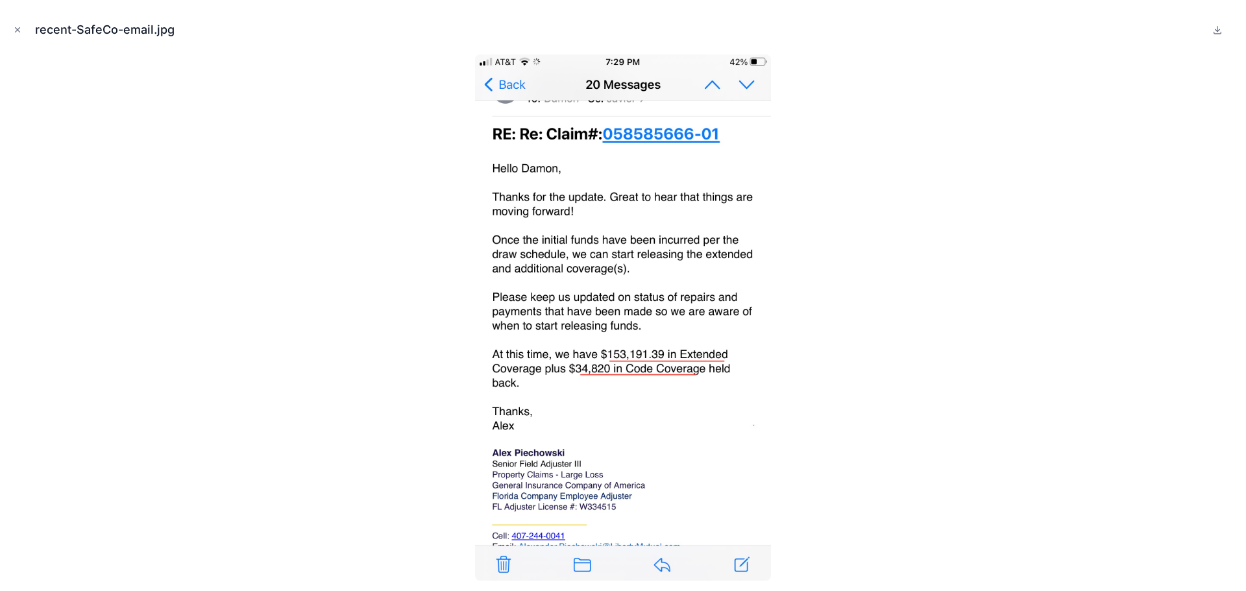
drag, startPoint x: 14, startPoint y: 29, endPoint x: 24, endPoint y: 58, distance: 30.4
click at [14, 29] on icon "Close modal" at bounding box center [17, 29] width 9 height 9
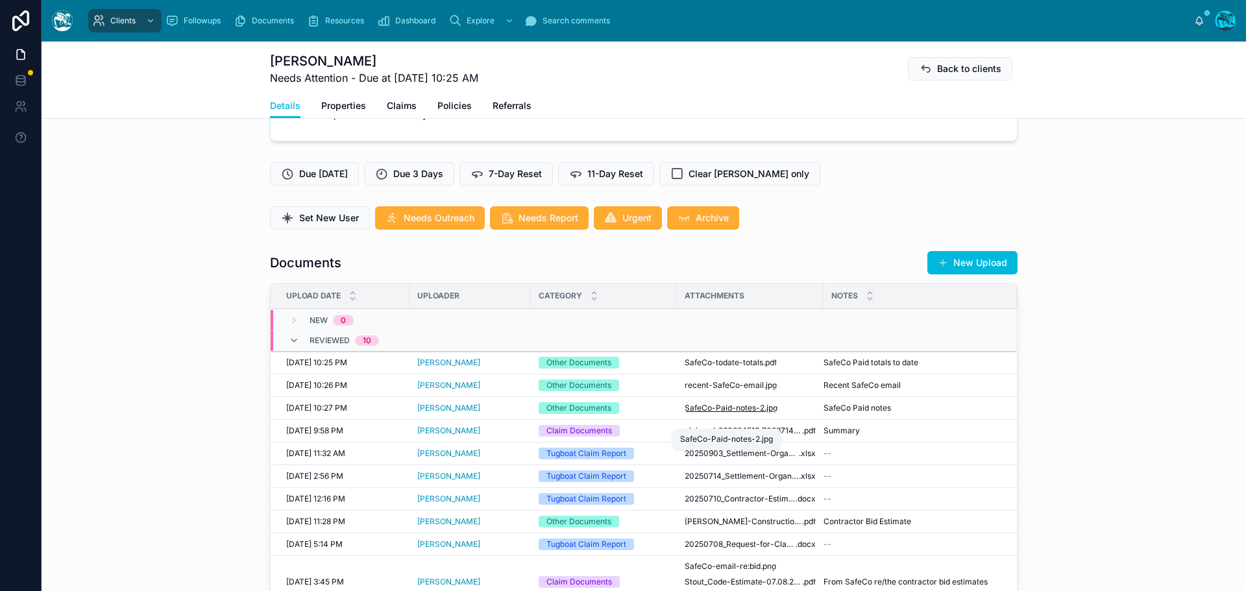
click at [710, 414] on span "SafeCo-Paid-notes-2" at bounding box center [725, 408] width 80 height 10
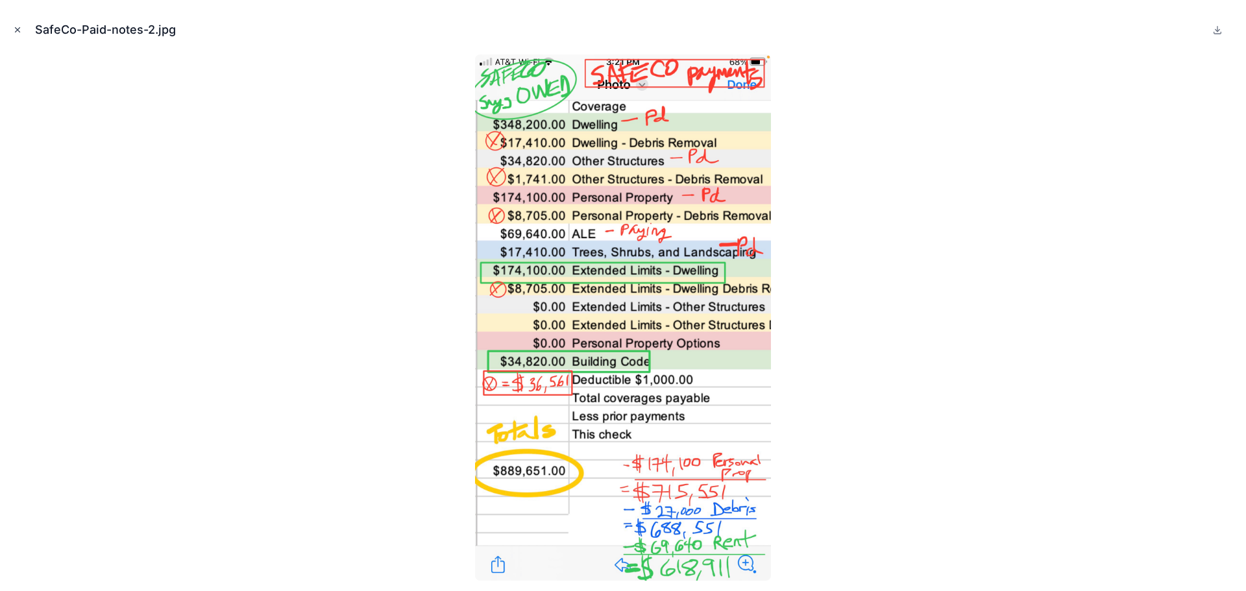
click at [17, 30] on icon "Close modal" at bounding box center [17, 29] width 9 height 9
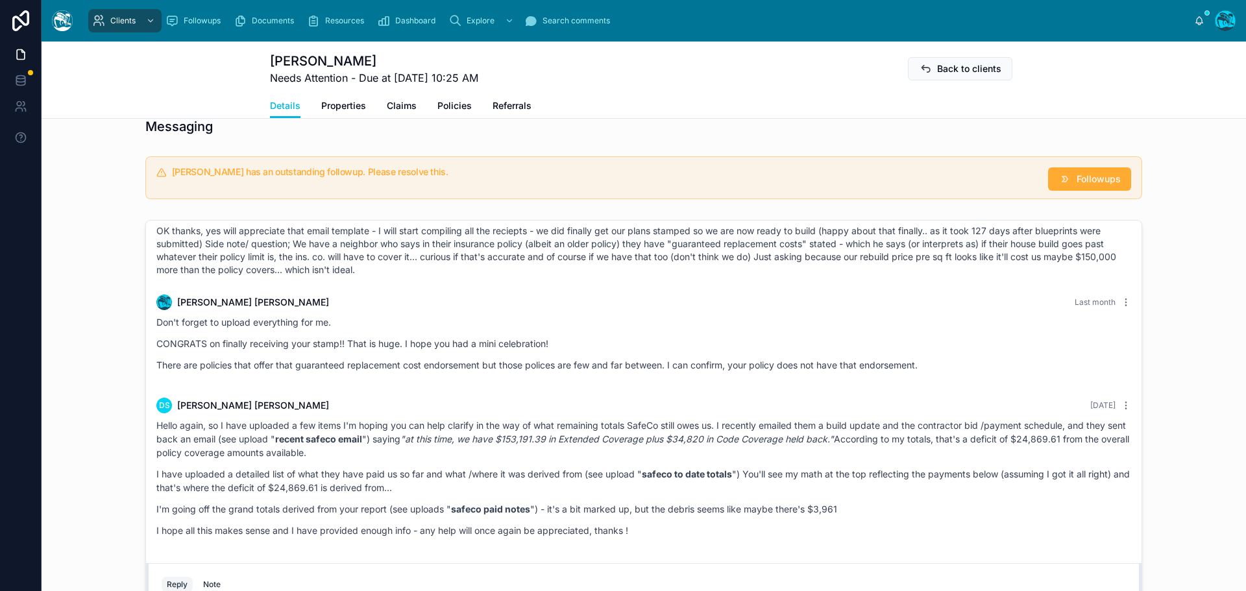
scroll to position [909, 0]
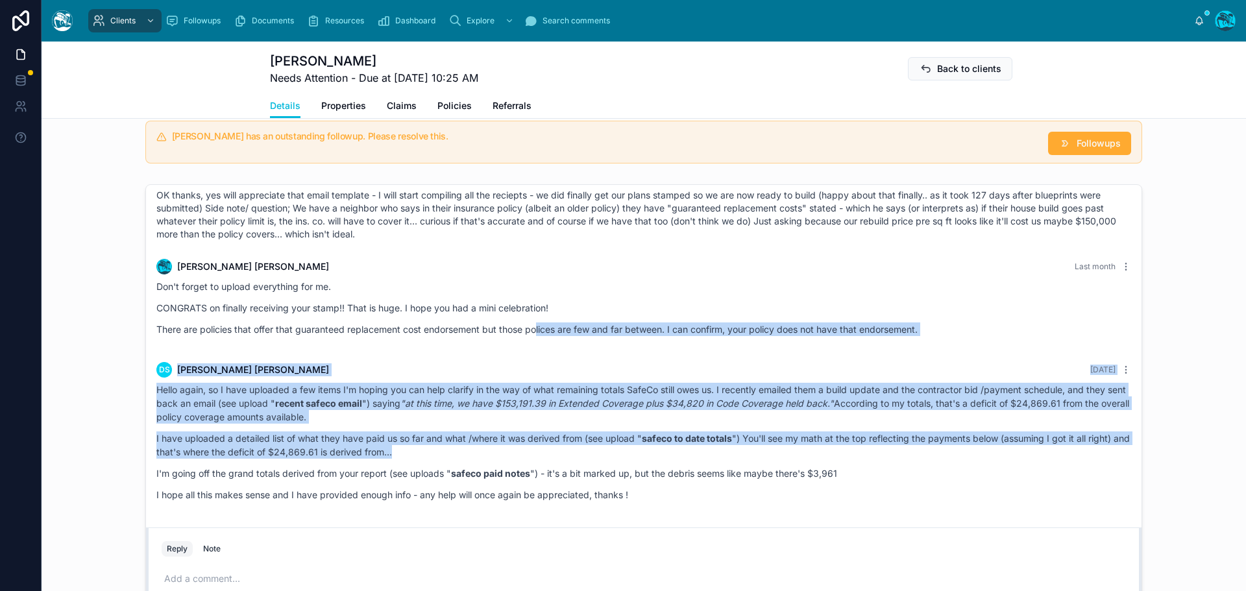
drag, startPoint x: 533, startPoint y: 359, endPoint x: 570, endPoint y: 460, distance: 107.2
click at [935, 336] on p "There are policies that offer that guaranteed replacement cost endorsement but …" at bounding box center [643, 330] width 975 height 14
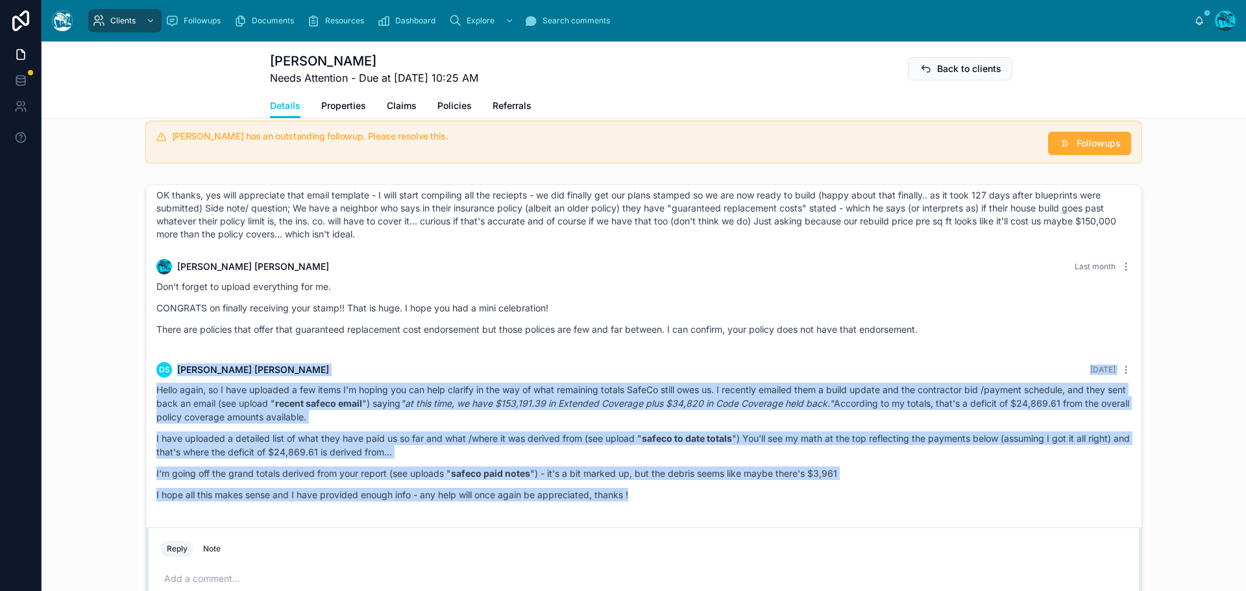
drag, startPoint x: 940, startPoint y: 341, endPoint x: 935, endPoint y: 519, distance: 177.9
copy div "DS Damon Stout Yesterday Hello again, so I have uploaded a few items I'm hoping…"
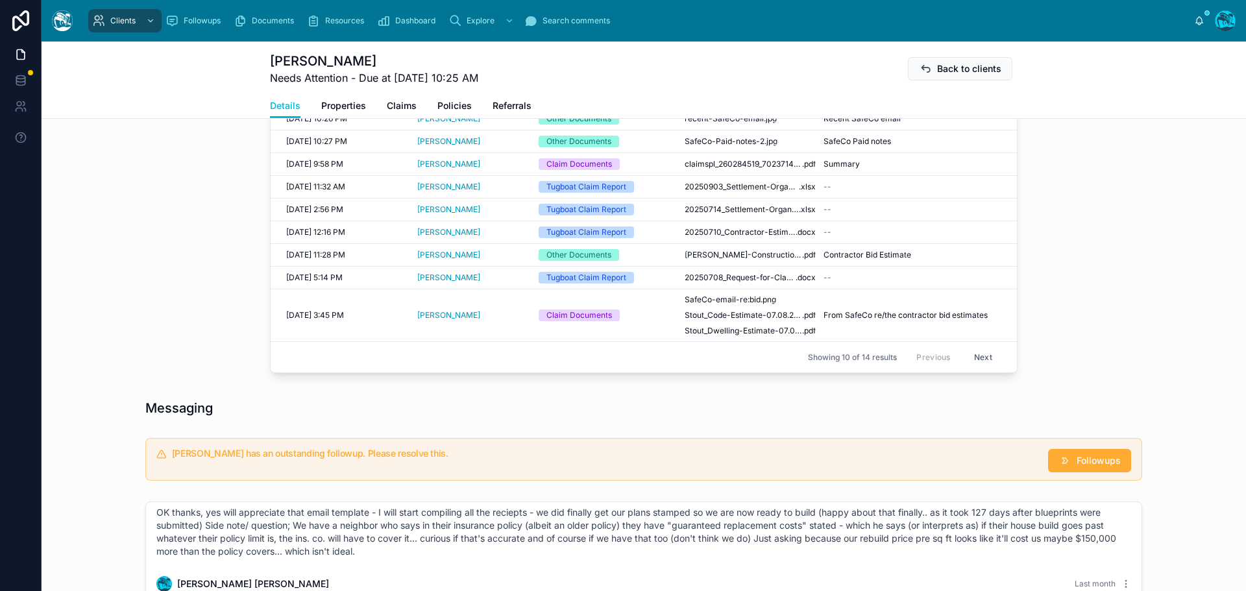
scroll to position [519, 0]
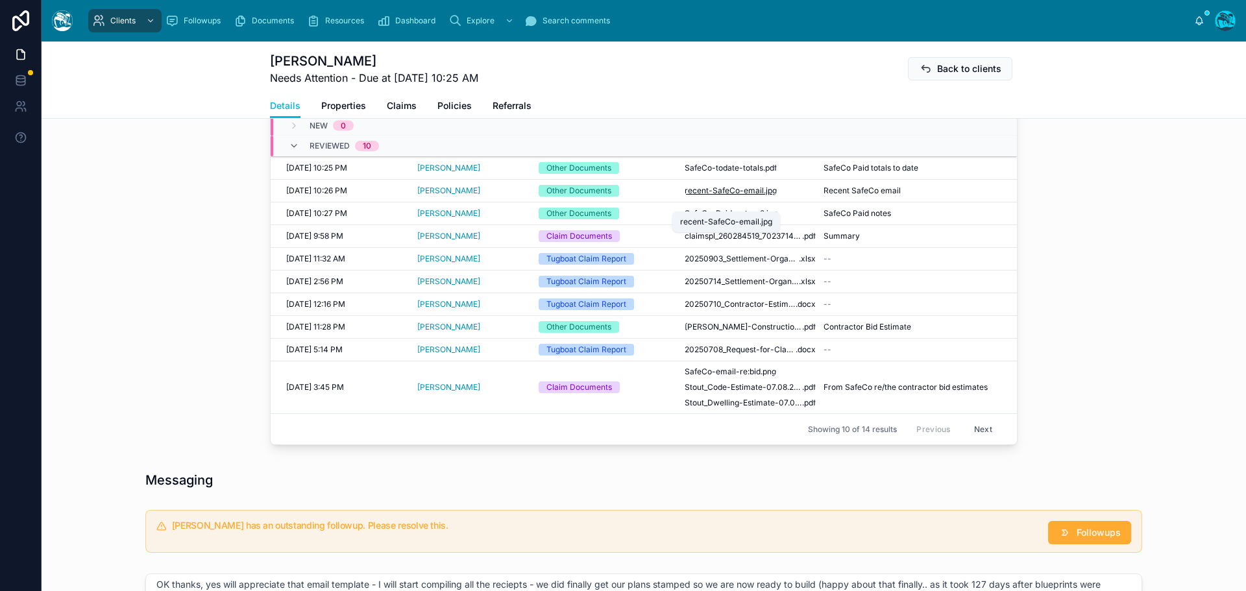
click at [745, 196] on span "recent-SafeCo-email" at bounding box center [724, 191] width 79 height 10
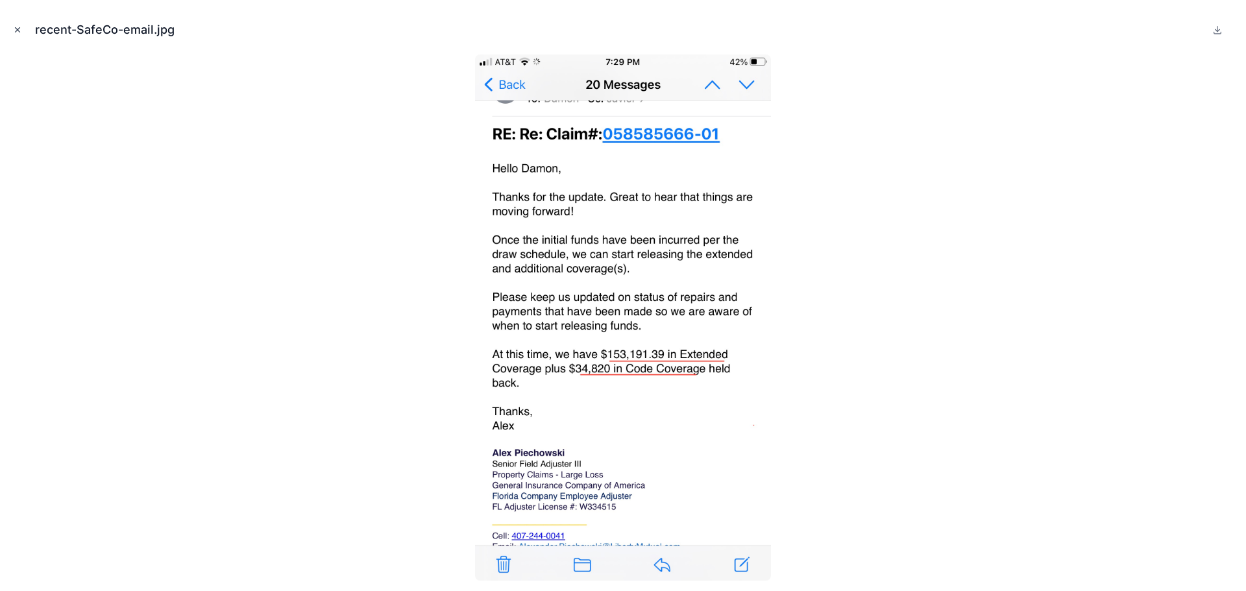
click at [14, 27] on icon "Close modal" at bounding box center [17, 29] width 9 height 9
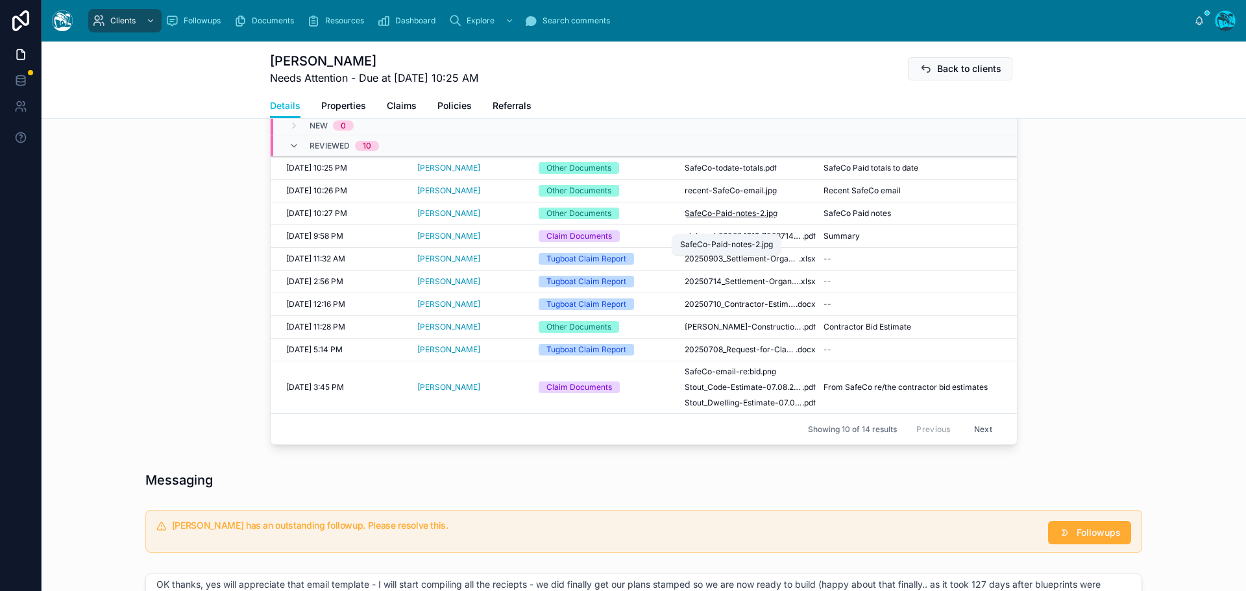
click at [700, 219] on span "SafeCo-Paid-notes-2" at bounding box center [725, 213] width 80 height 10
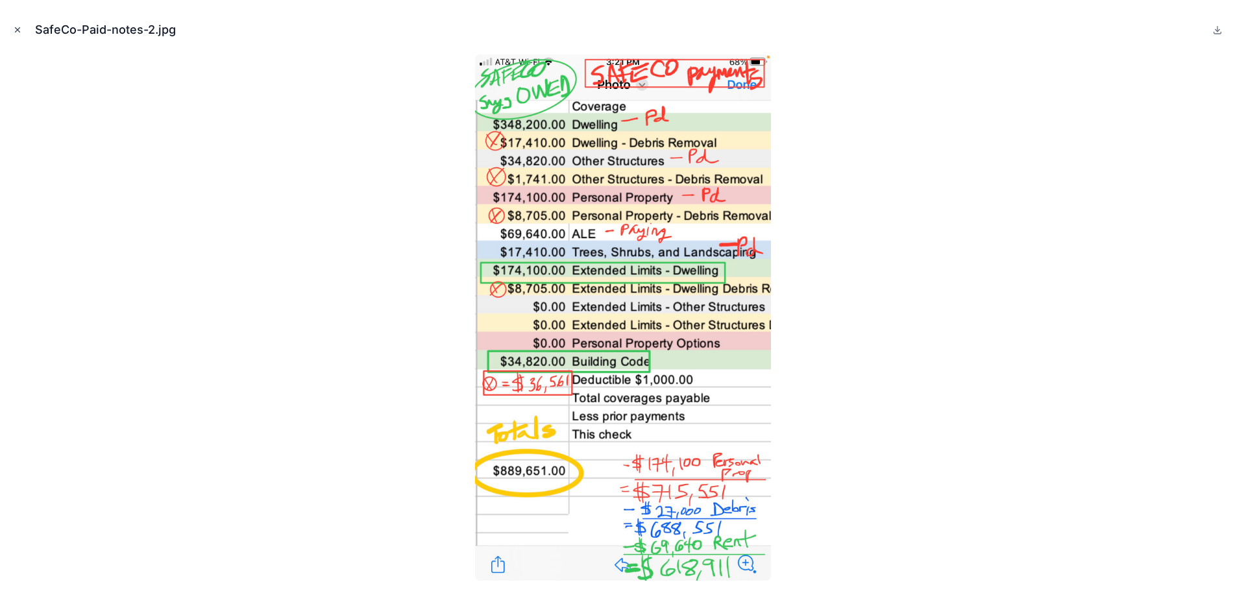
click at [16, 29] on icon "Close modal" at bounding box center [18, 30] width 5 height 5
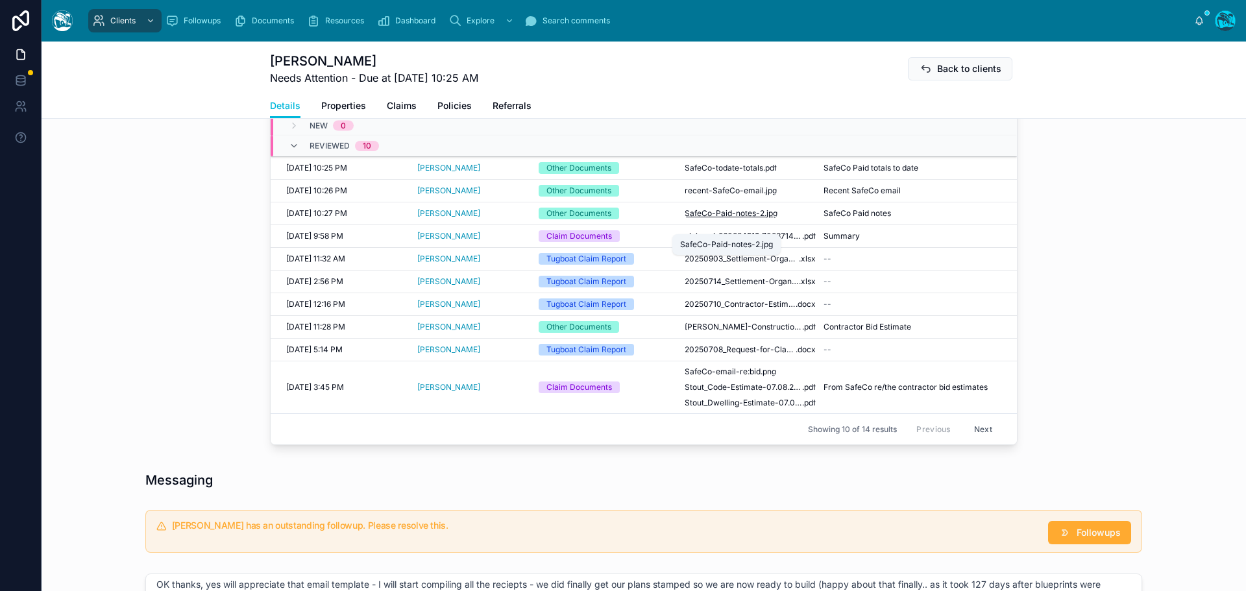
click at [738, 219] on span "SafeCo-Paid-notes-2" at bounding box center [725, 213] width 80 height 10
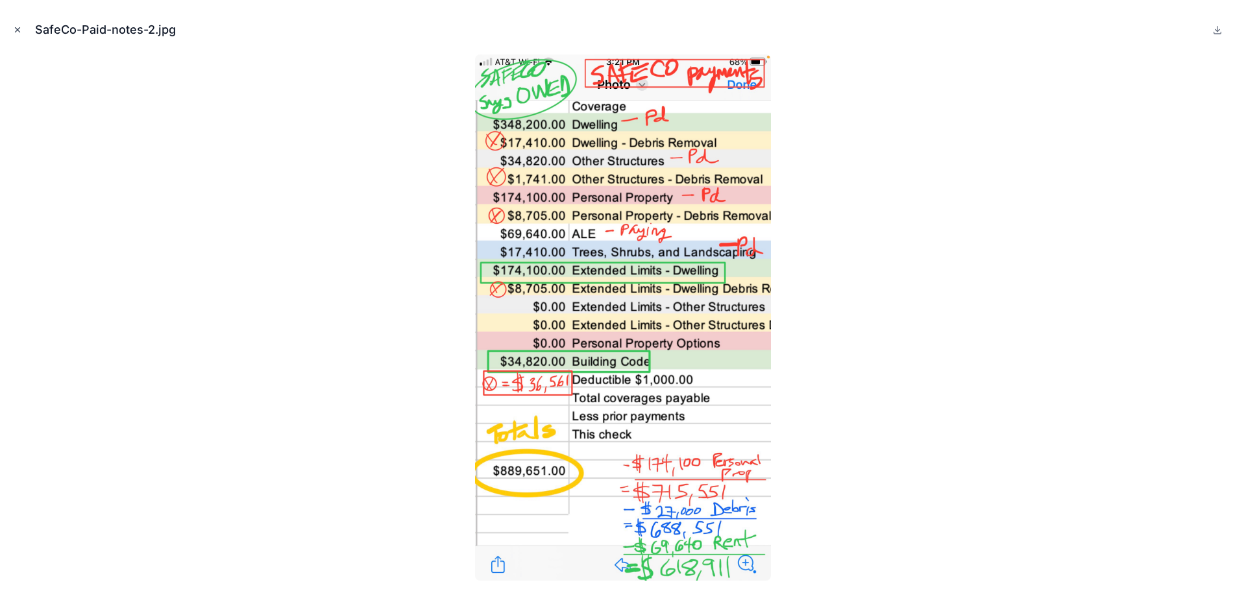
click at [14, 27] on icon "Close modal" at bounding box center [17, 29] width 9 height 9
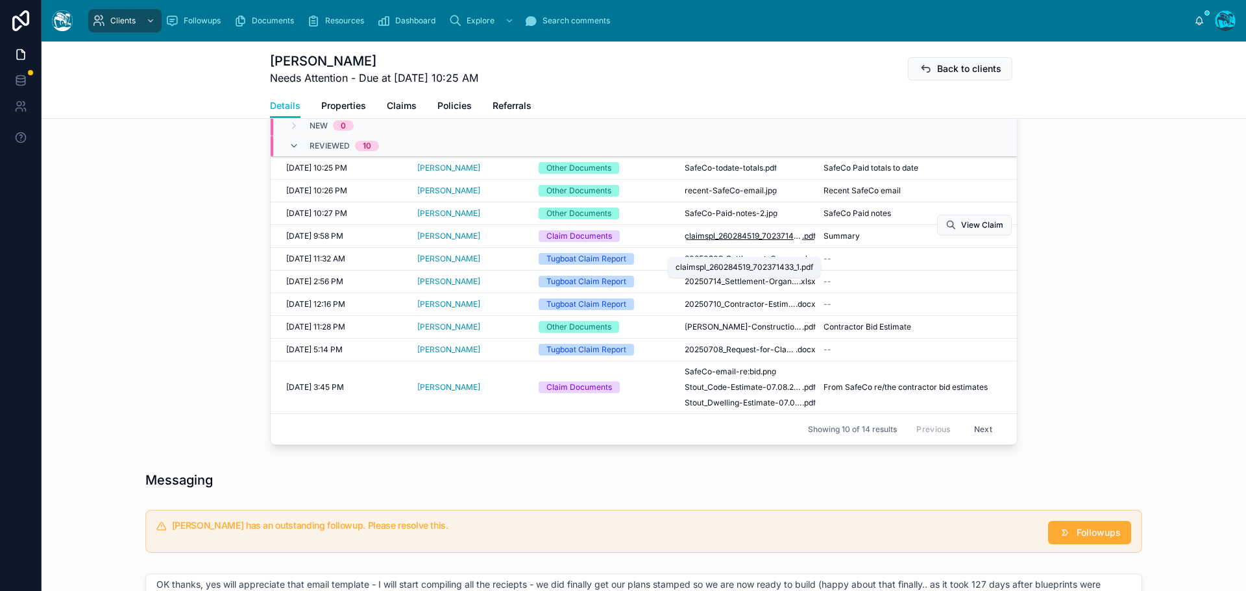
click at [725, 241] on span "claimspl_260284519_702371433_1" at bounding box center [743, 236] width 117 height 10
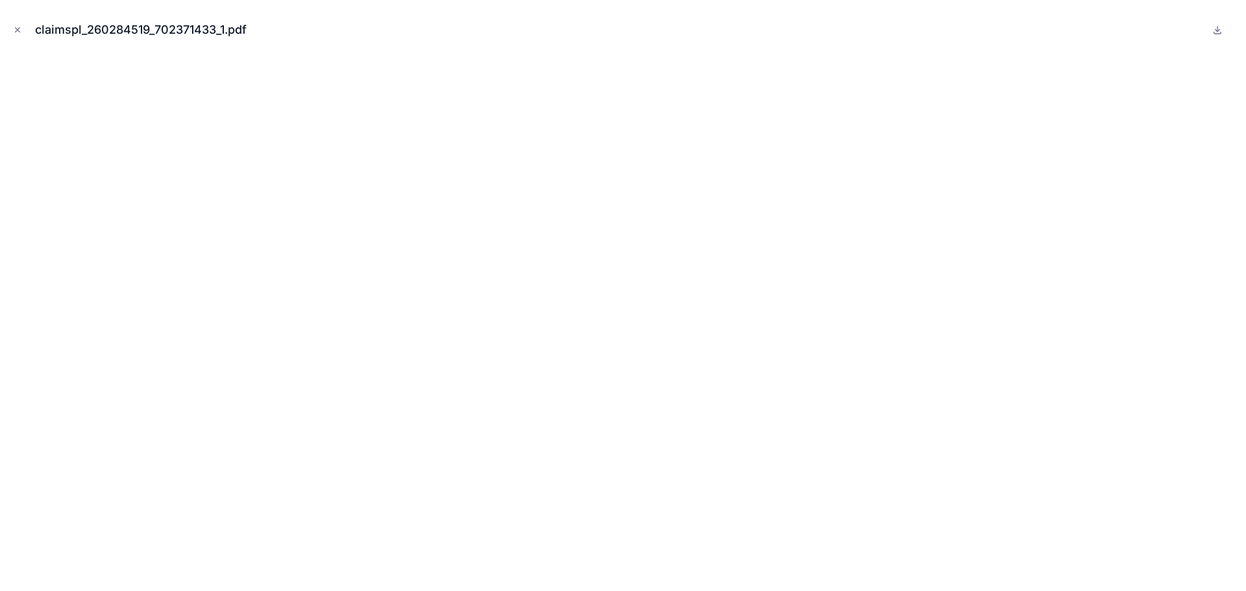
click at [16, 29] on icon "Close modal" at bounding box center [18, 30] width 5 height 5
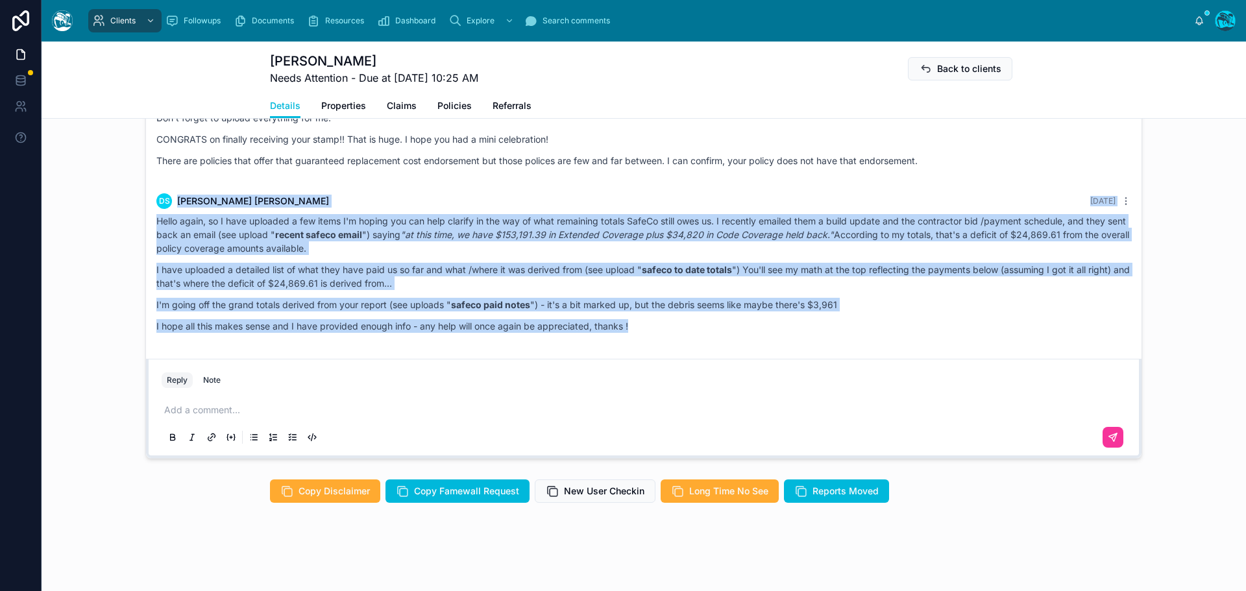
scroll to position [1091, 0]
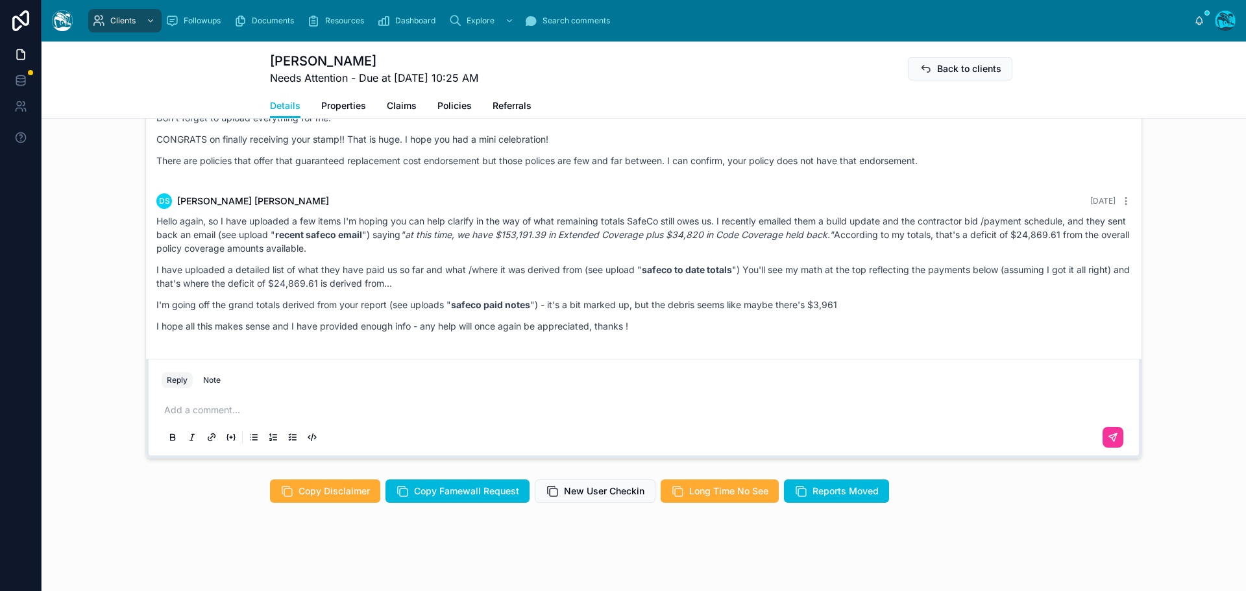
click at [222, 414] on p at bounding box center [646, 410] width 965 height 13
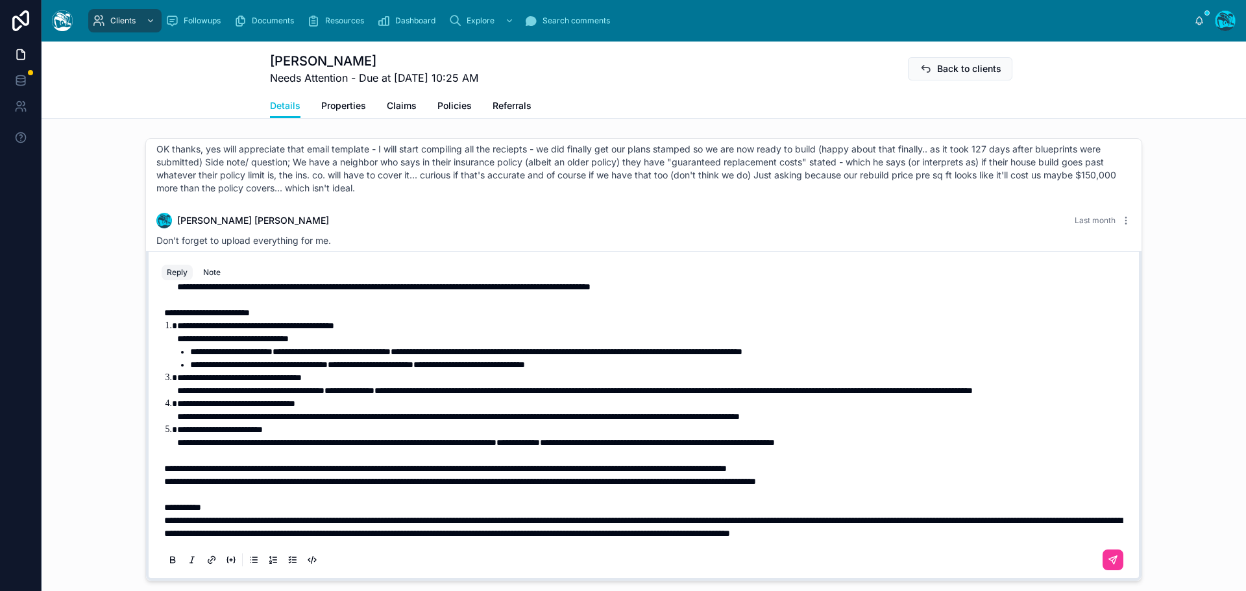
scroll to position [236, 0]
click at [164, 483] on span "**********" at bounding box center [460, 481] width 592 height 9
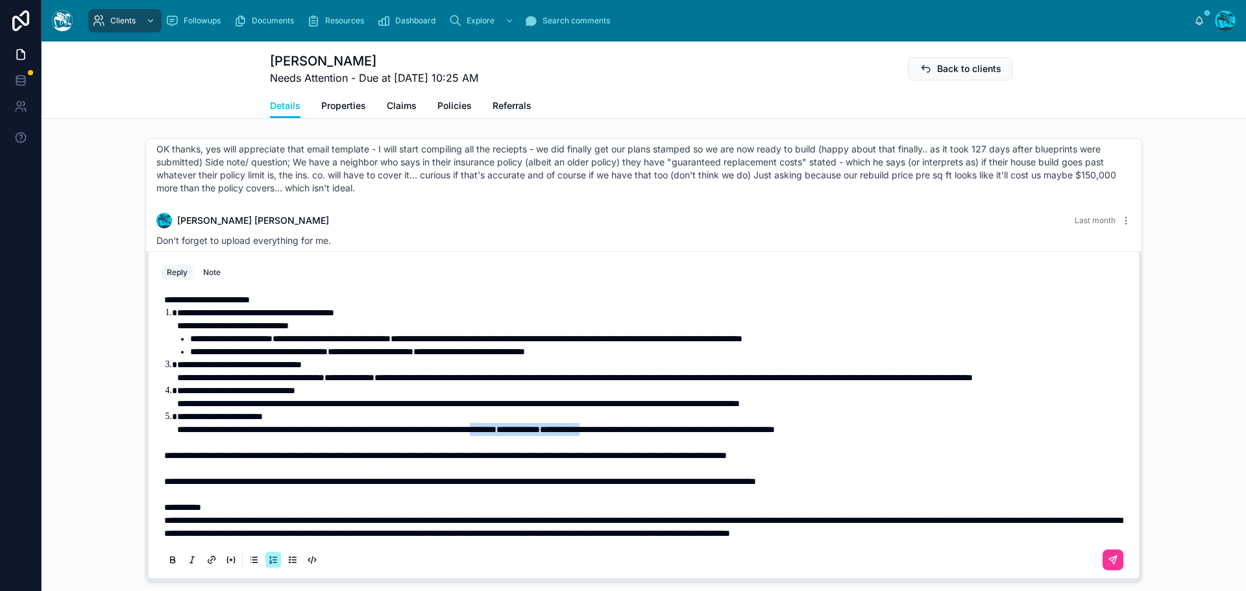
drag, startPoint x: 574, startPoint y: 445, endPoint x: 722, endPoint y: 443, distance: 148.0
click at [722, 436] on li "**********" at bounding box center [653, 423] width 952 height 26
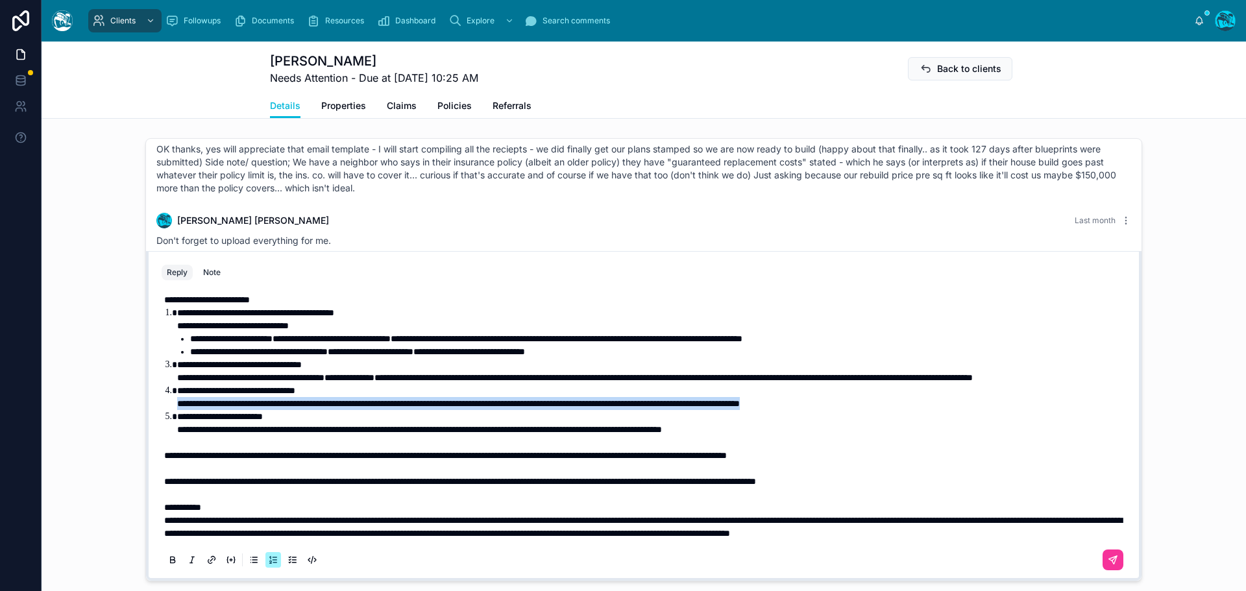
drag, startPoint x: 926, startPoint y: 414, endPoint x: 171, endPoint y: 418, distance: 755.6
click at [171, 418] on ol "**********" at bounding box center [646, 371] width 965 height 130
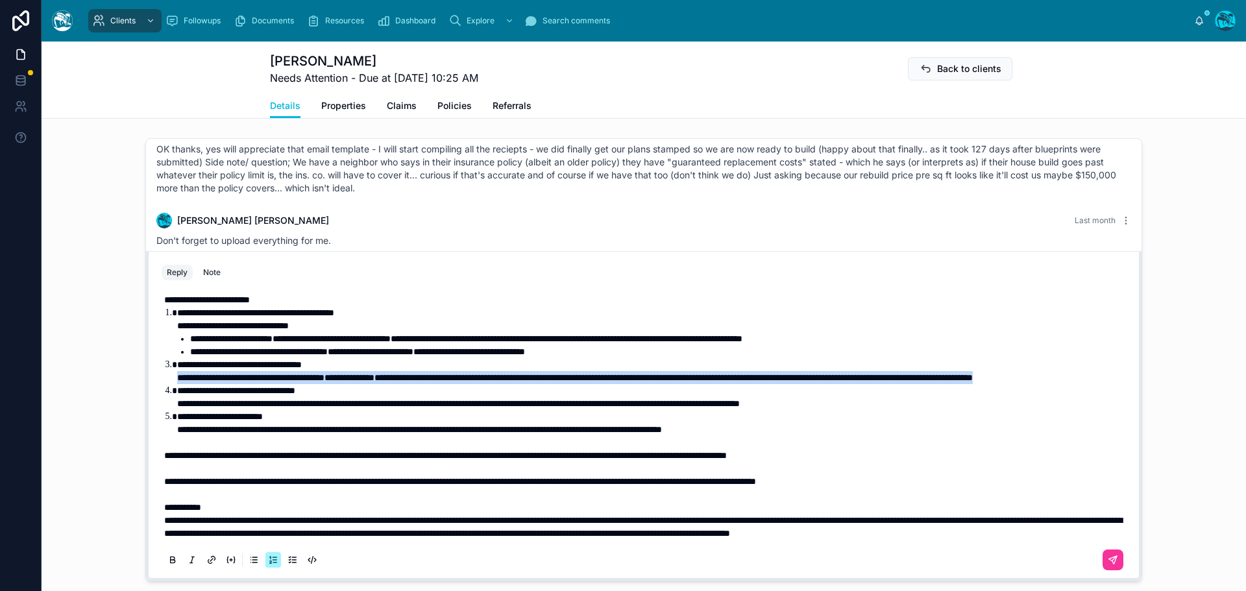
drag, startPoint x: 303, startPoint y: 390, endPoint x: 169, endPoint y: 381, distance: 133.4
click at [169, 381] on ol "**********" at bounding box center [646, 371] width 965 height 130
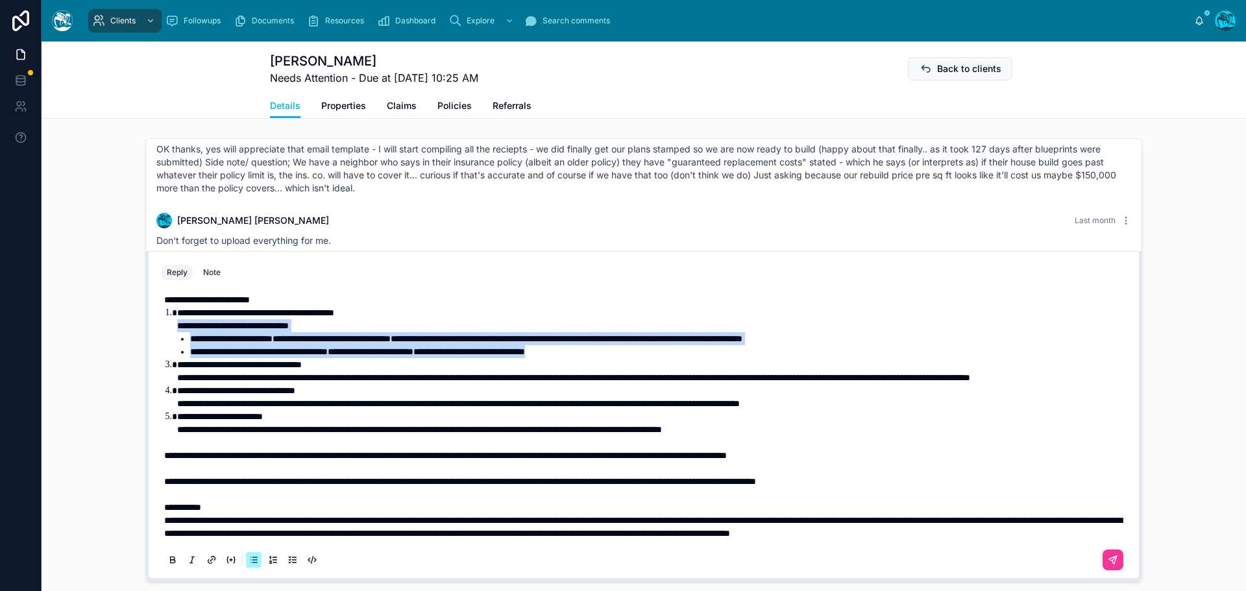
drag, startPoint x: 627, startPoint y: 351, endPoint x: 166, endPoint y: 330, distance: 462.0
click at [166, 330] on ol "**********" at bounding box center [646, 371] width 965 height 130
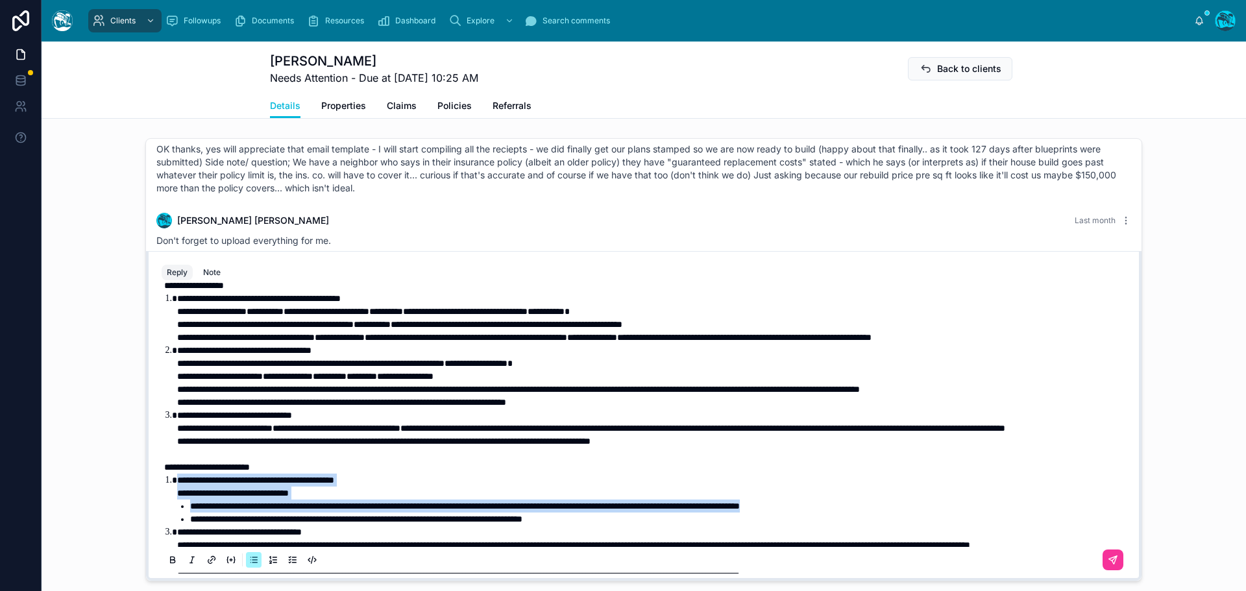
scroll to position [42, 0]
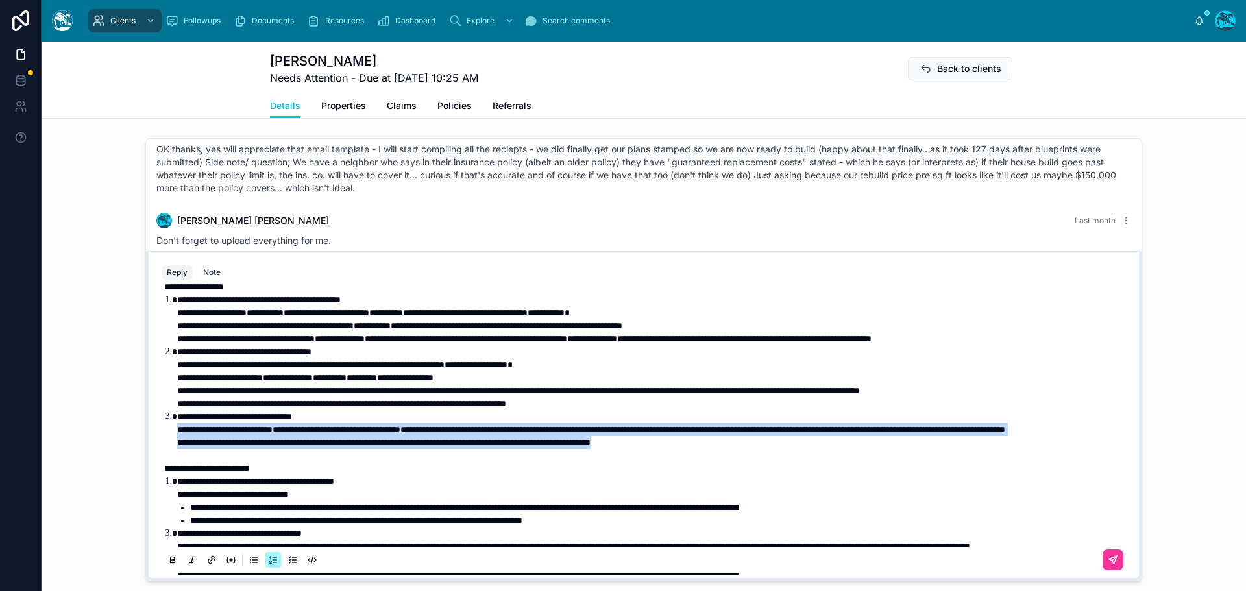
drag, startPoint x: 695, startPoint y: 469, endPoint x: 156, endPoint y: 444, distance: 538.7
click at [162, 444] on div "**********" at bounding box center [644, 495] width 965 height 496
click at [171, 561] on icon at bounding box center [173, 559] width 4 height 3
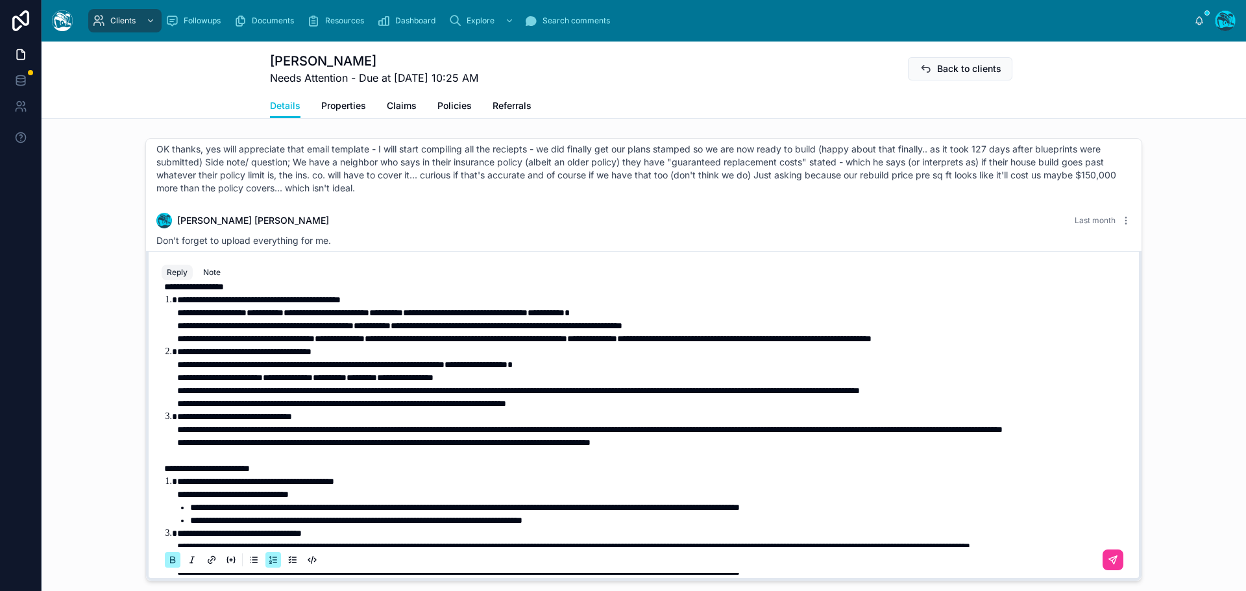
click at [169, 565] on icon at bounding box center [172, 560] width 10 height 10
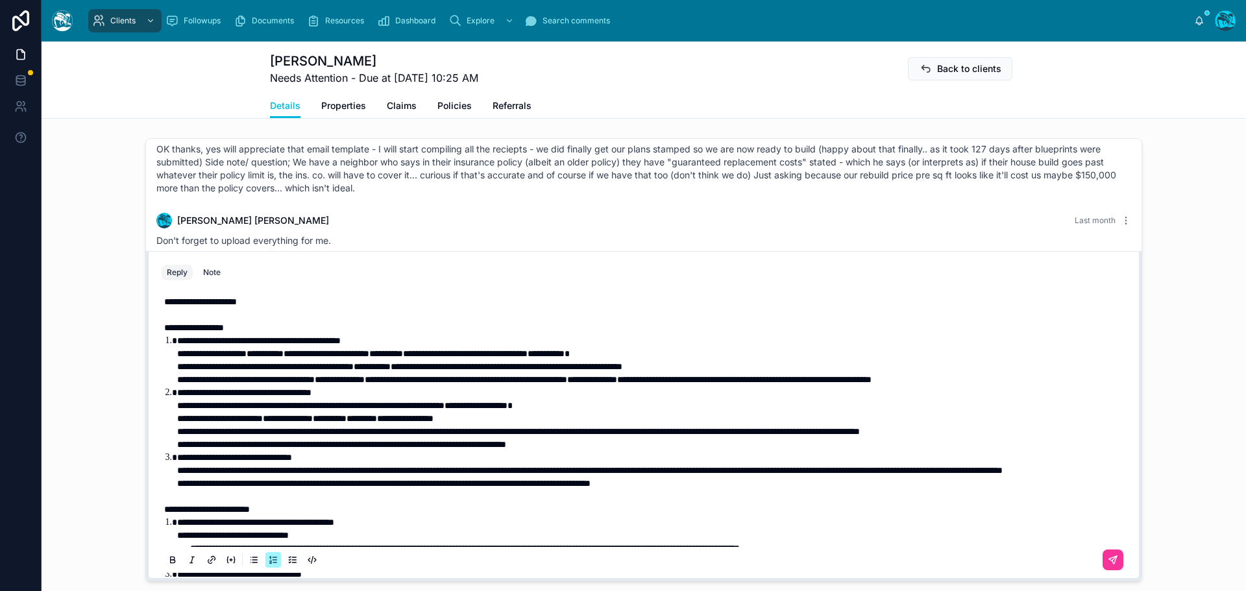
scroll to position [0, 0]
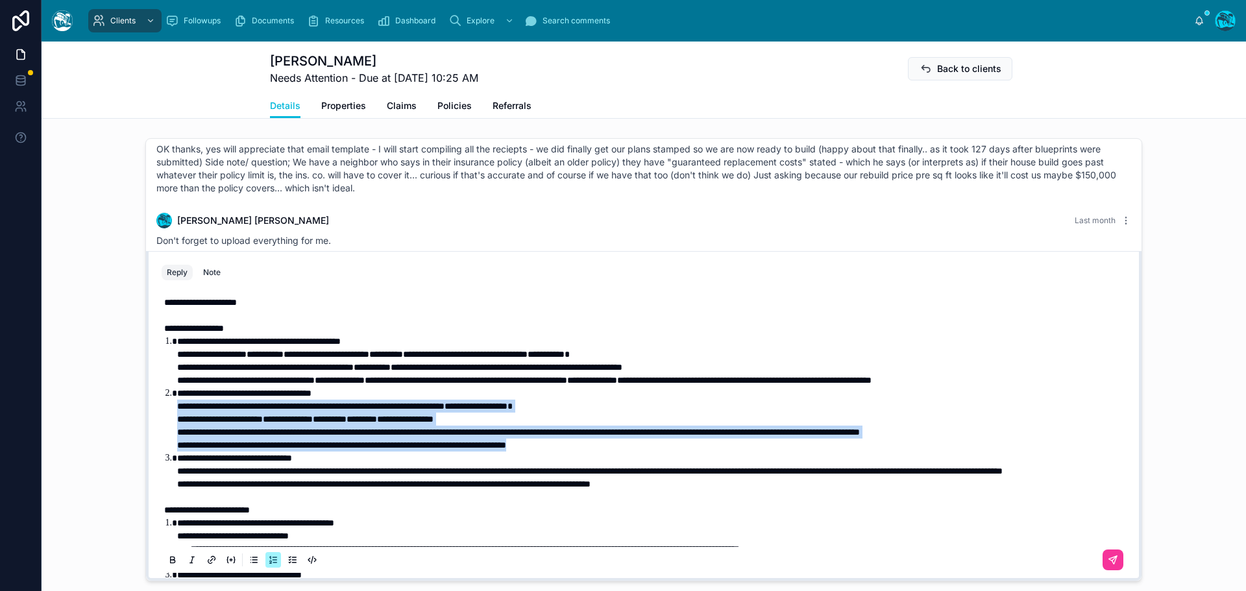
drag, startPoint x: 612, startPoint y: 458, endPoint x: 158, endPoint y: 423, distance: 455.1
click at [162, 423] on div "**********" at bounding box center [644, 536] width 965 height 496
click at [168, 565] on icon at bounding box center [172, 560] width 10 height 10
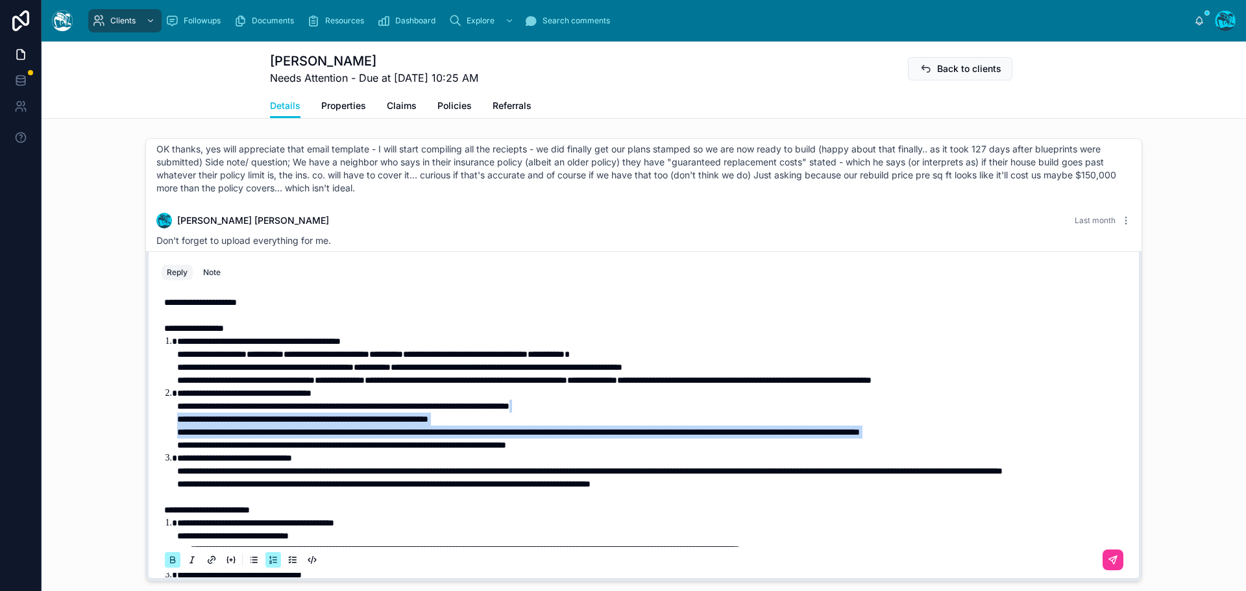
click at [168, 565] on icon at bounding box center [172, 560] width 10 height 10
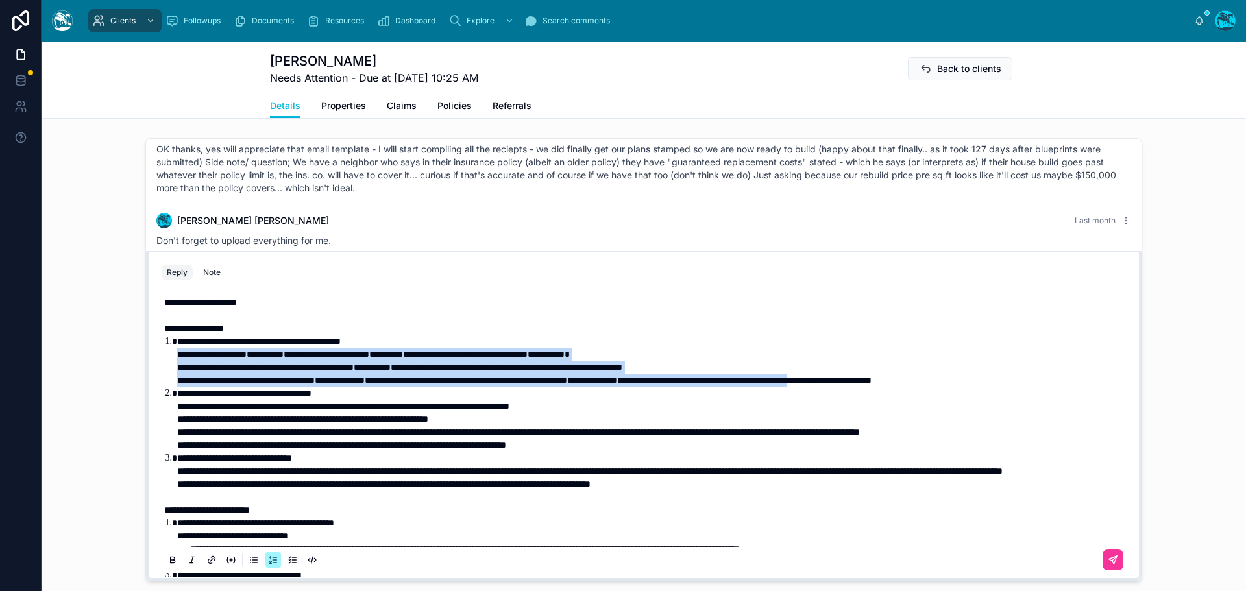
drag, startPoint x: 981, startPoint y: 393, endPoint x: 152, endPoint y: 371, distance: 829.3
click at [154, 371] on div "**********" at bounding box center [644, 431] width 980 height 296
click at [171, 561] on icon at bounding box center [173, 559] width 4 height 3
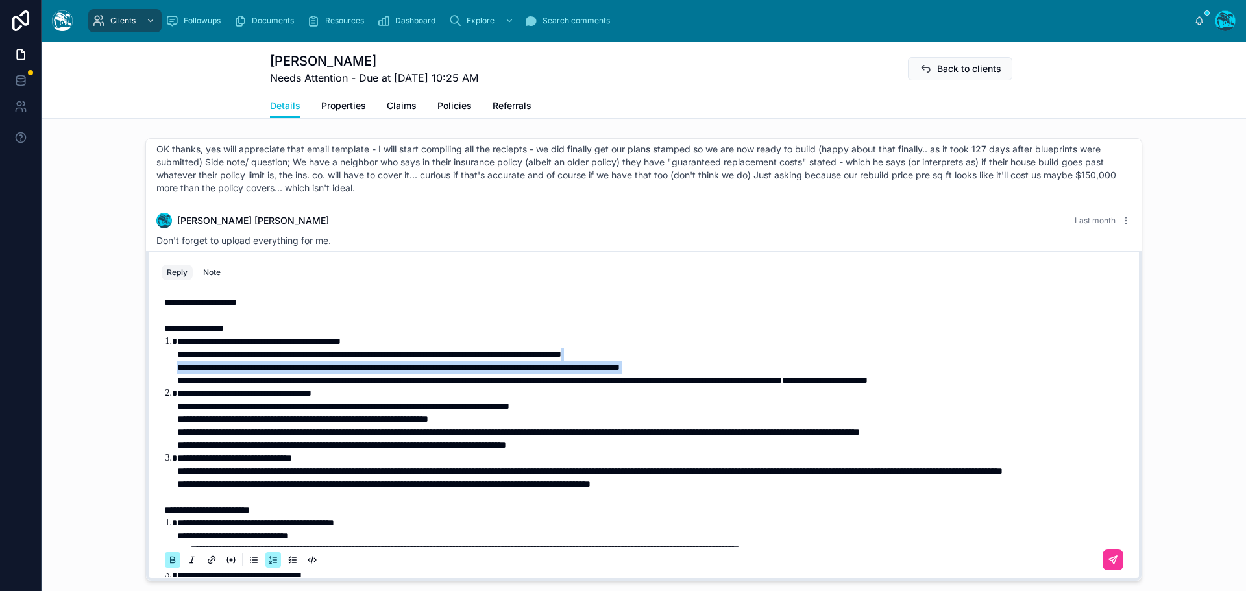
click at [171, 561] on icon at bounding box center [173, 559] width 4 height 3
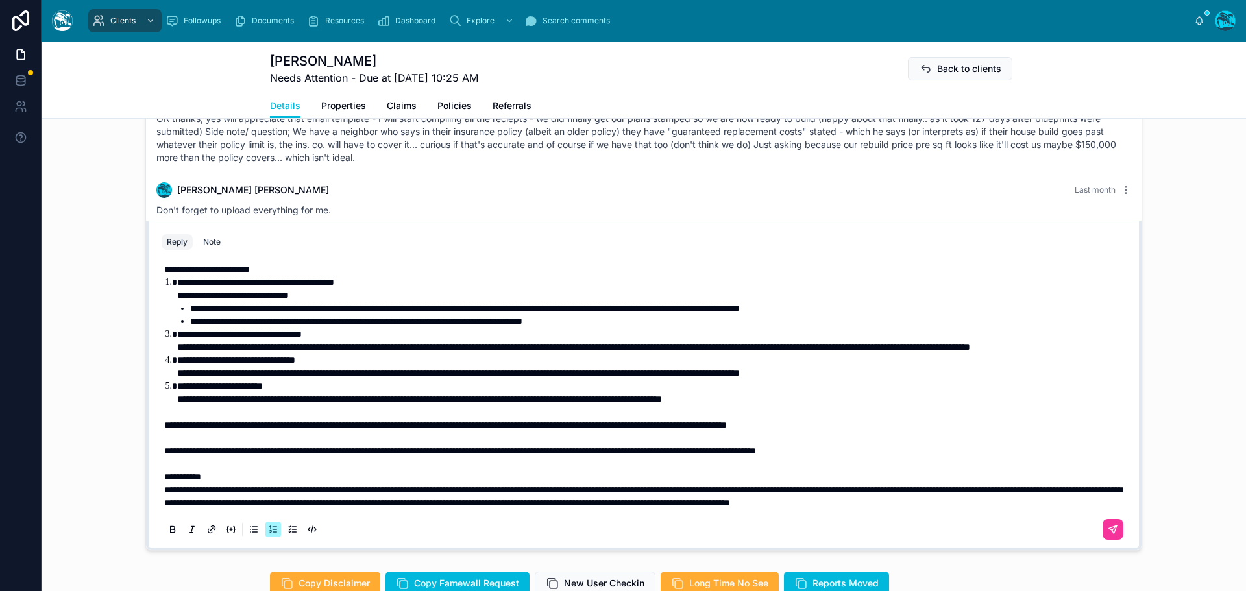
scroll to position [1020, 0]
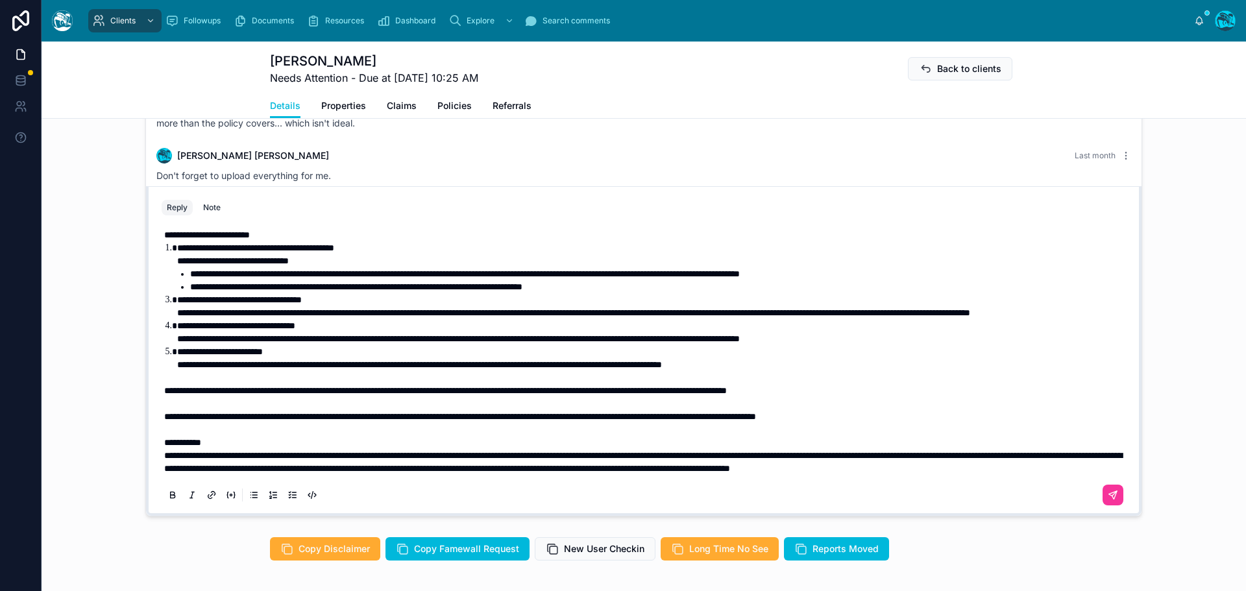
click at [211, 392] on span "**********" at bounding box center [445, 390] width 563 height 9
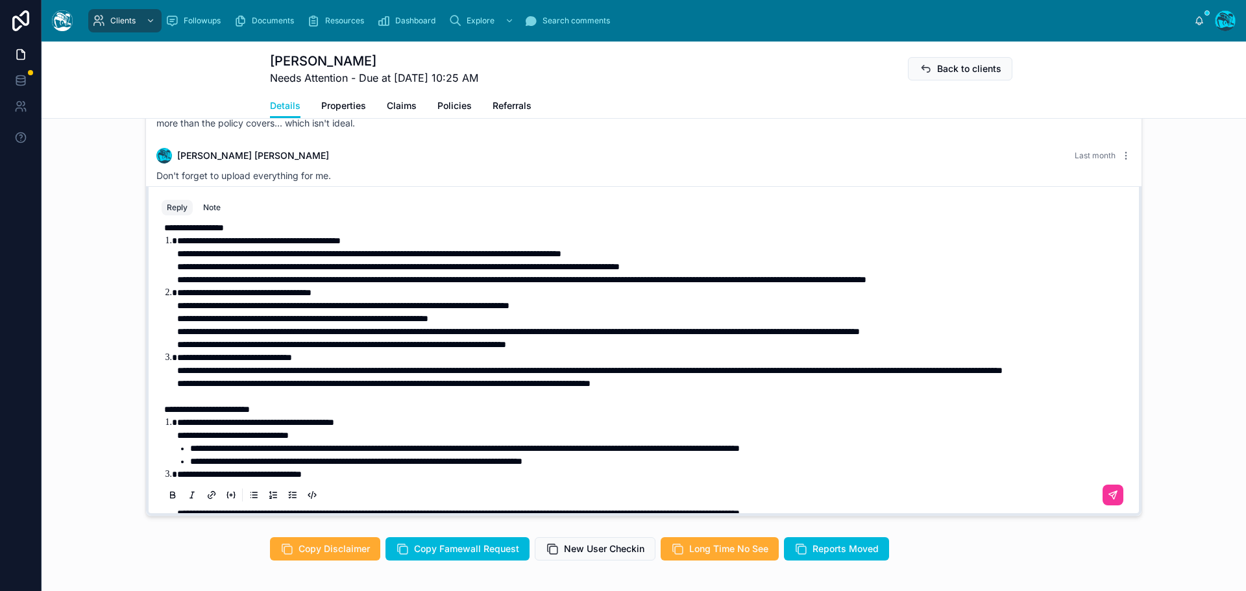
scroll to position [0, 0]
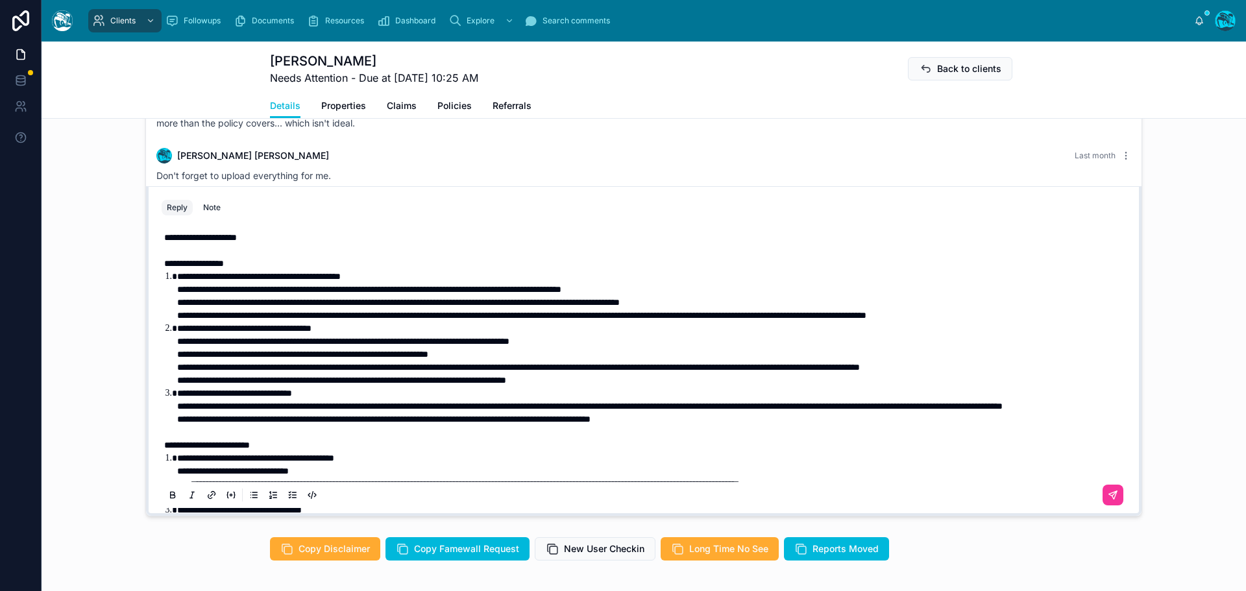
click at [164, 268] on strong "**********" at bounding box center [194, 263] width 60 height 9
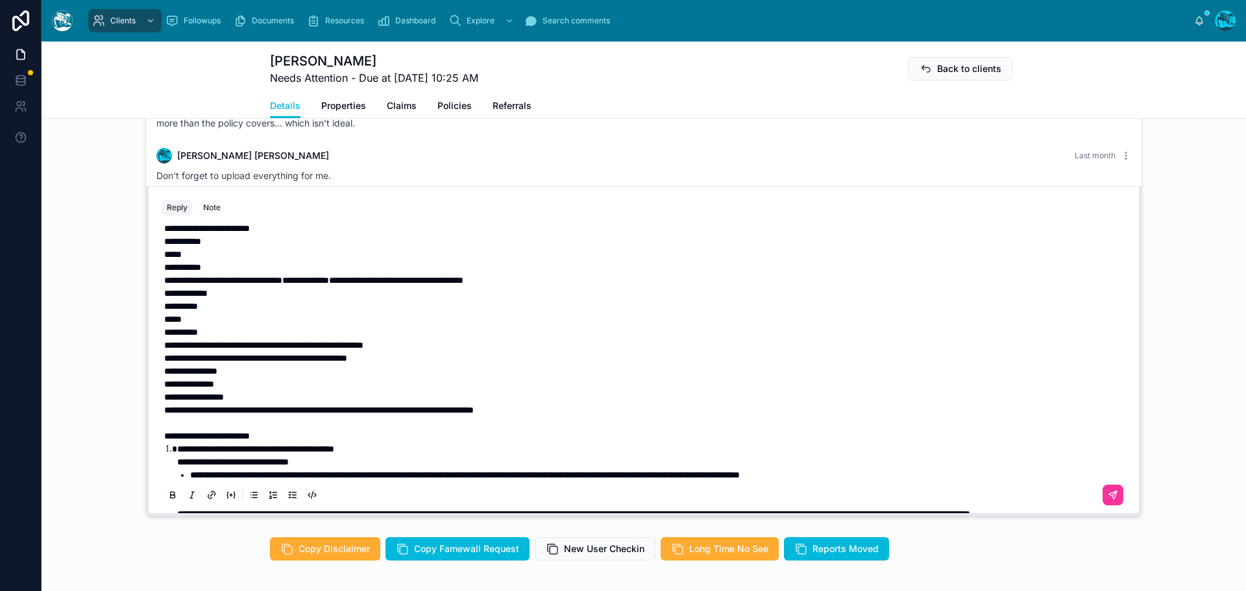
scroll to position [482, 0]
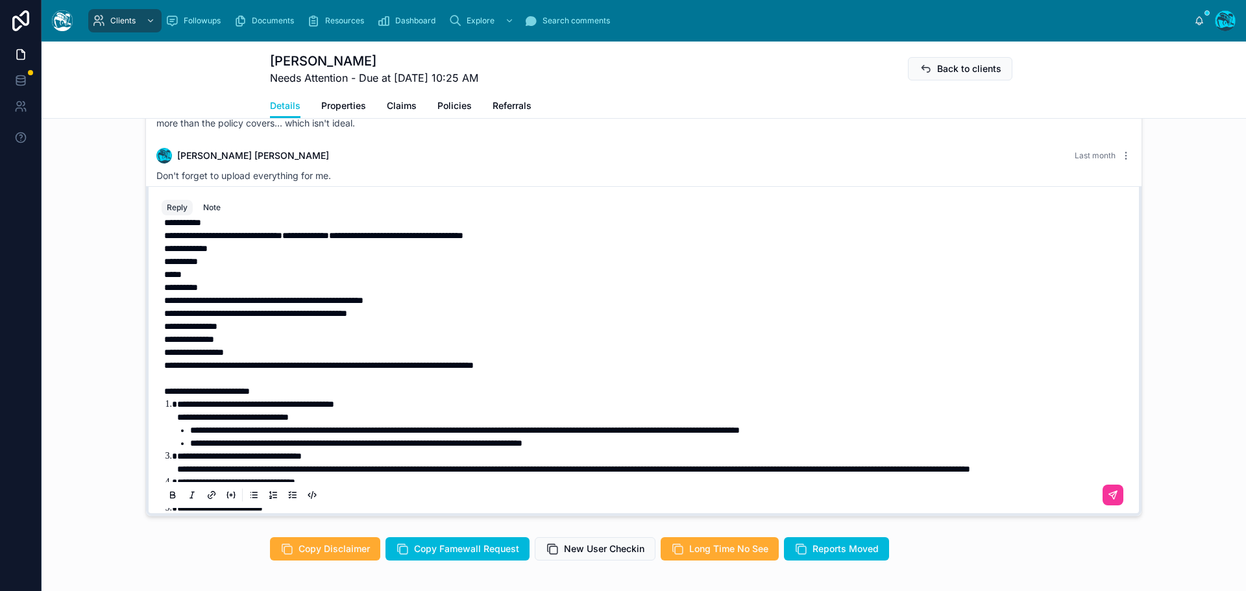
click at [576, 372] on p "**********" at bounding box center [646, 365] width 965 height 13
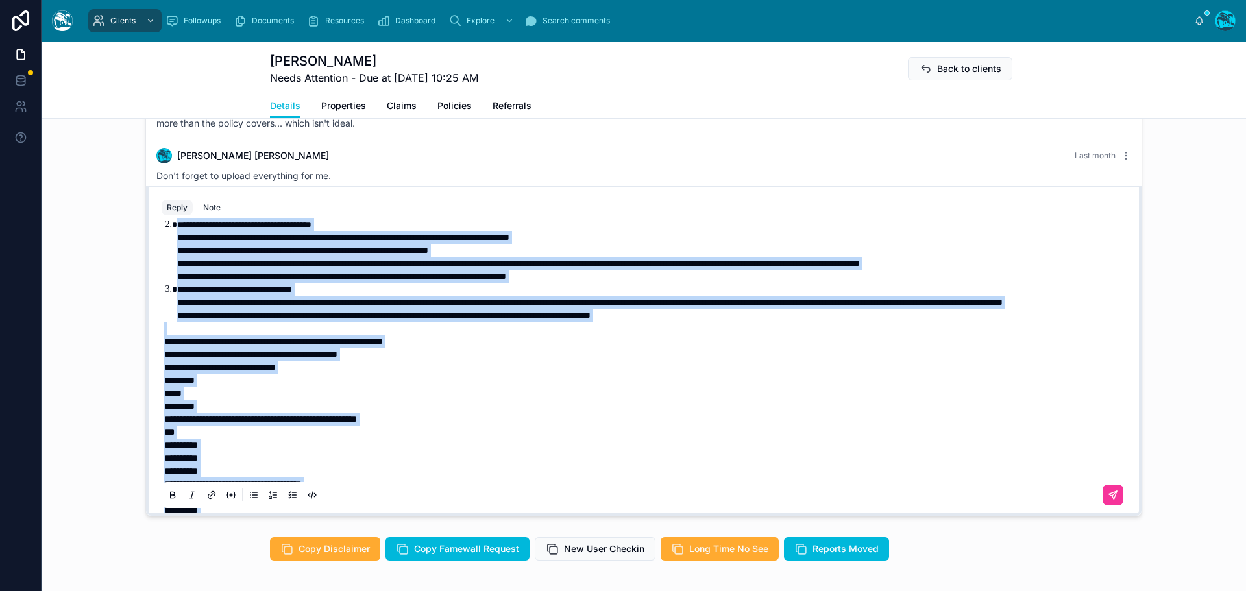
scroll to position [0, 0]
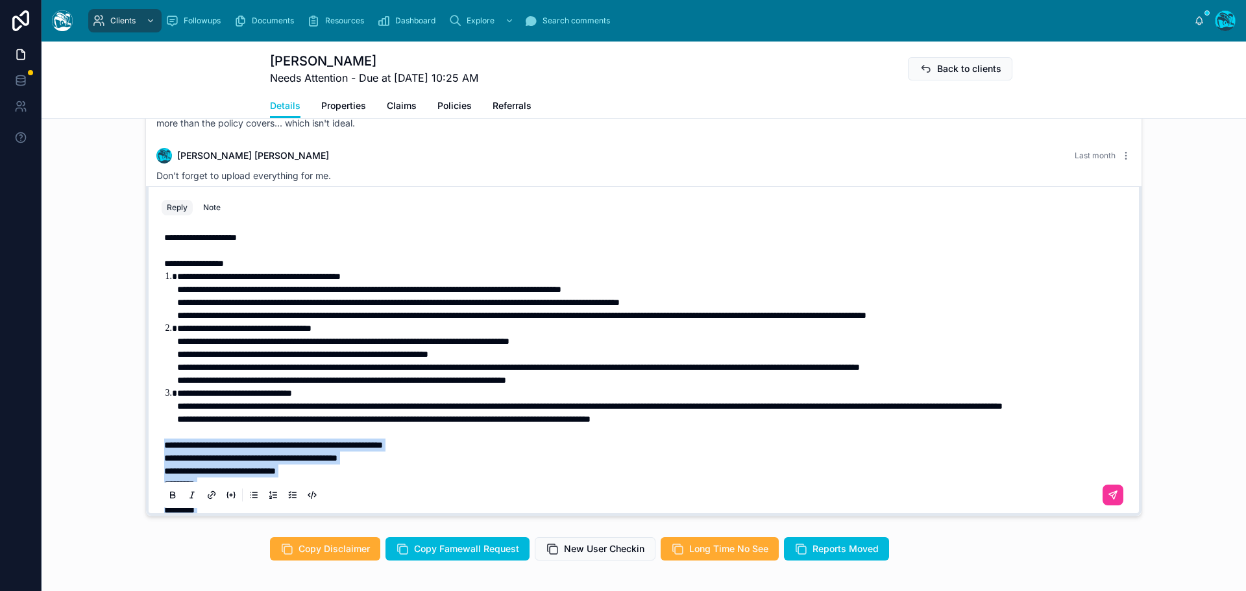
drag, startPoint x: 576, startPoint y: 391, endPoint x: 142, endPoint y: 471, distance: 442.1
click at [146, 471] on div "**********" at bounding box center [644, 351] width 996 height 330
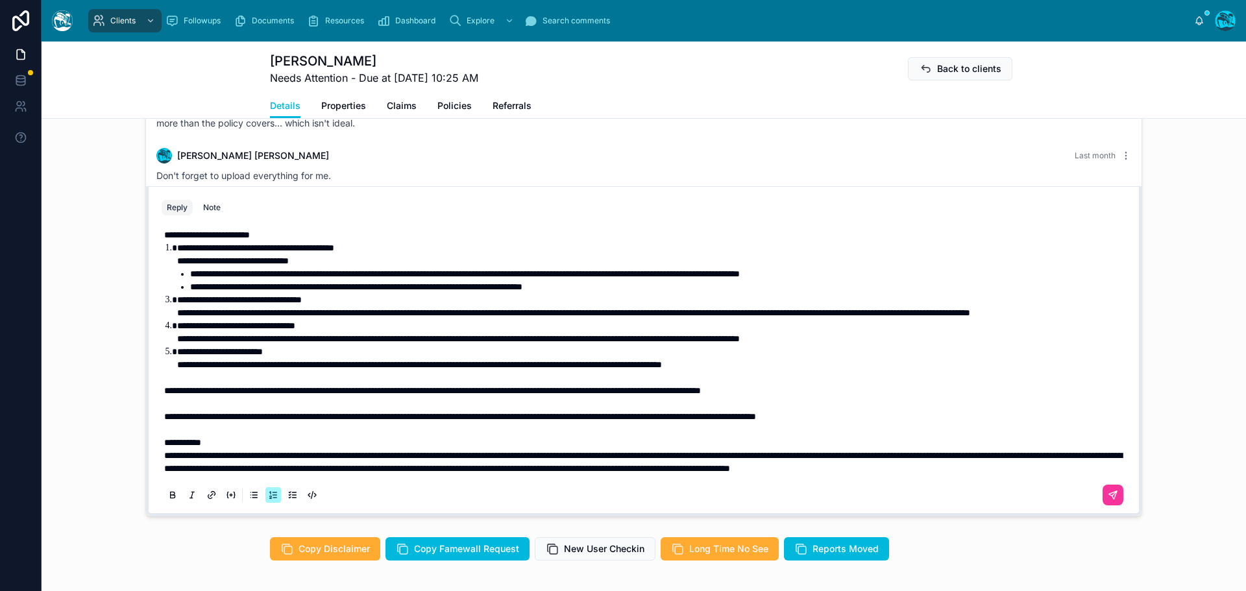
scroll to position [249, 0]
click at [174, 391] on span "**********" at bounding box center [432, 390] width 537 height 9
click at [470, 391] on span "**********" at bounding box center [539, 390] width 751 height 9
click at [1109, 499] on icon at bounding box center [1113, 495] width 8 height 8
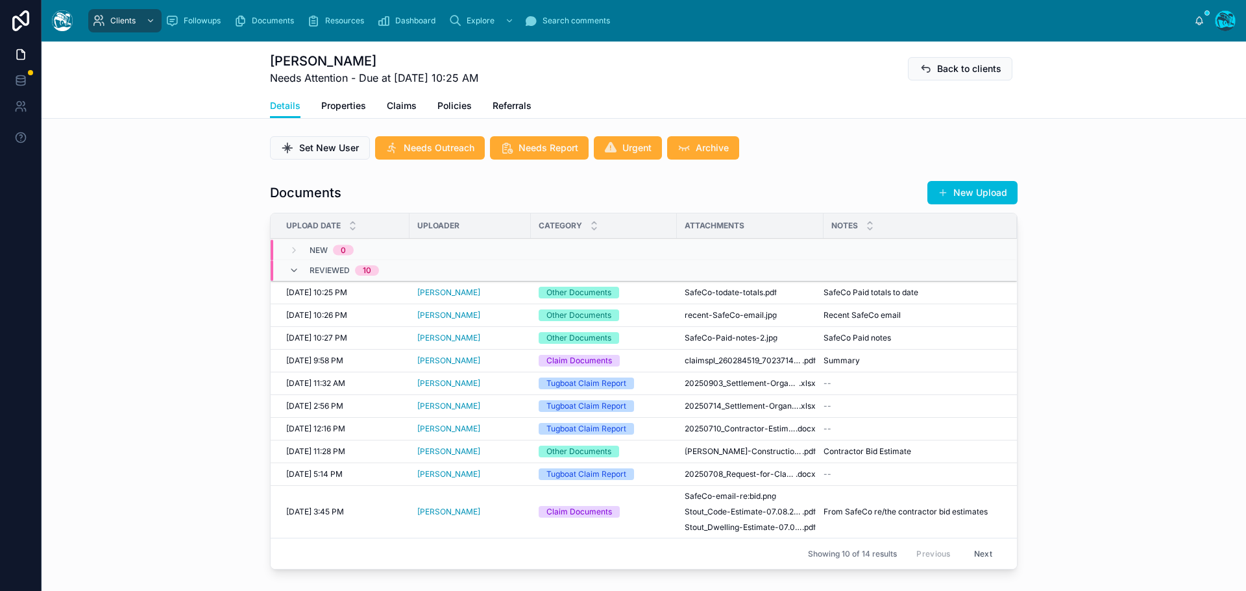
scroll to position [371, 0]
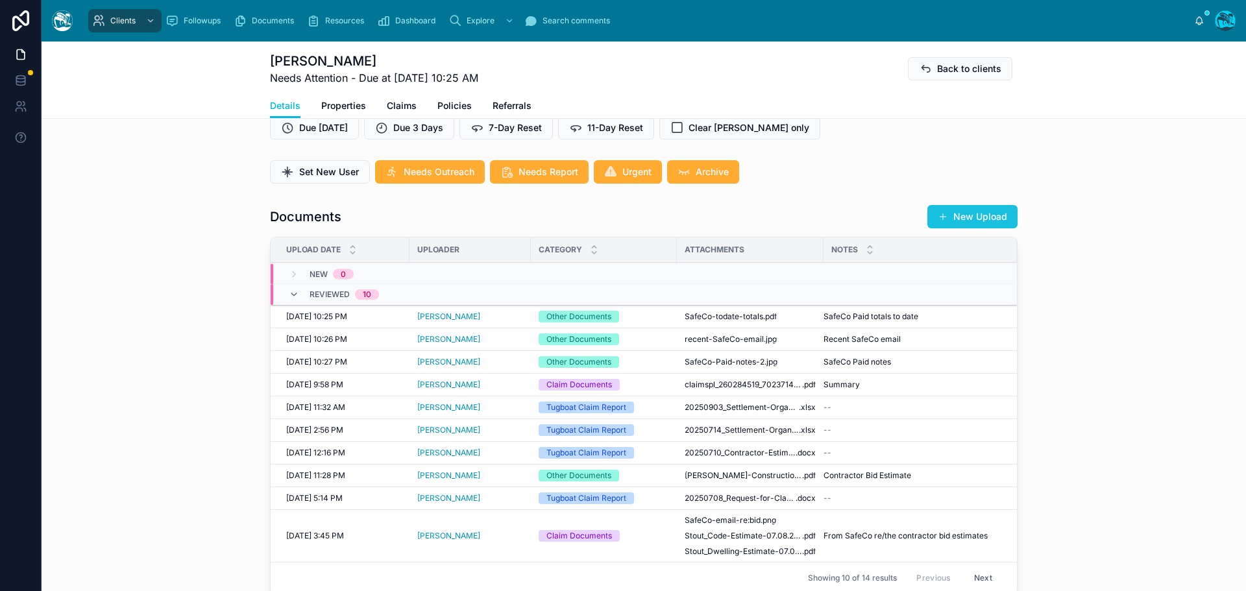
click at [956, 224] on button "New Upload" at bounding box center [973, 216] width 90 height 23
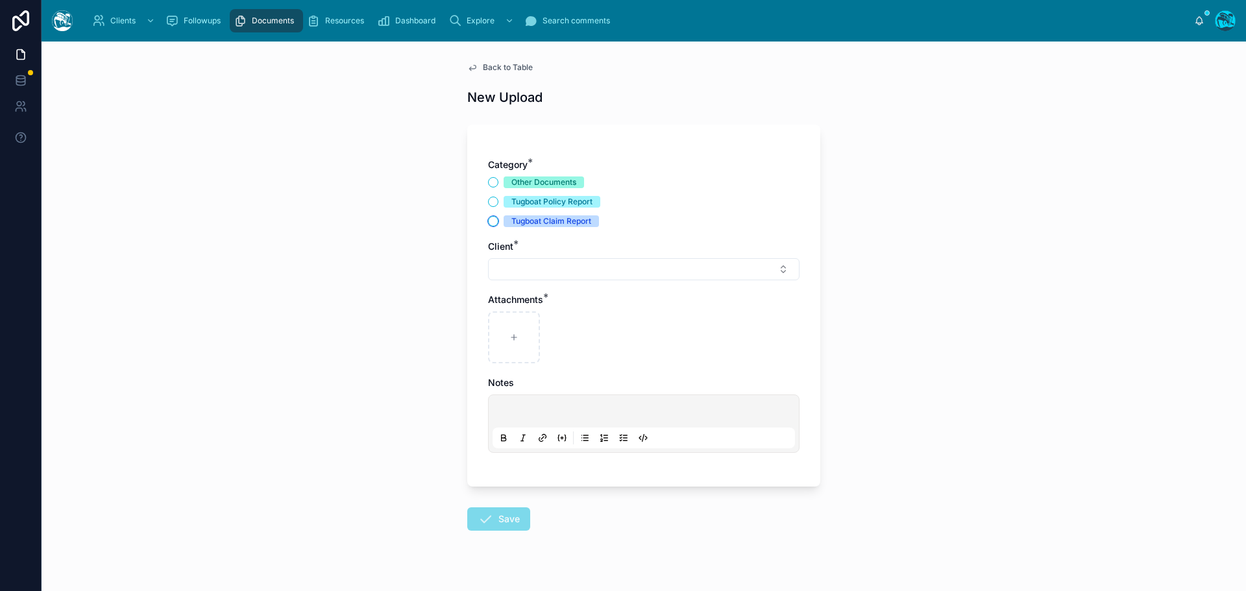
click at [488, 219] on button "Tugboat Claim Report" at bounding box center [493, 221] width 10 height 10
click at [515, 270] on button "Select Button" at bounding box center [644, 269] width 312 height 22
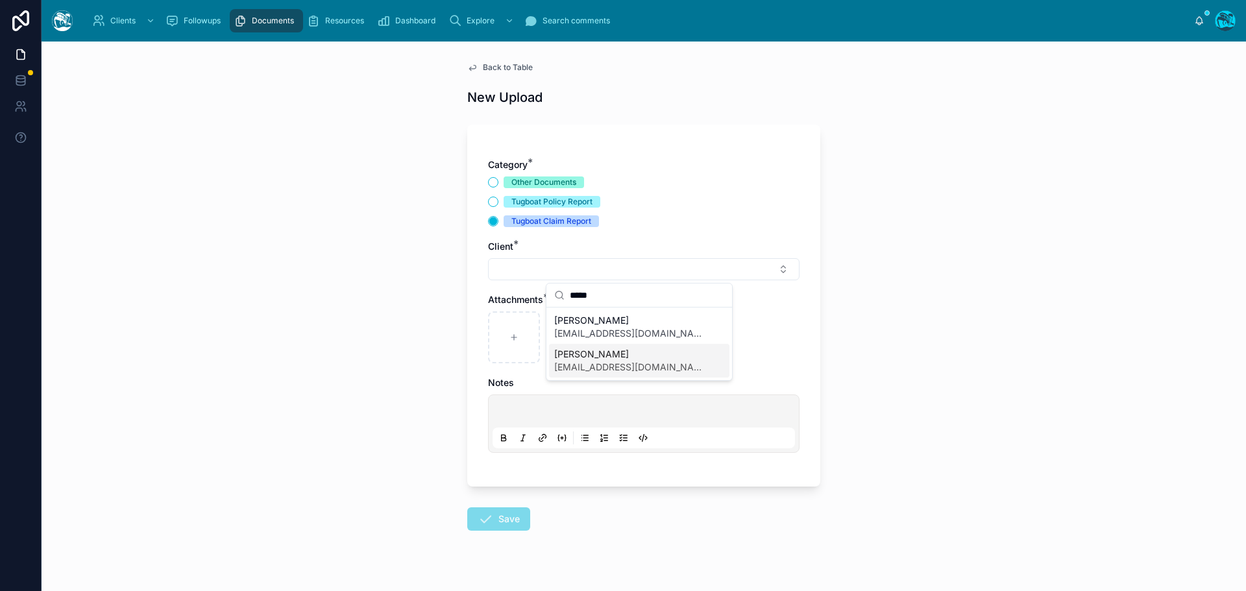
type input "*****"
click at [588, 356] on span "[PERSON_NAME]" at bounding box center [631, 354] width 154 height 13
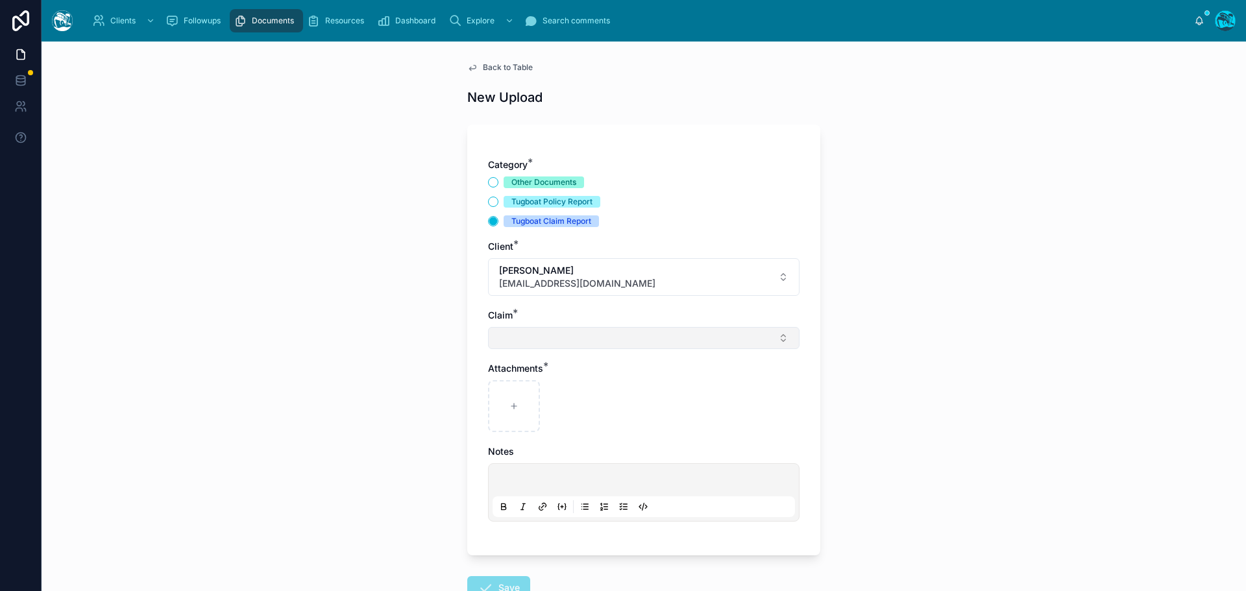
click at [525, 336] on button "Select Button" at bounding box center [644, 338] width 312 height 22
click at [491, 182] on button "Other Documents" at bounding box center [493, 182] width 10 height 10
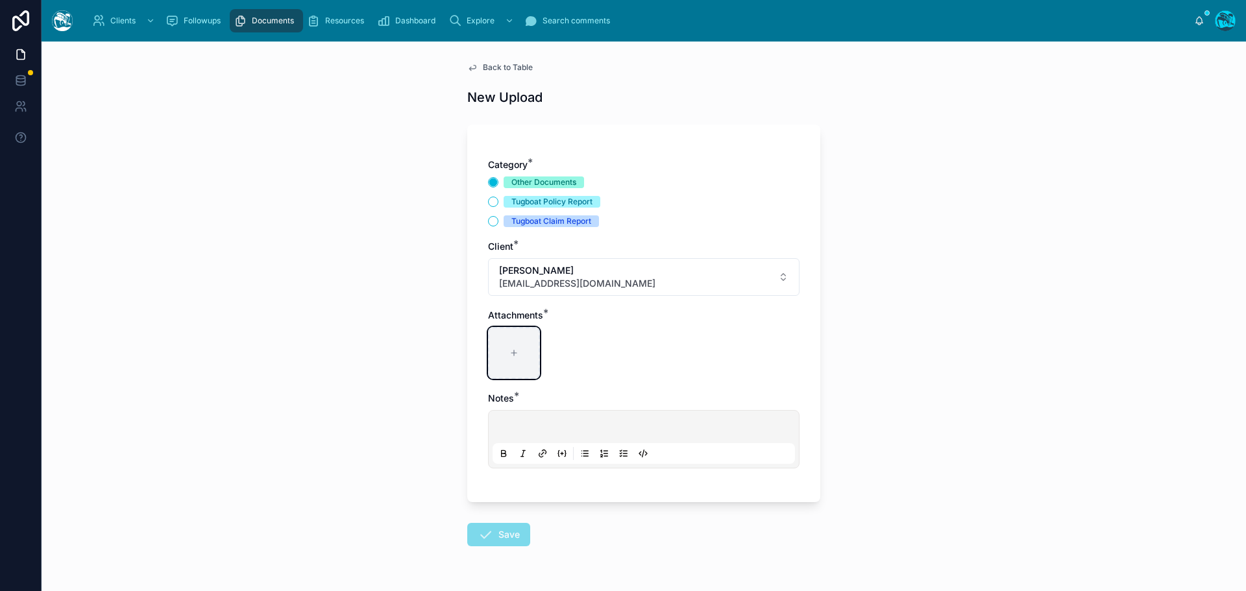
click at [510, 356] on icon at bounding box center [514, 353] width 9 height 9
type input "**********"
click at [505, 423] on p at bounding box center [646, 429] width 303 height 13
click at [499, 534] on button "Save" at bounding box center [498, 534] width 63 height 23
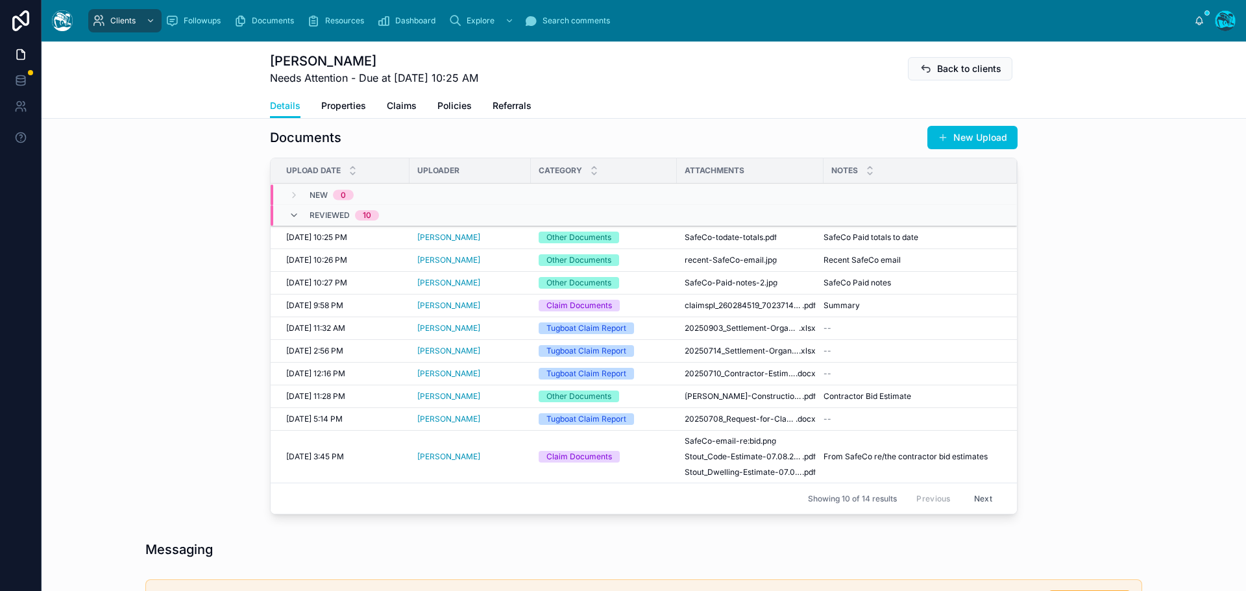
scroll to position [454, 0]
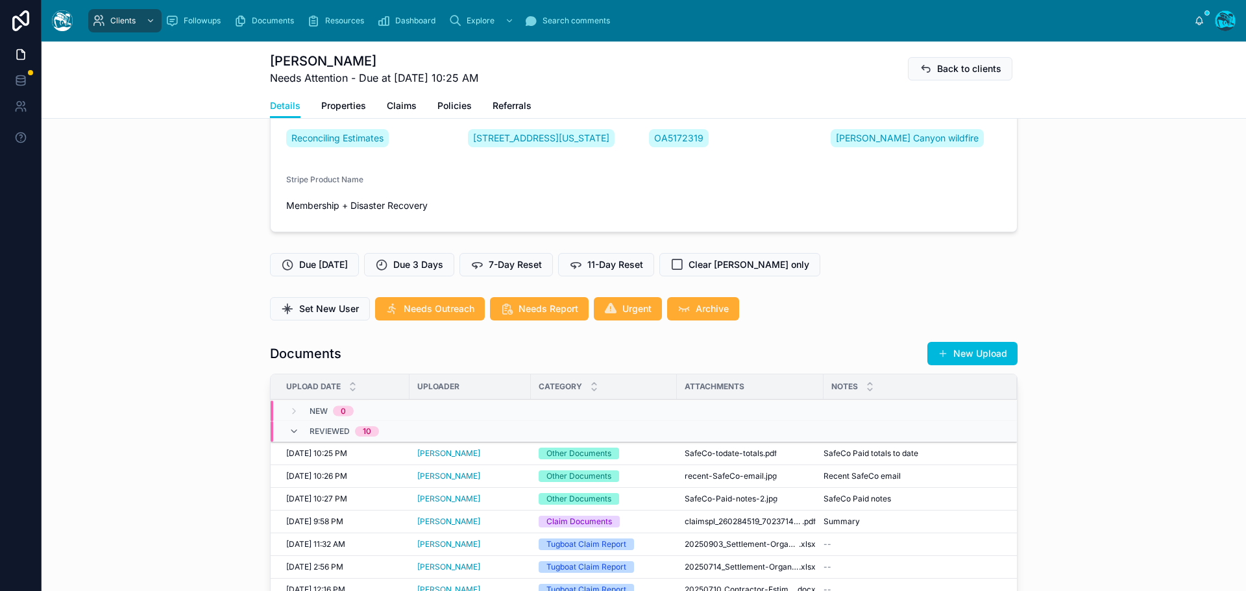
scroll to position [325, 0]
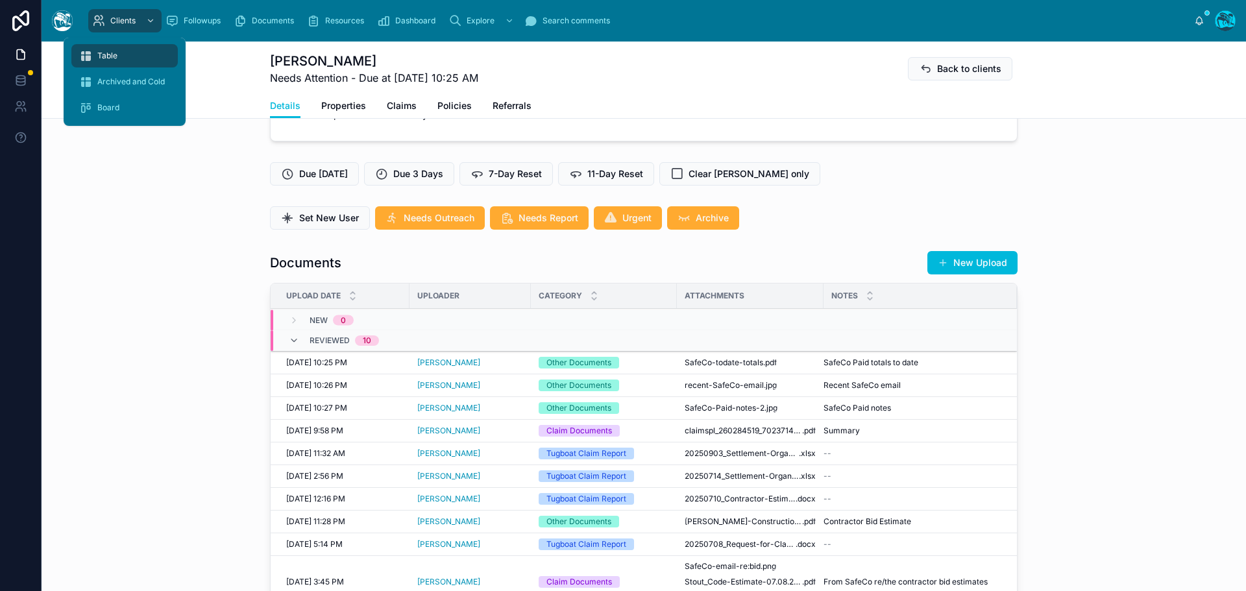
click at [117, 58] on span "Table" at bounding box center [107, 56] width 20 height 10
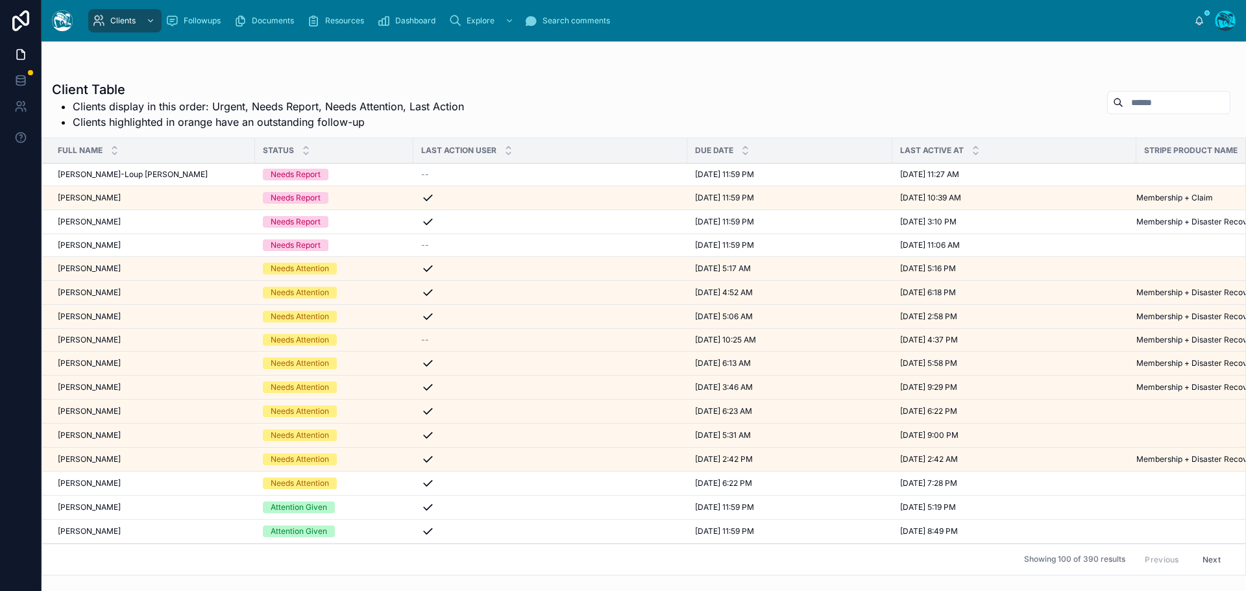
click at [114, 173] on span "[PERSON_NAME]-Loup [PERSON_NAME]" at bounding box center [133, 174] width 150 height 10
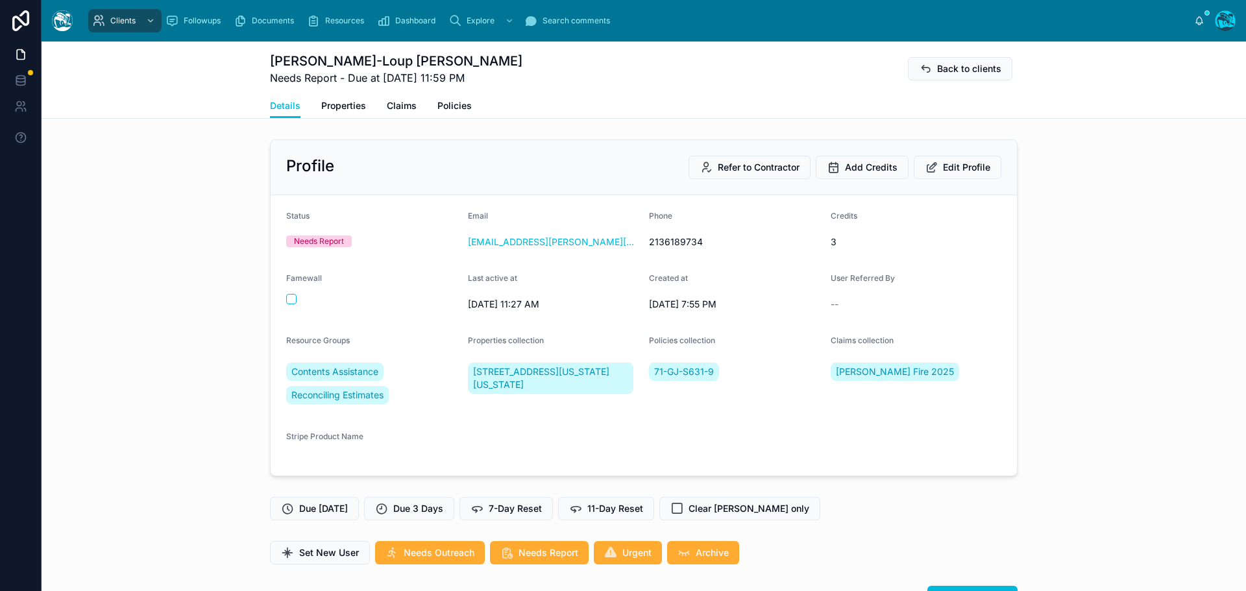
scroll to position [1714, 0]
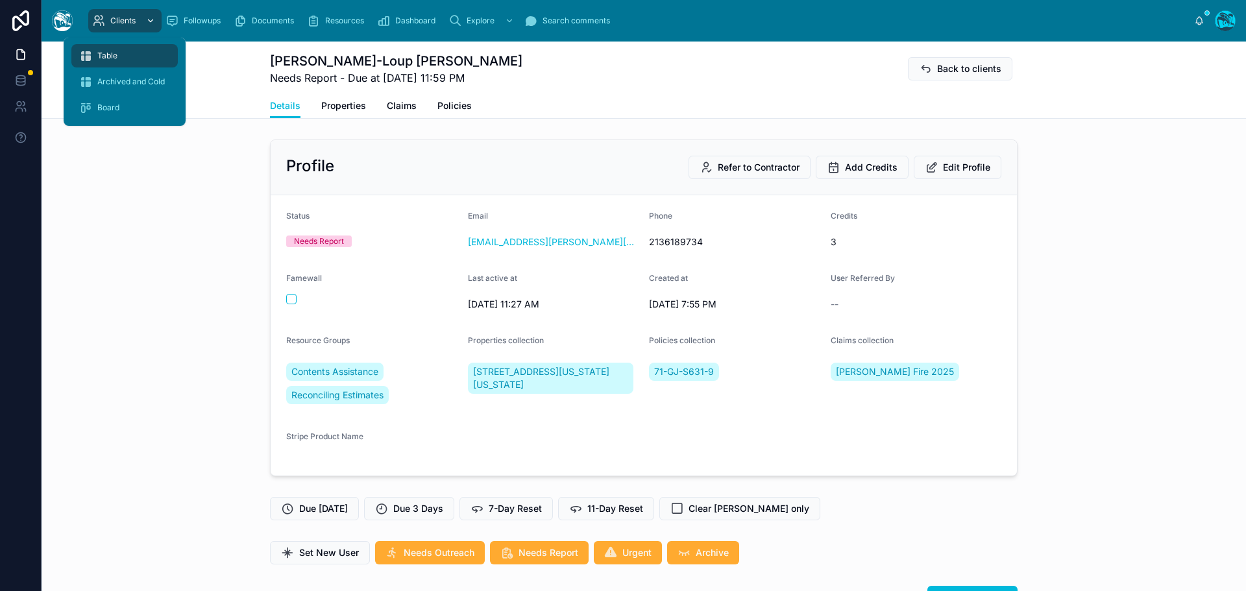
click at [119, 16] on span "Clients" at bounding box center [122, 21] width 25 height 10
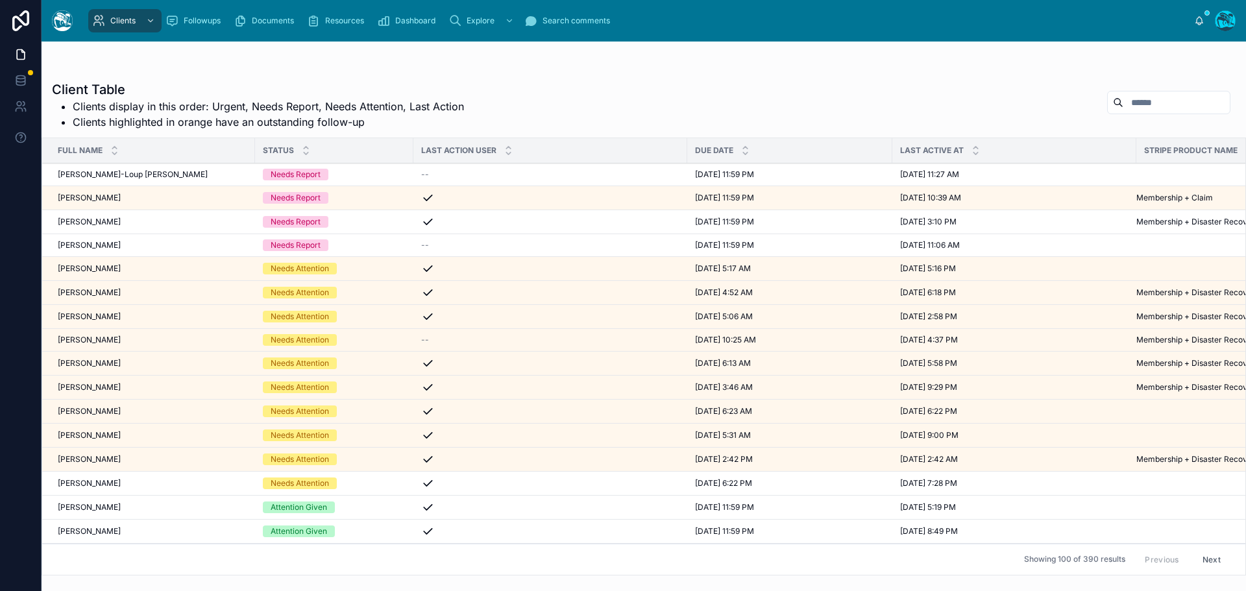
click at [1124, 101] on input "text" at bounding box center [1177, 102] width 106 height 18
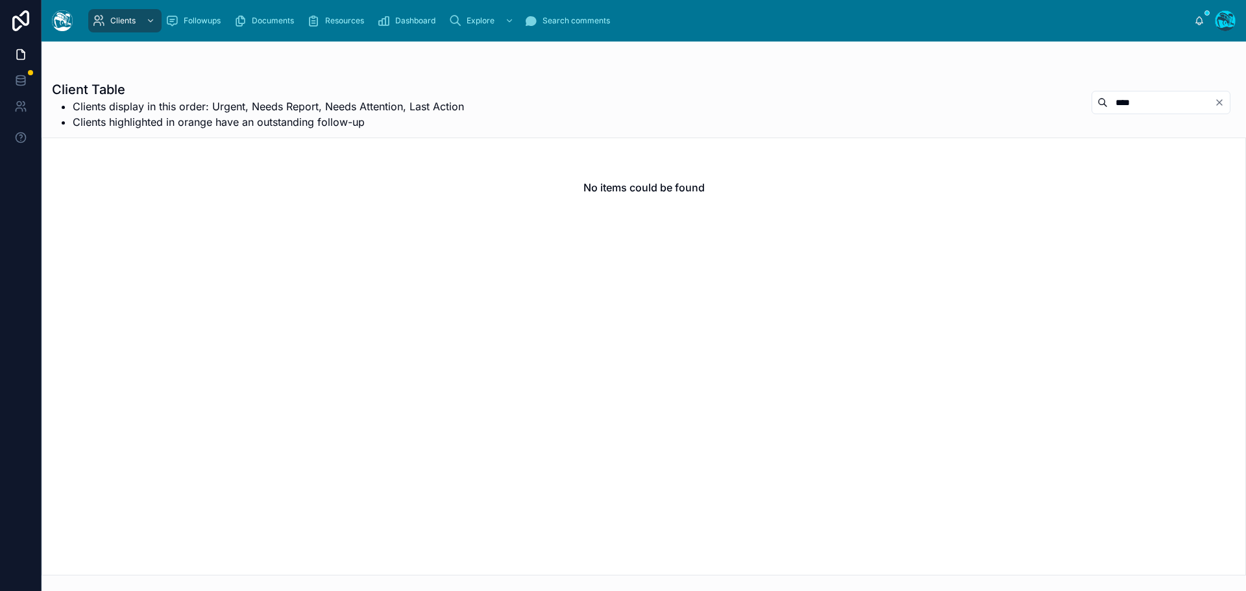
drag, startPoint x: 1129, startPoint y: 97, endPoint x: 1076, endPoint y: 103, distance: 53.5
click at [1108, 103] on input "****" at bounding box center [1161, 102] width 106 height 18
type input "*****"
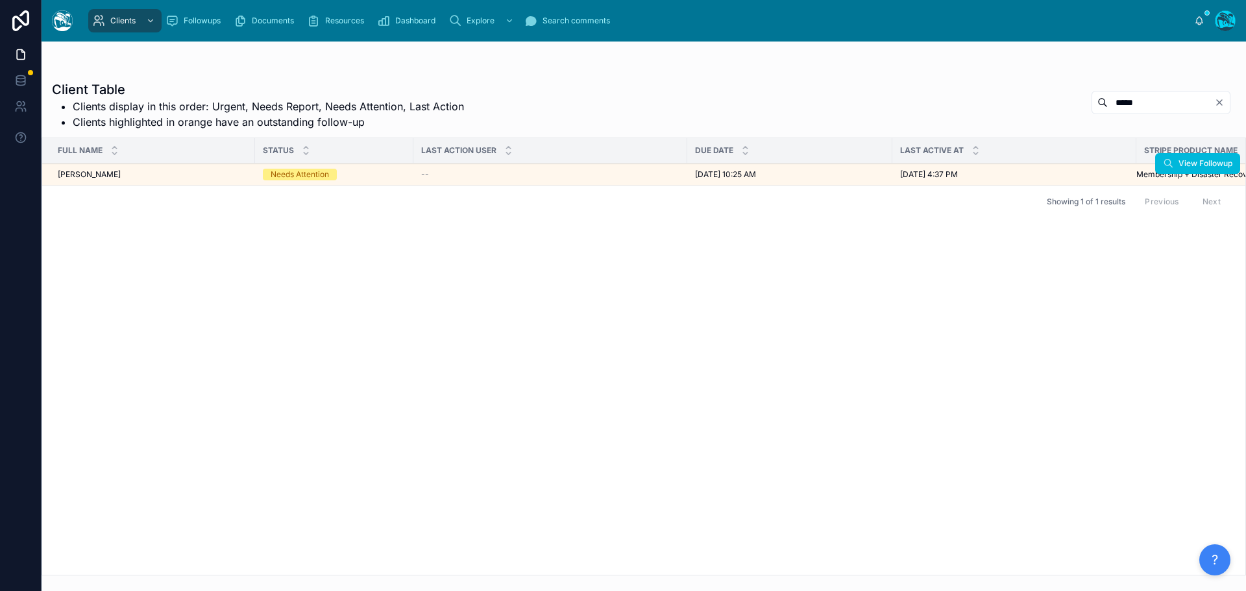
click at [225, 173] on div "[PERSON_NAME] [PERSON_NAME]" at bounding box center [153, 174] width 190 height 10
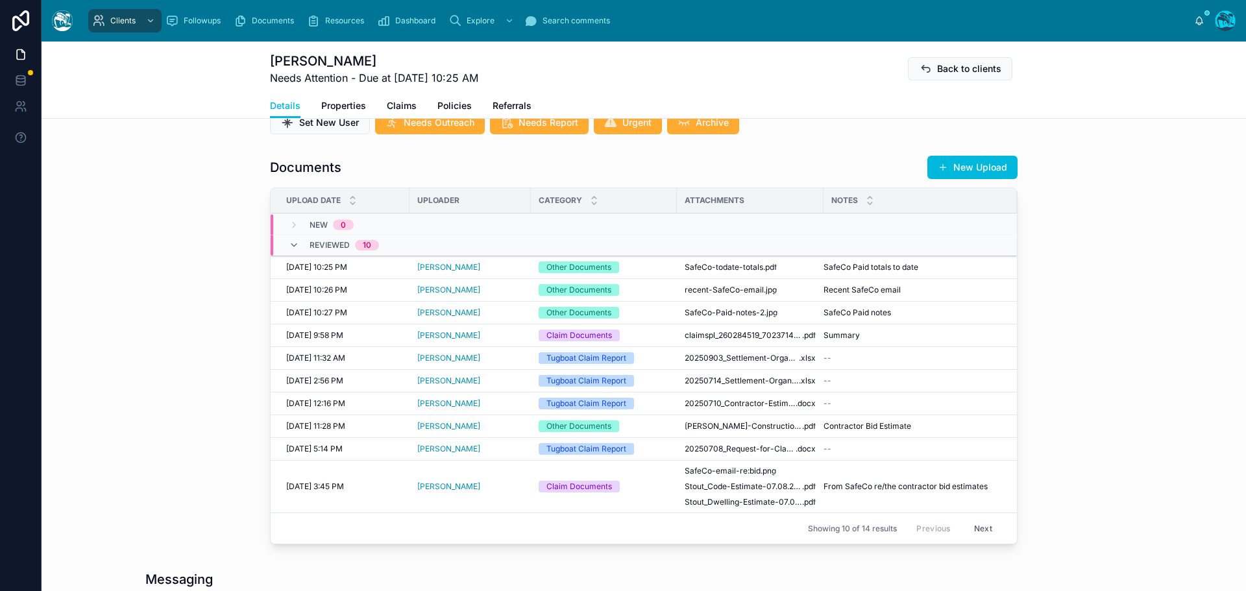
scroll to position [454, 0]
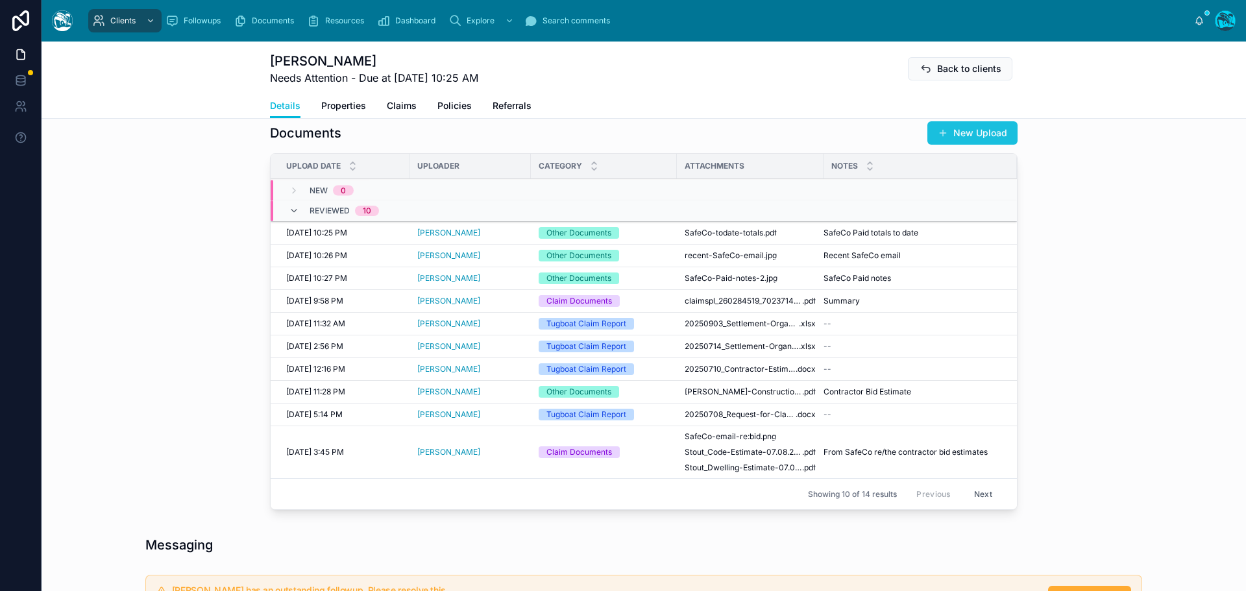
click at [958, 145] on button "New Upload" at bounding box center [973, 132] width 90 height 23
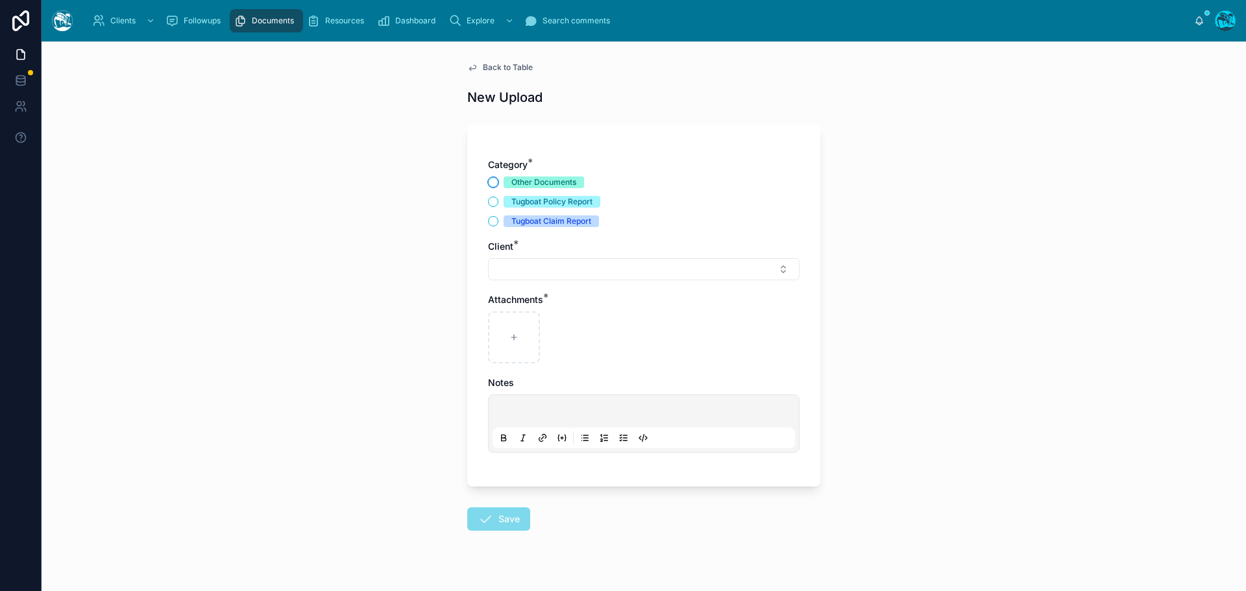
click at [489, 182] on button "Other Documents" at bounding box center [493, 182] width 10 height 10
click at [520, 269] on button "Select Button" at bounding box center [644, 269] width 312 height 22
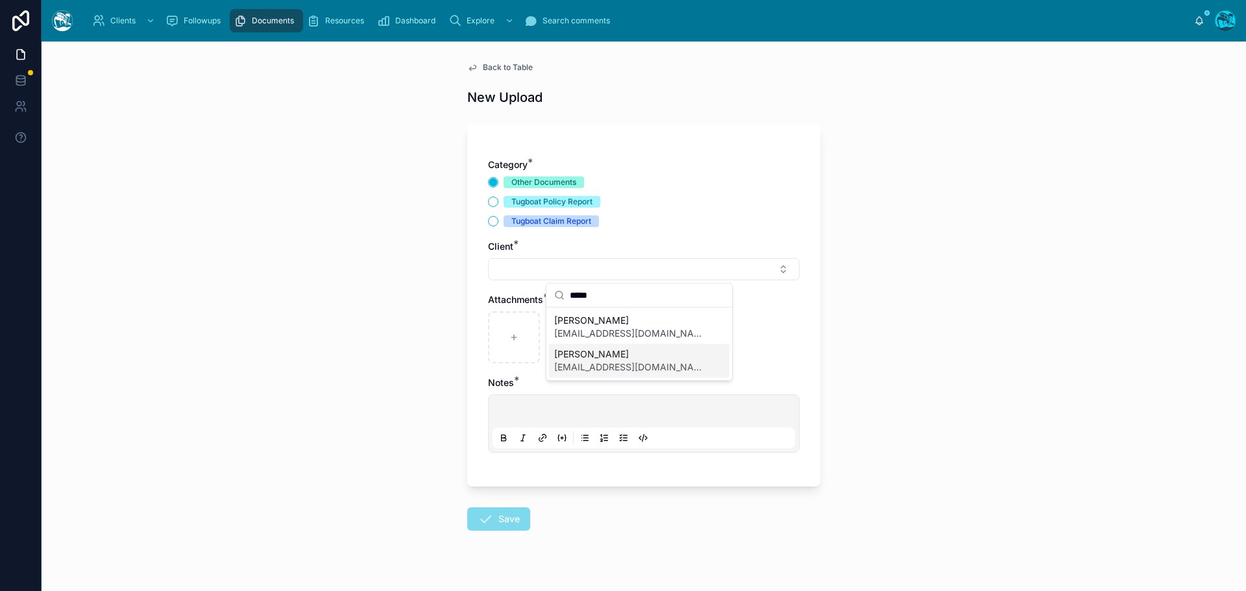
type input "*****"
click at [579, 363] on span "[EMAIL_ADDRESS][DOMAIN_NAME]" at bounding box center [631, 367] width 154 height 13
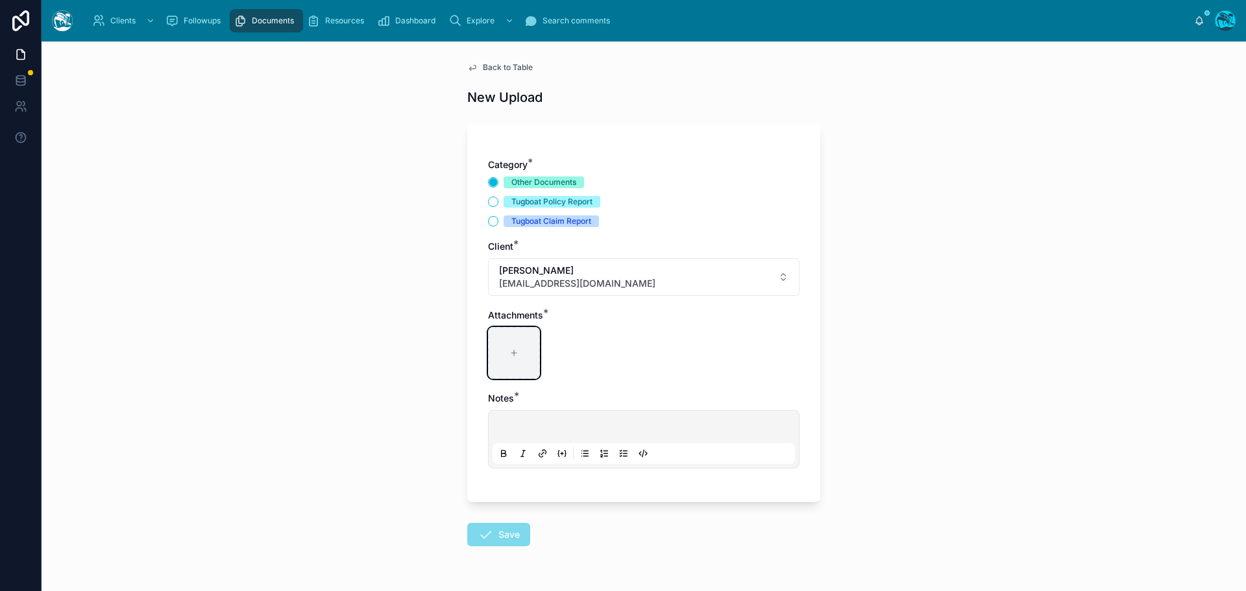
click at [509, 345] on div at bounding box center [514, 353] width 52 height 52
type input "**********"
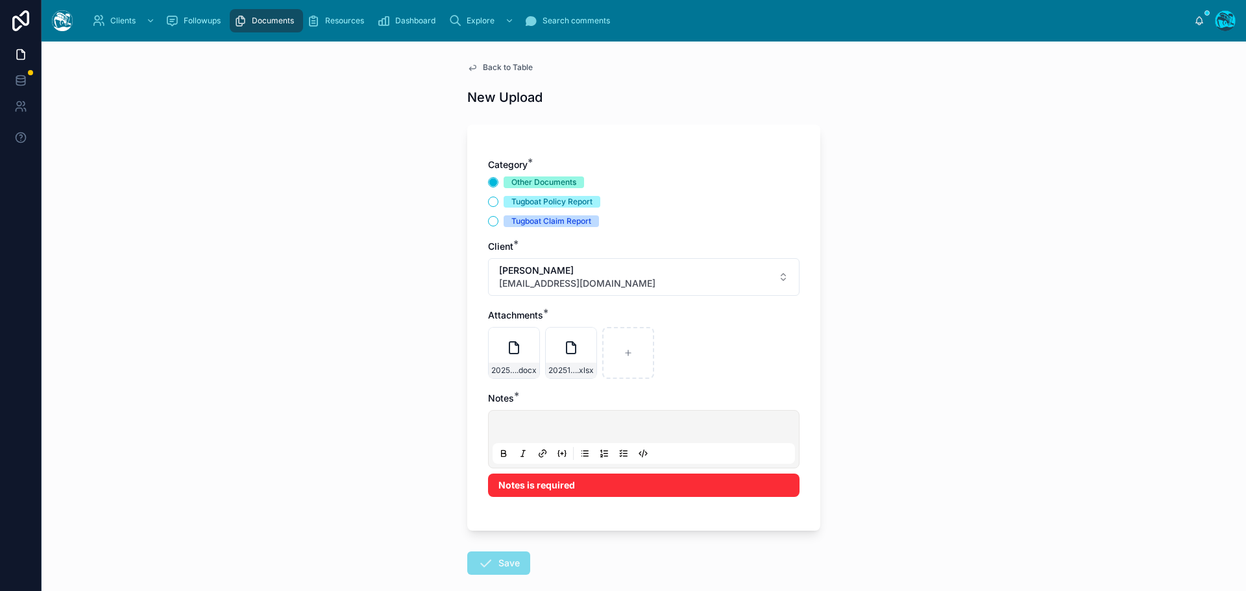
click at [512, 427] on p at bounding box center [646, 429] width 303 height 13
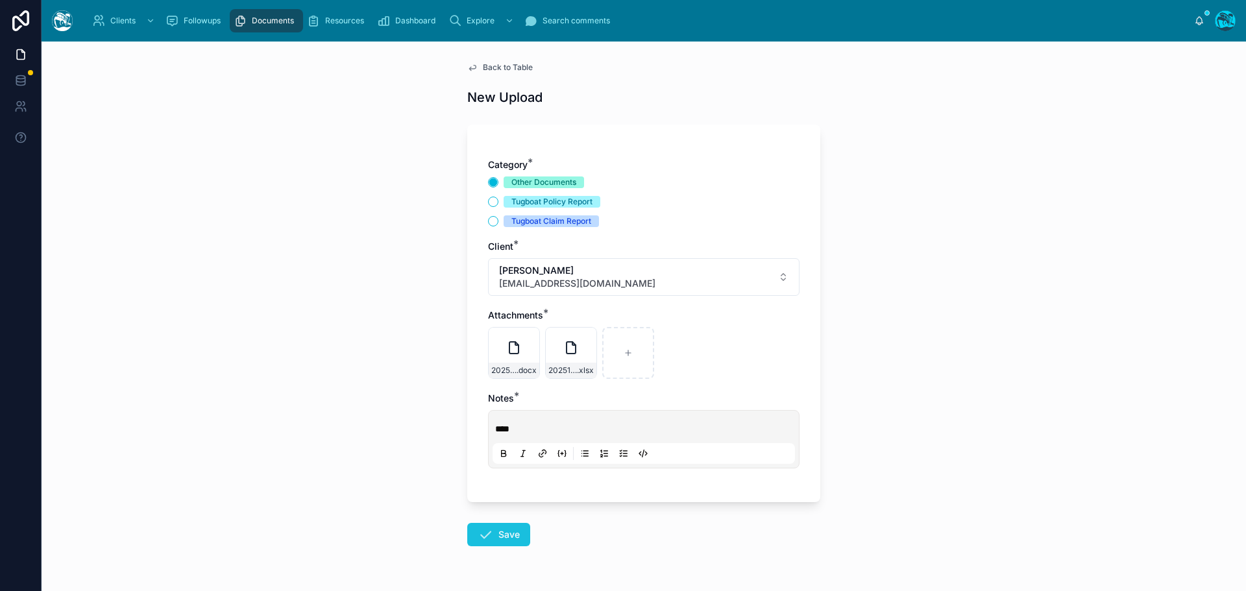
click at [487, 528] on icon at bounding box center [486, 535] width 16 height 16
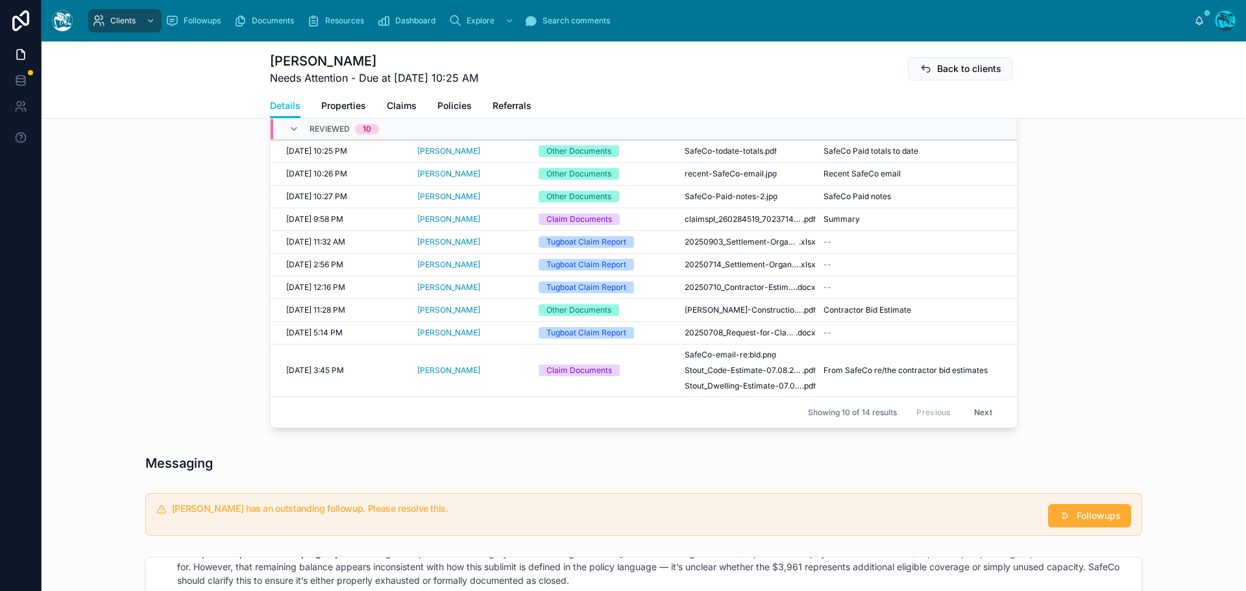
scroll to position [584, 0]
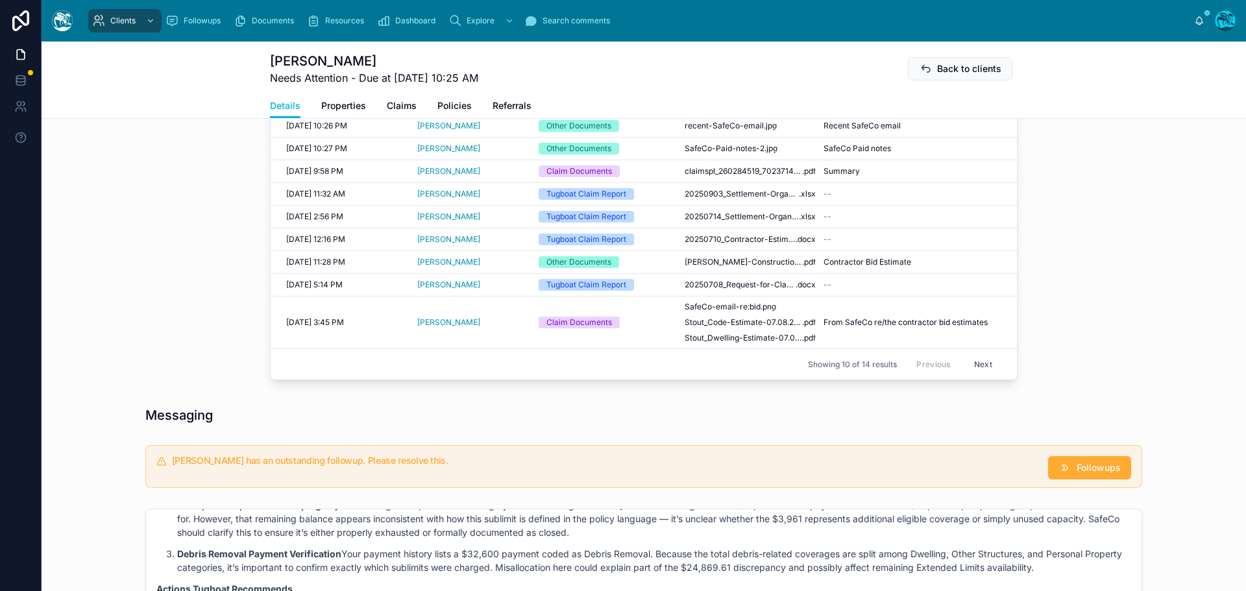
click at [982, 375] on button "Next" at bounding box center [983, 364] width 36 height 20
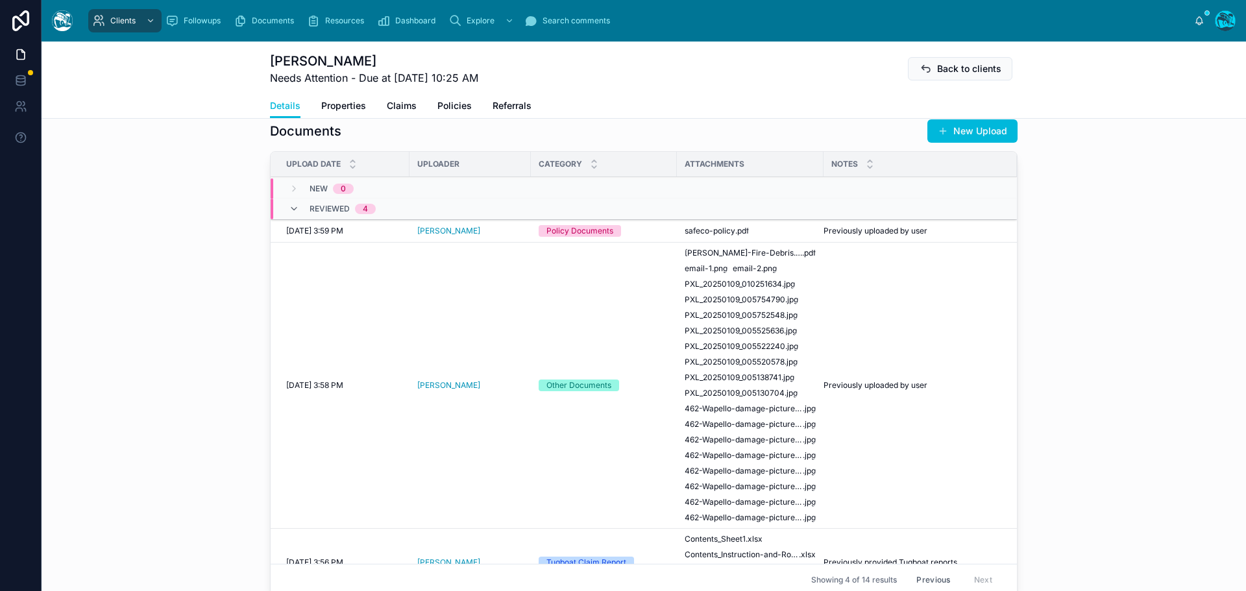
scroll to position [454, 0]
click at [445, 238] on span "[PERSON_NAME]" at bounding box center [448, 233] width 63 height 10
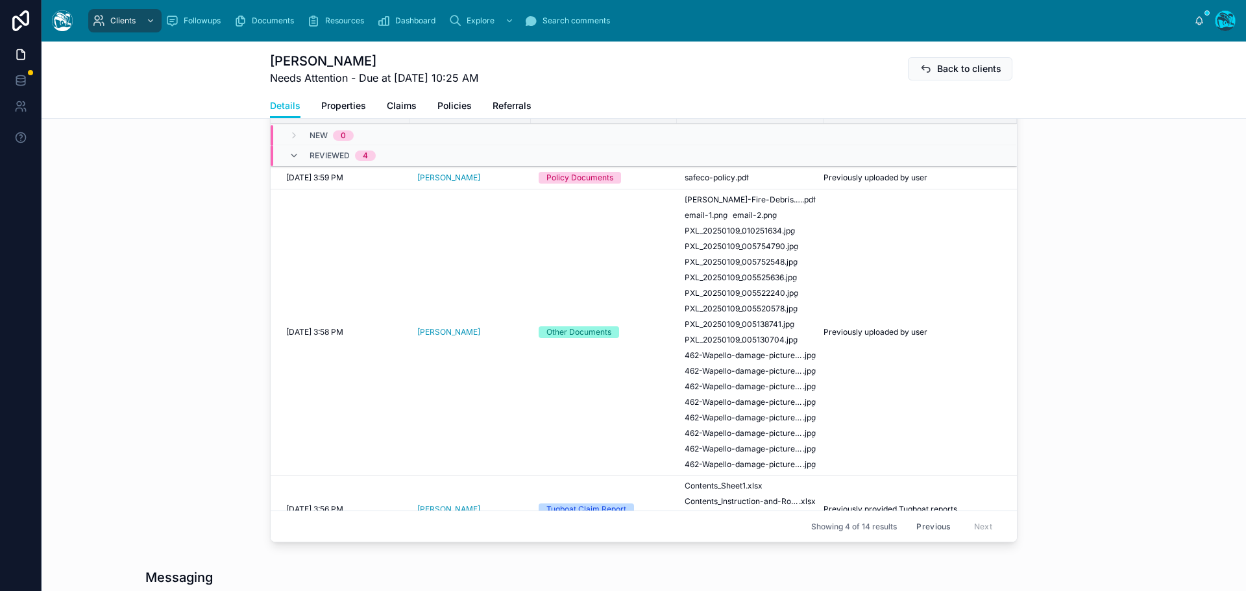
scroll to position [595, 0]
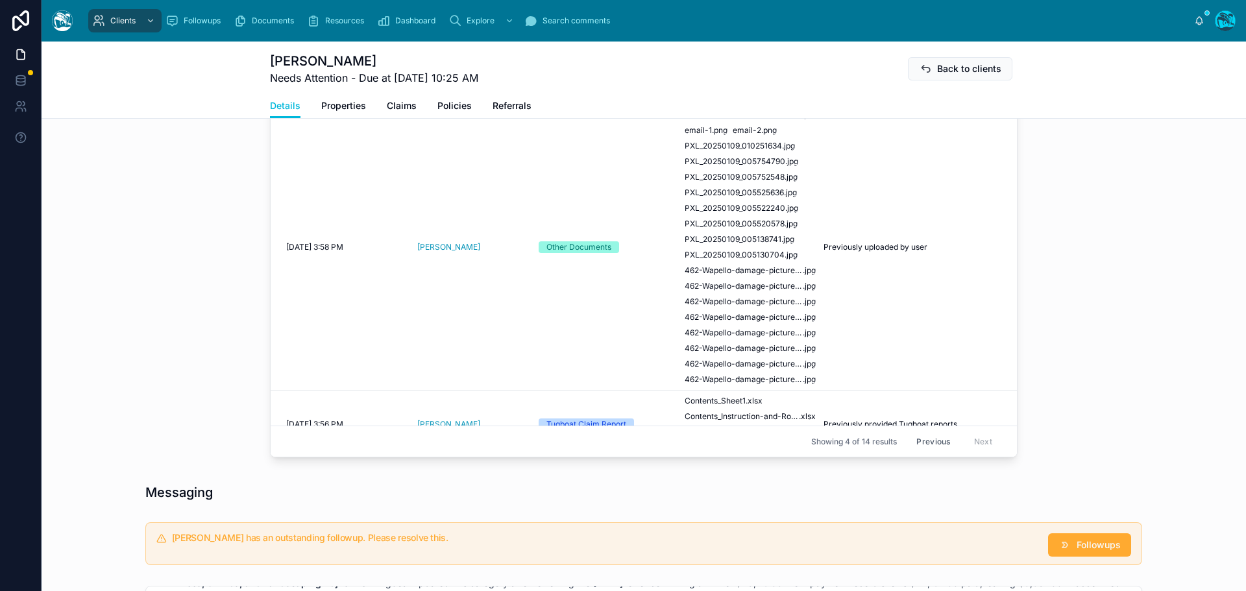
click at [924, 452] on button "Previous" at bounding box center [934, 442] width 52 height 20
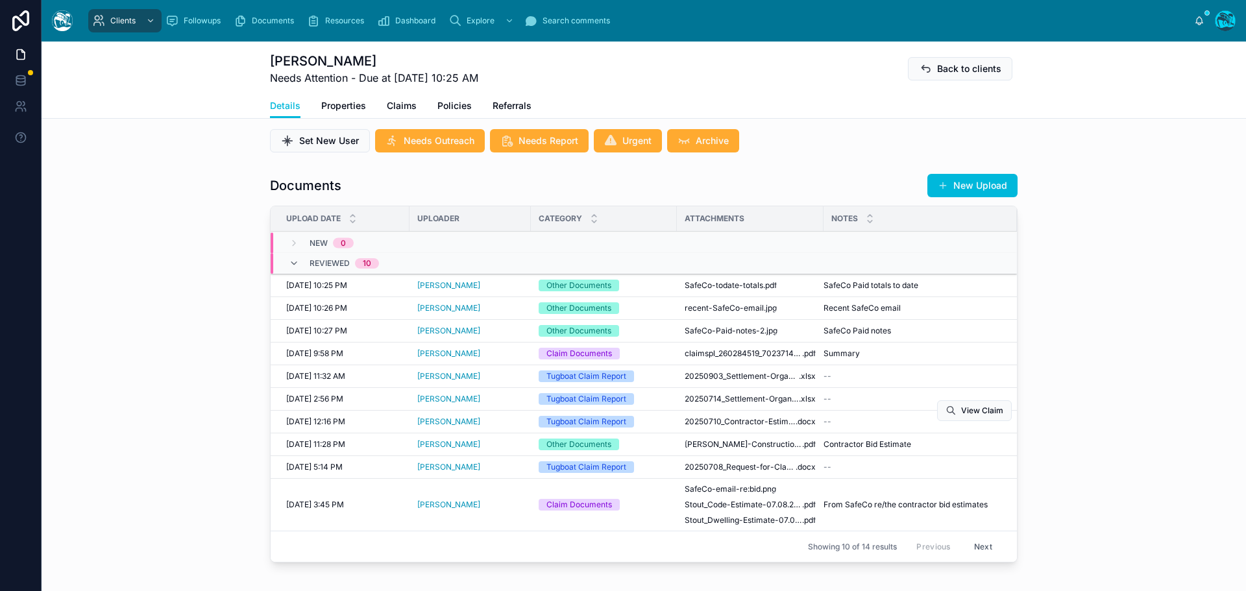
scroll to position [400, 0]
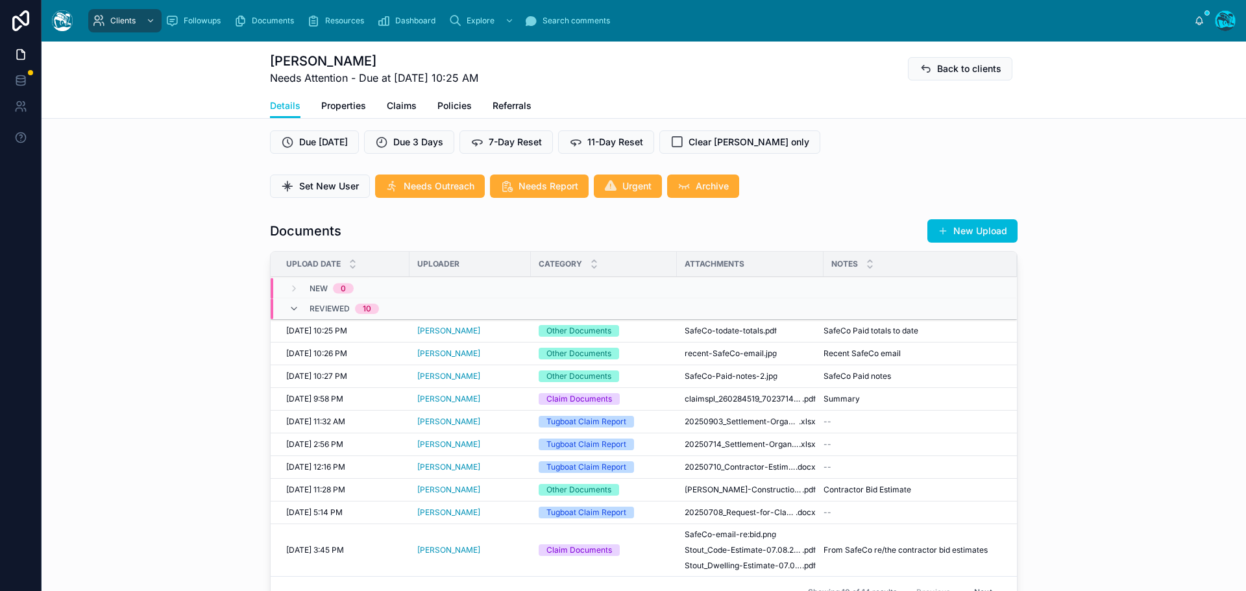
scroll to position [454, 0]
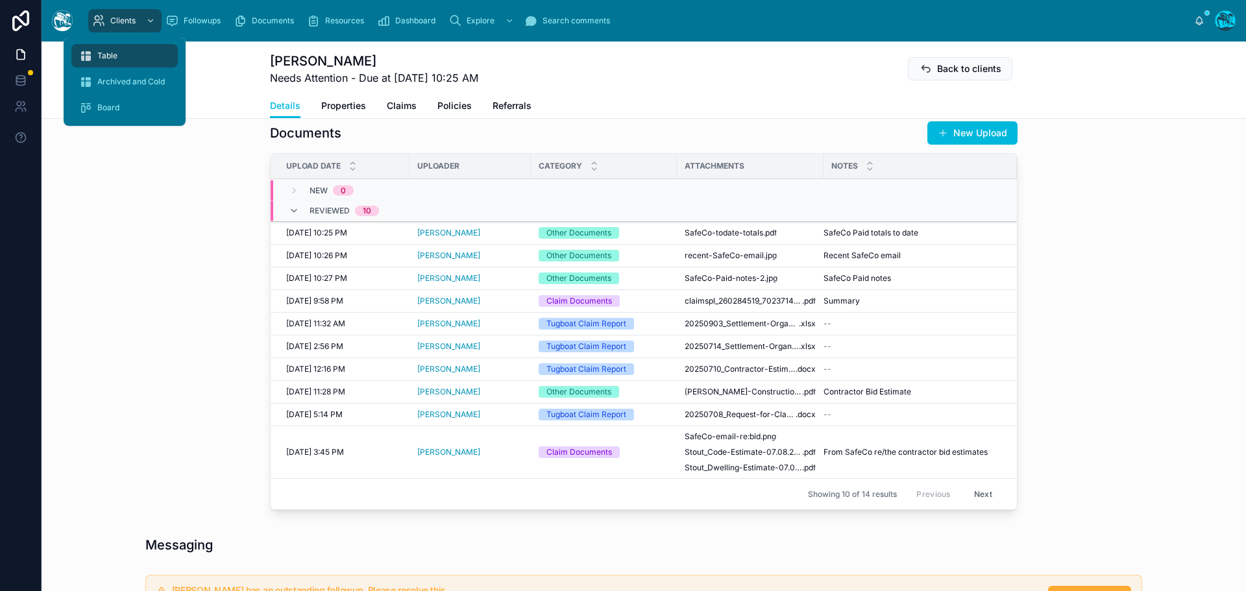
click at [110, 55] on span "Table" at bounding box center [107, 56] width 20 height 10
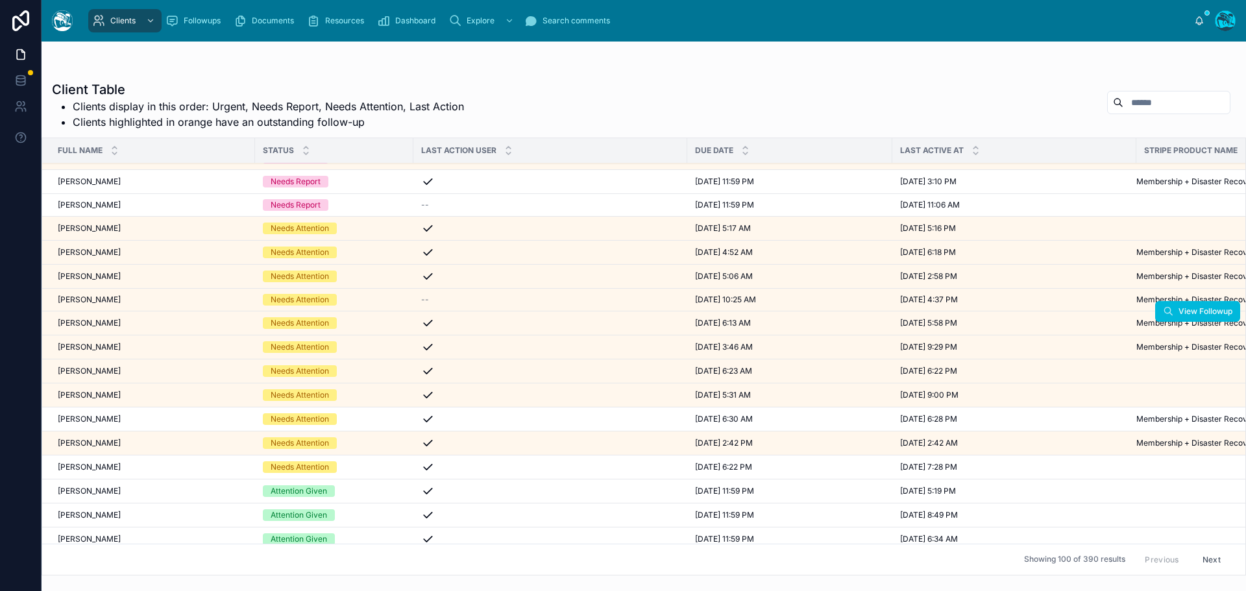
scroll to position [130, 0]
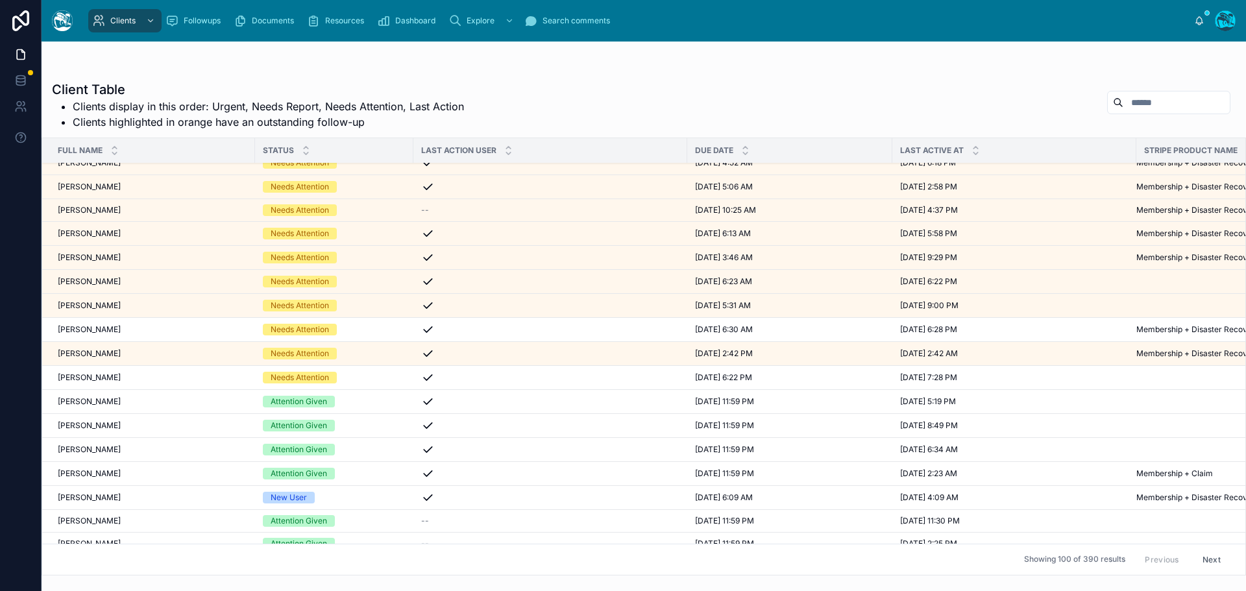
click at [119, 328] on div "[PERSON_NAME] [PERSON_NAME]" at bounding box center [153, 330] width 190 height 10
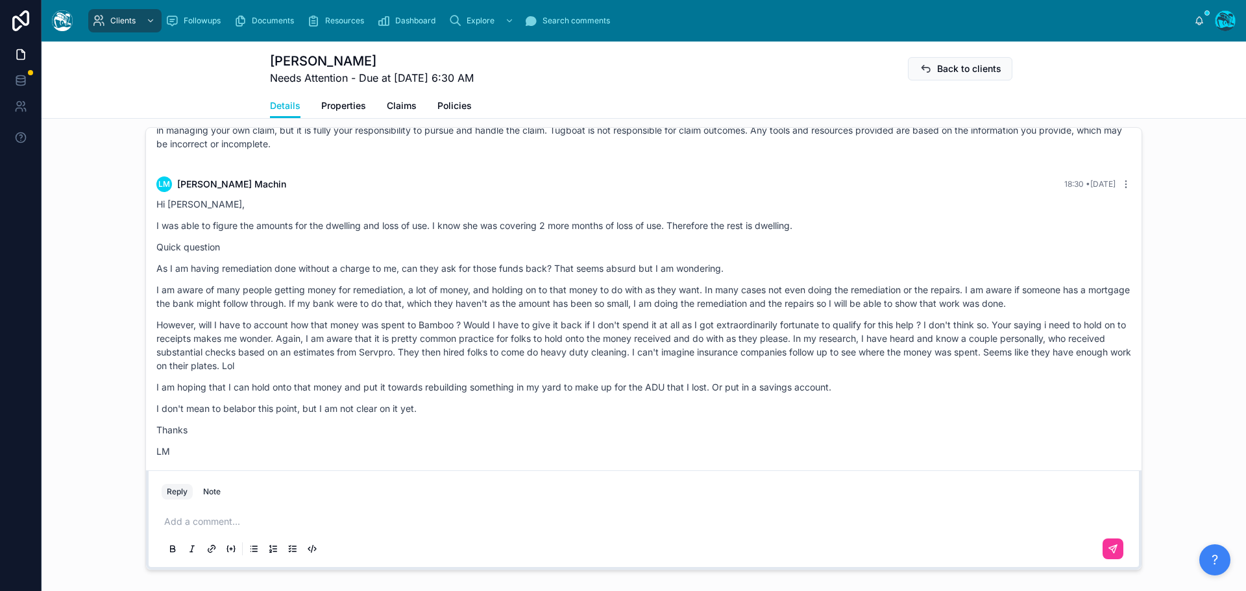
scroll to position [959, 0]
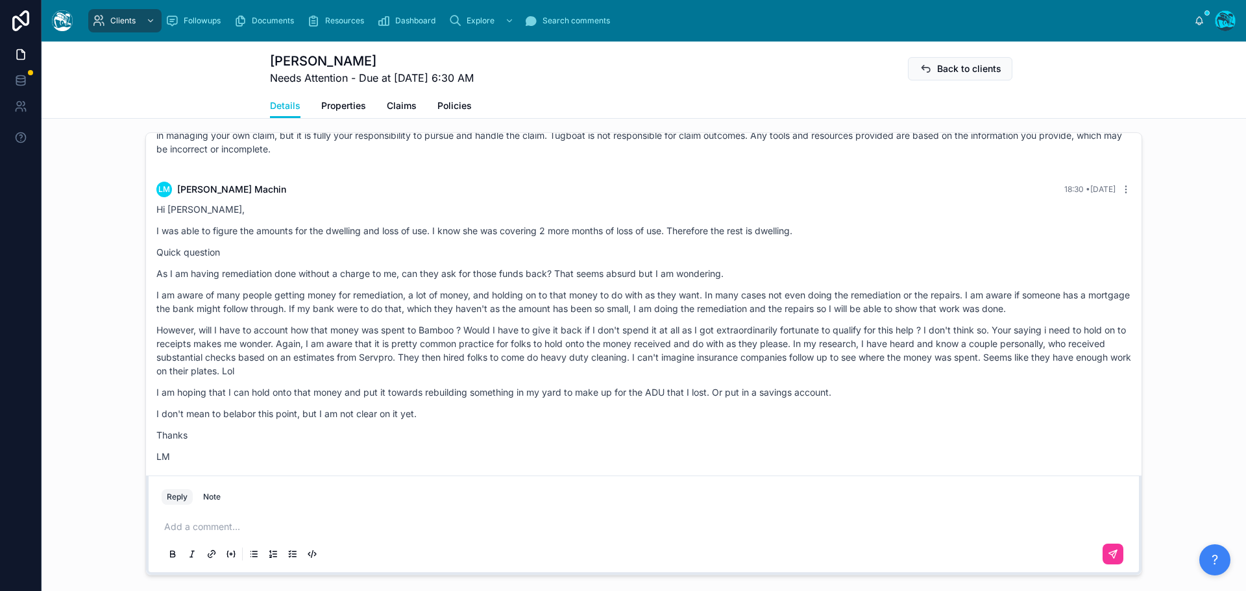
drag, startPoint x: 331, startPoint y: 154, endPoint x: 352, endPoint y: 462, distance: 307.8
copy div "LO Ipsumdo Sitame 92:31 • Conse Ad Elitse, D eiu temp in utlabo etd magnaal eni…"
